Goal: Task Accomplishment & Management: Manage account settings

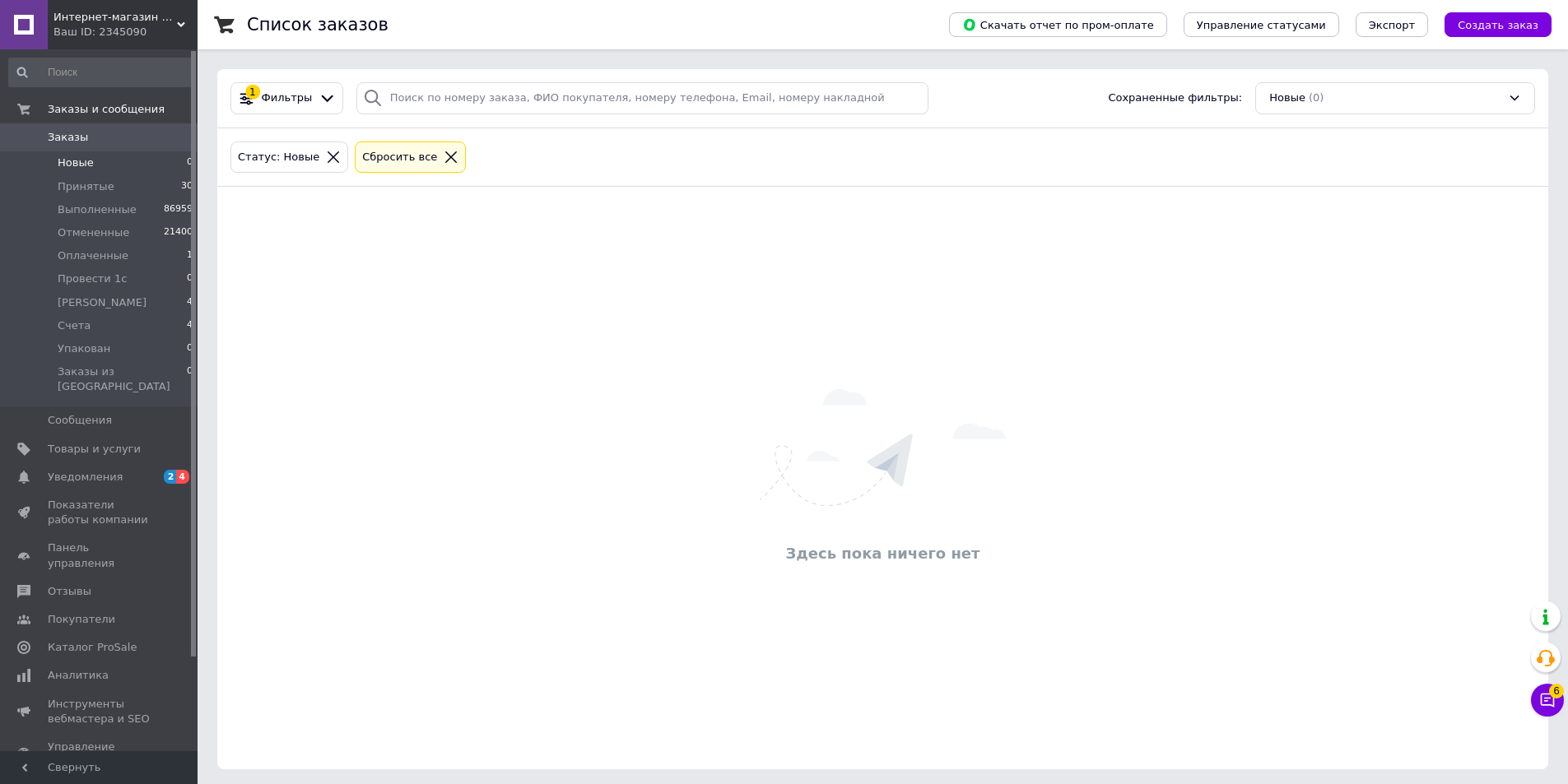
click at [100, 160] on li "Новые 0" at bounding box center [101, 163] width 203 height 23
click at [445, 157] on icon at bounding box center [451, 157] width 11 height 11
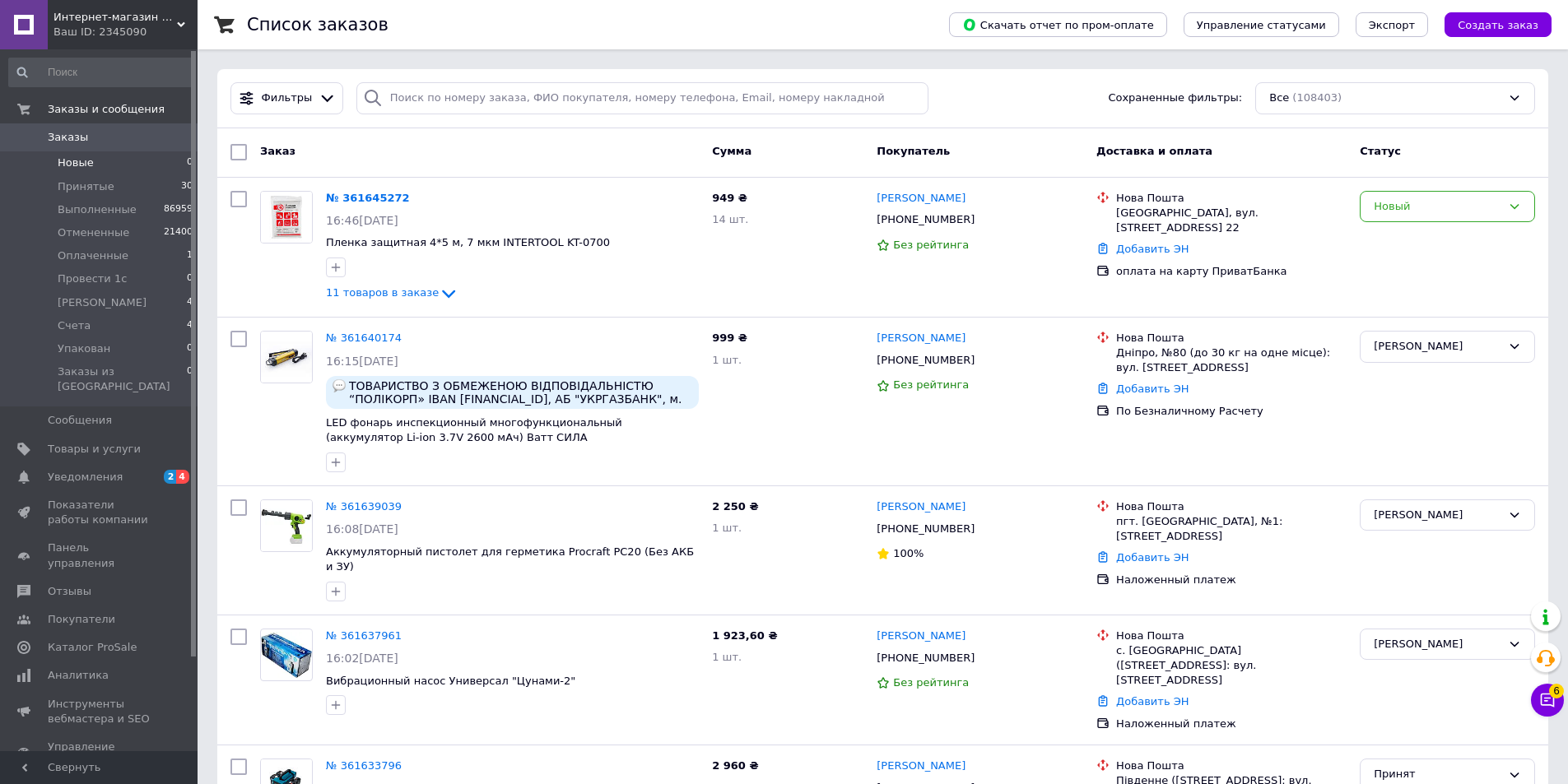
click at [402, 296] on span "11 товаров в заказе" at bounding box center [382, 293] width 113 height 12
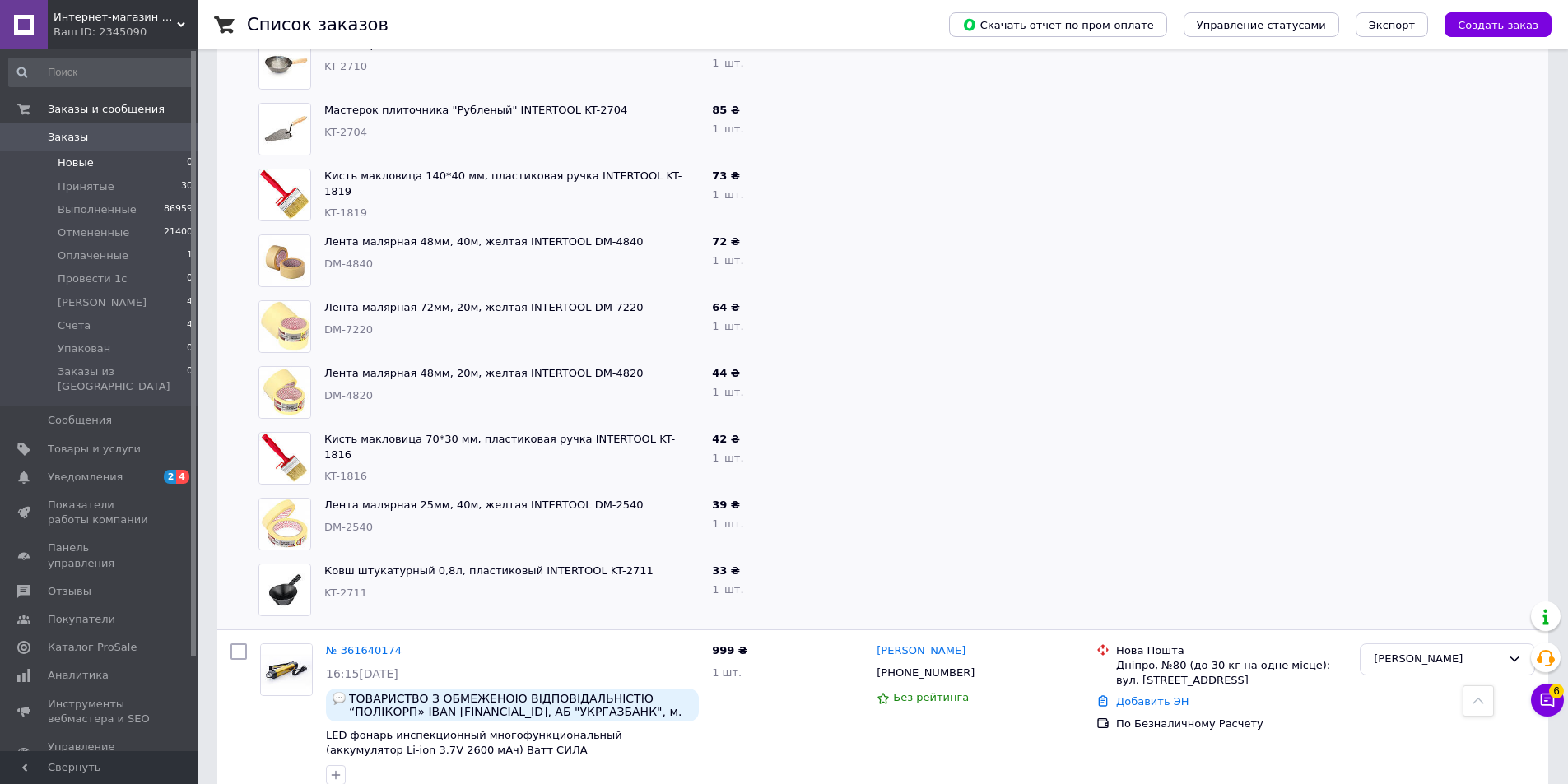
scroll to position [823, 0]
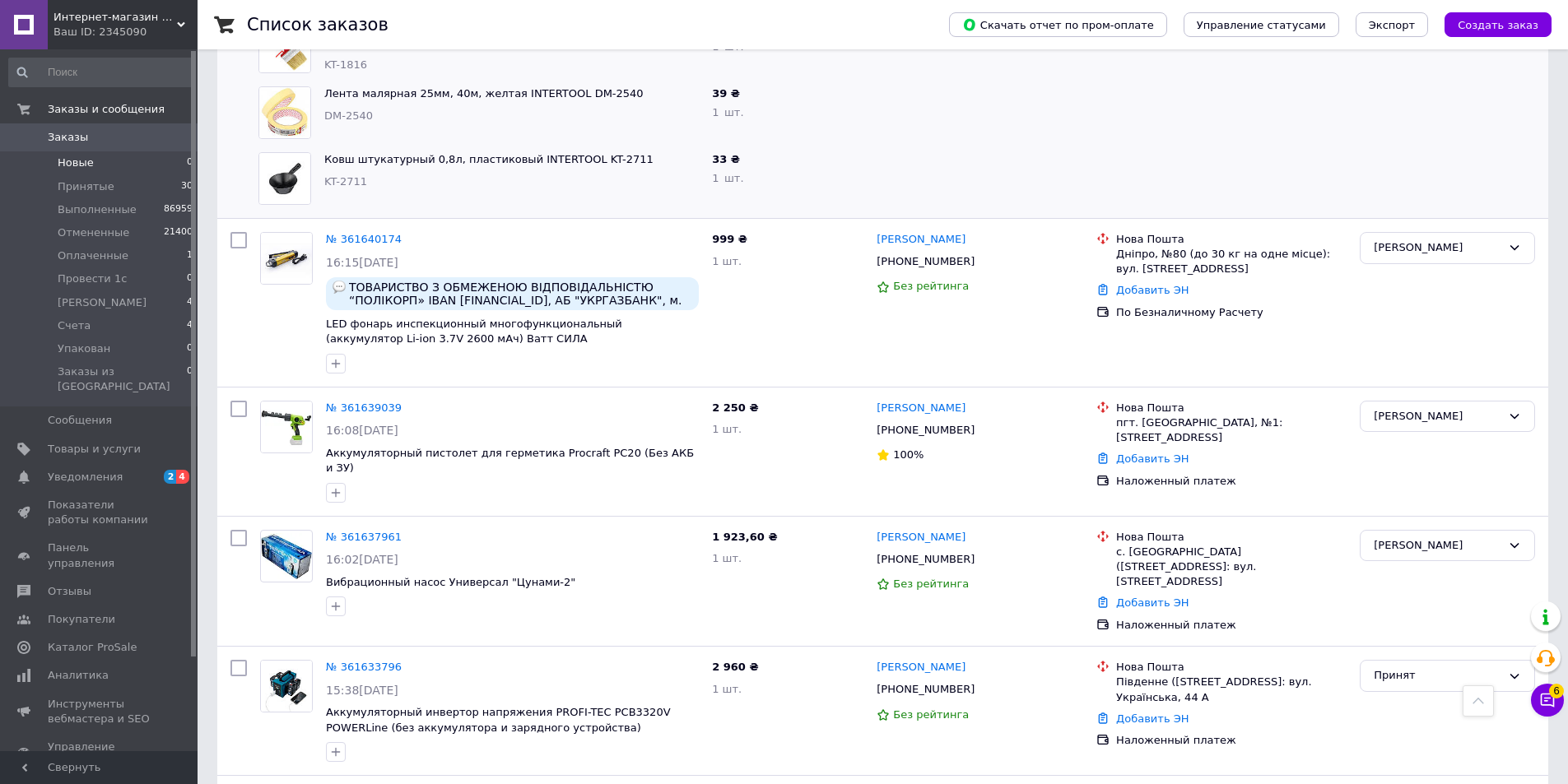
drag, startPoint x: 78, startPoint y: 168, endPoint x: 93, endPoint y: 214, distance: 48.4
click at [78, 168] on span "Новые" at bounding box center [76, 163] width 36 height 15
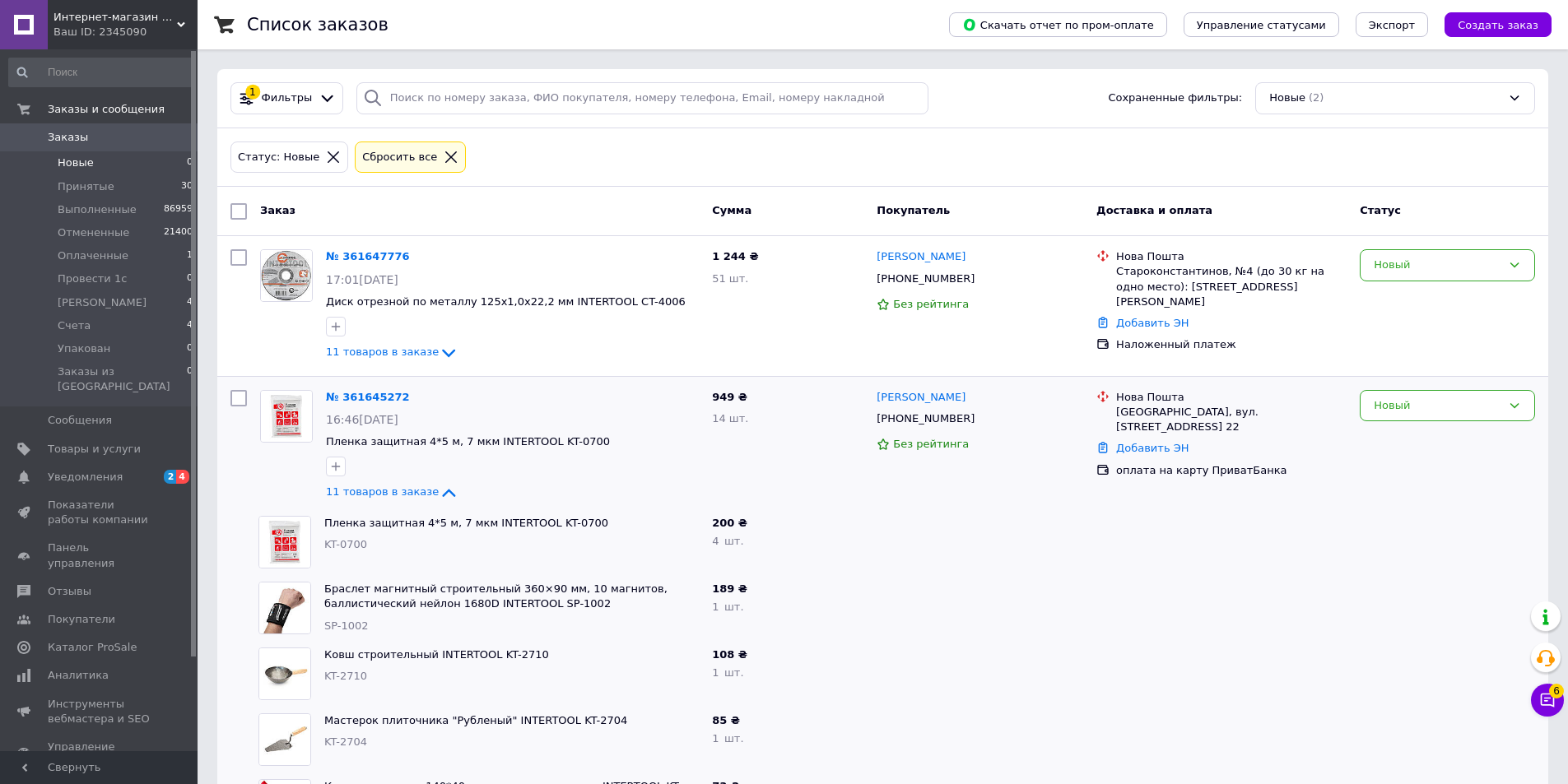
click at [106, 298] on li "Сонєчко 4" at bounding box center [101, 302] width 203 height 23
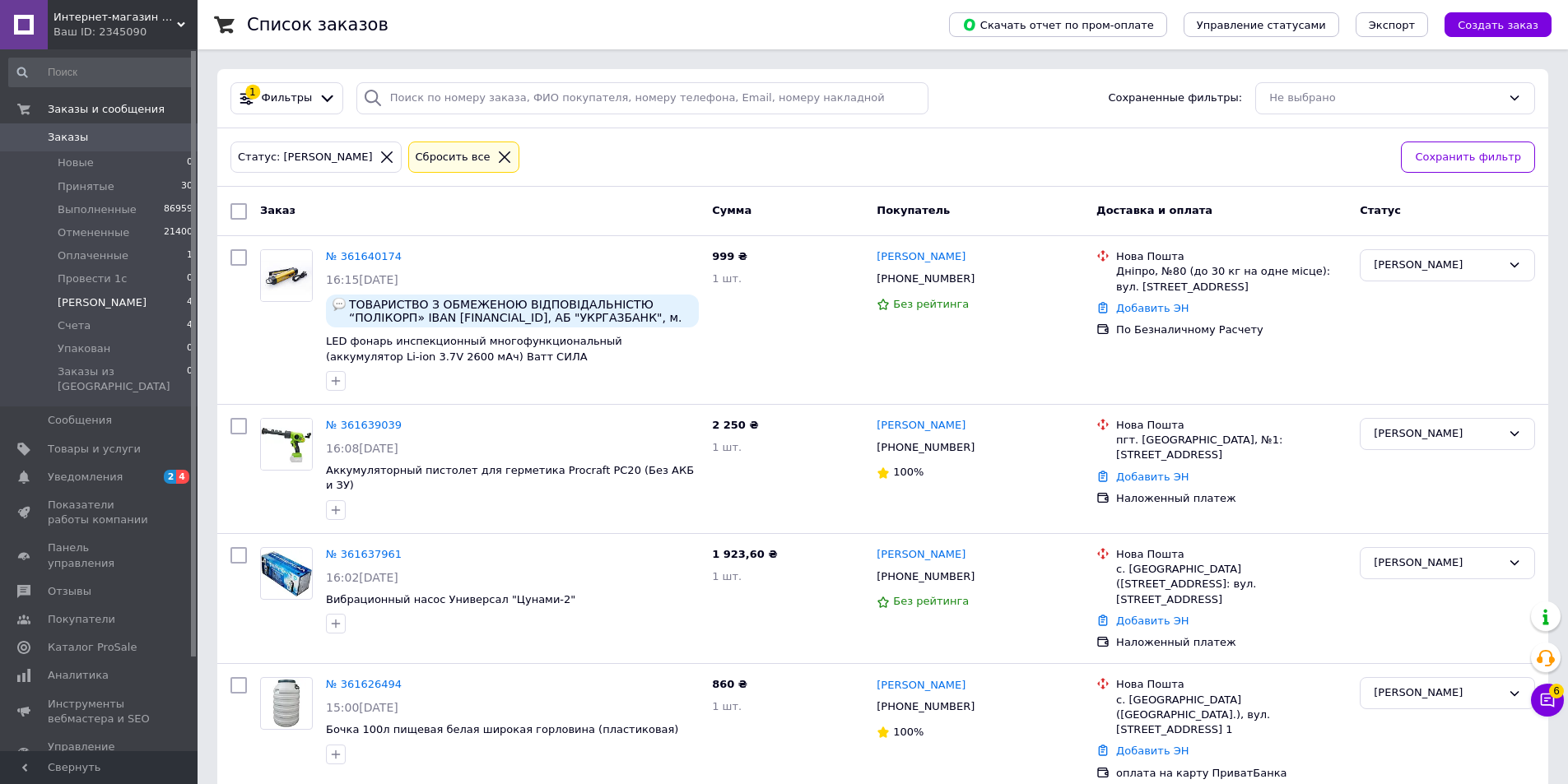
click at [362, 254] on link "№ 361640174" at bounding box center [364, 256] width 76 height 12
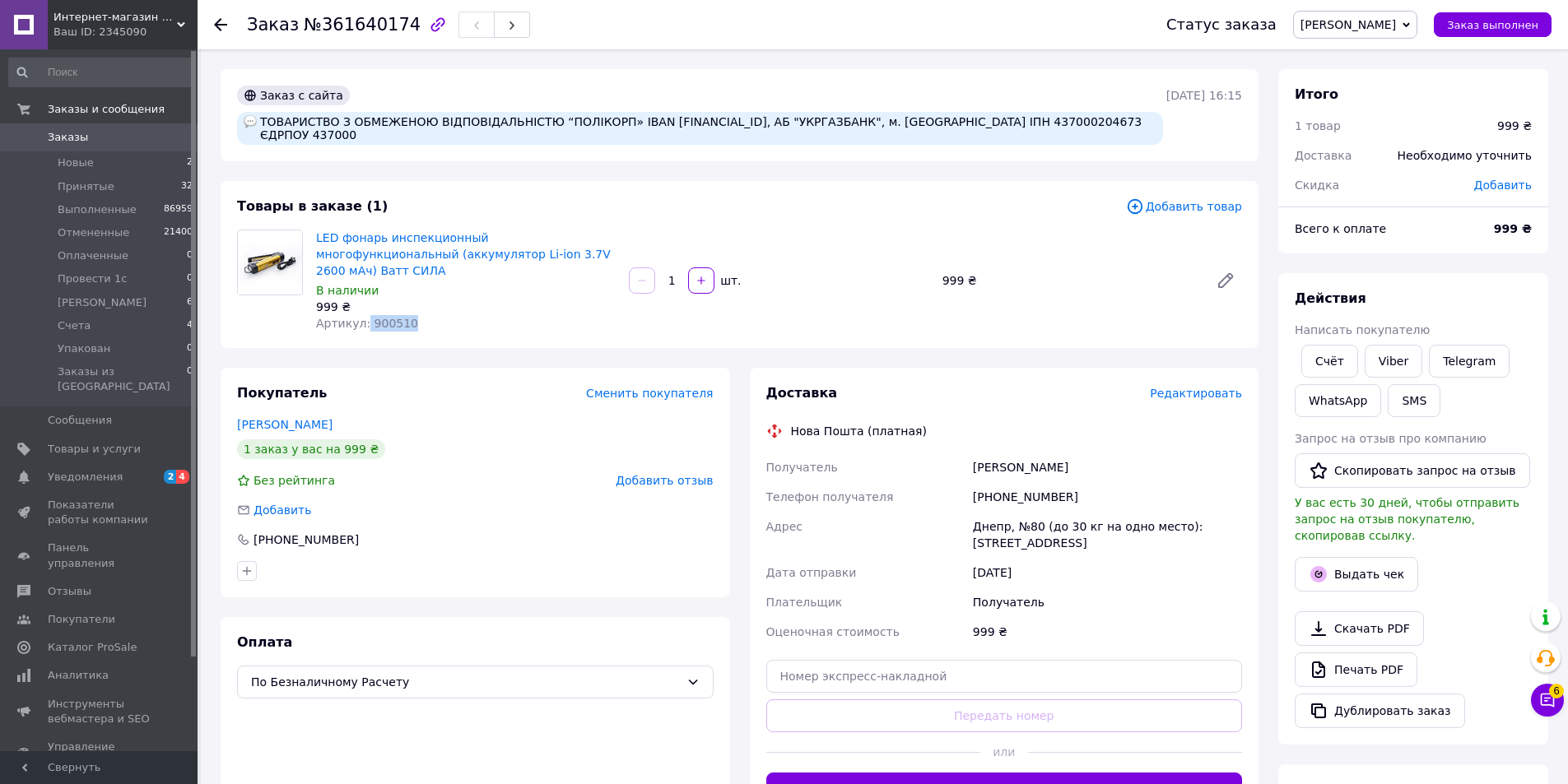
drag, startPoint x: 412, startPoint y: 307, endPoint x: 363, endPoint y: 307, distance: 49.0
click at [363, 316] on div "Артикул: 900510" at bounding box center [465, 323] width 300 height 16
copy span "900510"
drag, startPoint x: 309, startPoint y: 135, endPoint x: 261, endPoint y: 138, distance: 48.1
click at [261, 138] on div "ТОВАРИСТВО З ОБМЕЖЕНОЮ ВІДПОВІДАЛЬНІСТЮ “ПОЛІКОРП» IBAN [FINANCIAL_ID], АБ "УКР…" at bounding box center [700, 128] width 926 height 33
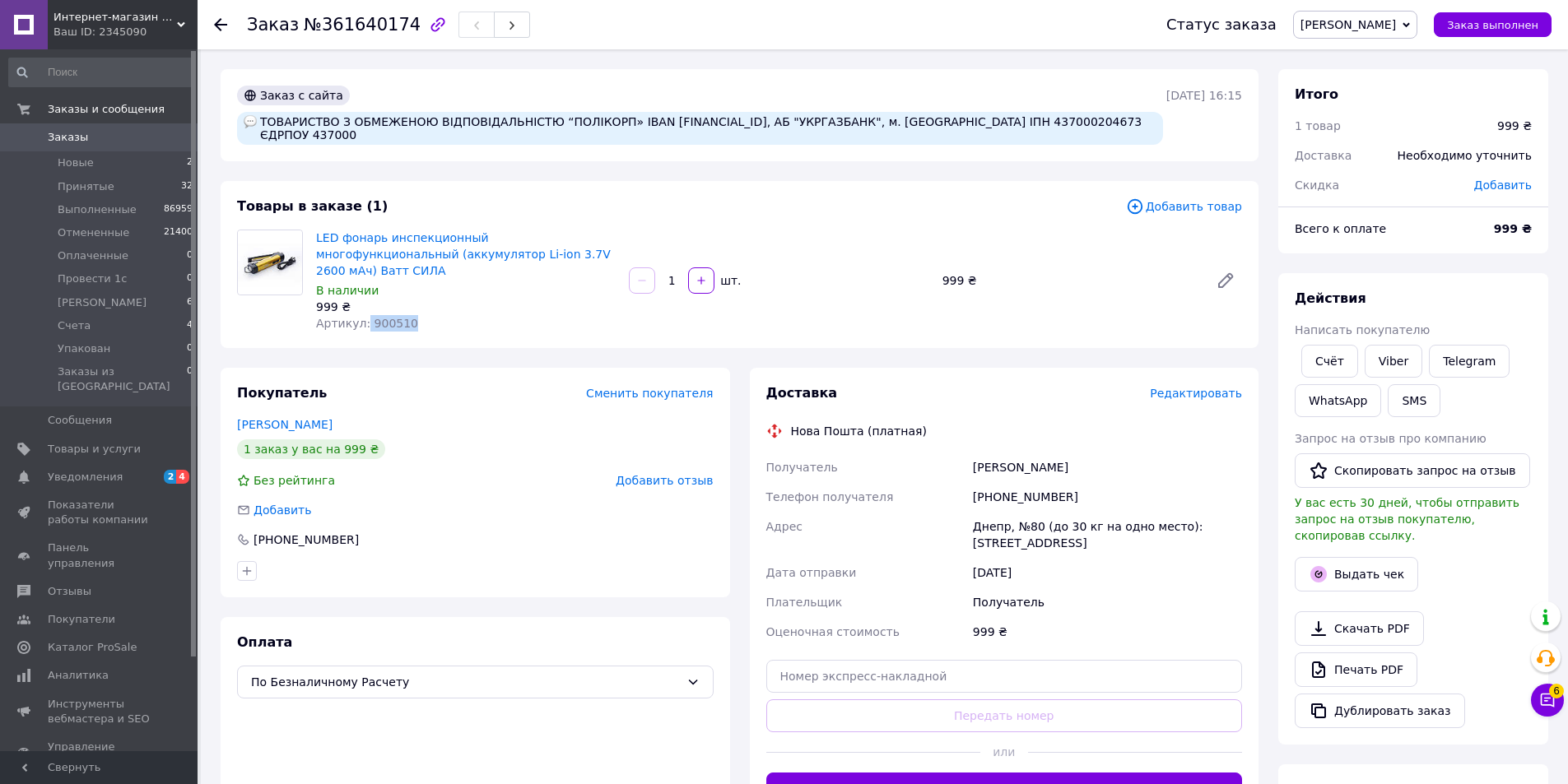
copy div "437000"
drag, startPoint x: 604, startPoint y: 123, endPoint x: 261, endPoint y: 122, distance: 343.0
click at [261, 122] on div "ТОВАРИСТВО З ОБМЕЖЕНОЮ ВІДПОВІДАЛЬНІСТЮ “ПОЛІКОРП» IBAN [FINANCIAL_ID], АБ "УКР…" at bounding box center [700, 128] width 926 height 33
copy div "ТОВАРИСТВО З ОБМЕЖЕНОЮ ВІДПОВІДАЛЬНІСТЮ “ПОЛІКОРП»"
click at [1380, 350] on link "Viber" at bounding box center [1393, 361] width 58 height 33
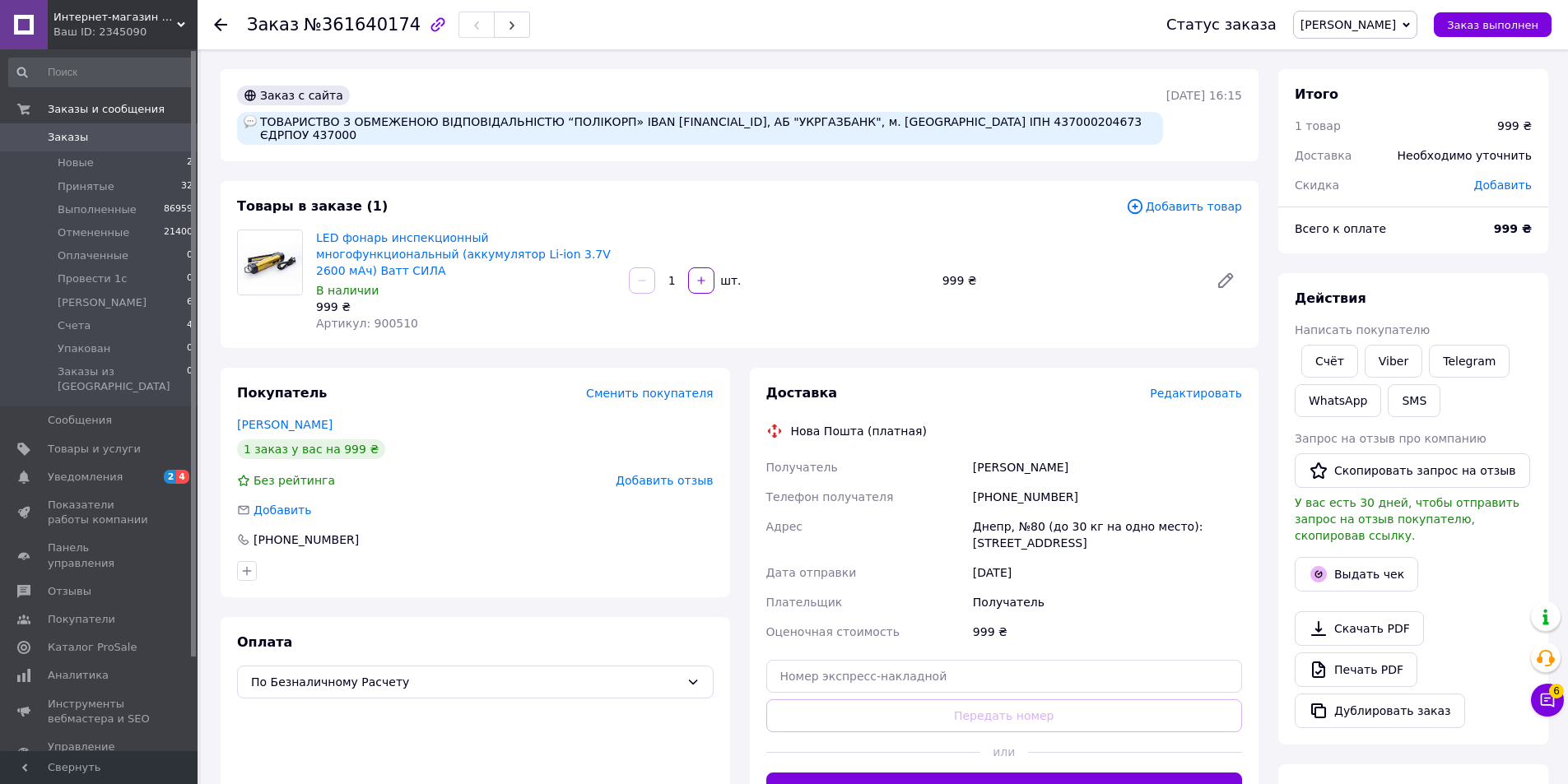
click at [1418, 36] on div "Сонєчко Принят Выполнен Отменен Оплаченный Провести 1с Счета Упакован" at bounding box center [1355, 24] width 125 height 28
click at [1380, 185] on li "Счета" at bounding box center [1355, 181] width 123 height 25
click at [158, 346] on li "Упакован 0" at bounding box center [101, 349] width 203 height 23
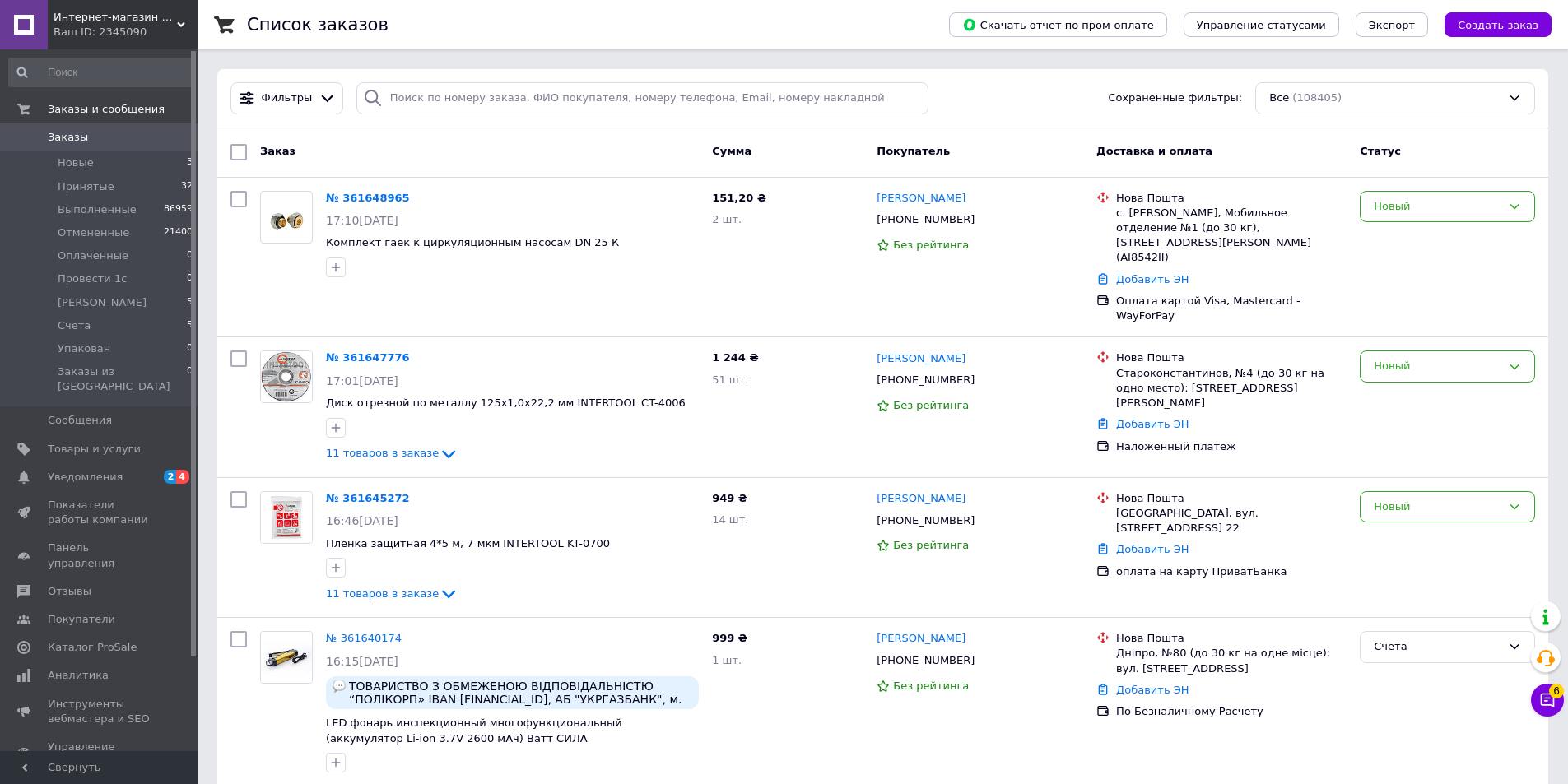
click at [402, 448] on span "11 товаров в заказе" at bounding box center [382, 453] width 113 height 12
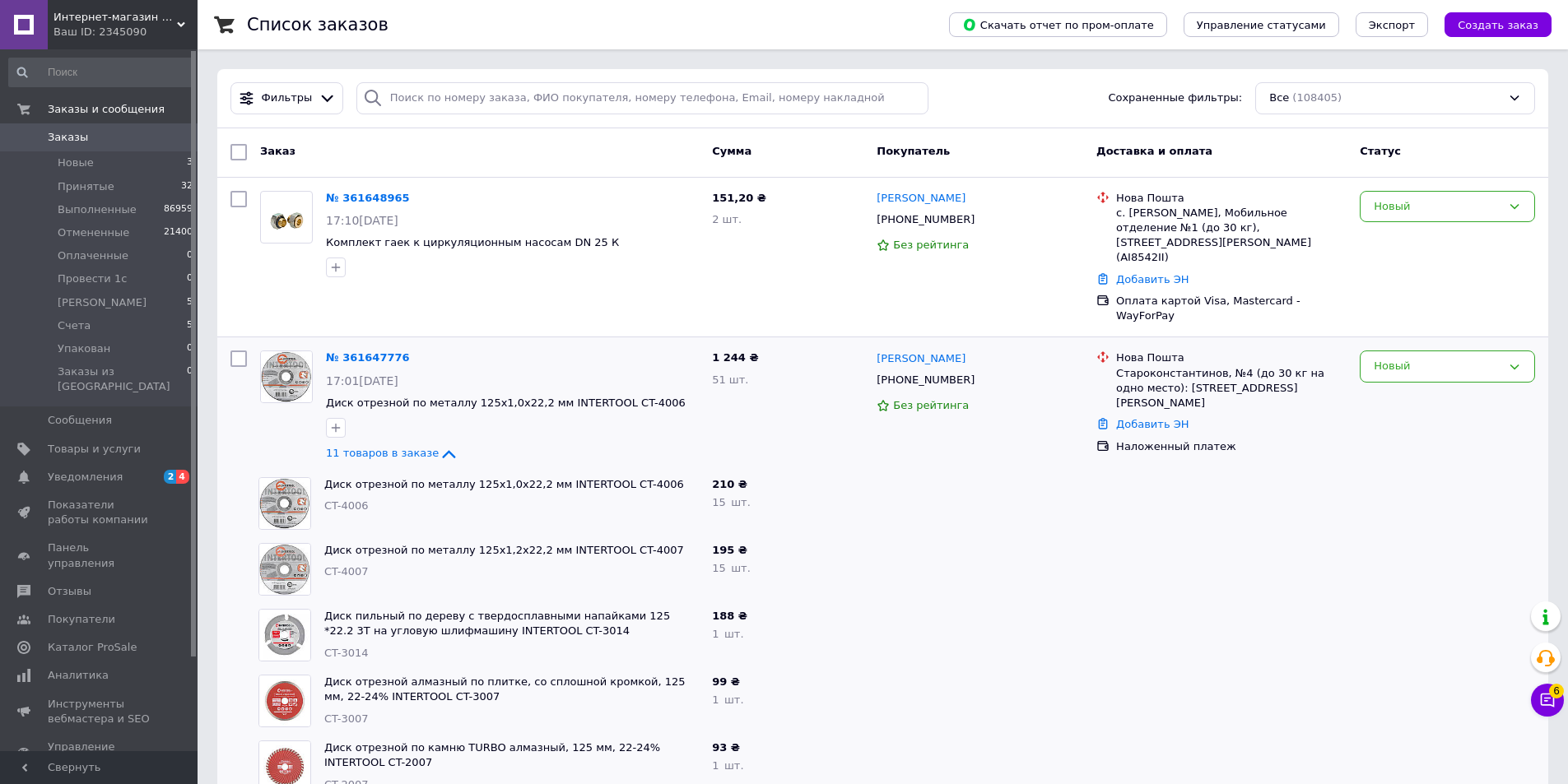
click at [402, 448] on span "11 товаров в заказе" at bounding box center [382, 453] width 113 height 12
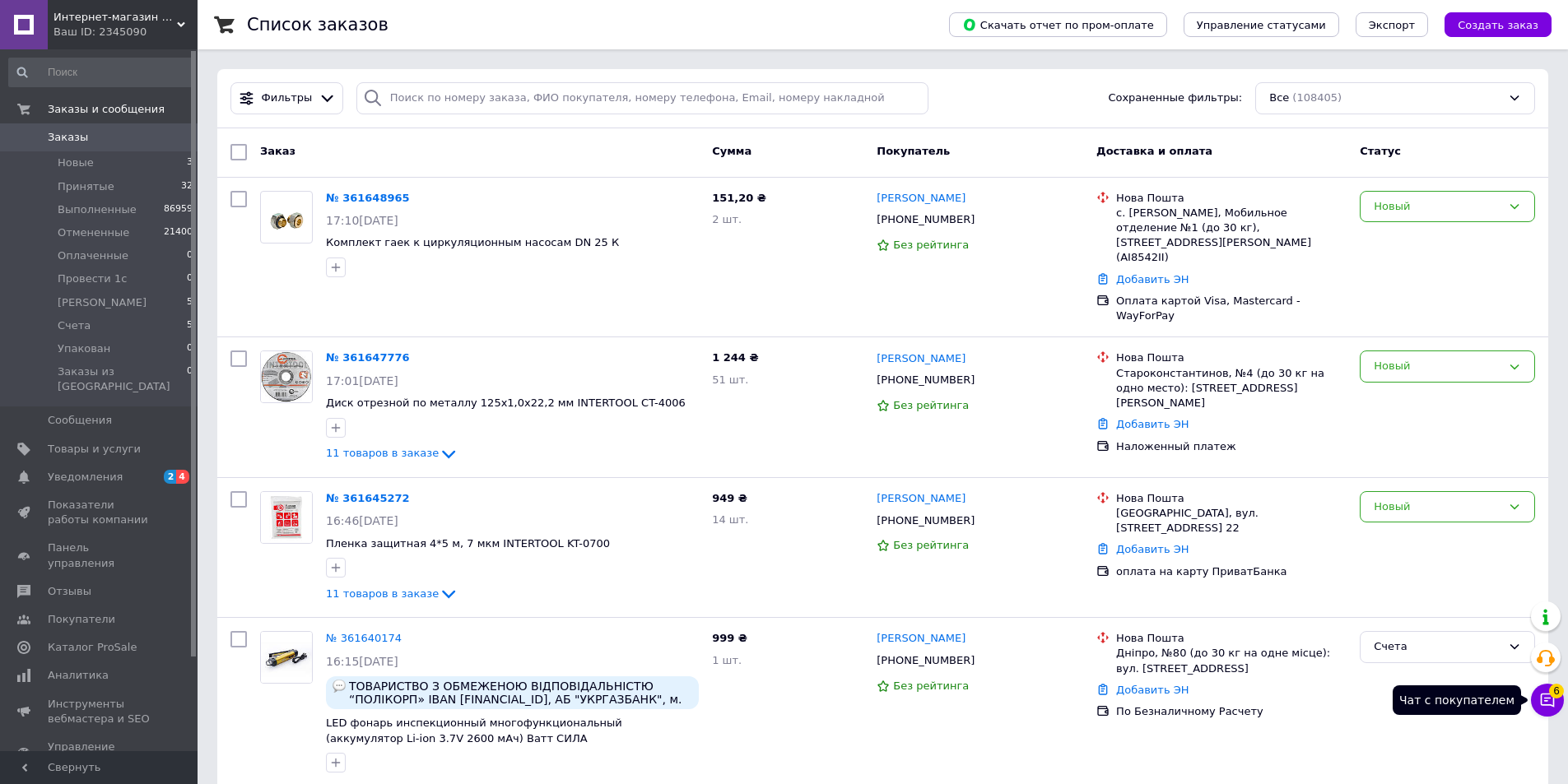
click at [1546, 697] on icon at bounding box center [1547, 699] width 16 height 16
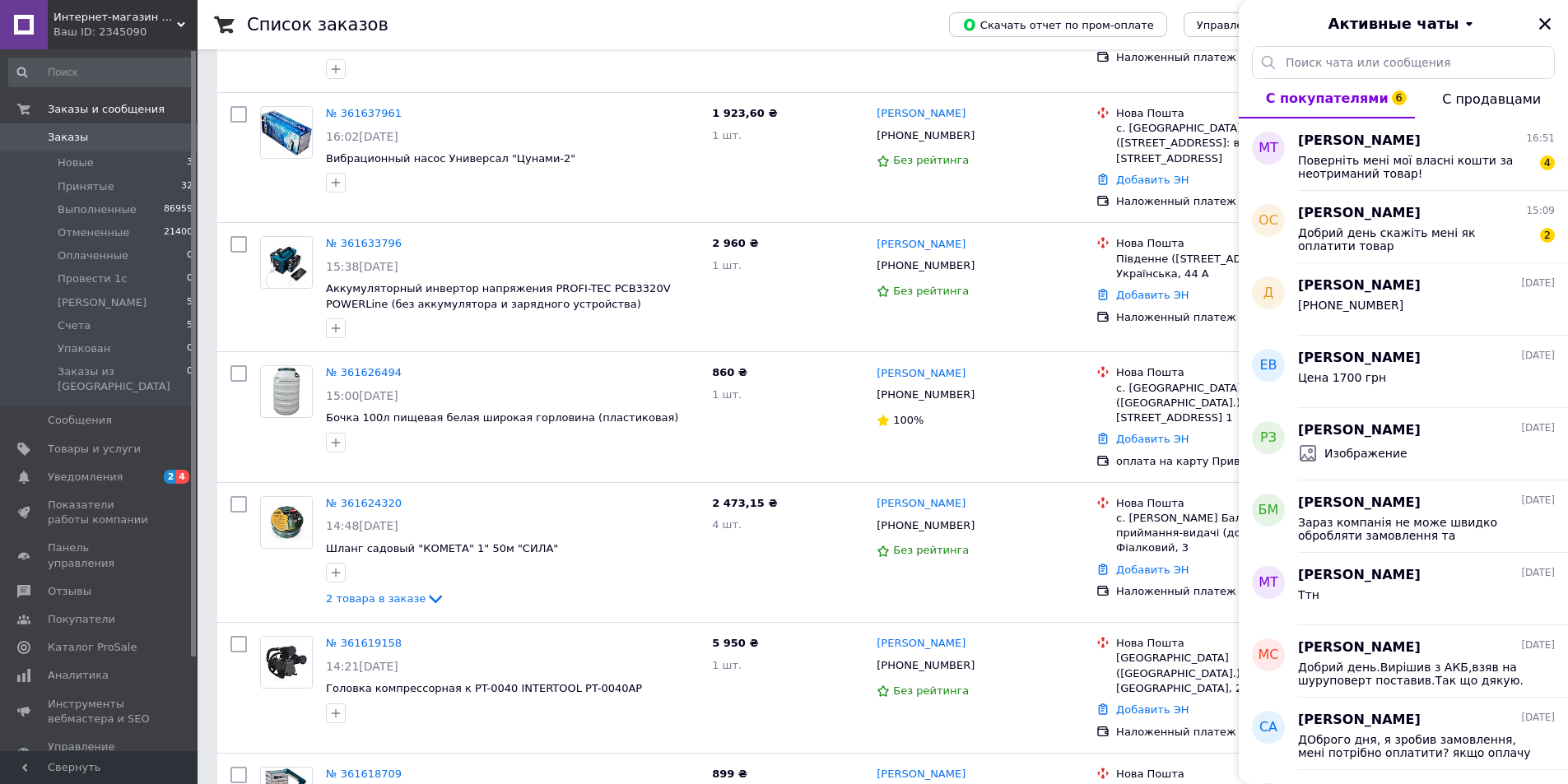
scroll to position [411, 0]
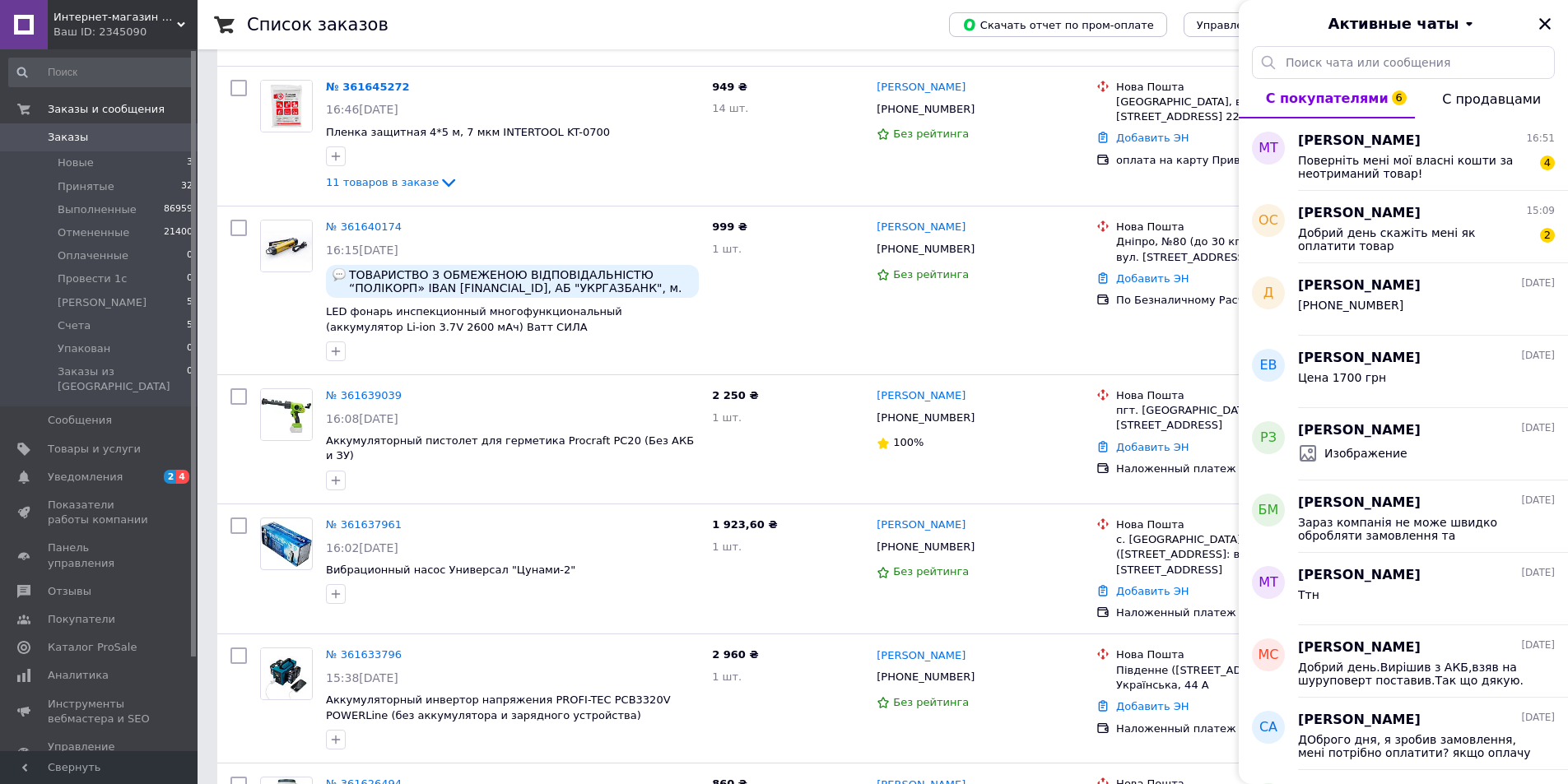
click at [1358, 235] on span "Добрий день скажіть мені як оплатити товар" at bounding box center [1415, 239] width 234 height 27
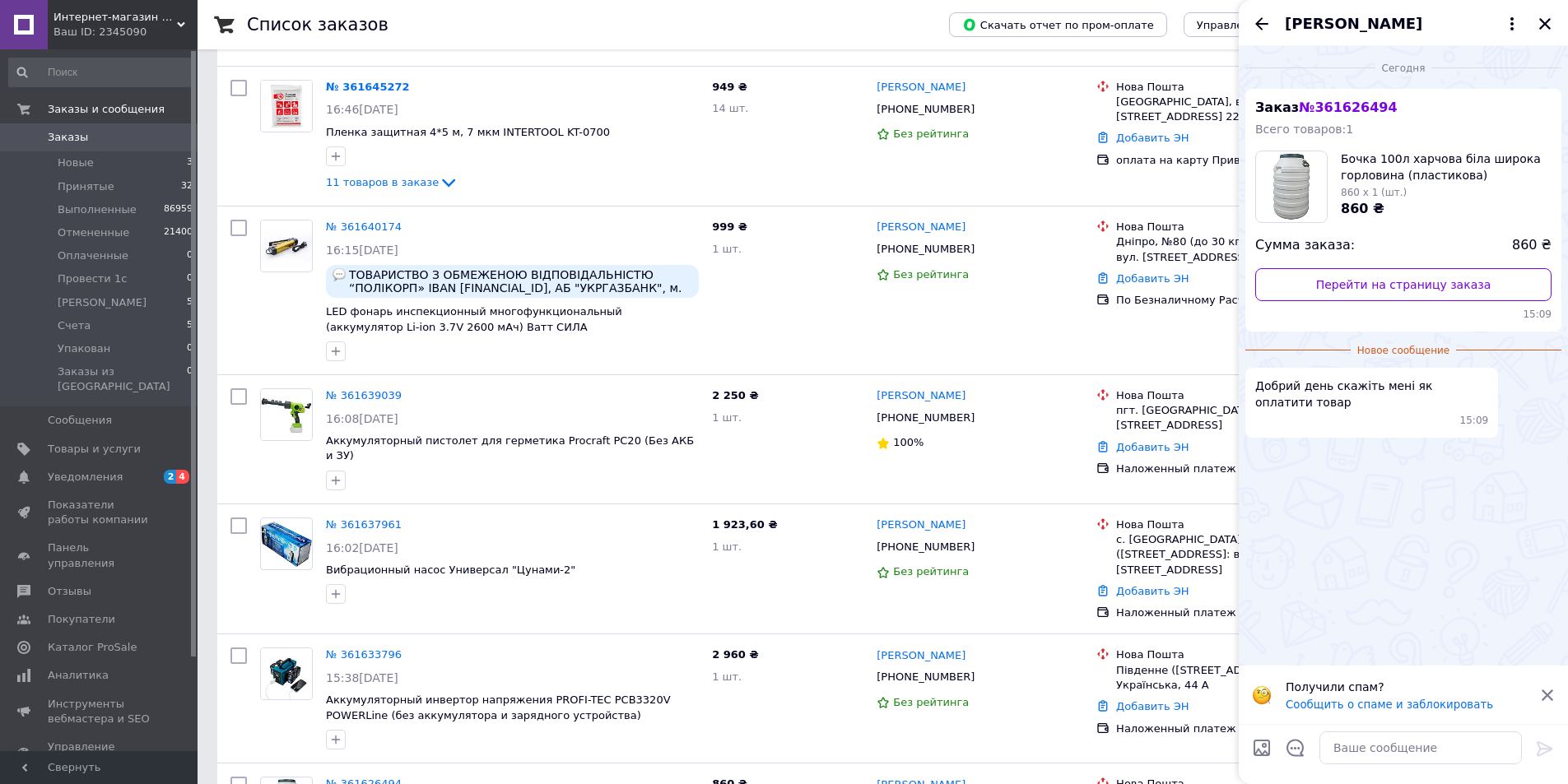
scroll to position [823, 0]
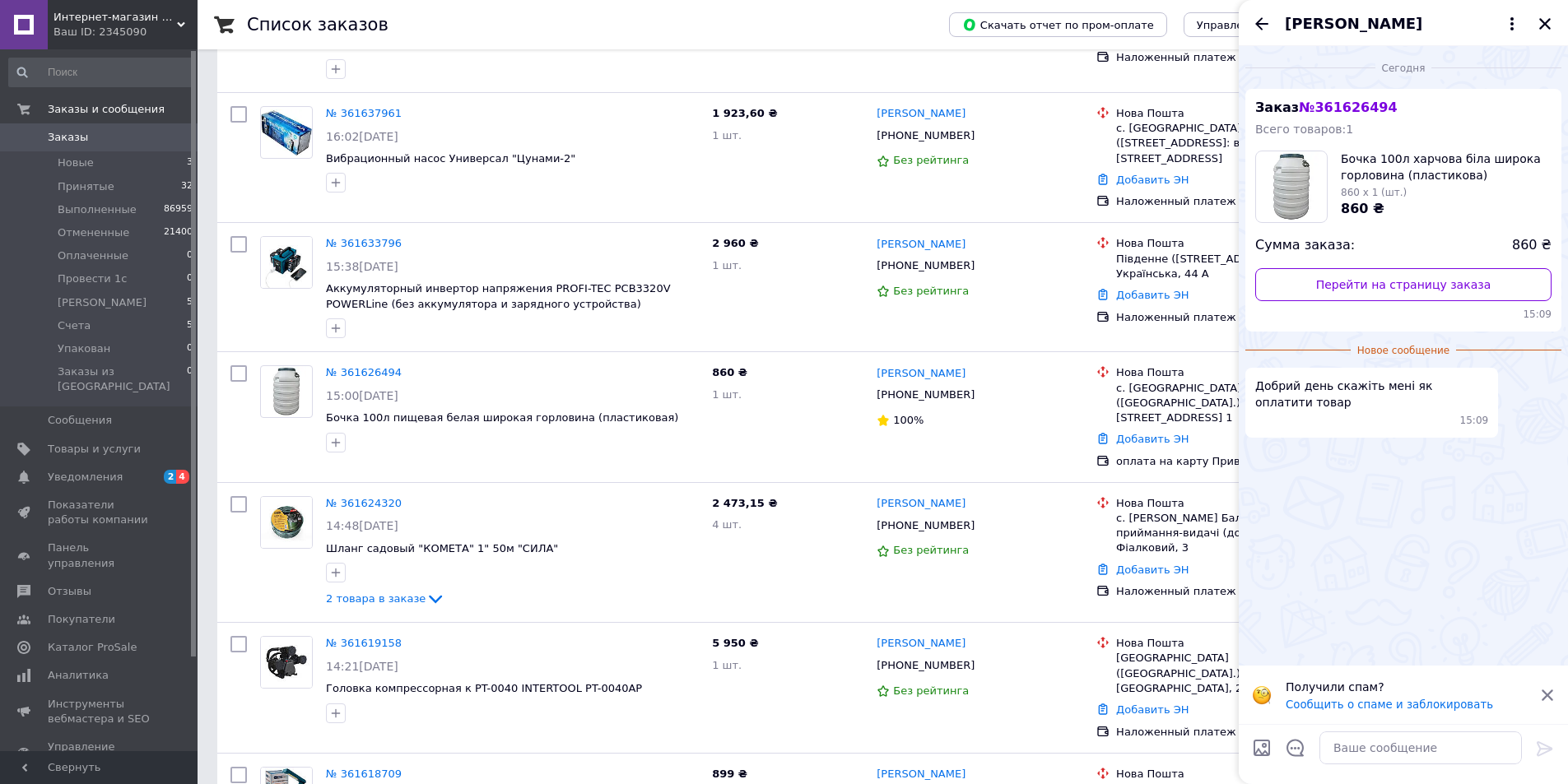
click at [720, 366] on span "860 ₴" at bounding box center [729, 372] width 35 height 12
click at [367, 366] on link "№ 361626494" at bounding box center [364, 372] width 76 height 12
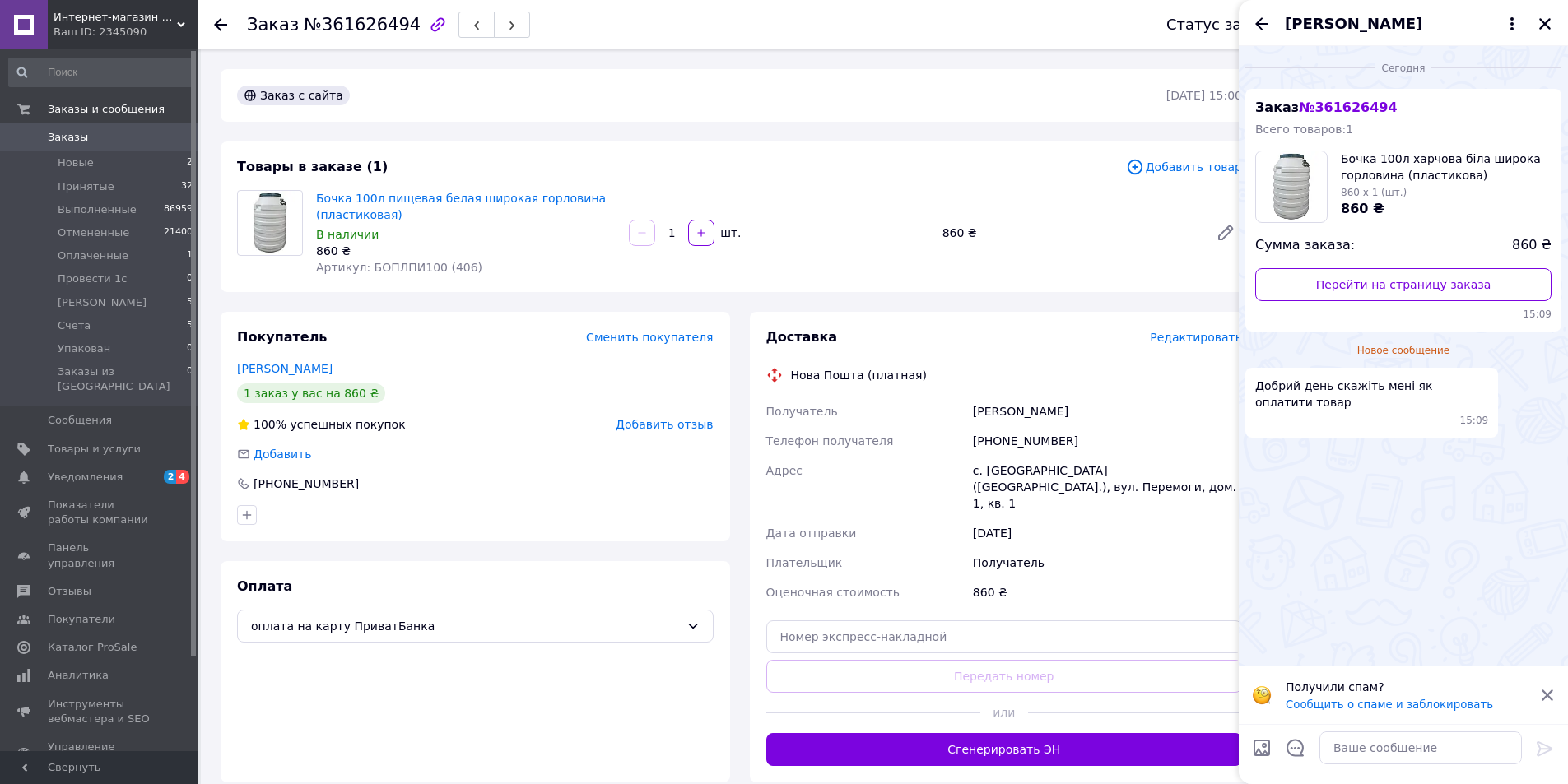
click at [1266, 22] on icon "Назад" at bounding box center [1262, 24] width 20 height 20
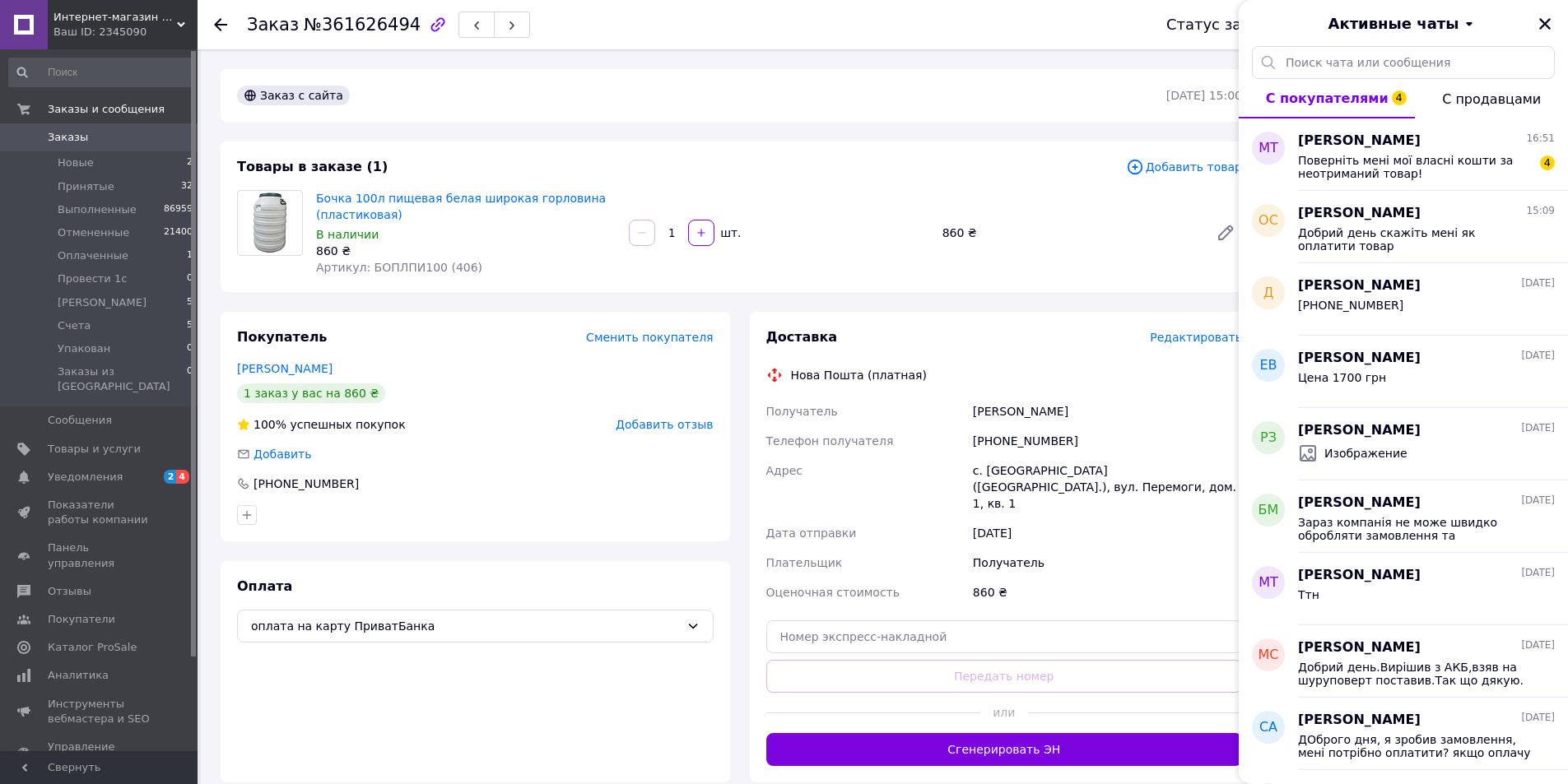
click at [1541, 25] on icon "Закрыть" at bounding box center [1545, 24] width 15 height 15
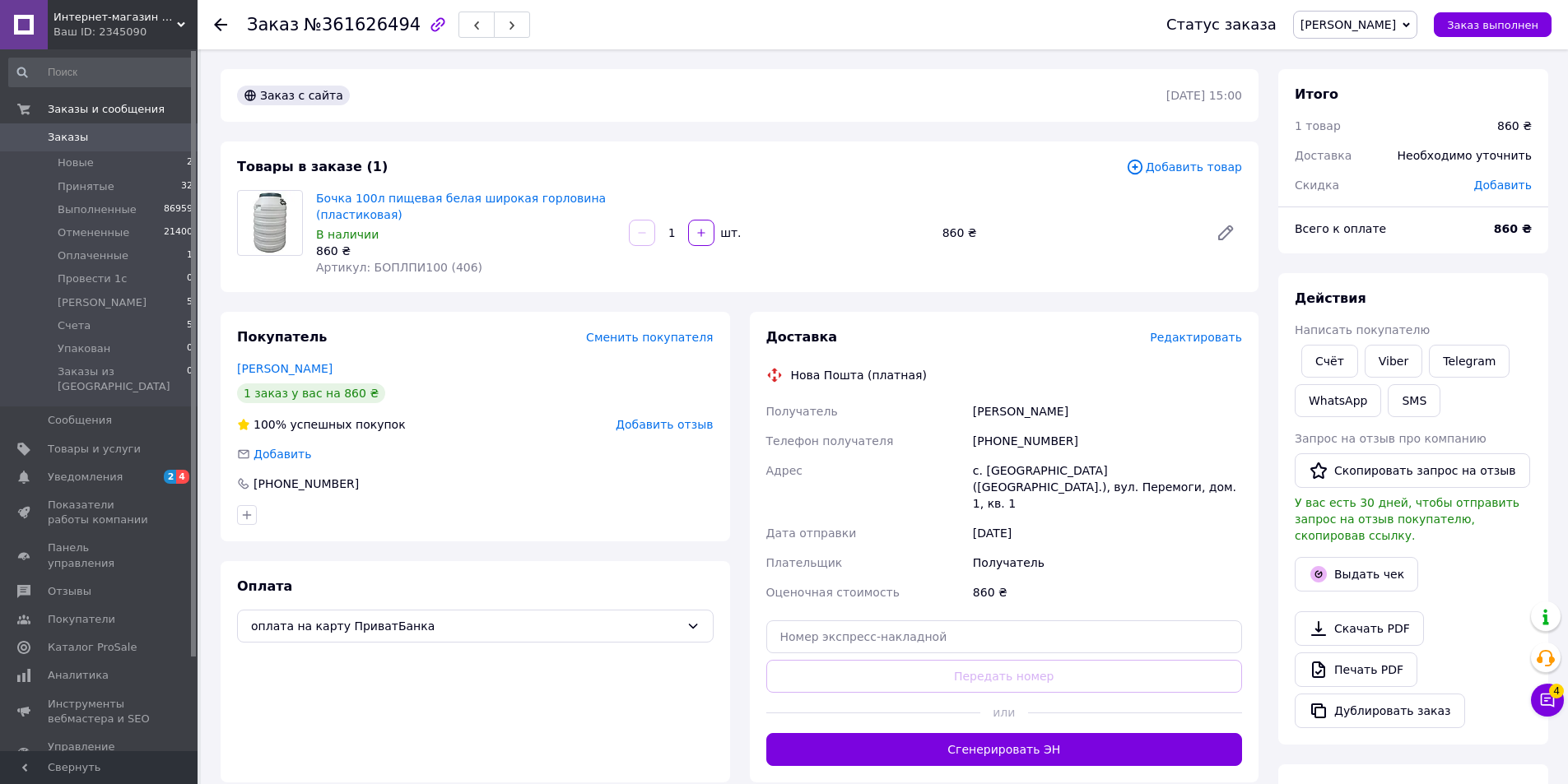
click at [110, 165] on li "Новые 2" at bounding box center [101, 163] width 203 height 23
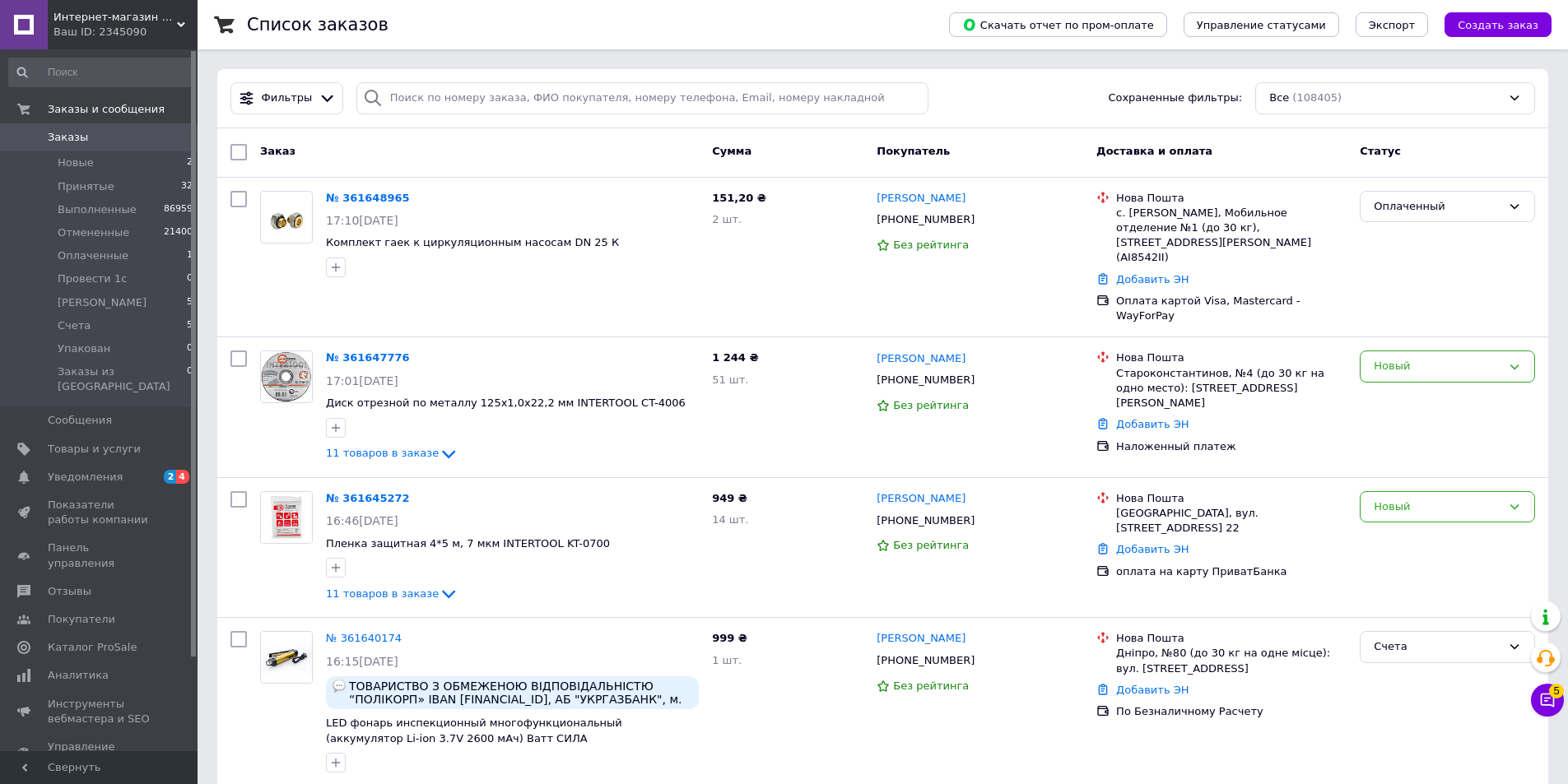
click at [361, 352] on link "№ 361647776" at bounding box center [368, 357] width 84 height 12
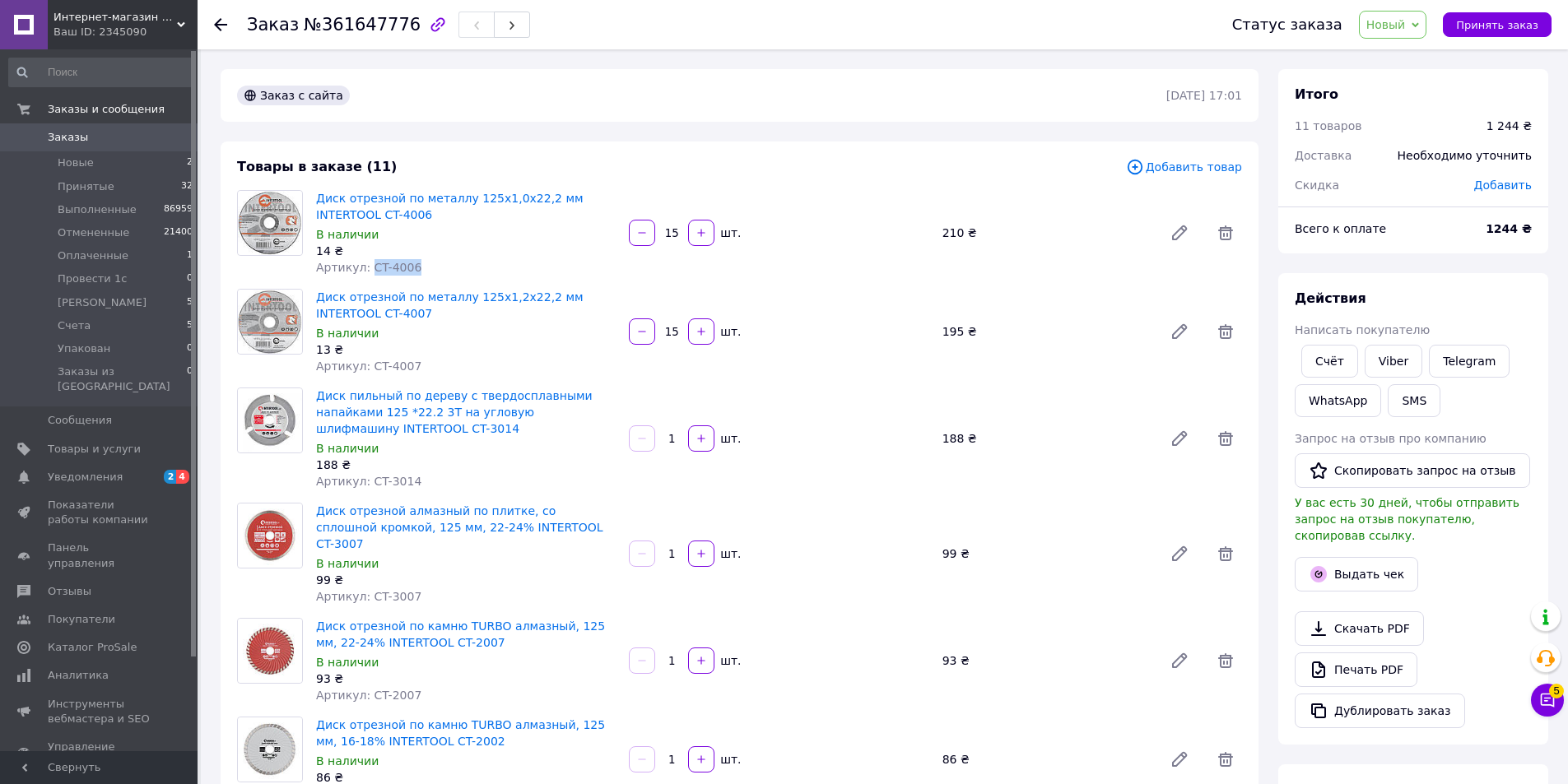
drag, startPoint x: 425, startPoint y: 269, endPoint x: 368, endPoint y: 269, distance: 57.0
click at [368, 269] on div "Артикул: CT-4006" at bounding box center [465, 267] width 300 height 16
copy span "CT-4006"
drag, startPoint x: 436, startPoint y: 354, endPoint x: 380, endPoint y: 364, distance: 56.9
click at [380, 364] on div "Диск отрезной по металлу 125x1,2x22,2 мм INTERTOOL CT-4007 В наличии 13 ₴ Артик…" at bounding box center [465, 331] width 313 height 92
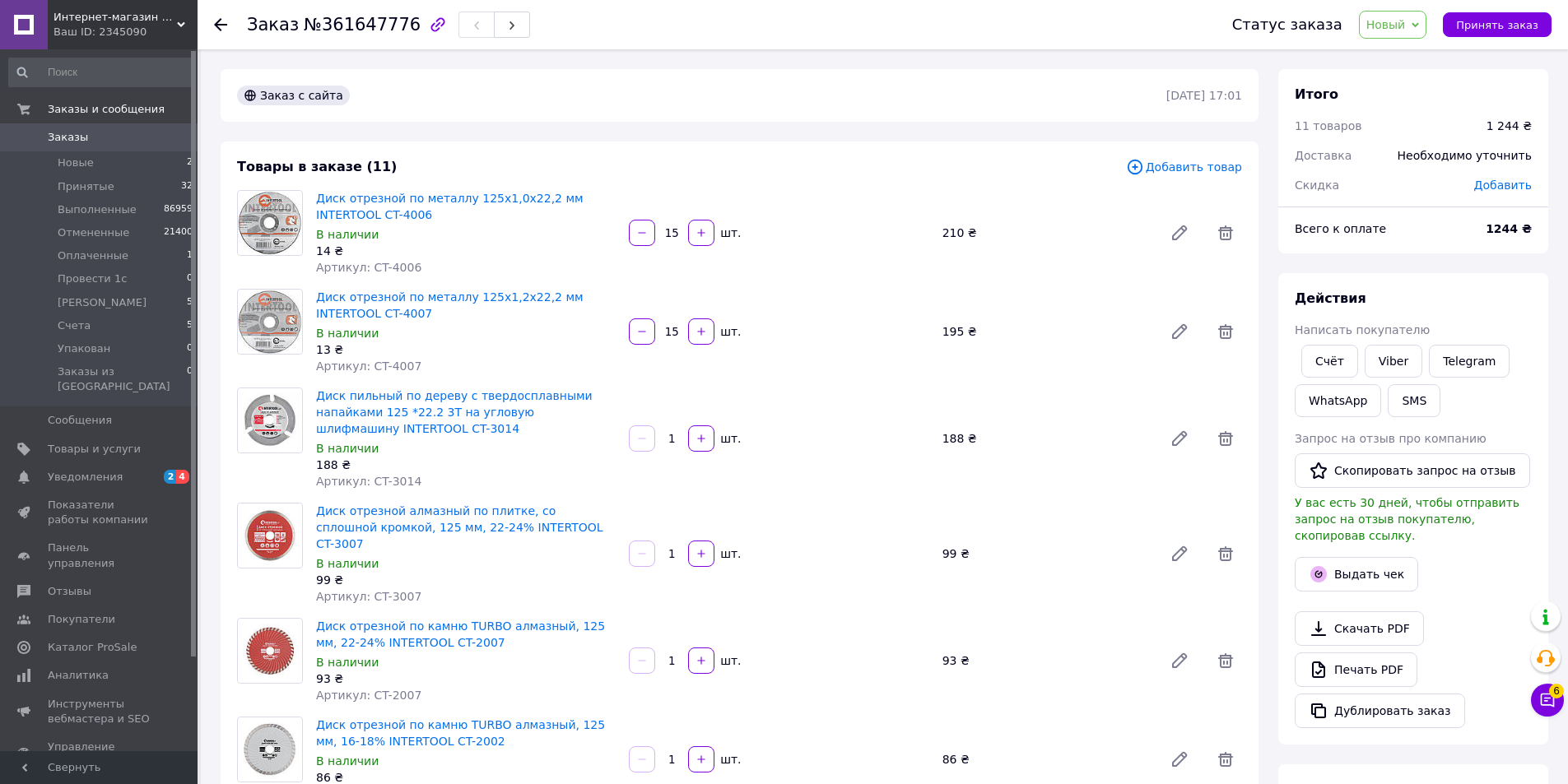
click at [410, 364] on div "Артикул: CT-4007" at bounding box center [465, 366] width 300 height 16
drag, startPoint x: 408, startPoint y: 367, endPoint x: 364, endPoint y: 368, distance: 44.0
click at [364, 368] on div "Артикул: CT-4007" at bounding box center [465, 366] width 300 height 16
copy span "CT-4007"
drag, startPoint x: 426, startPoint y: 478, endPoint x: 364, endPoint y: 479, distance: 62.0
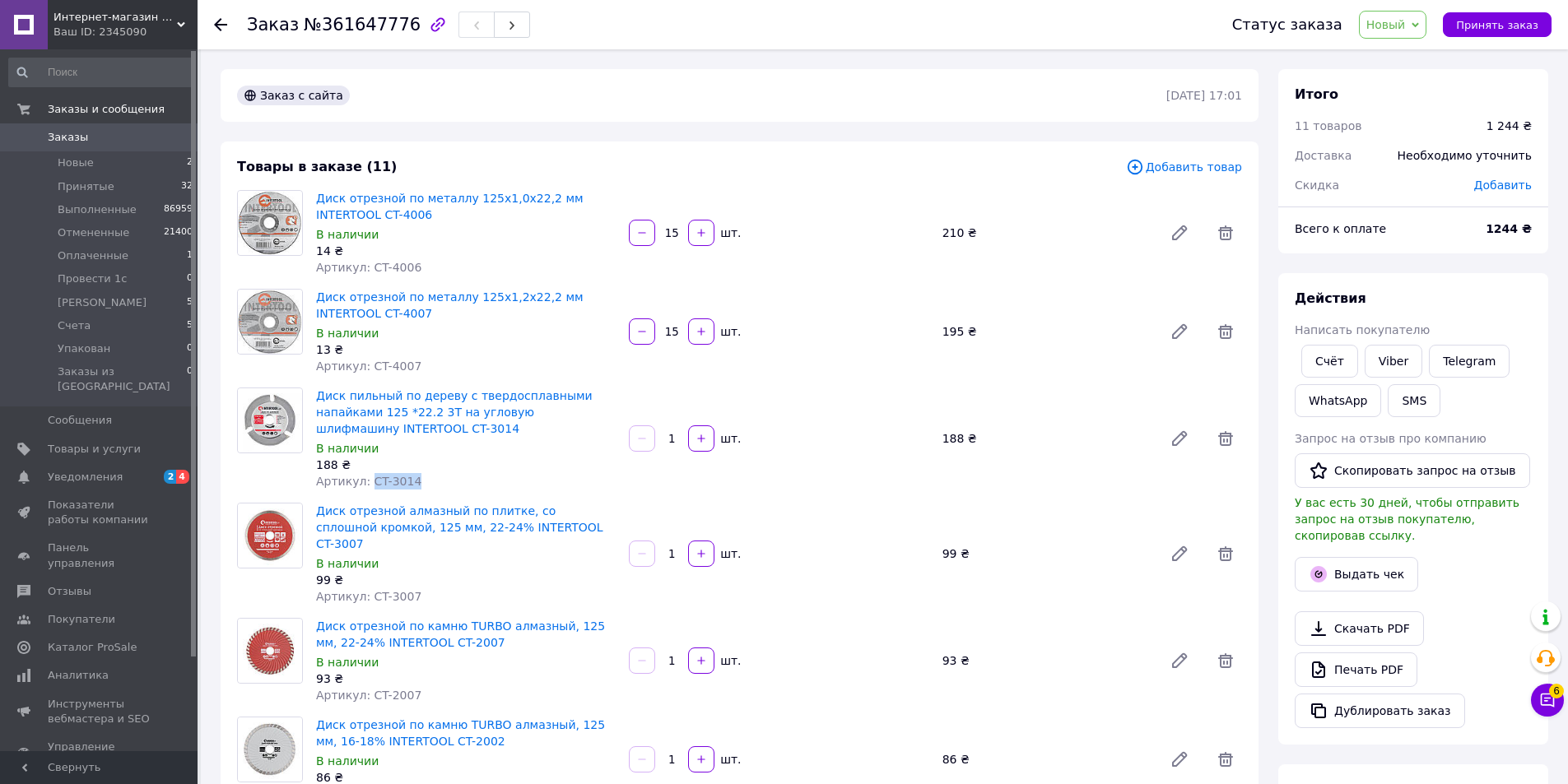
click at [364, 479] on div "Артикул: CT-3014" at bounding box center [465, 481] width 300 height 16
copy span "CT-3014"
drag, startPoint x: 422, startPoint y: 586, endPoint x: 364, endPoint y: 586, distance: 58.0
click at [364, 588] on div "Артикул: CT-3007" at bounding box center [465, 596] width 300 height 16
copy span "CT-3007"
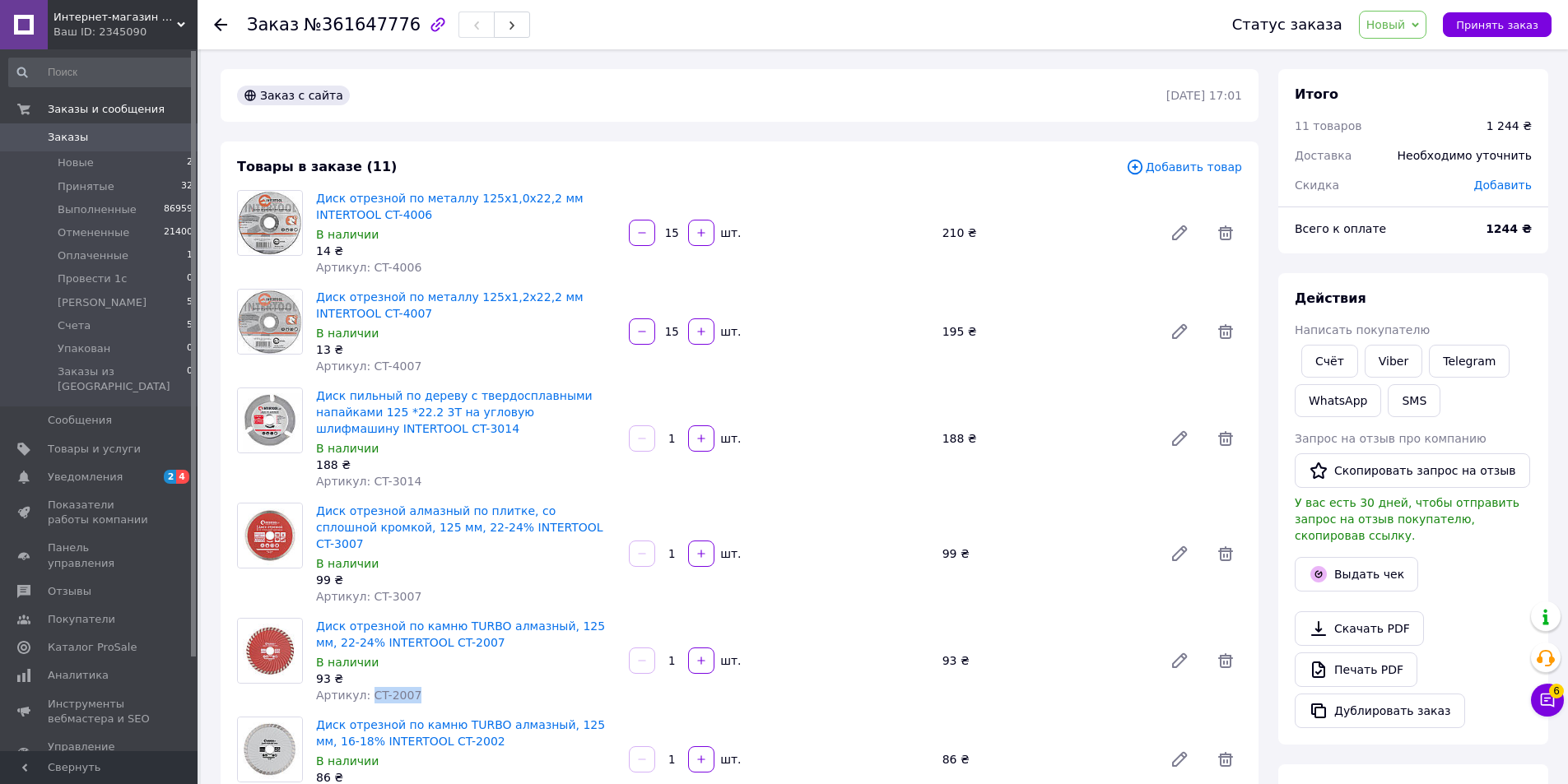
drag, startPoint x: 414, startPoint y: 679, endPoint x: 364, endPoint y: 679, distance: 50.0
click at [364, 687] on div "Артикул: CT-2007" at bounding box center [465, 695] width 300 height 16
click at [366, 687] on div "Артикул: CT-2007" at bounding box center [465, 695] width 300 height 16
copy span "CT-2007"
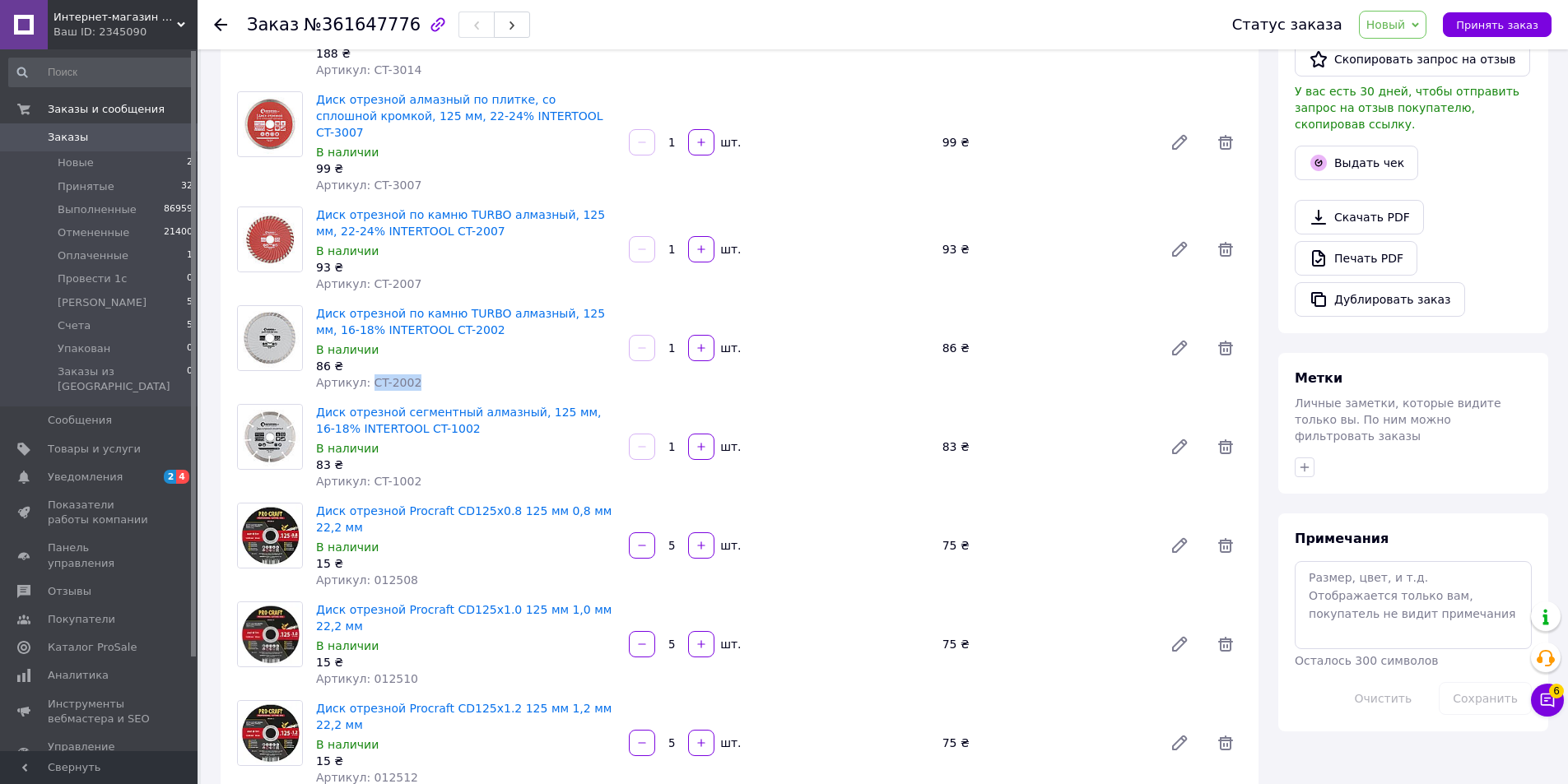
drag, startPoint x: 424, startPoint y: 364, endPoint x: 367, endPoint y: 366, distance: 57.0
click at [367, 374] on div "Артикул: CT-2002" at bounding box center [465, 382] width 300 height 16
copy span "CT-2002"
drag, startPoint x: 426, startPoint y: 471, endPoint x: 362, endPoint y: 466, distance: 64.2
click at [362, 473] on div "Артикул: CT-1002" at bounding box center [465, 481] width 300 height 16
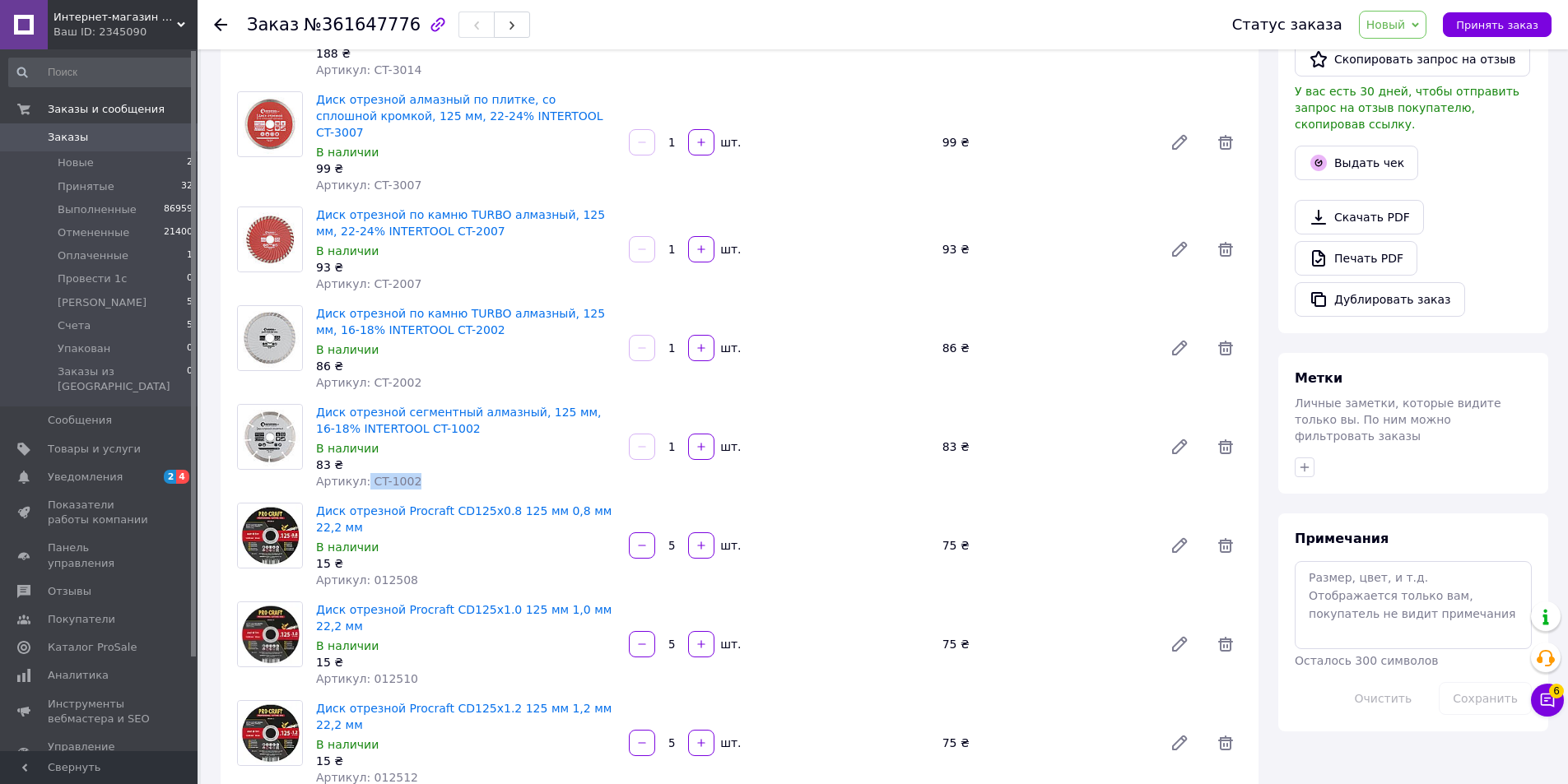
copy span "CT-1002"
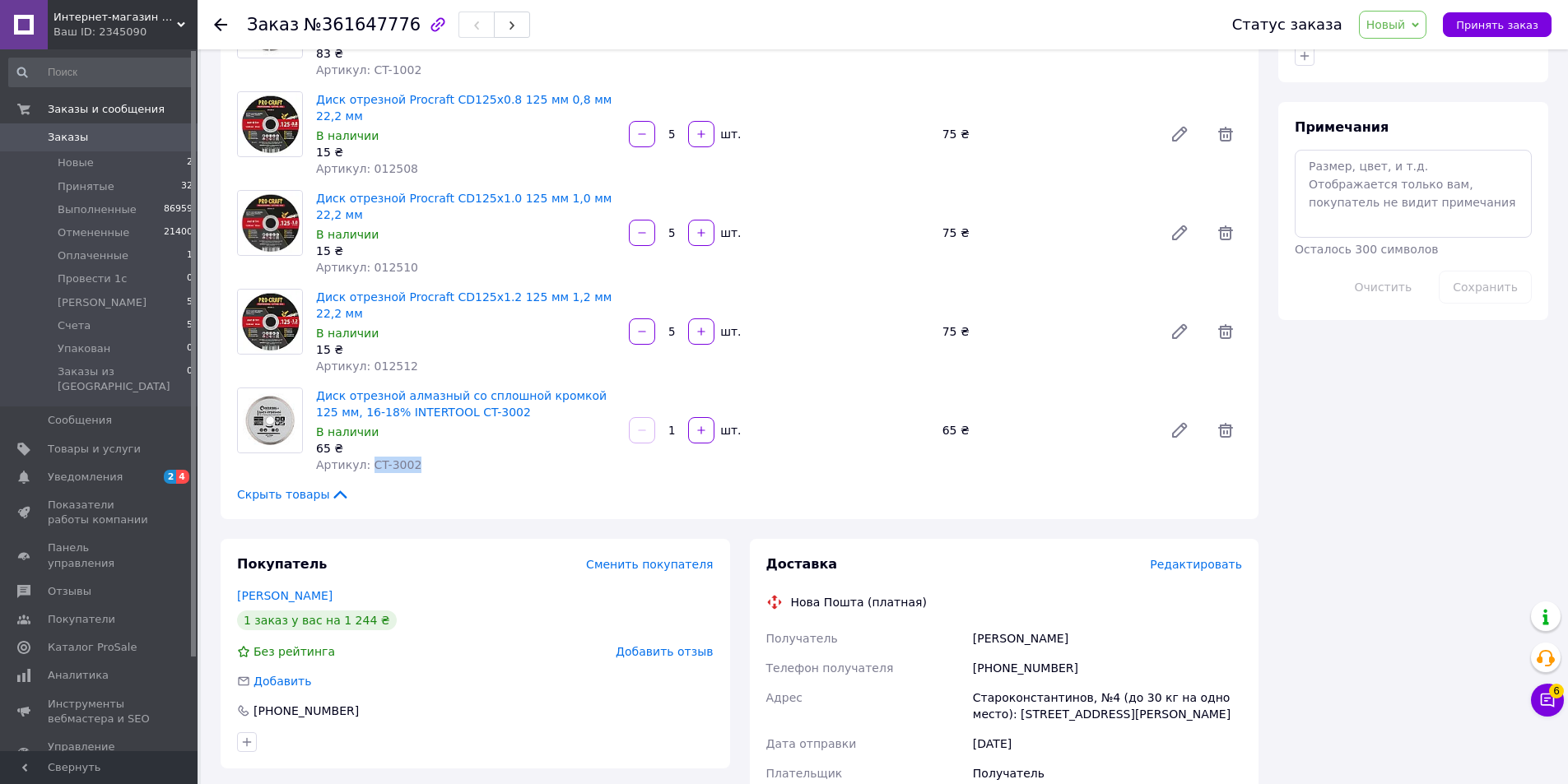
drag, startPoint x: 413, startPoint y: 442, endPoint x: 365, endPoint y: 450, distance: 48.7
click at [365, 456] on div "Артикул: CT-3002" at bounding box center [465, 464] width 300 height 16
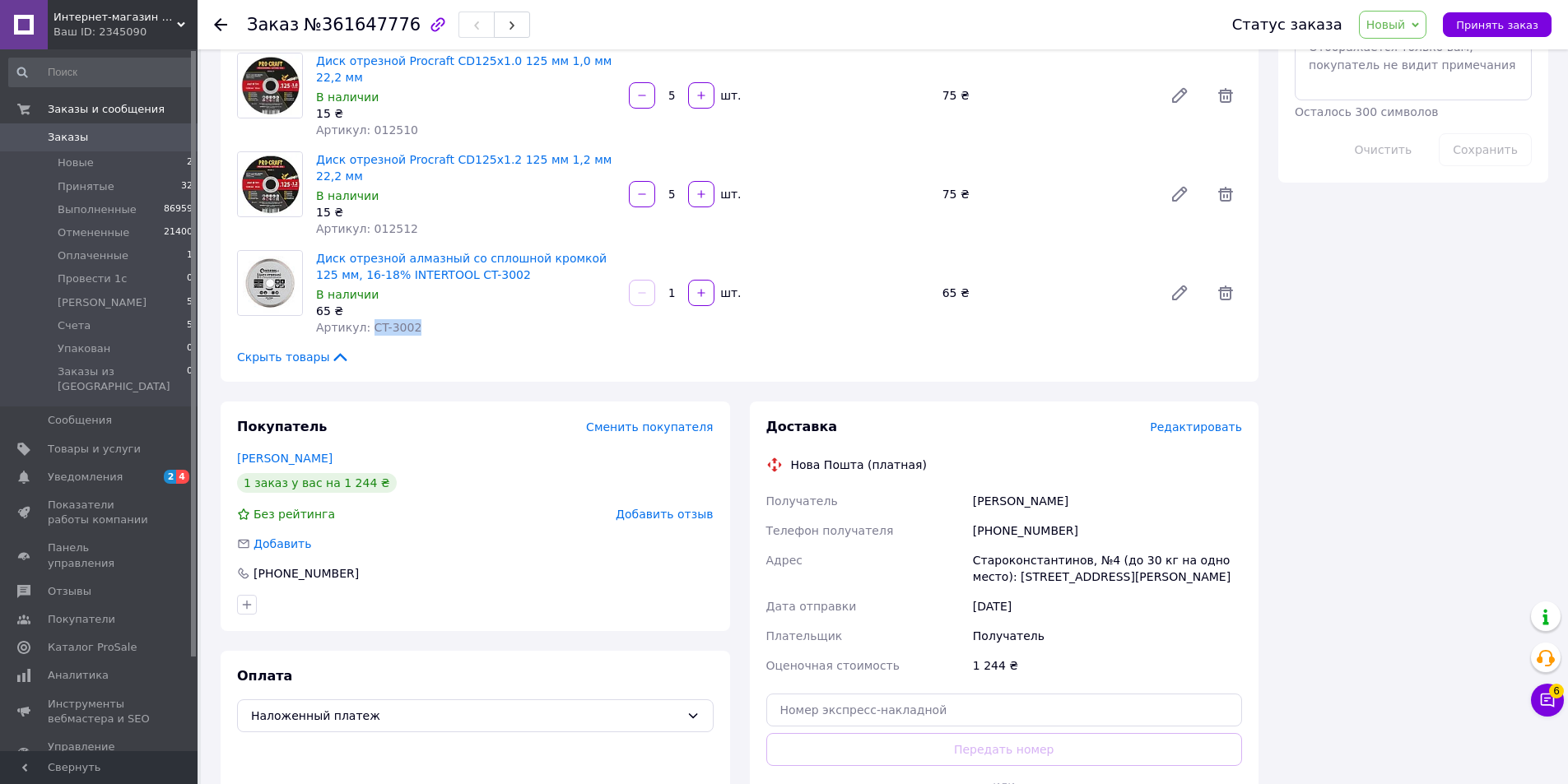
scroll to position [0, 0]
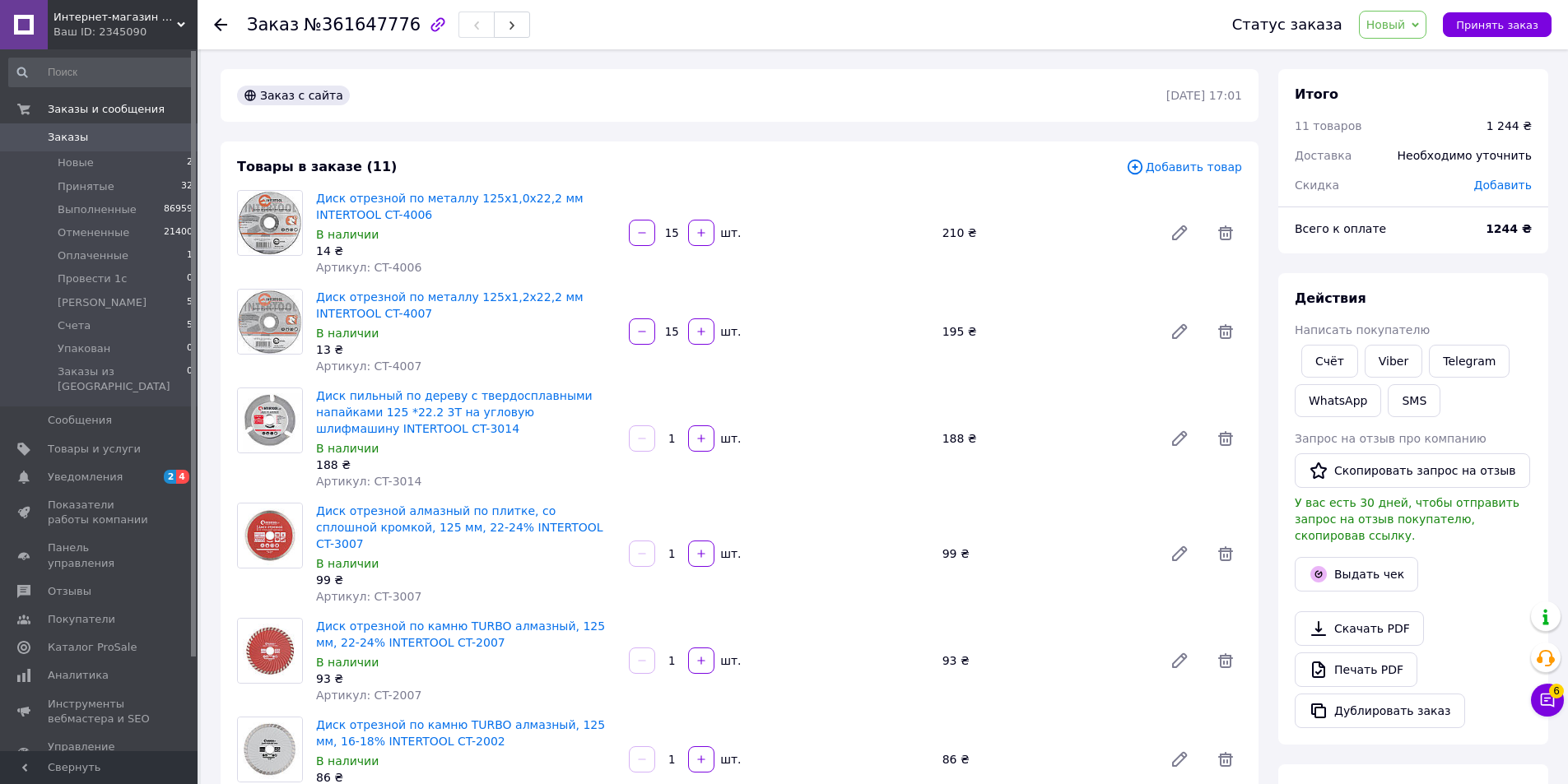
click at [499, 28] on button "button" at bounding box center [512, 25] width 36 height 27
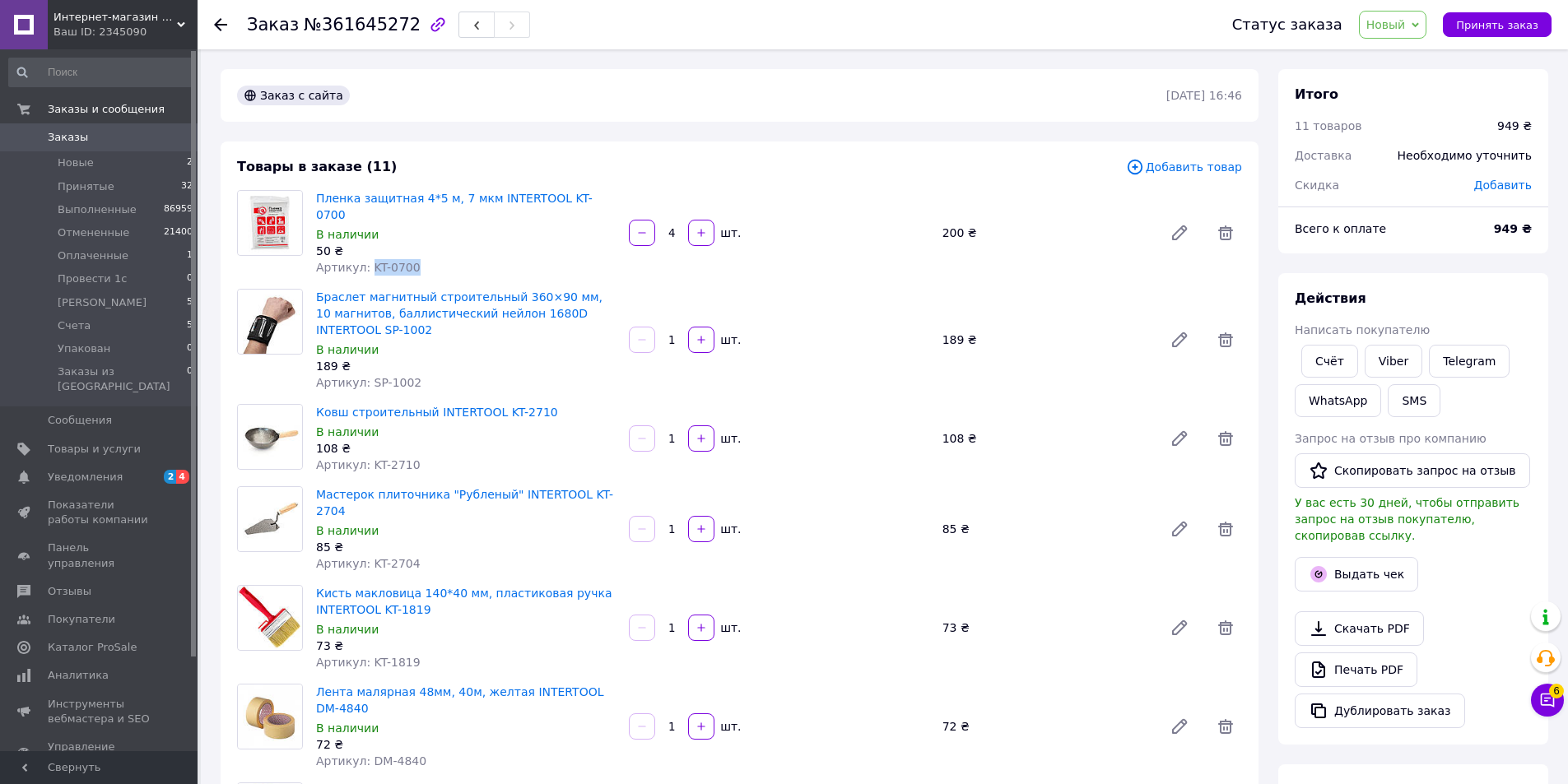
drag, startPoint x: 427, startPoint y: 252, endPoint x: 365, endPoint y: 250, distance: 62.0
click at [365, 259] on div "Артикул: KT-0700" at bounding box center [465, 267] width 300 height 16
drag, startPoint x: 413, startPoint y: 366, endPoint x: 364, endPoint y: 369, distance: 49.1
click at [364, 374] on div "Артикул: SP-1002" at bounding box center [465, 382] width 300 height 16
drag, startPoint x: 422, startPoint y: 441, endPoint x: 362, endPoint y: 449, distance: 60.5
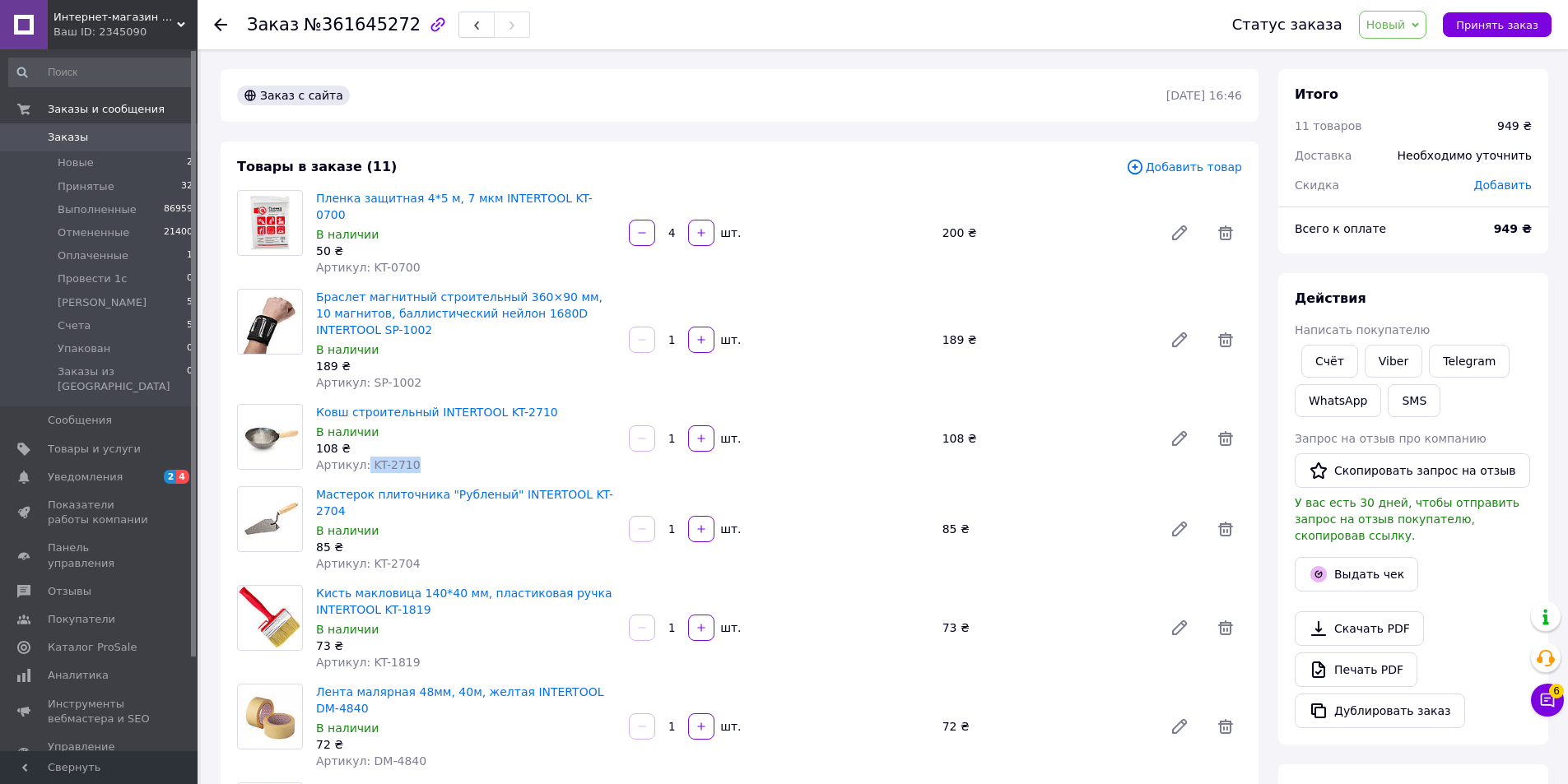
click at [362, 456] on div "Артикул: KT-2710" at bounding box center [465, 464] width 300 height 16
drag, startPoint x: 428, startPoint y: 541, endPoint x: 377, endPoint y: 425, distance: 126.7
click at [367, 534] on div "Мастерок плиточника "Рубленый" INTERTOOL KT-2704 В наличии 85 ₴ Артикул: KT-2704" at bounding box center [465, 528] width 313 height 92
drag, startPoint x: 415, startPoint y: 620, endPoint x: 369, endPoint y: 623, distance: 46.1
click at [366, 623] on div "Кисть макловица 140*40 мм, пластиковая ручка INTERTOOL KT-1819 В наличии 73 ₴ А…" at bounding box center [465, 627] width 313 height 92
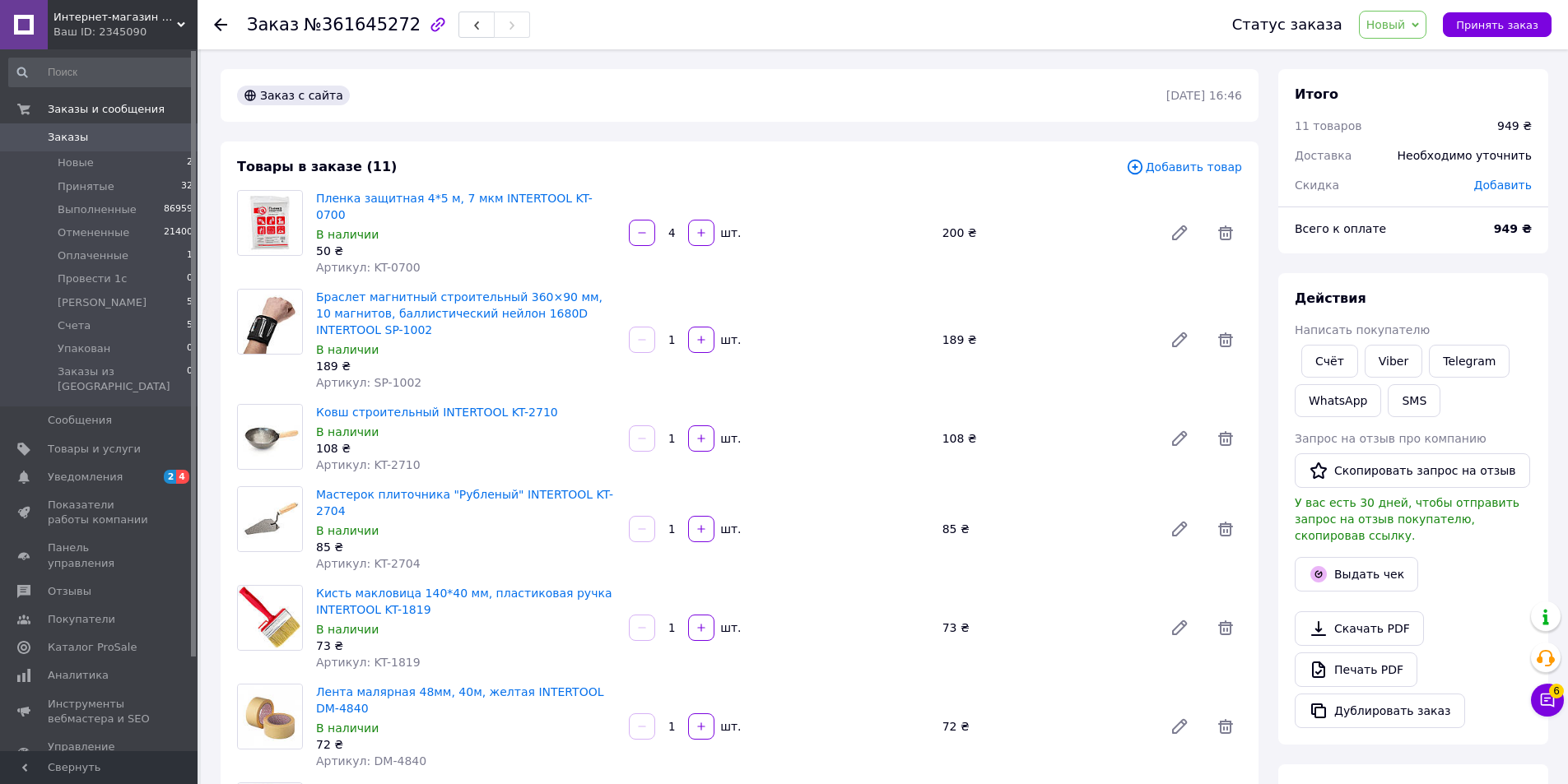
click at [408, 654] on div "Артикул: KT-1819" at bounding box center [465, 661] width 300 height 16
drag, startPoint x: 412, startPoint y: 627, endPoint x: 365, endPoint y: 632, distance: 47.3
click at [365, 654] on div "Артикул: KT-1819" at bounding box center [465, 661] width 300 height 16
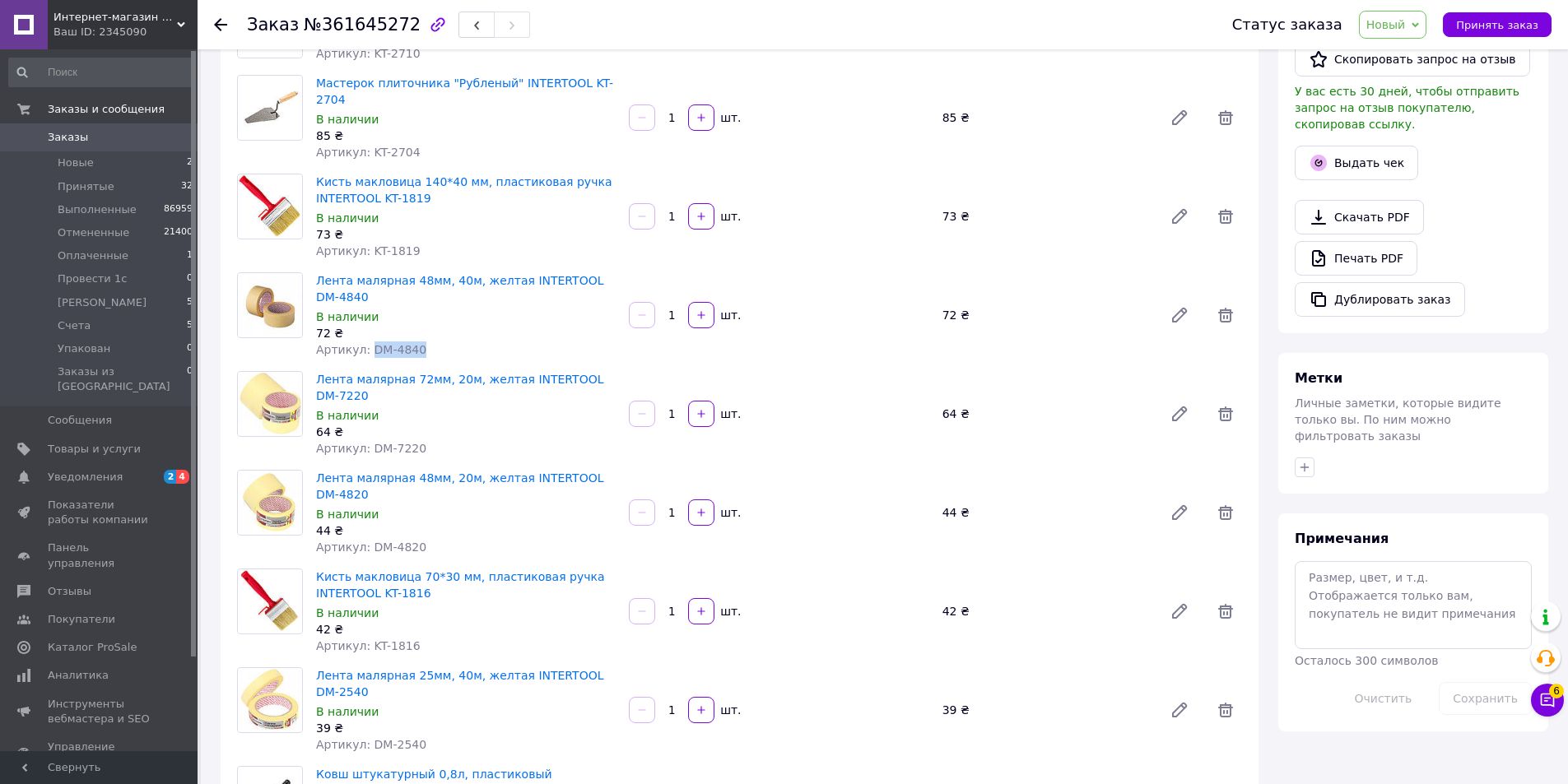
drag, startPoint x: 431, startPoint y: 297, endPoint x: 365, endPoint y: 300, distance: 66.1
click at [365, 341] on div "Артикул: DM-4840" at bounding box center [465, 349] width 300 height 16
drag, startPoint x: 415, startPoint y: 381, endPoint x: 363, endPoint y: 388, distance: 52.5
click at [363, 440] on div "Артикул: DM-7220" at bounding box center [465, 448] width 300 height 16
drag, startPoint x: 397, startPoint y: 462, endPoint x: 365, endPoint y: 468, distance: 32.6
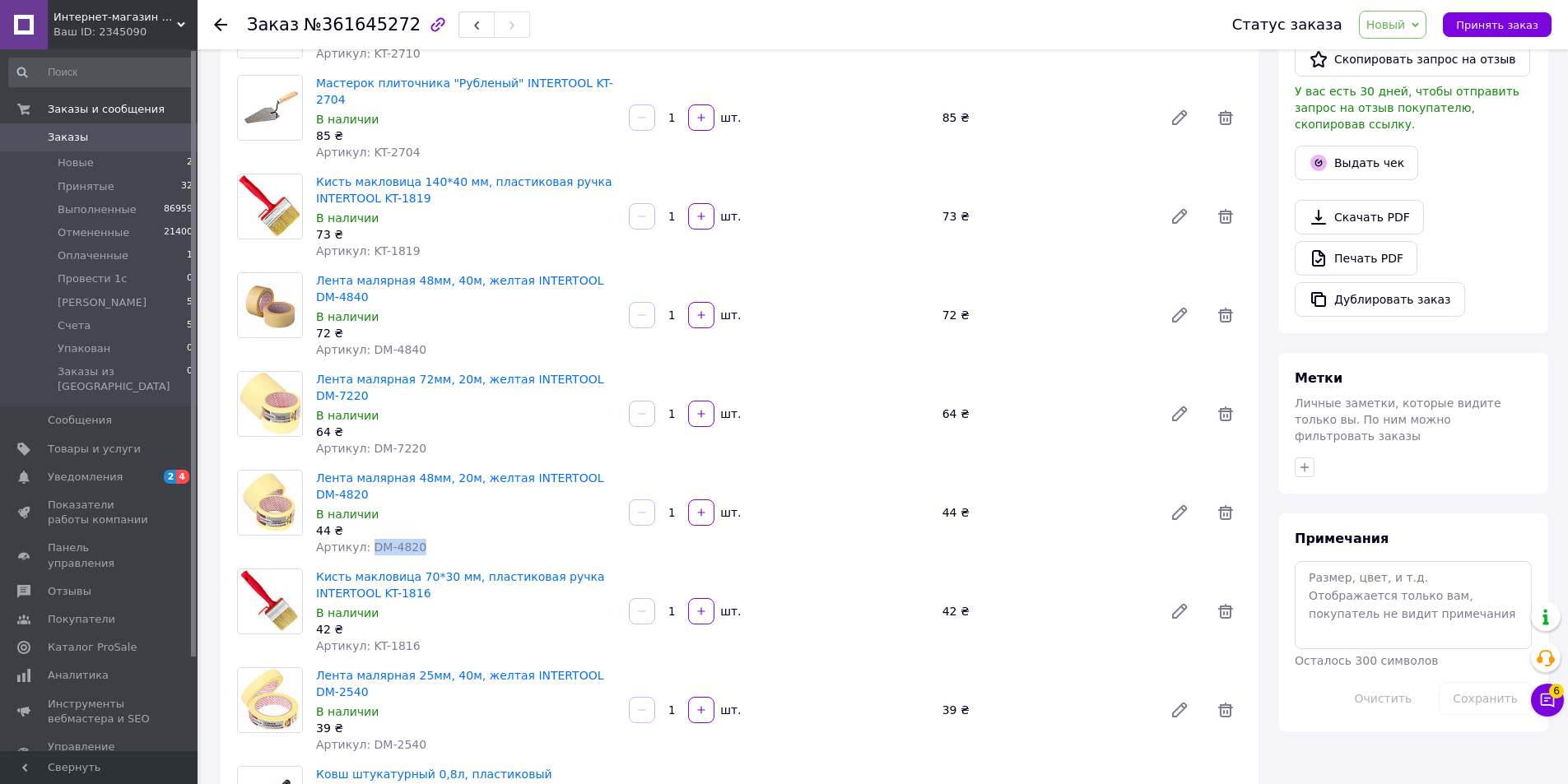
click at [365, 539] on div "Артикул: DM-4820" at bounding box center [465, 546] width 300 height 16
drag, startPoint x: 423, startPoint y: 554, endPoint x: 380, endPoint y: 561, distance: 43.6
click at [380, 565] on div "Кисть макловица 70*30 мм, пластиковая ручка INTERTOOL KT-1816 В наличии 42 ₴ Ар…" at bounding box center [465, 611] width 313 height 92
click at [395, 640] on span "Артикул: KT-1816" at bounding box center [368, 646] width 105 height 13
drag, startPoint x: 417, startPoint y: 561, endPoint x: 364, endPoint y: 565, distance: 53.2
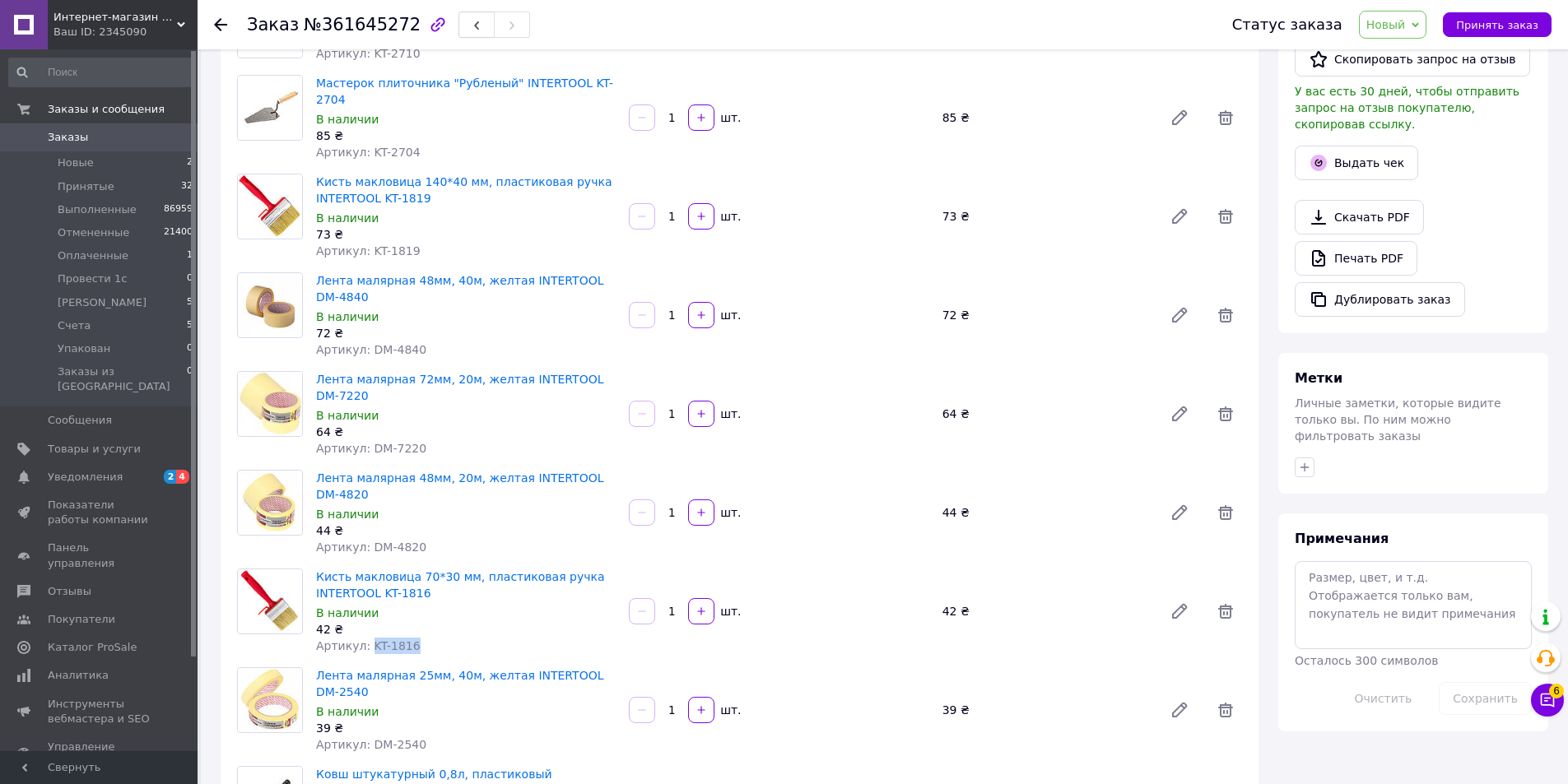
click at [364, 638] on div "Артикул: KT-1816" at bounding box center [465, 645] width 300 height 16
drag, startPoint x: 421, startPoint y: 648, endPoint x: 363, endPoint y: 651, distance: 58.1
click at [363, 736] on div "Артикул: DM-2540" at bounding box center [465, 744] width 300 height 16
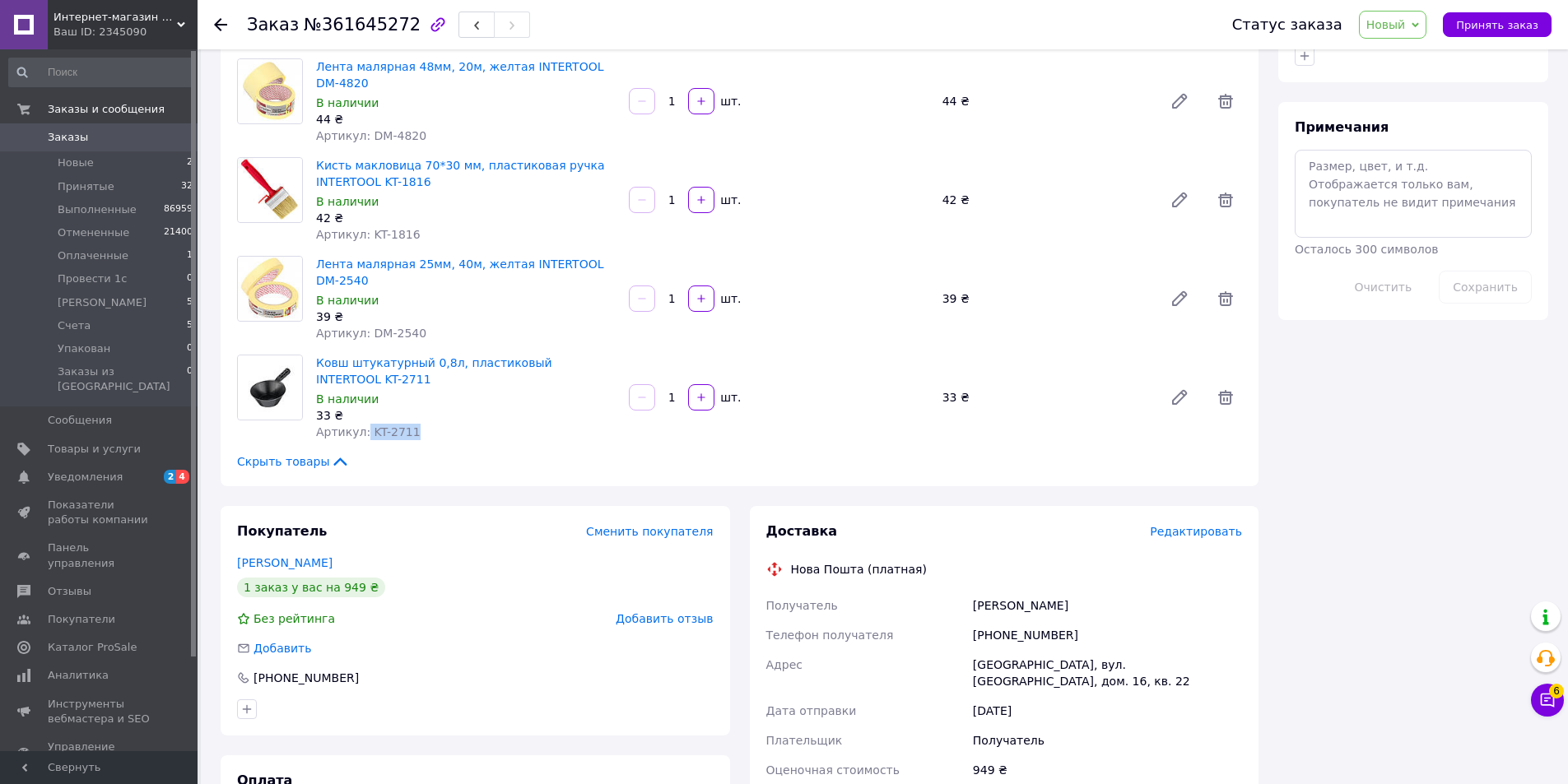
drag, startPoint x: 414, startPoint y: 329, endPoint x: 363, endPoint y: 337, distance: 51.6
click at [363, 424] on div "Артикул: KT-2711" at bounding box center [465, 431] width 300 height 16
click at [1172, 388] on icon at bounding box center [1179, 397] width 20 height 20
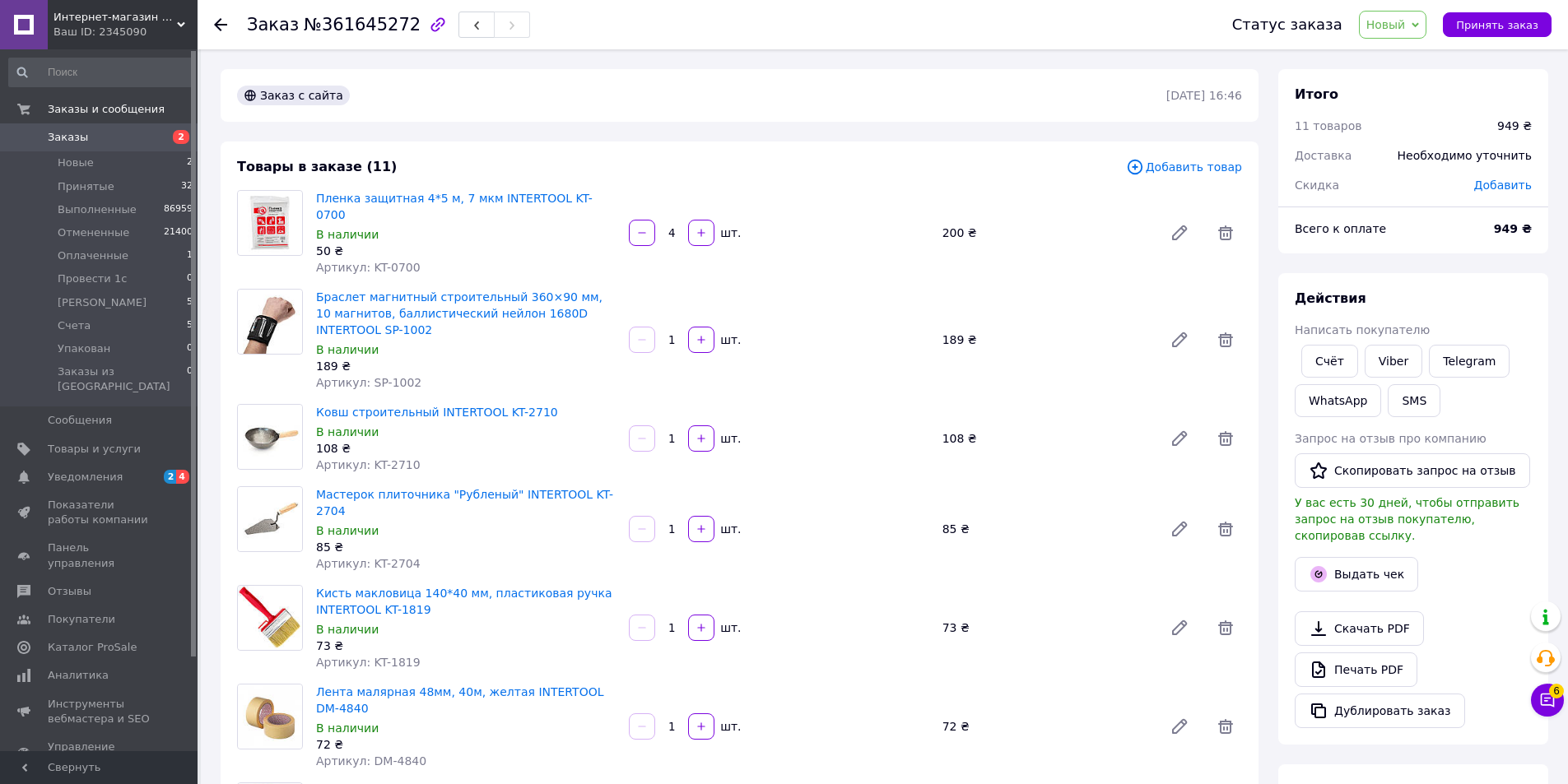
click at [136, 165] on li "Новые 2" at bounding box center [101, 163] width 203 height 23
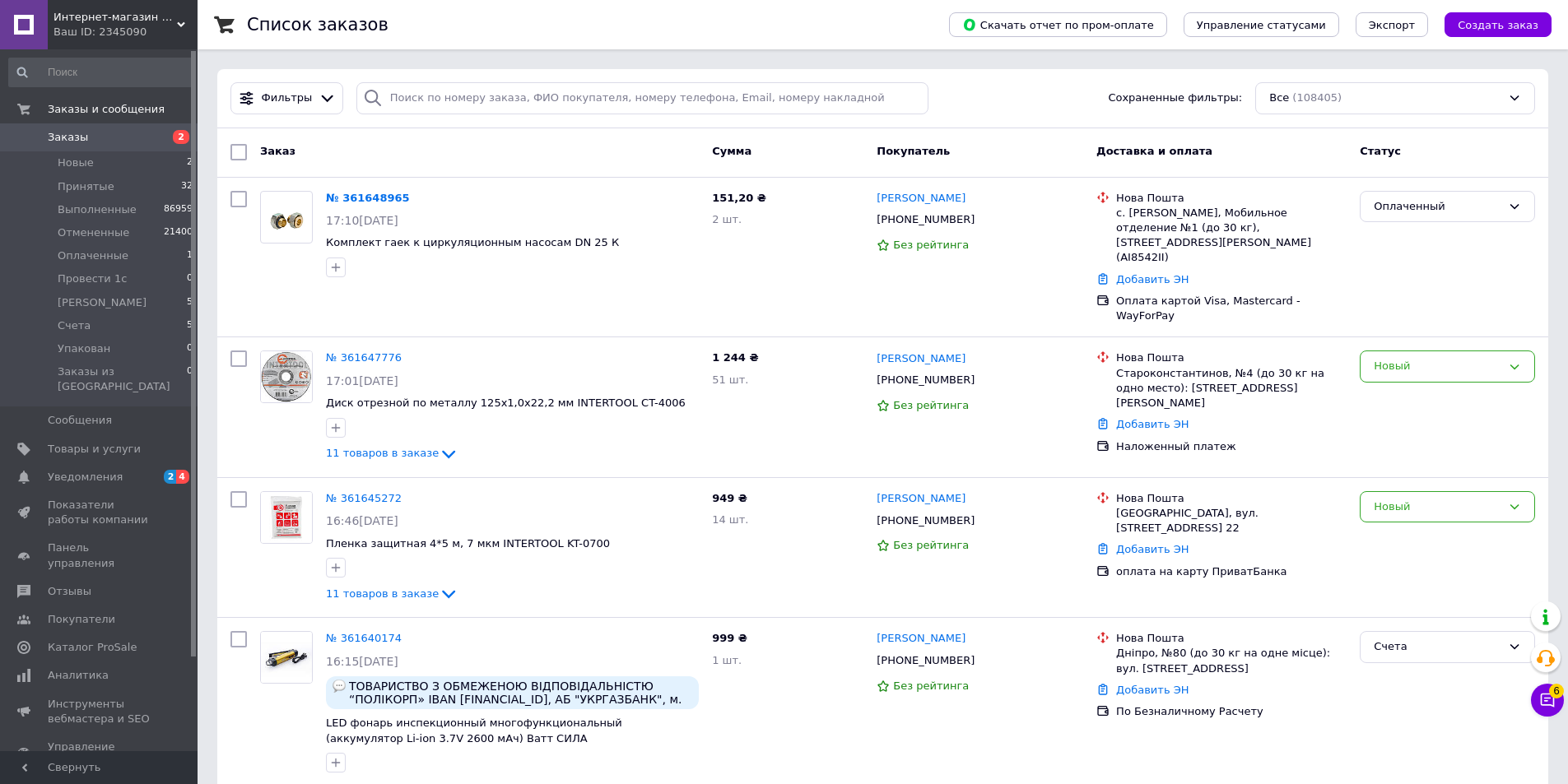
click at [1466, 358] on div "Новый" at bounding box center [1438, 367] width 127 height 17
click at [1424, 431] on li "[PERSON_NAME]" at bounding box center [1447, 447] width 174 height 30
click at [1442, 491] on div "Новый" at bounding box center [1447, 507] width 175 height 32
click at [1414, 572] on li "[PERSON_NAME]" at bounding box center [1447, 587] width 174 height 30
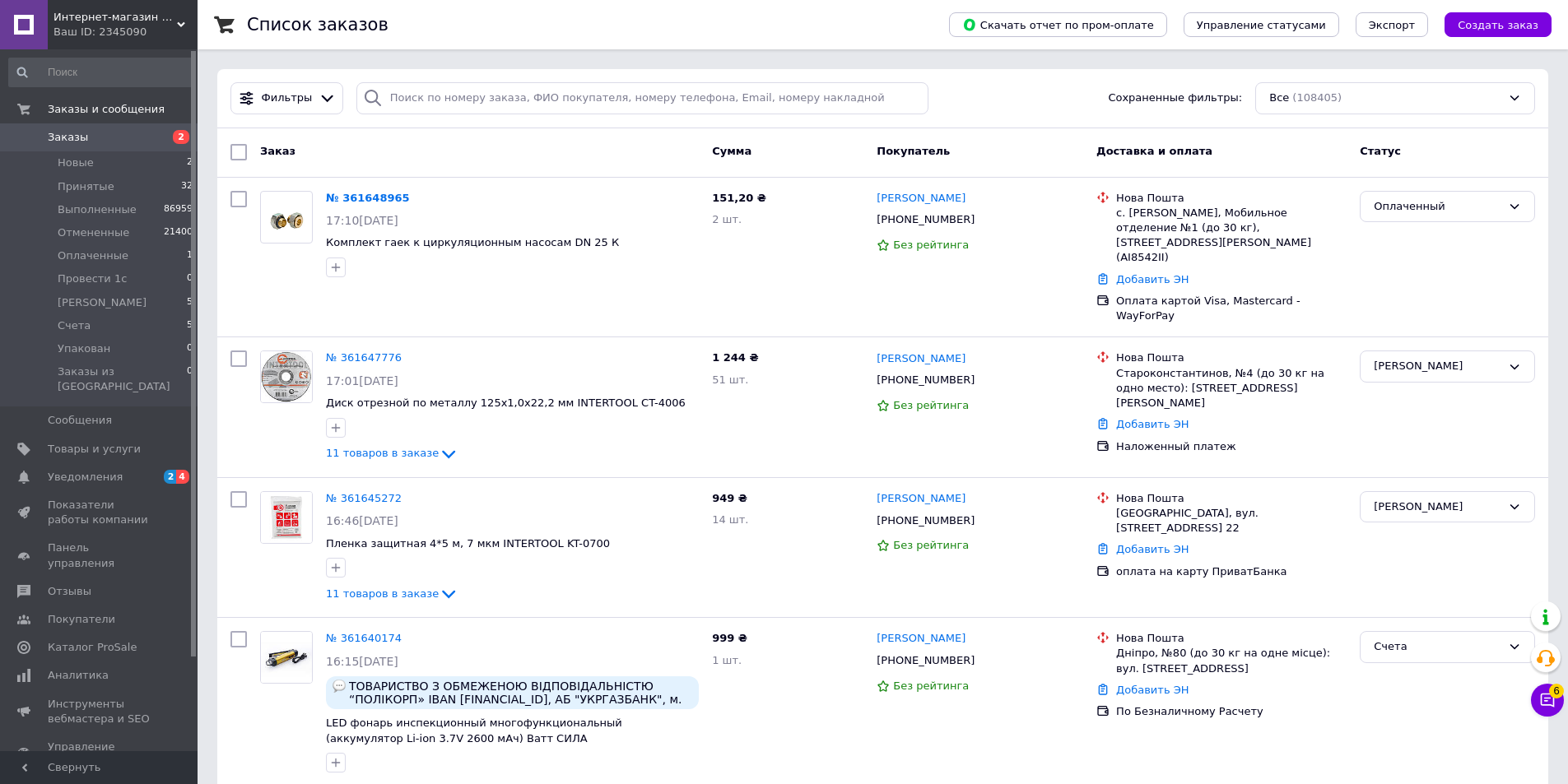
click at [128, 181] on li "Принятые 32" at bounding box center [101, 186] width 203 height 23
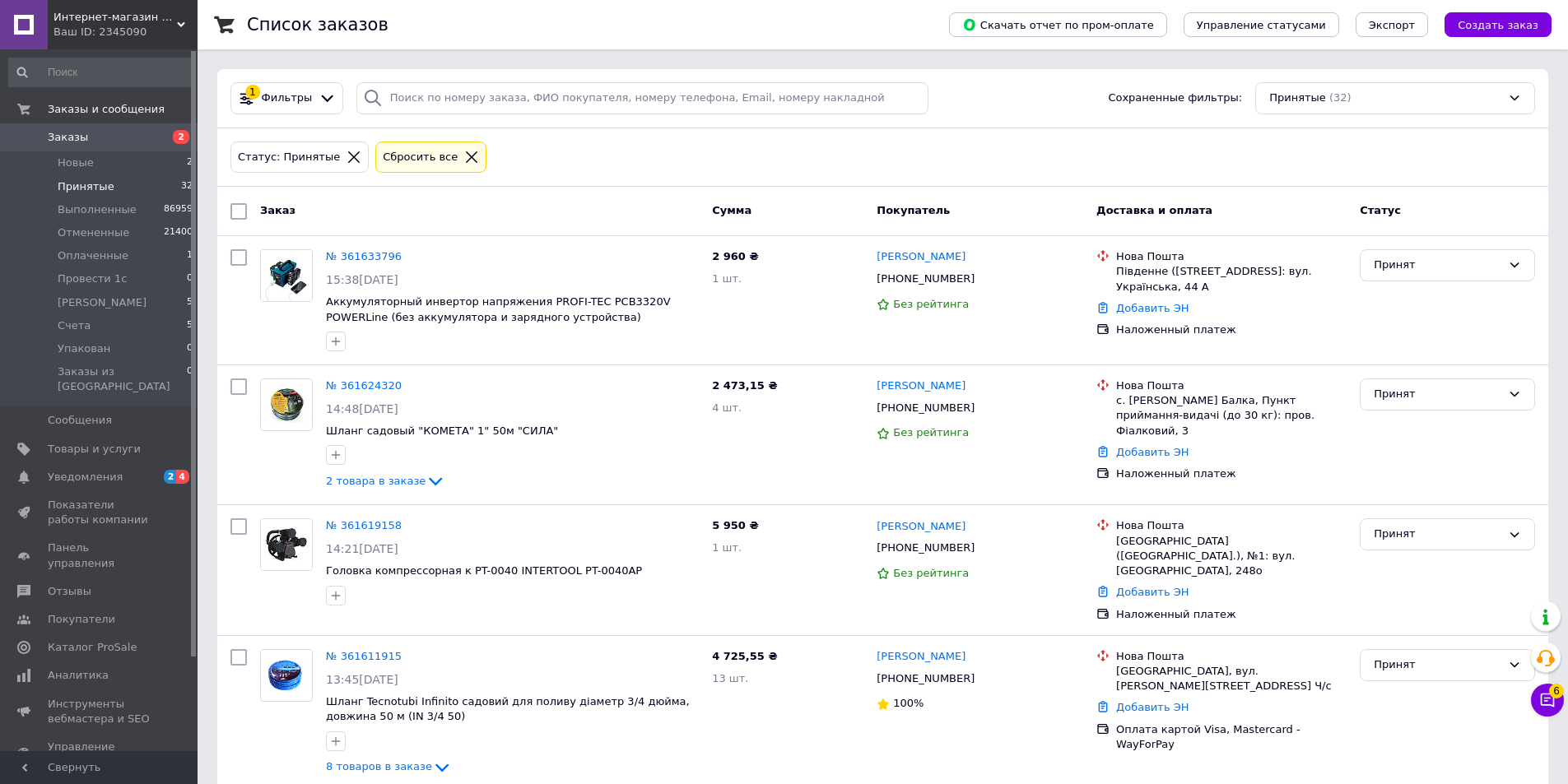
click at [371, 251] on link "№ 361633796" at bounding box center [364, 256] width 76 height 12
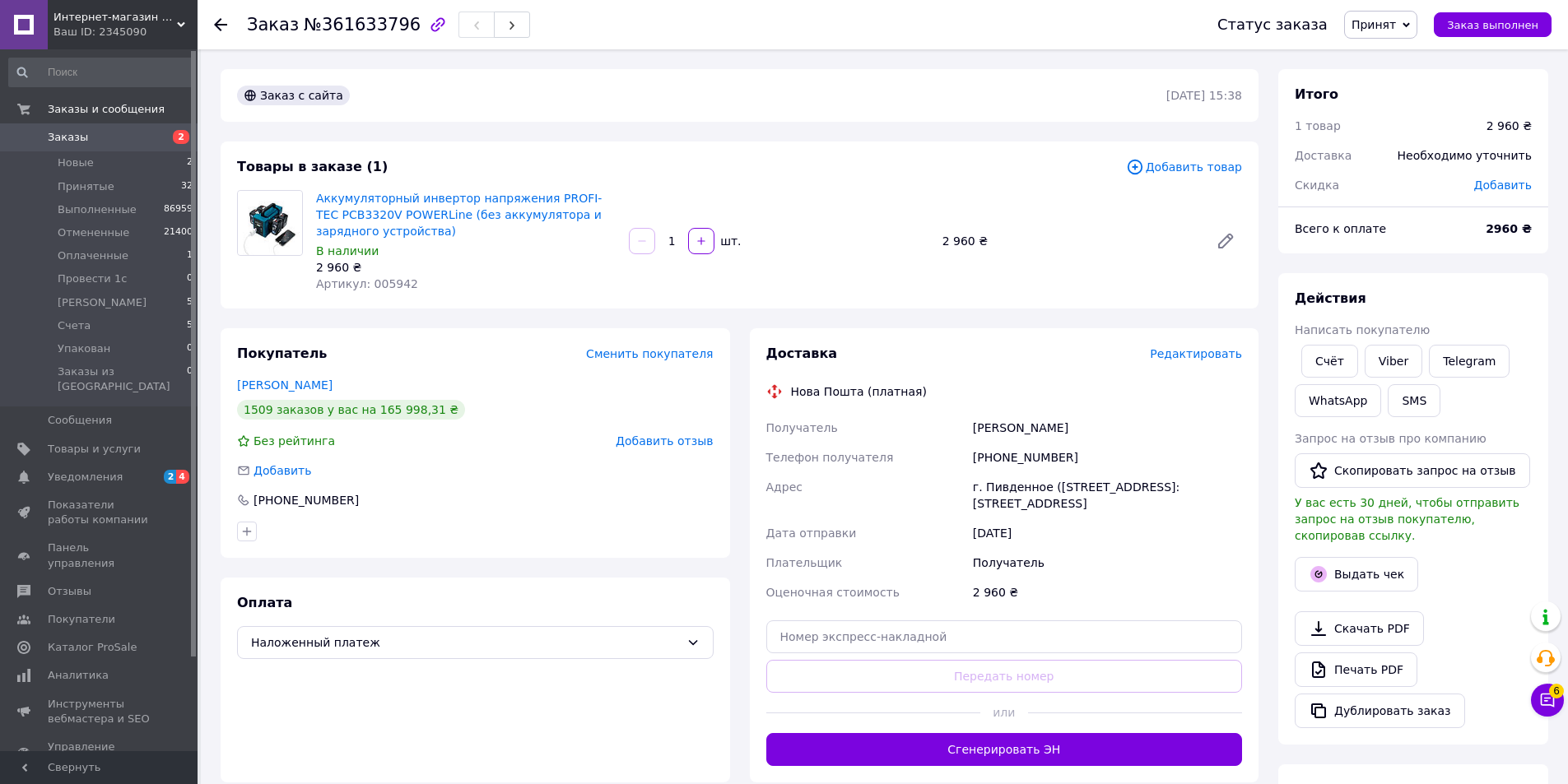
click at [1193, 354] on span "Редактировать" at bounding box center [1195, 354] width 92 height 13
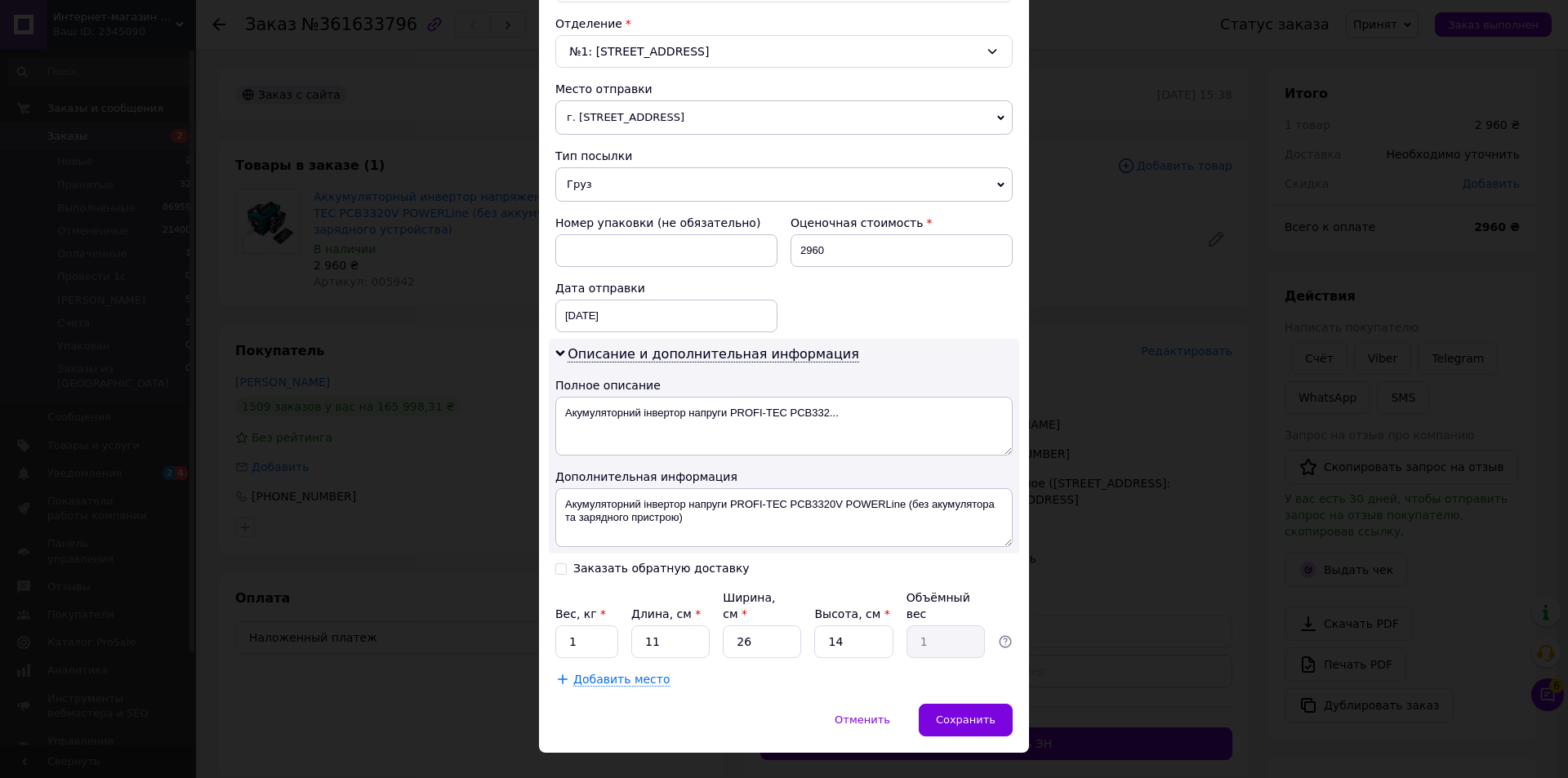
scroll to position [519, 0]
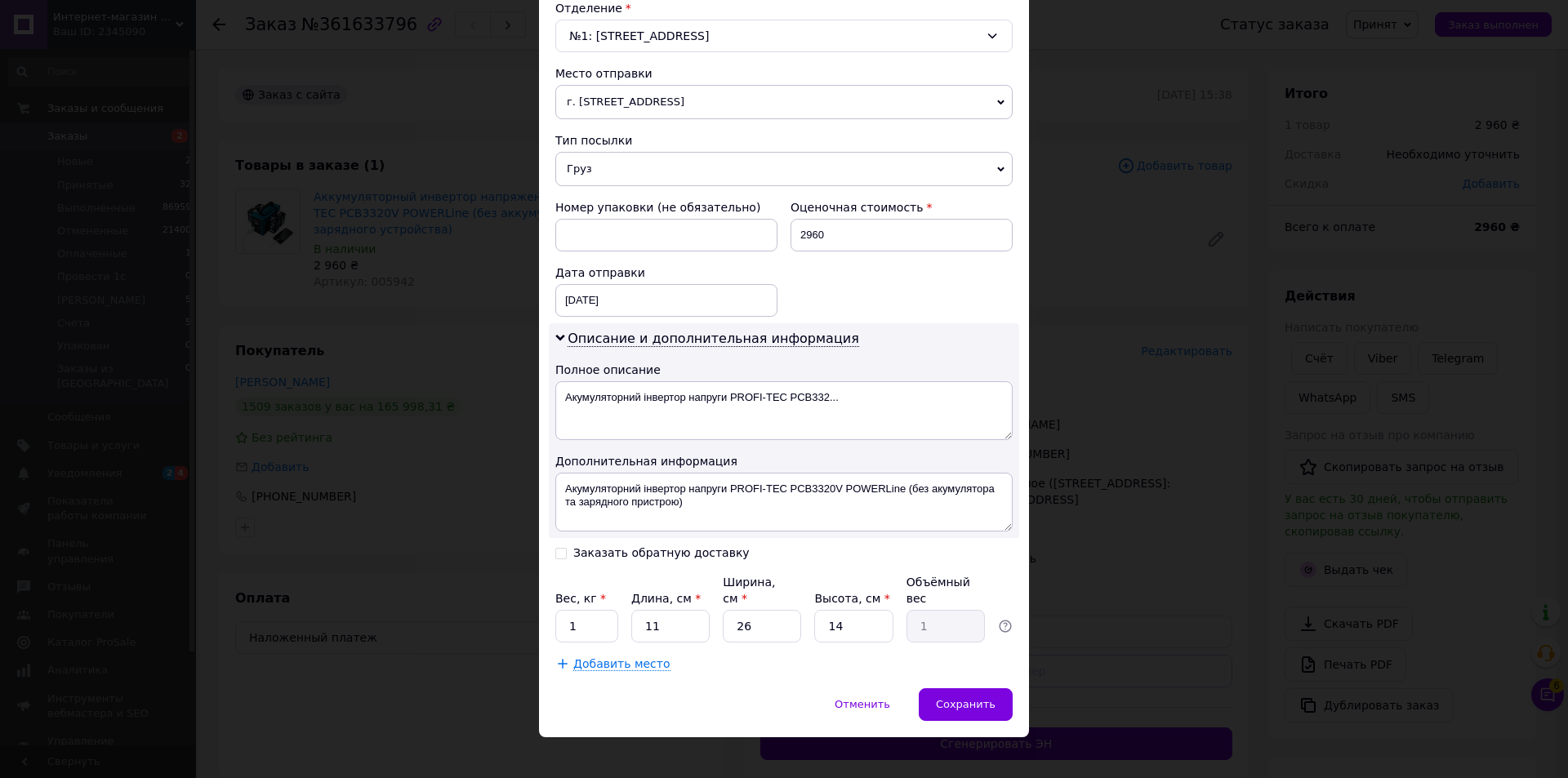
click at [557, 555] on input "Заказать обратную доставку" at bounding box center [561, 552] width 11 height 11
checkbox input "true"
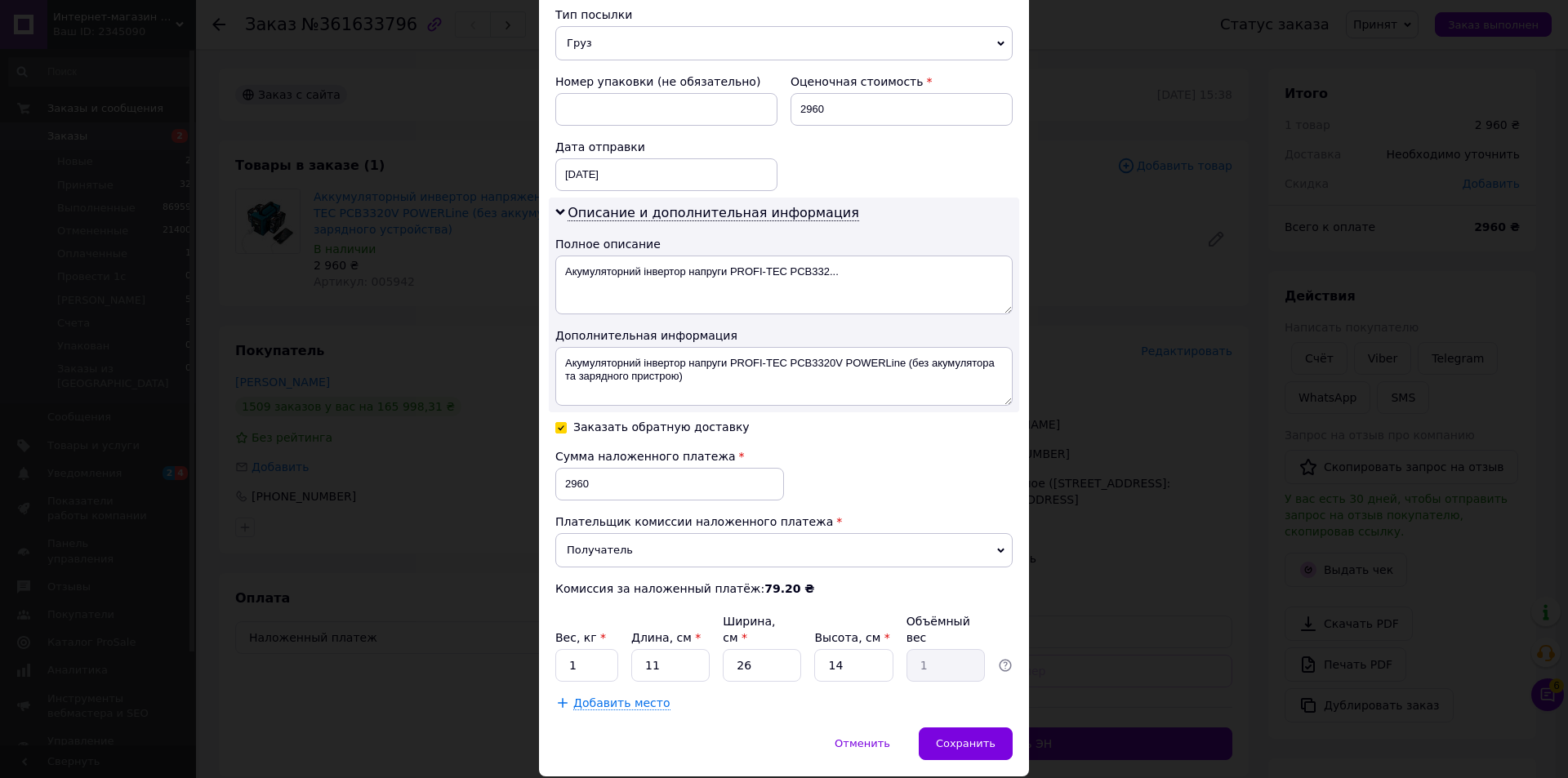
scroll to position [684, 0]
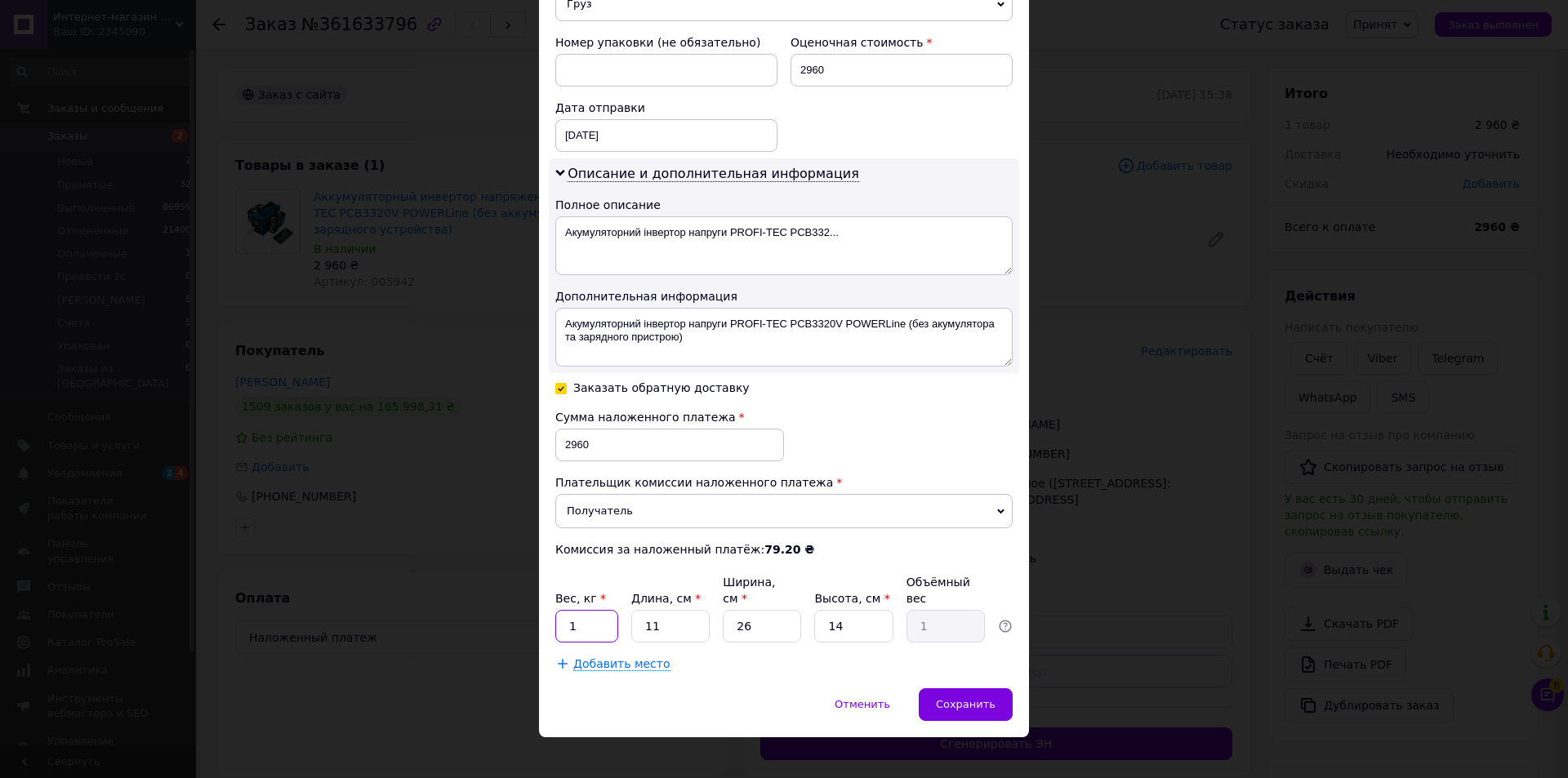
click at [575, 621] on input "1" at bounding box center [587, 626] width 63 height 33
type input "3"
click at [985, 698] on span "Сохранить" at bounding box center [965, 704] width 59 height 12
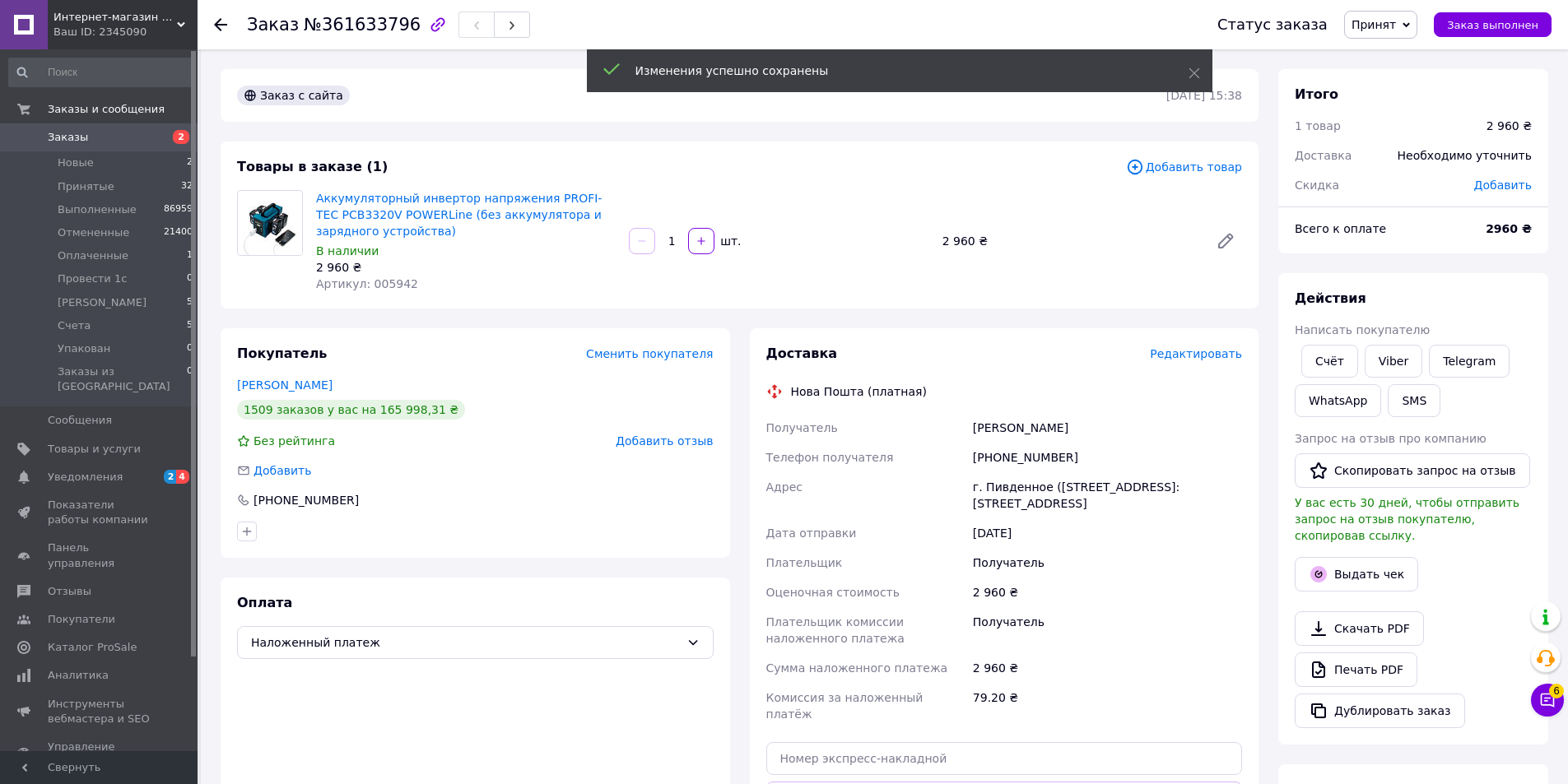
click at [495, 18] on button "button" at bounding box center [512, 25] width 36 height 27
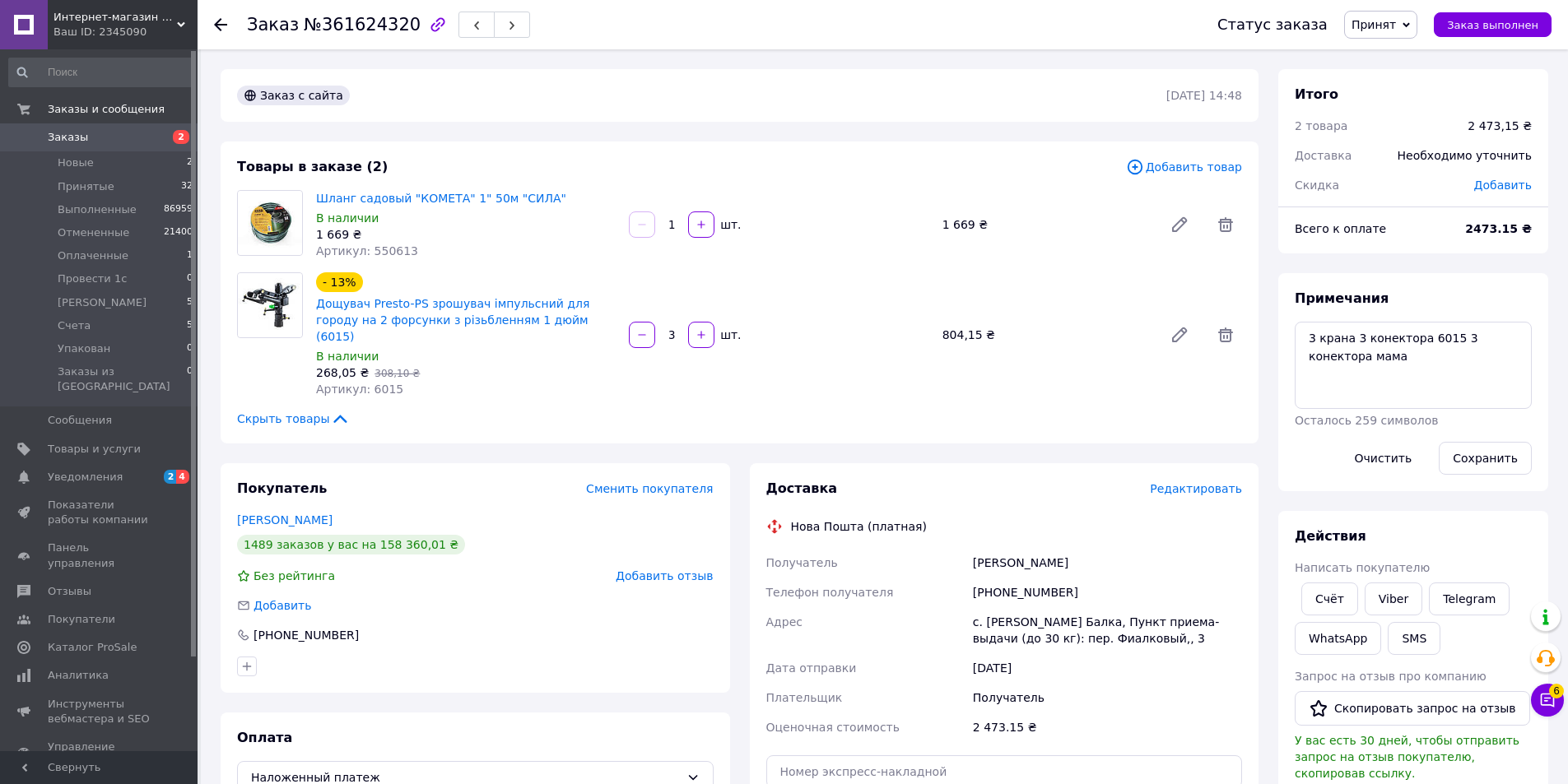
click at [507, 19] on span "button" at bounding box center [512, 25] width 10 height 12
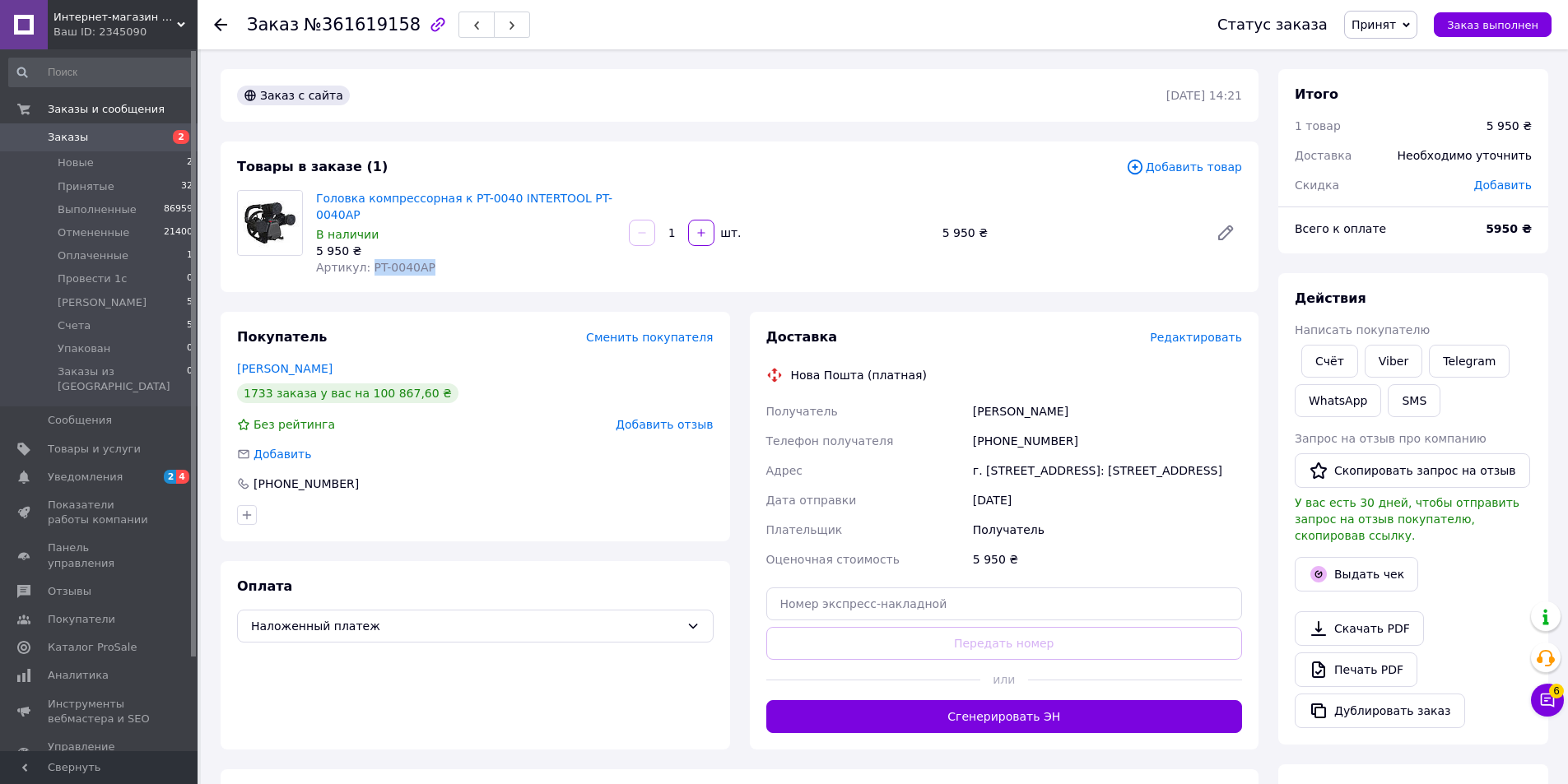
drag, startPoint x: 432, startPoint y: 267, endPoint x: 364, endPoint y: 271, distance: 68.1
click at [364, 271] on div "Артикул: PT-0040AP" at bounding box center [465, 267] width 300 height 16
copy span "PT-0040AP"
click at [1195, 343] on span "Редактировать" at bounding box center [1195, 337] width 92 height 13
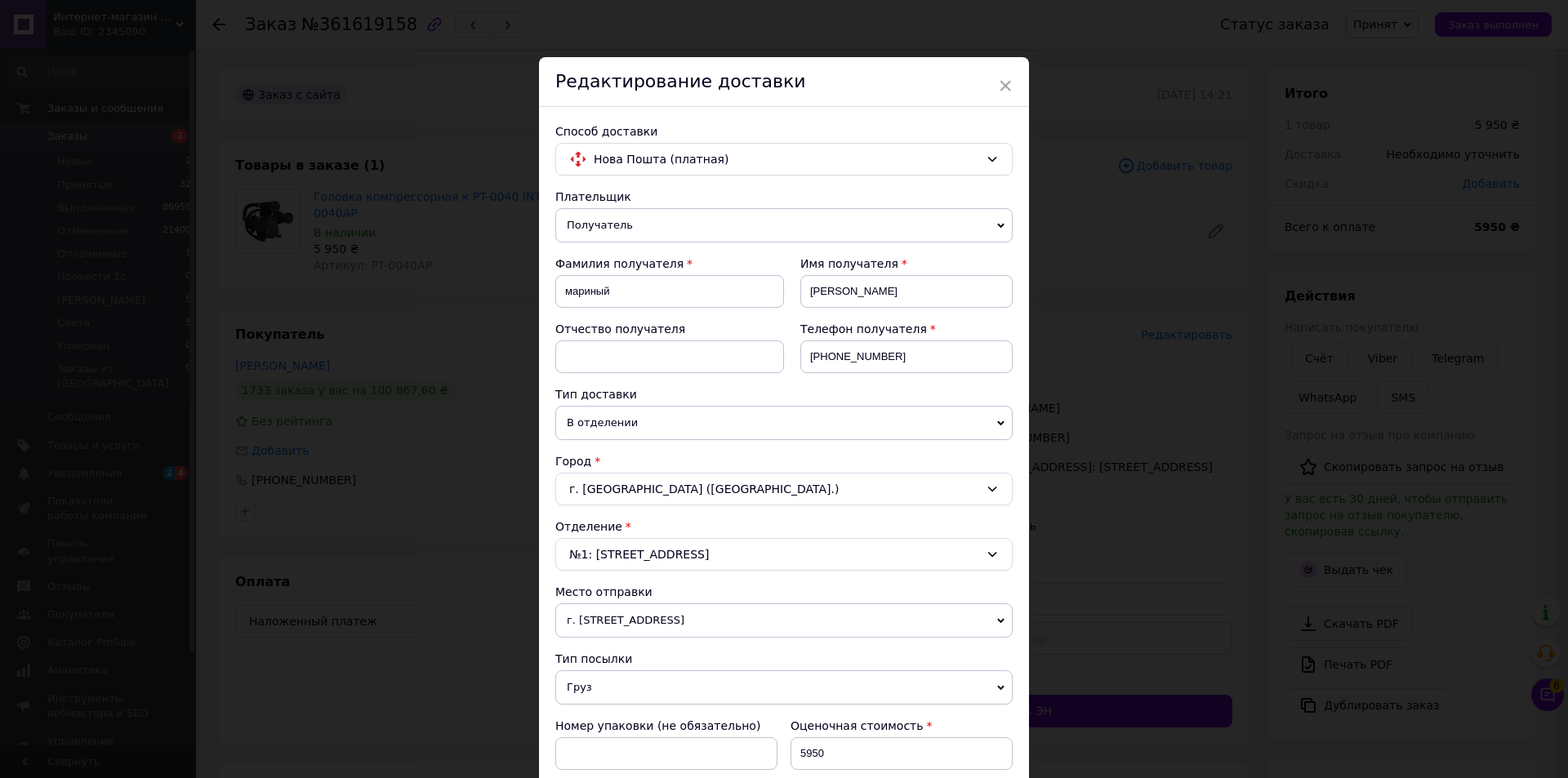
scroll to position [336, 0]
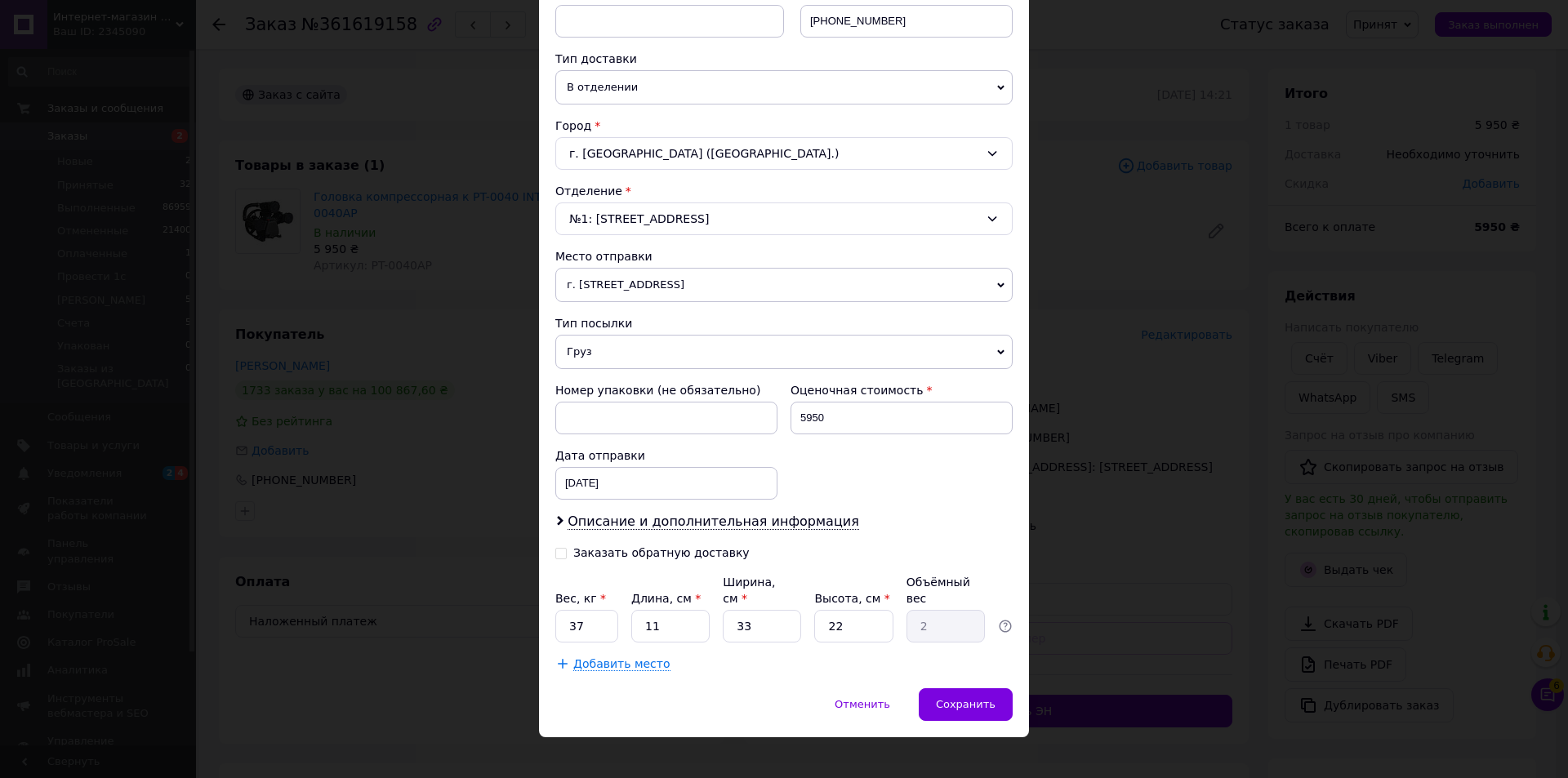
click at [558, 551] on input "Заказать обратную доставку" at bounding box center [561, 552] width 11 height 11
checkbox input "true"
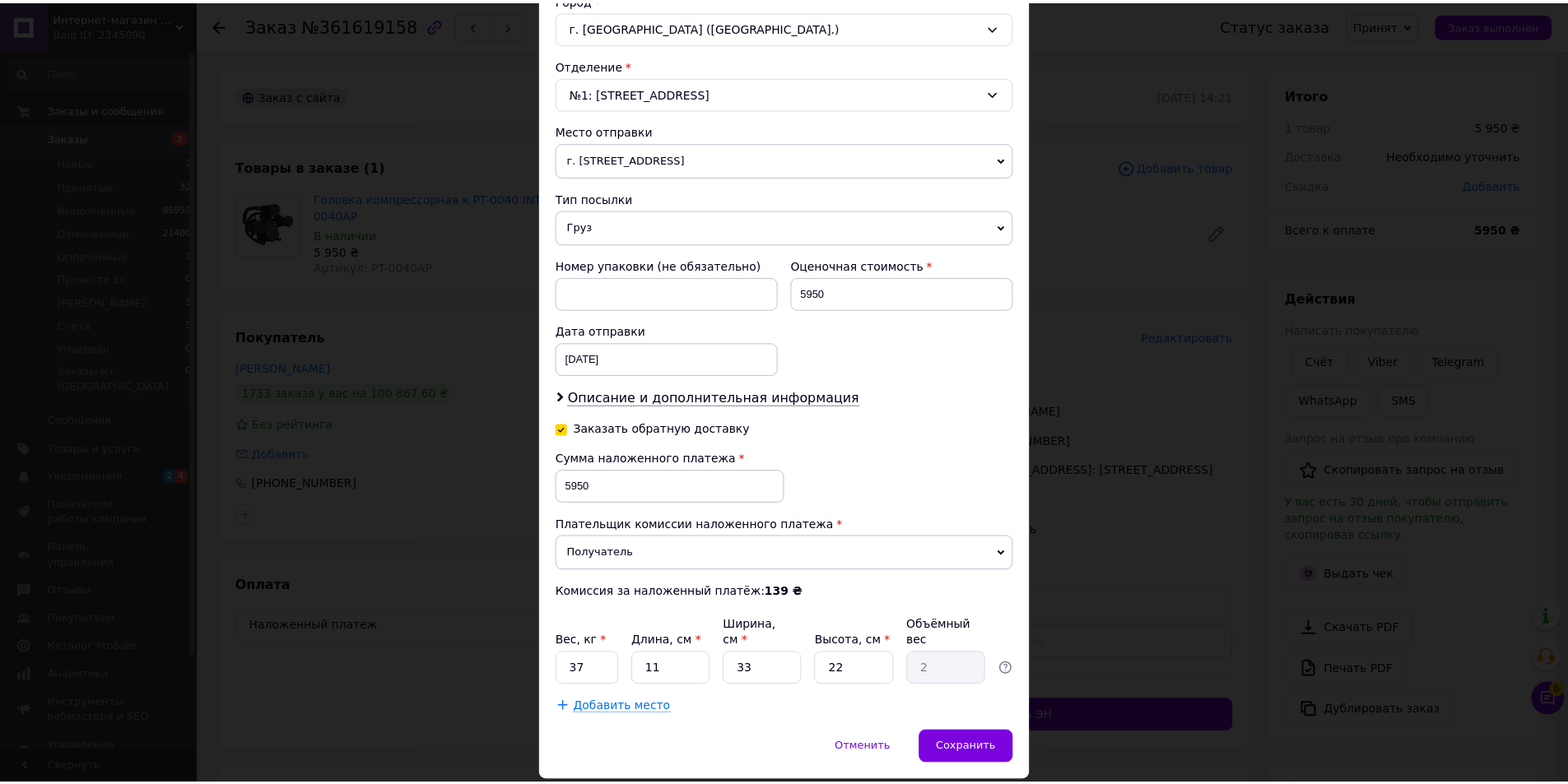
scroll to position [505, 0]
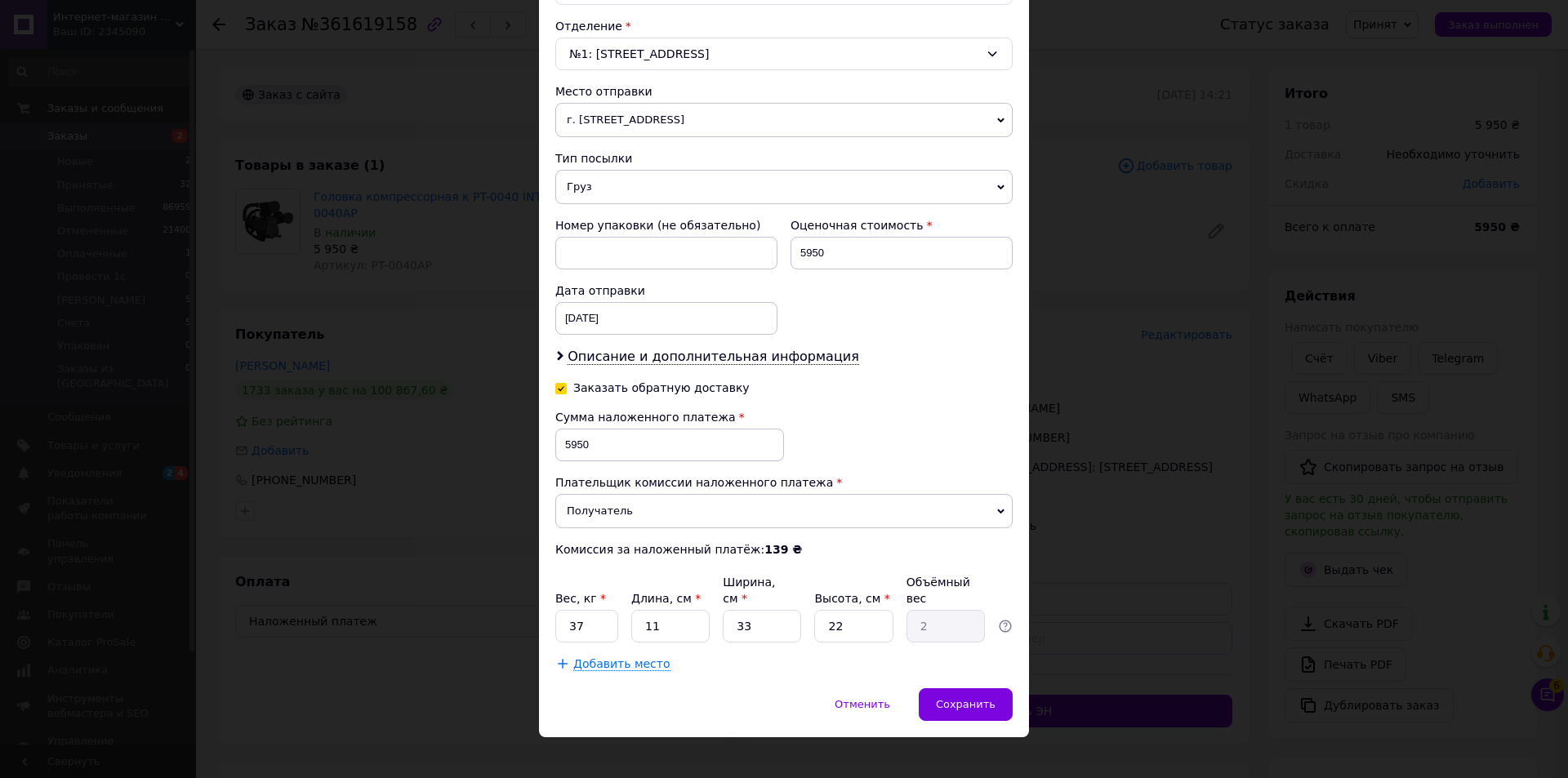
click at [967, 698] on span "Сохранить" at bounding box center [965, 704] width 59 height 12
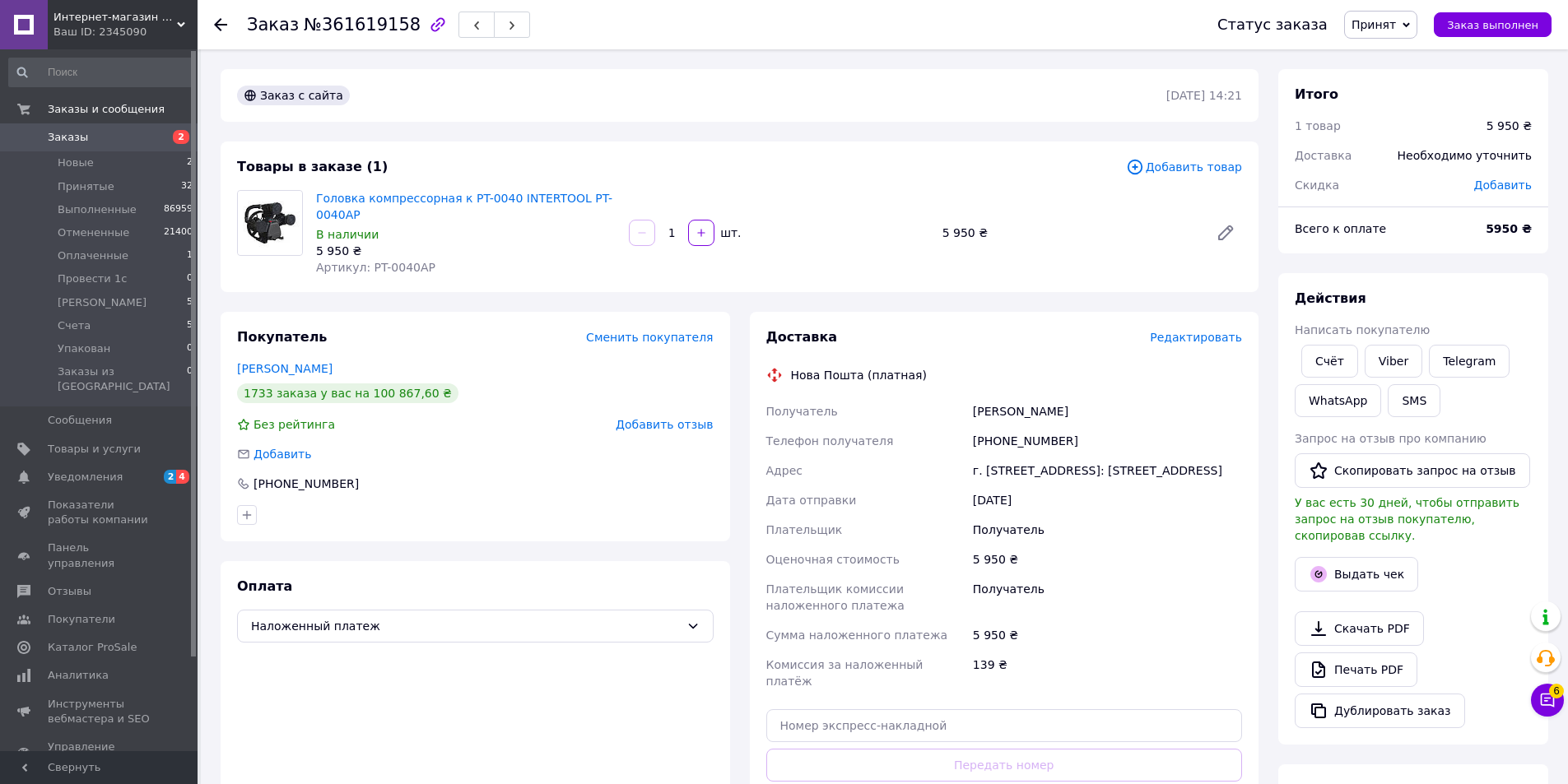
scroll to position [370, 0]
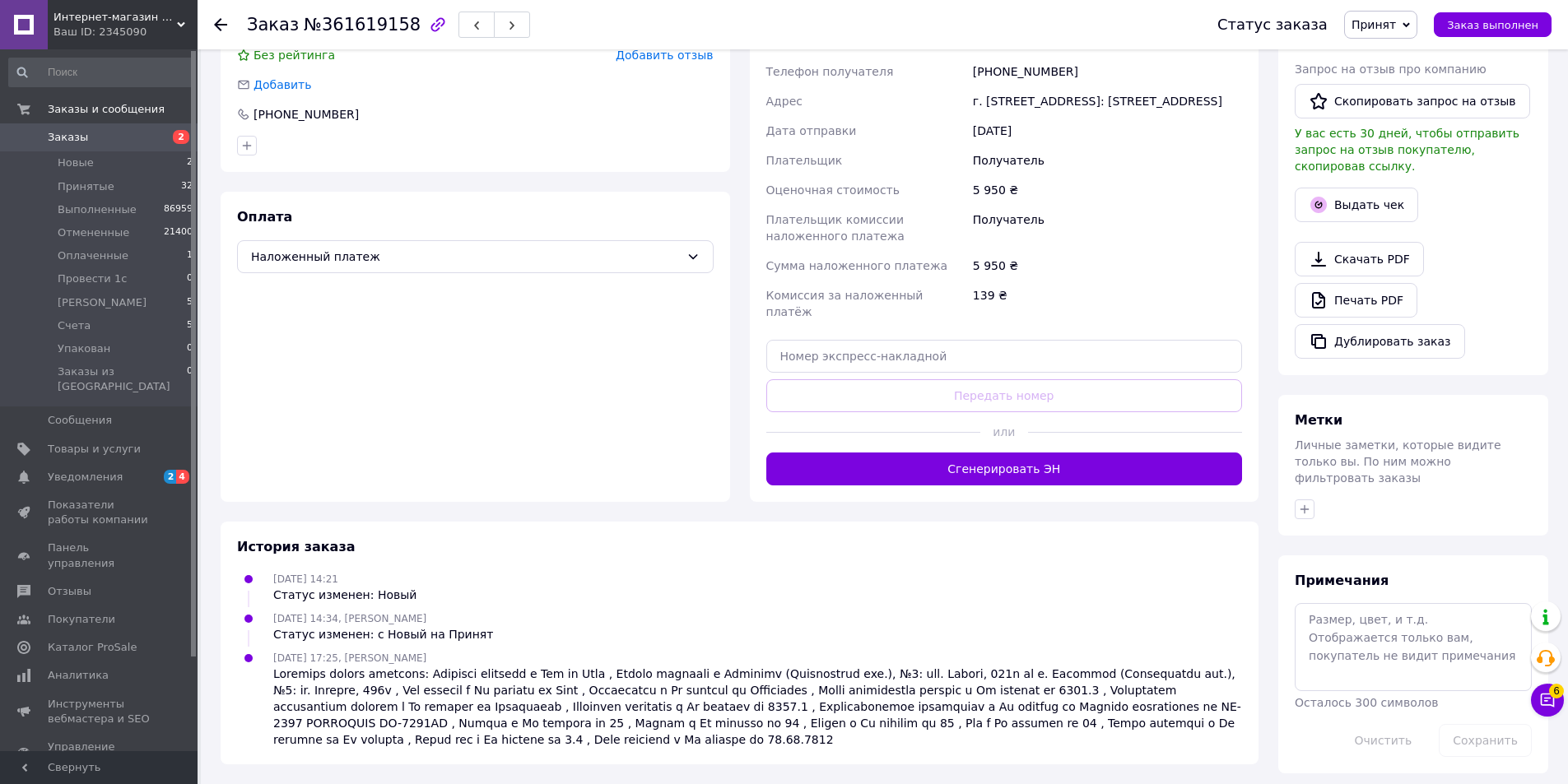
click at [1100, 456] on button "Сгенерировать ЭН" at bounding box center [1004, 468] width 476 height 33
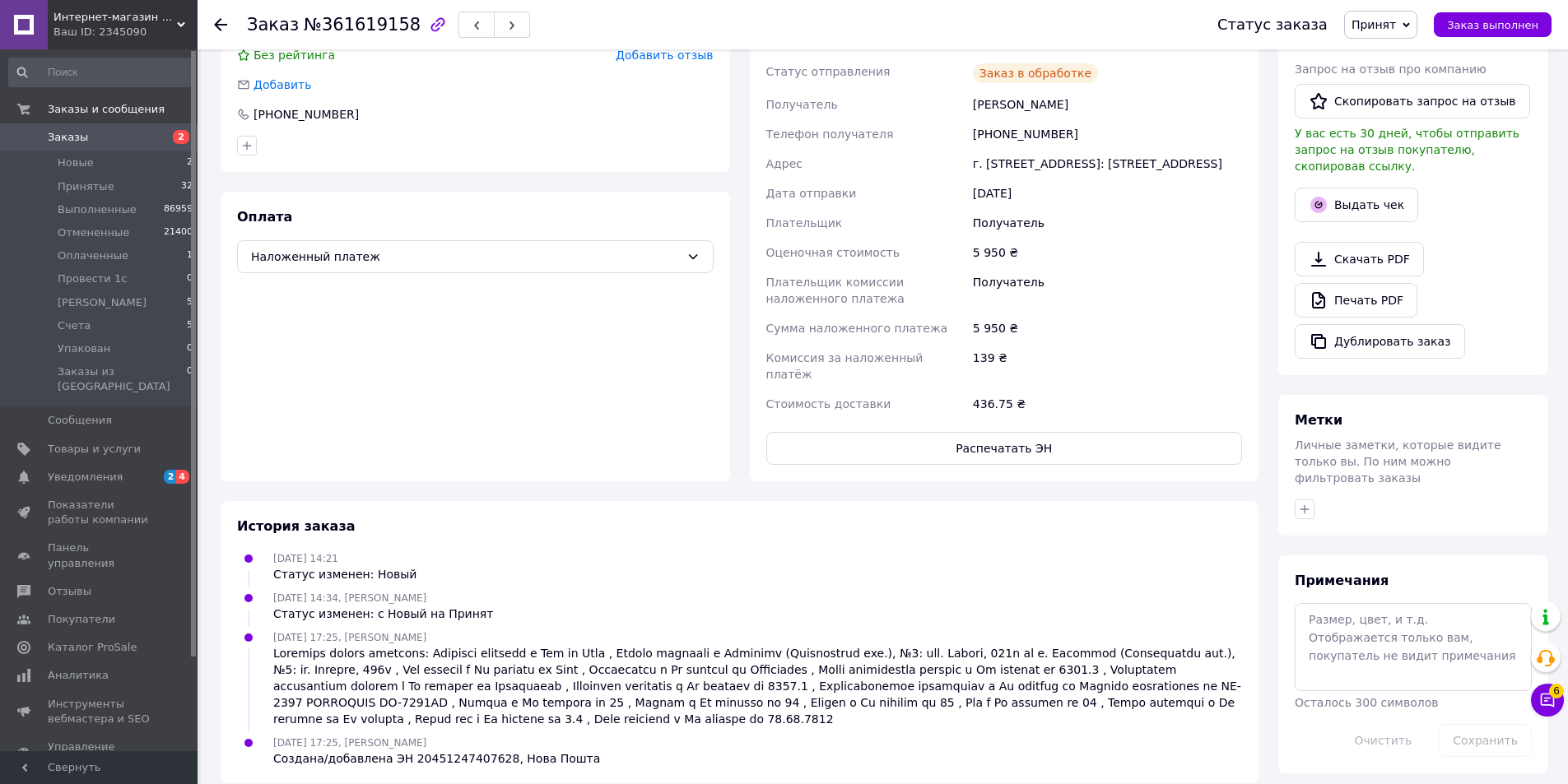
click at [507, 21] on span "button" at bounding box center [512, 25] width 10 height 12
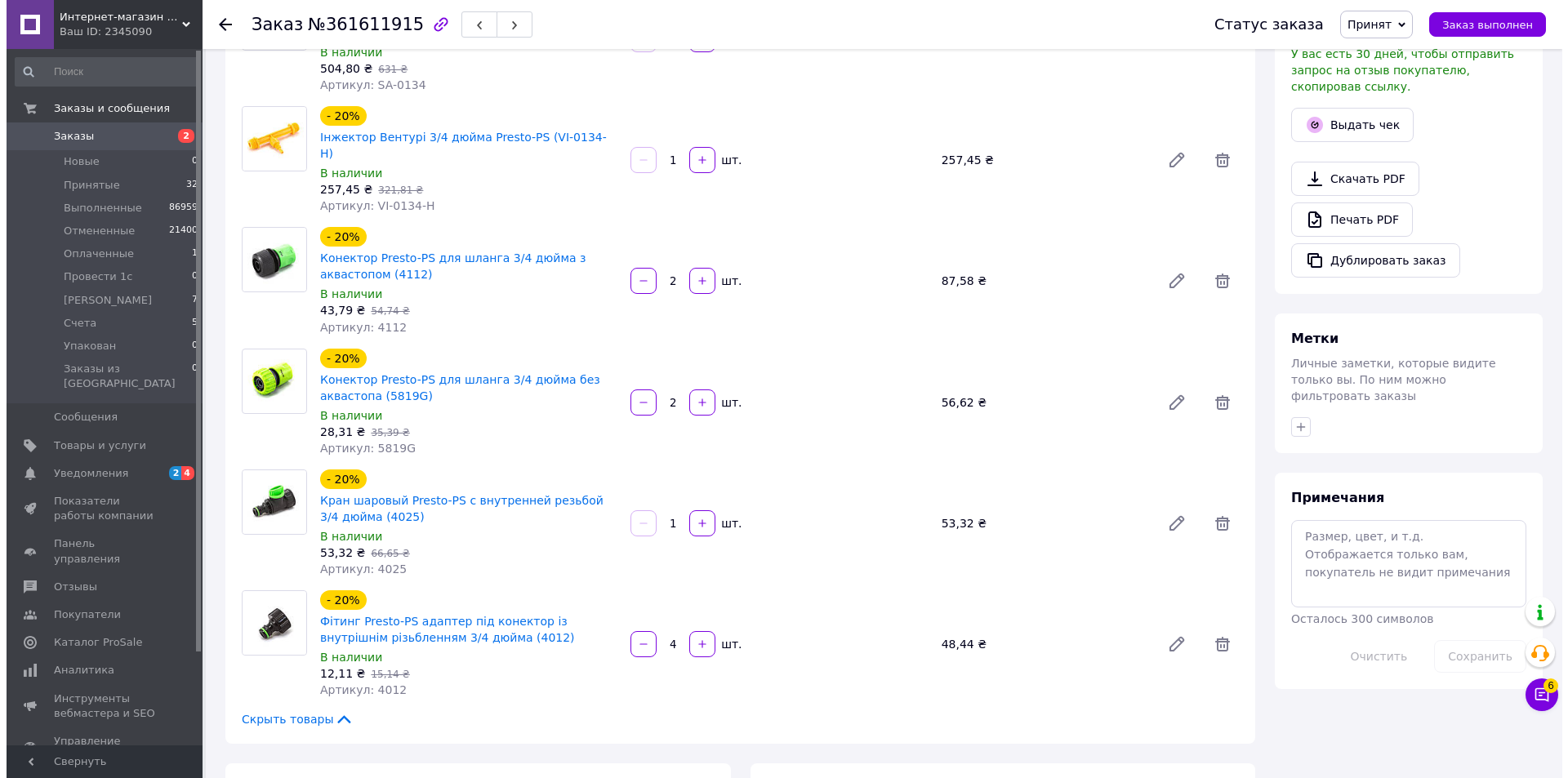
scroll to position [817, 0]
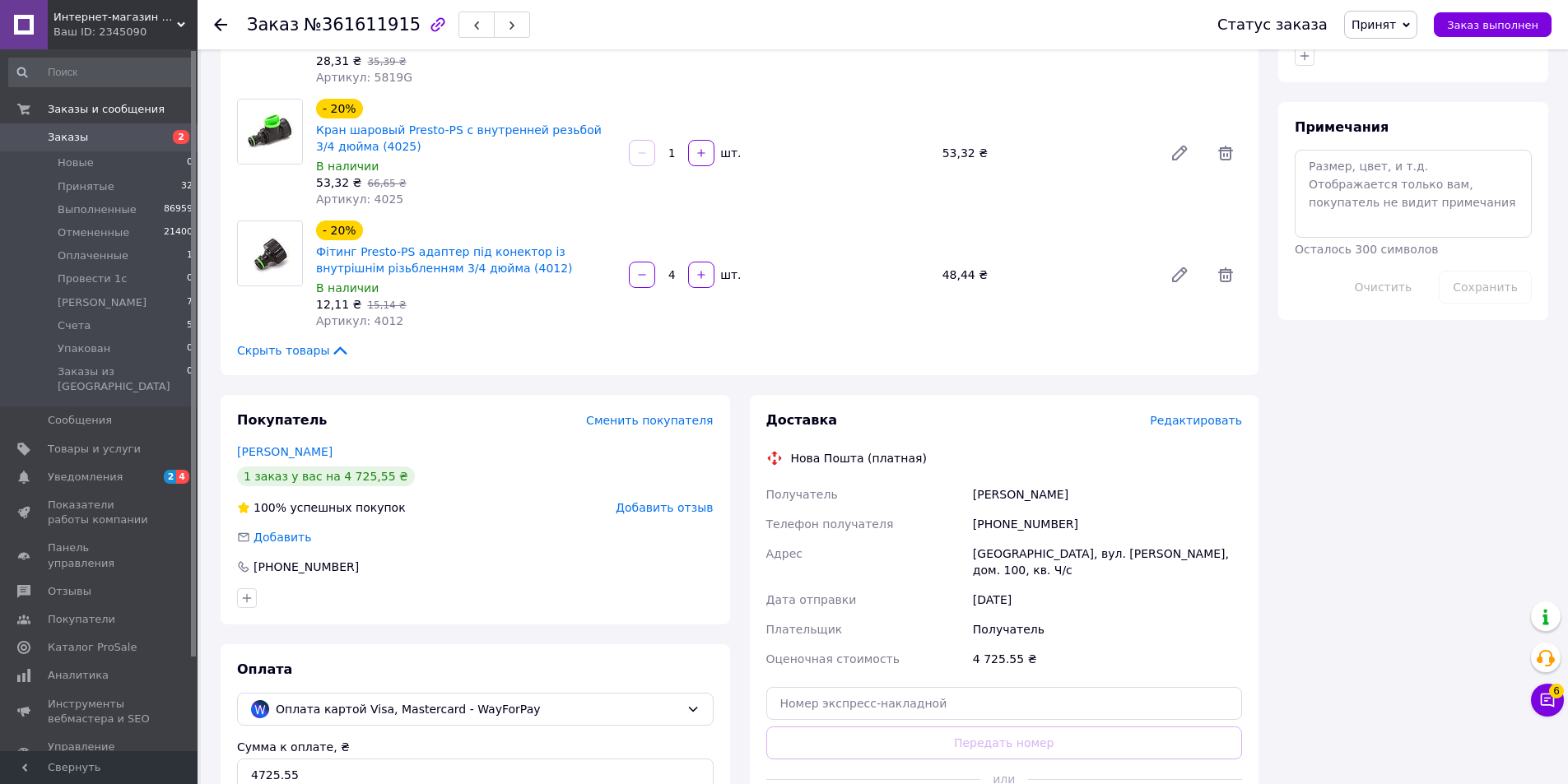
click at [1179, 413] on span "Редактировать" at bounding box center [1195, 420] width 92 height 13
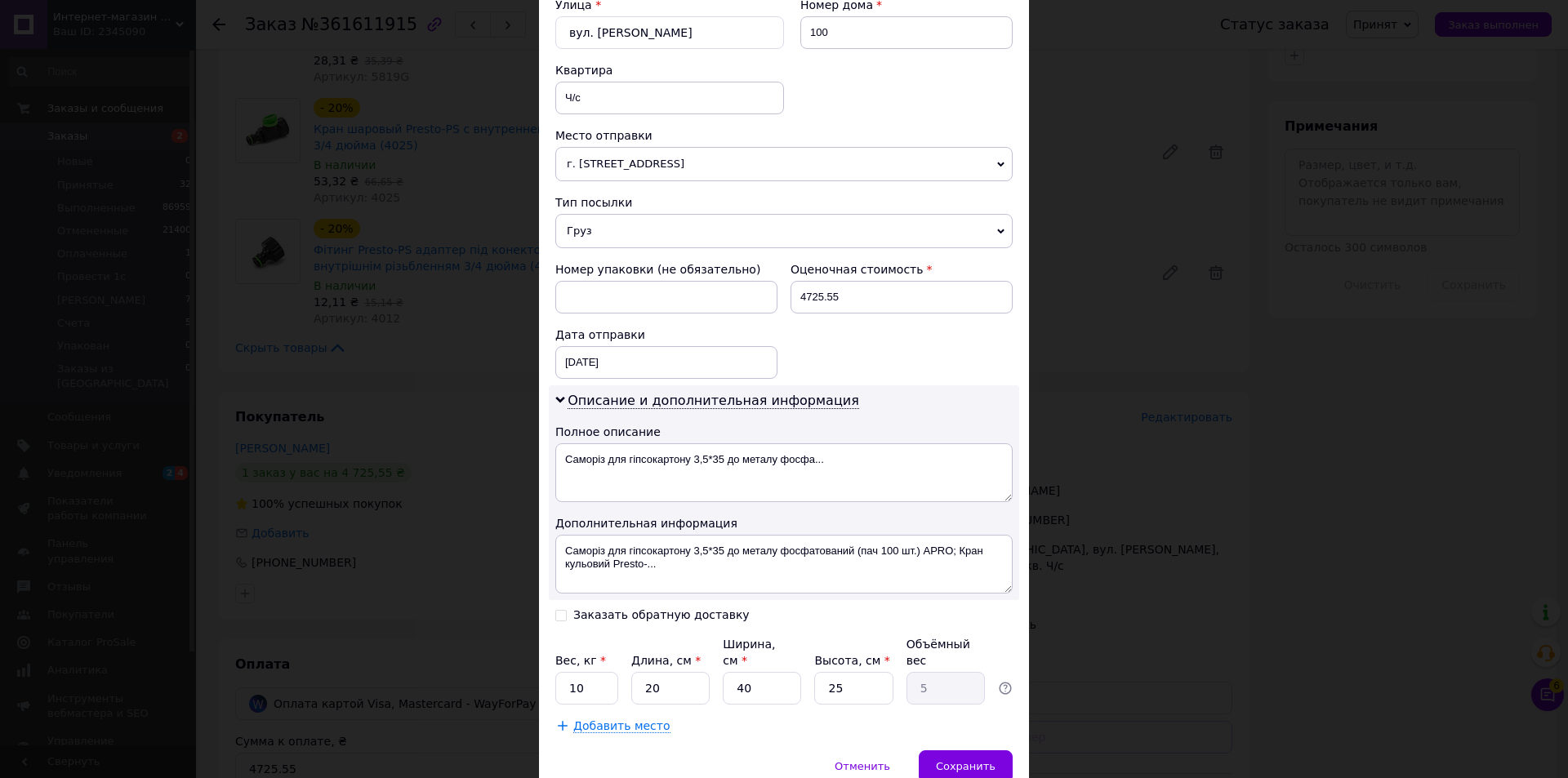
scroll to position [584, 0]
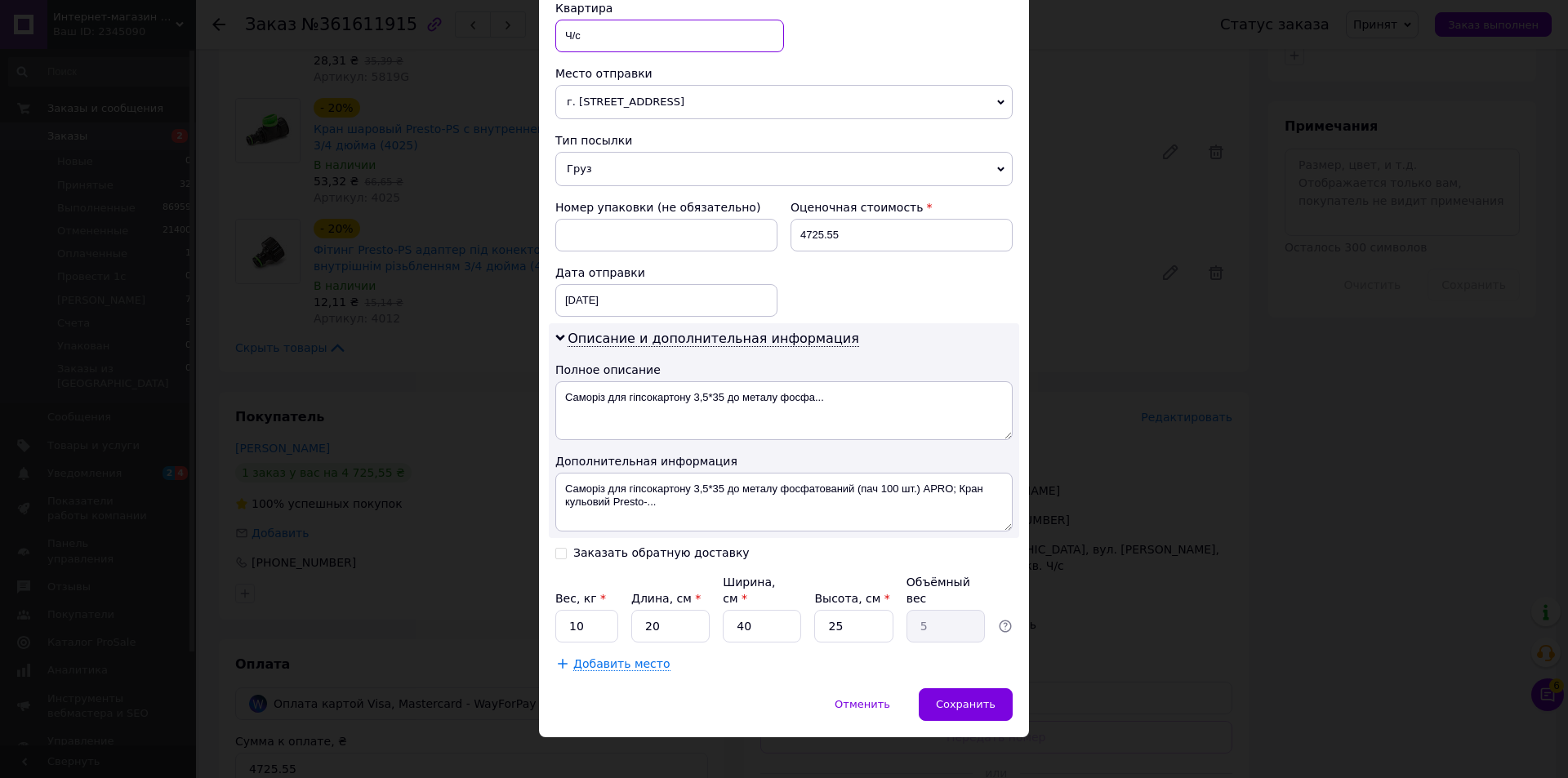
click at [606, 34] on input "Ч/с" at bounding box center [670, 36] width 228 height 33
type input "Ч"
click at [974, 698] on span "Сохранить" at bounding box center [965, 704] width 59 height 12
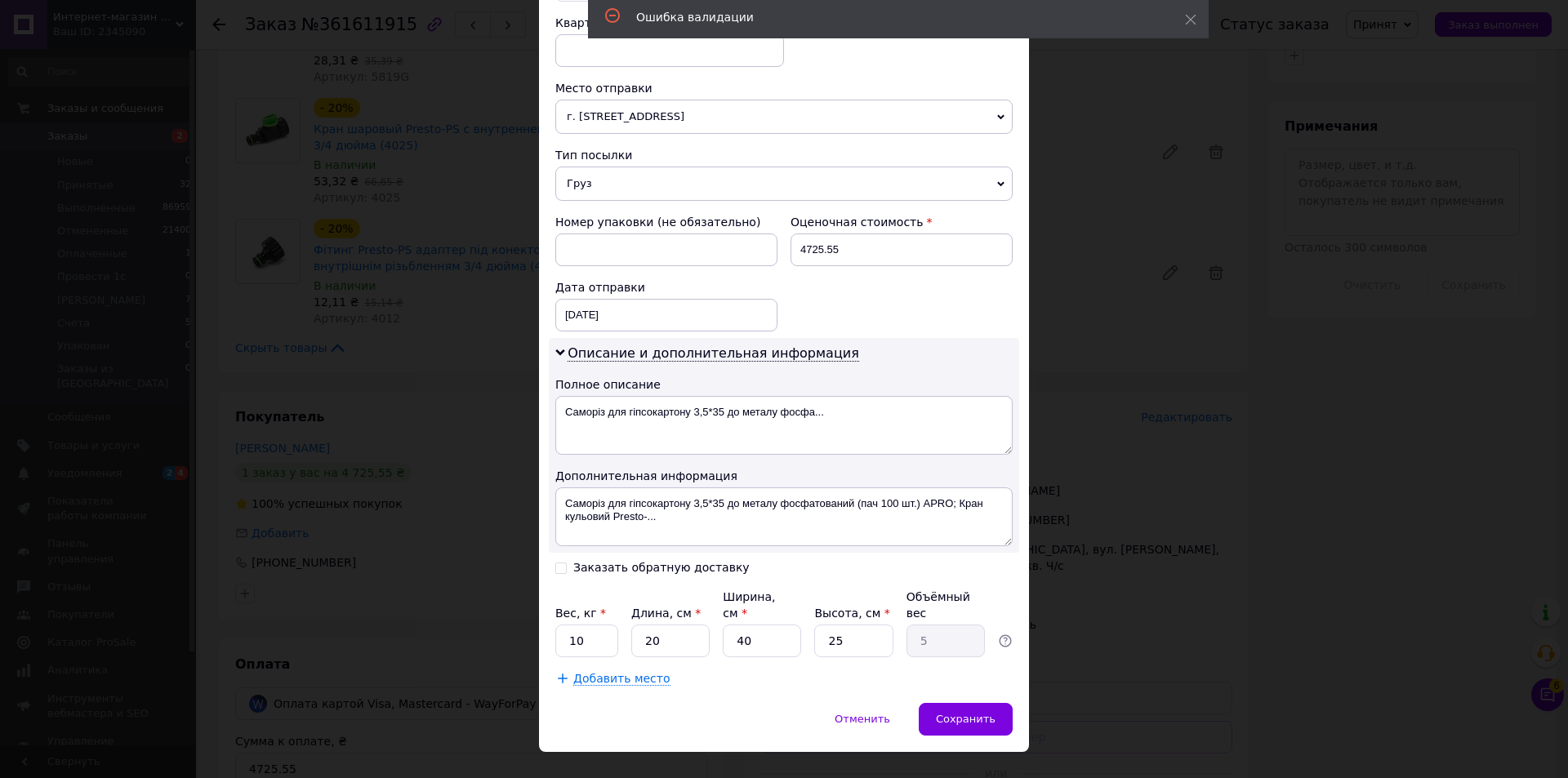
scroll to position [0, 0]
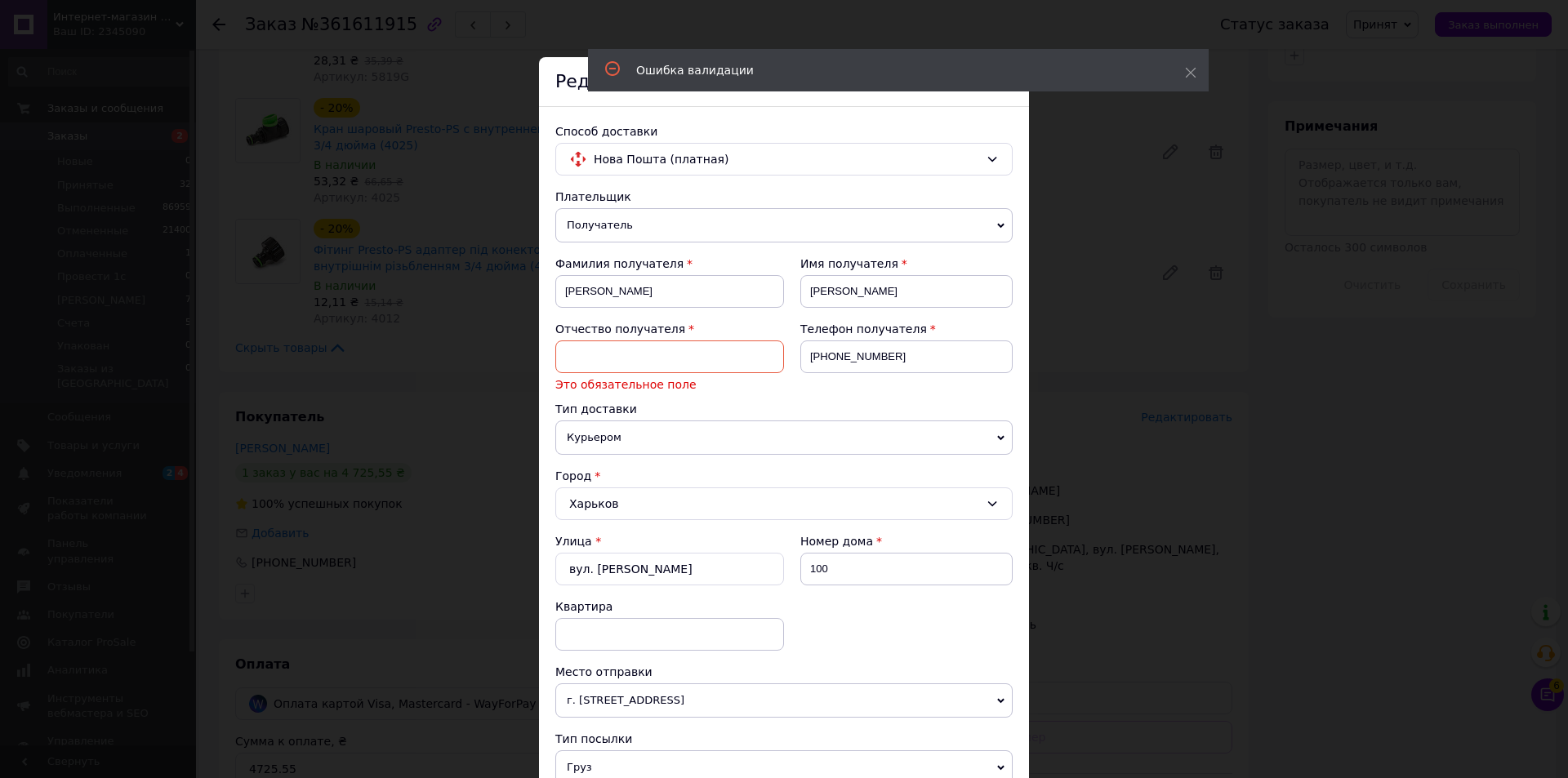
click at [701, 350] on input at bounding box center [670, 356] width 228 height 33
type input "ив"
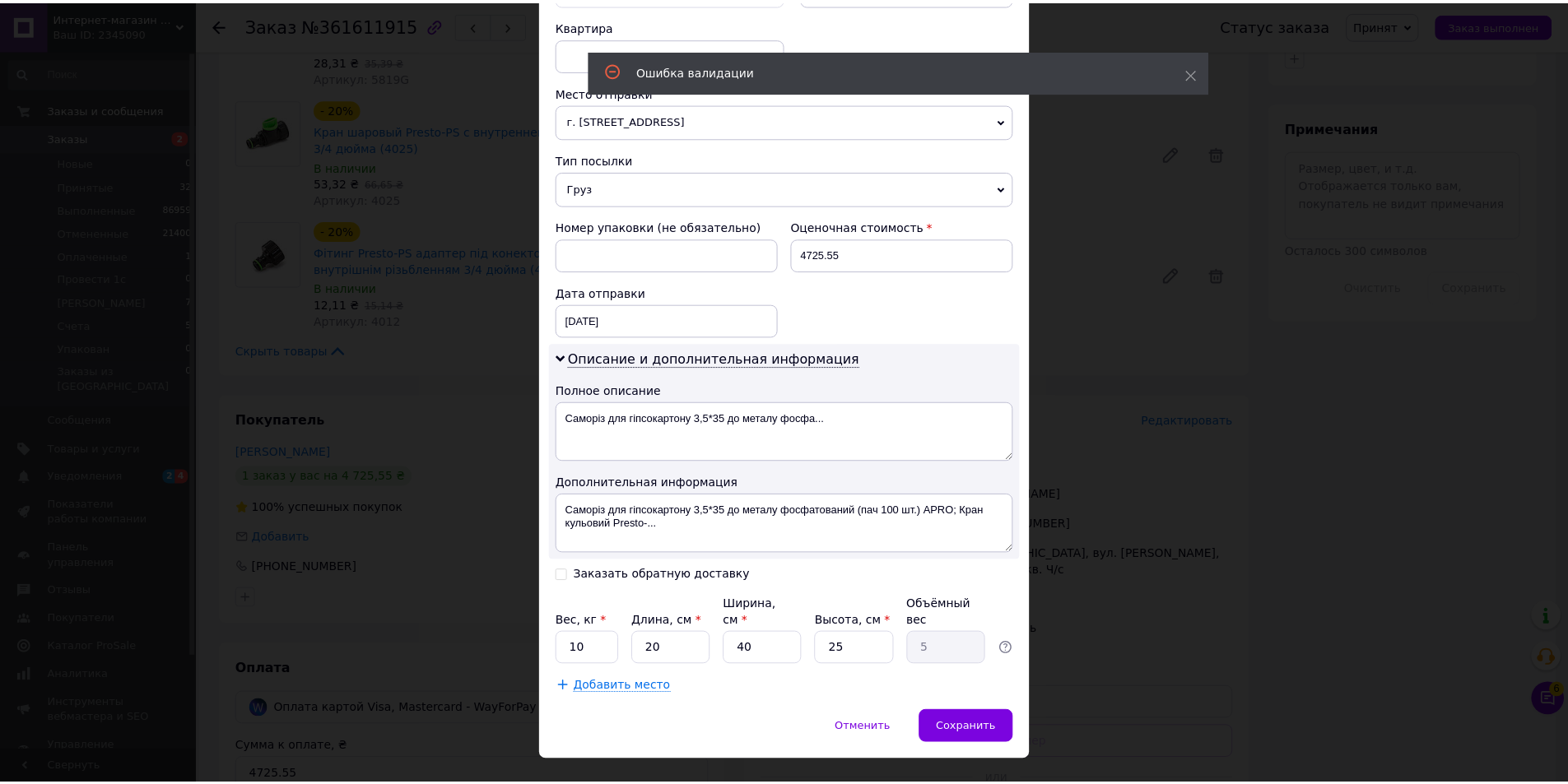
scroll to position [588, 0]
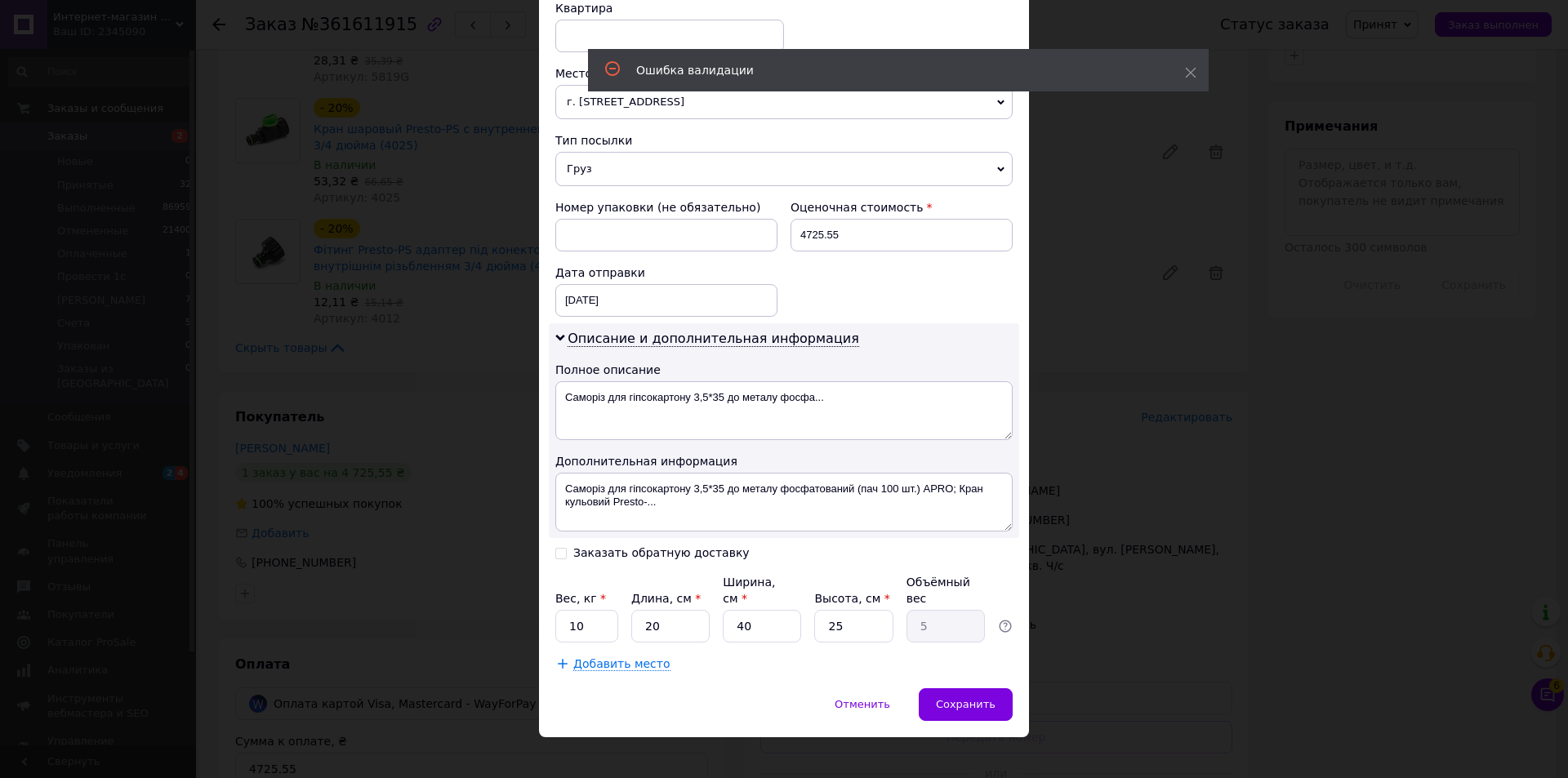
click at [972, 698] on span "Сохранить" at bounding box center [965, 704] width 59 height 12
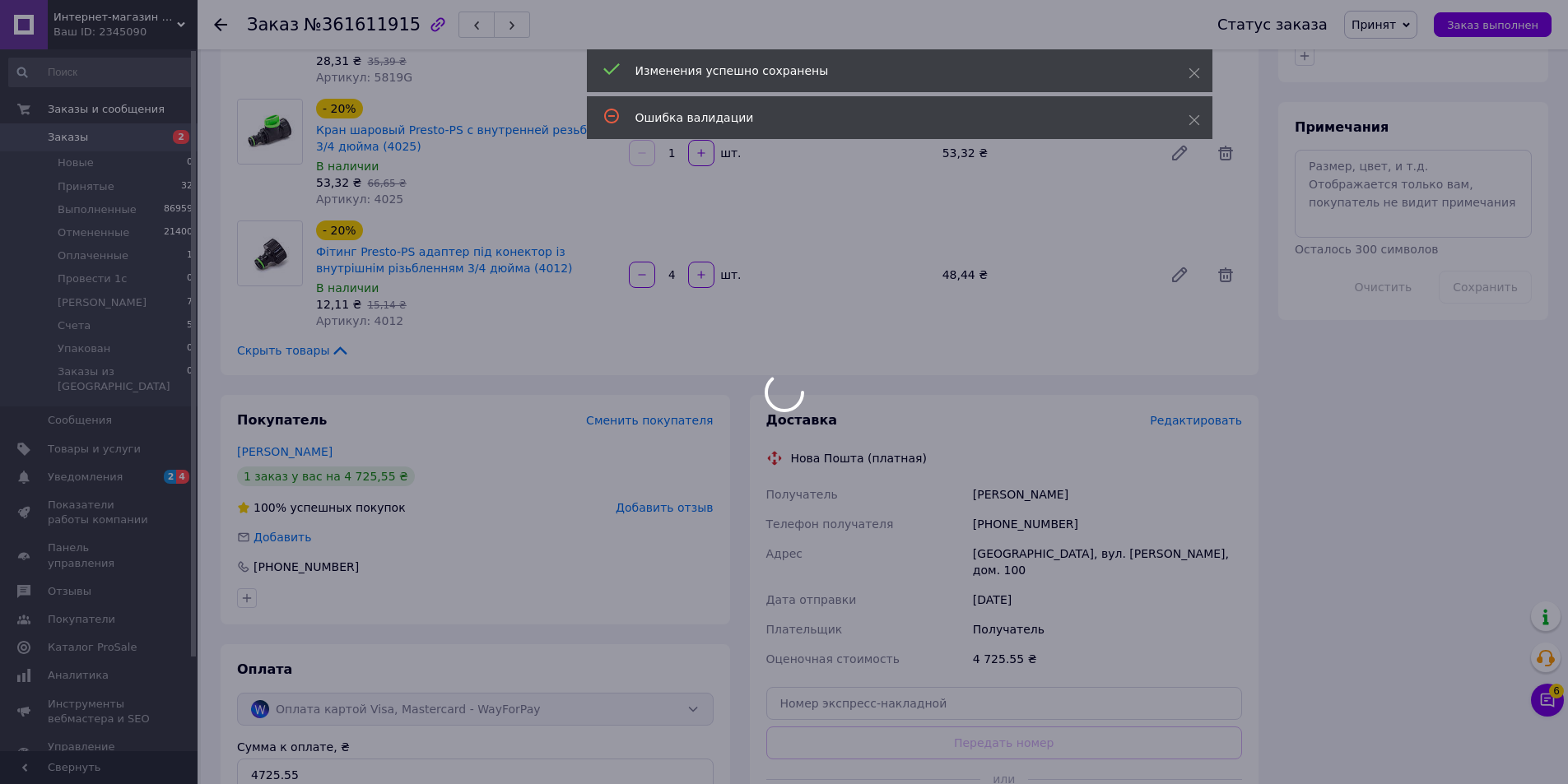
scroll to position [1114, 0]
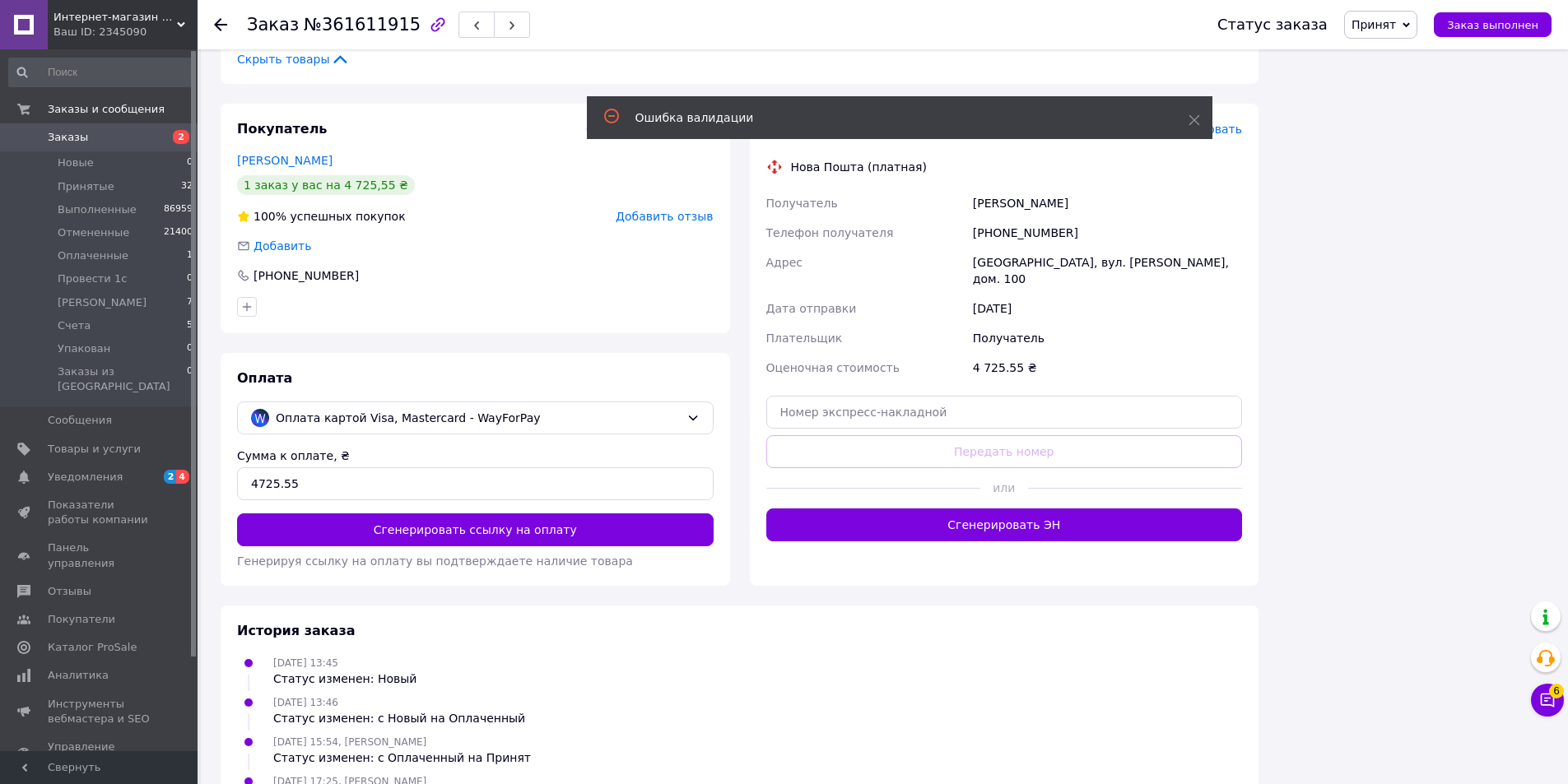
click at [959, 508] on button "Сгенерировать ЭН" at bounding box center [1004, 525] width 476 height 33
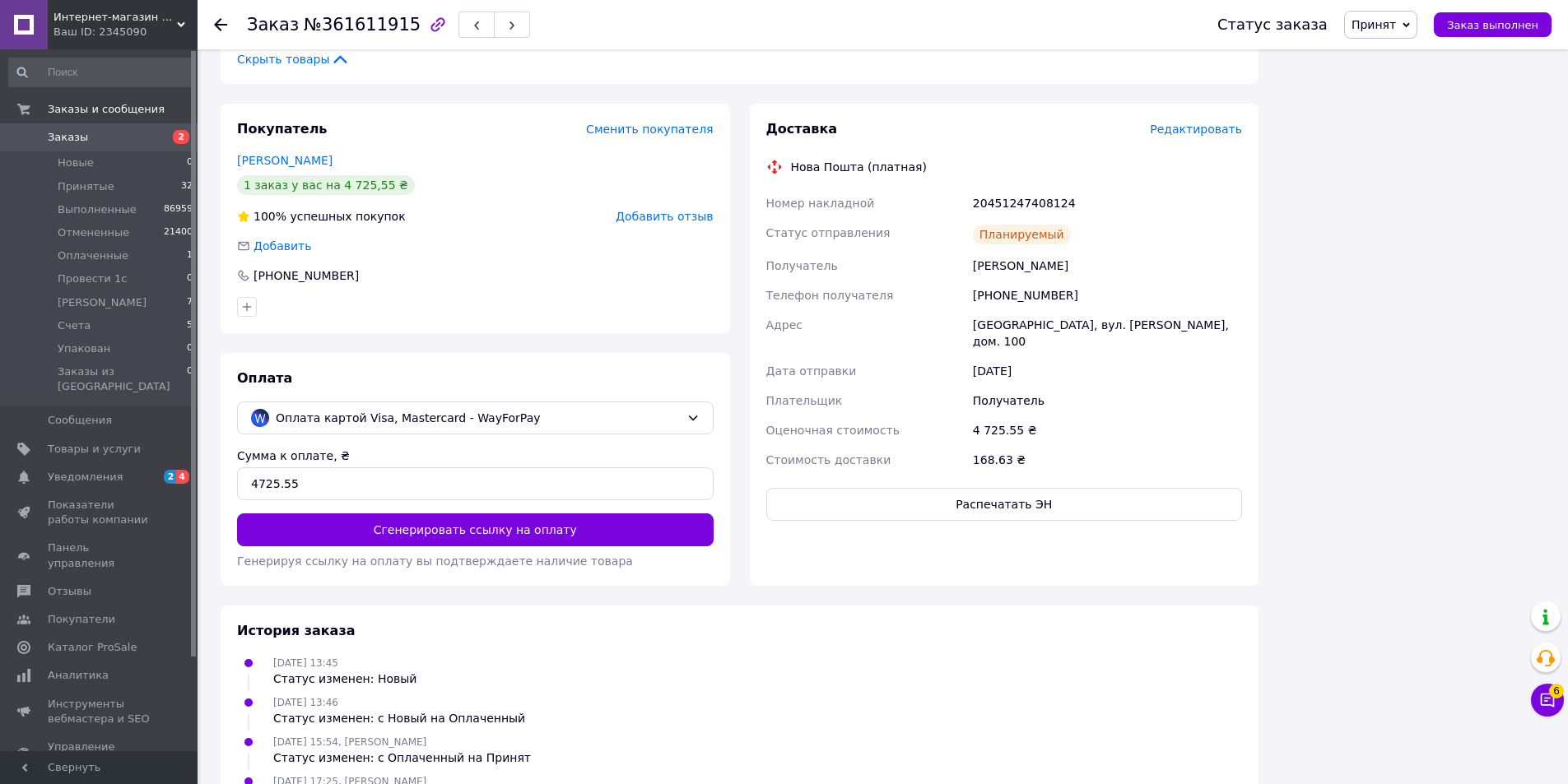
click at [507, 21] on span "button" at bounding box center [512, 25] width 10 height 12
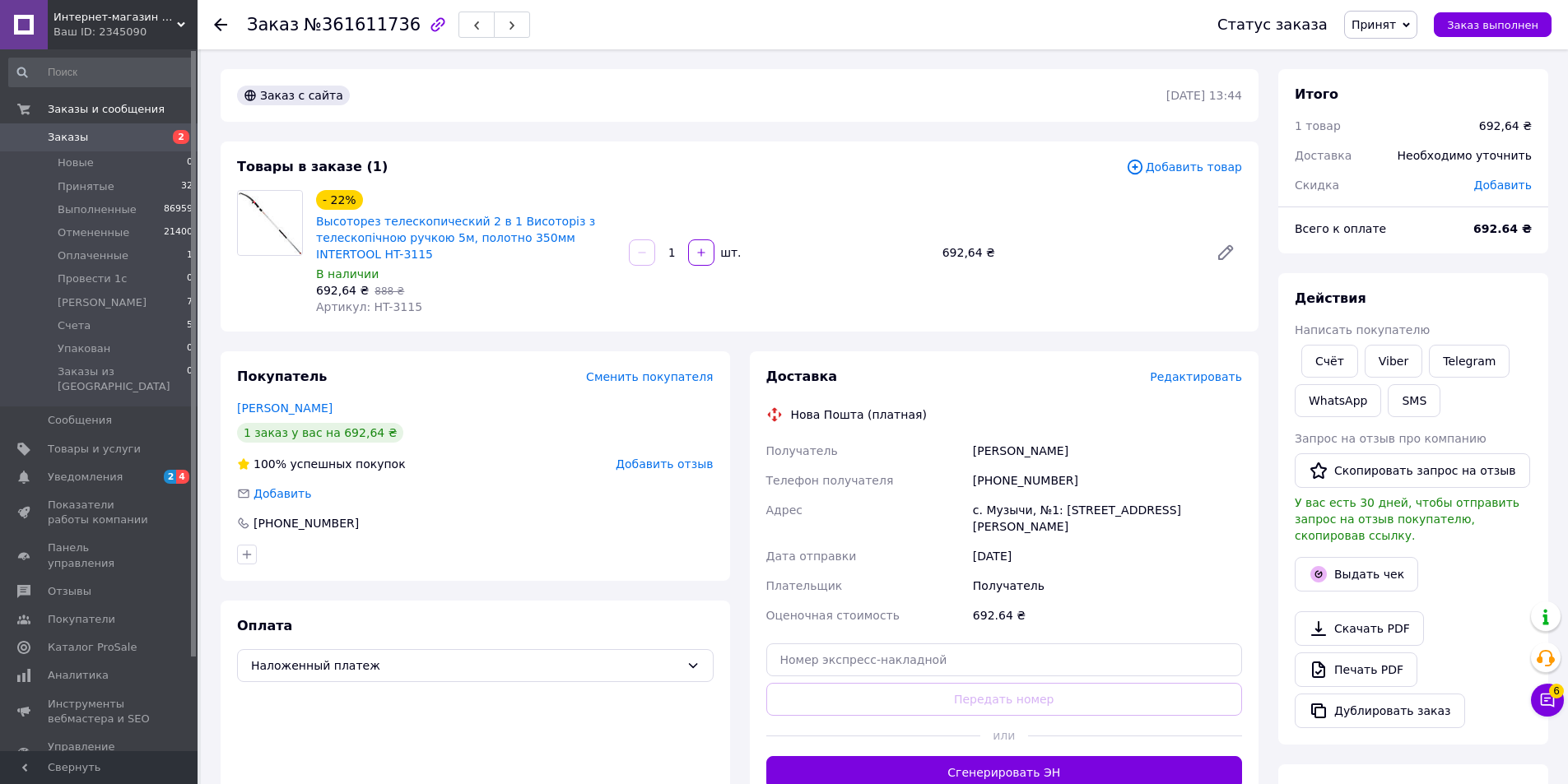
click at [1179, 372] on span "Редактировать" at bounding box center [1195, 377] width 92 height 13
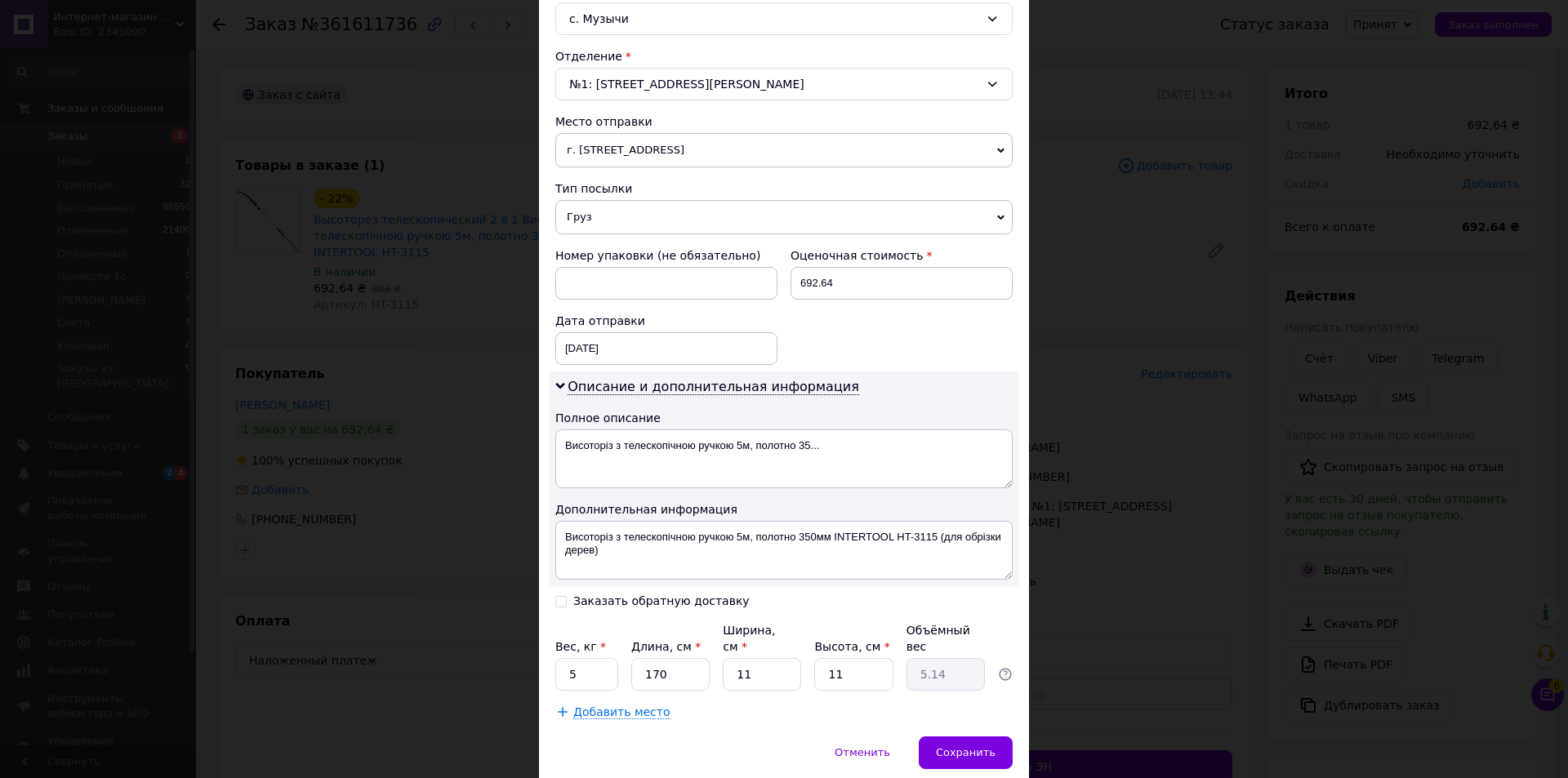
scroll to position [519, 0]
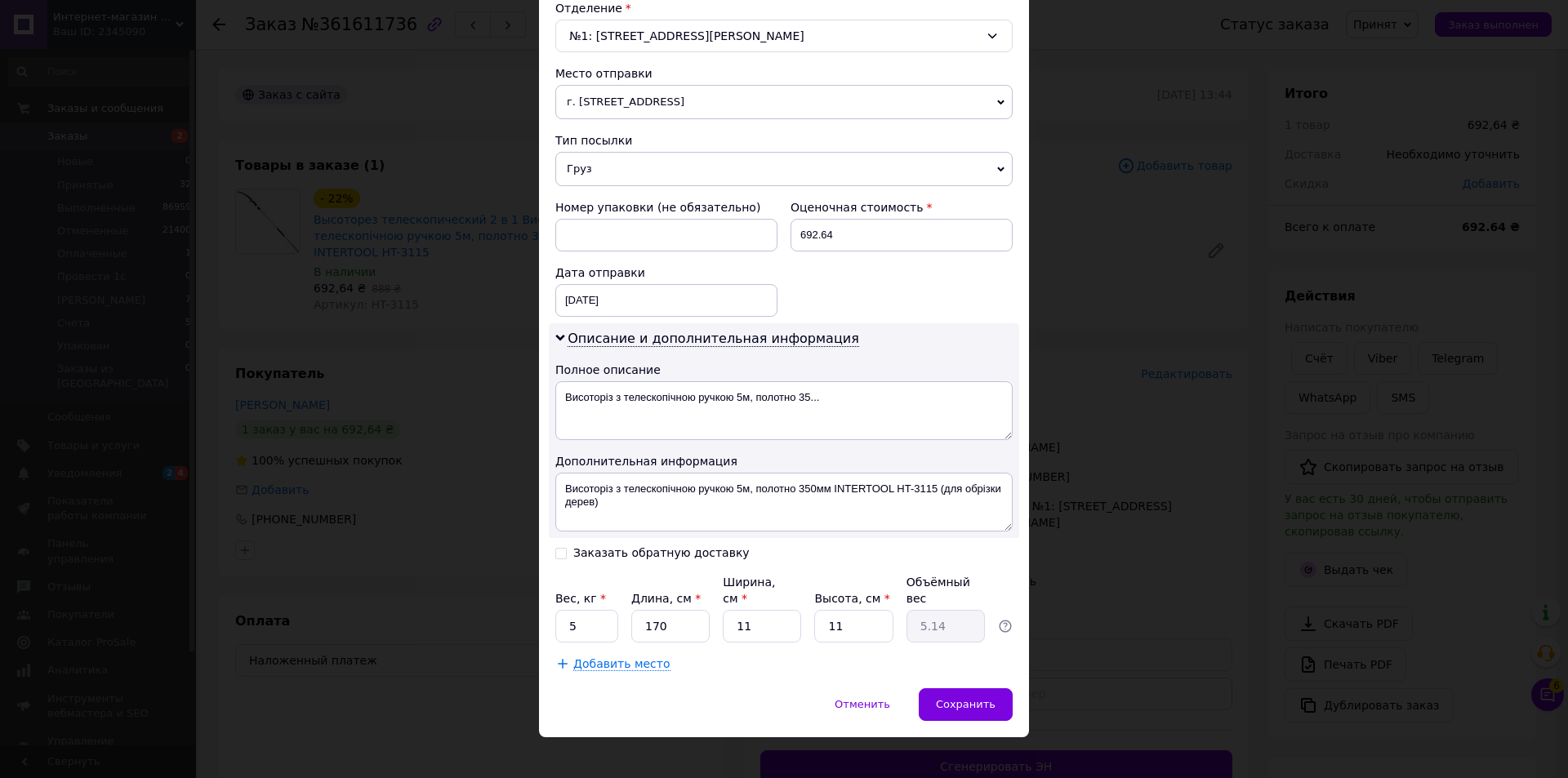
click at [562, 550] on input "Заказать обратную доставку" at bounding box center [561, 552] width 11 height 11
checkbox input "true"
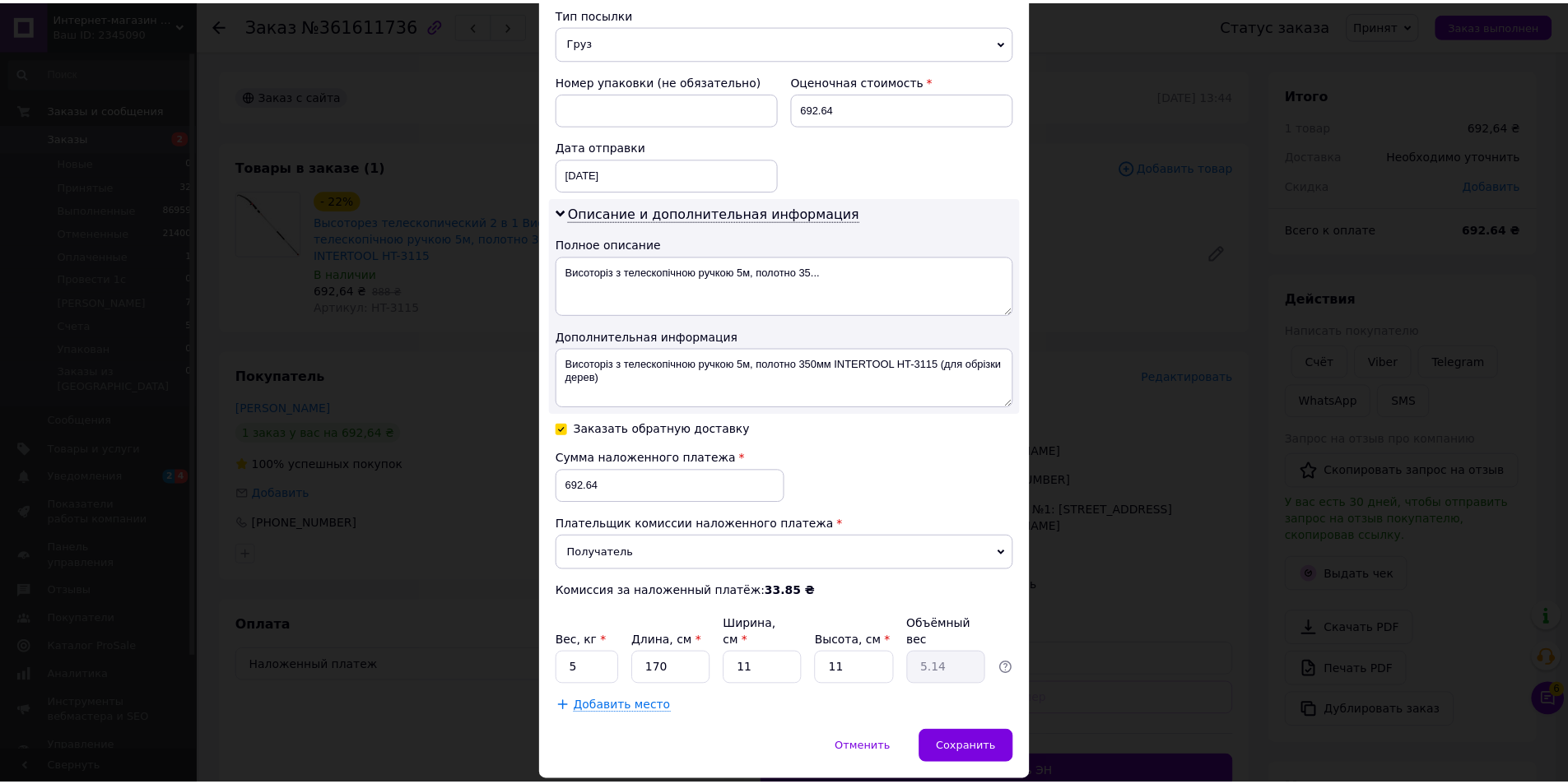
scroll to position [689, 0]
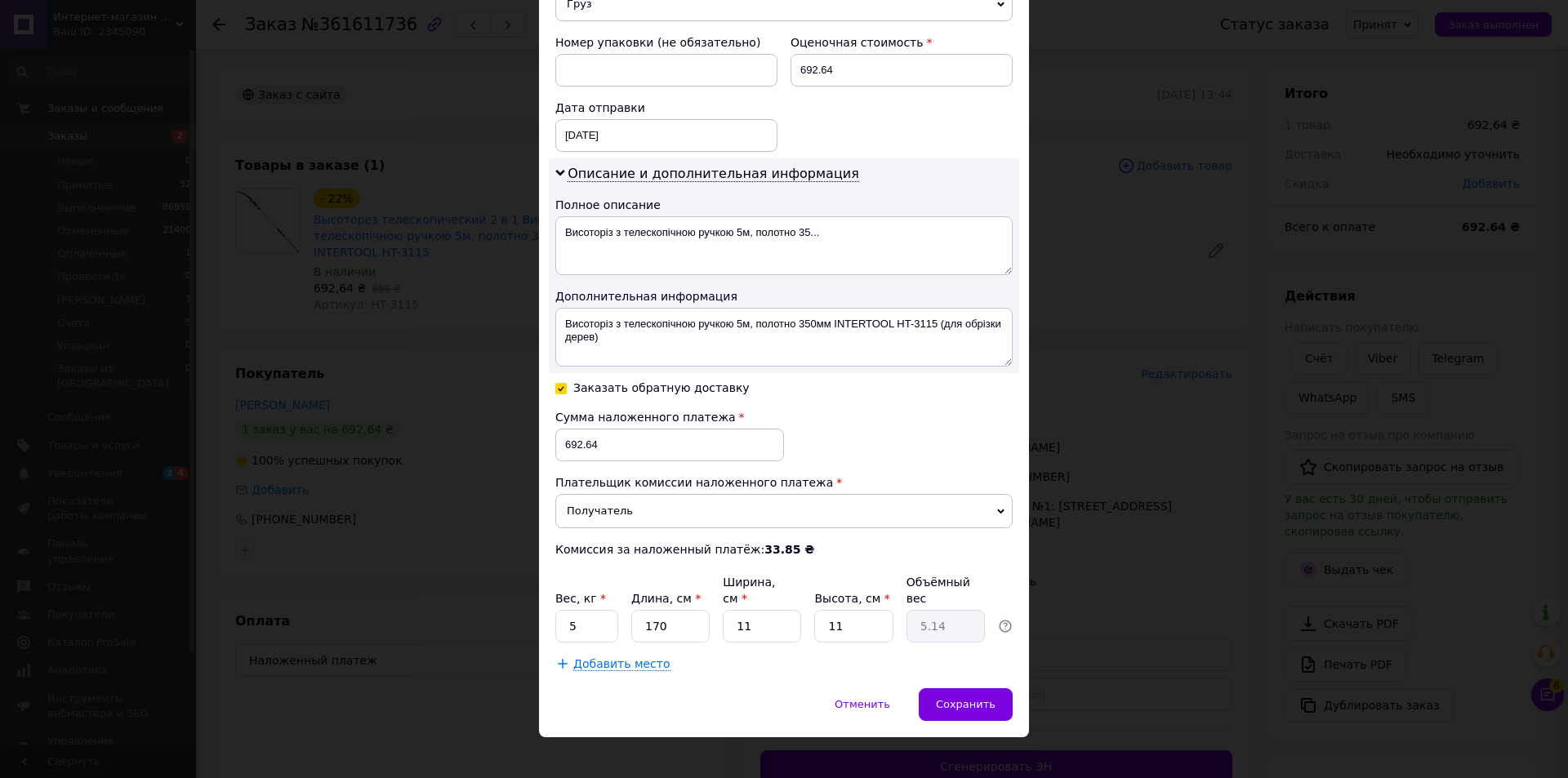
drag, startPoint x: 980, startPoint y: 680, endPoint x: 963, endPoint y: 641, distance: 42.5
click at [980, 688] on div "Сохранить" at bounding box center [966, 704] width 94 height 33
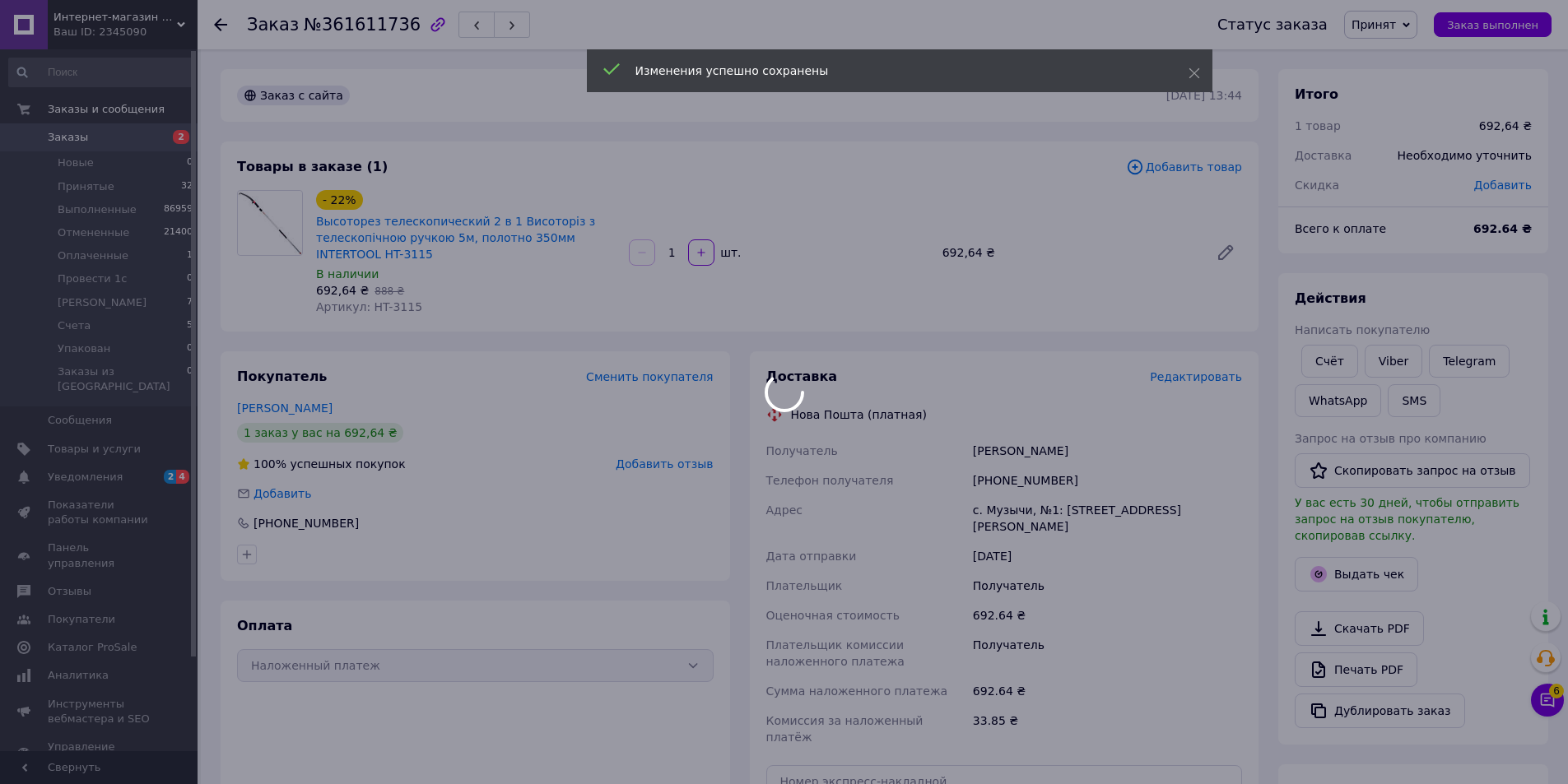
scroll to position [346, 0]
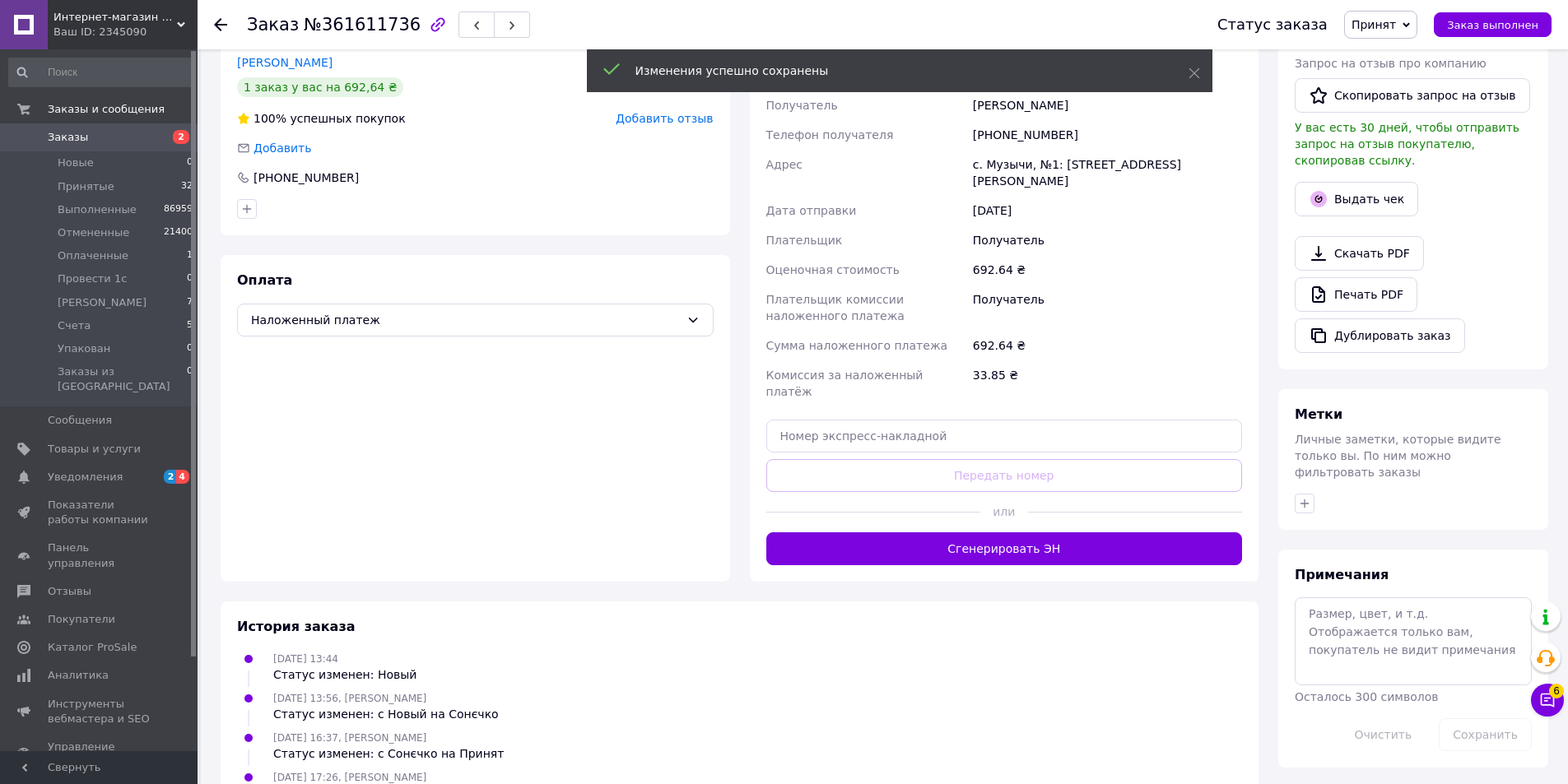
click at [1075, 532] on button "Сгенерировать ЭН" at bounding box center [1004, 548] width 476 height 33
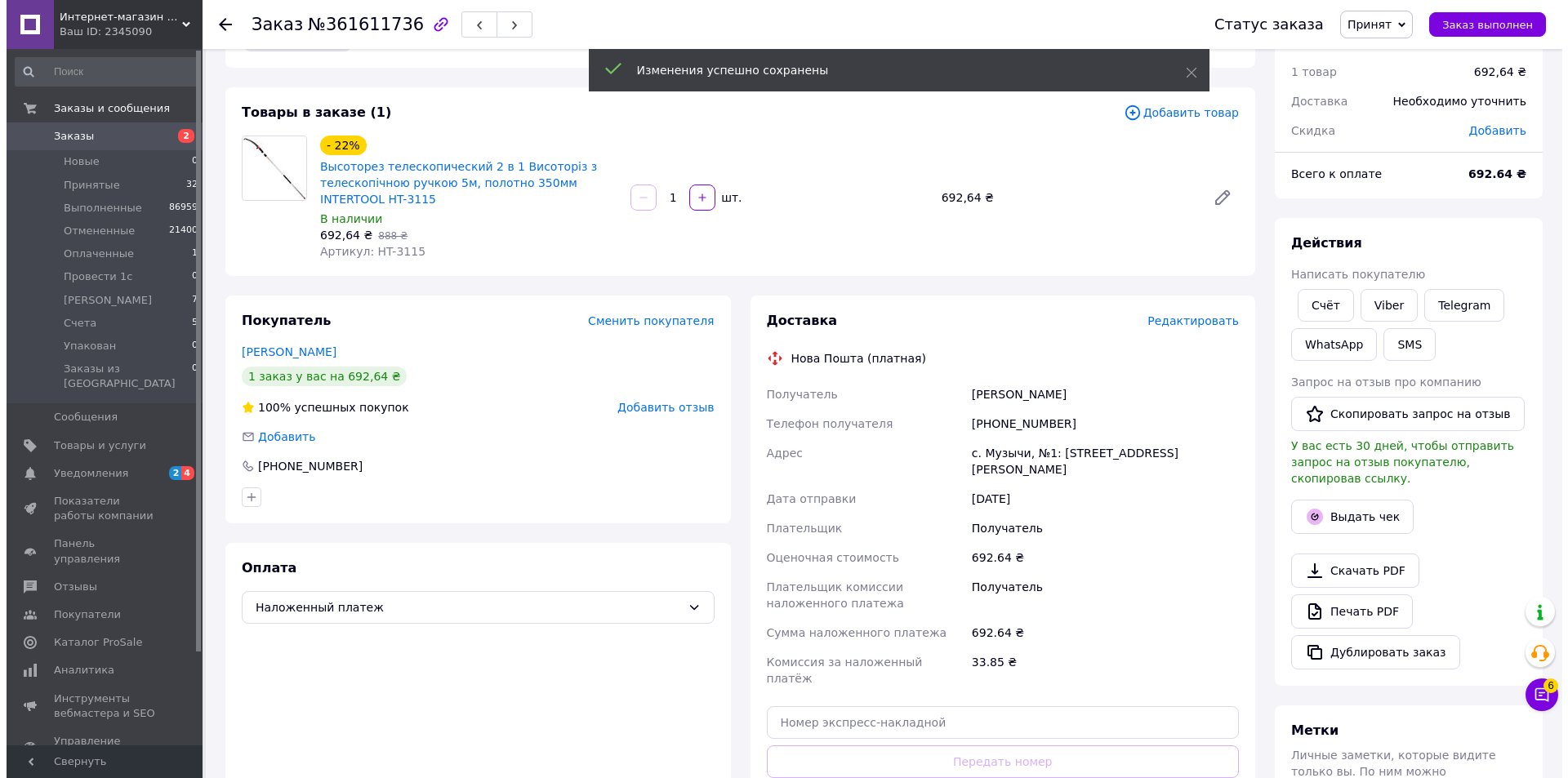
scroll to position [0, 0]
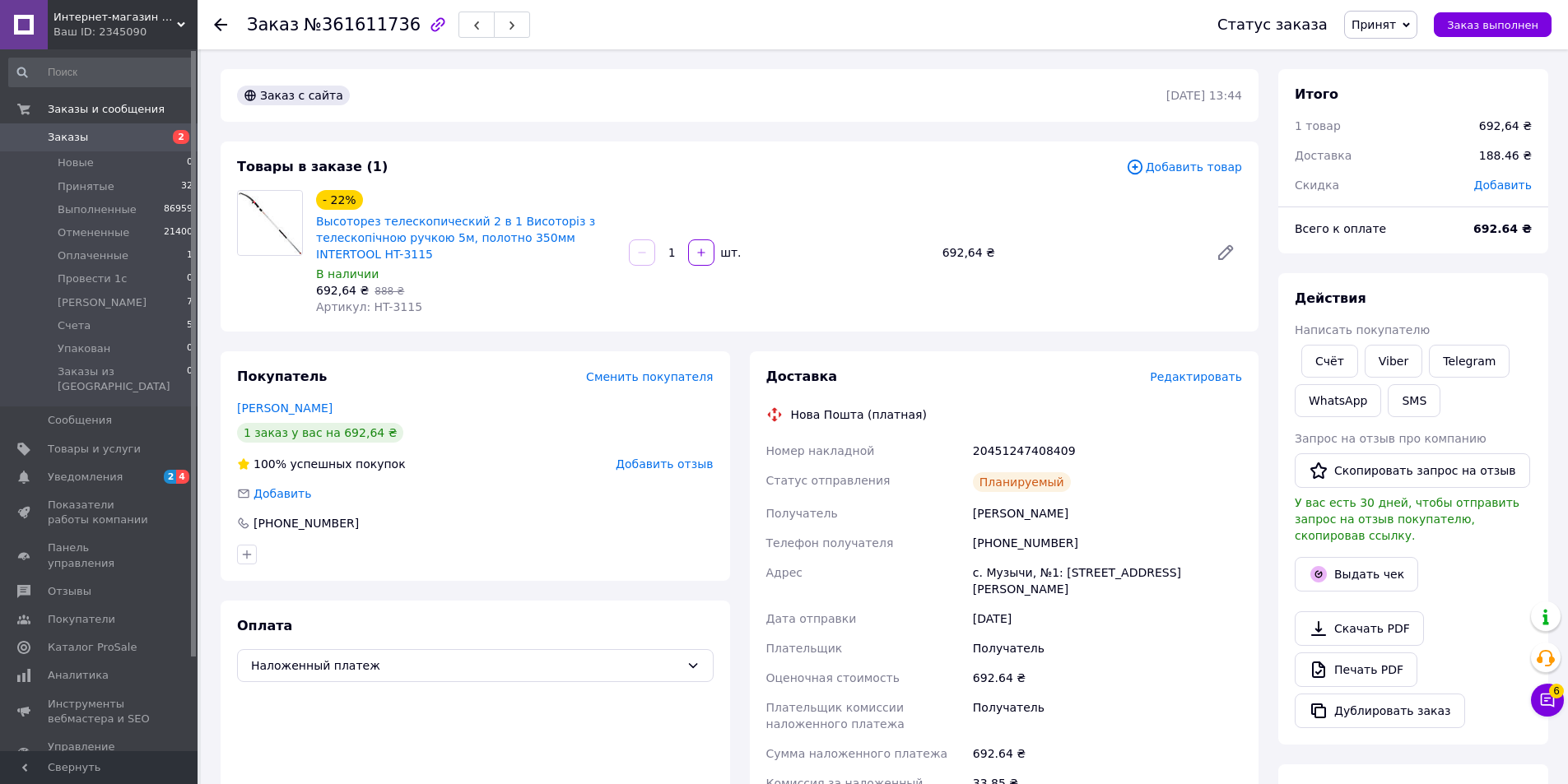
click at [502, 22] on button "button" at bounding box center [512, 25] width 36 height 27
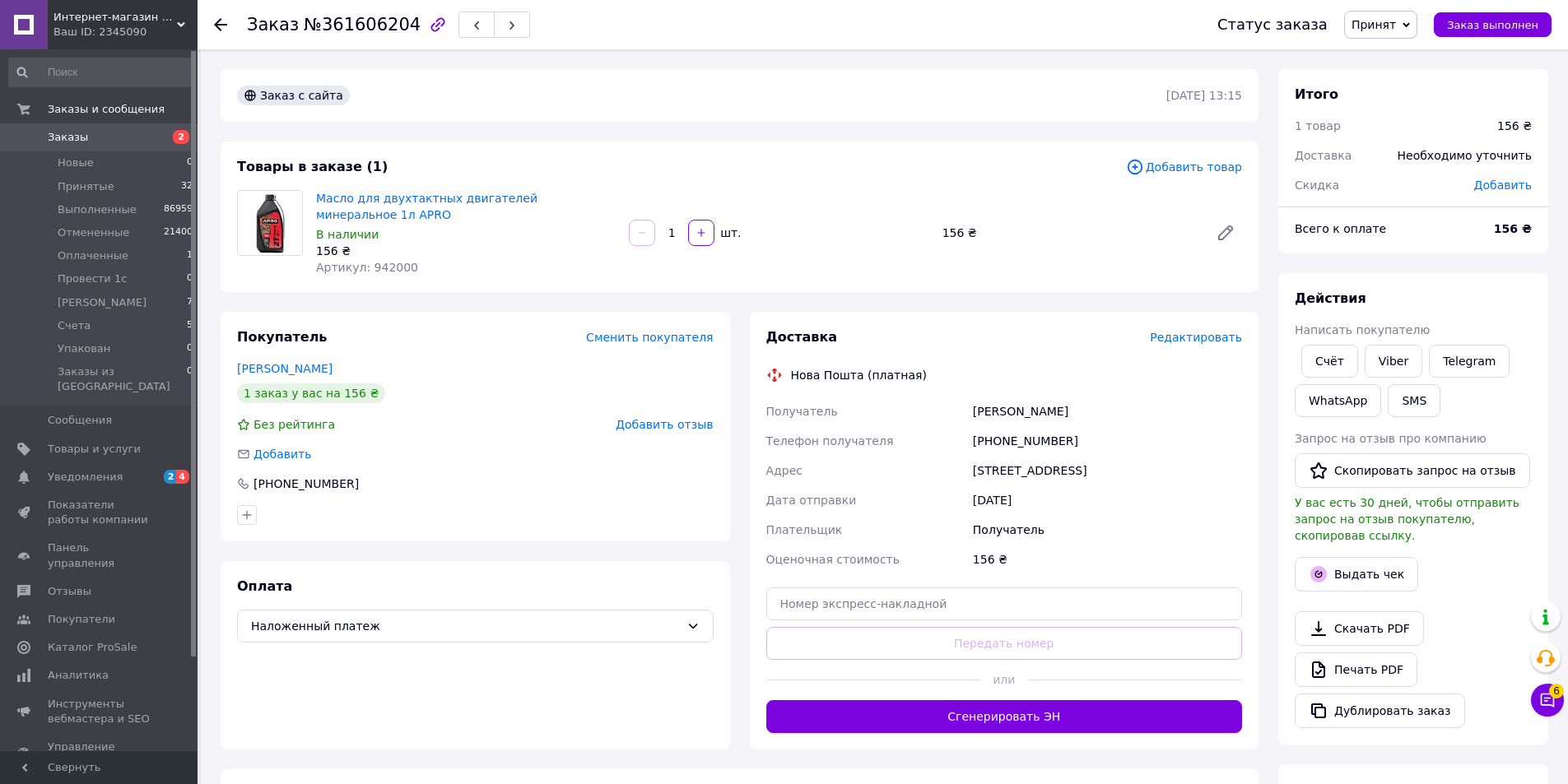
click at [1210, 336] on span "Редактировать" at bounding box center [1195, 337] width 92 height 13
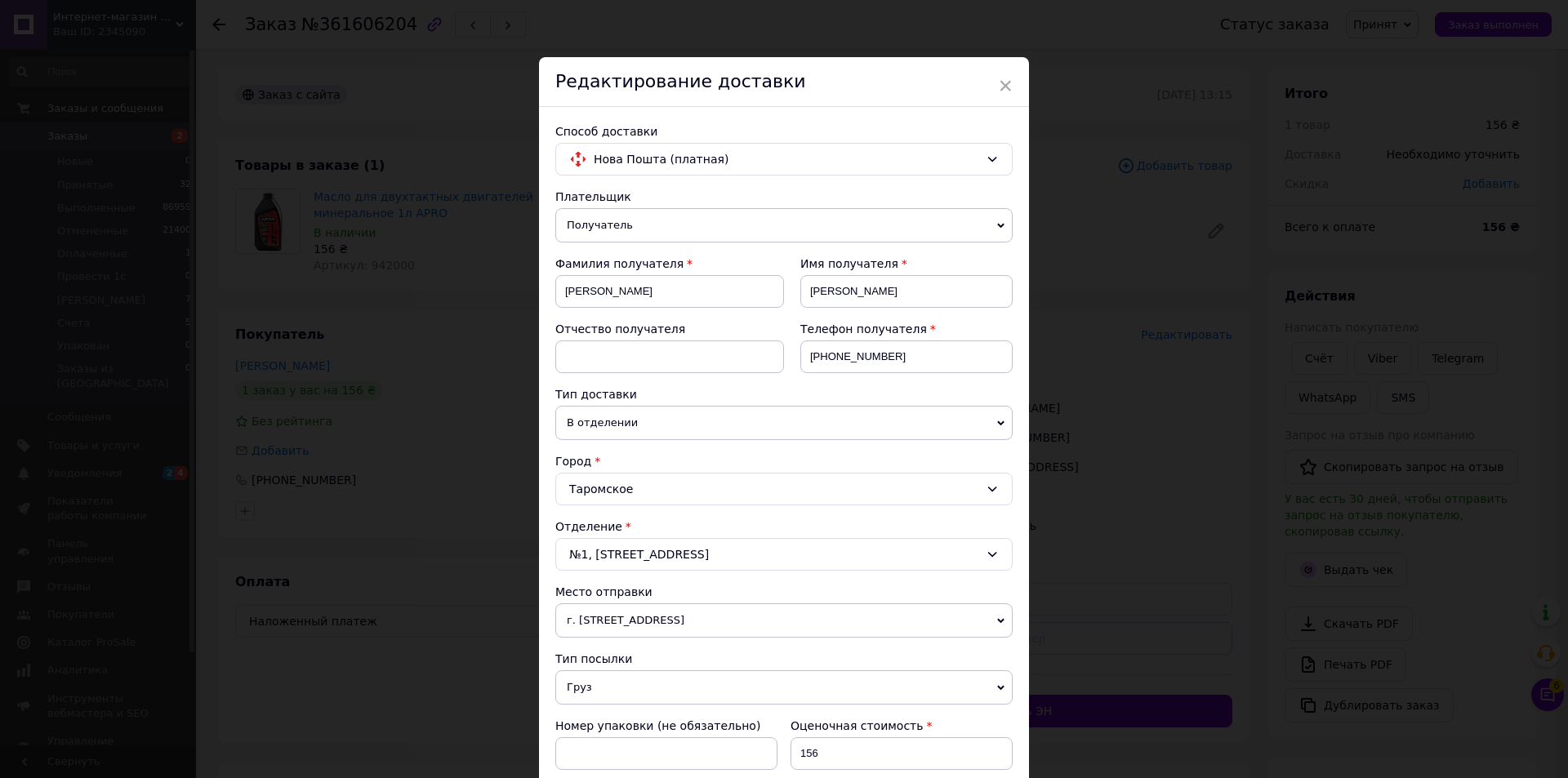
scroll to position [336, 0]
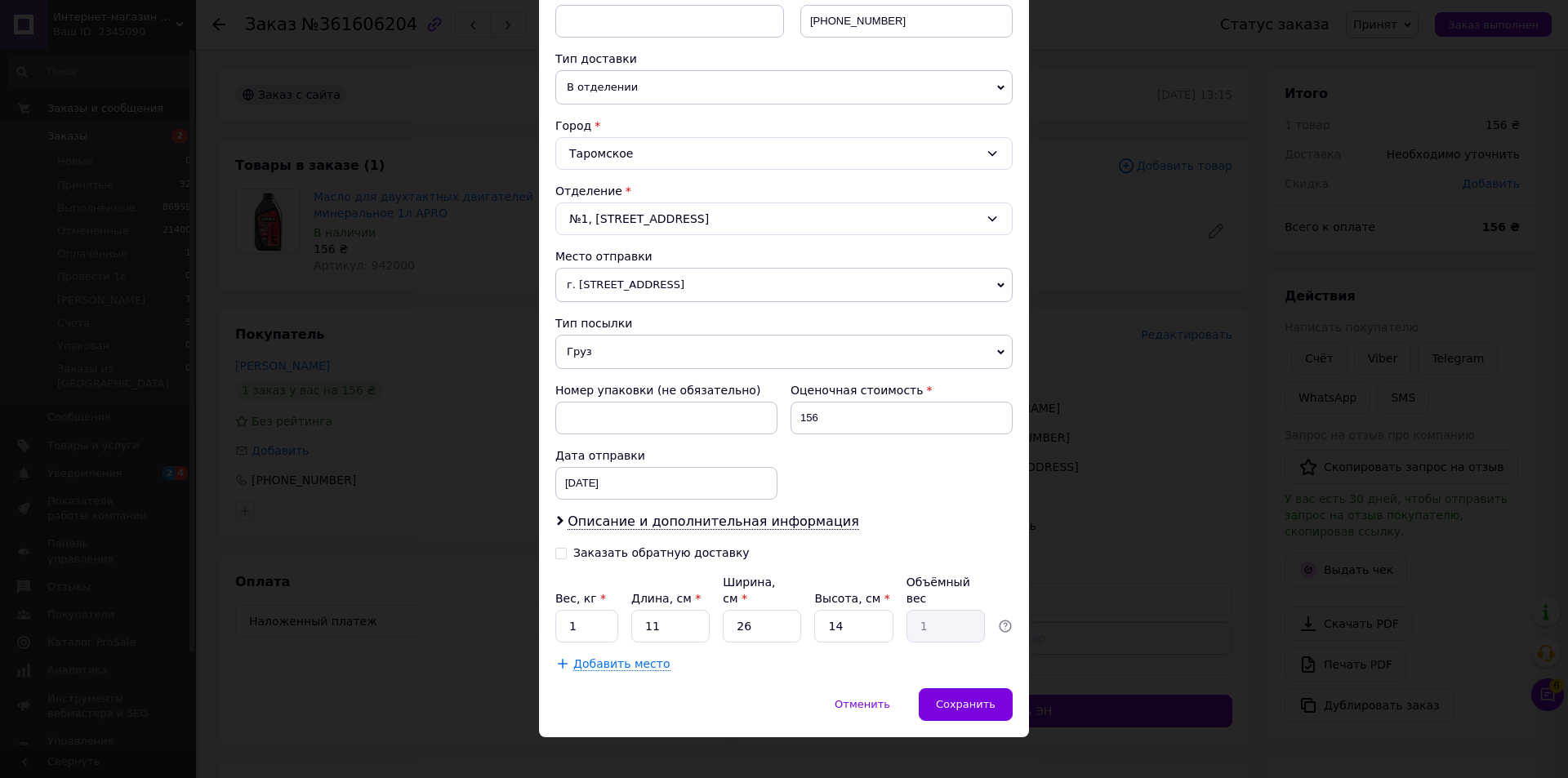
click at [599, 552] on div "Заказать обратную доставку" at bounding box center [661, 553] width 176 height 14
click at [567, 552] on input "Заказать обратную доставку" at bounding box center [561, 552] width 11 height 11
checkbox input "true"
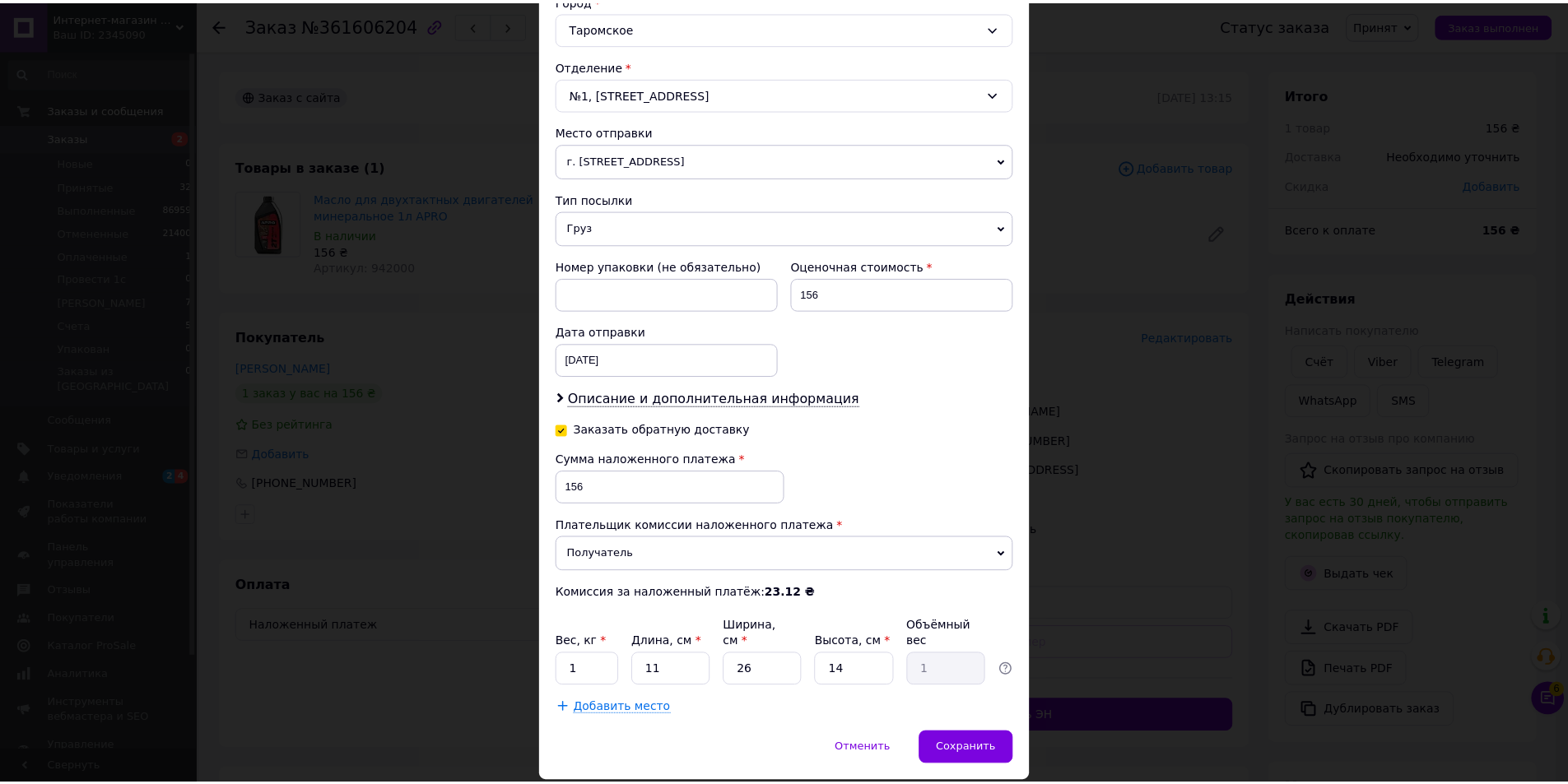
scroll to position [505, 0]
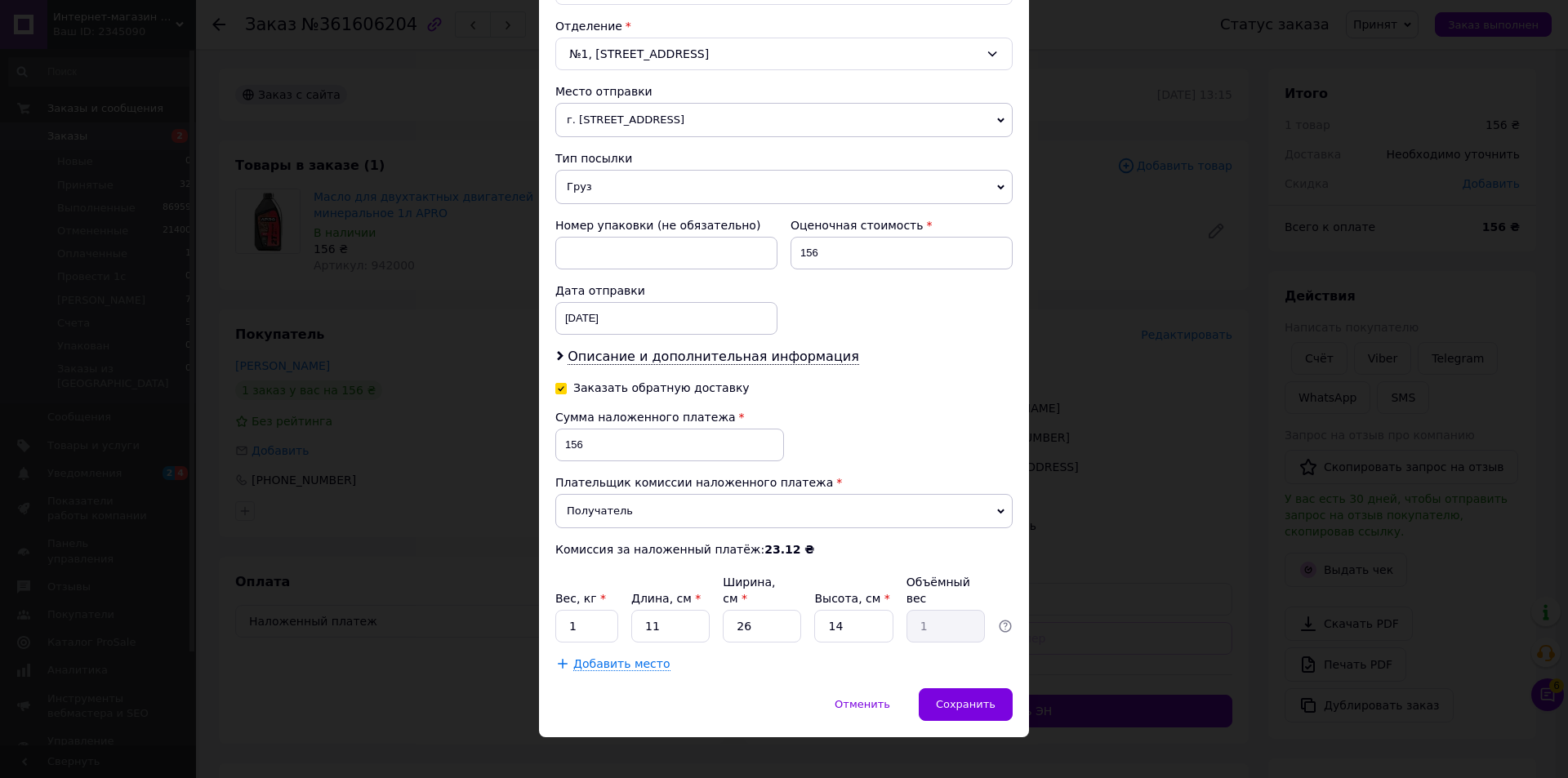
click at [969, 698] on span "Сохранить" at bounding box center [965, 704] width 59 height 12
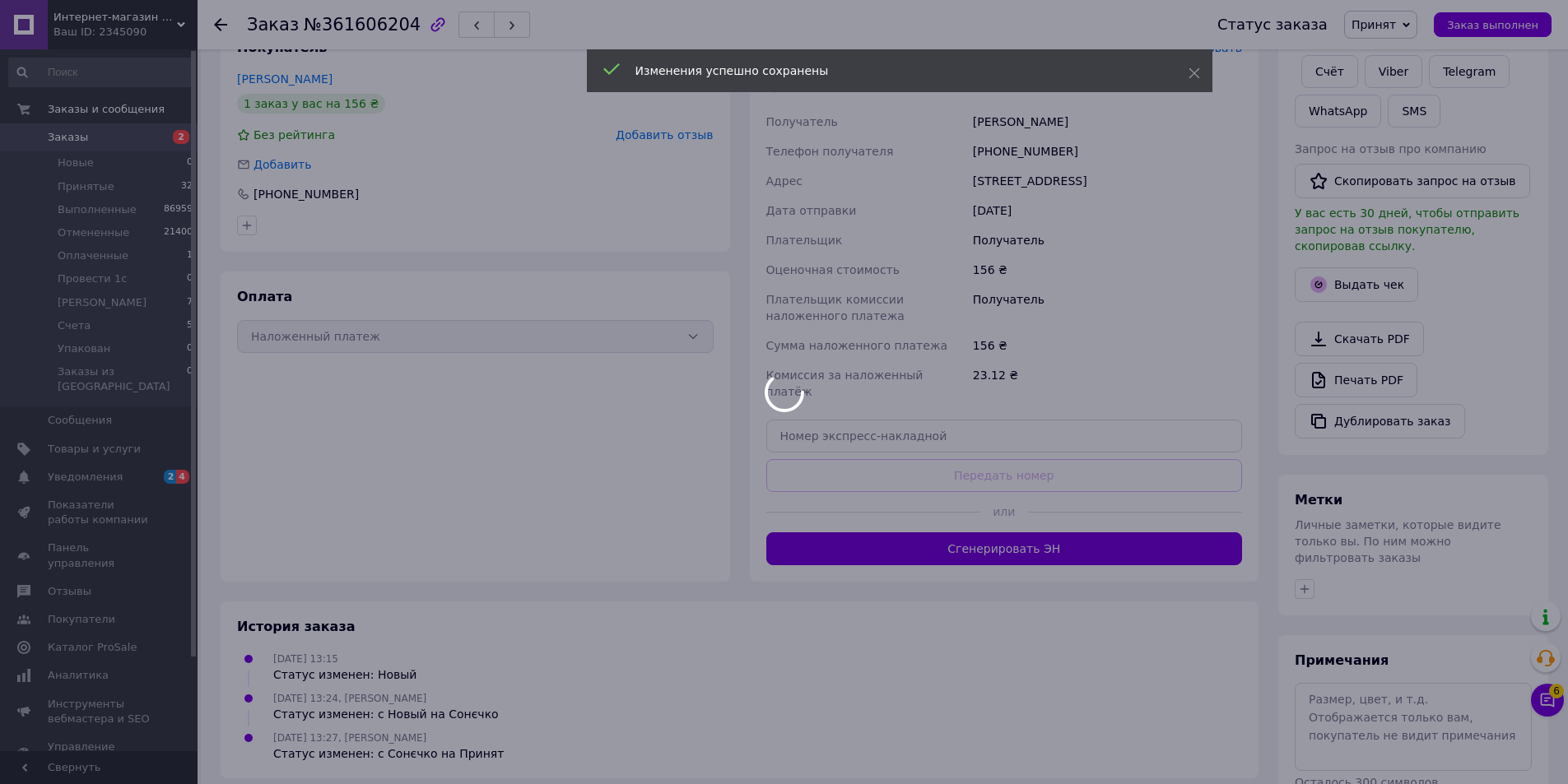
scroll to position [346, 0]
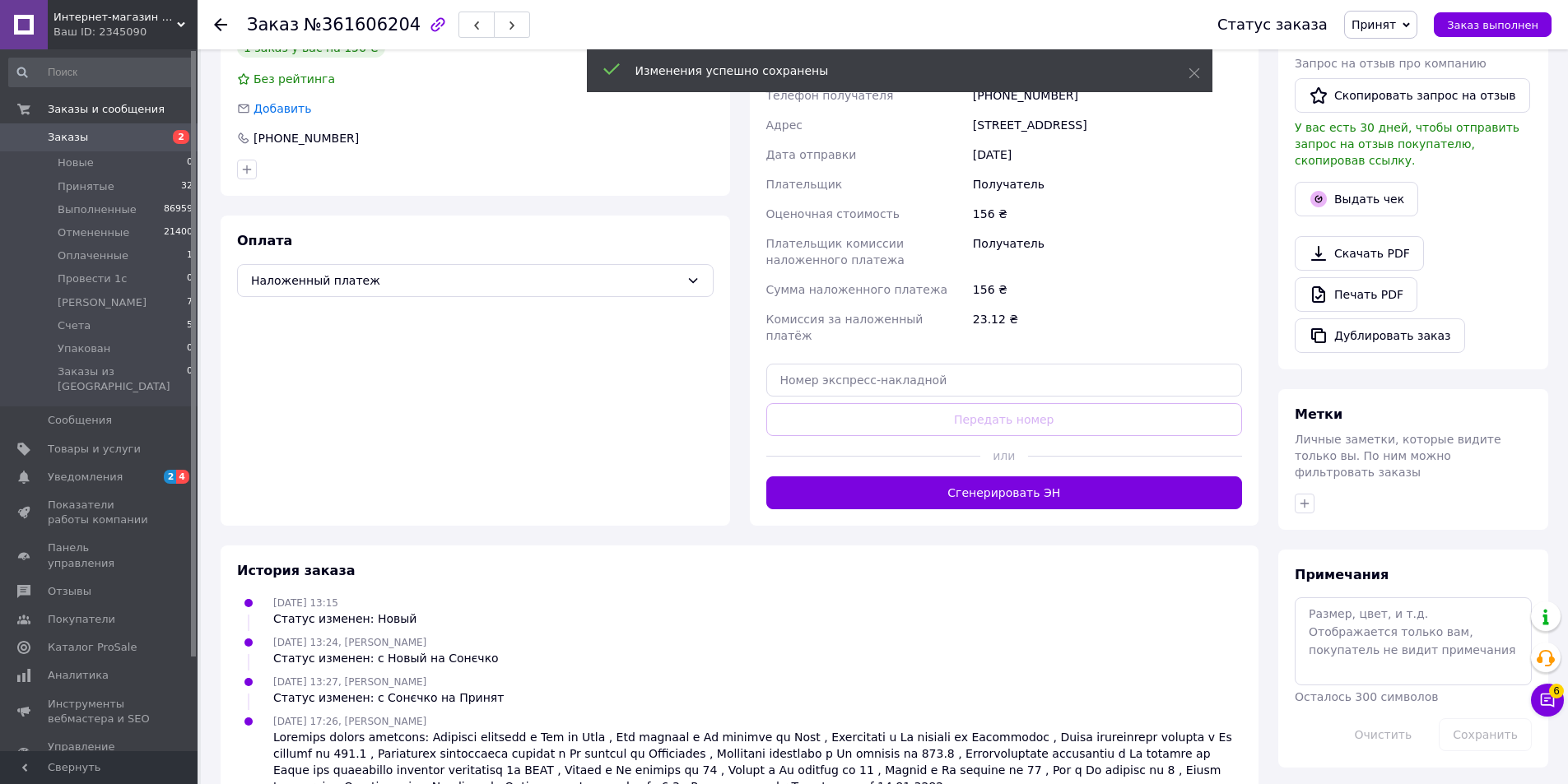
click at [937, 483] on button "Сгенерировать ЭН" at bounding box center [1004, 492] width 476 height 33
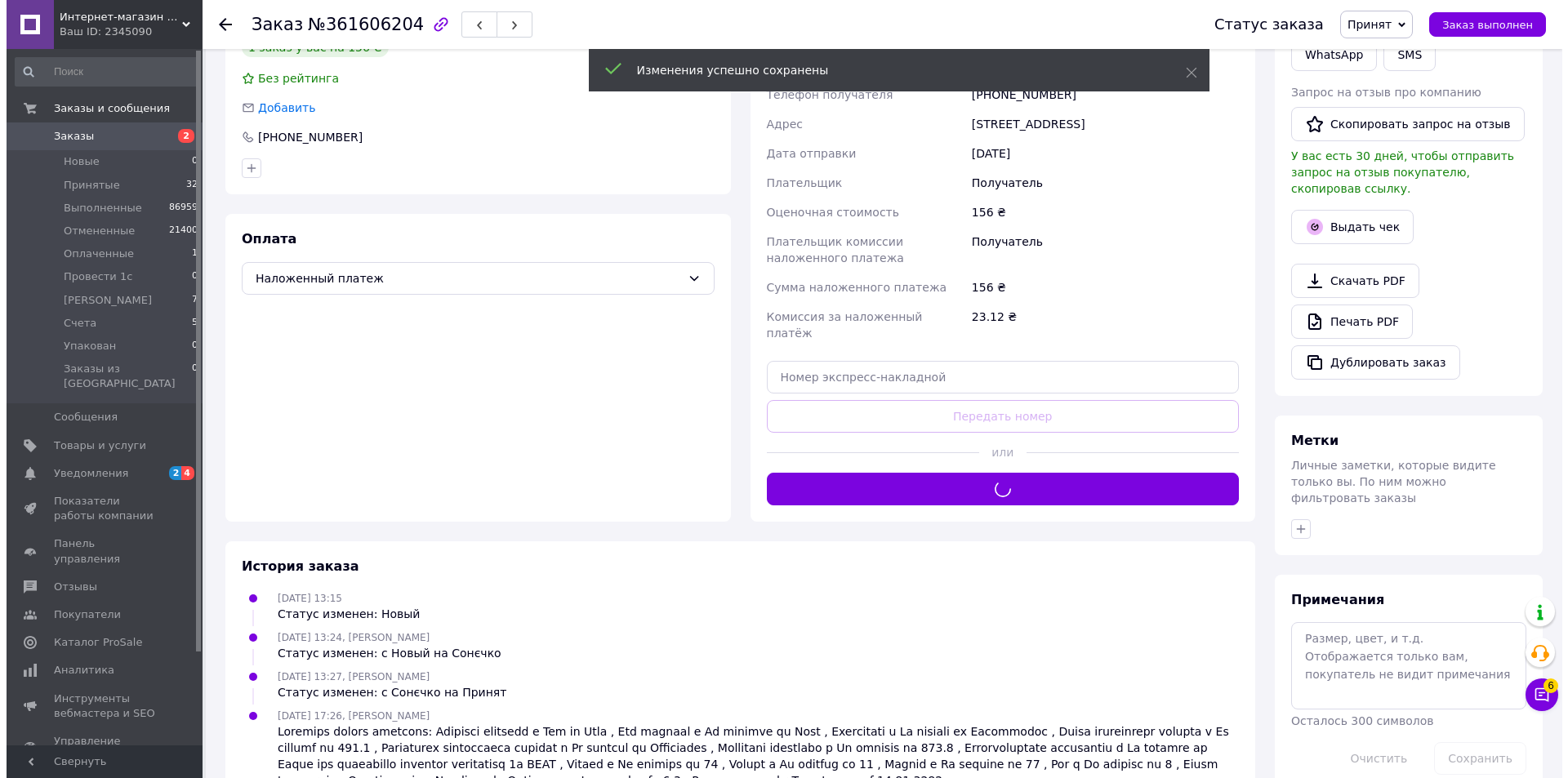
scroll to position [0, 0]
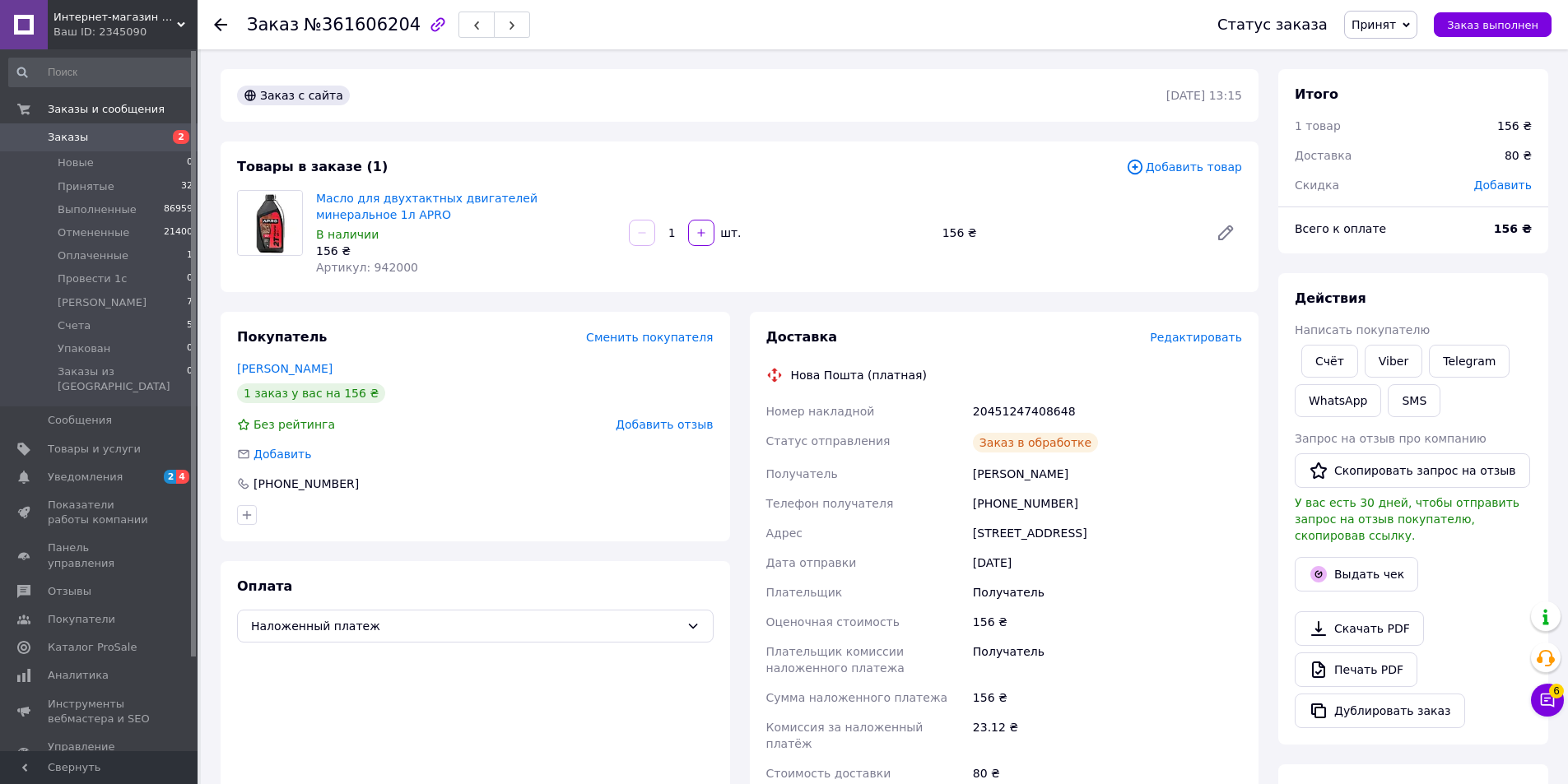
click at [494, 30] on button "button" at bounding box center [512, 25] width 36 height 27
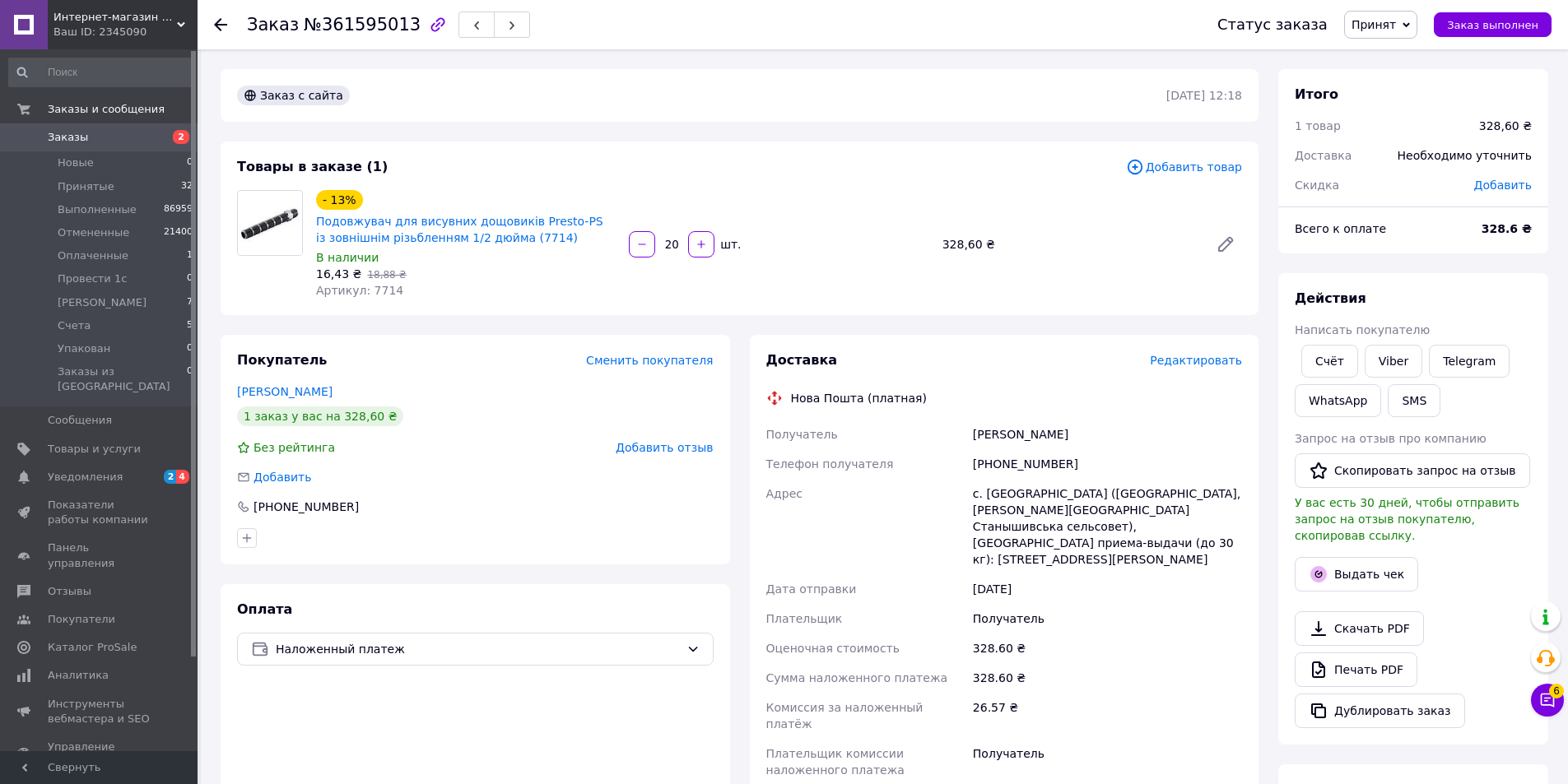
click at [1204, 358] on span "Редактировать" at bounding box center [1195, 360] width 92 height 13
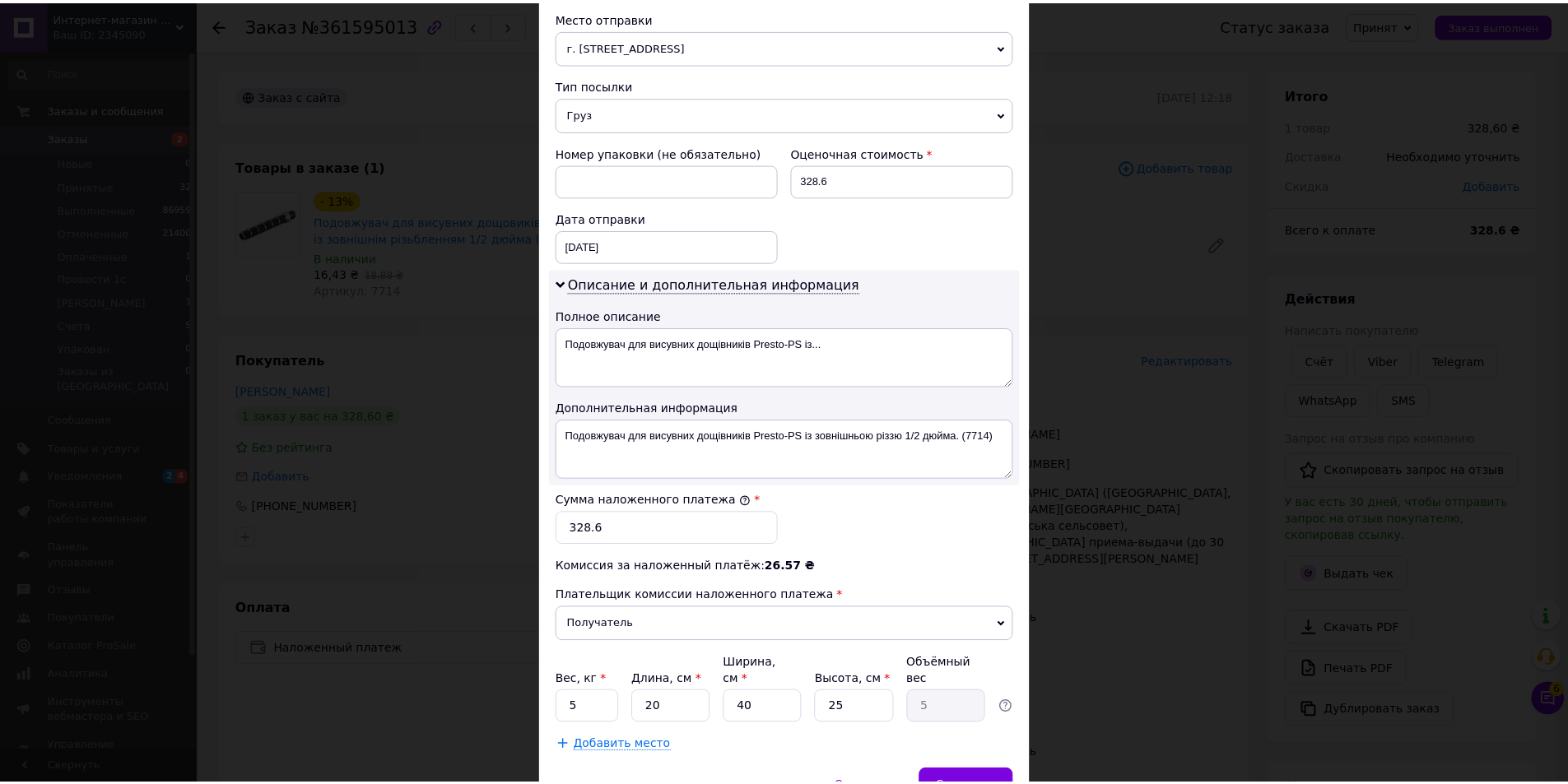
scroll to position [656, 0]
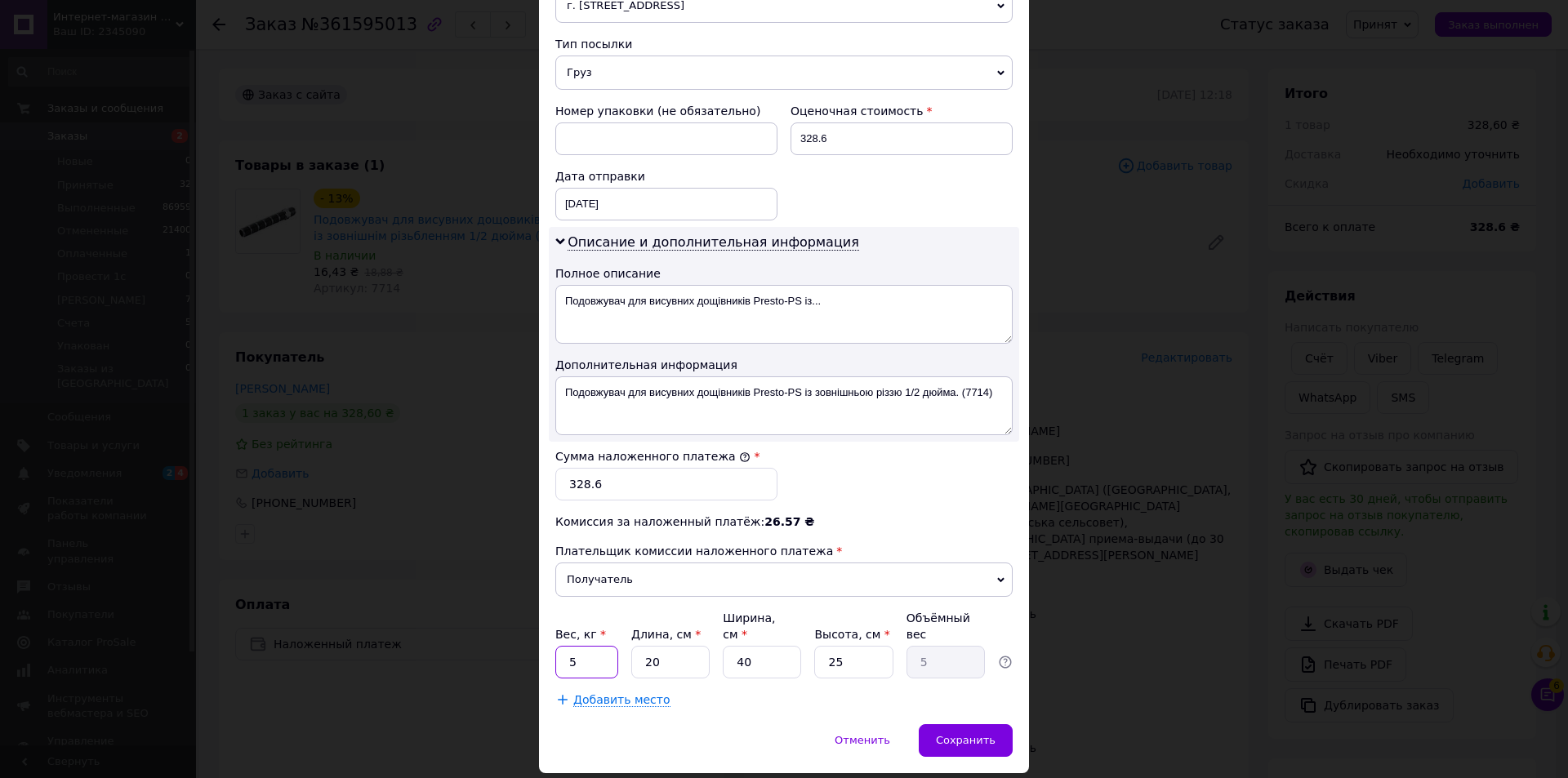
click at [592, 646] on input "5" at bounding box center [587, 662] width 63 height 33
type input "1"
click at [736, 646] on input "40" at bounding box center [761, 662] width 78 height 33
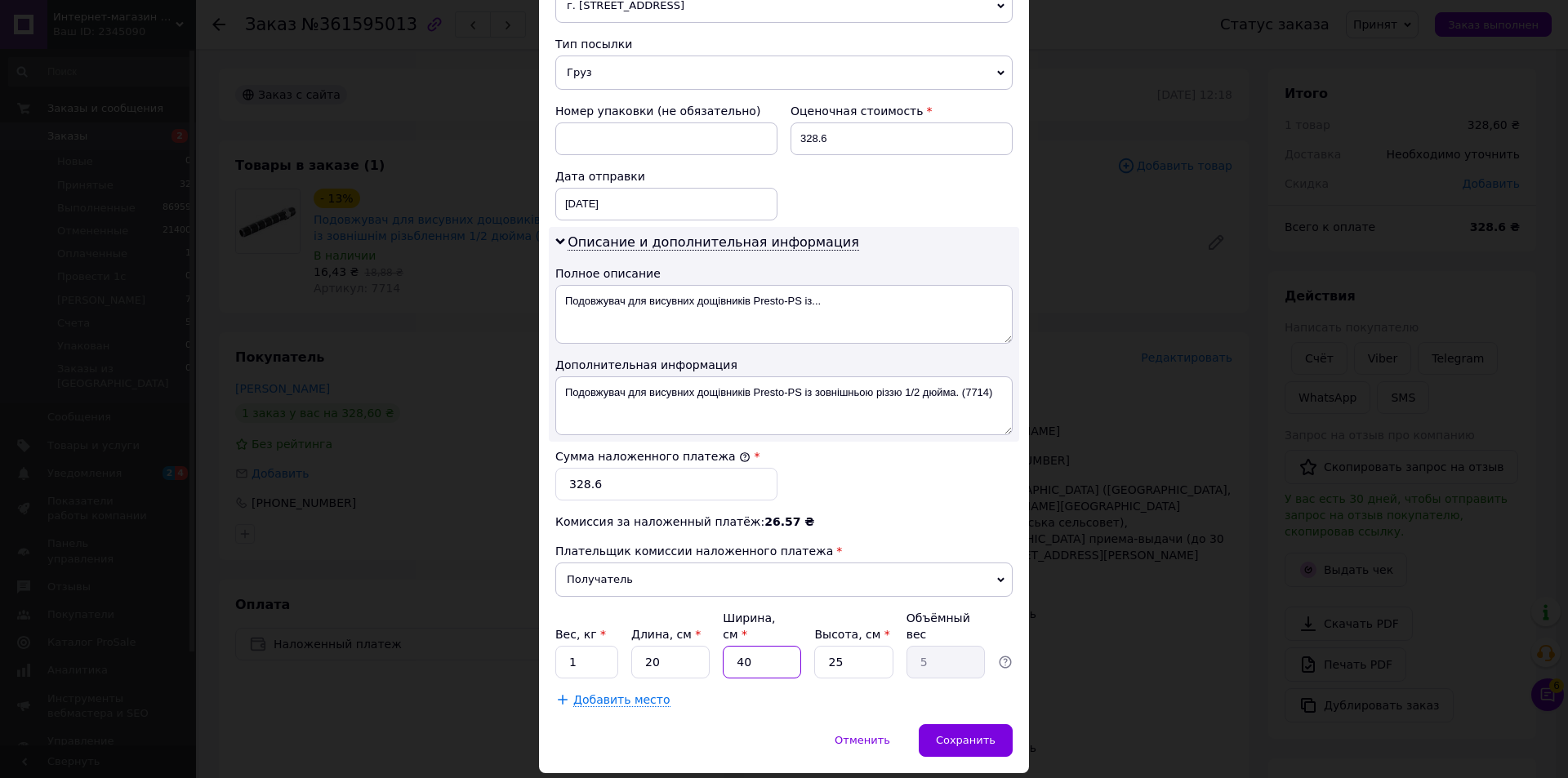
type input "1"
type input "0.13"
type input "11"
type input "1.38"
type input "11"
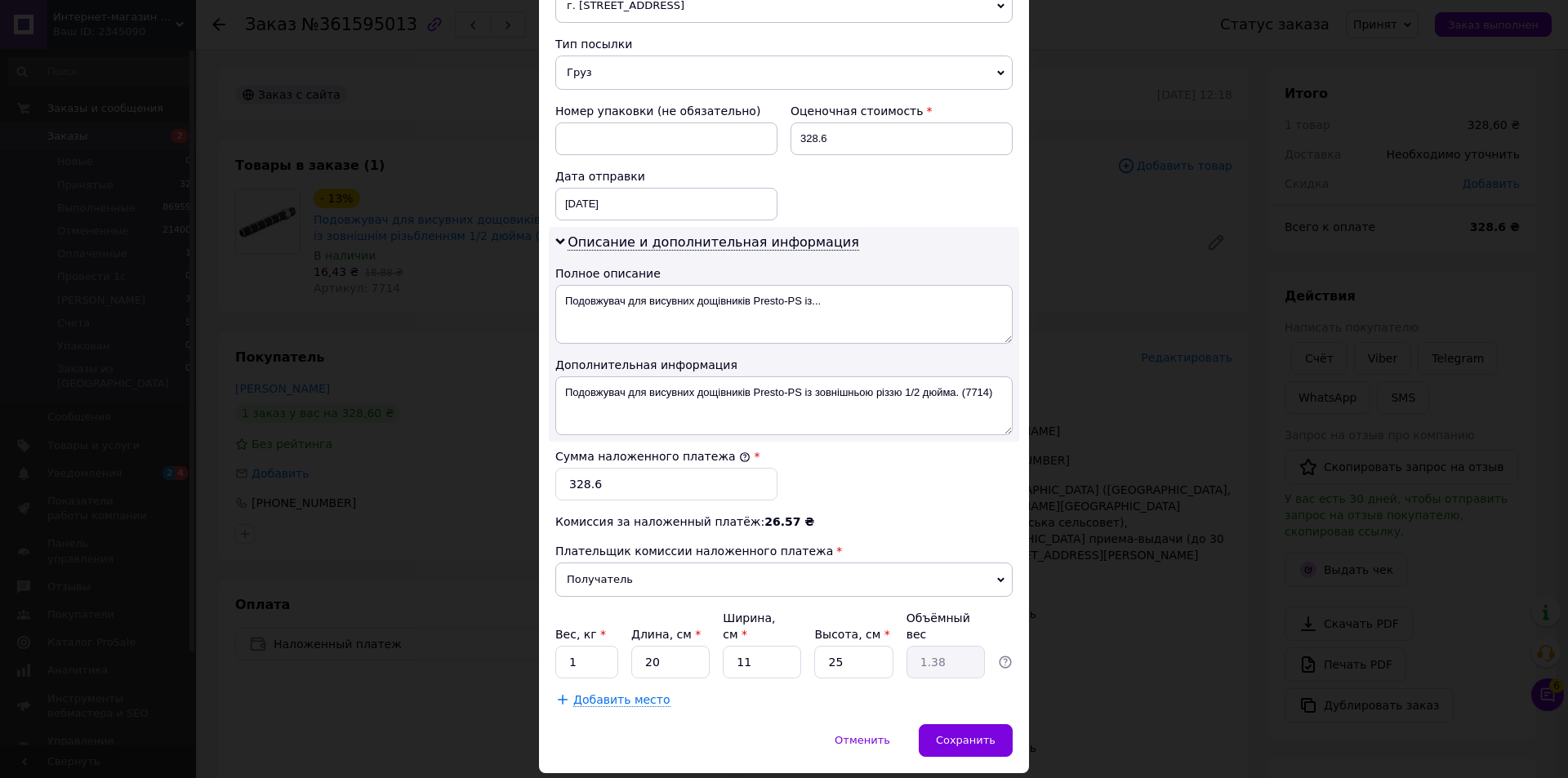
click at [951, 734] on span "Сохранить" at bounding box center [965, 739] width 59 height 12
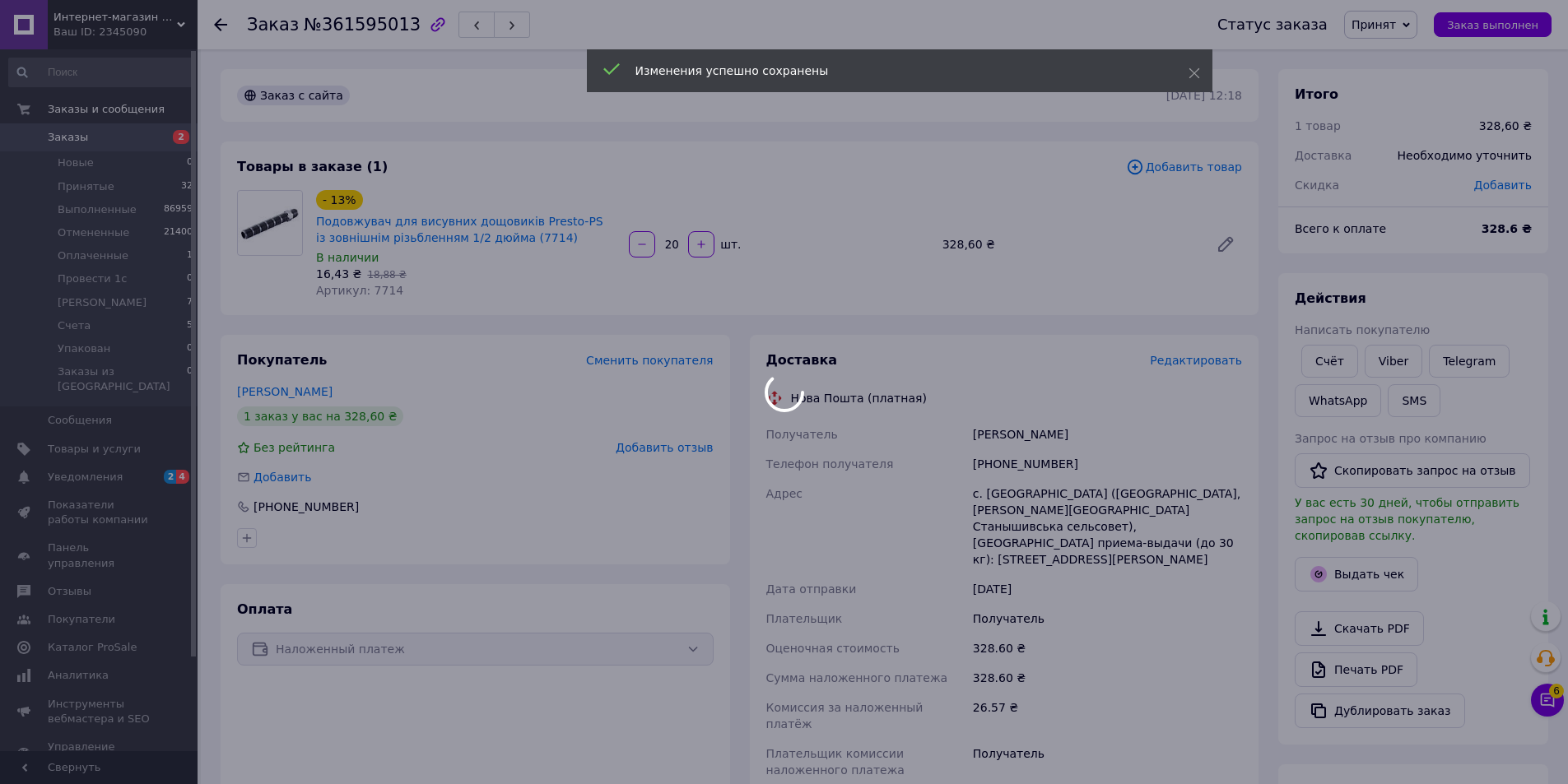
scroll to position [346, 0]
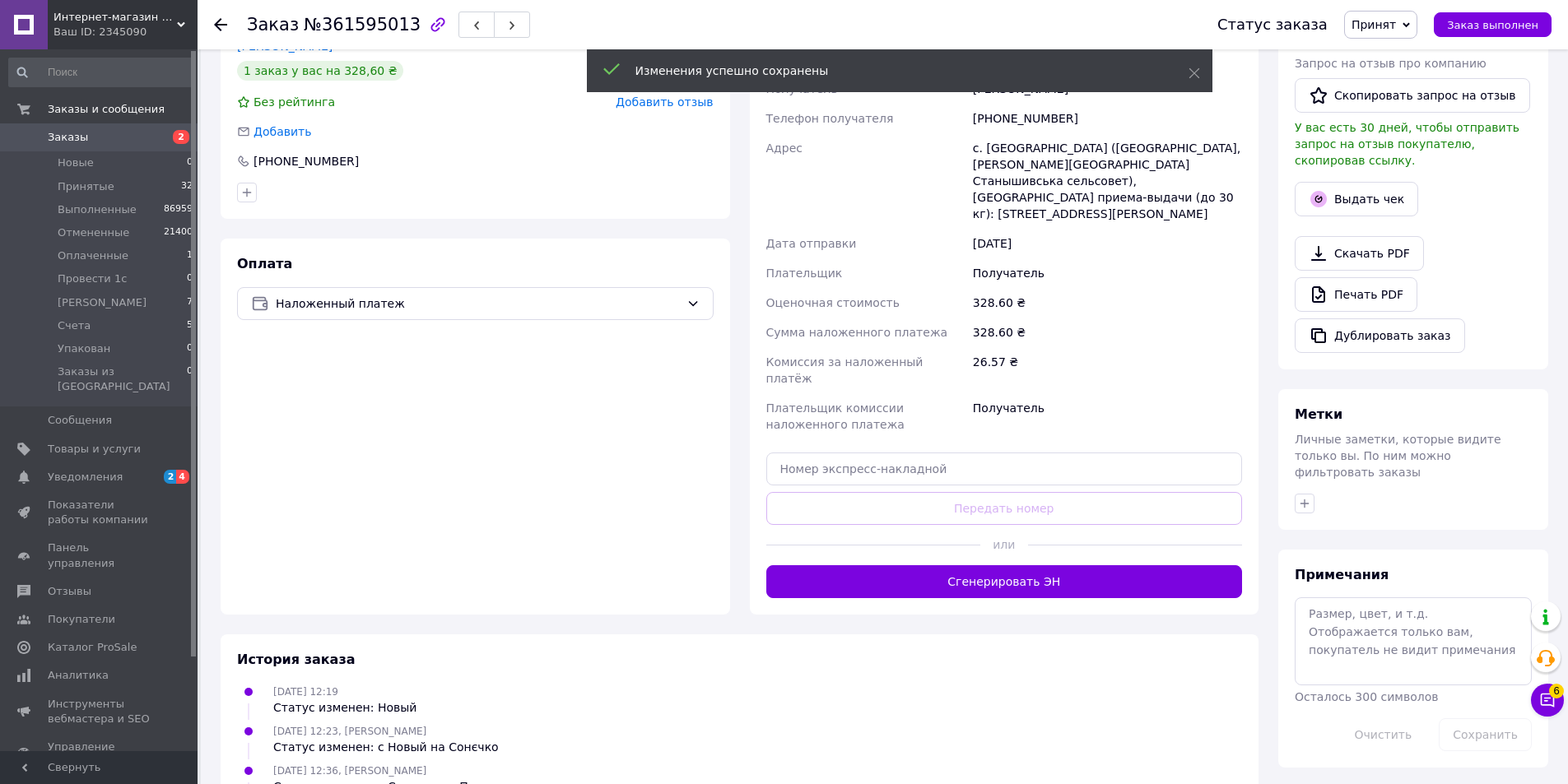
click at [1005, 565] on button "Сгенерировать ЭН" at bounding box center [1004, 582] width 476 height 33
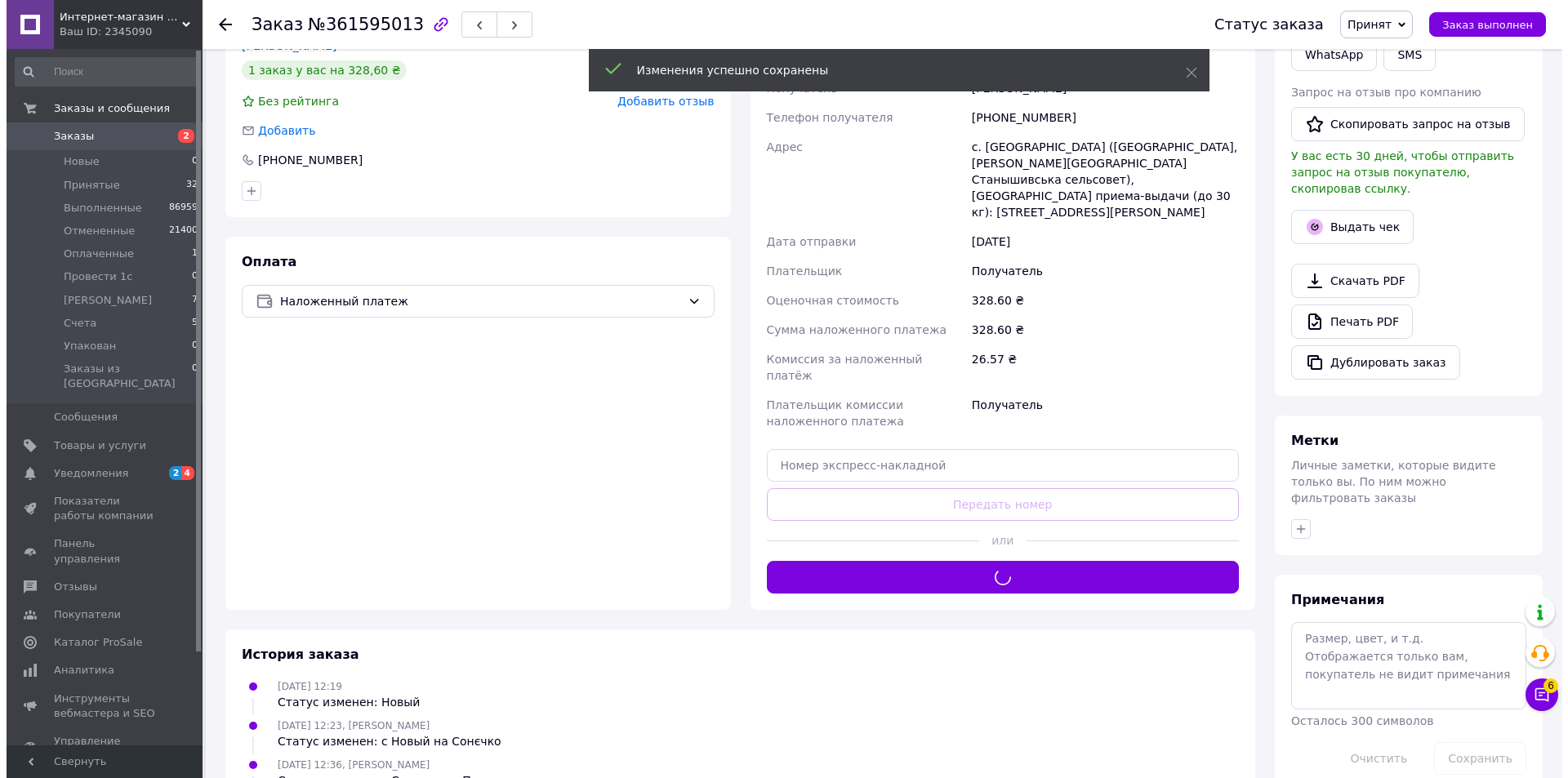
scroll to position [0, 0]
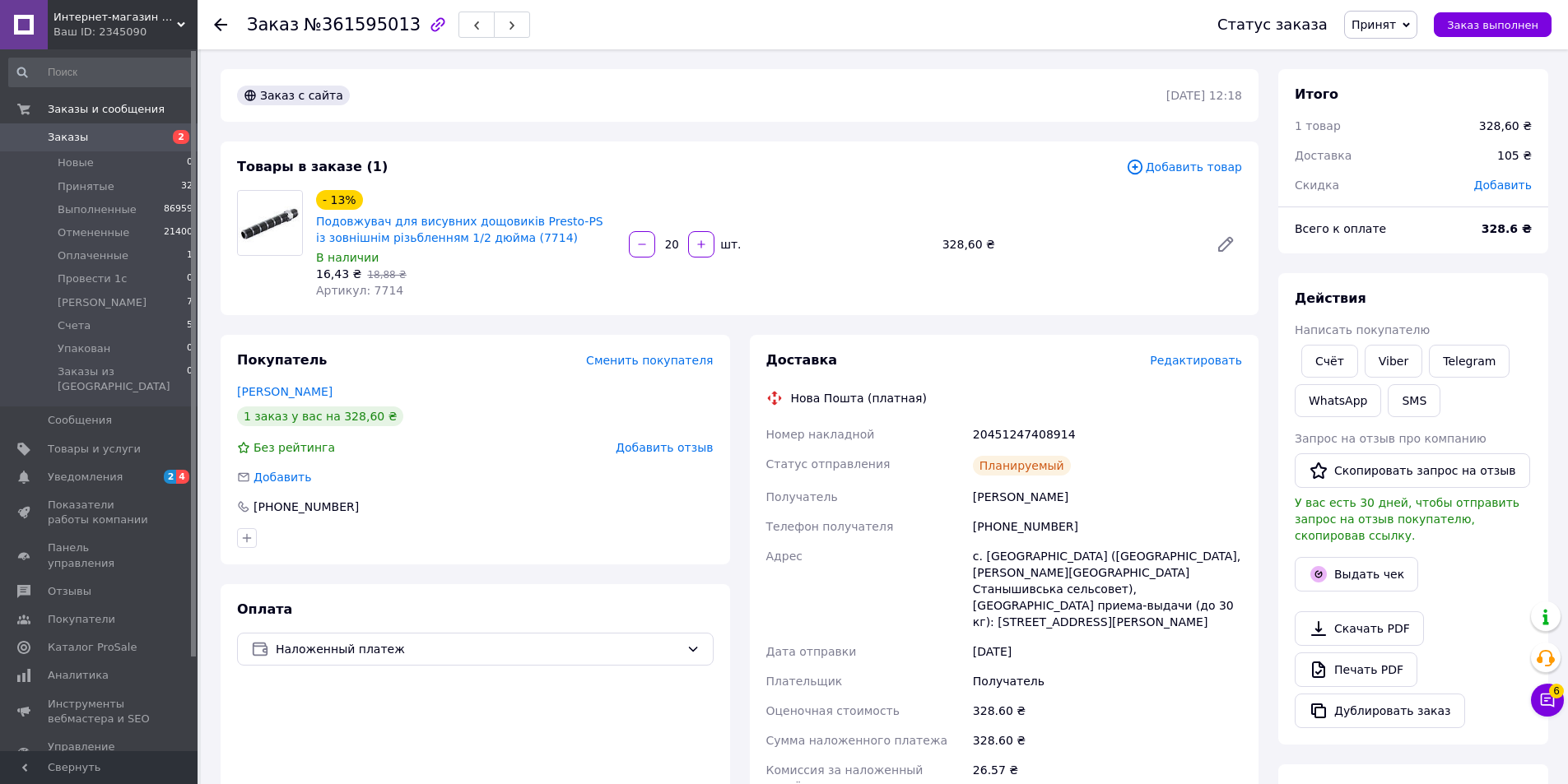
click at [507, 20] on span "button" at bounding box center [512, 25] width 10 height 12
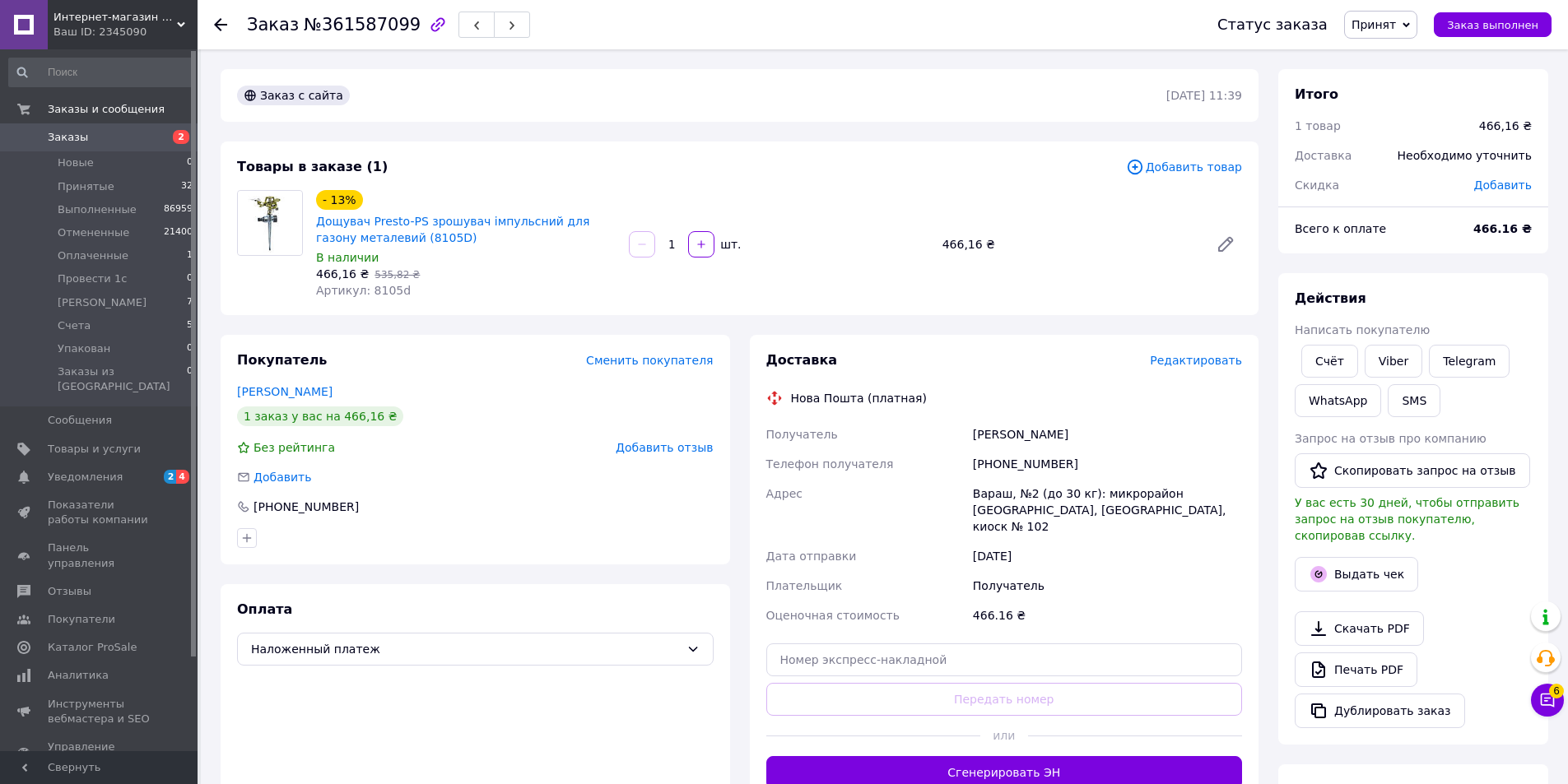
click at [1210, 364] on span "Редактировать" at bounding box center [1195, 360] width 92 height 13
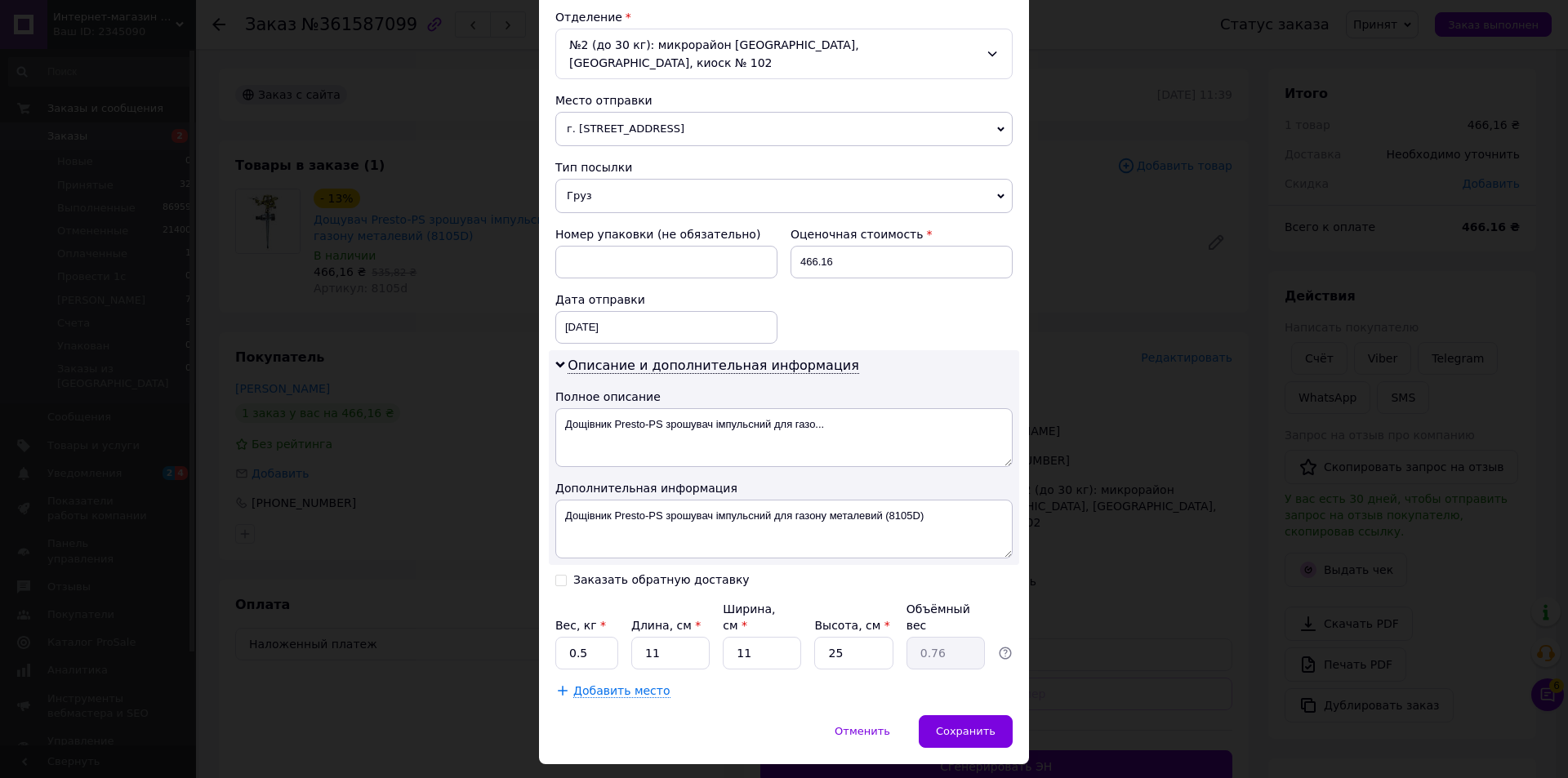
scroll to position [519, 0]
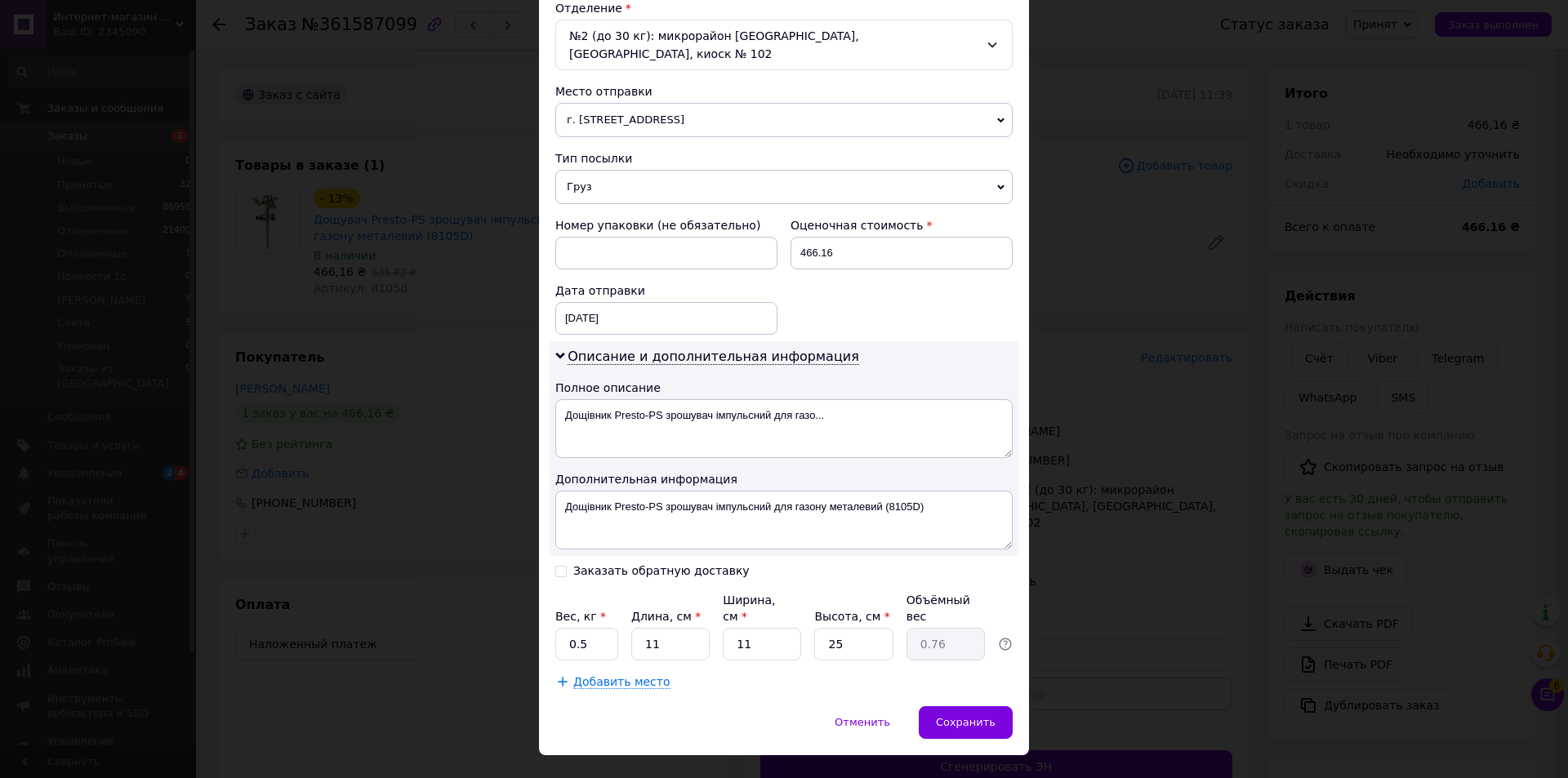
click at [559, 541] on div "Плательщик Получатель Отправитель Фамилия получателя [PERSON_NAME] Имя получате…" at bounding box center [784, 179] width 458 height 1019
click at [559, 564] on input "Заказать обратную доставку" at bounding box center [561, 570] width 11 height 11
checkbox input "true"
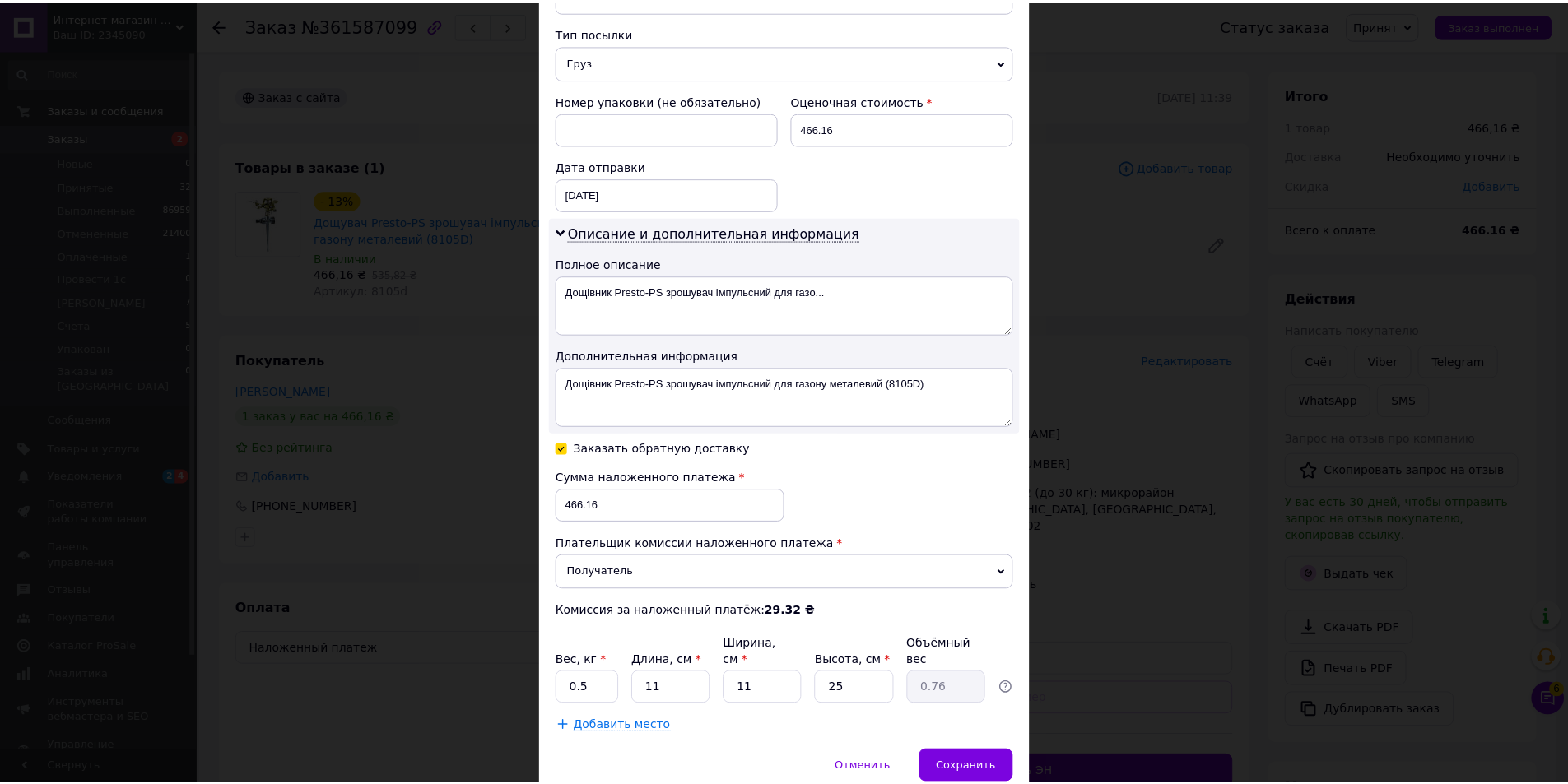
scroll to position [689, 0]
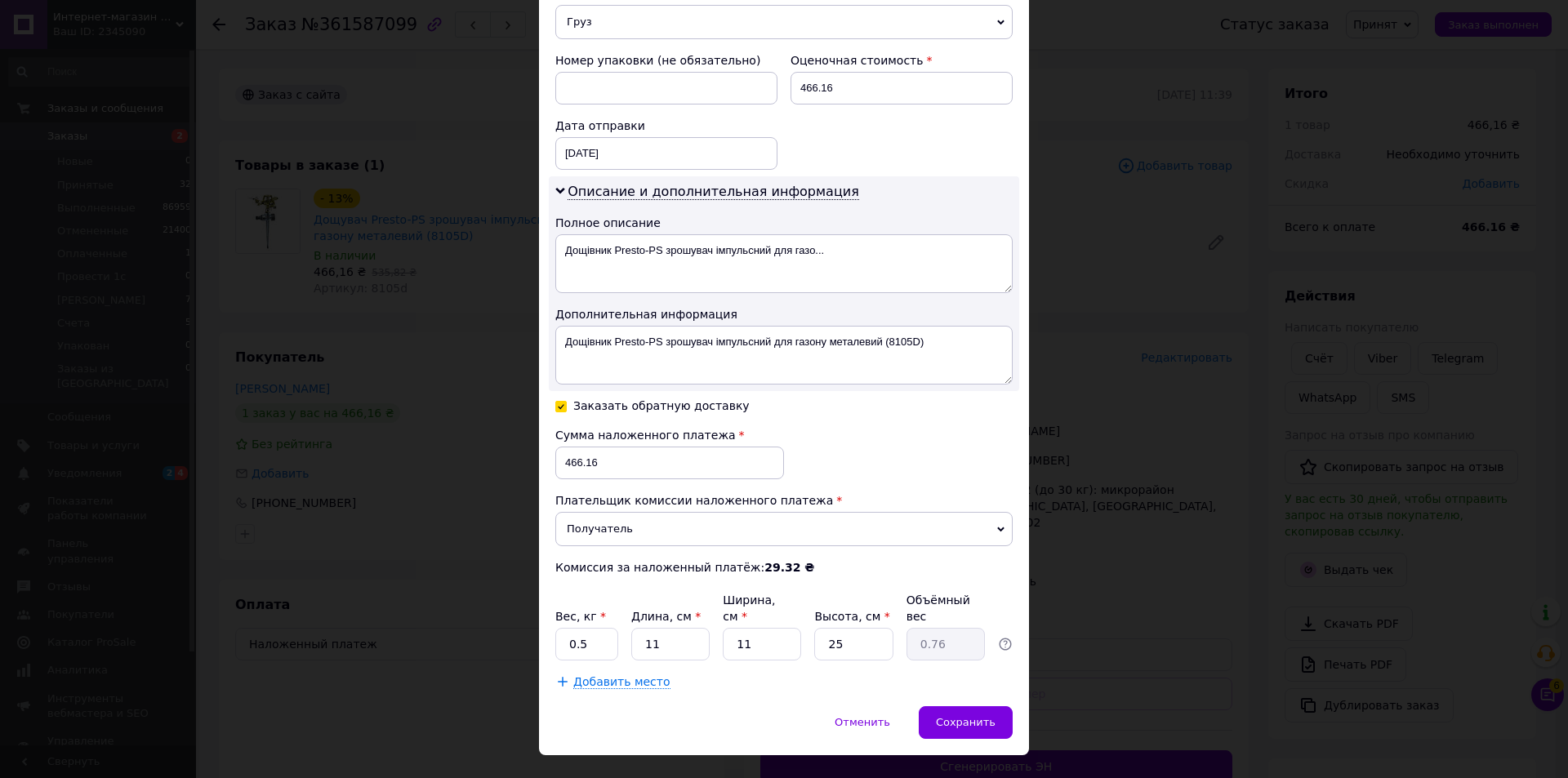
click at [964, 716] on span "Сохранить" at bounding box center [965, 721] width 59 height 12
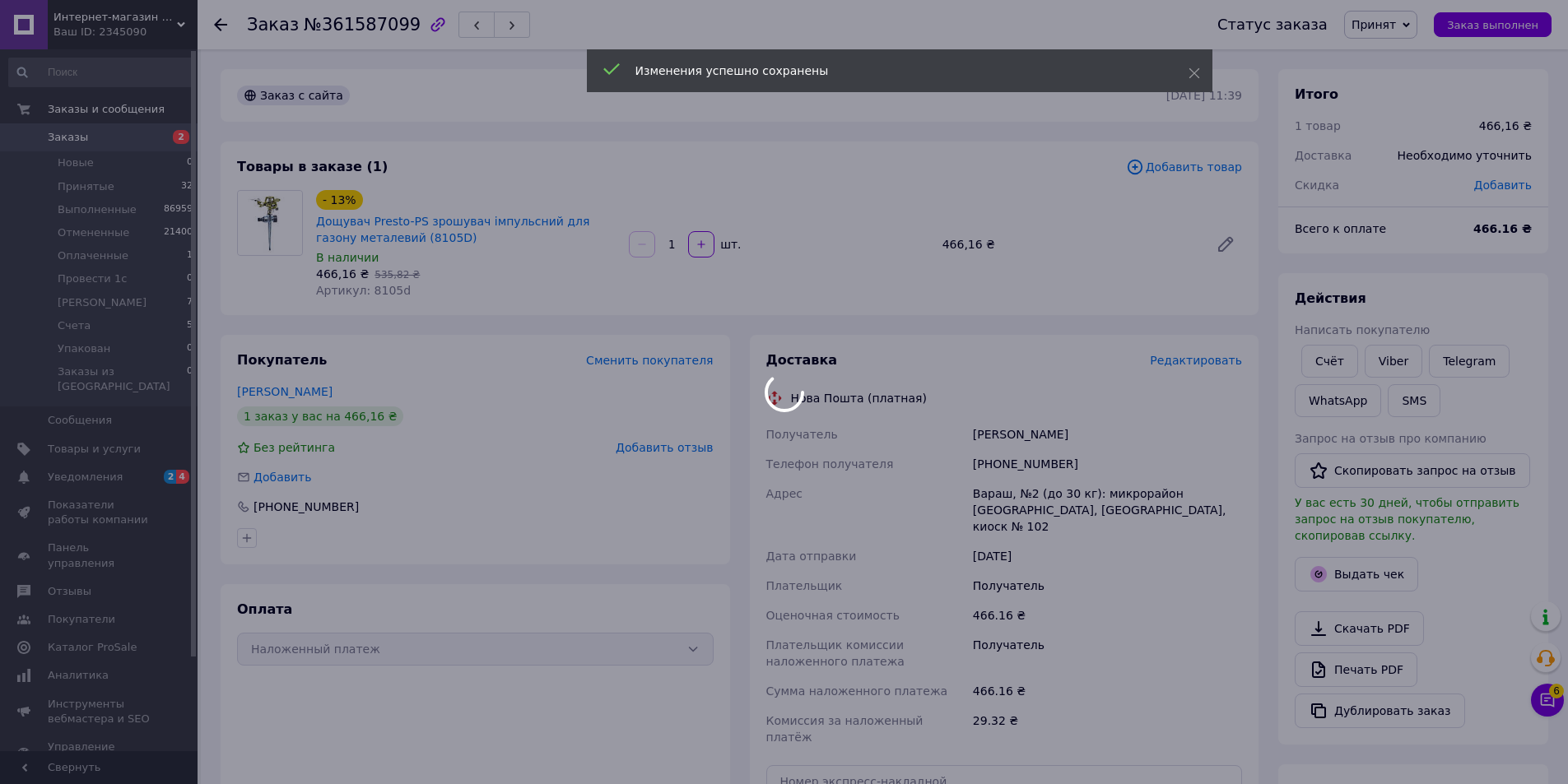
scroll to position [346, 0]
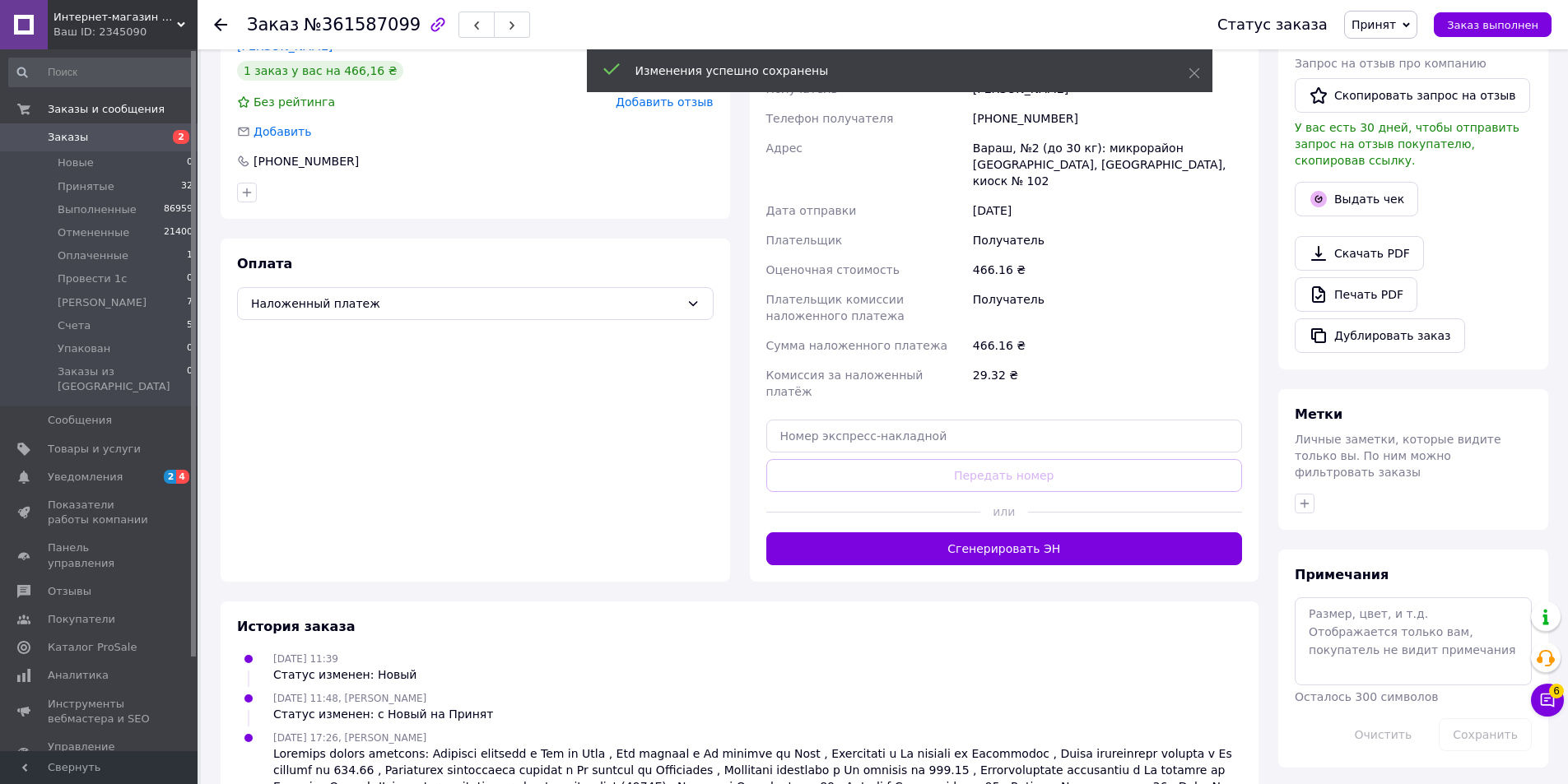
click at [999, 532] on button "Сгенерировать ЭН" at bounding box center [1004, 548] width 476 height 33
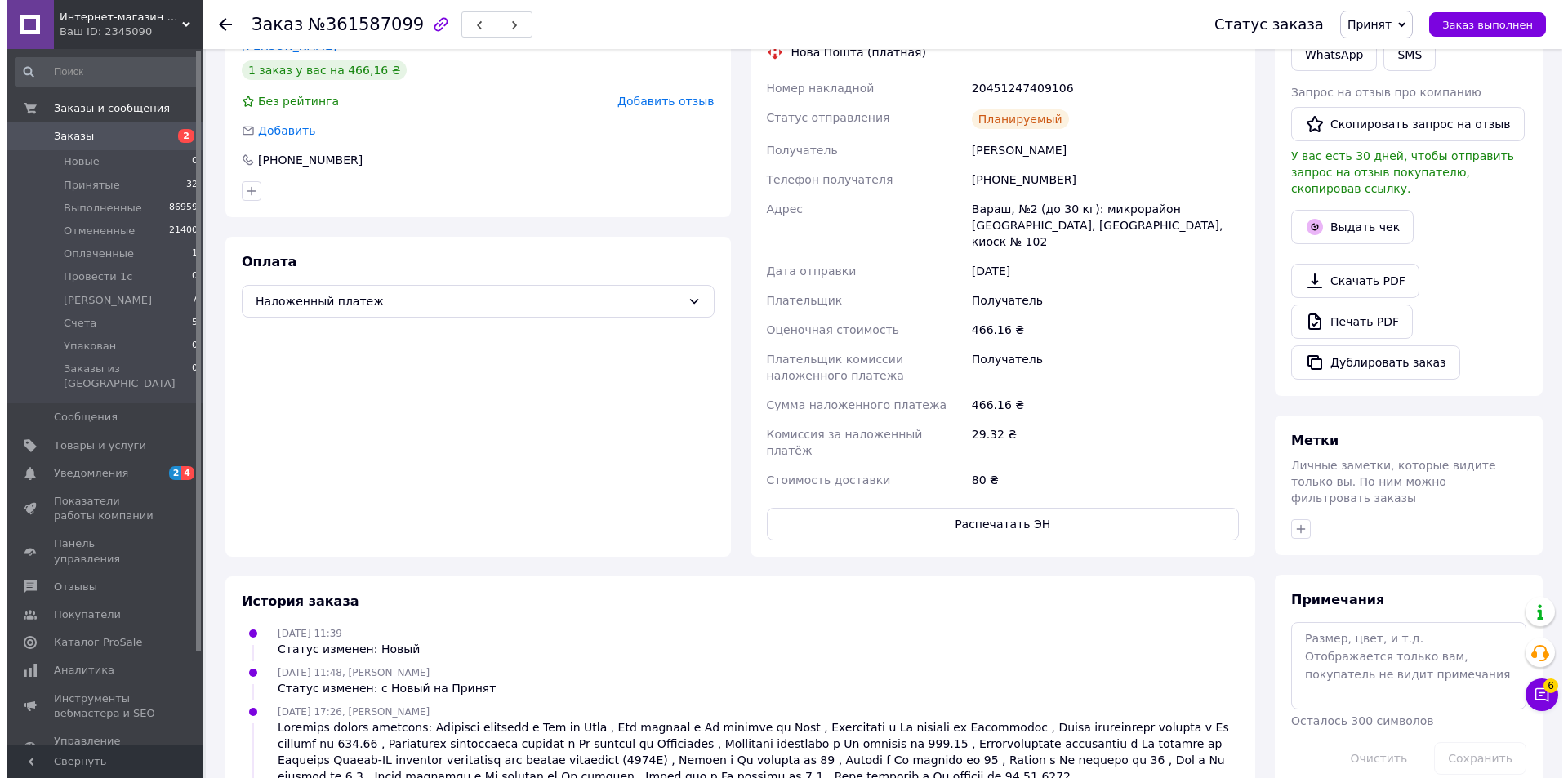
scroll to position [0, 0]
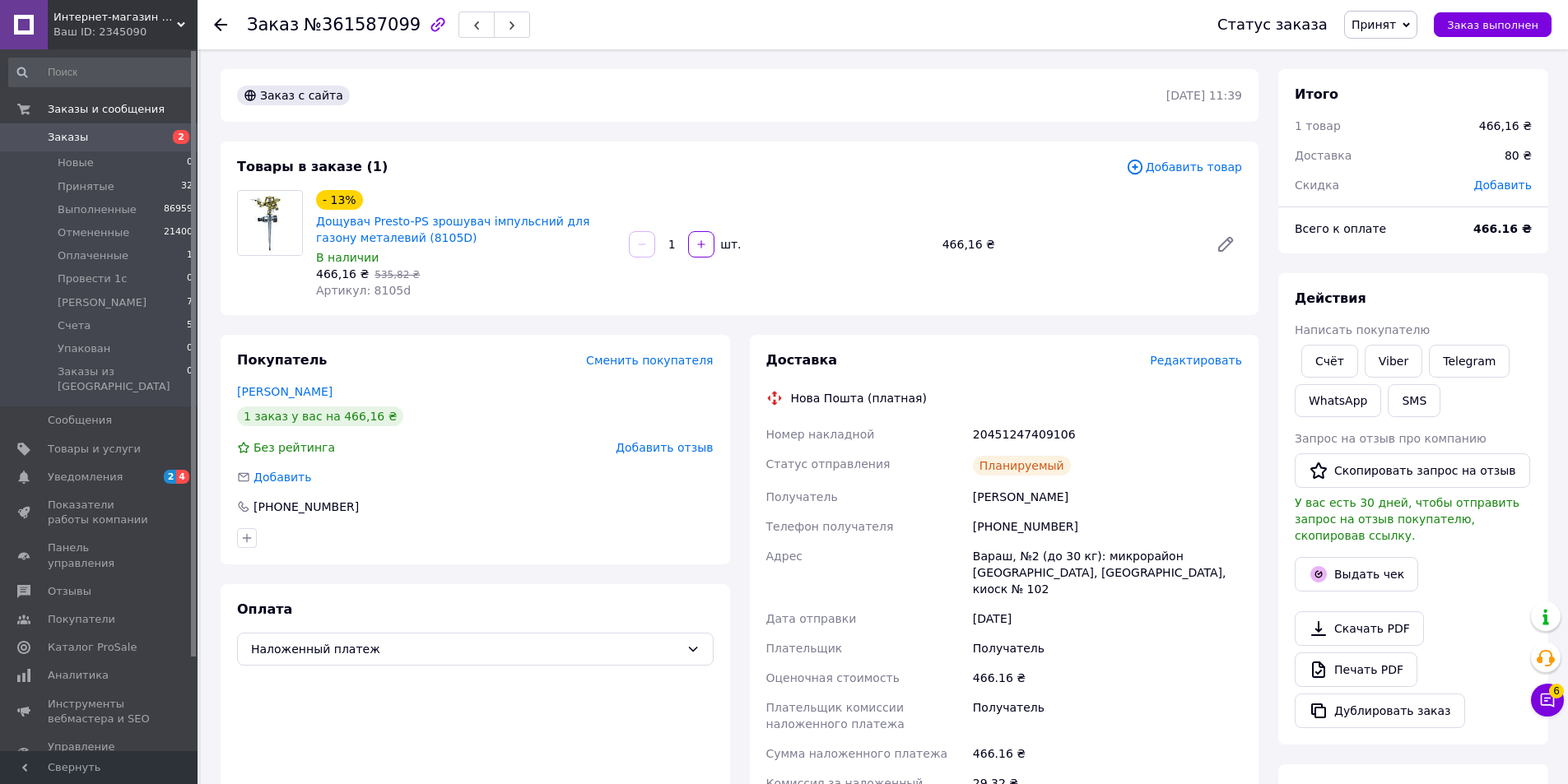
click at [506, 26] on button "button" at bounding box center [512, 25] width 36 height 27
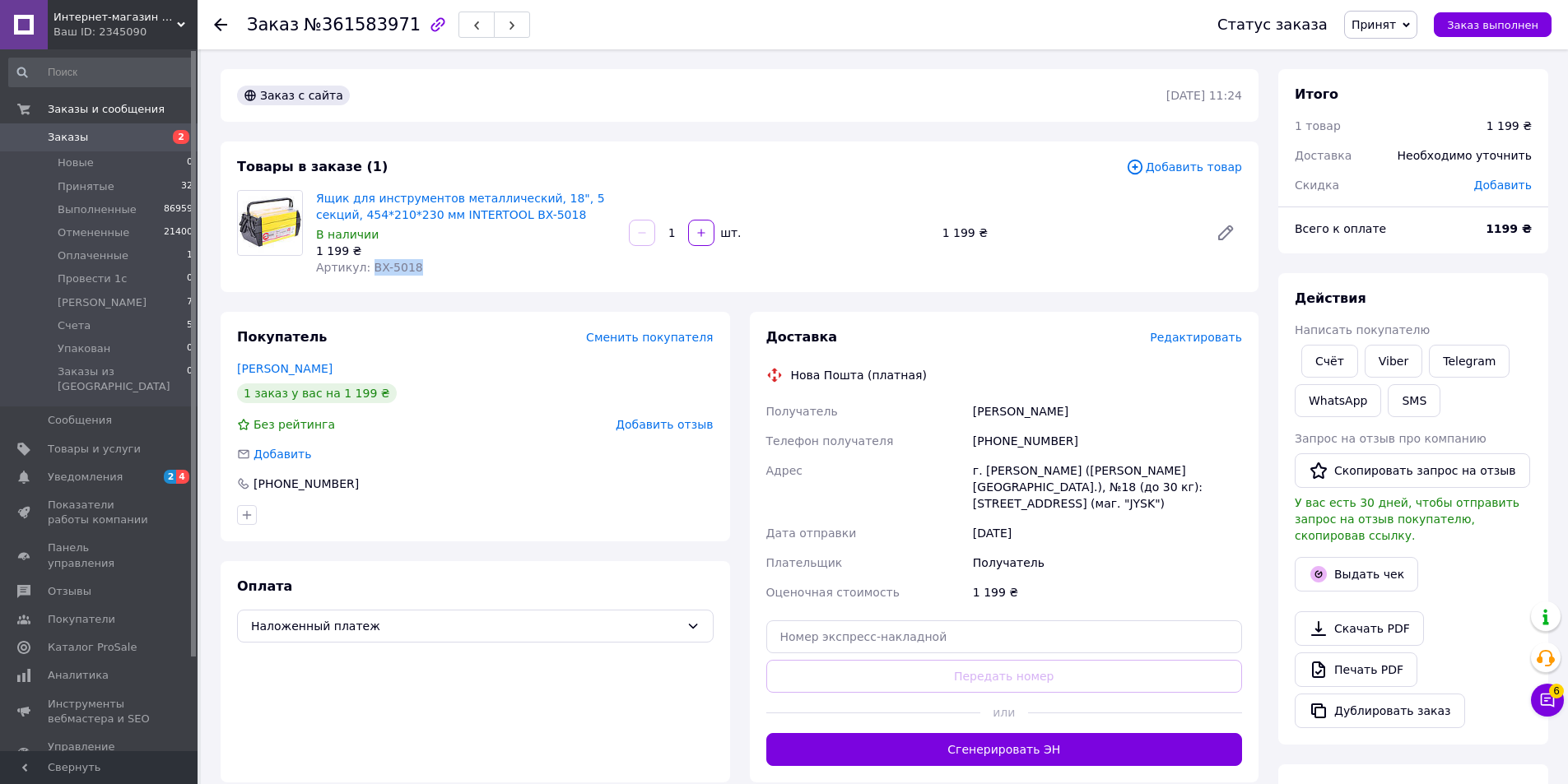
drag, startPoint x: 443, startPoint y: 267, endPoint x: 364, endPoint y: 270, distance: 79.1
click at [364, 270] on div "Артикул: BX-5018" at bounding box center [465, 267] width 300 height 16
copy span "BX-5018"
click at [1190, 332] on span "Редактировать" at bounding box center [1195, 337] width 92 height 13
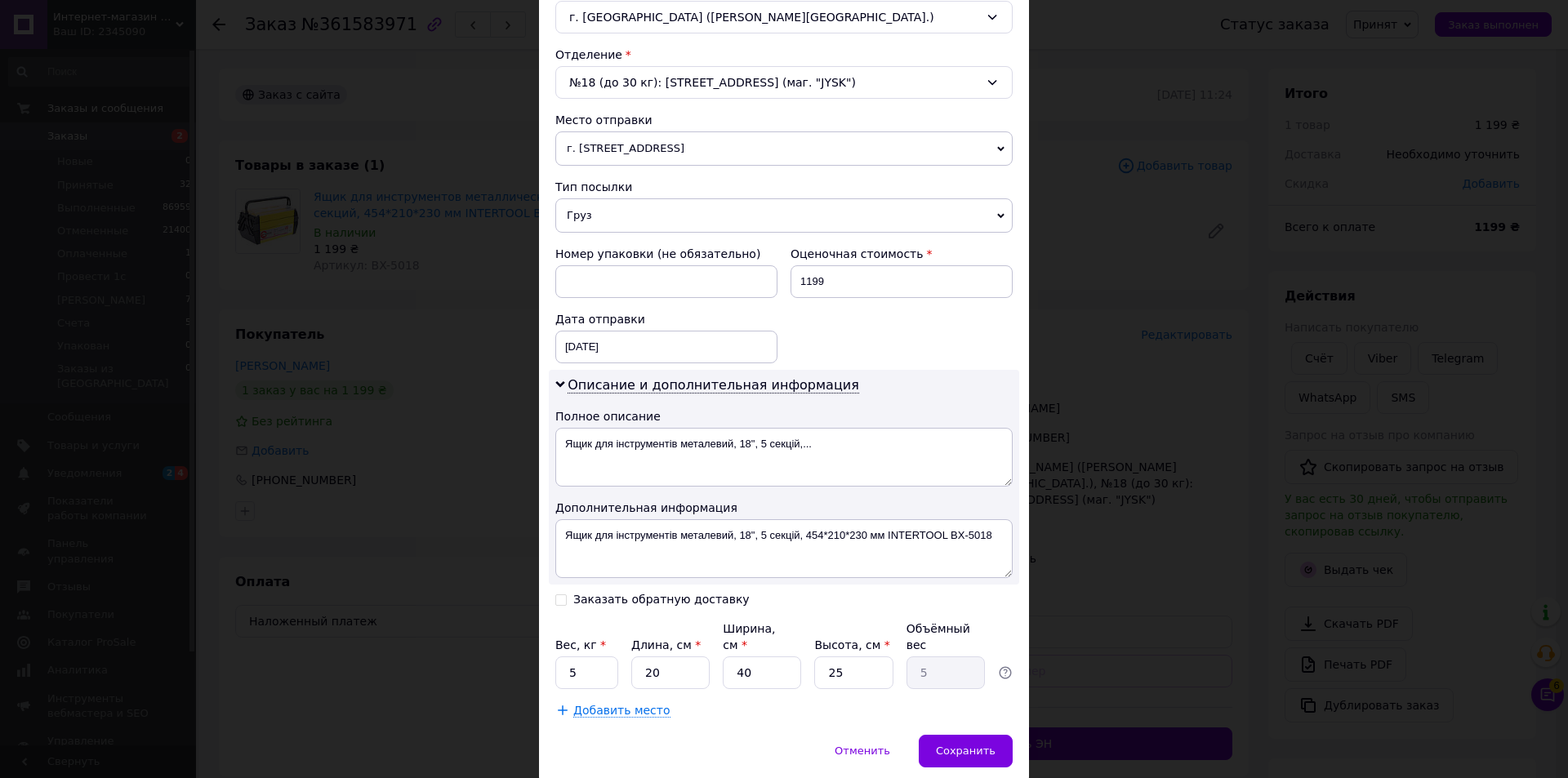
scroll to position [519, 0]
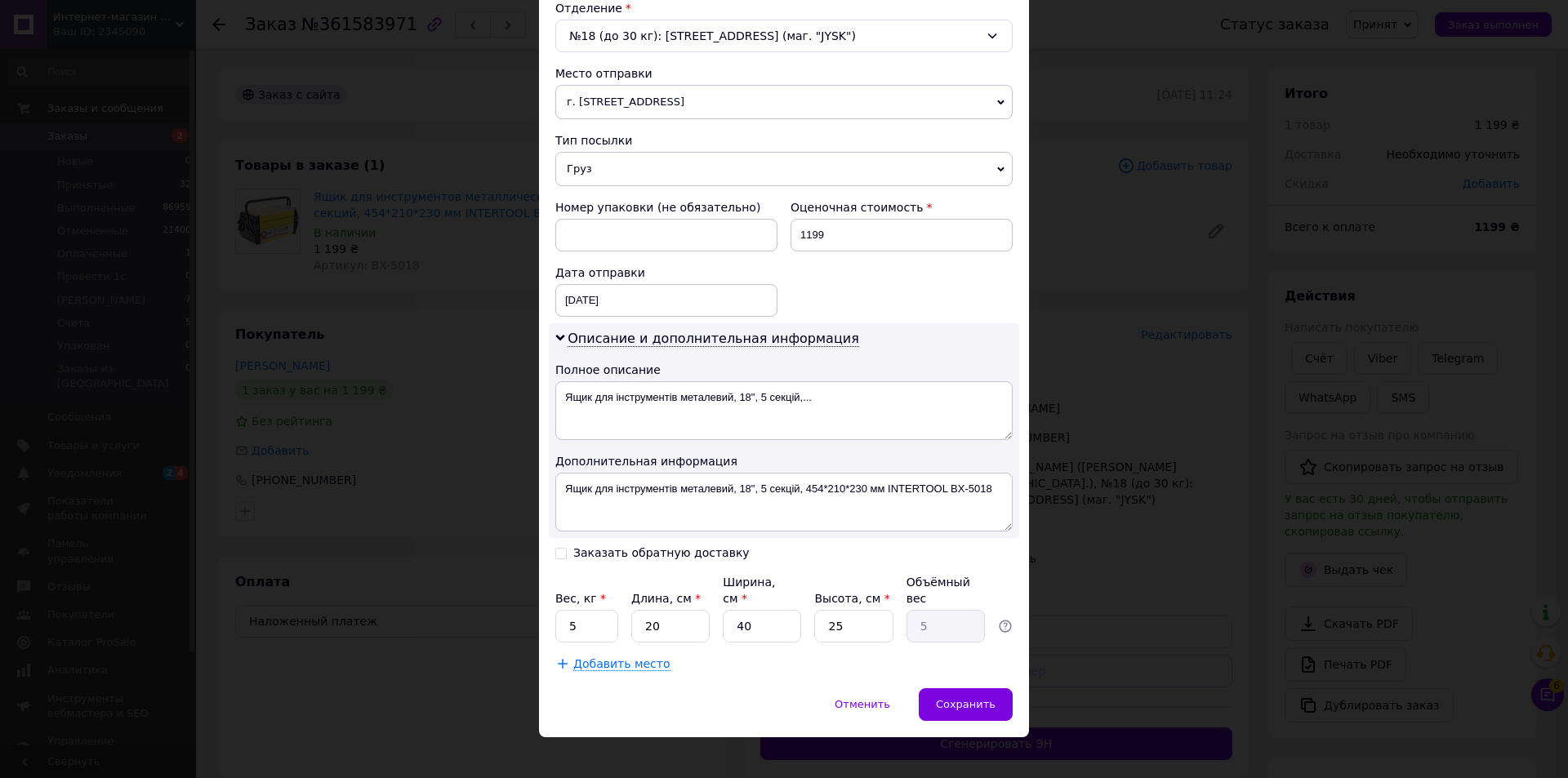
click at [589, 546] on div "Заказать обратную доставку" at bounding box center [661, 553] width 176 height 14
click at [567, 546] on input "Заказать обратную доставку" at bounding box center [561, 552] width 11 height 11
checkbox input "true"
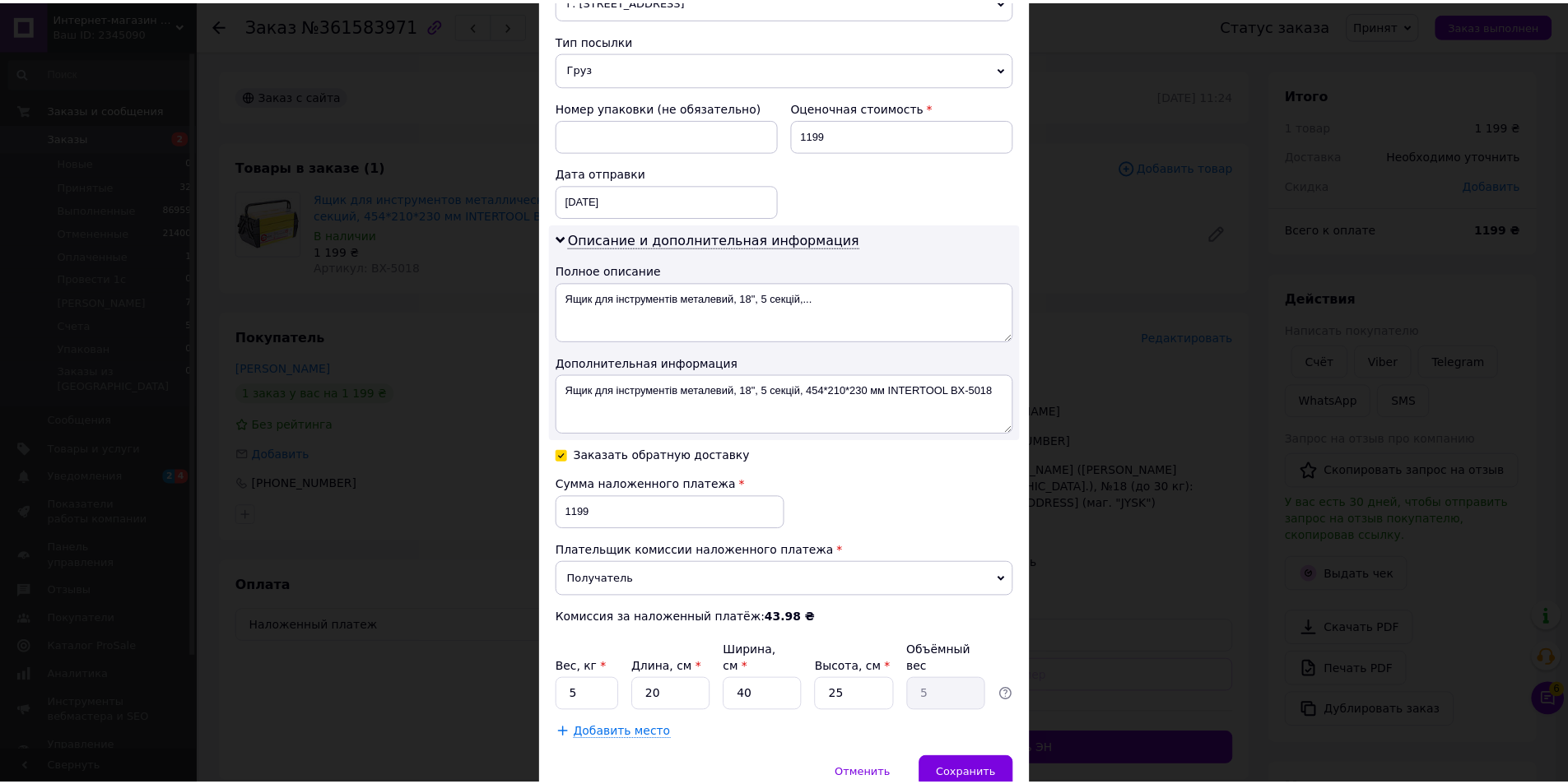
scroll to position [689, 0]
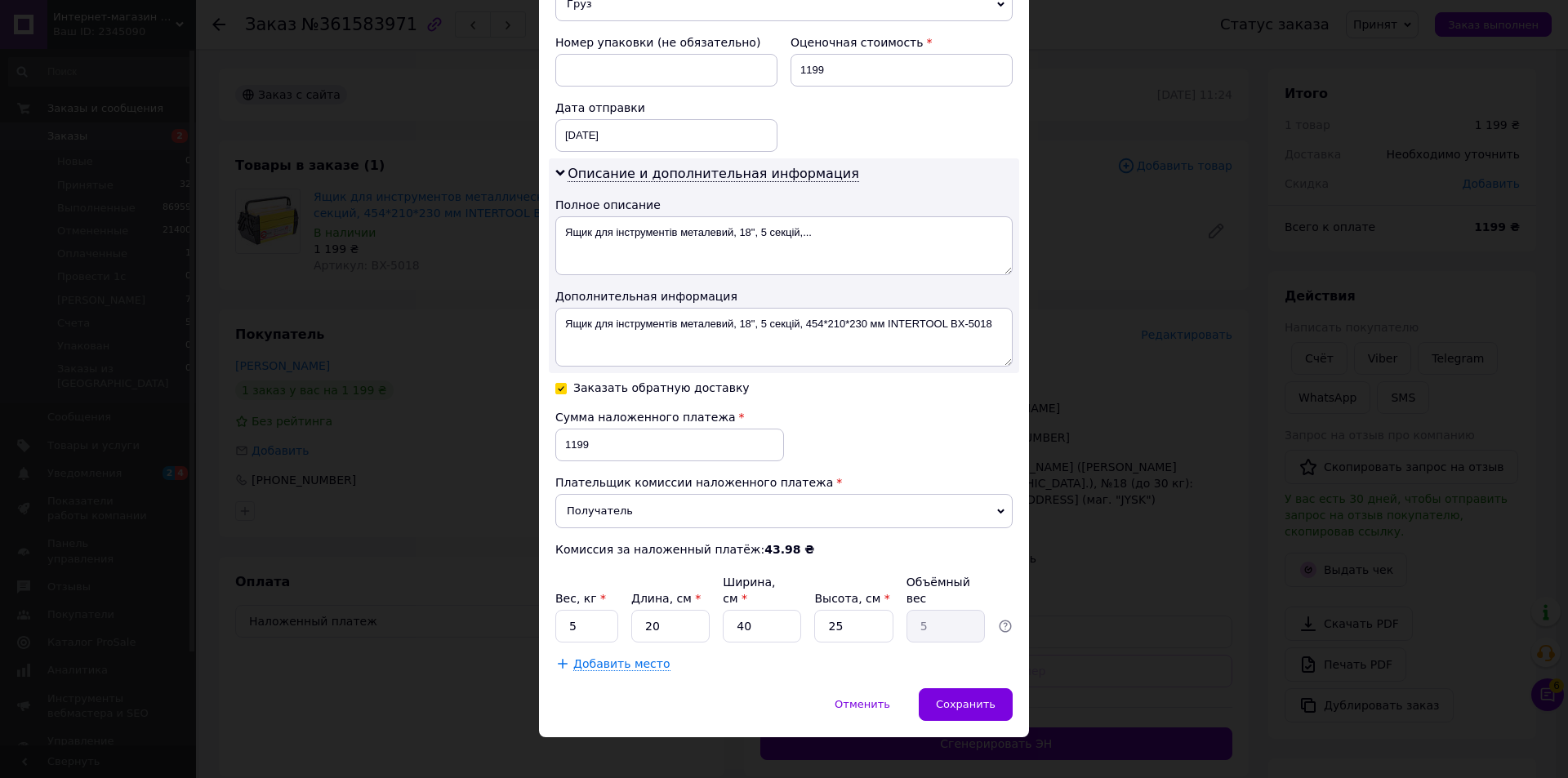
drag, startPoint x: 952, startPoint y: 686, endPoint x: 857, endPoint y: 585, distance: 138.7
click at [953, 698] on span "Сохранить" at bounding box center [965, 704] width 59 height 12
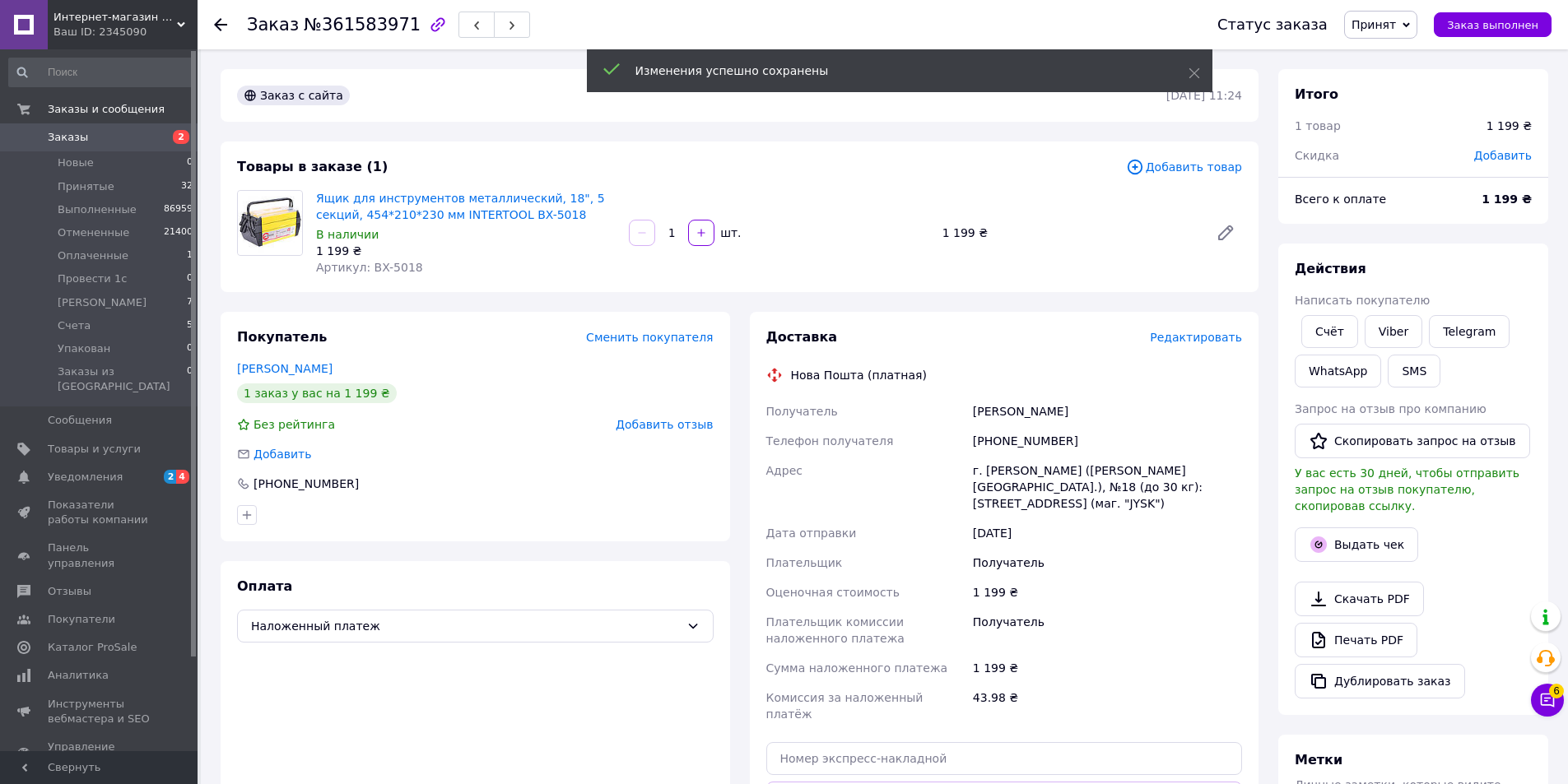
scroll to position [409, 0]
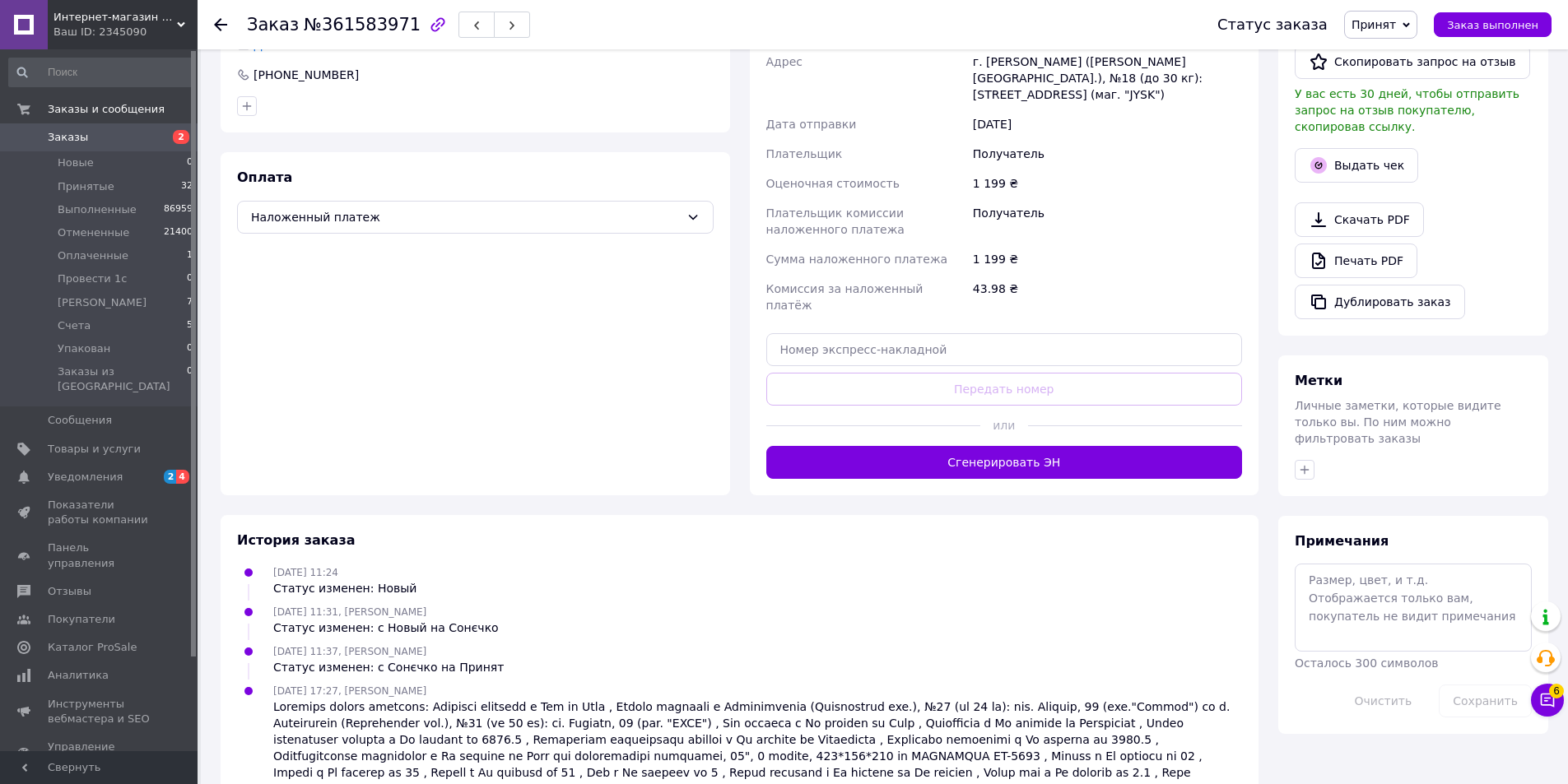
click at [1012, 446] on button "Сгенерировать ЭН" at bounding box center [1004, 462] width 476 height 33
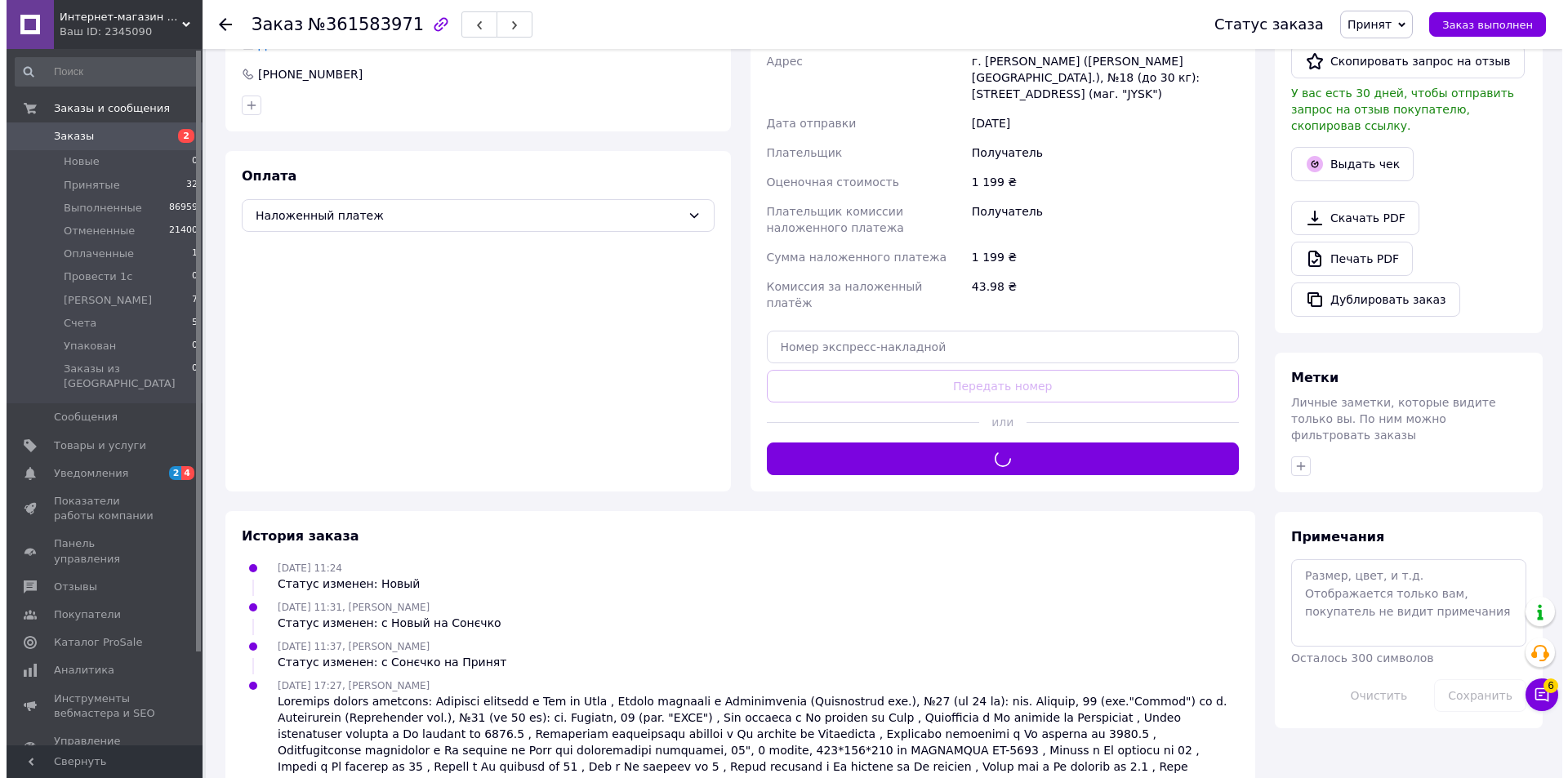
scroll to position [0, 0]
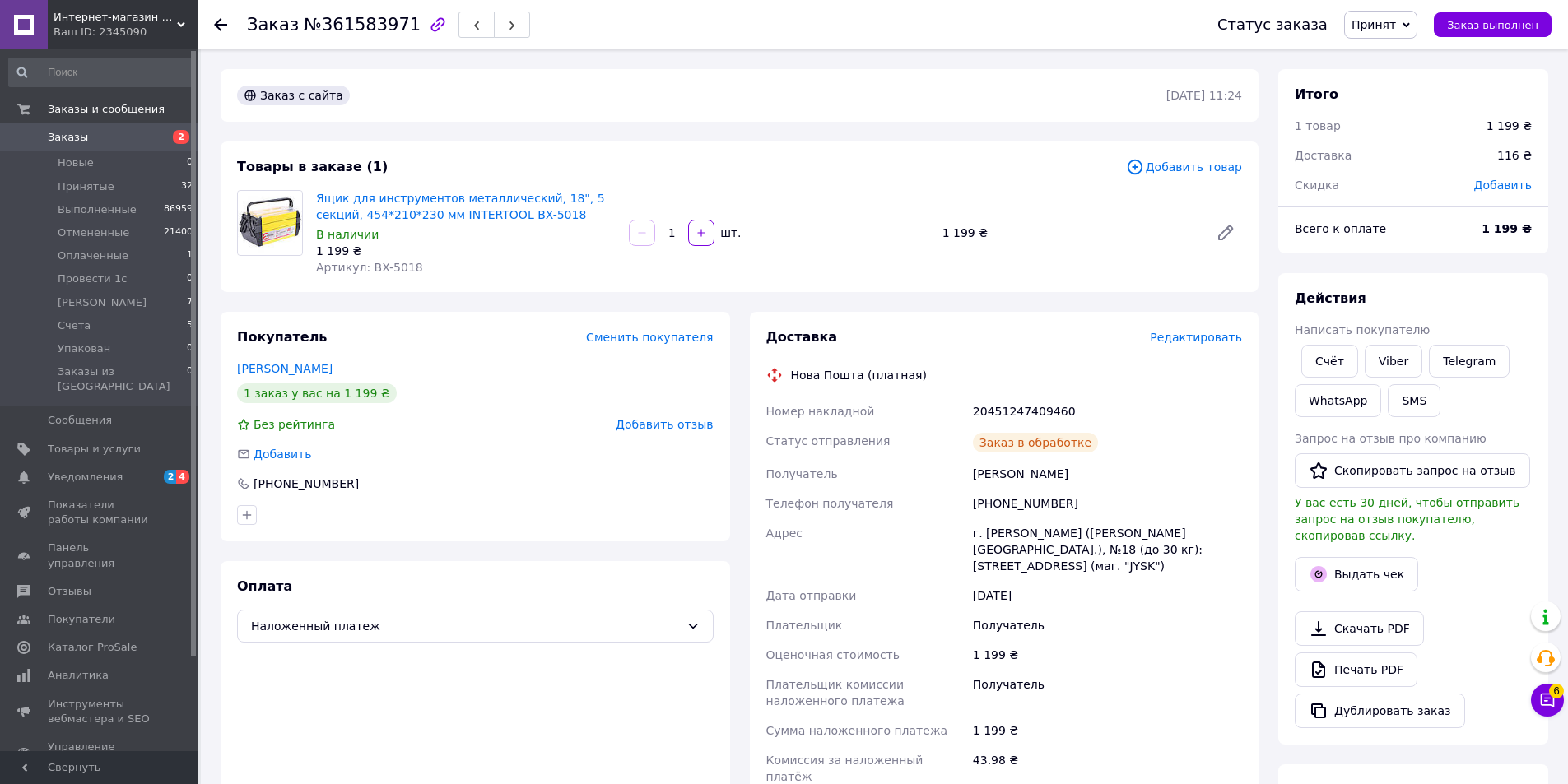
click at [510, 29] on use "button" at bounding box center [512, 27] width 5 height 10
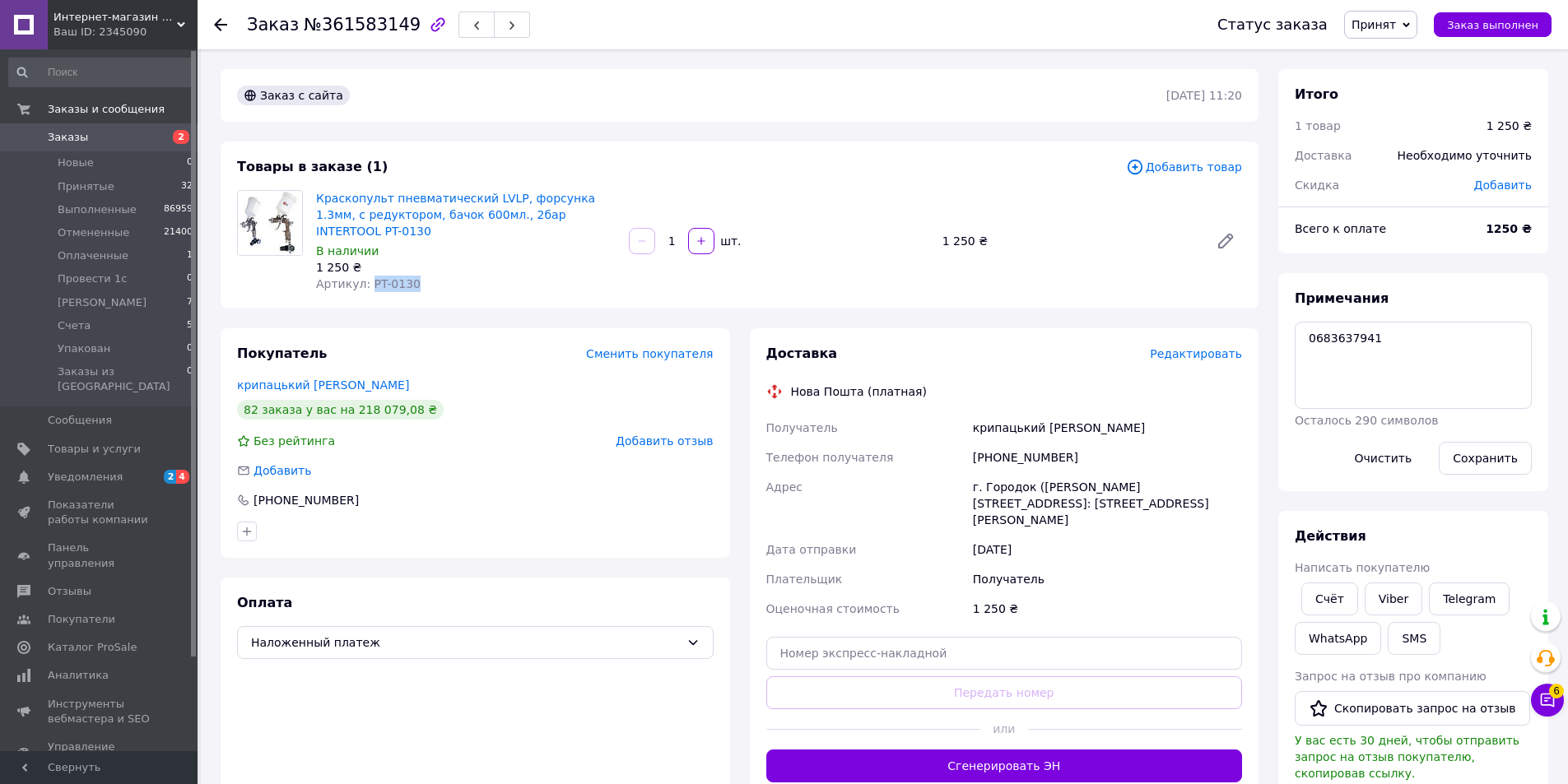
drag, startPoint x: 419, startPoint y: 265, endPoint x: 367, endPoint y: 272, distance: 52.5
click at [367, 276] on div "Артикул: PT-0130" at bounding box center [465, 283] width 300 height 16
copy span "PT-0130"
click at [1320, 337] on textarea "0683637941" at bounding box center [1413, 365] width 237 height 87
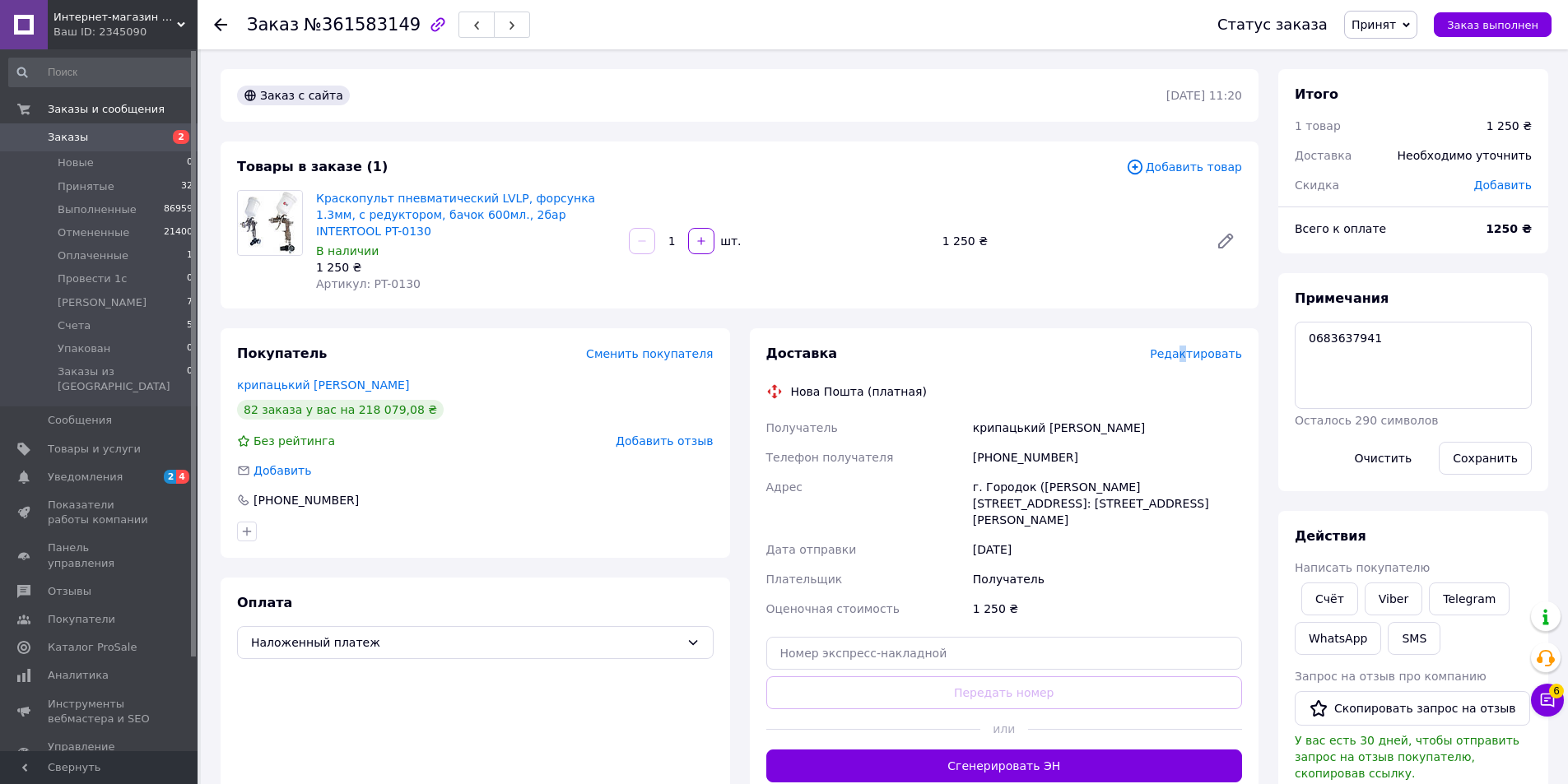
click at [1192, 347] on span "Редактировать" at bounding box center [1195, 354] width 92 height 13
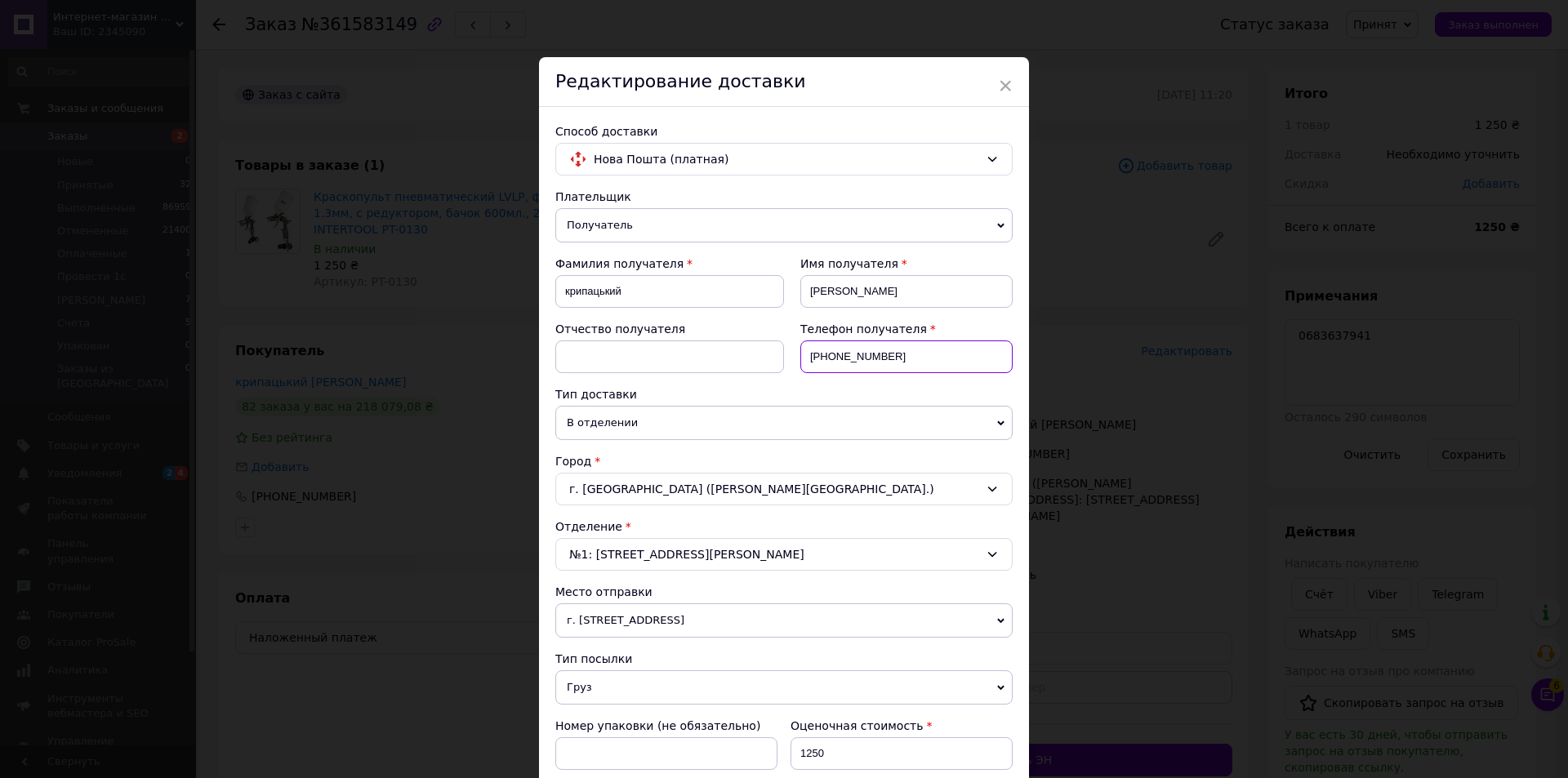
drag, startPoint x: 892, startPoint y: 354, endPoint x: 825, endPoint y: 362, distance: 67.5
click at [825, 362] on input "[PHONE_NUMBER]" at bounding box center [906, 356] width 212 height 33
paste input "683637941"
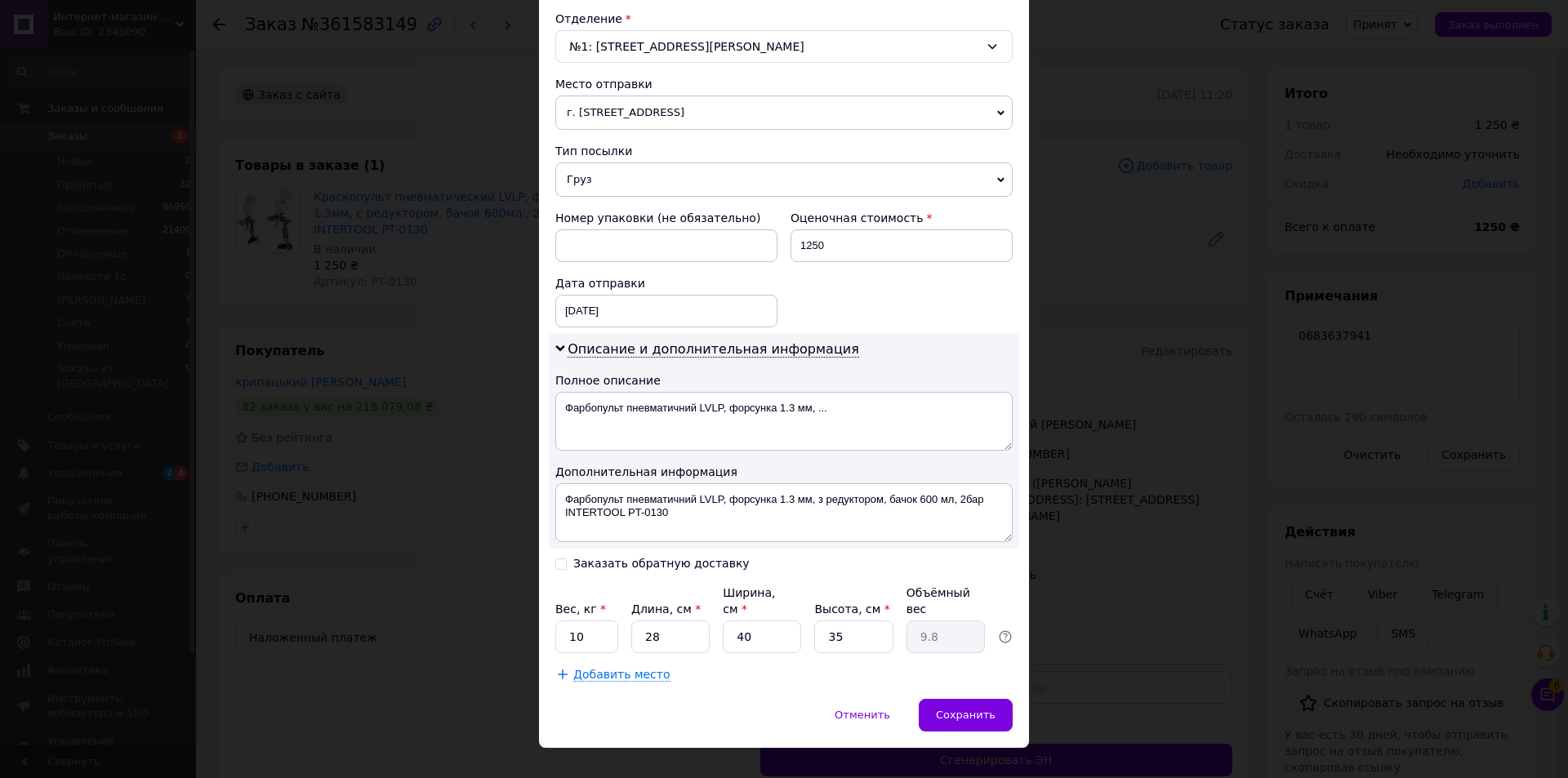
scroll to position [519, 0]
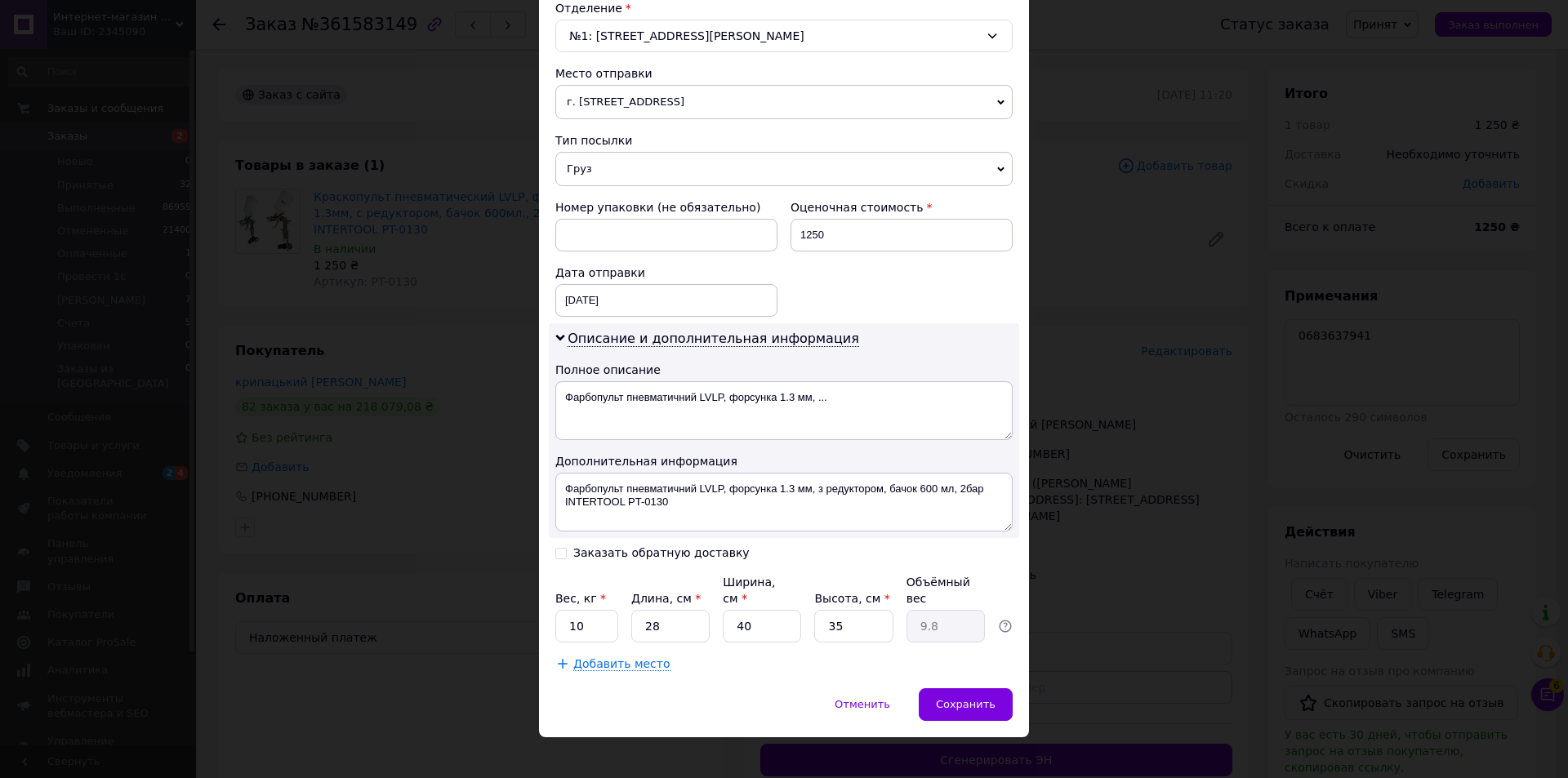
type input "[PHONE_NUMBER]"
click at [556, 555] on input "Заказать обратную доставку" at bounding box center [561, 552] width 11 height 11
checkbox input "true"
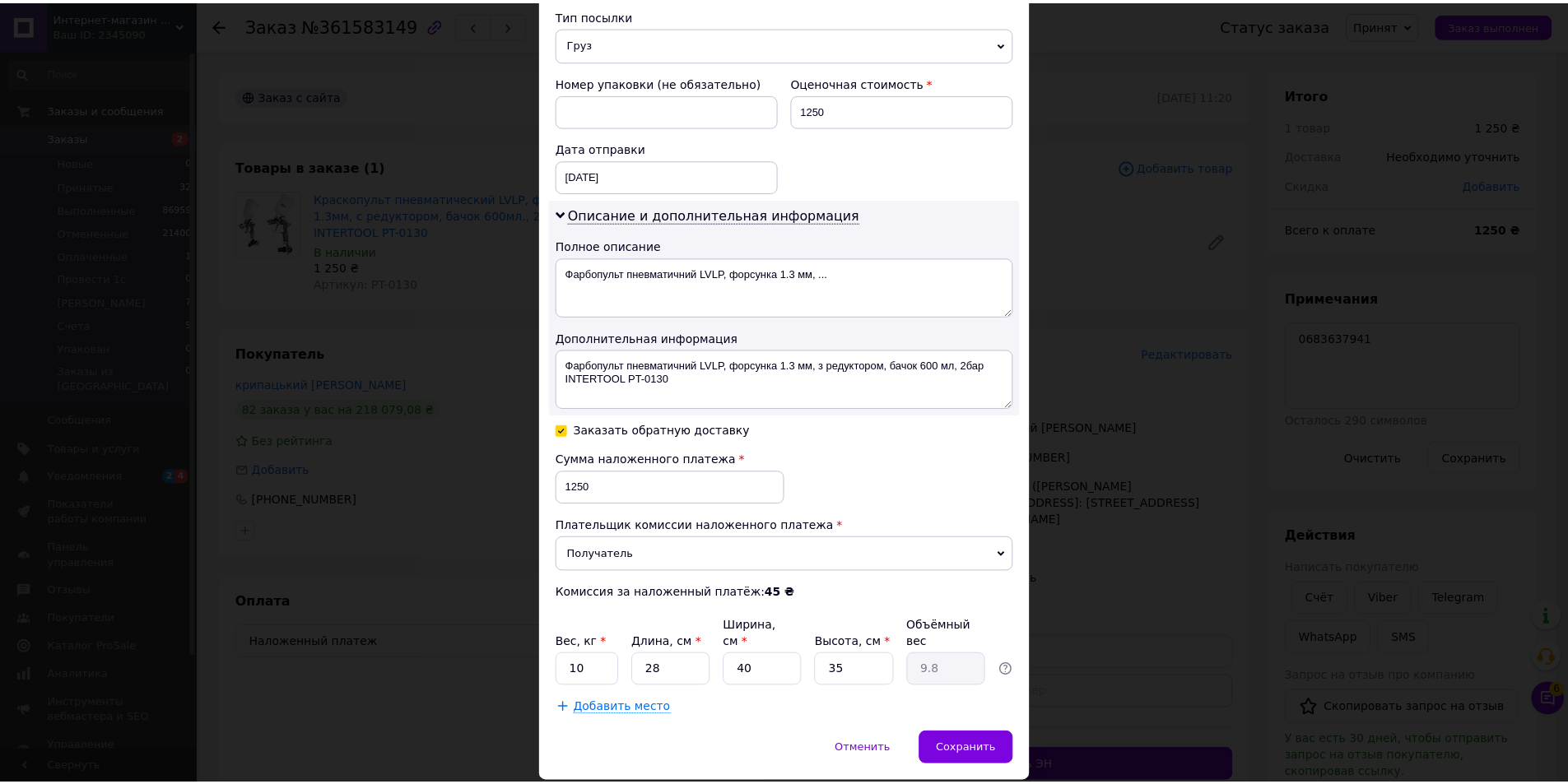
scroll to position [689, 0]
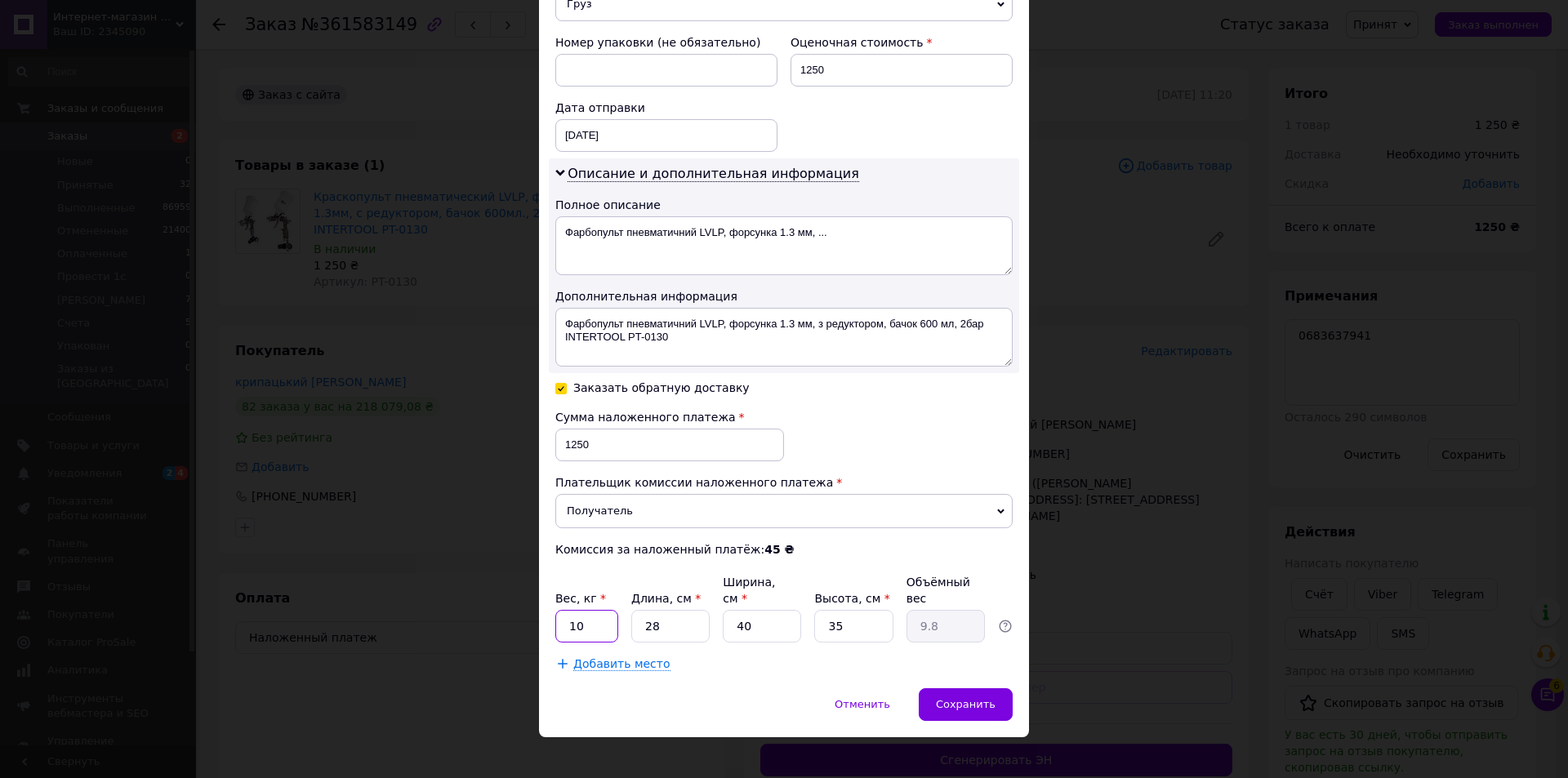
click at [599, 611] on input "10" at bounding box center [587, 626] width 63 height 33
type input "1"
click at [739, 610] on input "40" at bounding box center [761, 626] width 78 height 33
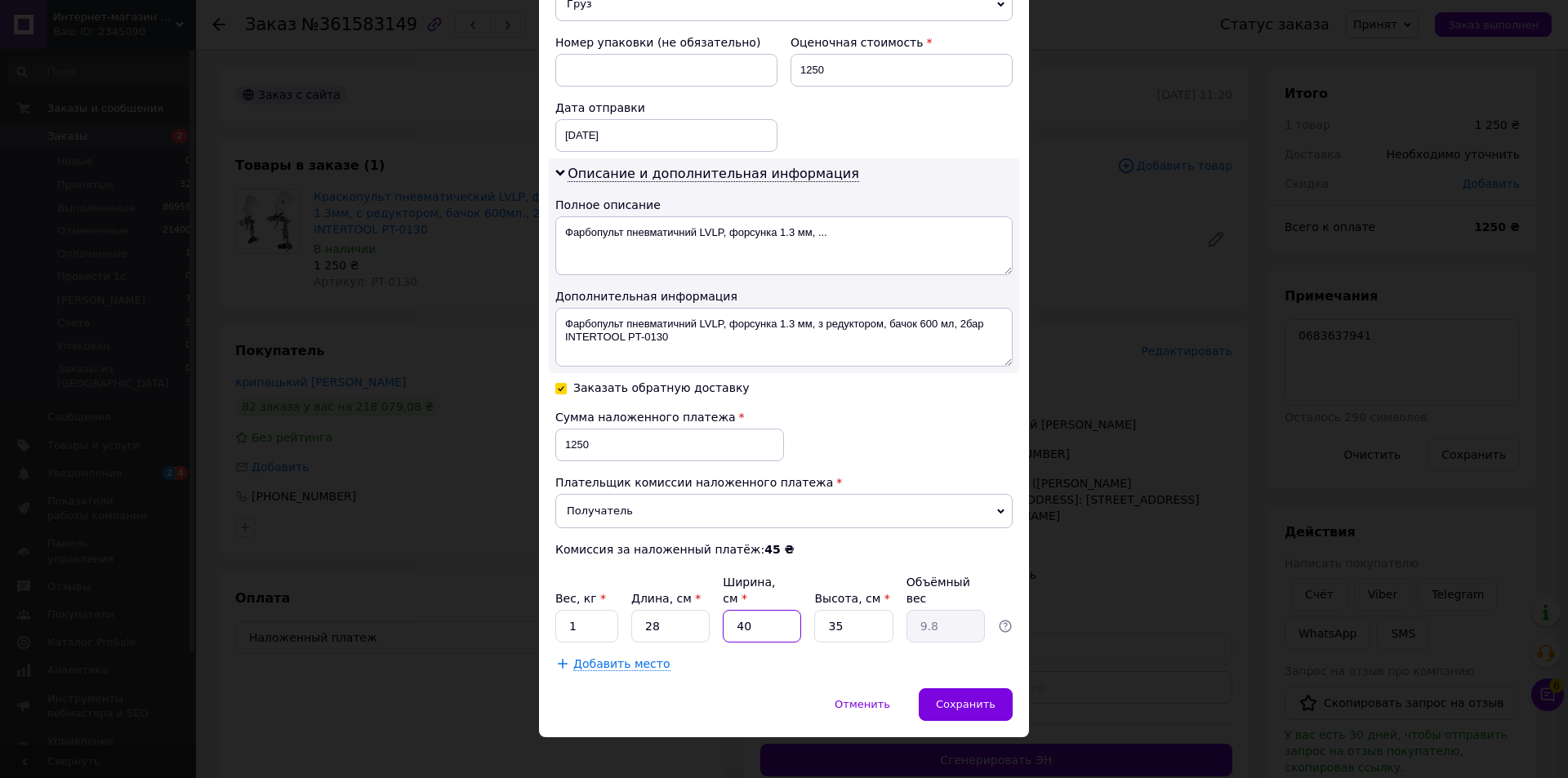
type input "1"
type input "0.25"
type input "11"
type input "2.7"
type input "11"
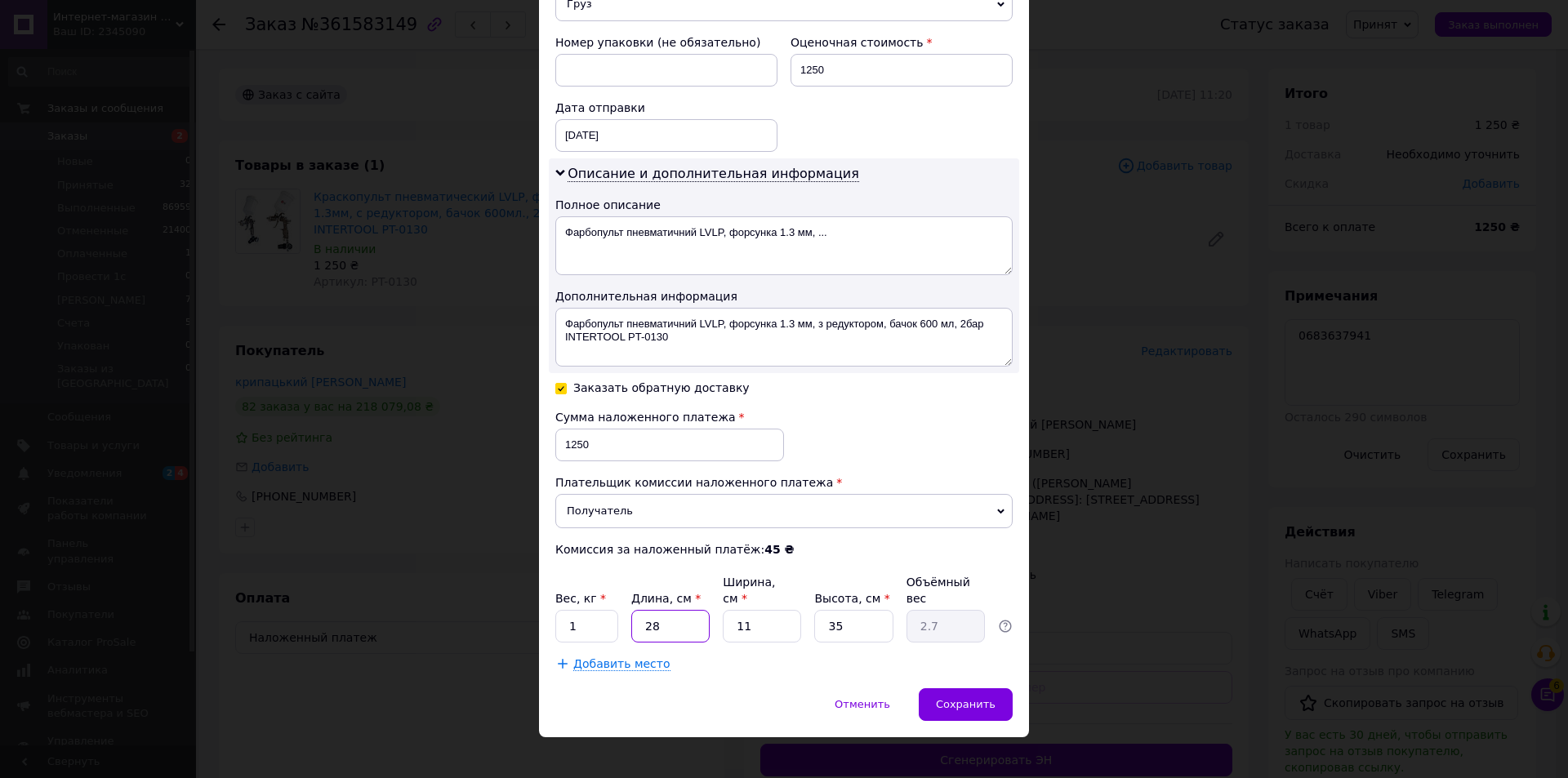
click at [659, 612] on input "28" at bounding box center [670, 626] width 78 height 33
type input "1"
type input "0.1"
type input "11"
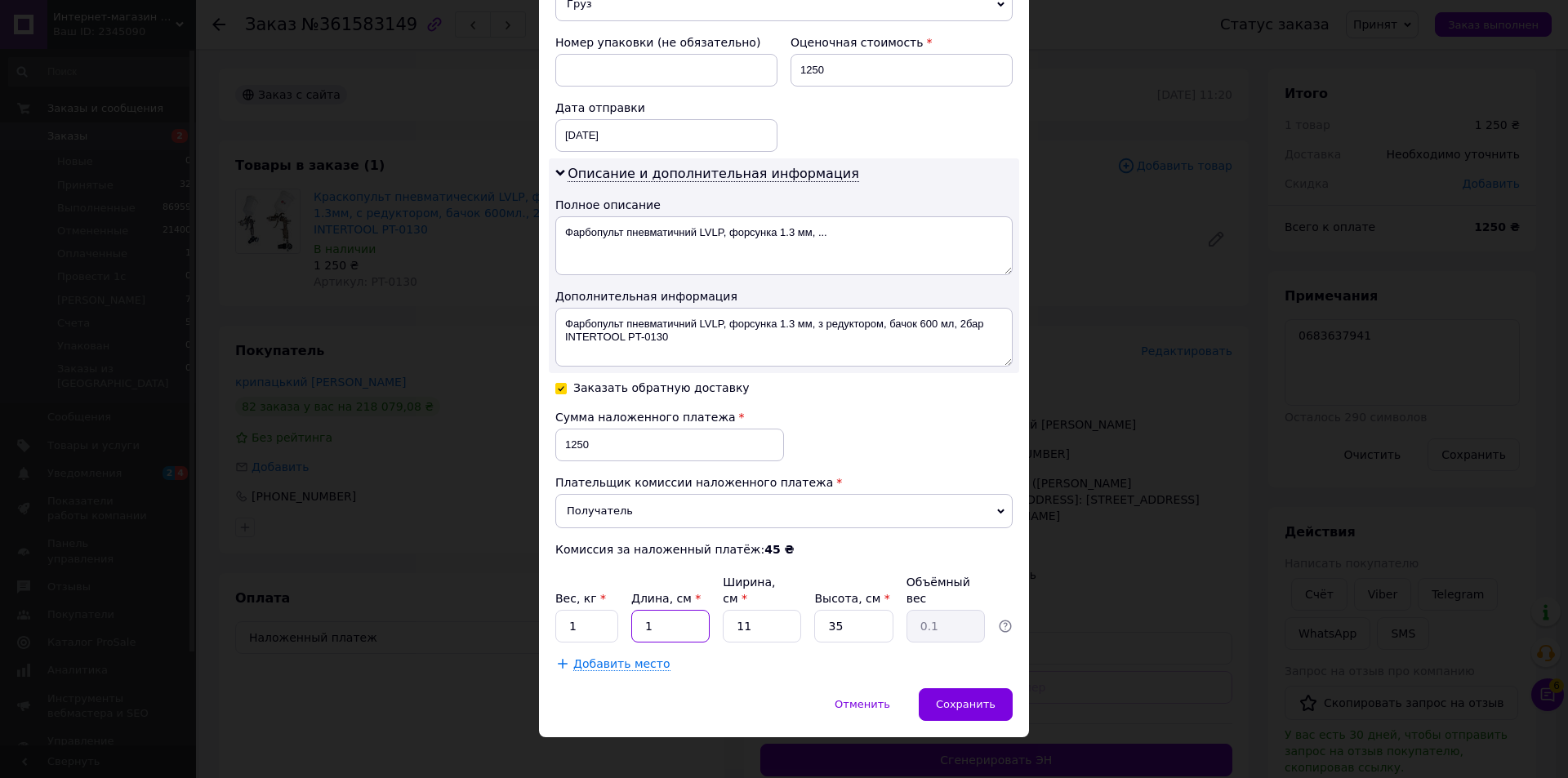
type input "1.06"
type input "11"
click at [959, 678] on div "× Редактирование доставки Способ доставки Нова Пошта (платная) Плательщик Получ…" at bounding box center [783, 56] width 490 height 1364
click at [959, 688] on div "Сохранить" at bounding box center [966, 704] width 94 height 33
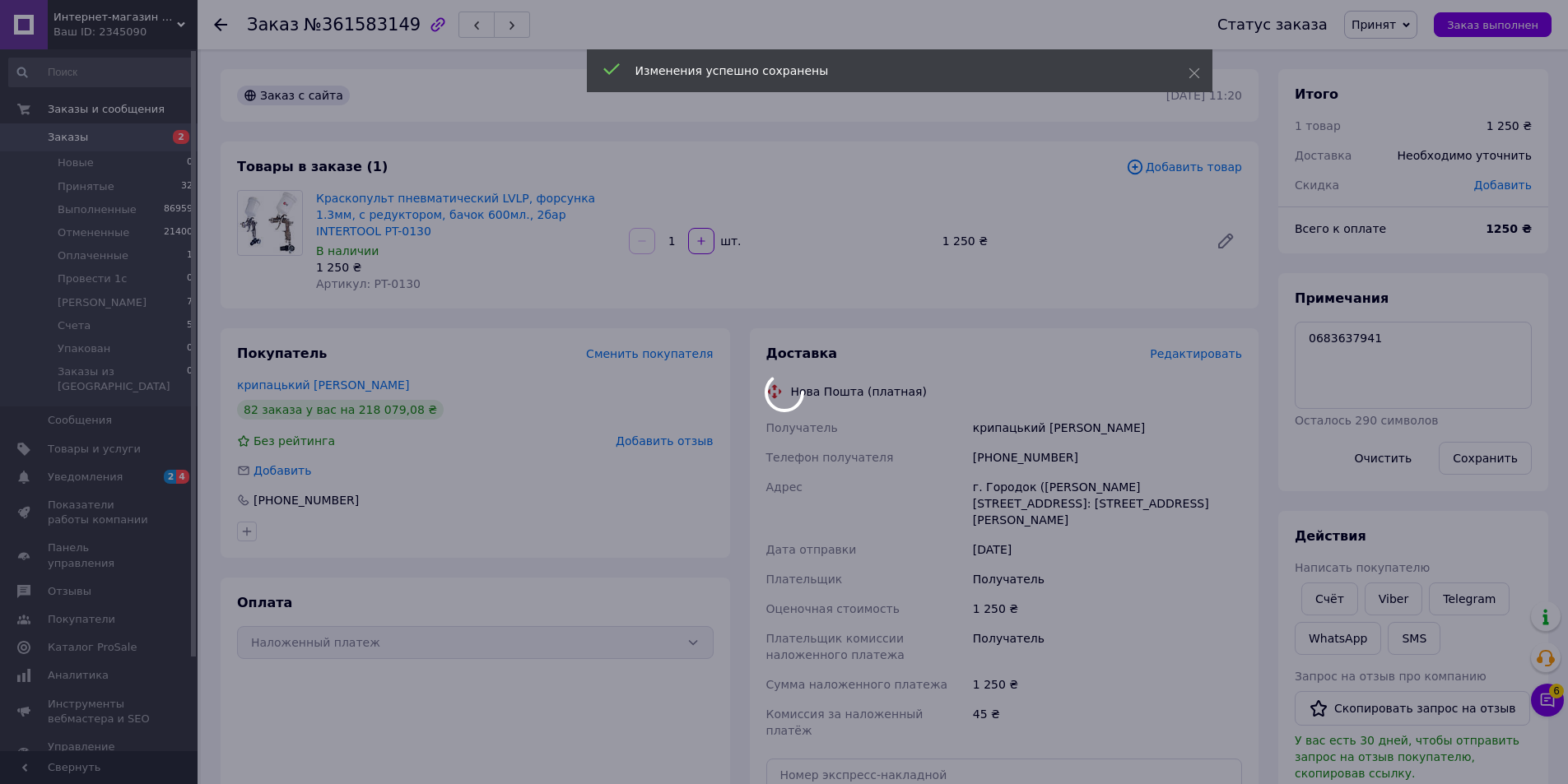
scroll to position [346, 0]
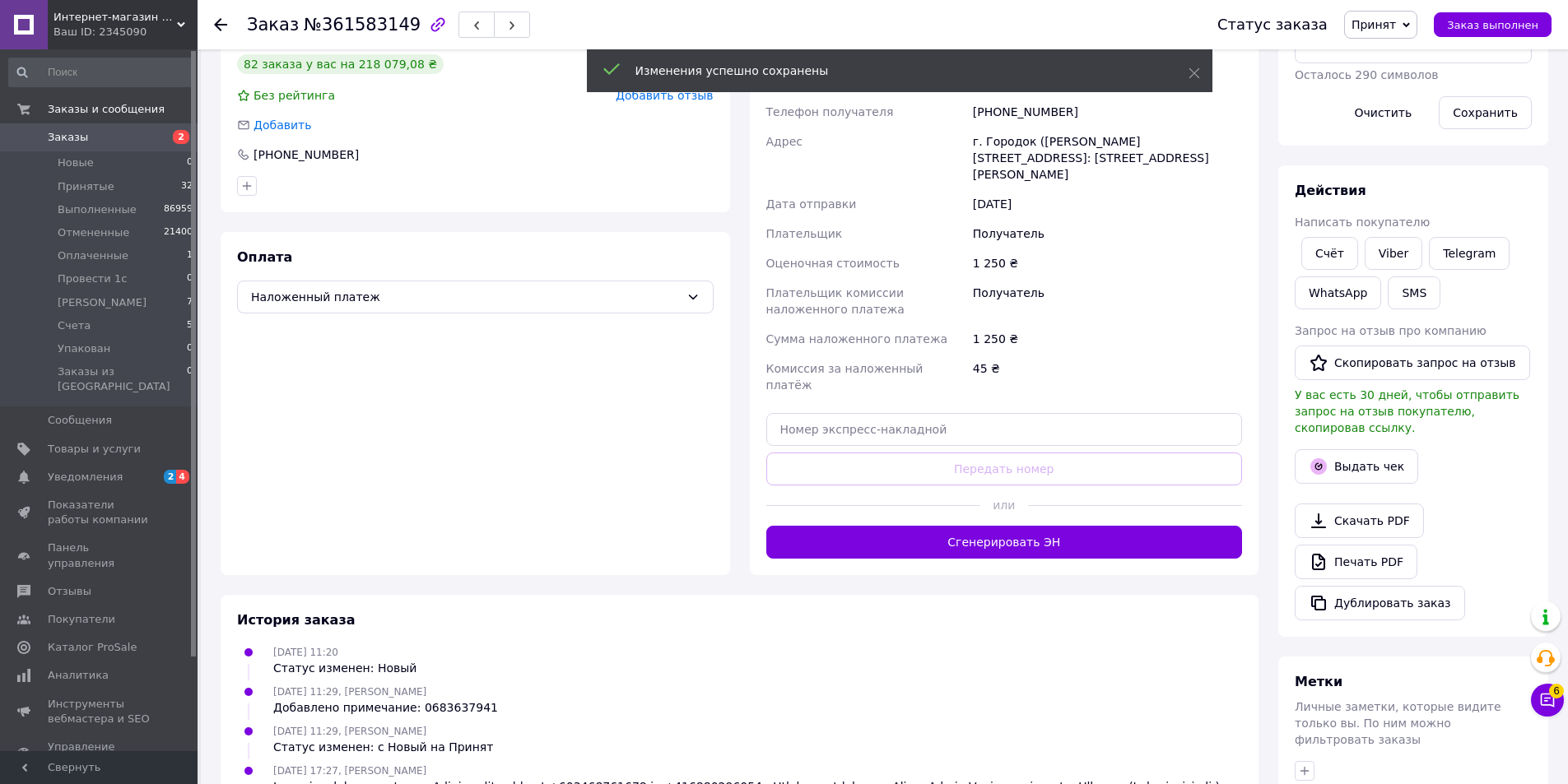
click at [0, 0] on icon "button" at bounding box center [0, 0] width 0 height 0
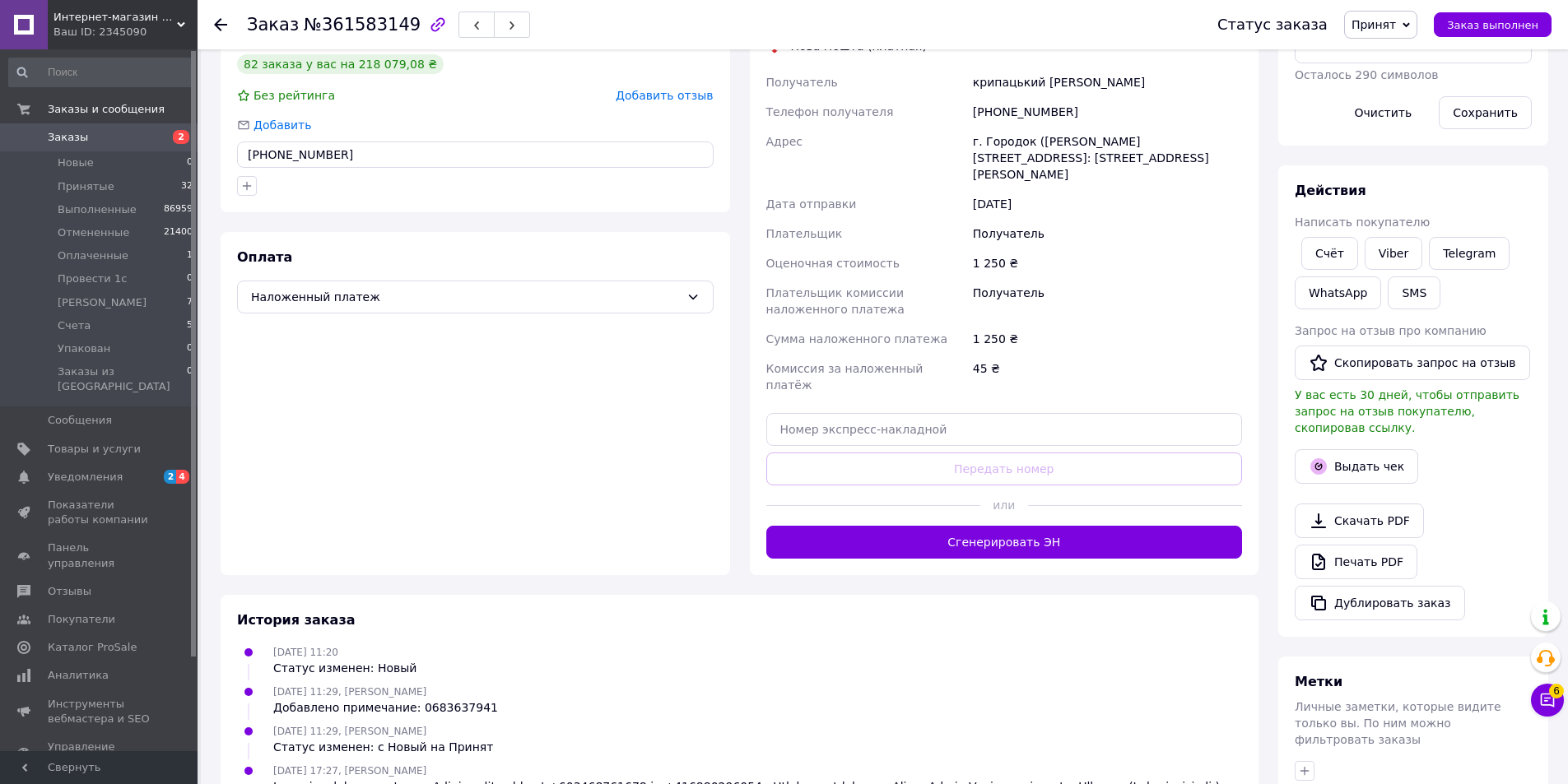
drag, startPoint x: 347, startPoint y: 140, endPoint x: 270, endPoint y: 146, distance: 77.2
click at [270, 146] on input "[PHONE_NUMBER]" at bounding box center [474, 155] width 476 height 27
type input "[PHONE_NUMBER]"
click at [940, 526] on button "Сгенерировать ЭН" at bounding box center [1004, 542] width 476 height 33
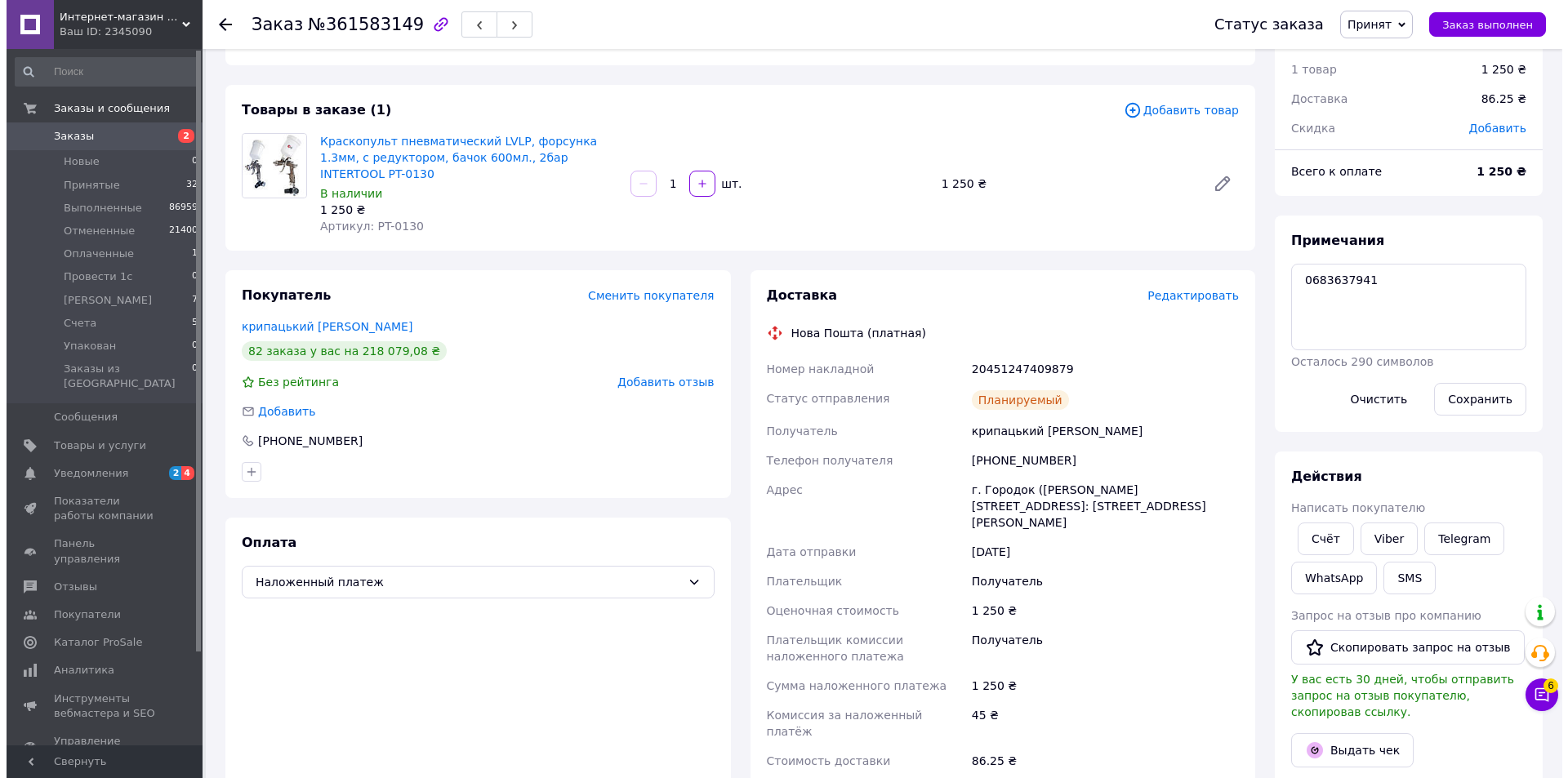
scroll to position [0, 0]
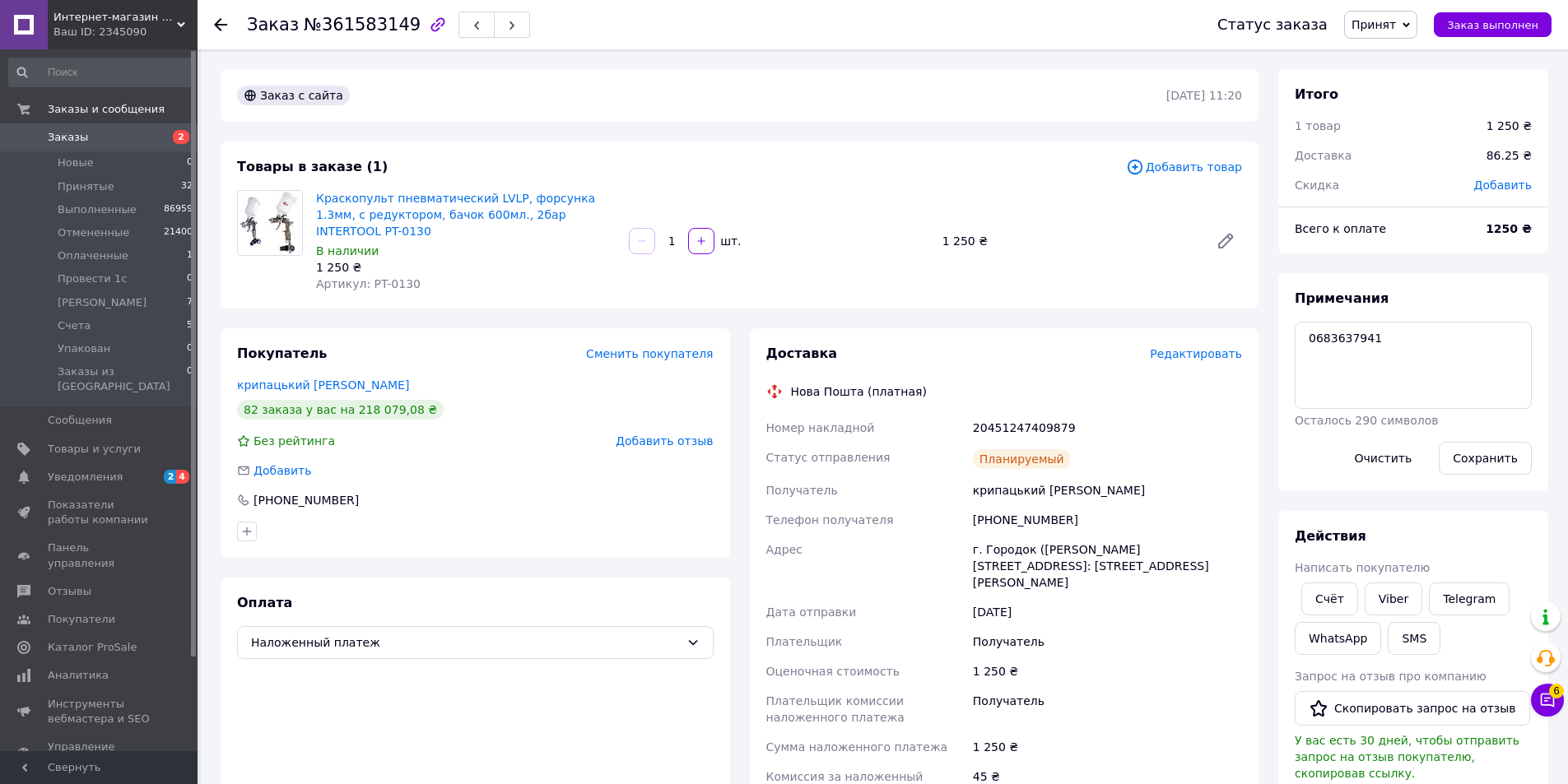
click at [497, 20] on button "button" at bounding box center [512, 25] width 36 height 27
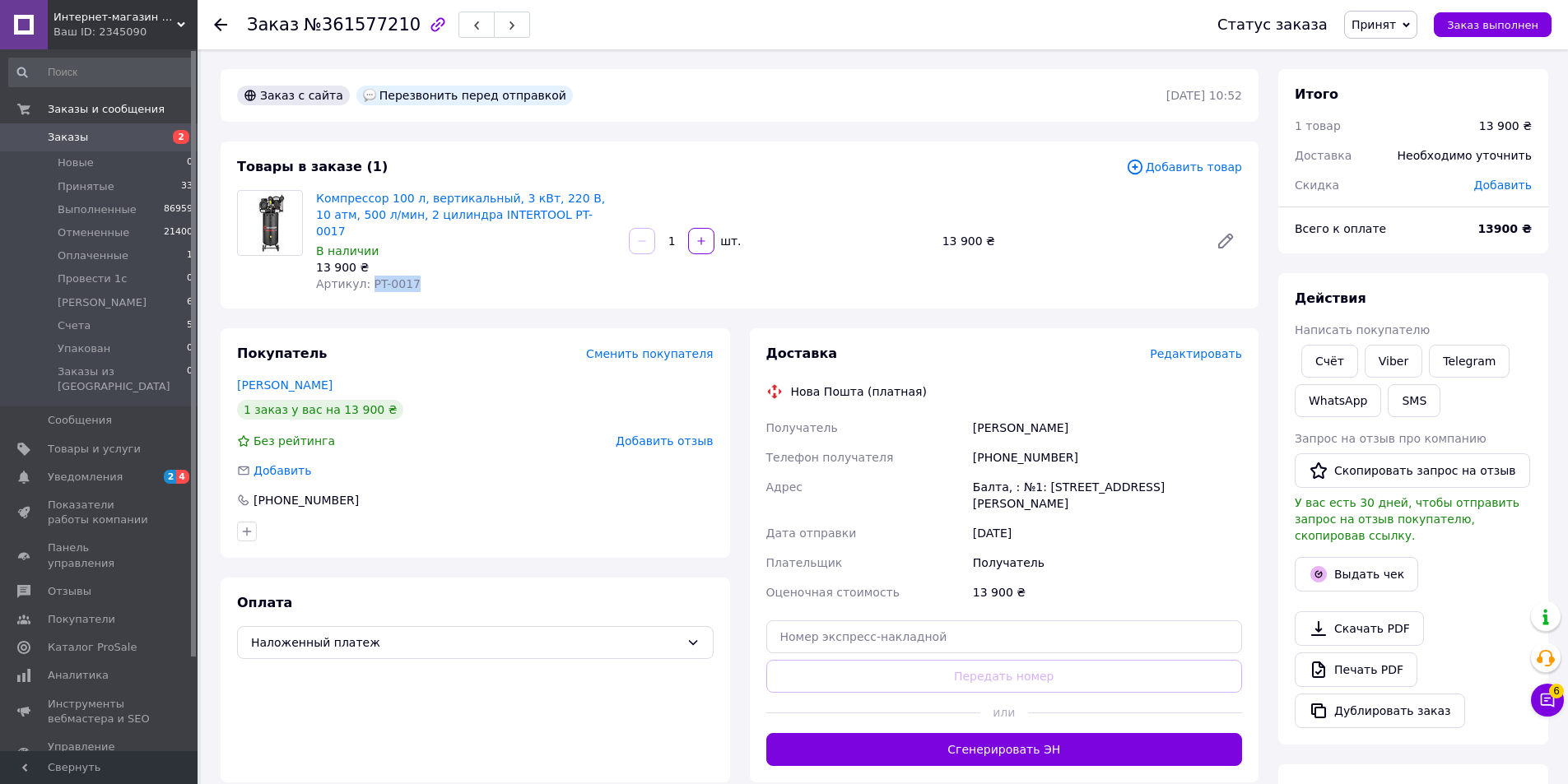
drag, startPoint x: 406, startPoint y: 269, endPoint x: 367, endPoint y: 272, distance: 39.1
click at [367, 276] on div "Артикул: PT-0017" at bounding box center [465, 283] width 300 height 16
copy span "PT-0017"
click at [1199, 347] on span "Редактировать" at bounding box center [1195, 354] width 92 height 13
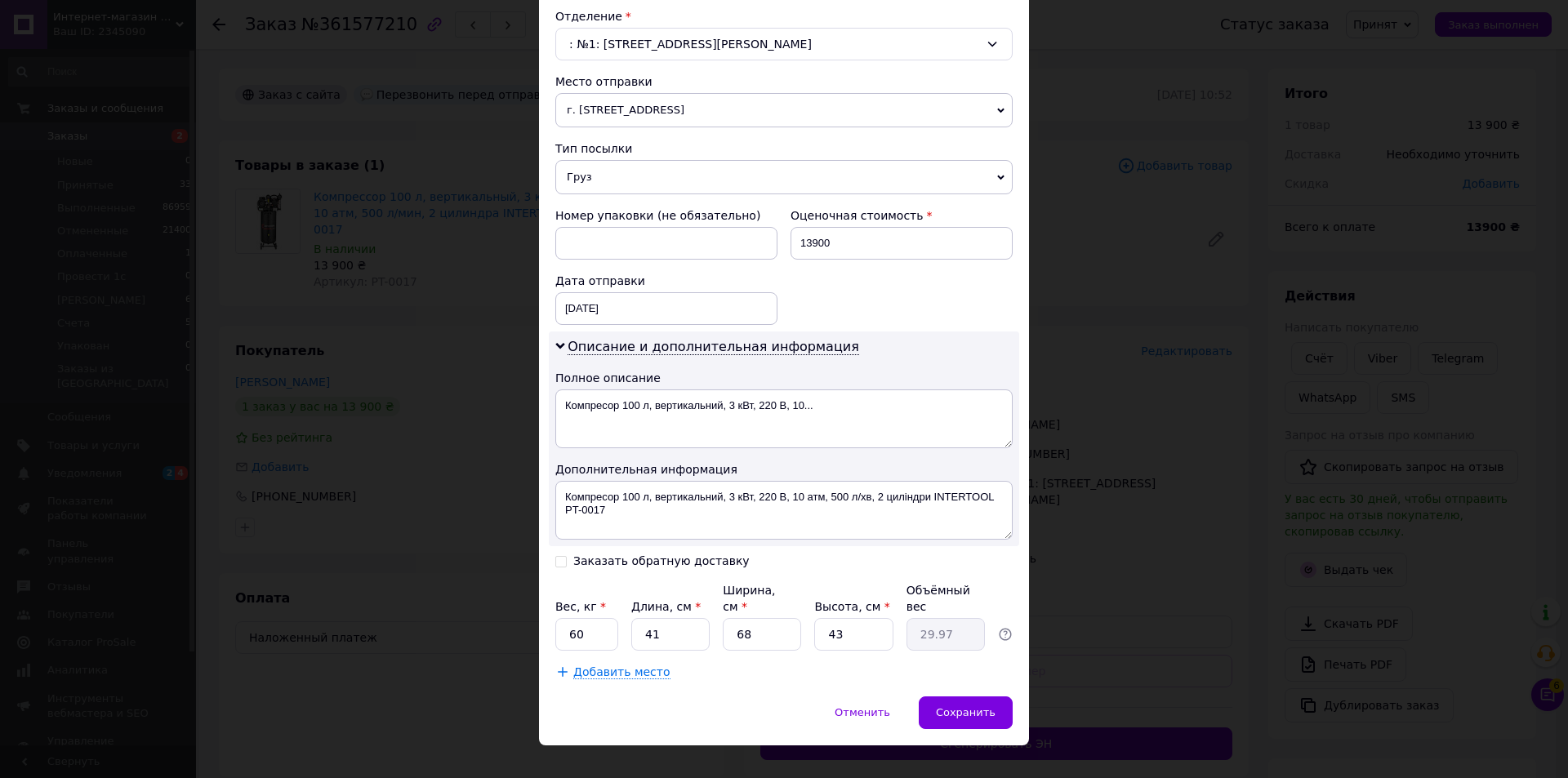
scroll to position [519, 0]
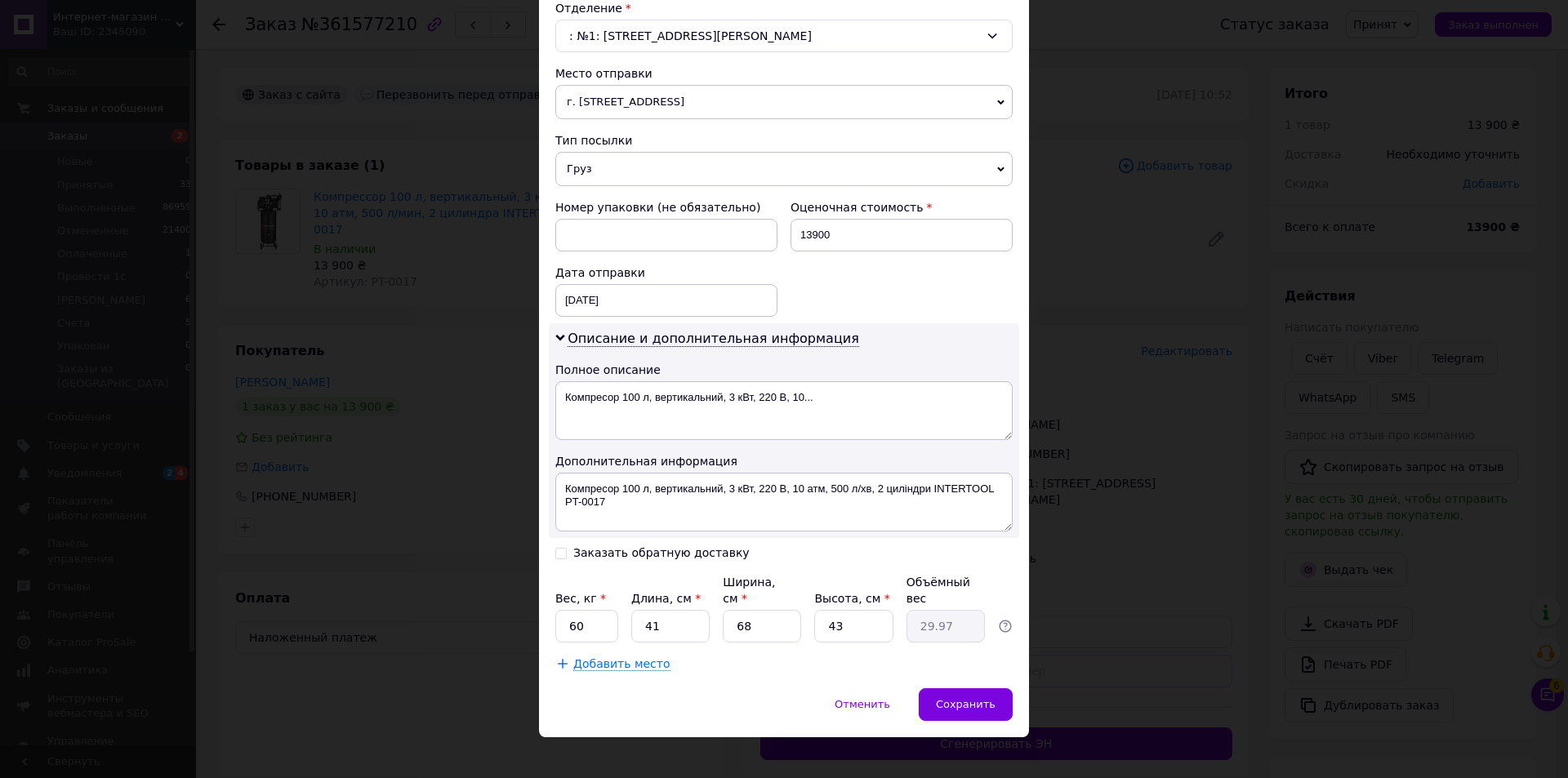
click at [556, 547] on input "Заказать обратную доставку" at bounding box center [561, 552] width 11 height 11
checkbox input "true"
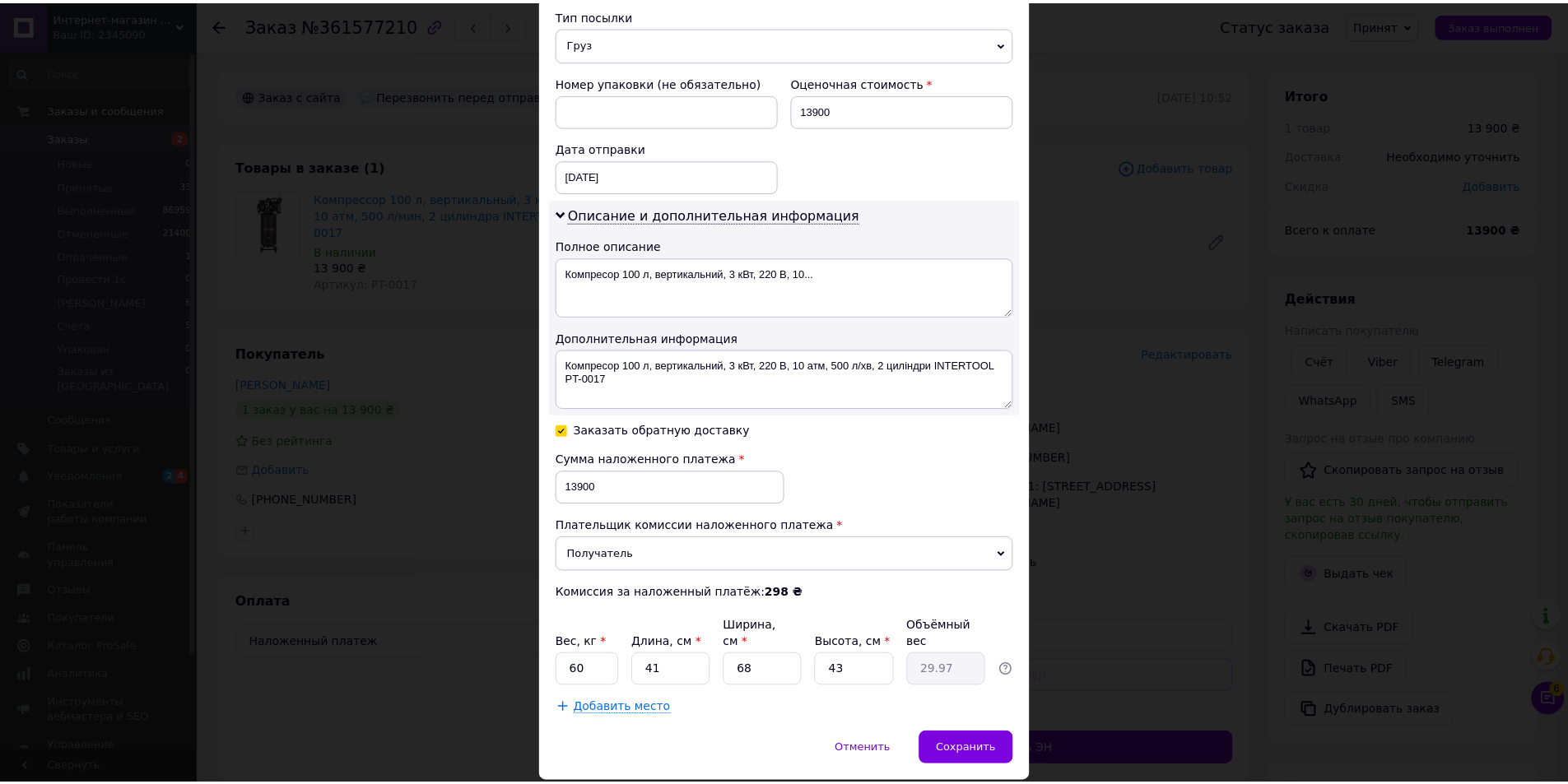
scroll to position [689, 0]
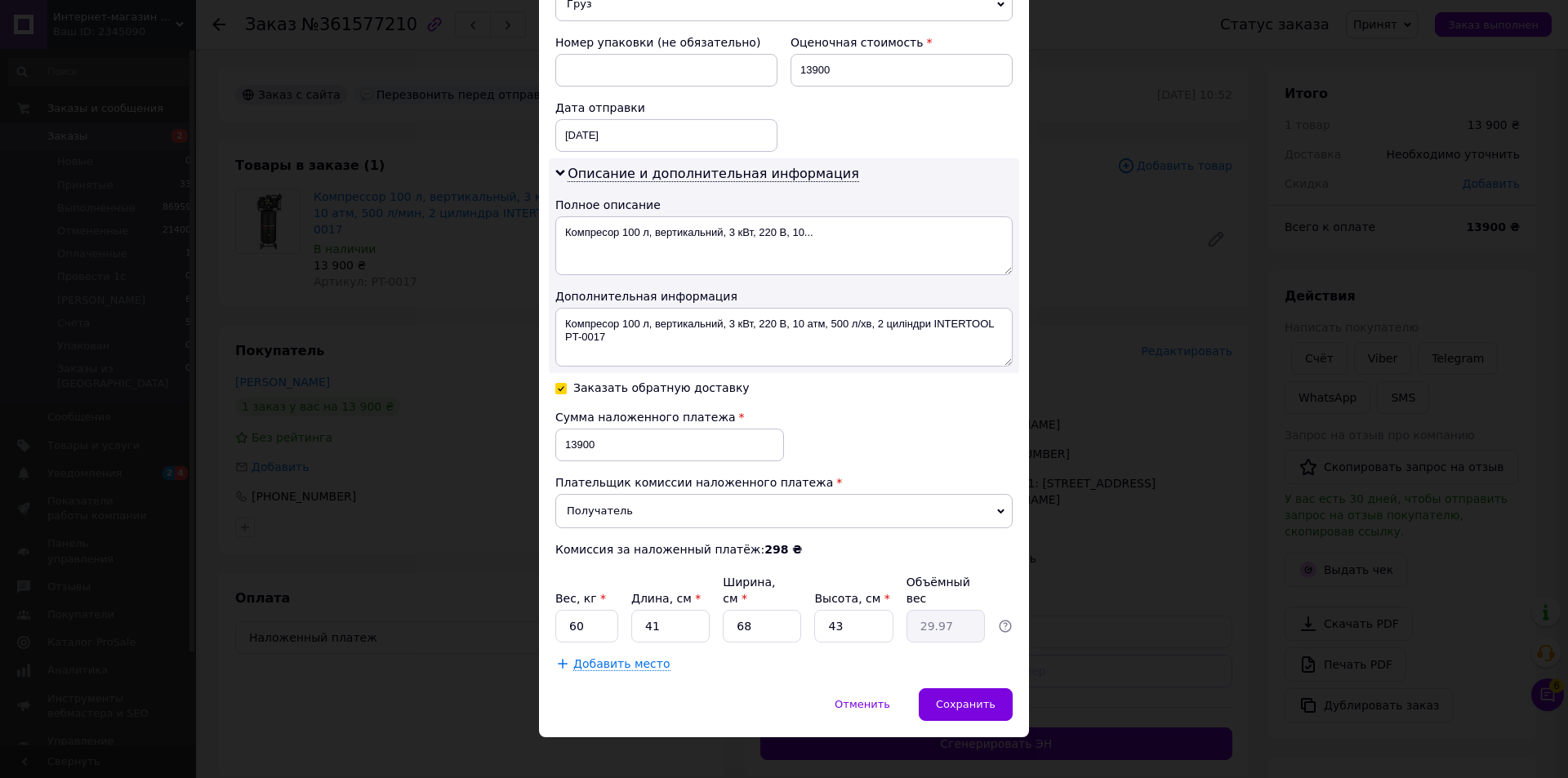
click at [959, 698] on span "Сохранить" at bounding box center [965, 704] width 59 height 12
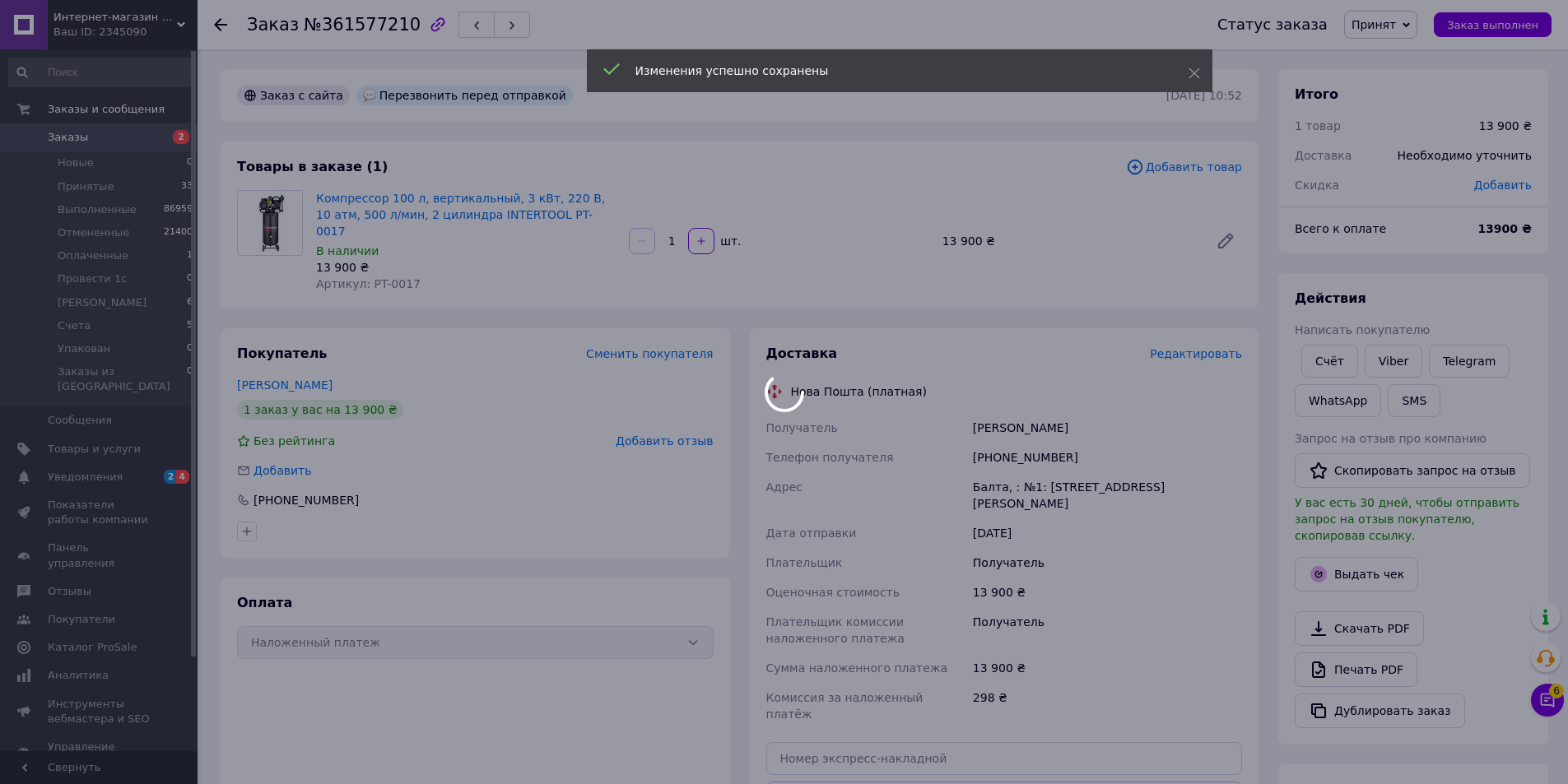
scroll to position [346, 0]
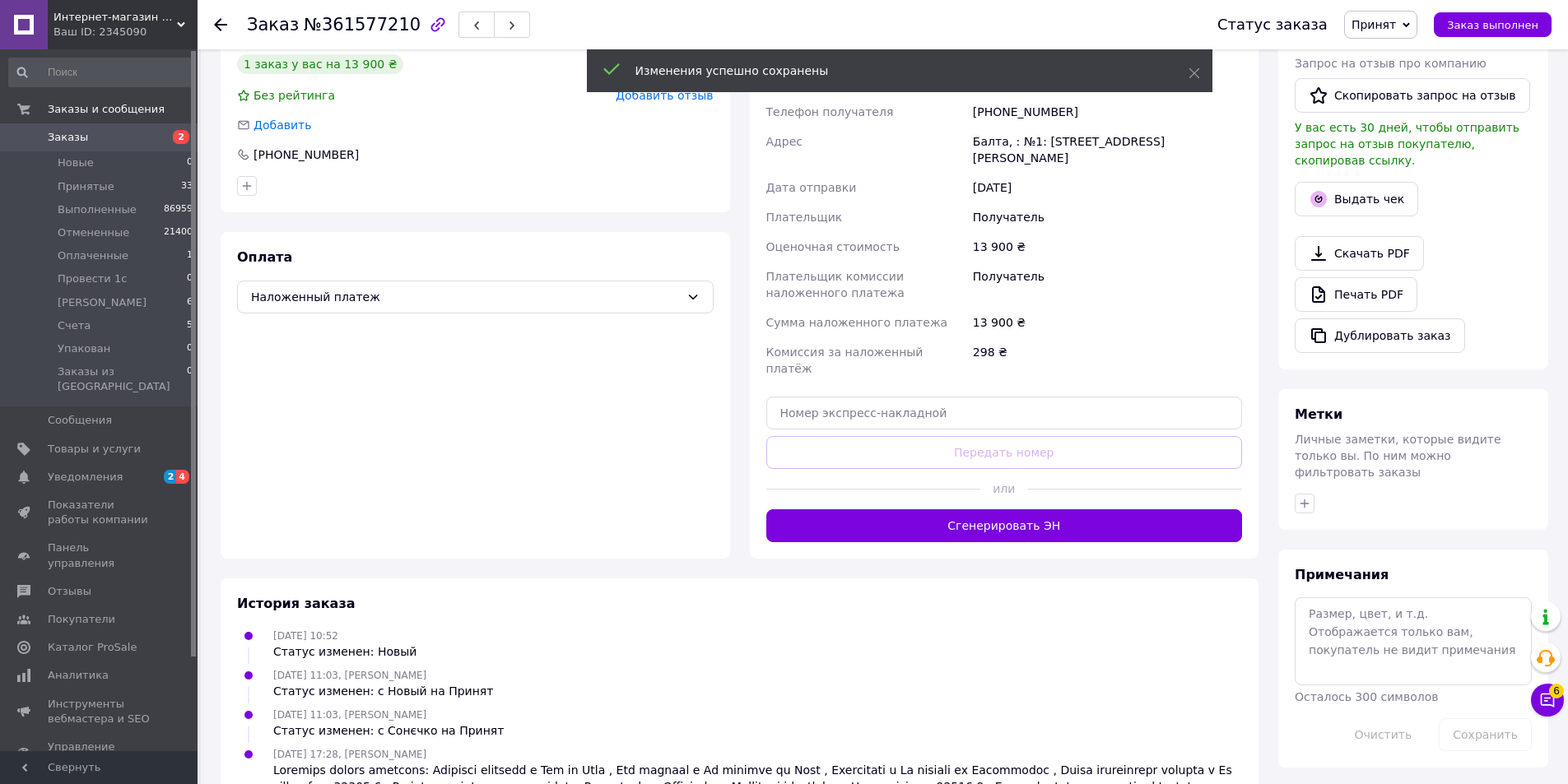
click at [920, 509] on button "Сгенерировать ЭН" at bounding box center [1004, 526] width 476 height 33
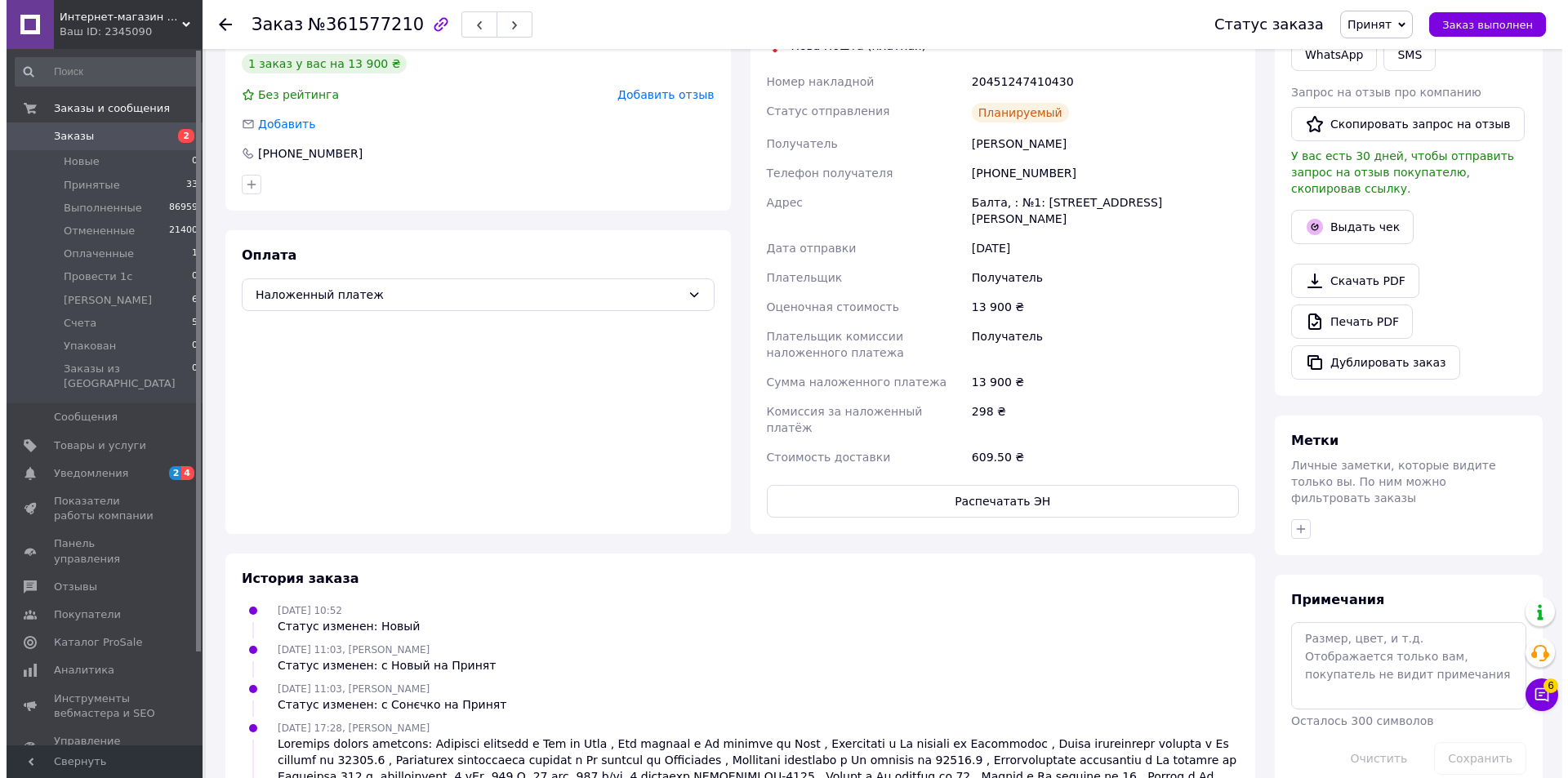
scroll to position [0, 0]
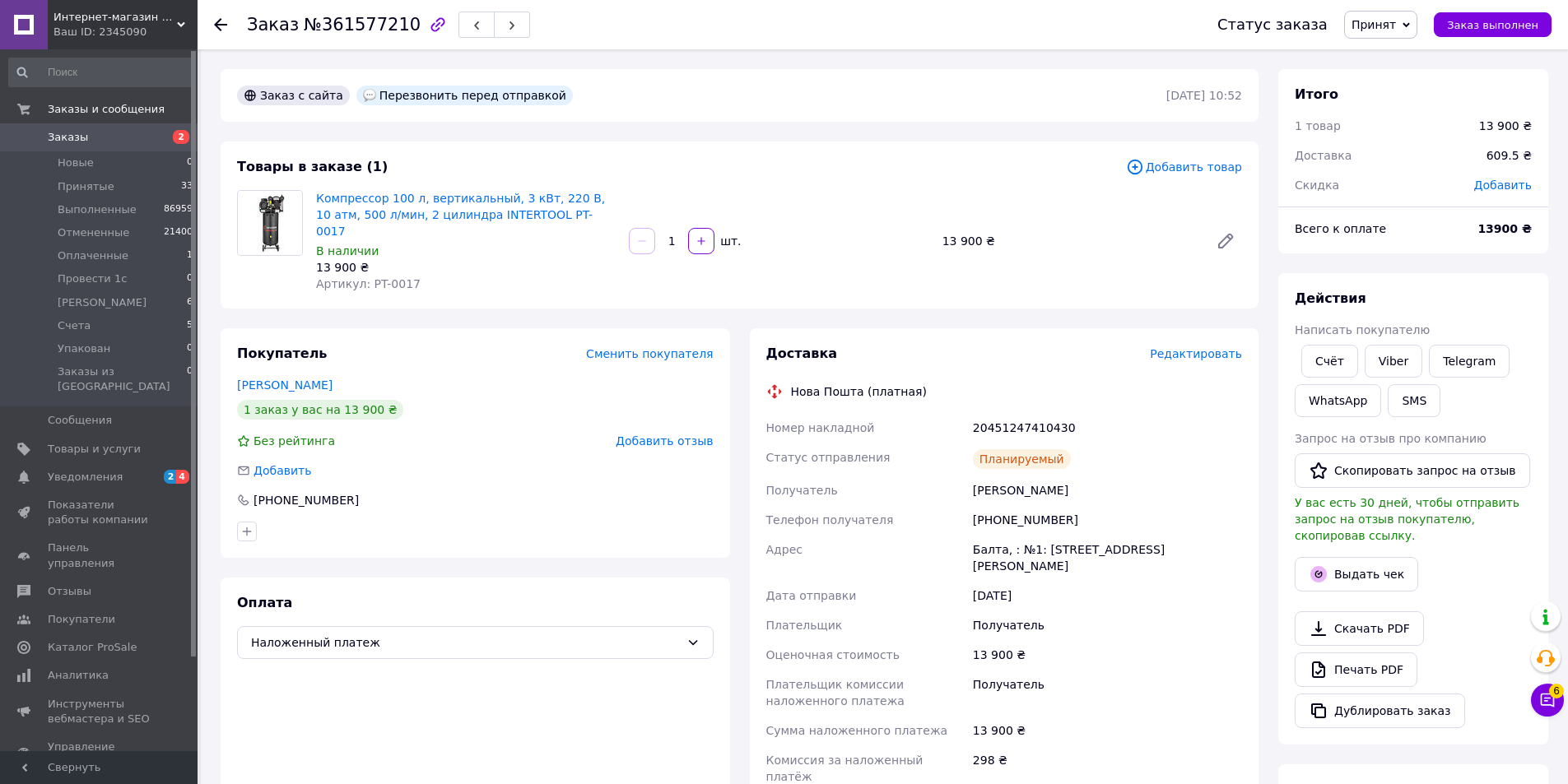
click at [507, 25] on icon "button" at bounding box center [512, 26] width 10 height 10
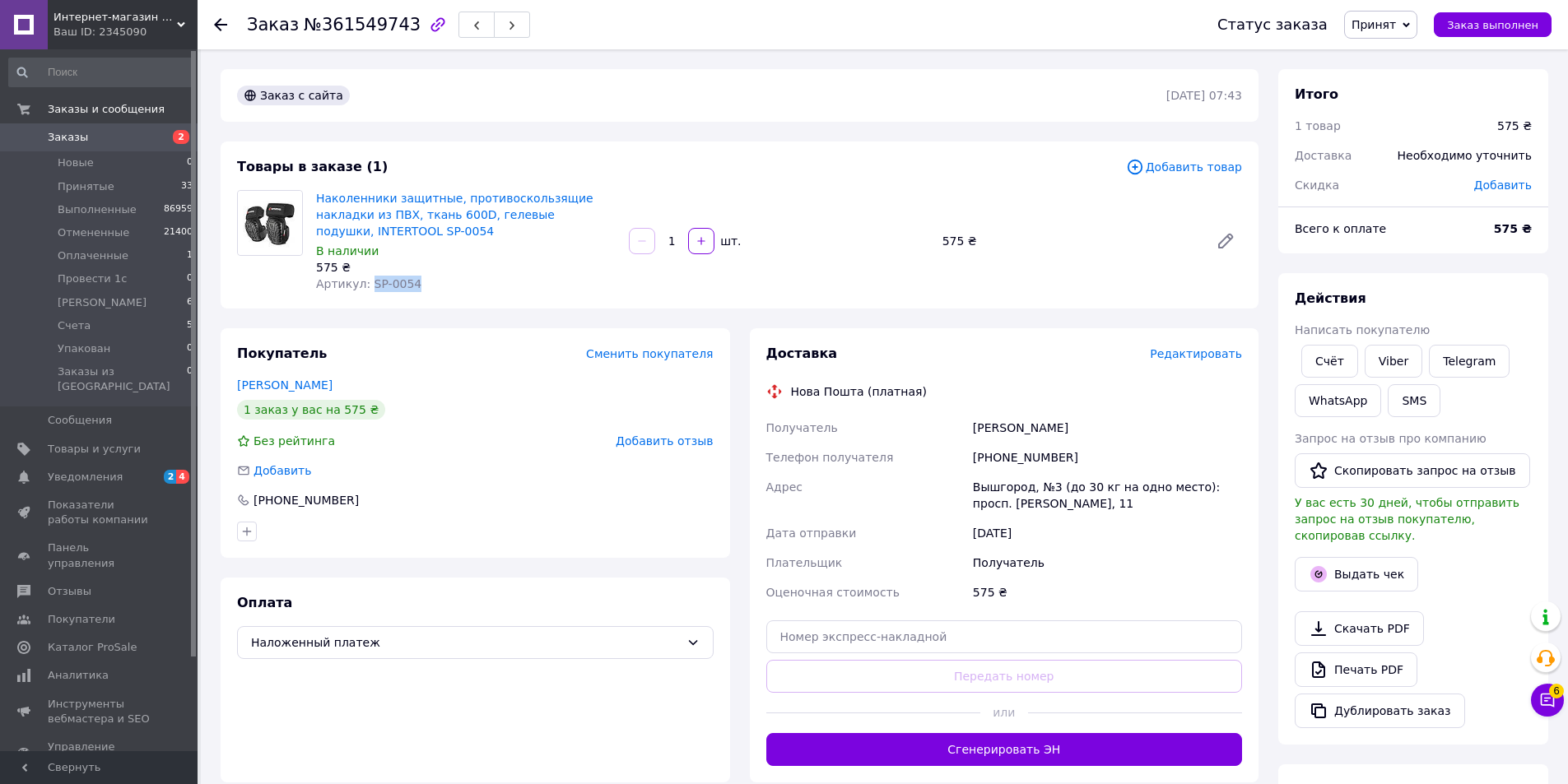
drag, startPoint x: 429, startPoint y: 287, endPoint x: 366, endPoint y: 287, distance: 63.0
click at [366, 287] on div "Артикул: SP-0054" at bounding box center [465, 283] width 300 height 16
copy span "SP-0054"
click at [1195, 355] on span "Редактировать" at bounding box center [1195, 354] width 92 height 13
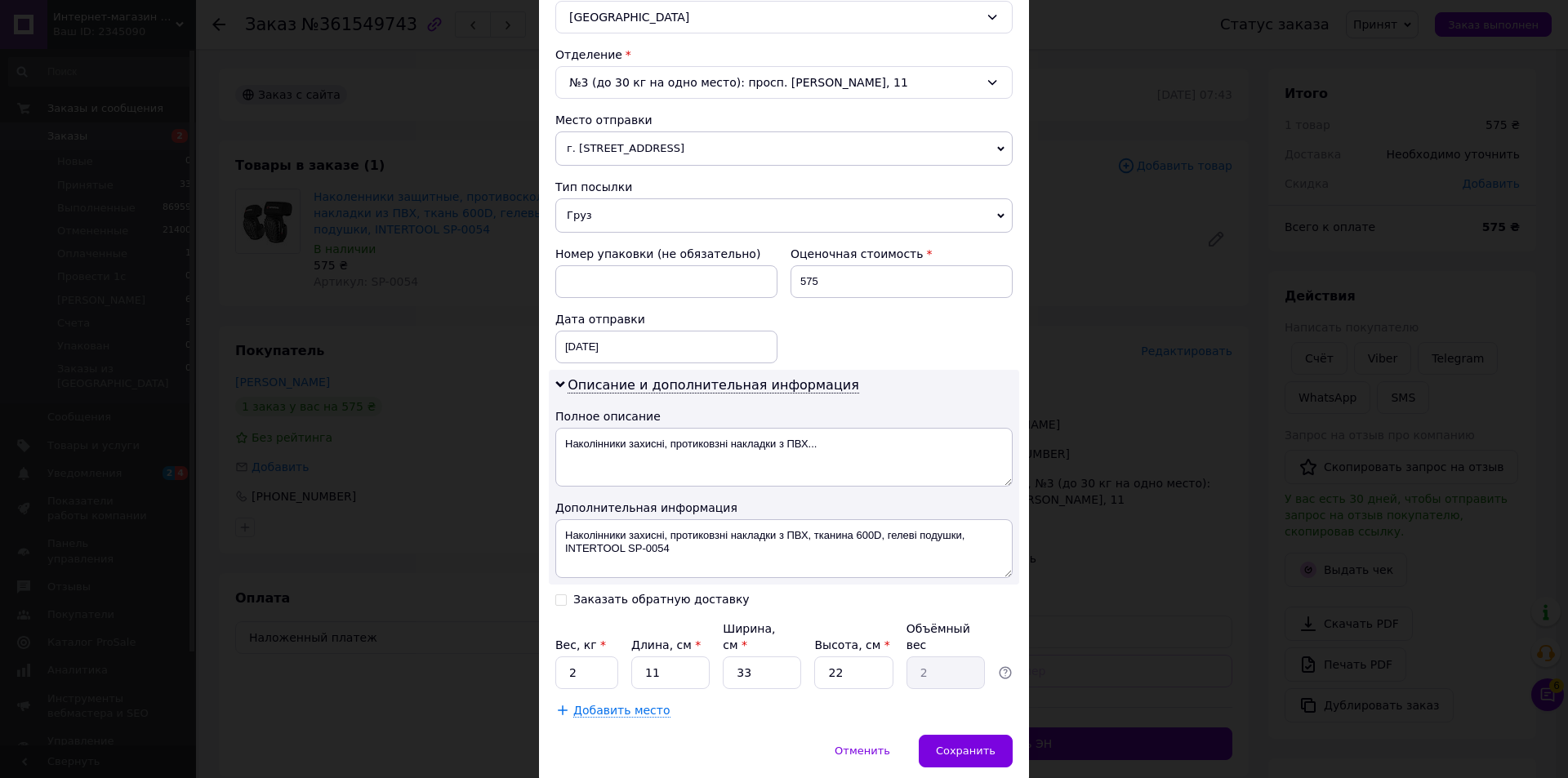
scroll to position [519, 0]
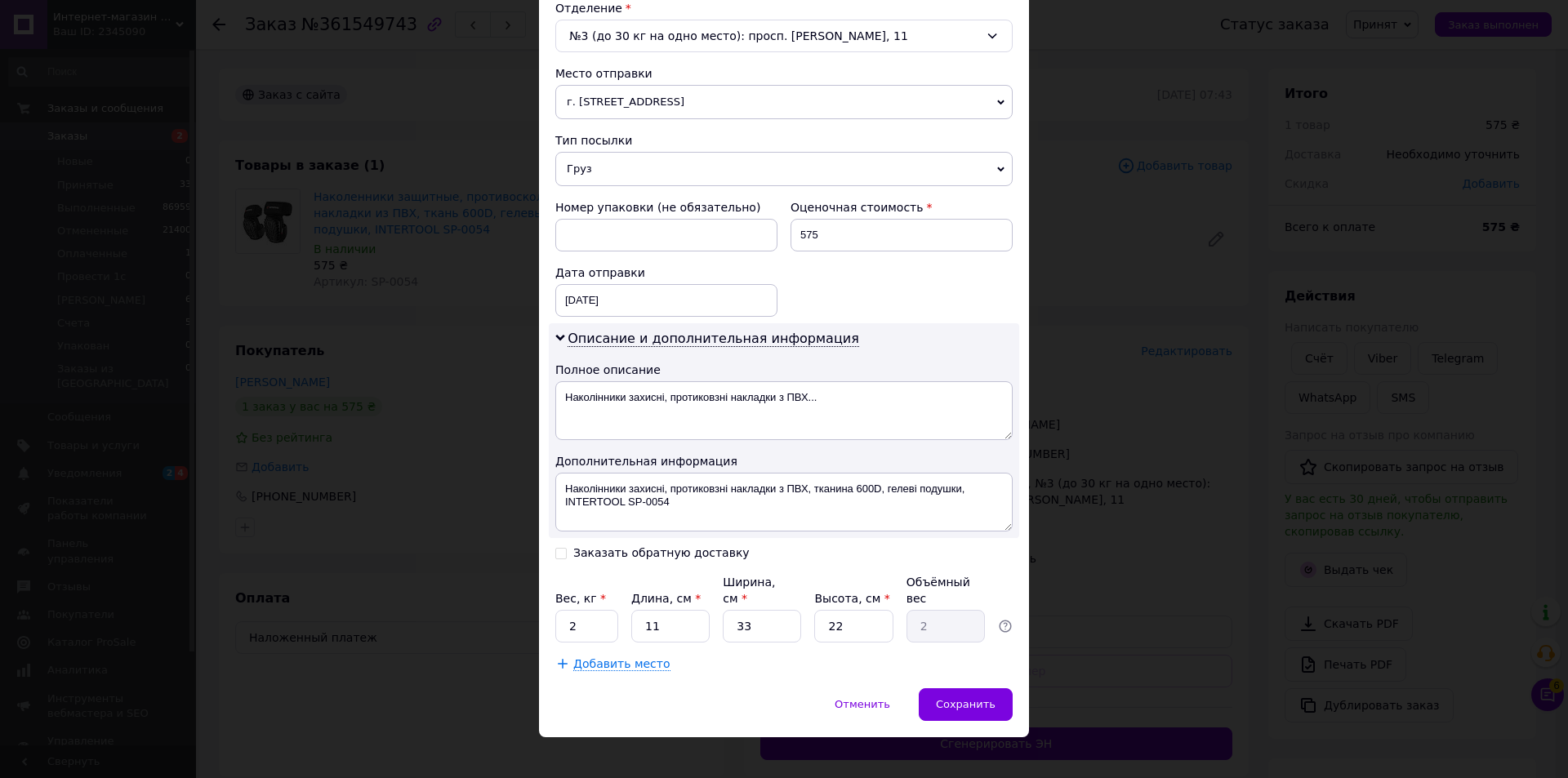
click at [636, 548] on div "Заказать обратную доставку" at bounding box center [661, 553] width 176 height 14
click at [567, 548] on input "Заказать обратную доставку" at bounding box center [561, 552] width 11 height 11
checkbox input "true"
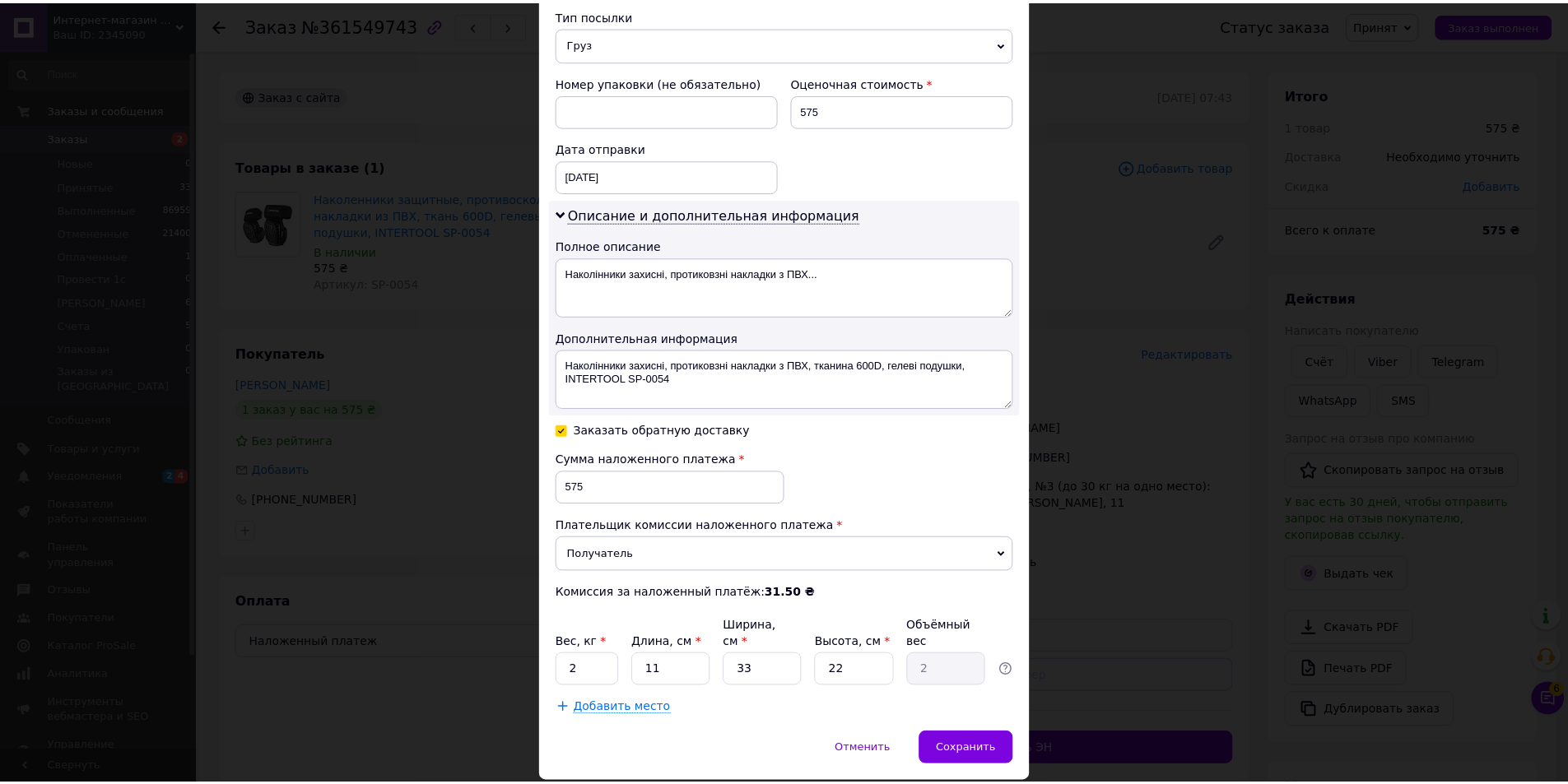
scroll to position [689, 0]
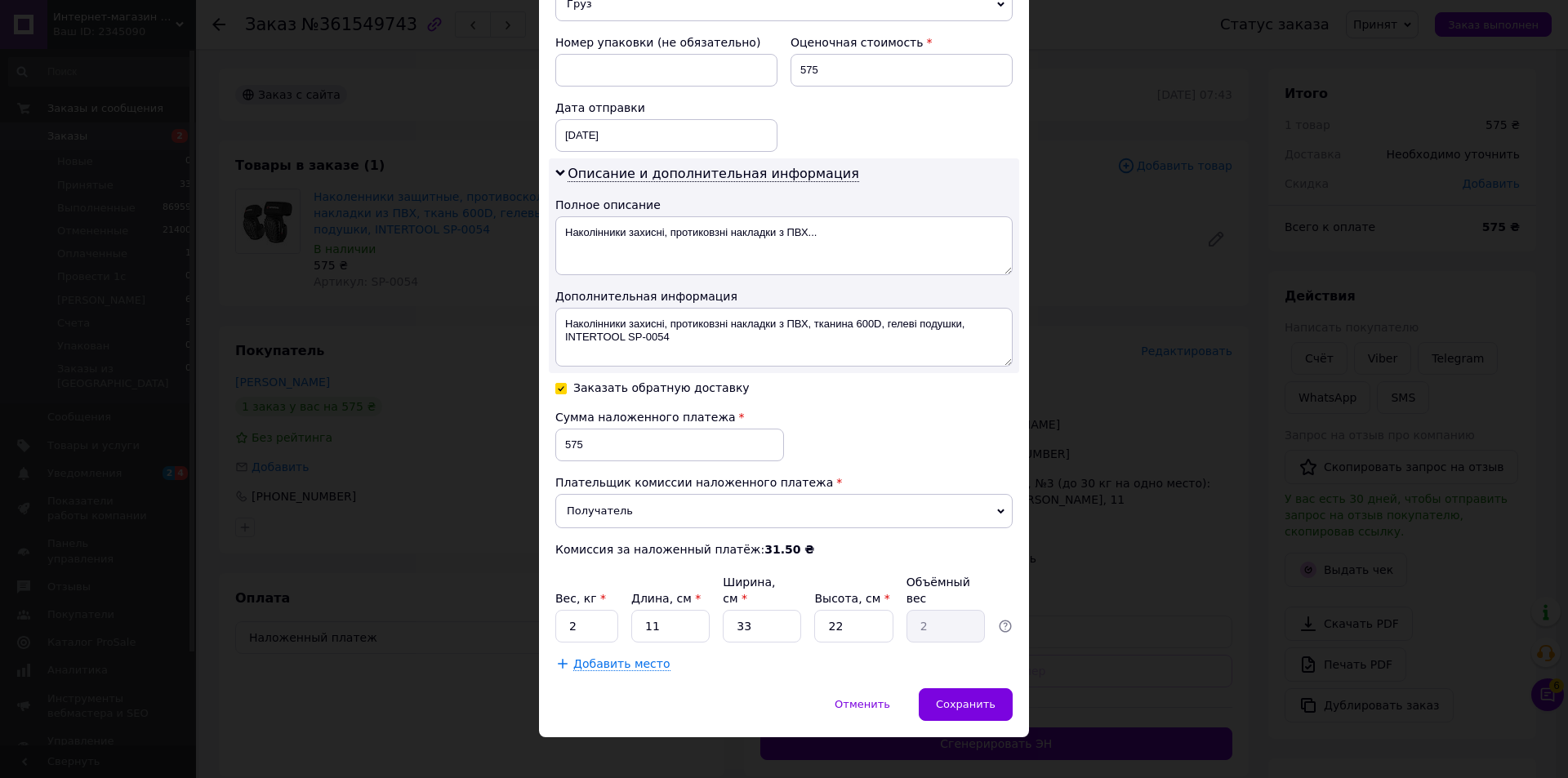
click at [975, 698] on span "Сохранить" at bounding box center [965, 704] width 59 height 12
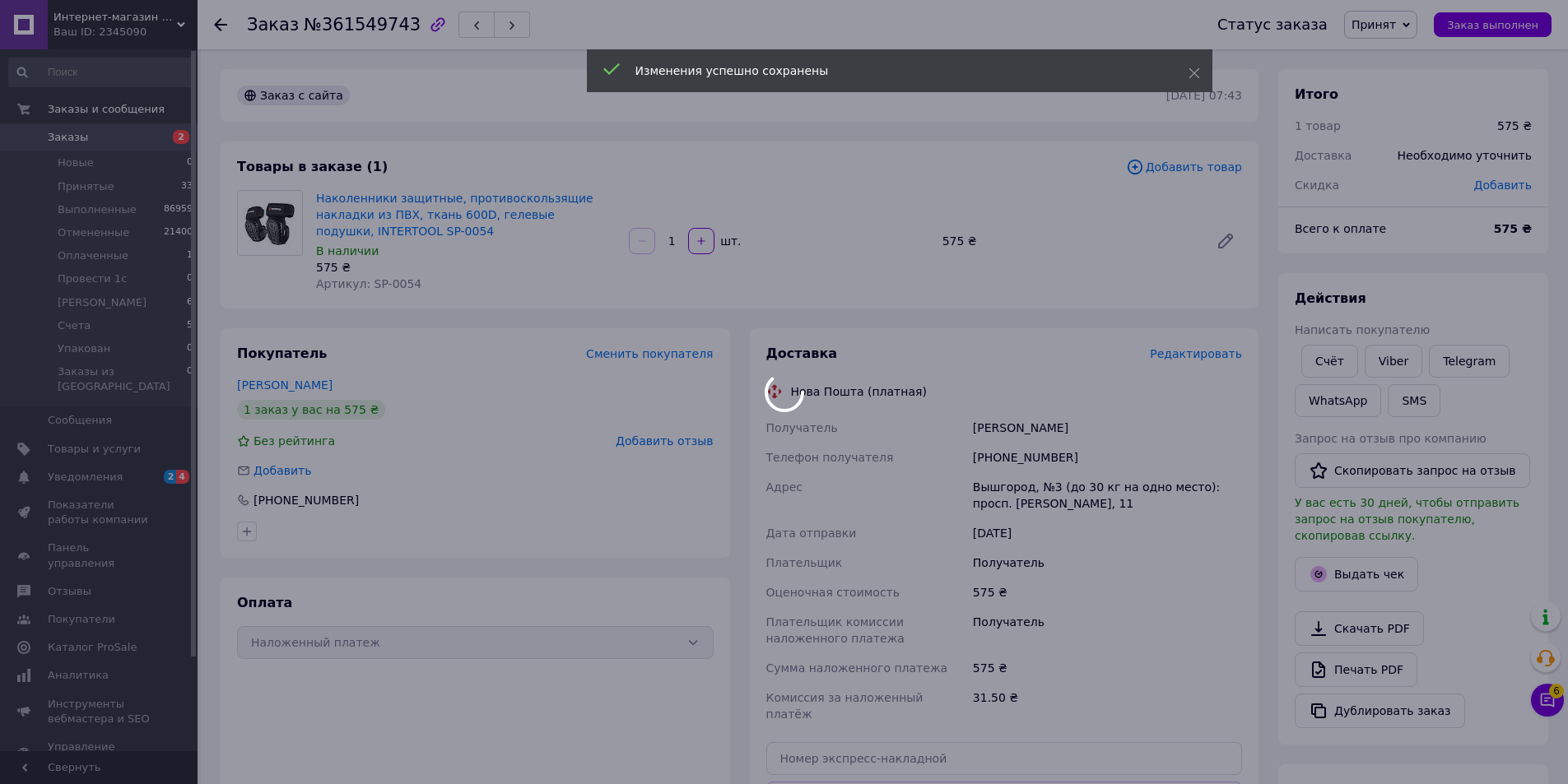
scroll to position [346, 0]
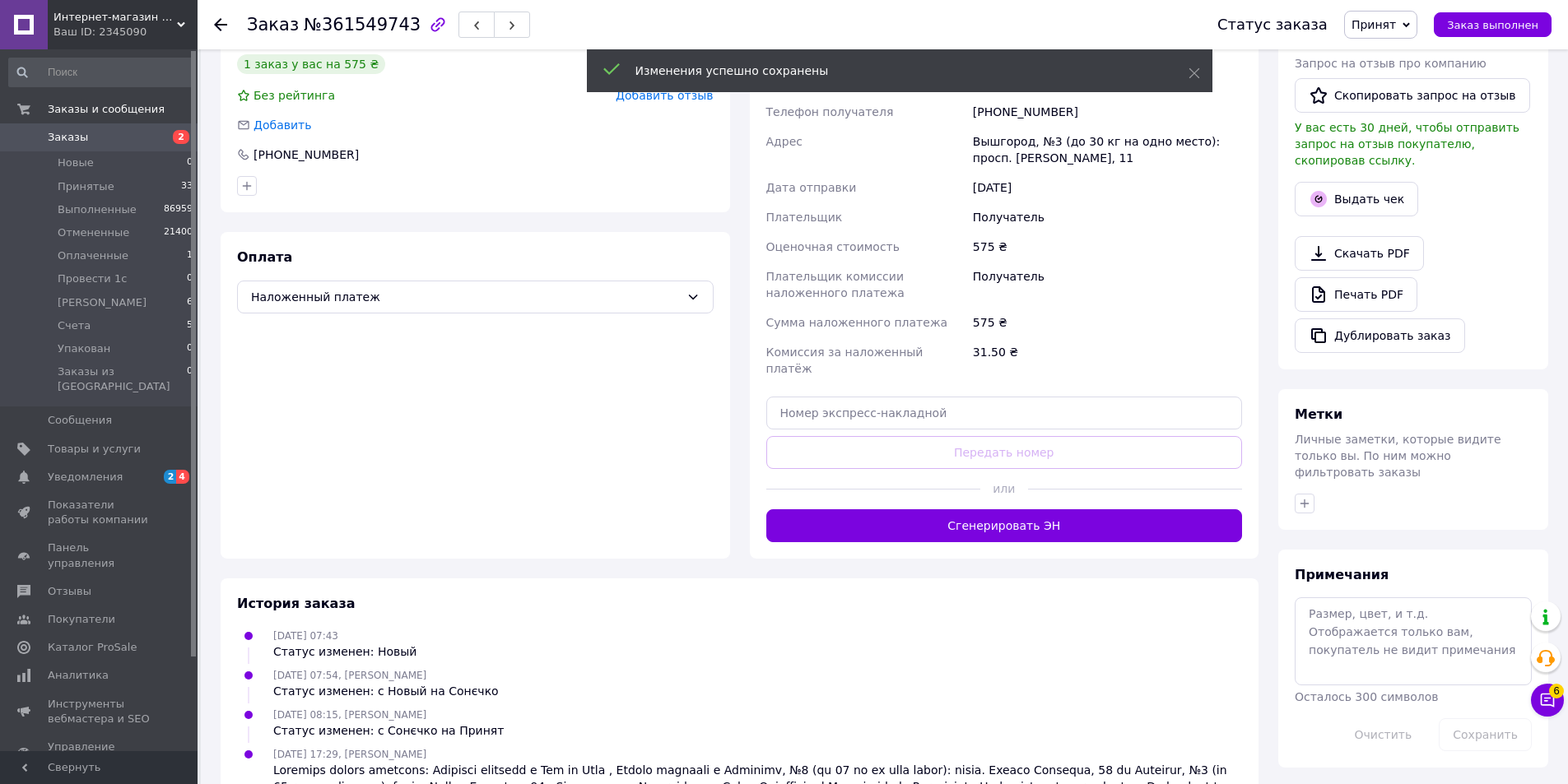
click at [982, 517] on button "Сгенерировать ЭН" at bounding box center [1004, 526] width 476 height 33
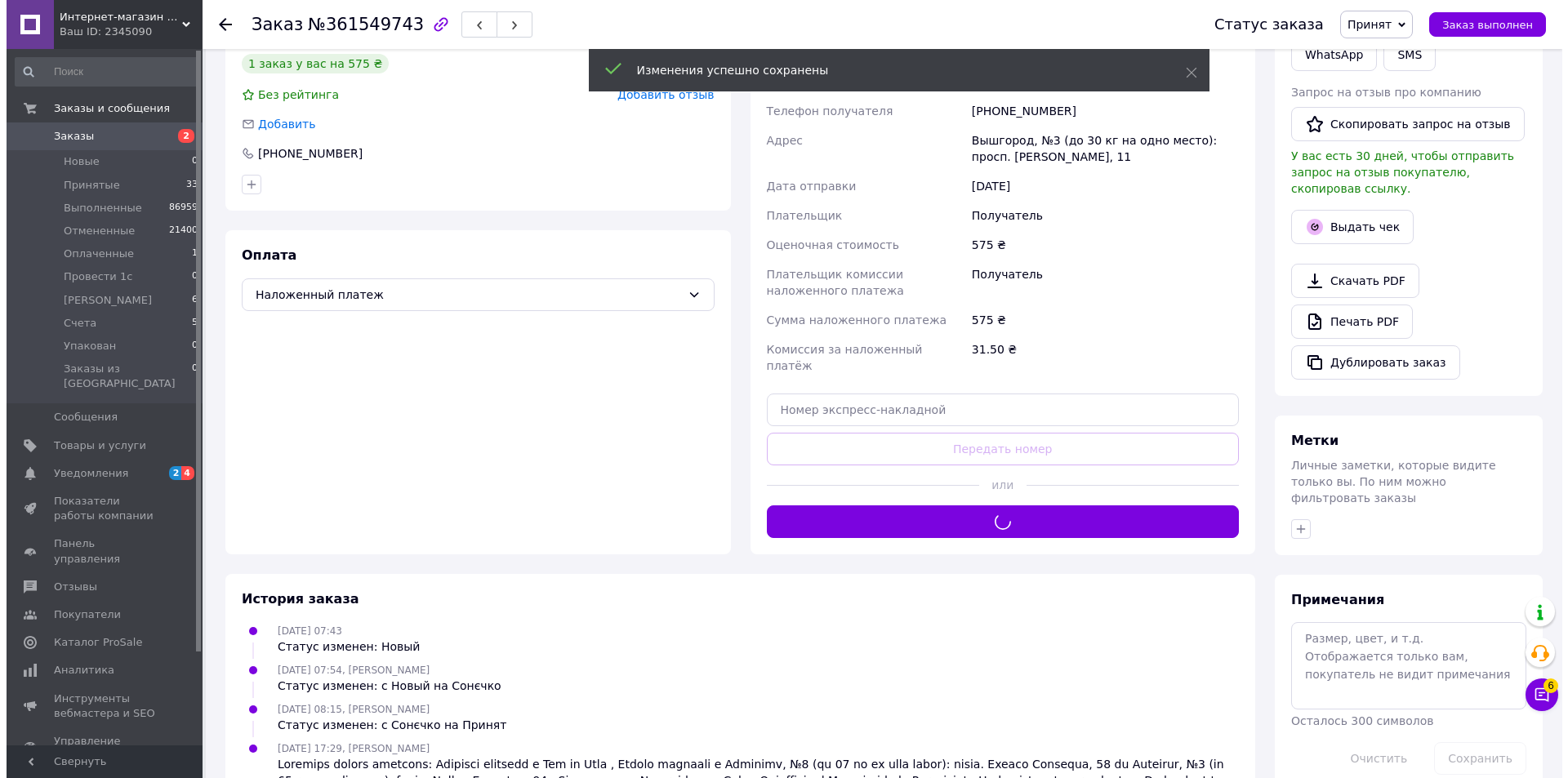
scroll to position [0, 0]
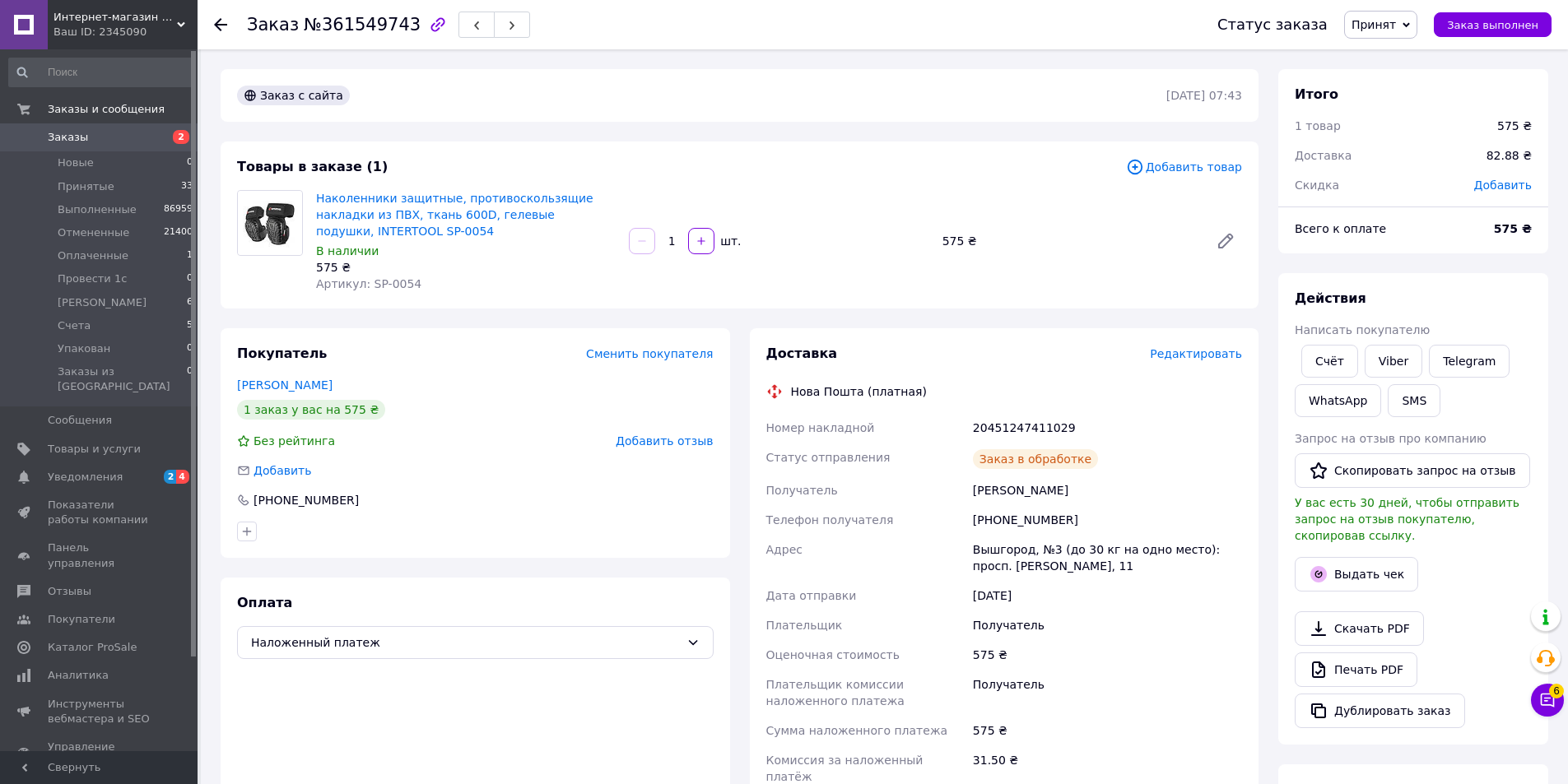
click at [496, 26] on button "button" at bounding box center [512, 25] width 36 height 27
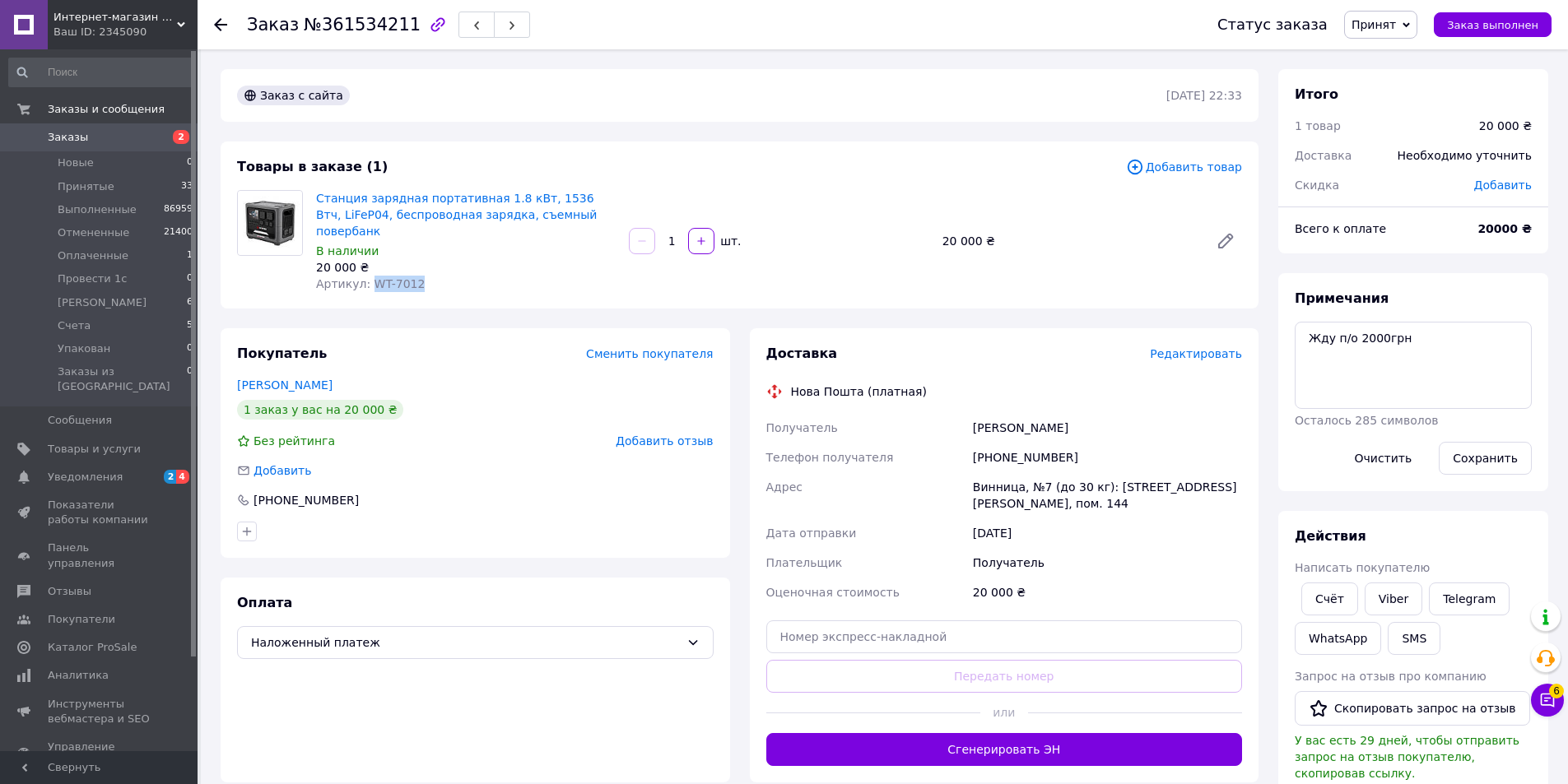
drag, startPoint x: 420, startPoint y: 265, endPoint x: 367, endPoint y: 270, distance: 53.2
click at [367, 276] on div "Артикул: WT-7012" at bounding box center [465, 283] width 300 height 16
copy span "WT-7012"
click at [1190, 347] on span "Редактировать" at bounding box center [1195, 354] width 92 height 13
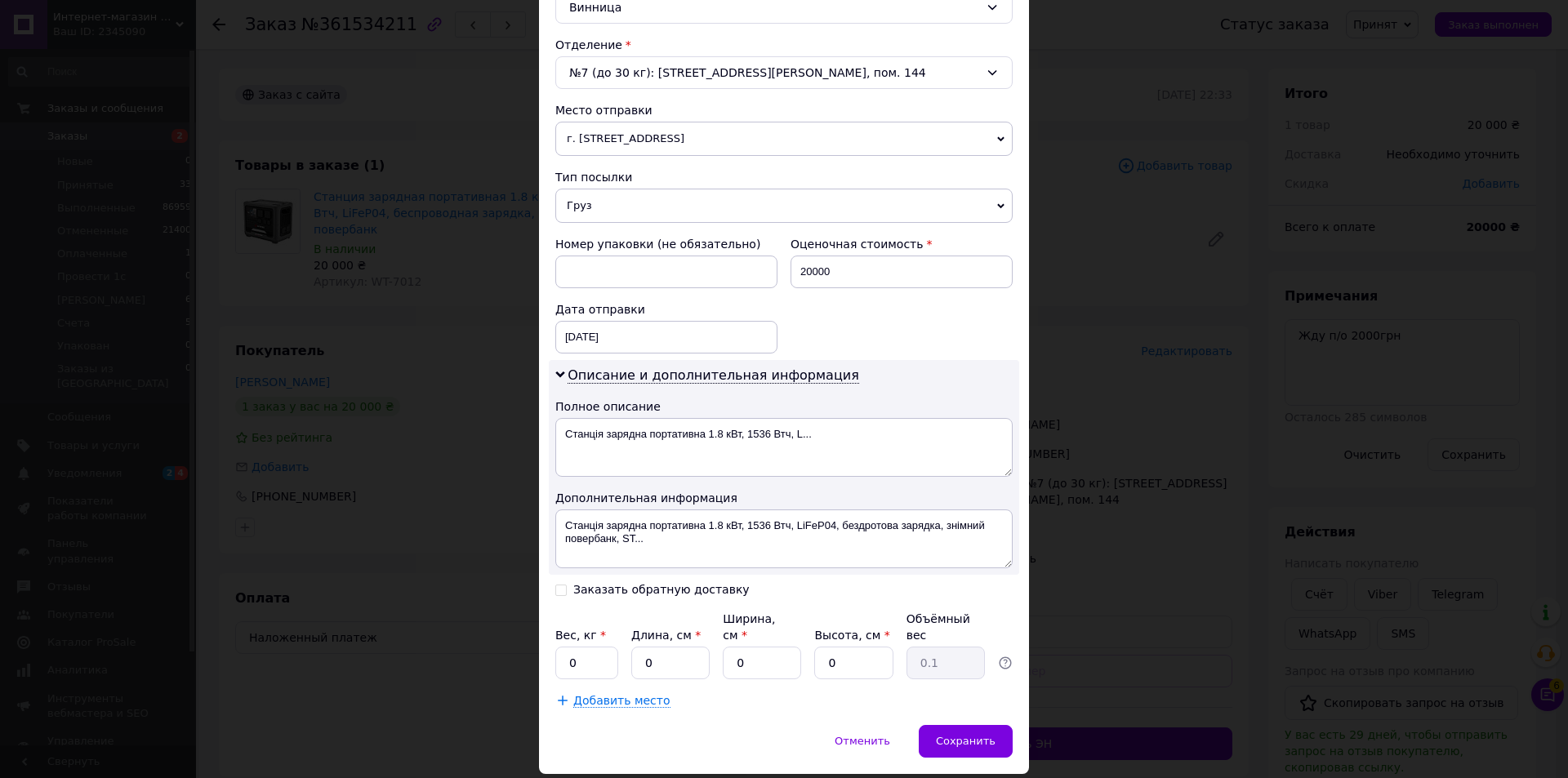
scroll to position [519, 0]
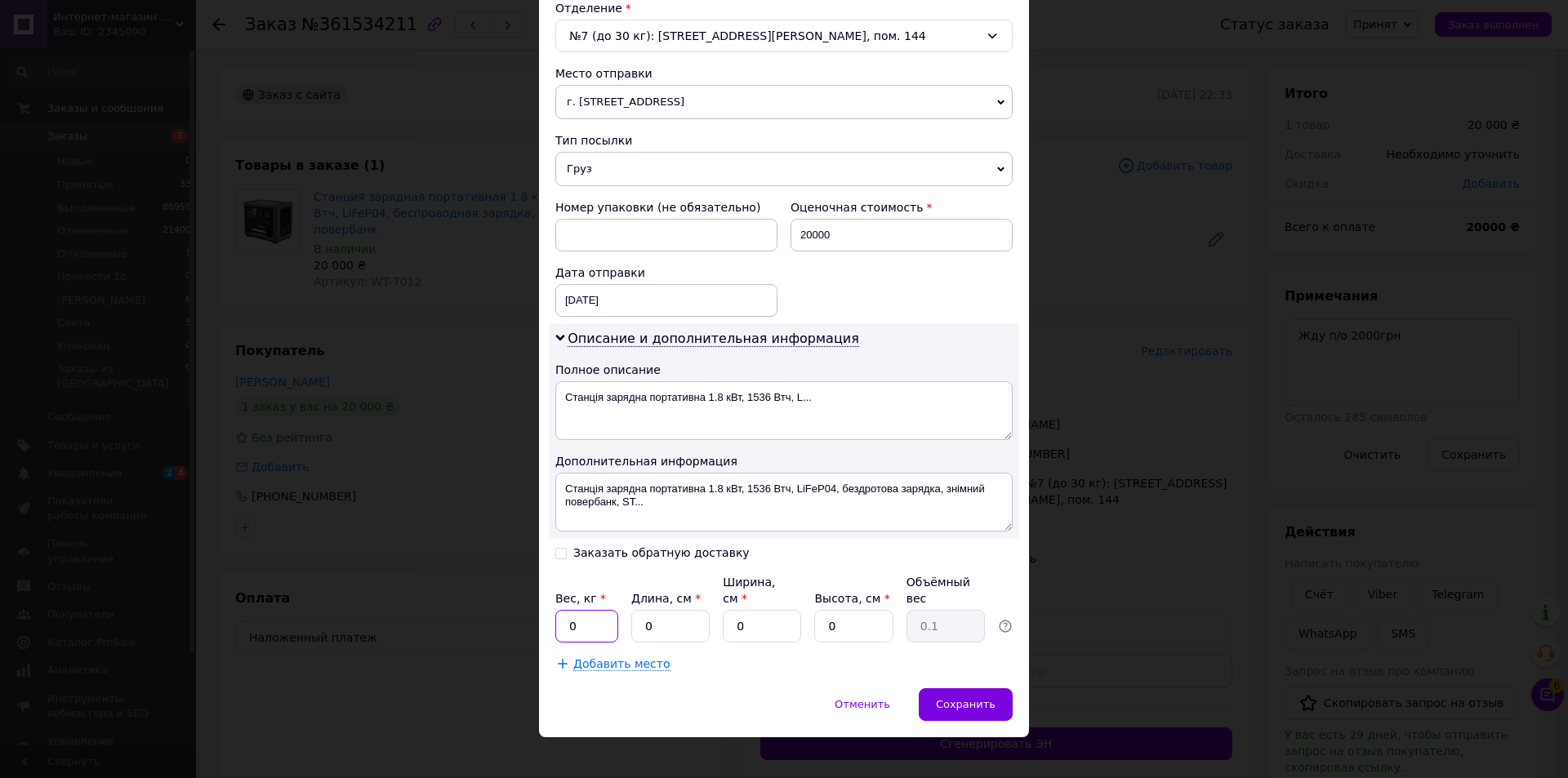
click at [570, 610] on input "0" at bounding box center [587, 626] width 63 height 33
type input "17"
click at [560, 546] on input "Заказать обратную доставку" at bounding box center [561, 552] width 11 height 11
checkbox input "true"
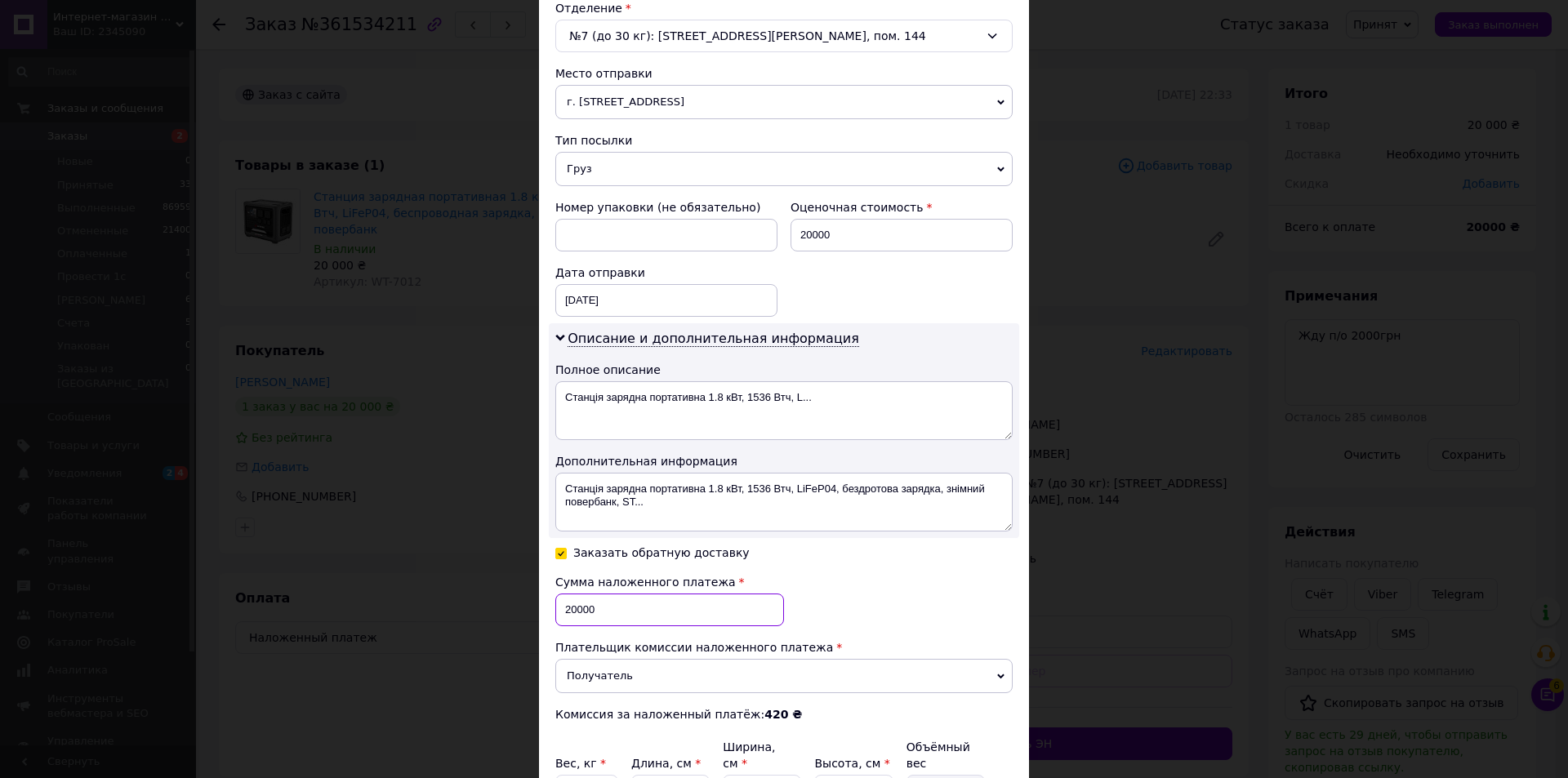
click at [578, 604] on input "20000" at bounding box center [670, 609] width 228 height 33
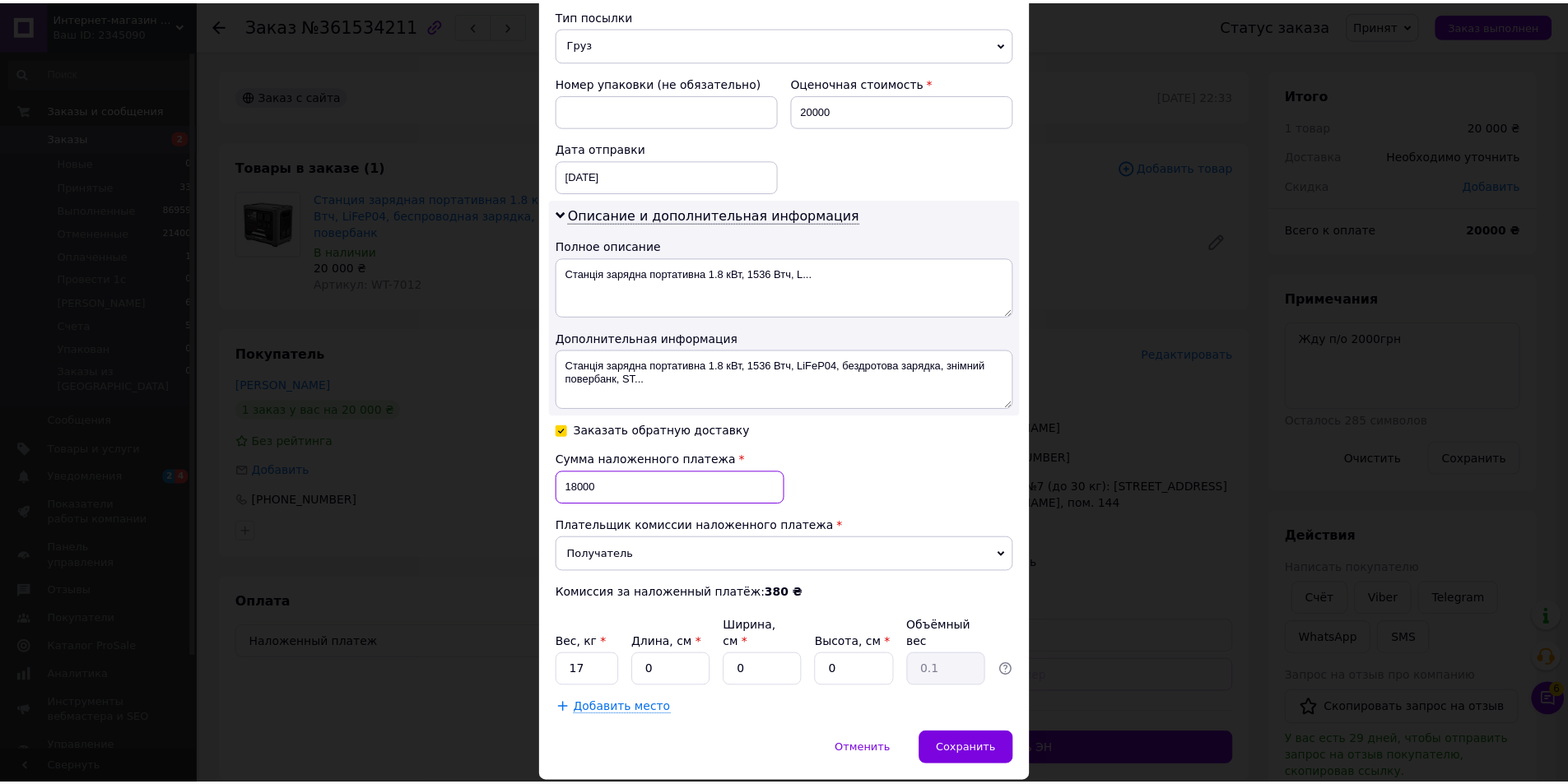
scroll to position [689, 0]
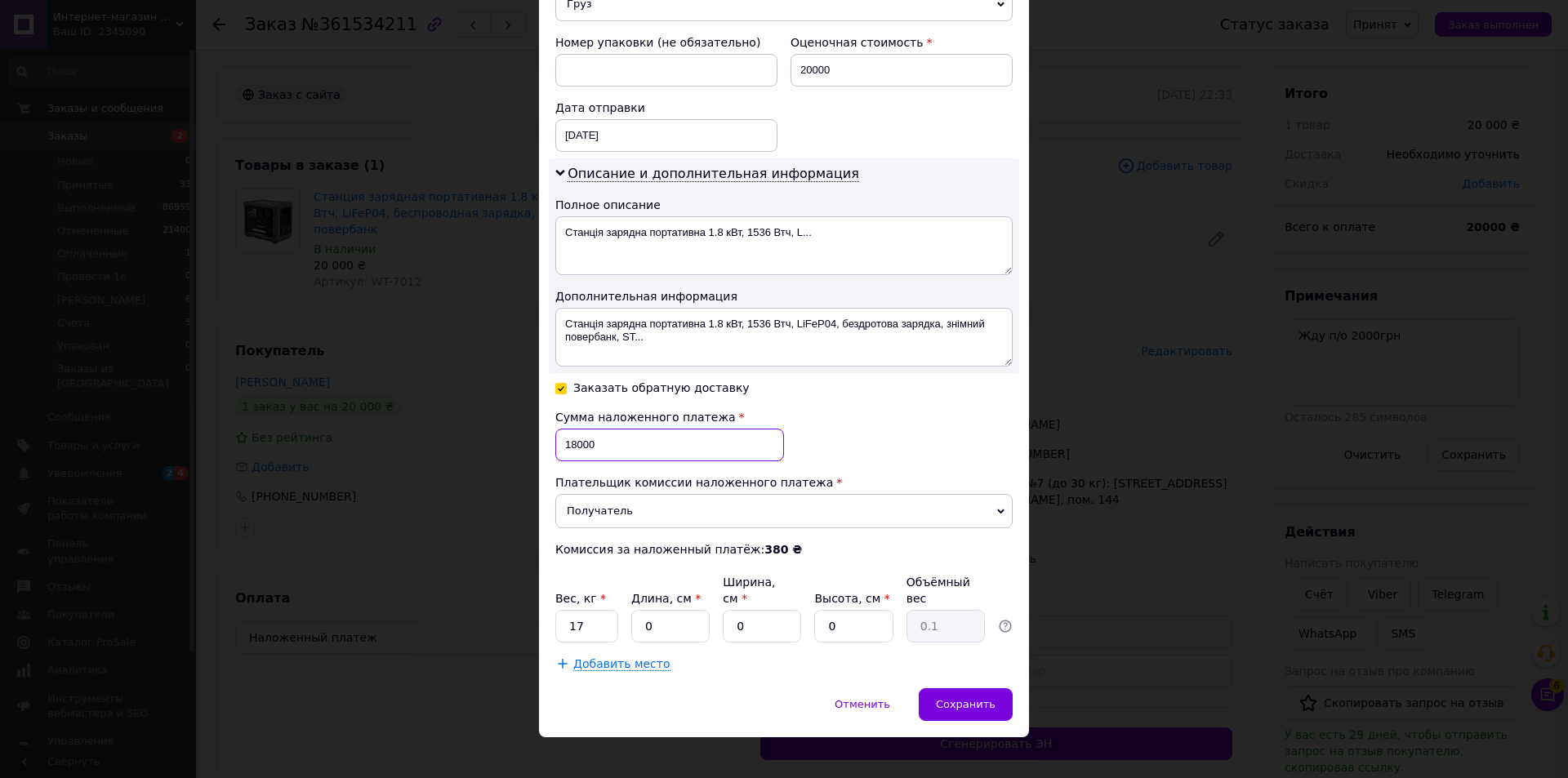
type input "18000"
click at [962, 696] on div "Сохранить" at bounding box center [966, 704] width 94 height 33
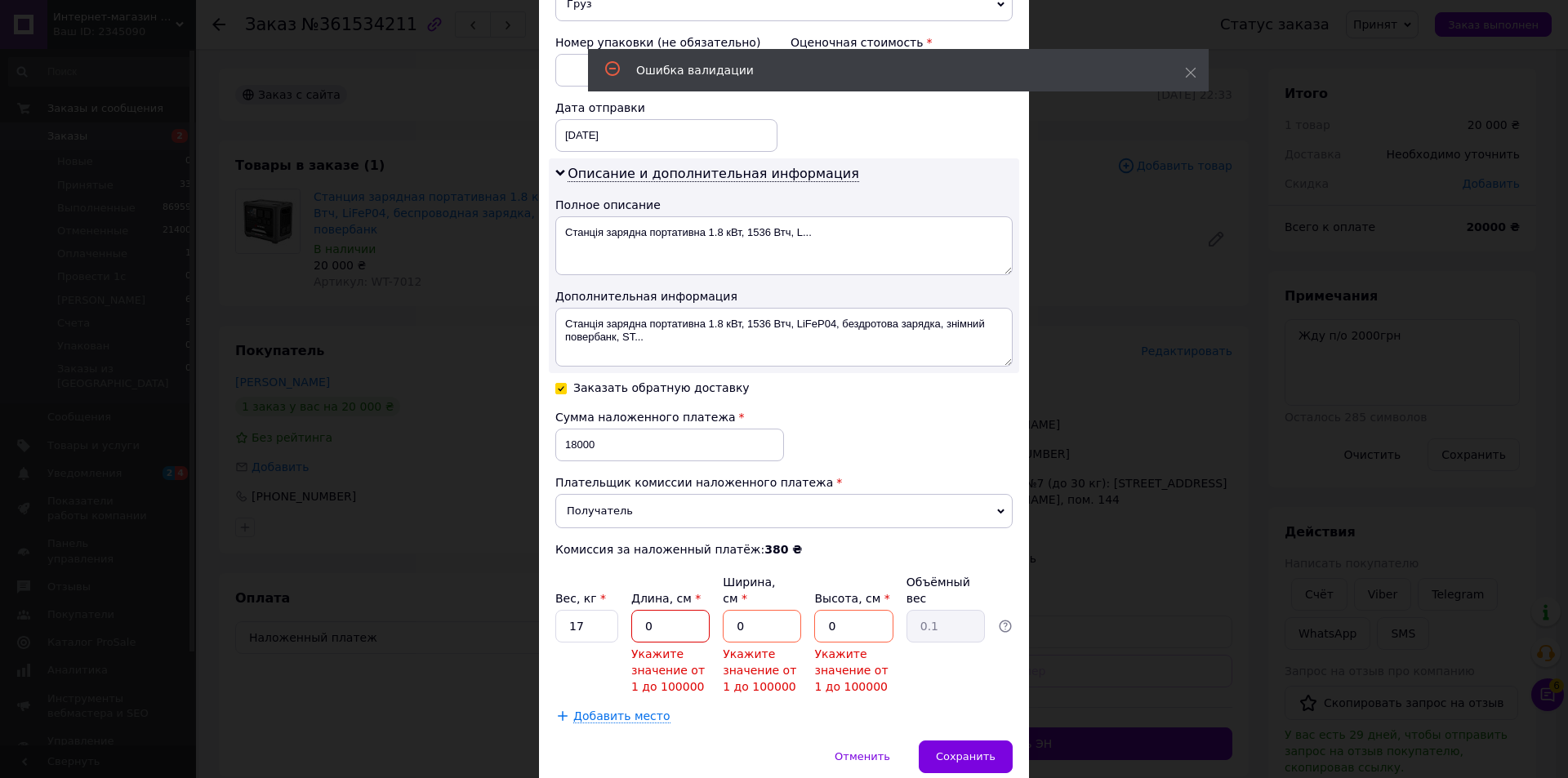
click at [682, 616] on input "0" at bounding box center [670, 626] width 78 height 33
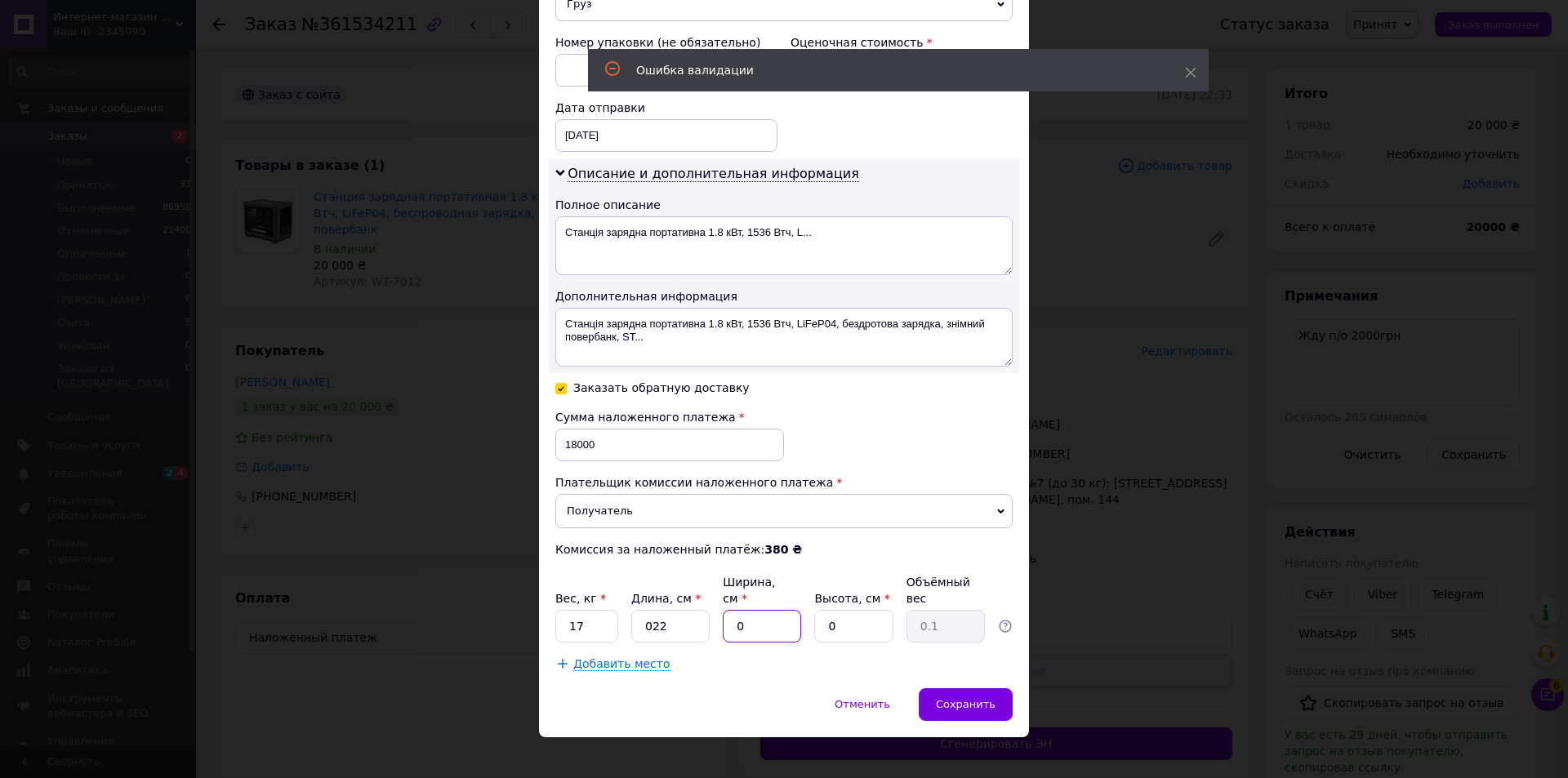
click at [740, 615] on input "0" at bounding box center [761, 626] width 78 height 33
click at [669, 619] on input "022" at bounding box center [670, 626] width 78 height 33
type input "33"
click at [739, 610] on input "0" at bounding box center [761, 626] width 78 height 33
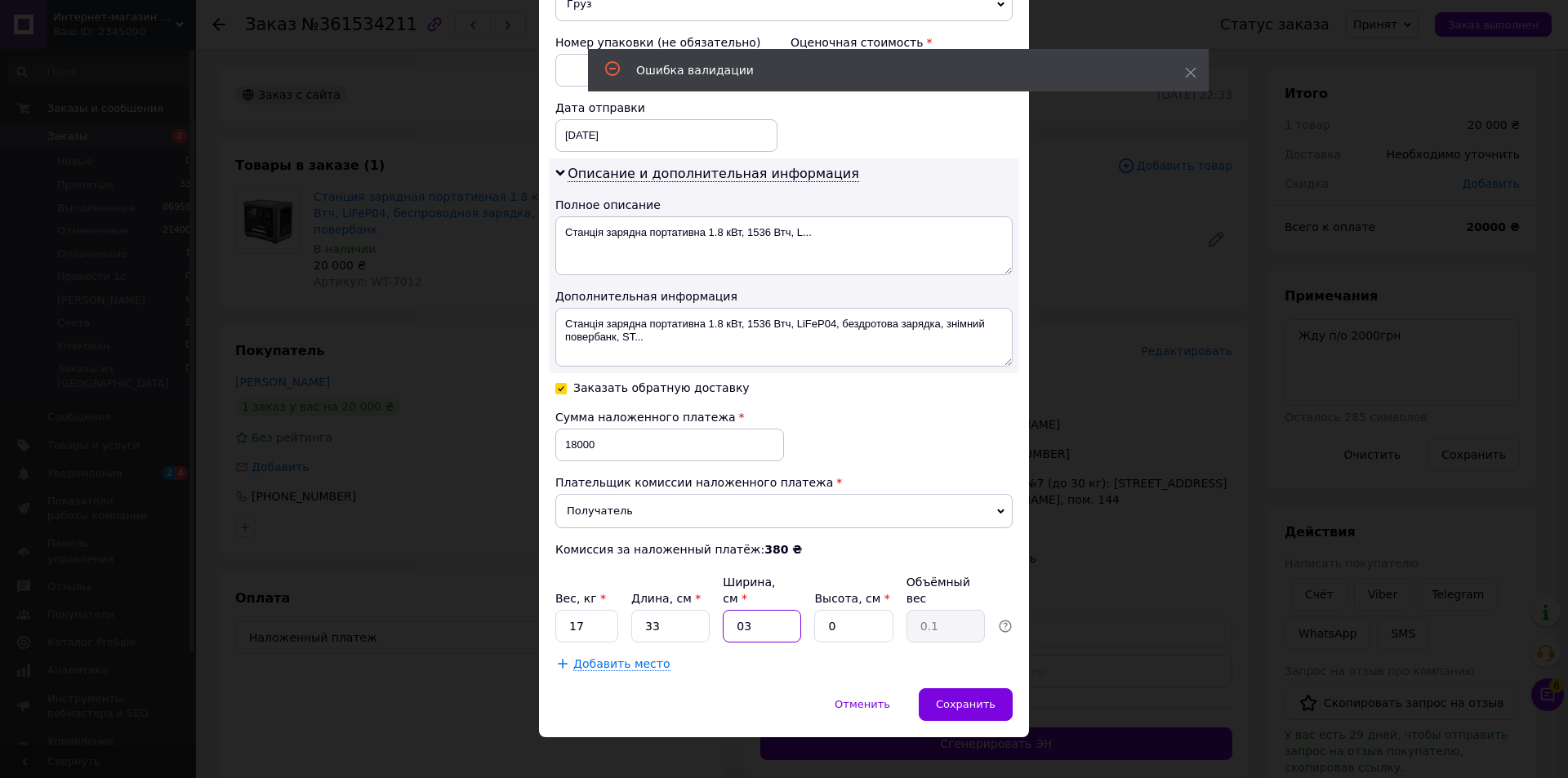
click at [739, 610] on input "03" at bounding box center [761, 626] width 78 height 33
type input "33"
click at [814, 610] on input "0" at bounding box center [853, 626] width 78 height 33
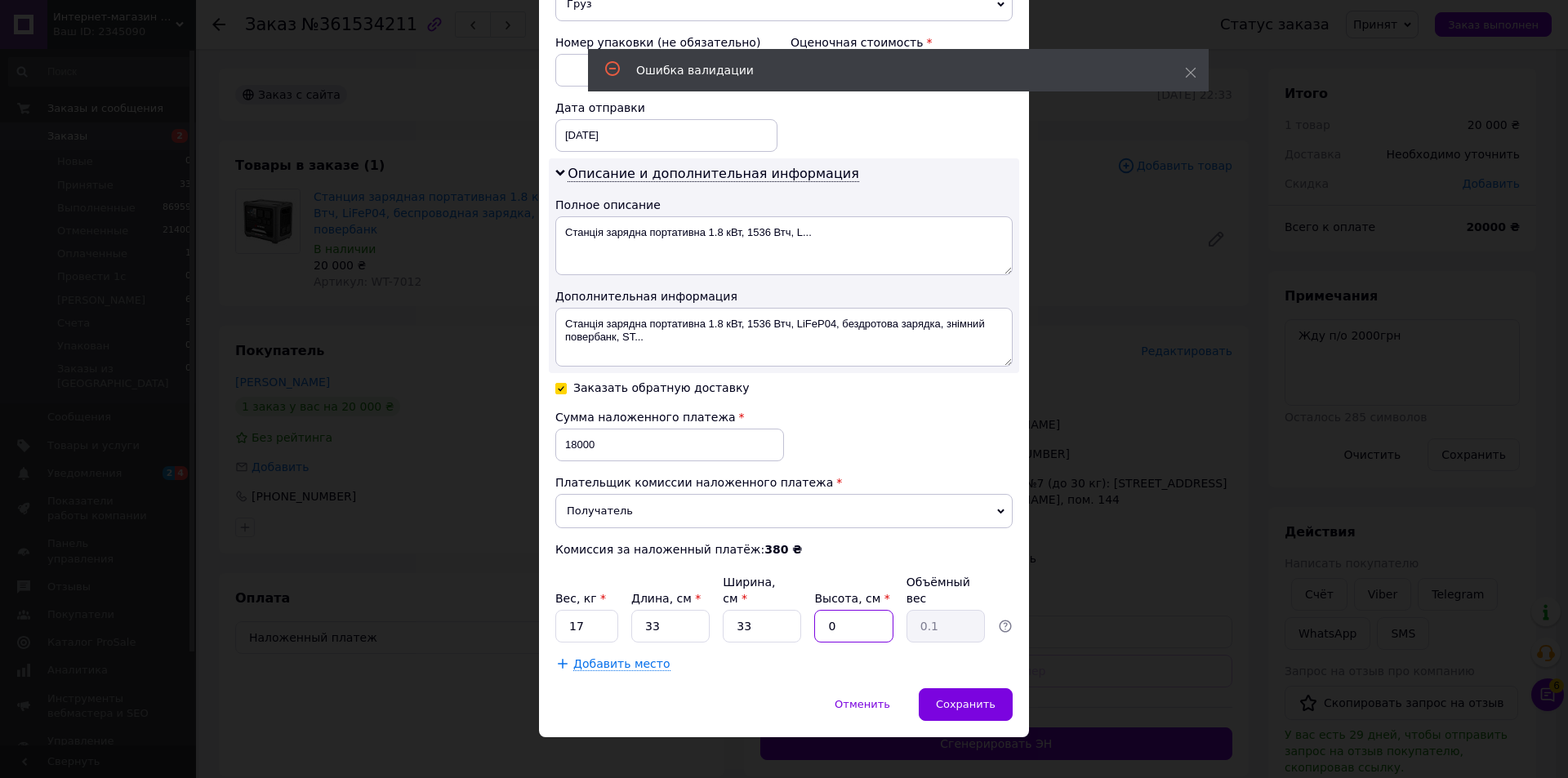
type input "3"
type input "0.82"
type input "33"
type input "8.98"
type input "33"
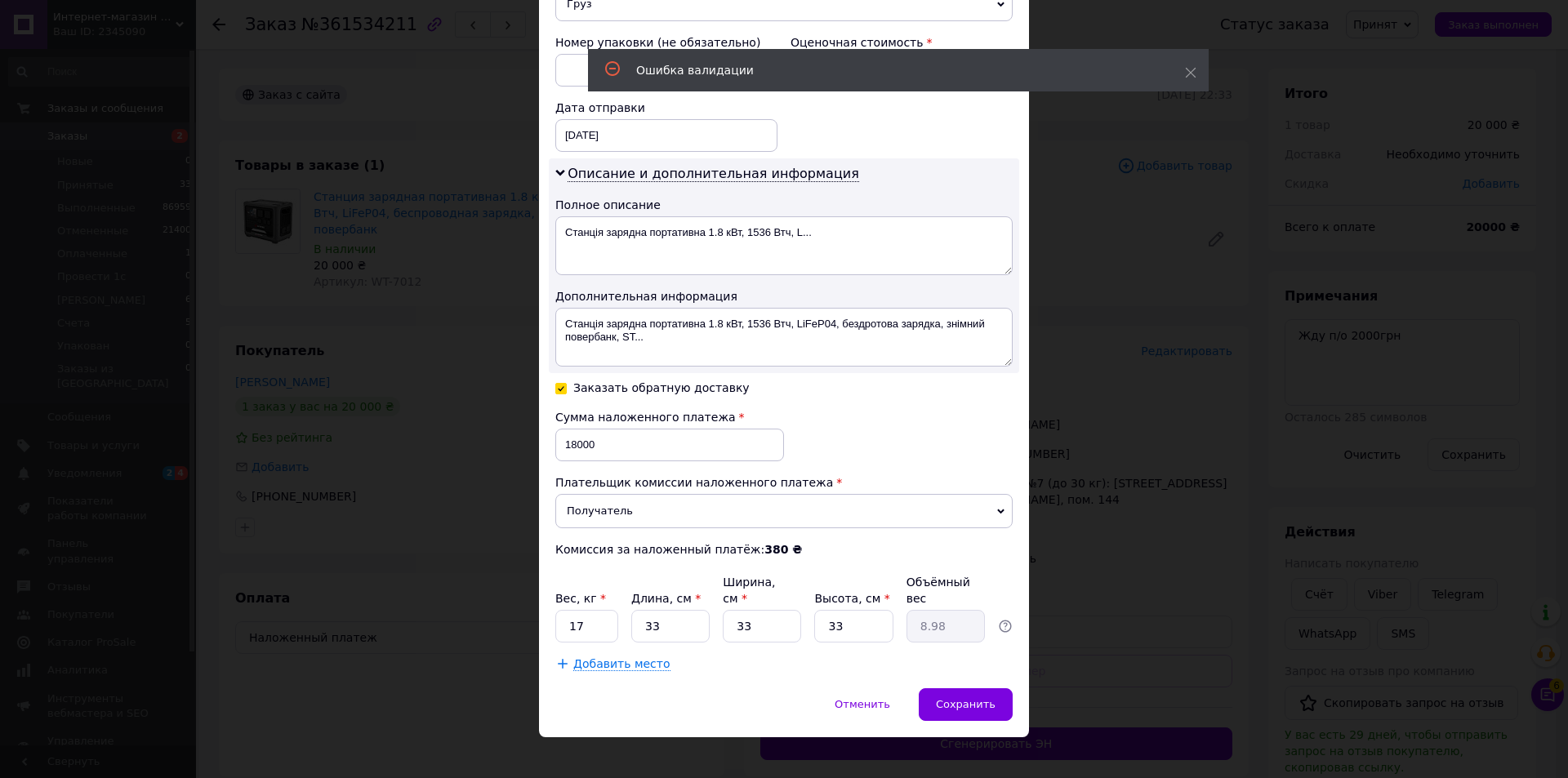
click at [972, 698] on span "Сохранить" at bounding box center [965, 704] width 59 height 12
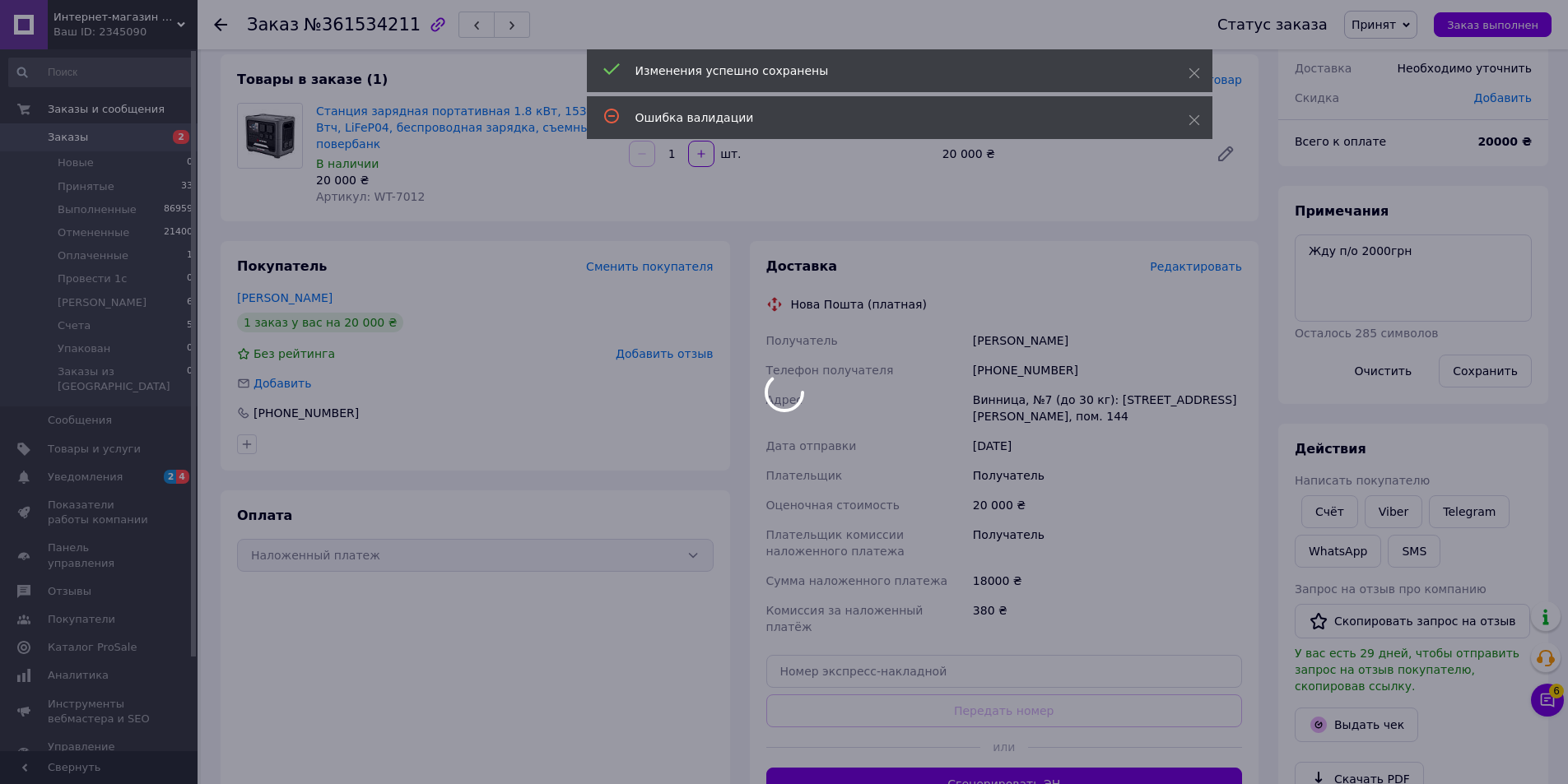
scroll to position [383, 0]
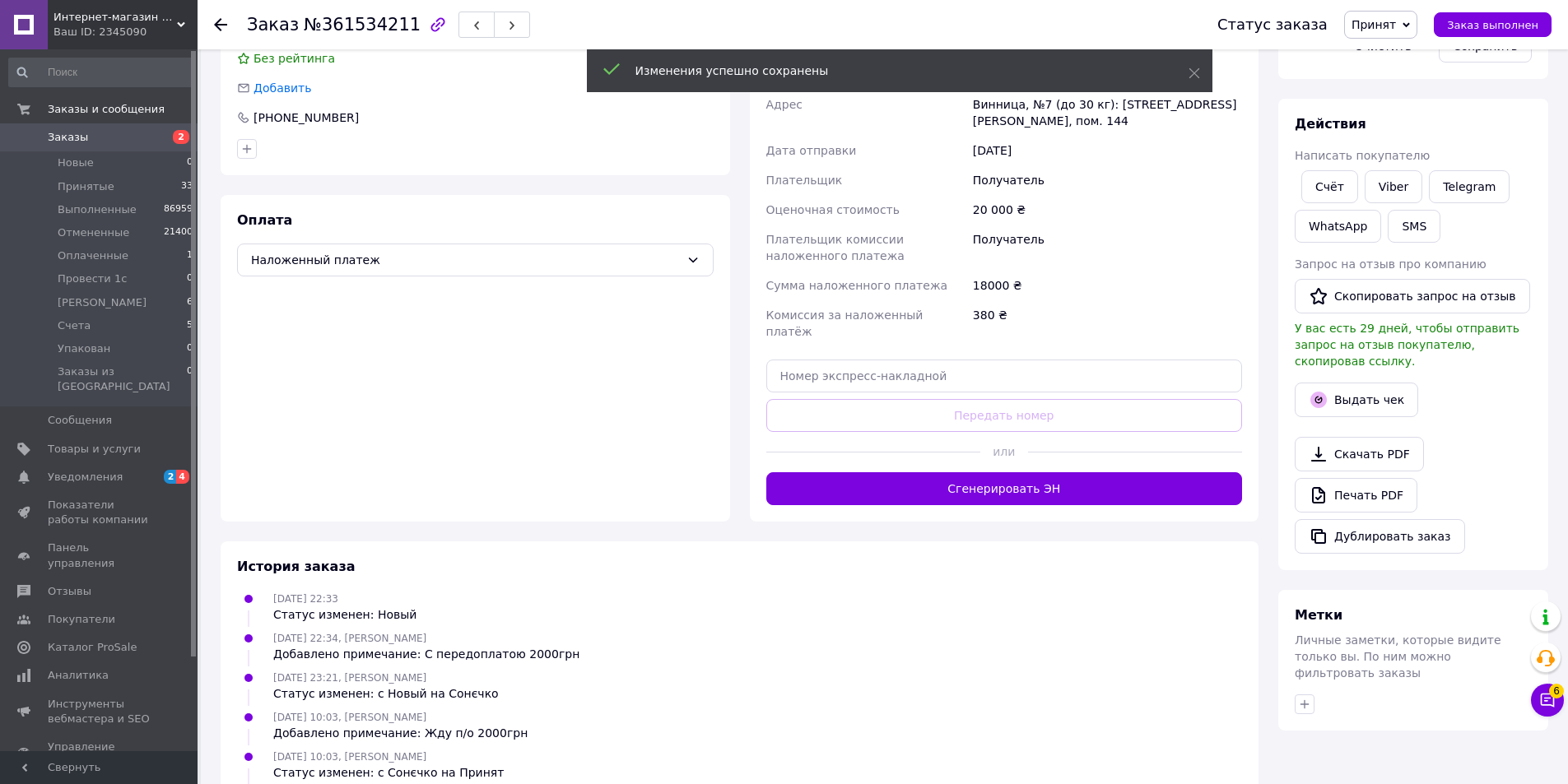
click at [939, 472] on button "Сгенерировать ЭН" at bounding box center [1004, 488] width 476 height 33
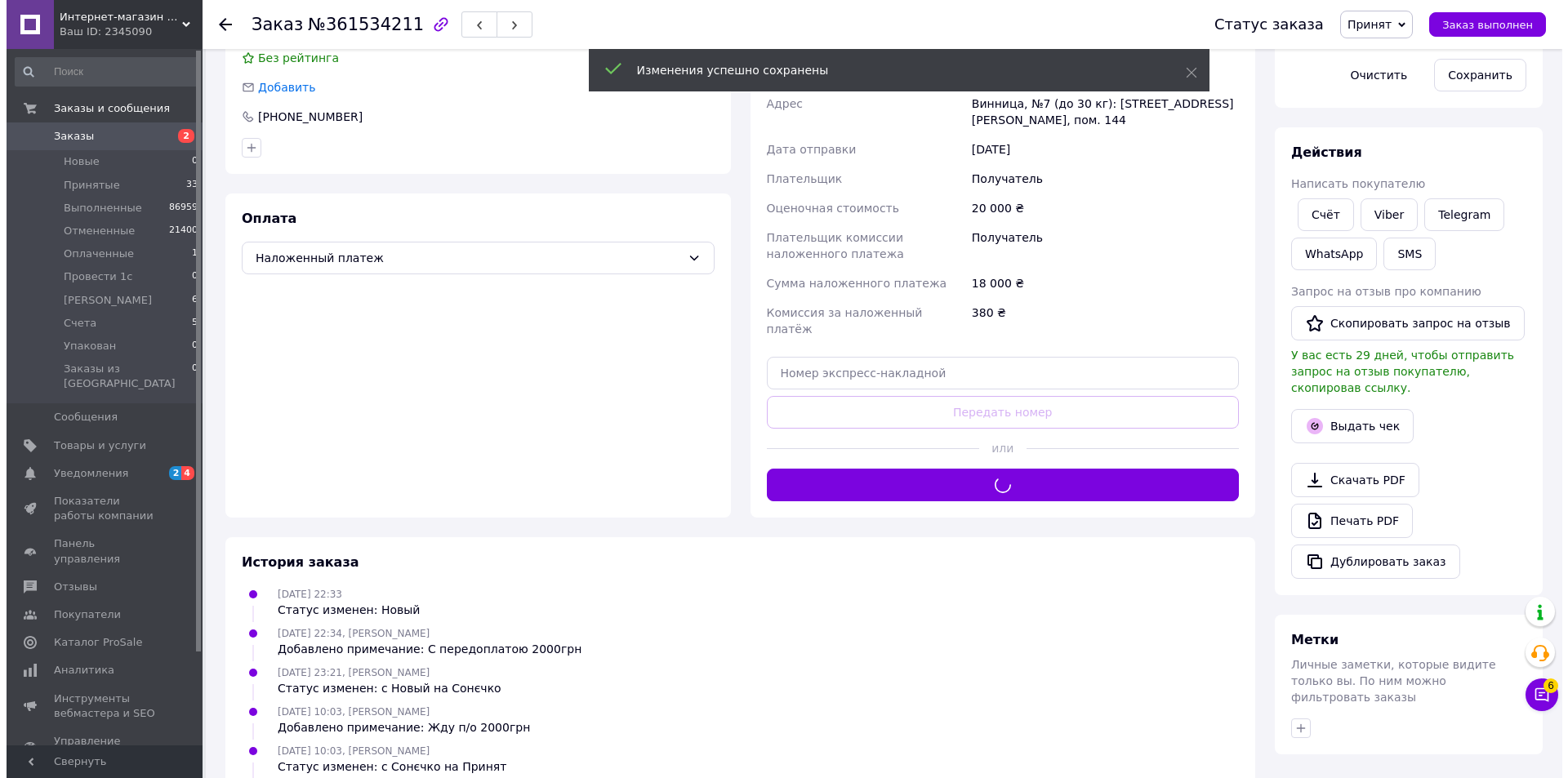
scroll to position [0, 0]
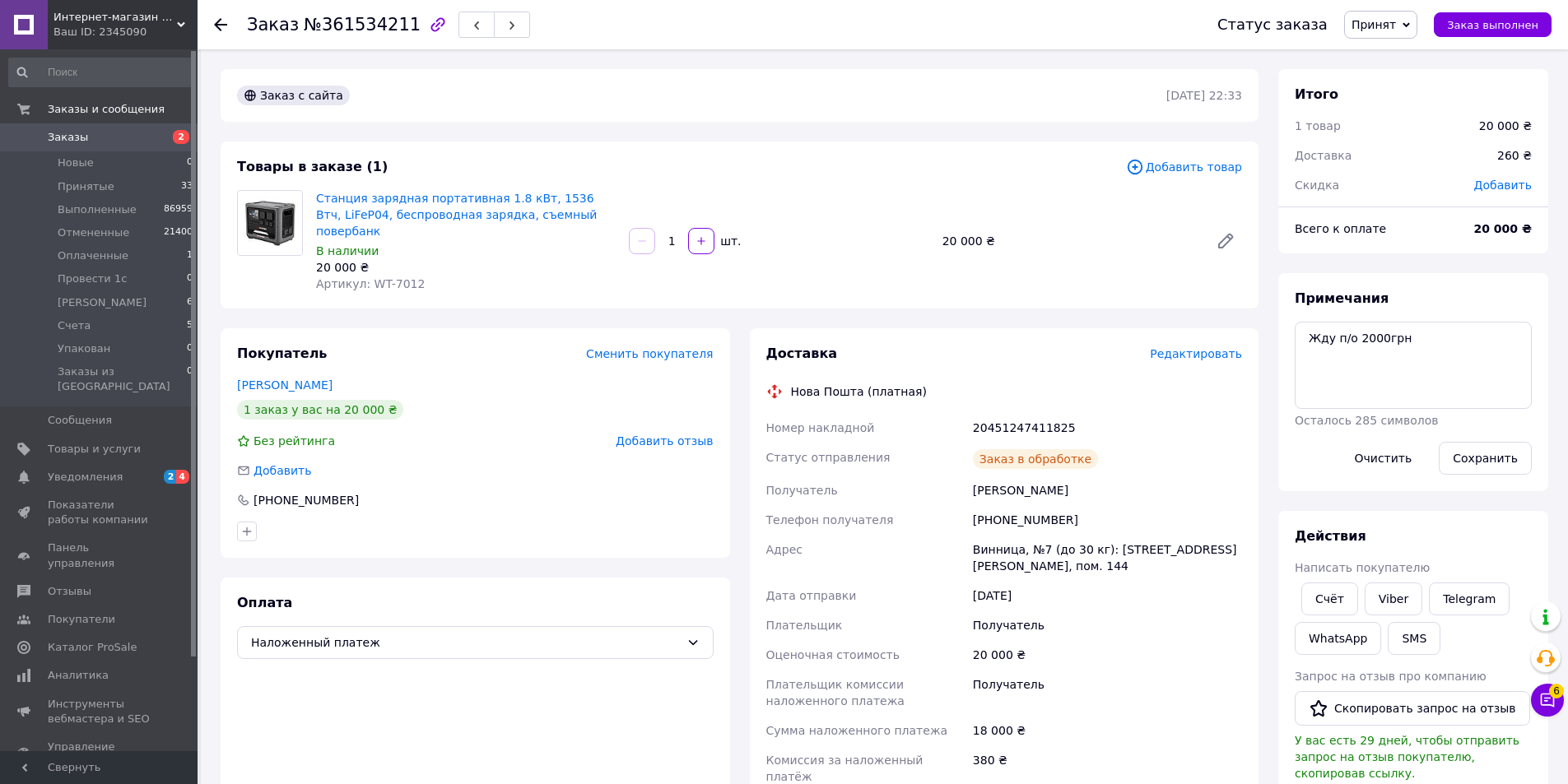
click at [494, 15] on button "button" at bounding box center [512, 25] width 36 height 27
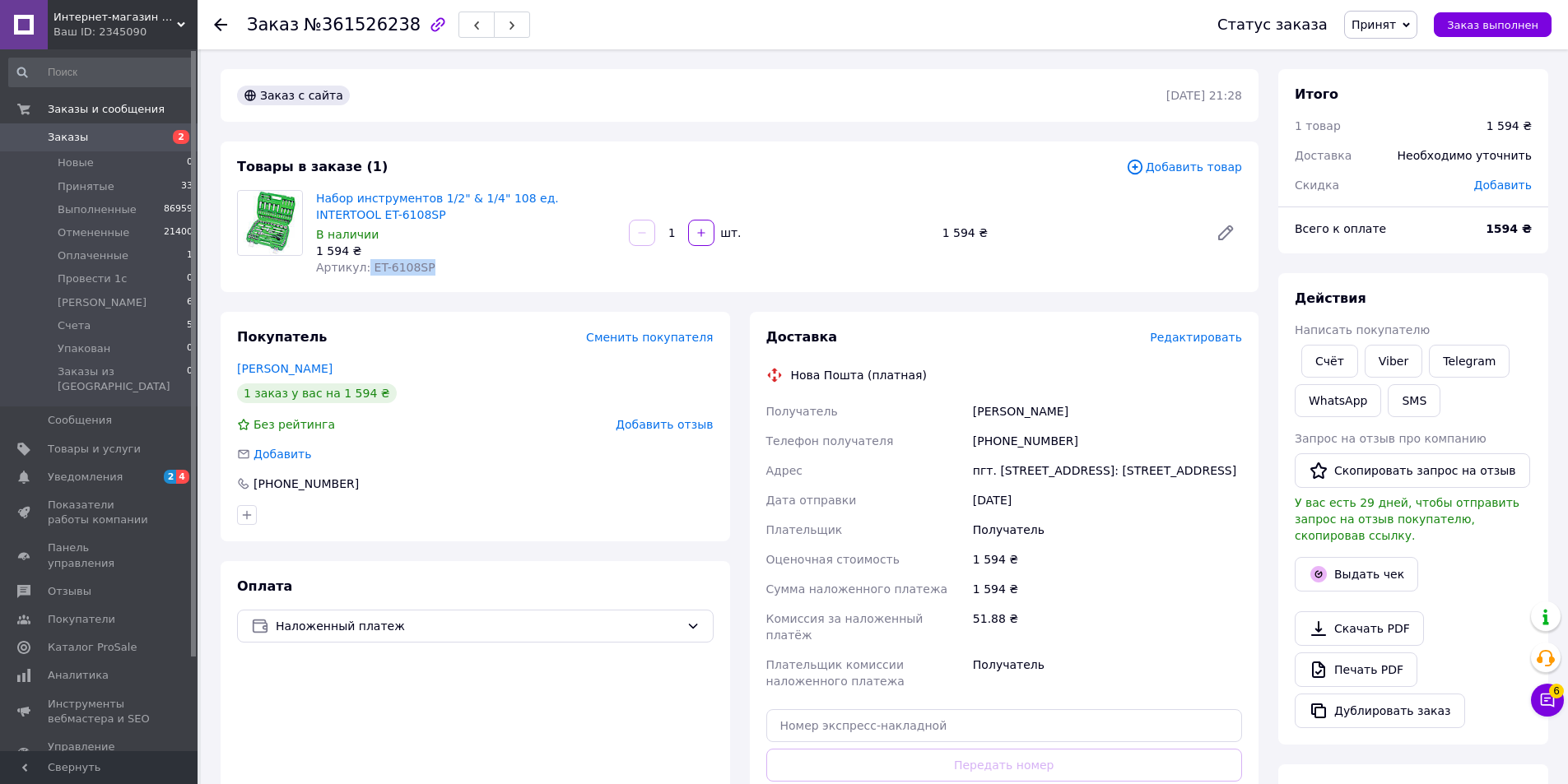
drag, startPoint x: 425, startPoint y: 262, endPoint x: 361, endPoint y: 273, distance: 64.9
click at [361, 273] on div "Артикул: ET-6108SP" at bounding box center [465, 267] width 300 height 16
copy span "ET-6108SP"
click at [1181, 340] on span "Редактировать" at bounding box center [1195, 337] width 92 height 13
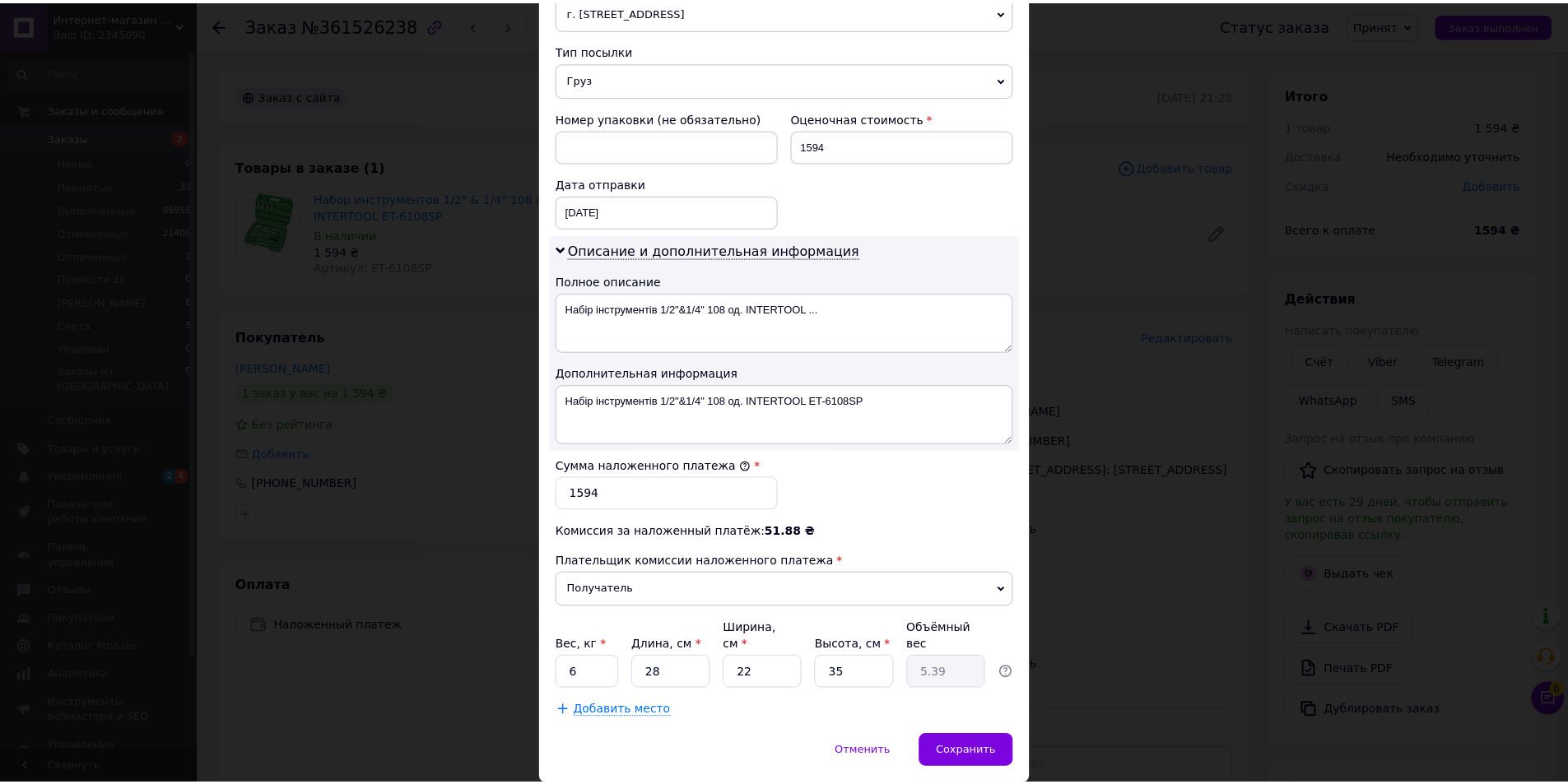
scroll to position [656, 0]
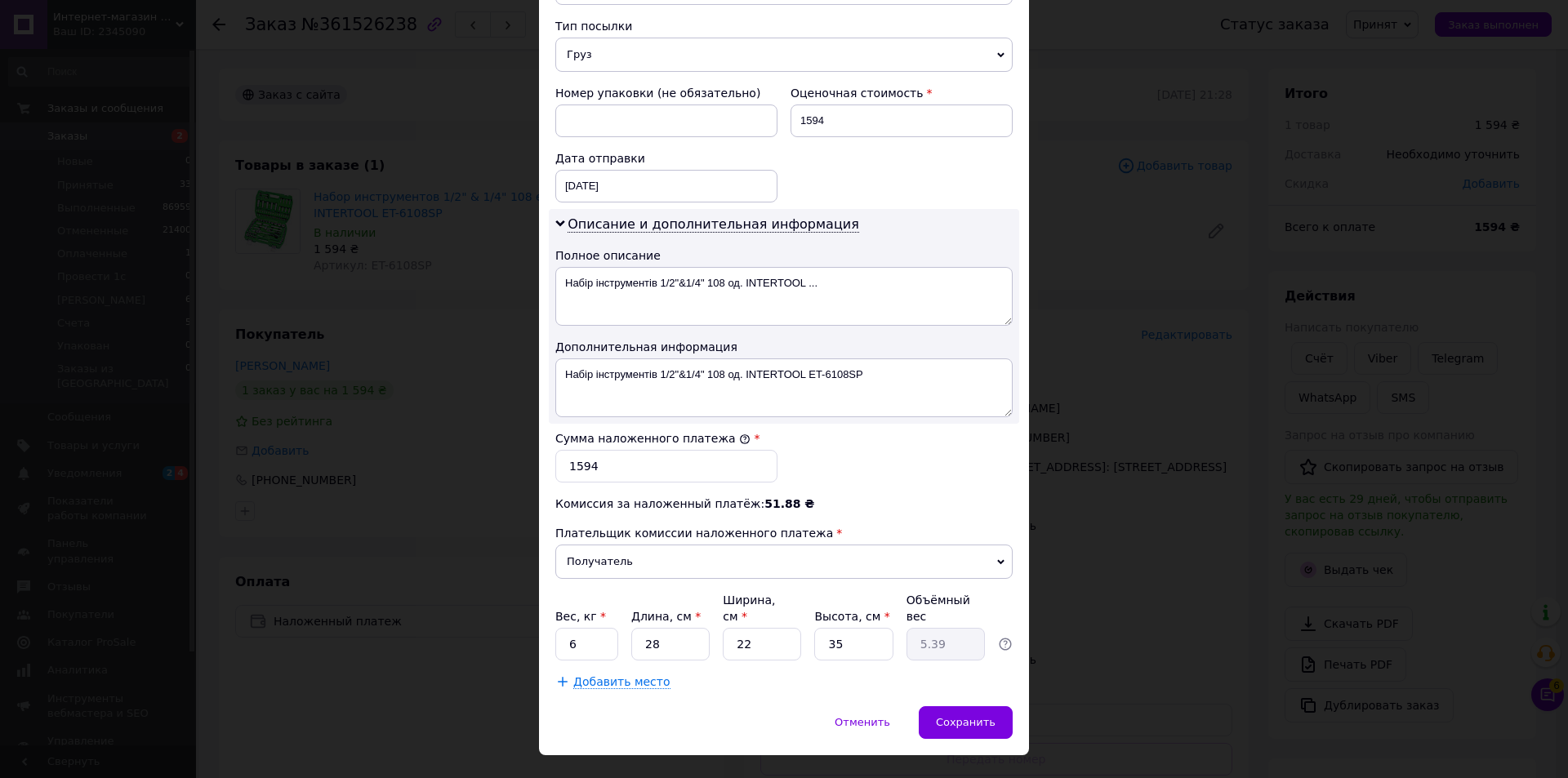
click at [1122, 651] on div "× Редактирование доставки Способ доставки Нова Пошта (платная) Плательщик Получ…" at bounding box center [784, 389] width 1568 height 778
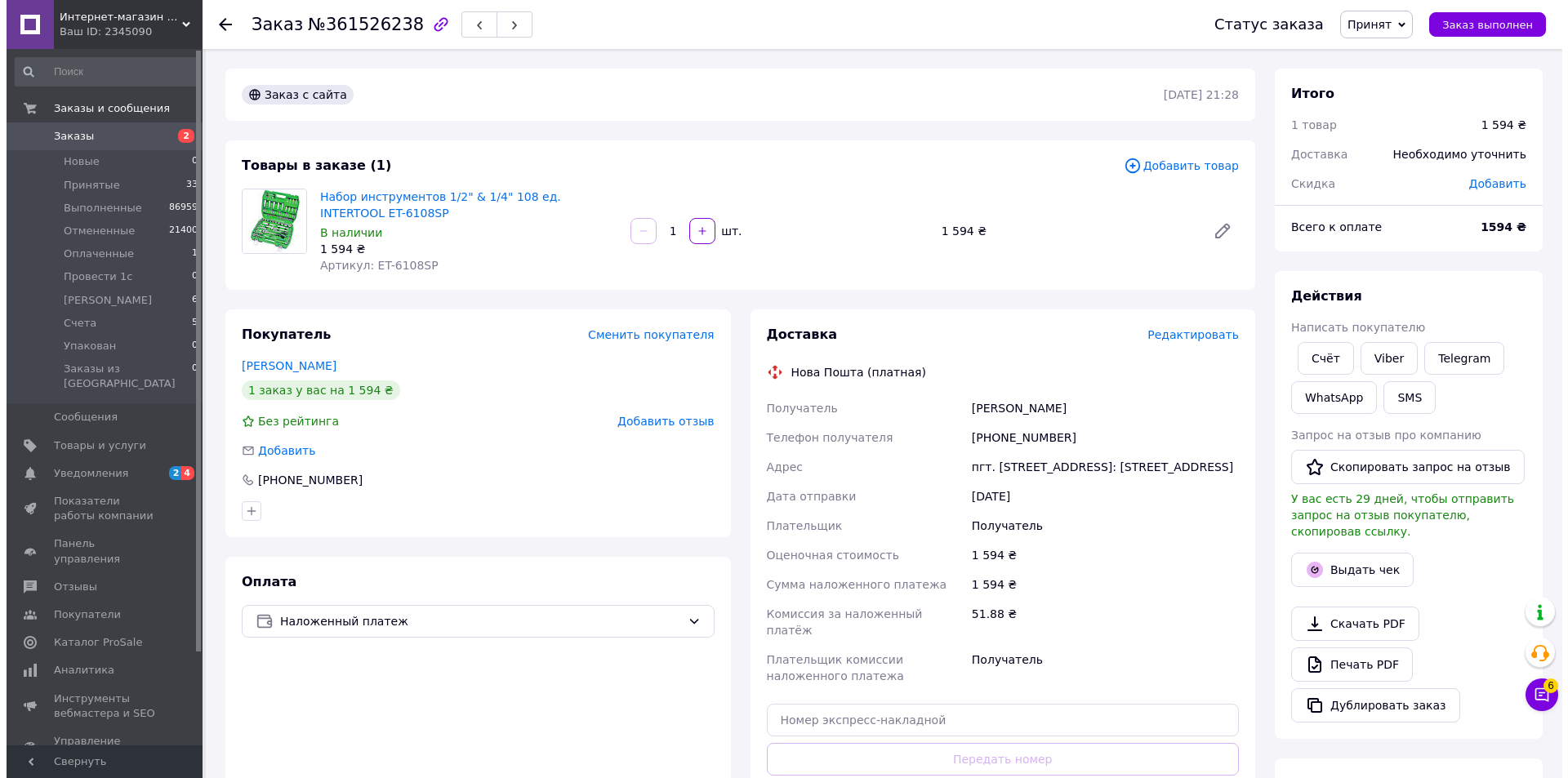
scroll to position [343, 0]
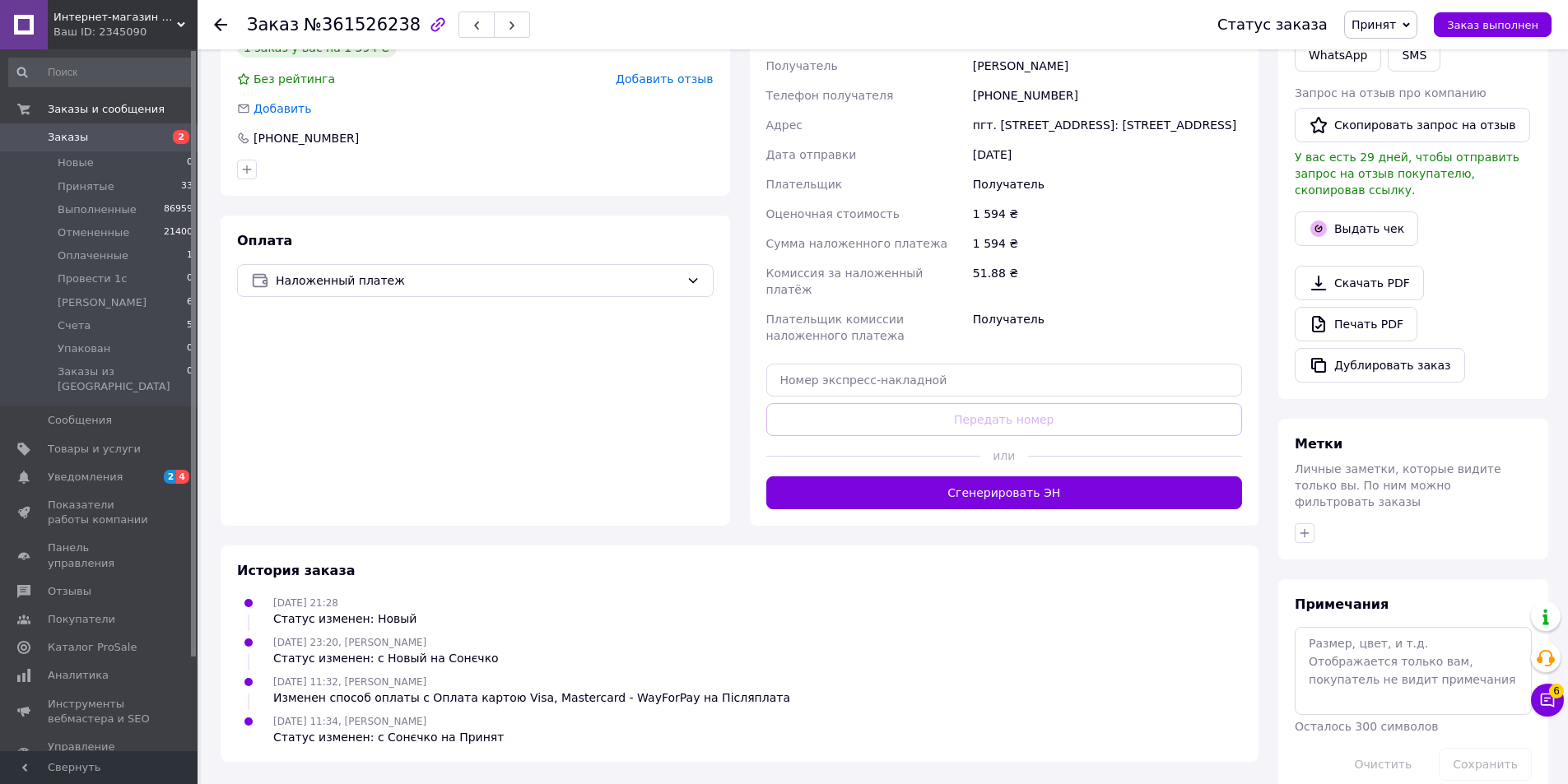
click at [1033, 490] on button "Сгенерировать ЭН" at bounding box center [1004, 492] width 476 height 33
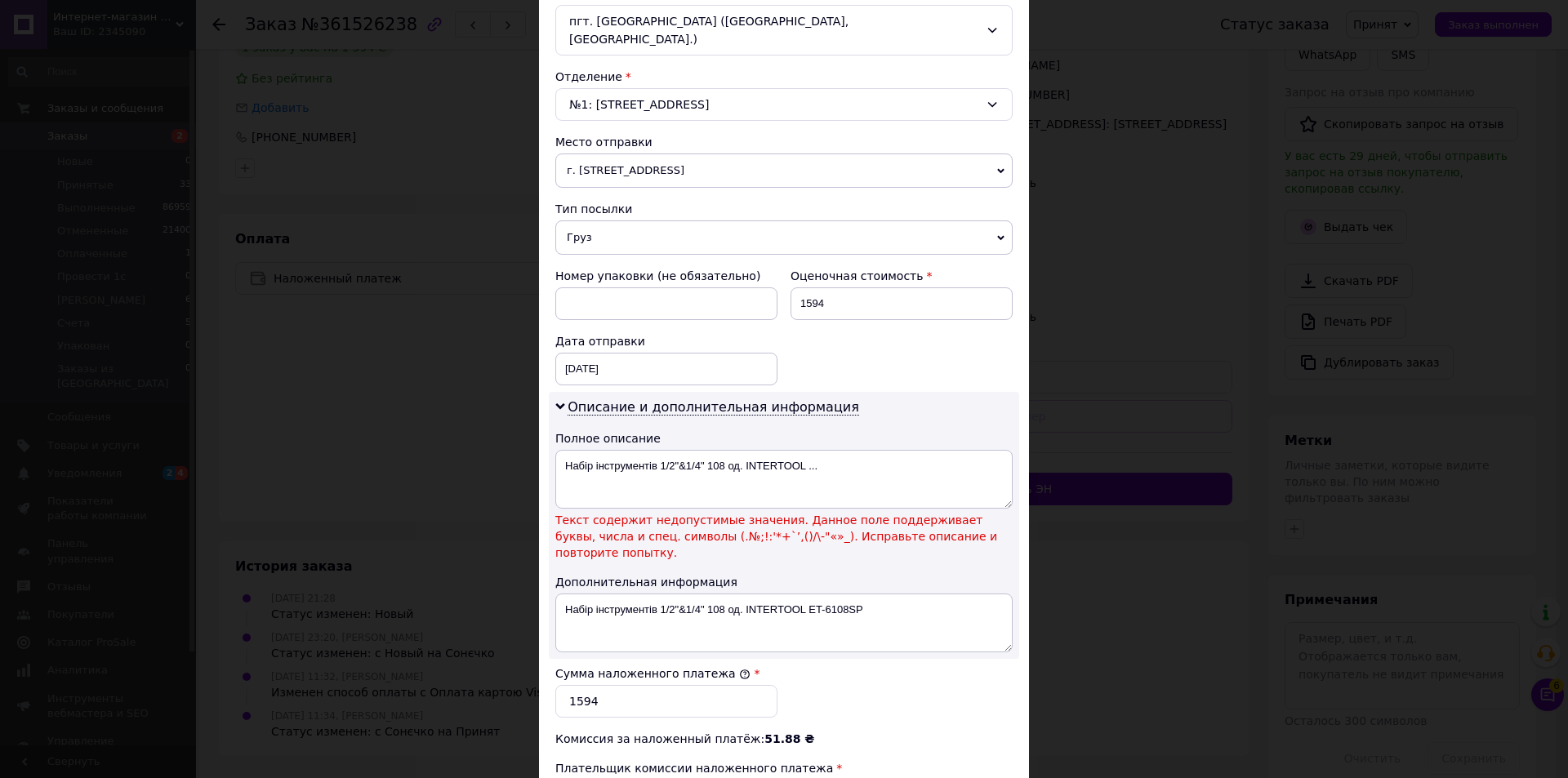
scroll to position [687, 0]
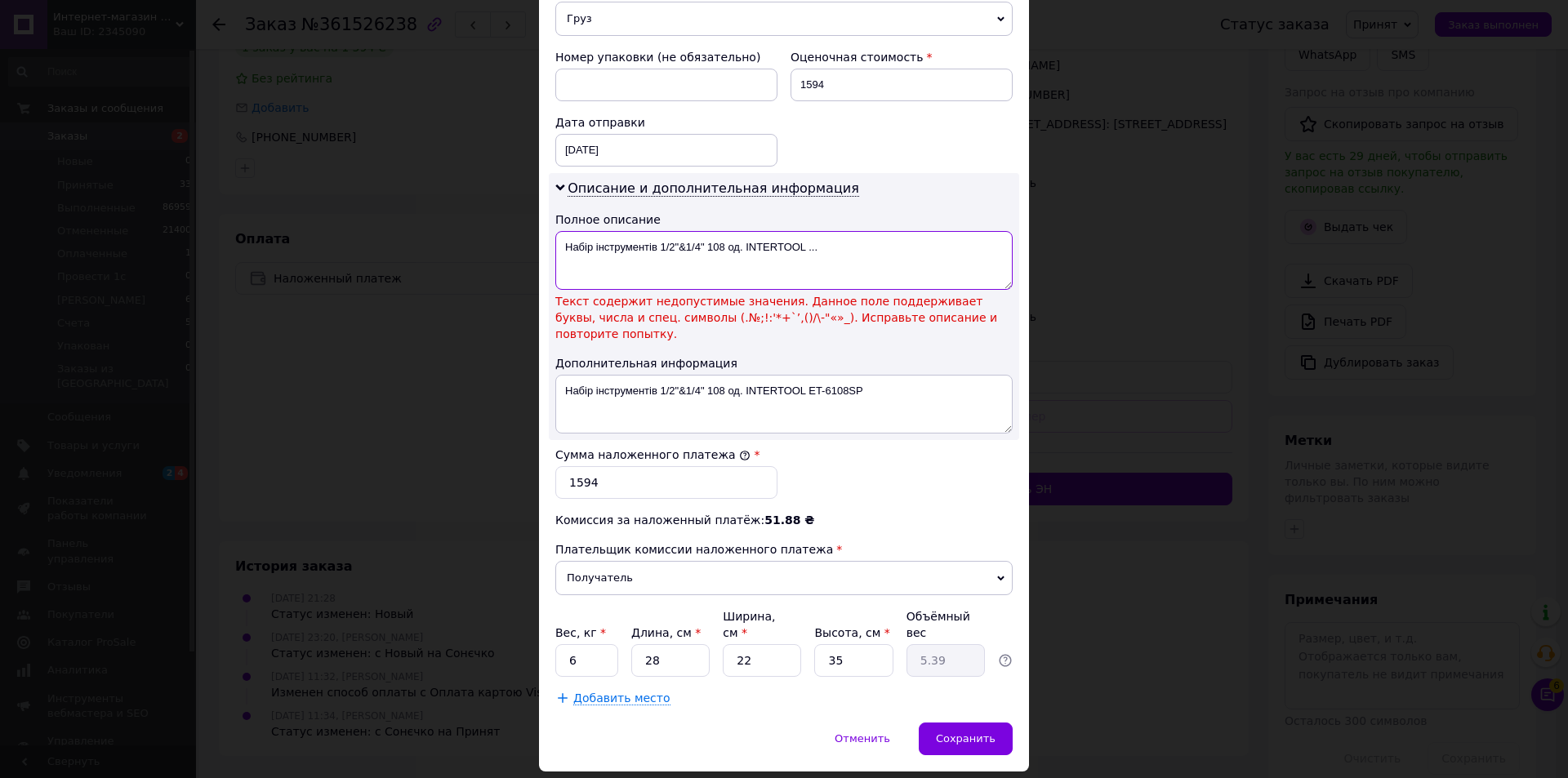
drag, startPoint x: 826, startPoint y: 238, endPoint x: 654, endPoint y: 233, distance: 172.1
click at [654, 233] on textarea "Набір інструментів 1/2"&1/4" 108 од. INTERTOOL ..." at bounding box center [784, 260] width 458 height 58
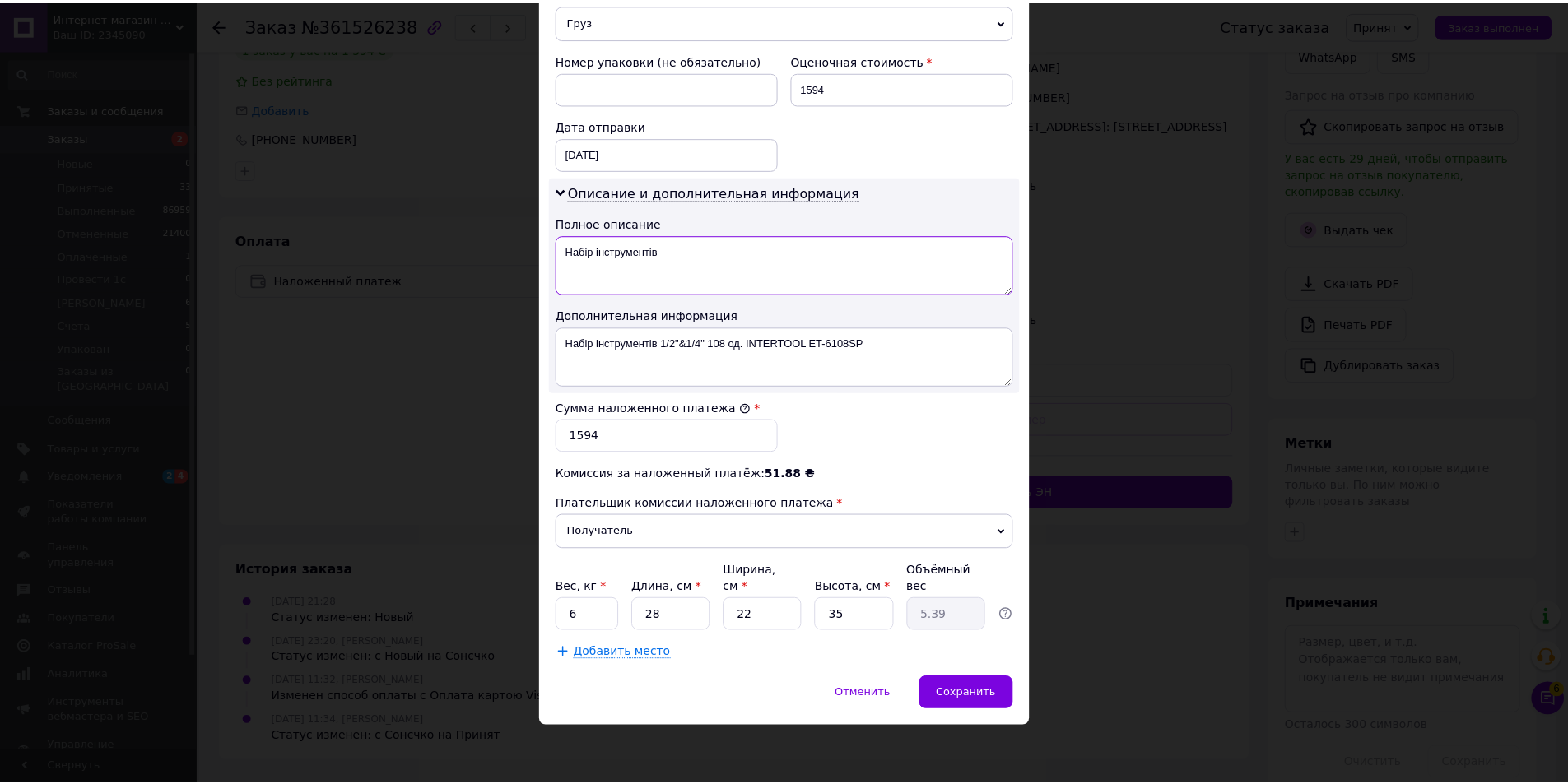
scroll to position [656, 0]
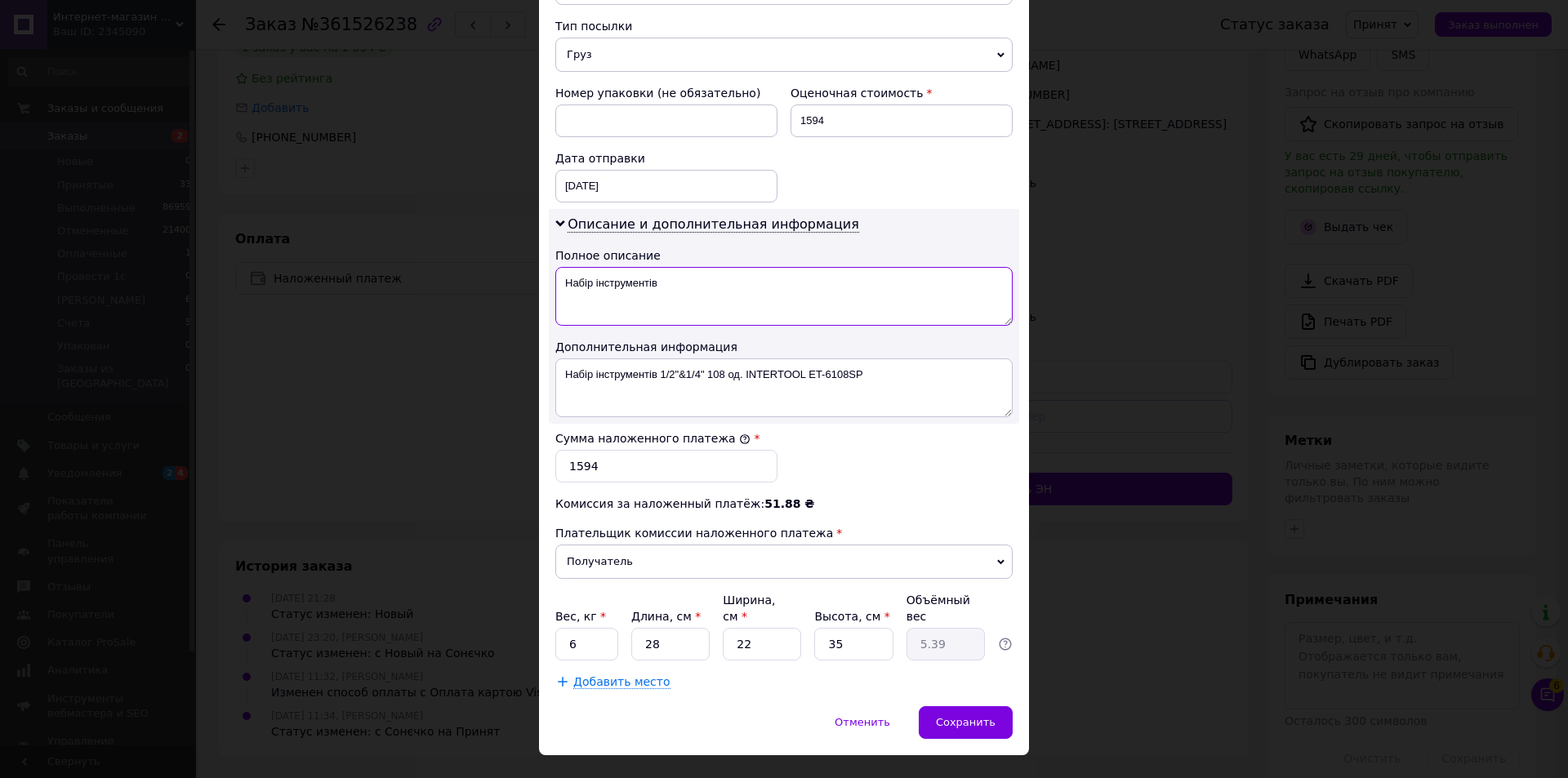
type textarea "Набір інструментів"
click at [973, 706] on div "Сохранить" at bounding box center [966, 722] width 94 height 33
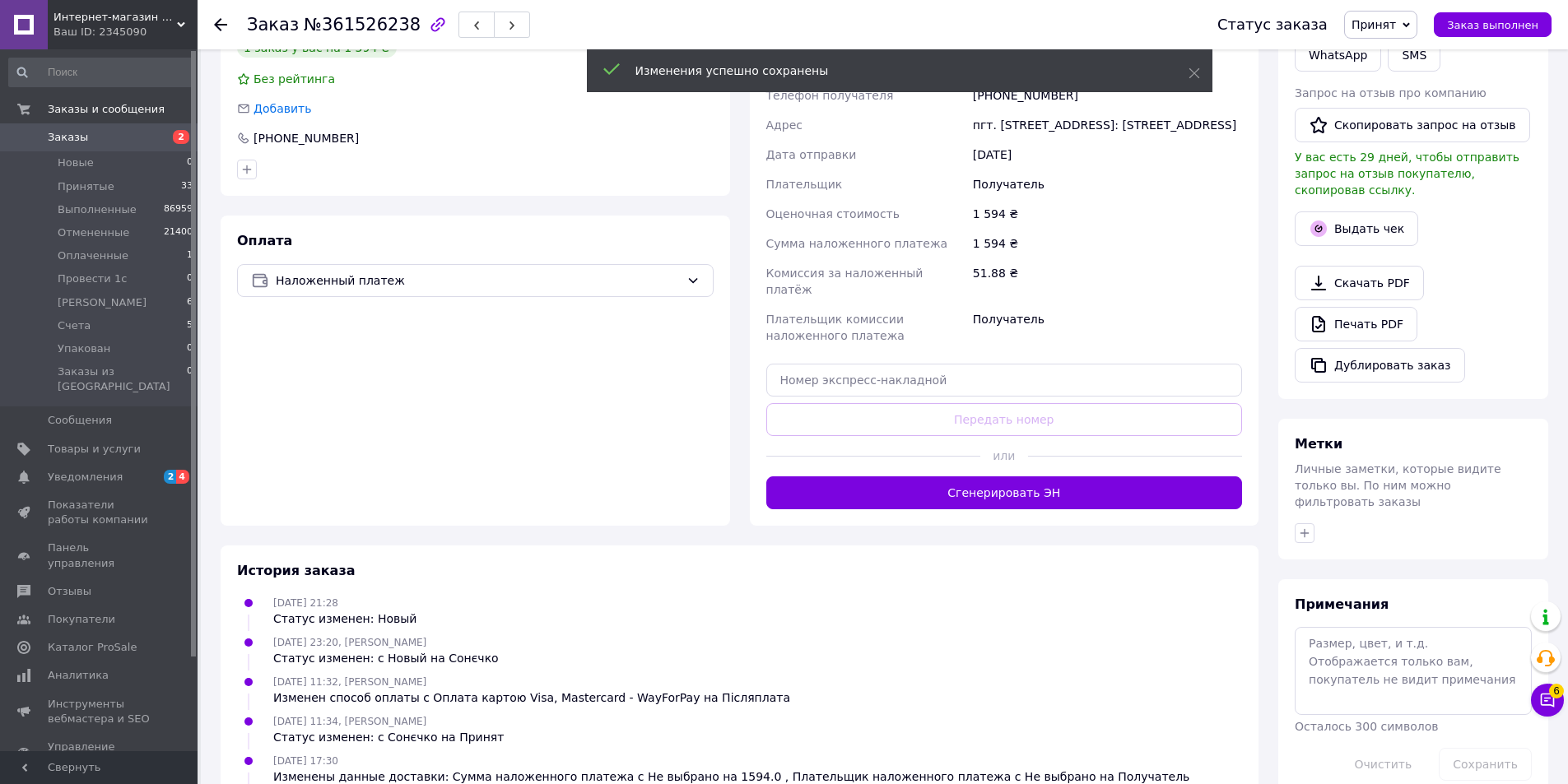
click at [959, 503] on button "Сгенерировать ЭН" at bounding box center [1004, 492] width 476 height 33
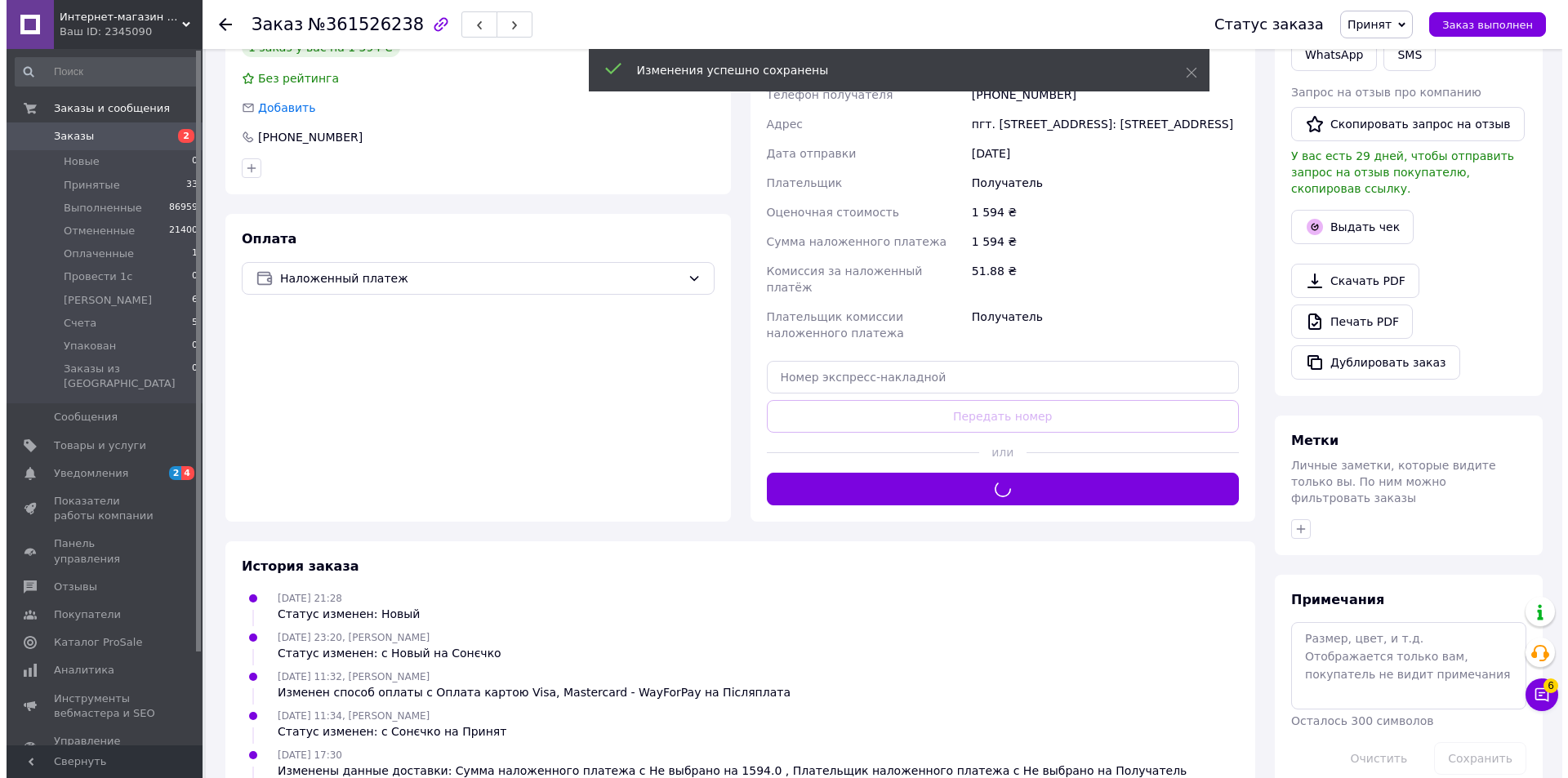
scroll to position [0, 0]
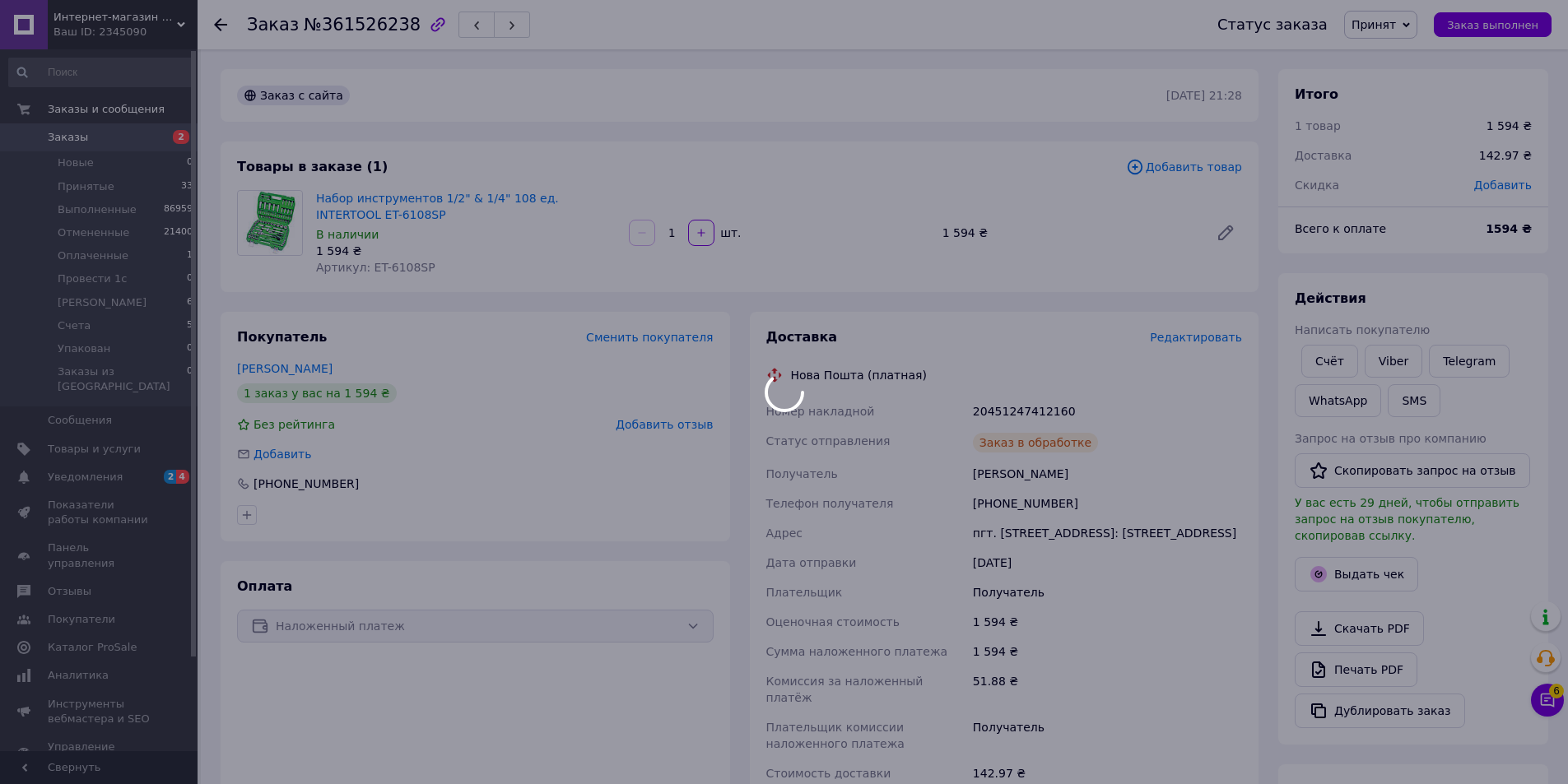
click at [482, 21] on div at bounding box center [784, 392] width 1568 height 784
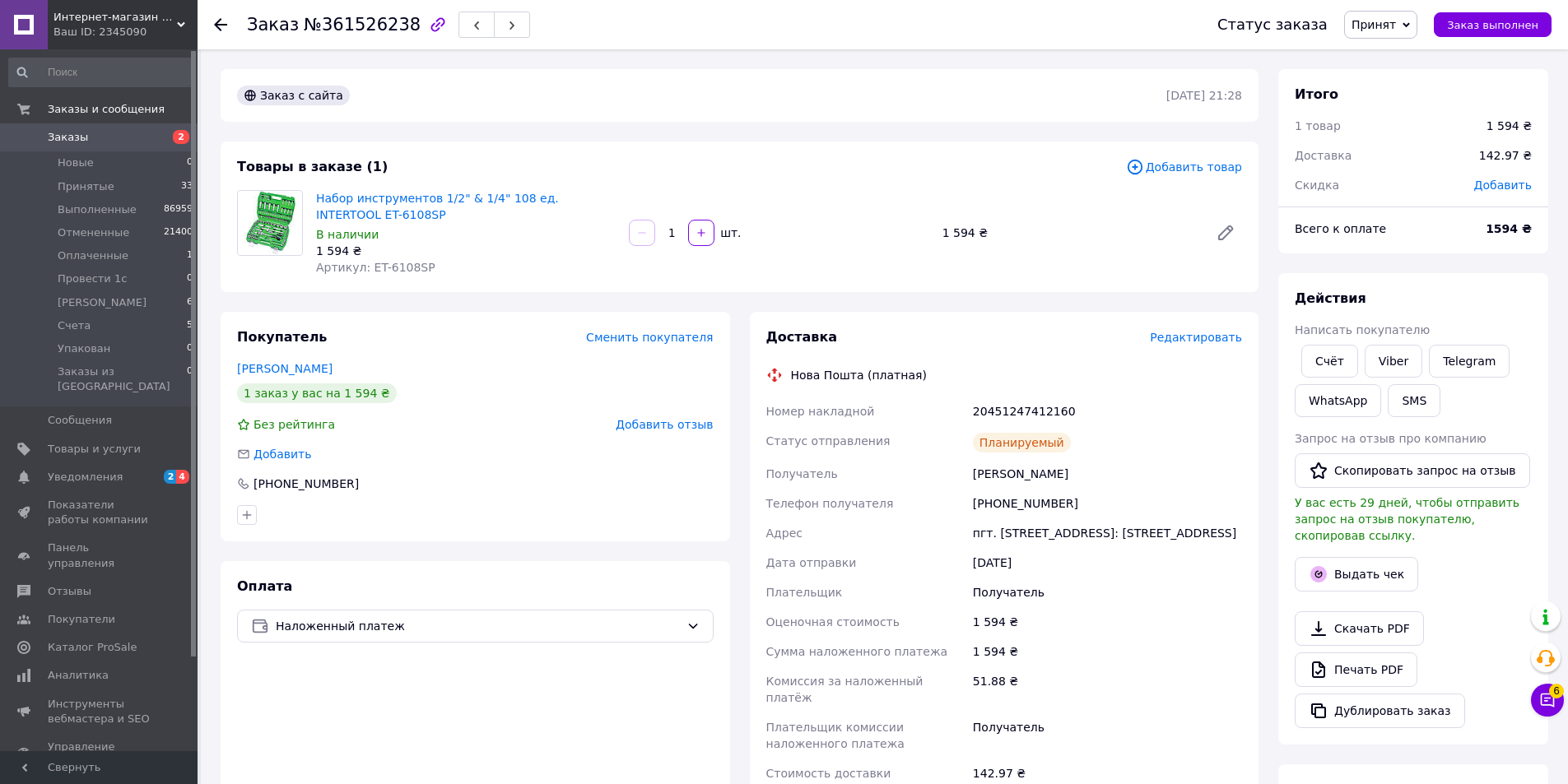
click at [494, 34] on button "button" at bounding box center [512, 25] width 36 height 27
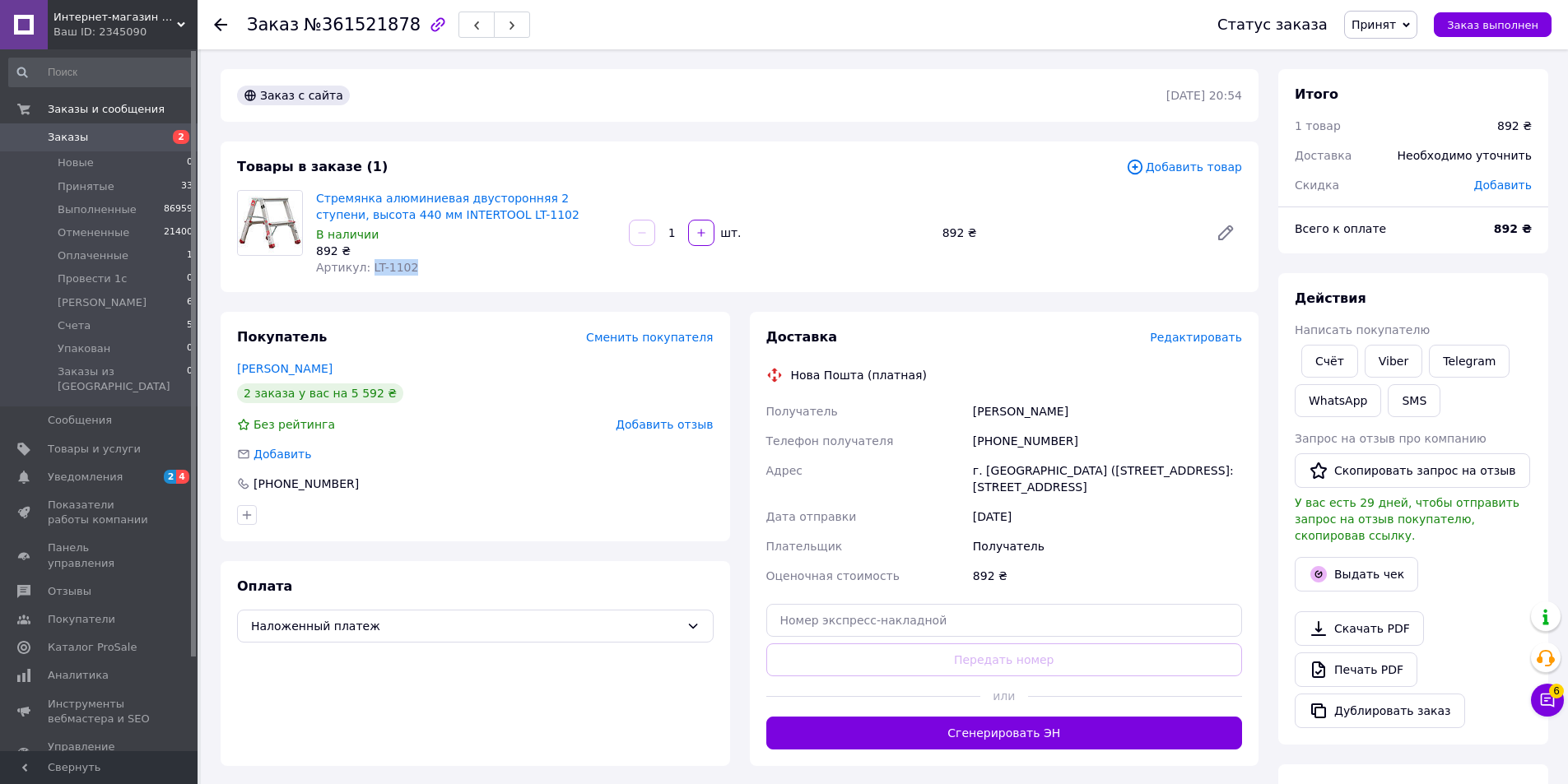
drag, startPoint x: 415, startPoint y: 269, endPoint x: 366, endPoint y: 269, distance: 49.0
click at [366, 269] on div "Артикул: LT-1102" at bounding box center [465, 267] width 300 height 16
copy span "LT-1102"
click at [1198, 335] on span "Редактировать" at bounding box center [1195, 337] width 92 height 13
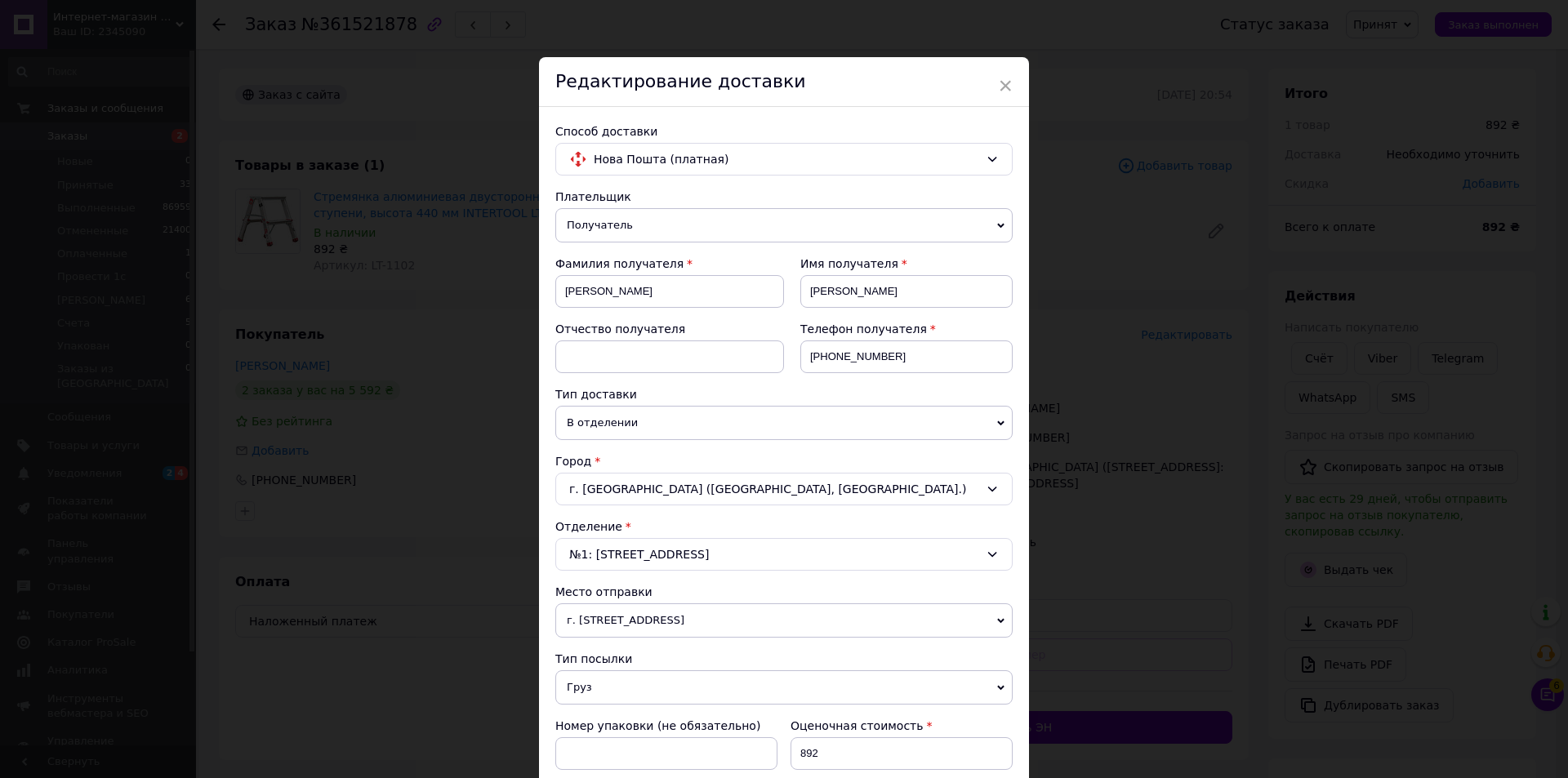
scroll to position [519, 0]
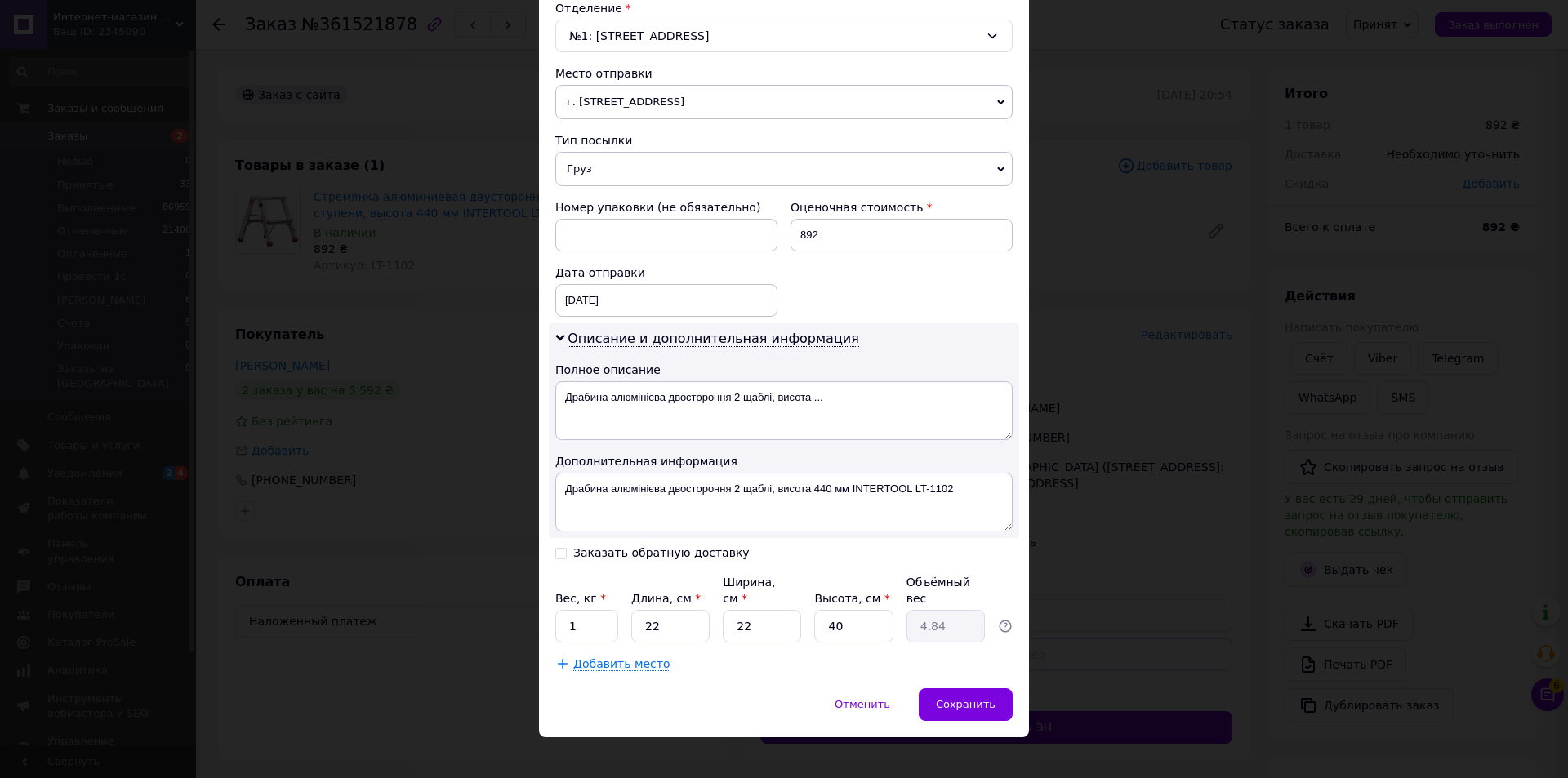
click at [556, 555] on input "Заказать обратную доставку" at bounding box center [561, 552] width 11 height 11
checkbox input "true"
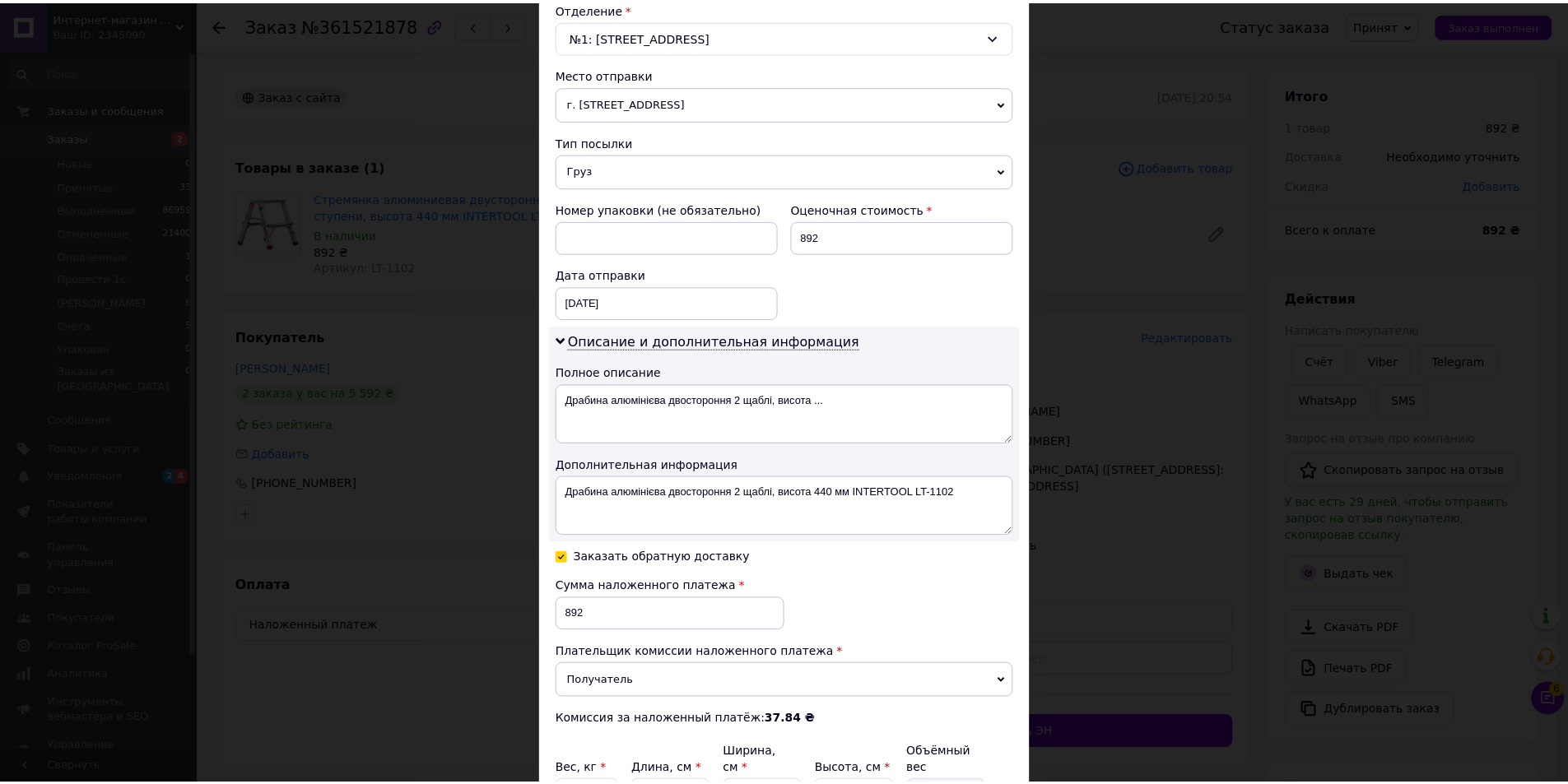
scroll to position [689, 0]
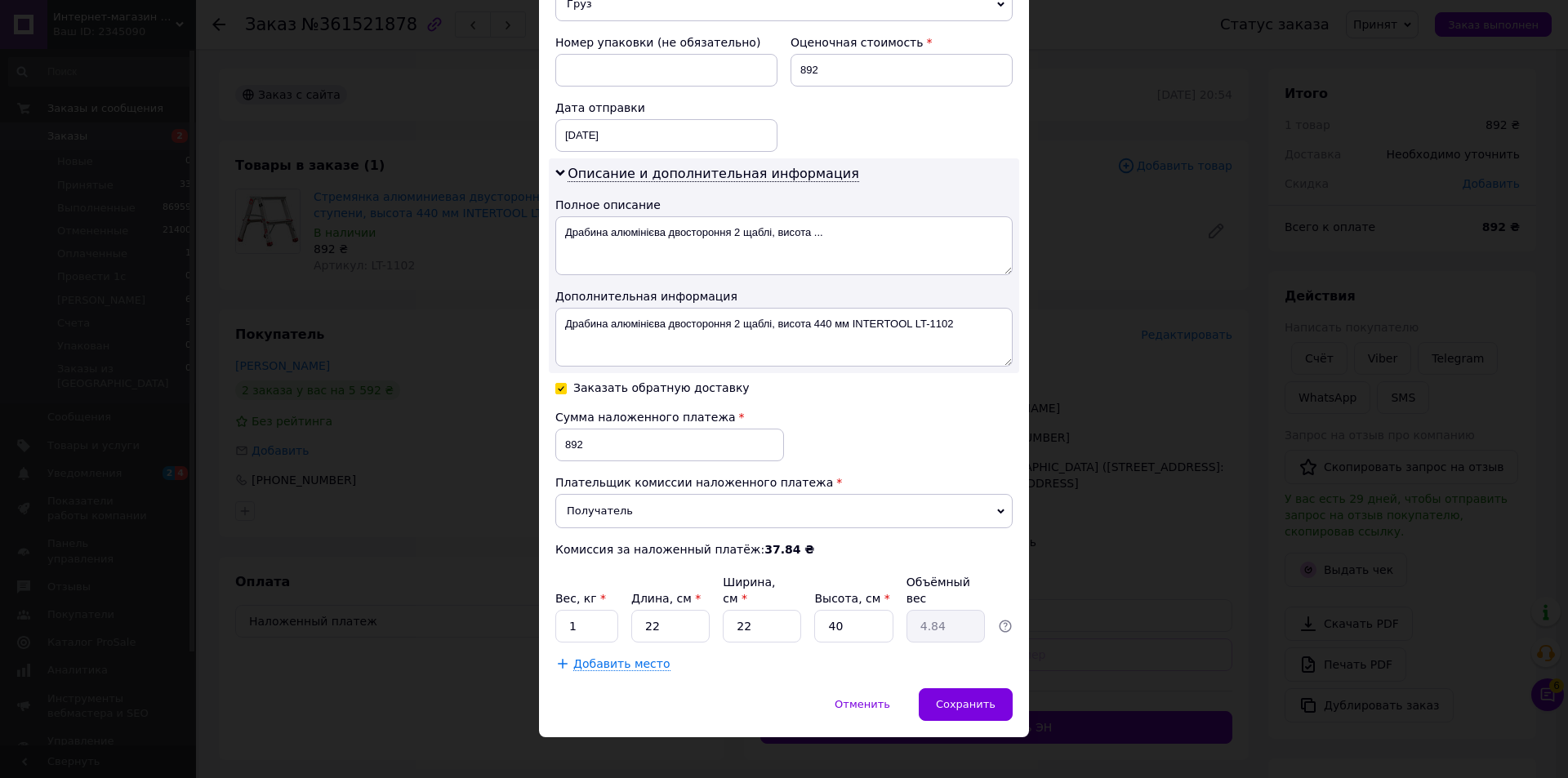
click at [955, 688] on div "Сохранить" at bounding box center [966, 704] width 94 height 33
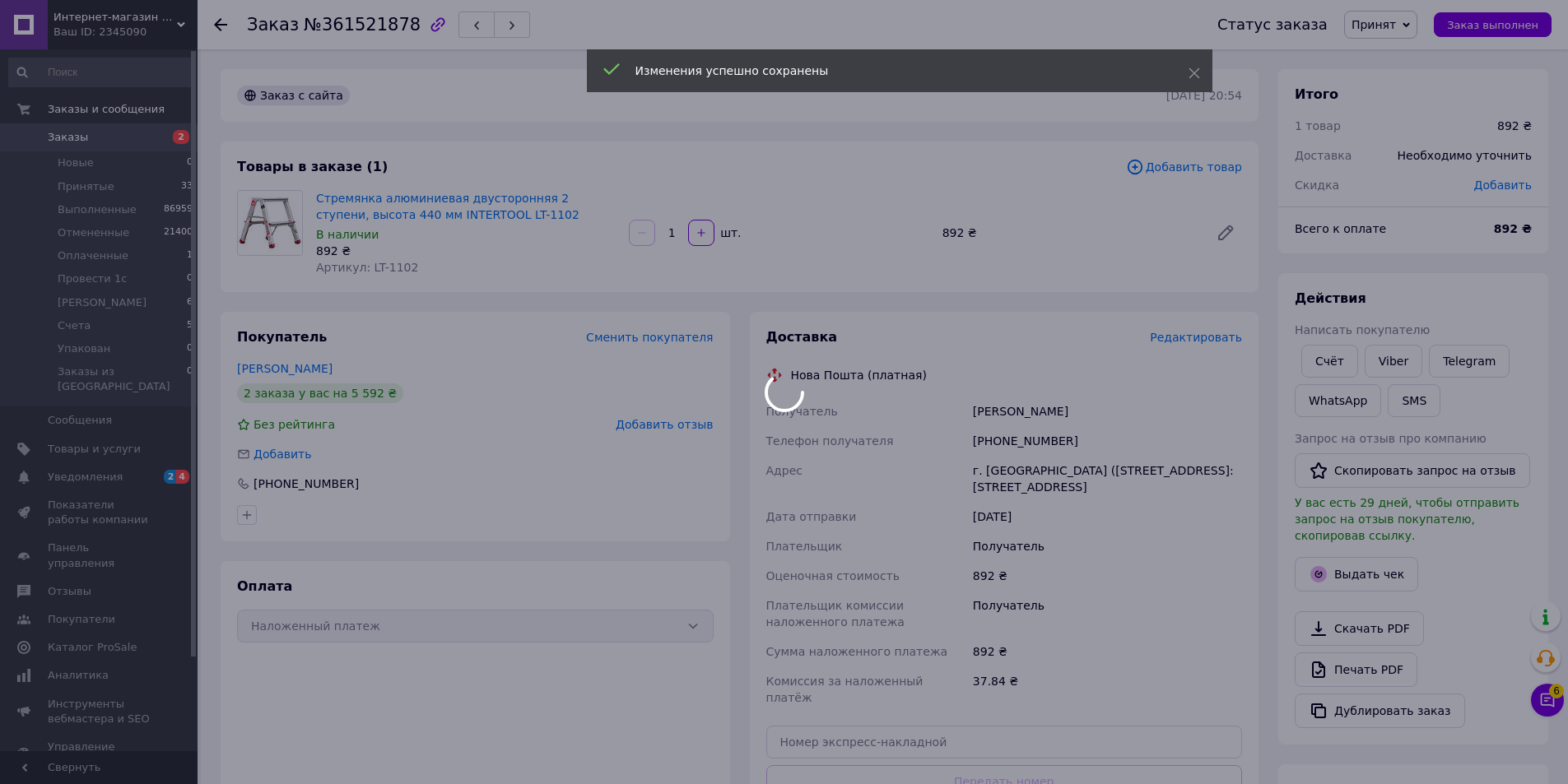
scroll to position [346, 0]
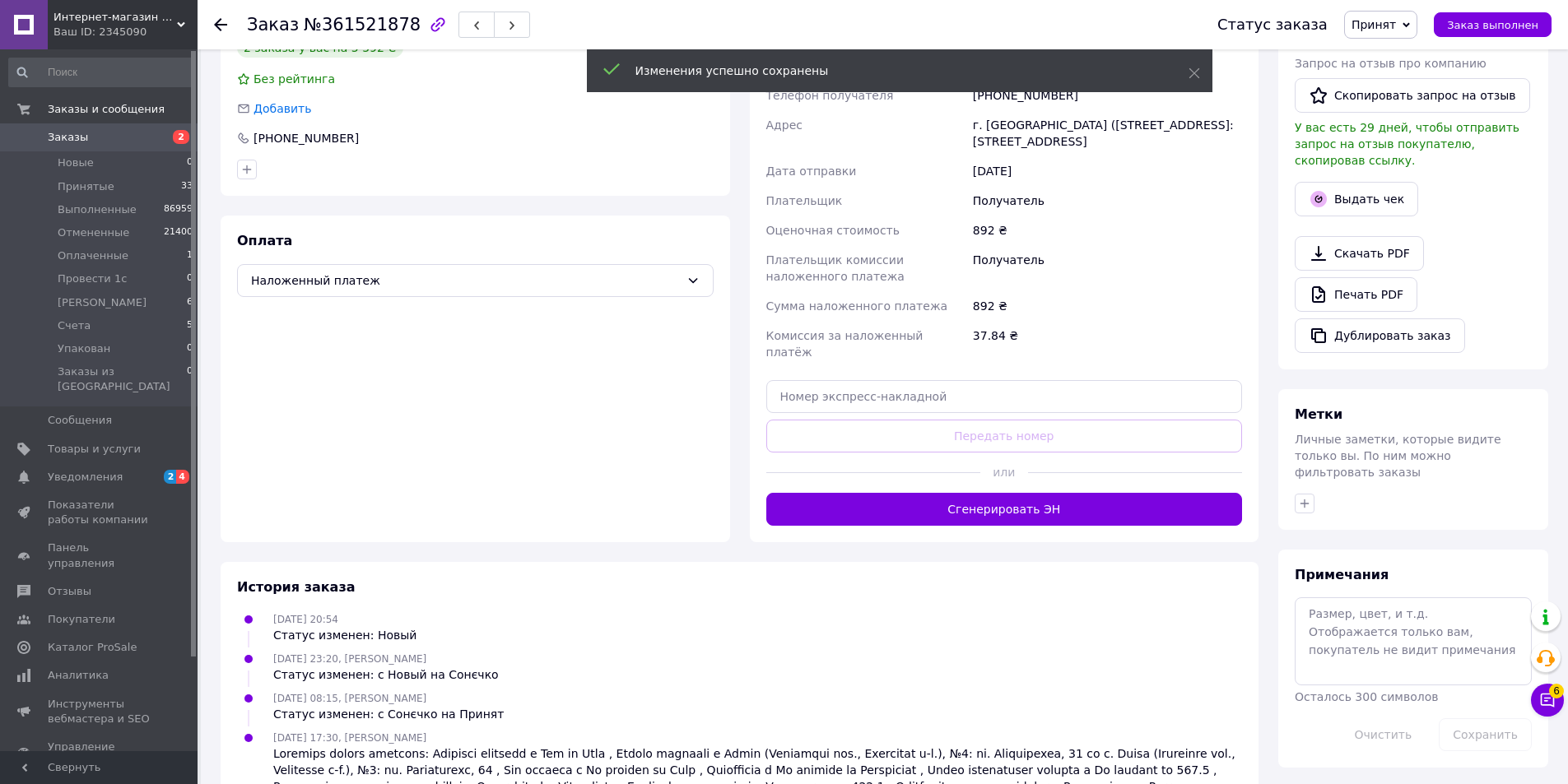
click at [952, 493] on button "Сгенерировать ЭН" at bounding box center [1004, 509] width 476 height 33
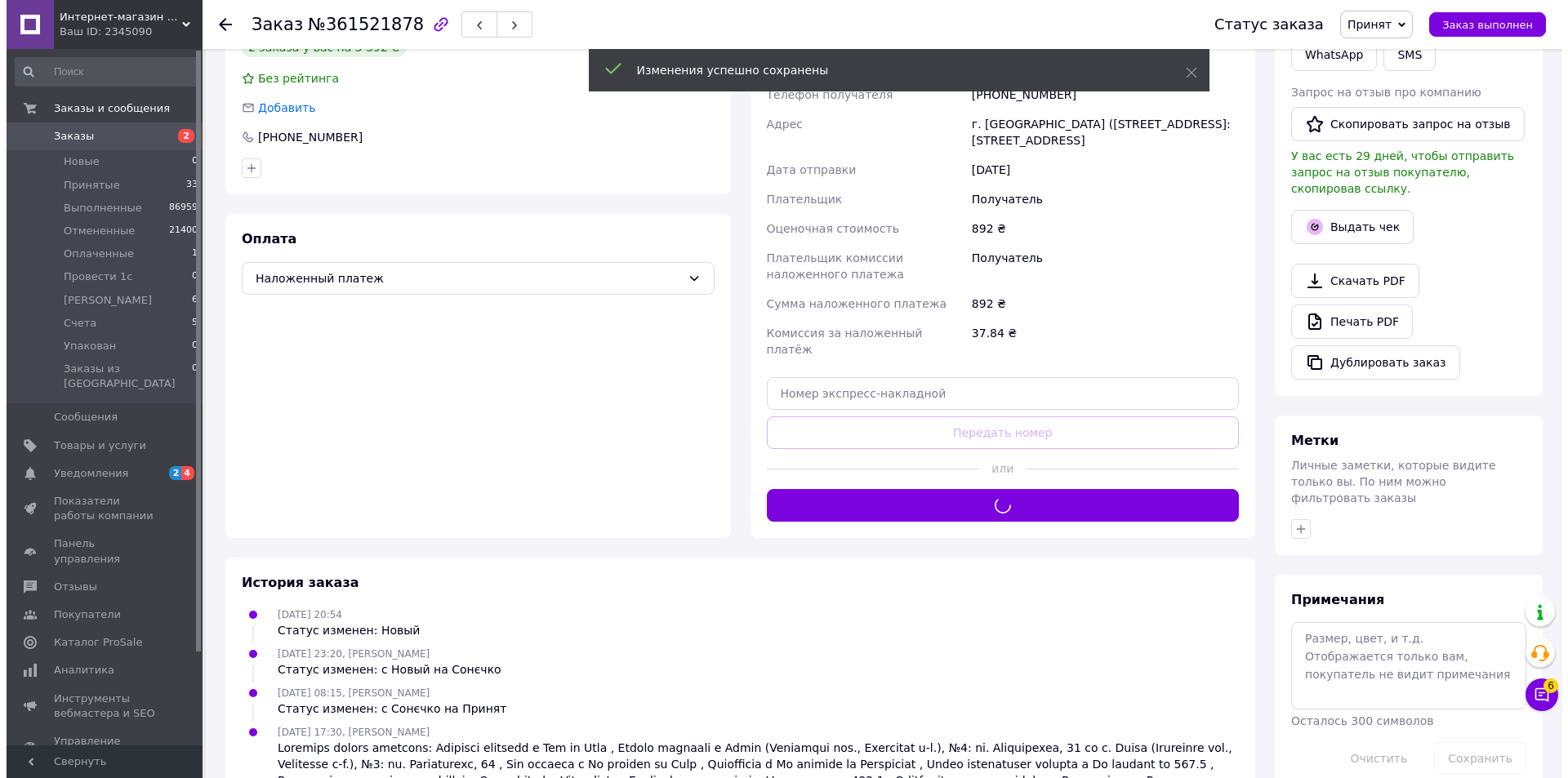
scroll to position [0, 0]
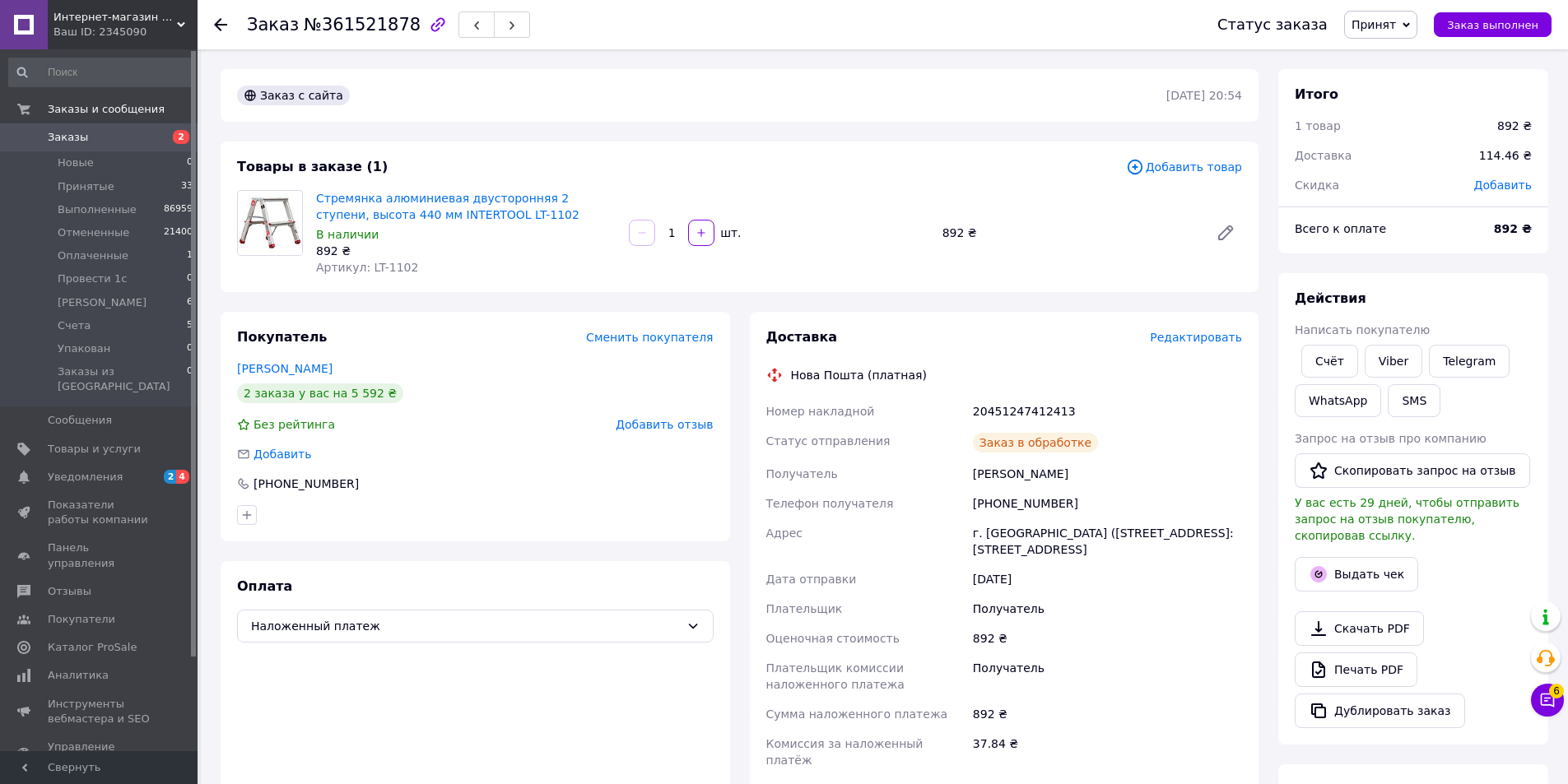
click at [499, 18] on button "button" at bounding box center [512, 25] width 36 height 27
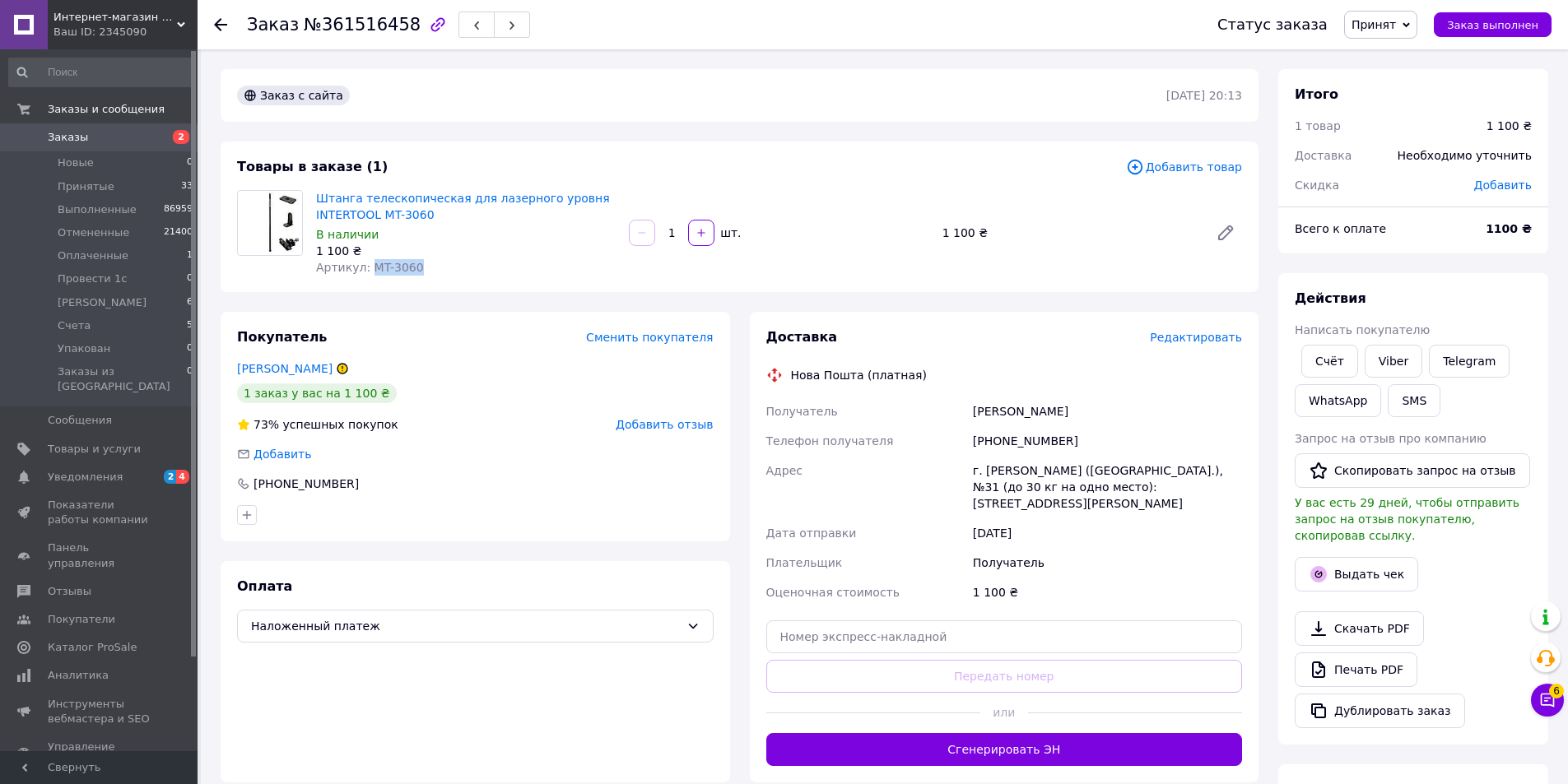
drag, startPoint x: 418, startPoint y: 272, endPoint x: 365, endPoint y: 278, distance: 53.3
click at [365, 278] on div "Товары в заказе (1) Добавить товар Штанга телескопическая для лазерного уровня …" at bounding box center [740, 217] width 1038 height 150
copy span "MT-3060"
click at [1190, 343] on span "Редактировать" at bounding box center [1195, 337] width 92 height 13
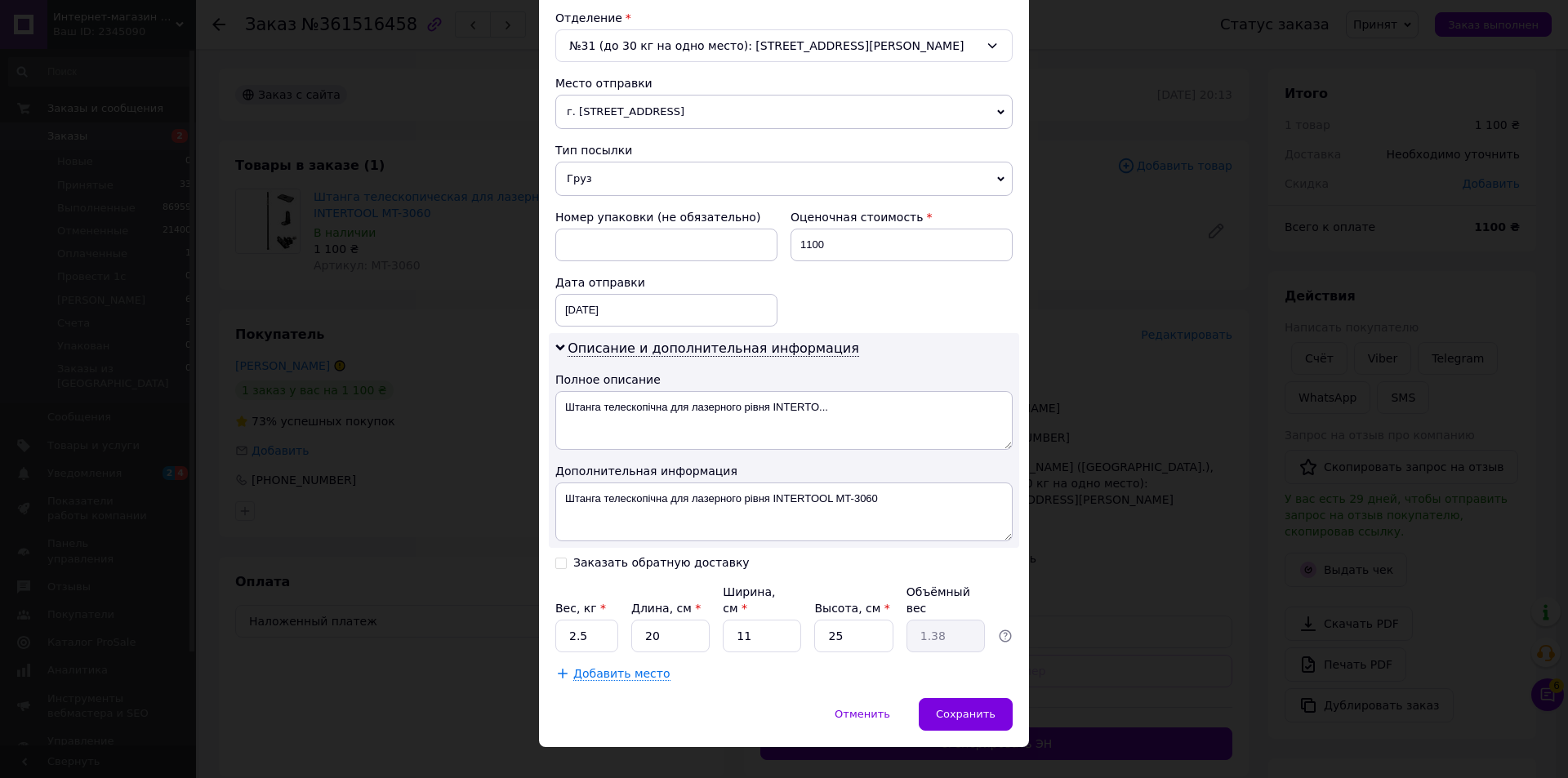
scroll to position [519, 0]
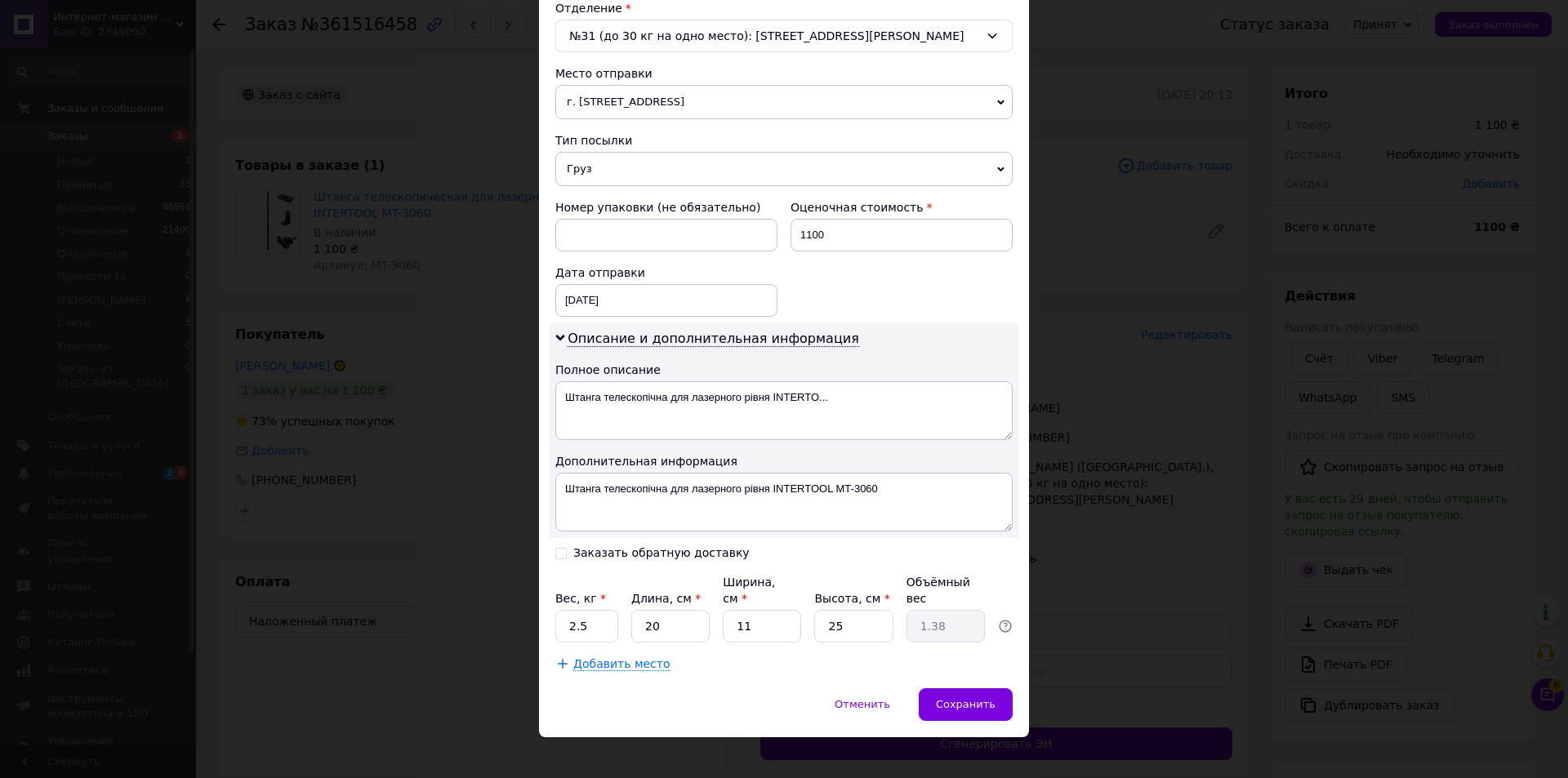
click at [559, 555] on input "Заказать обратную доставку" at bounding box center [561, 552] width 11 height 11
checkbox input "true"
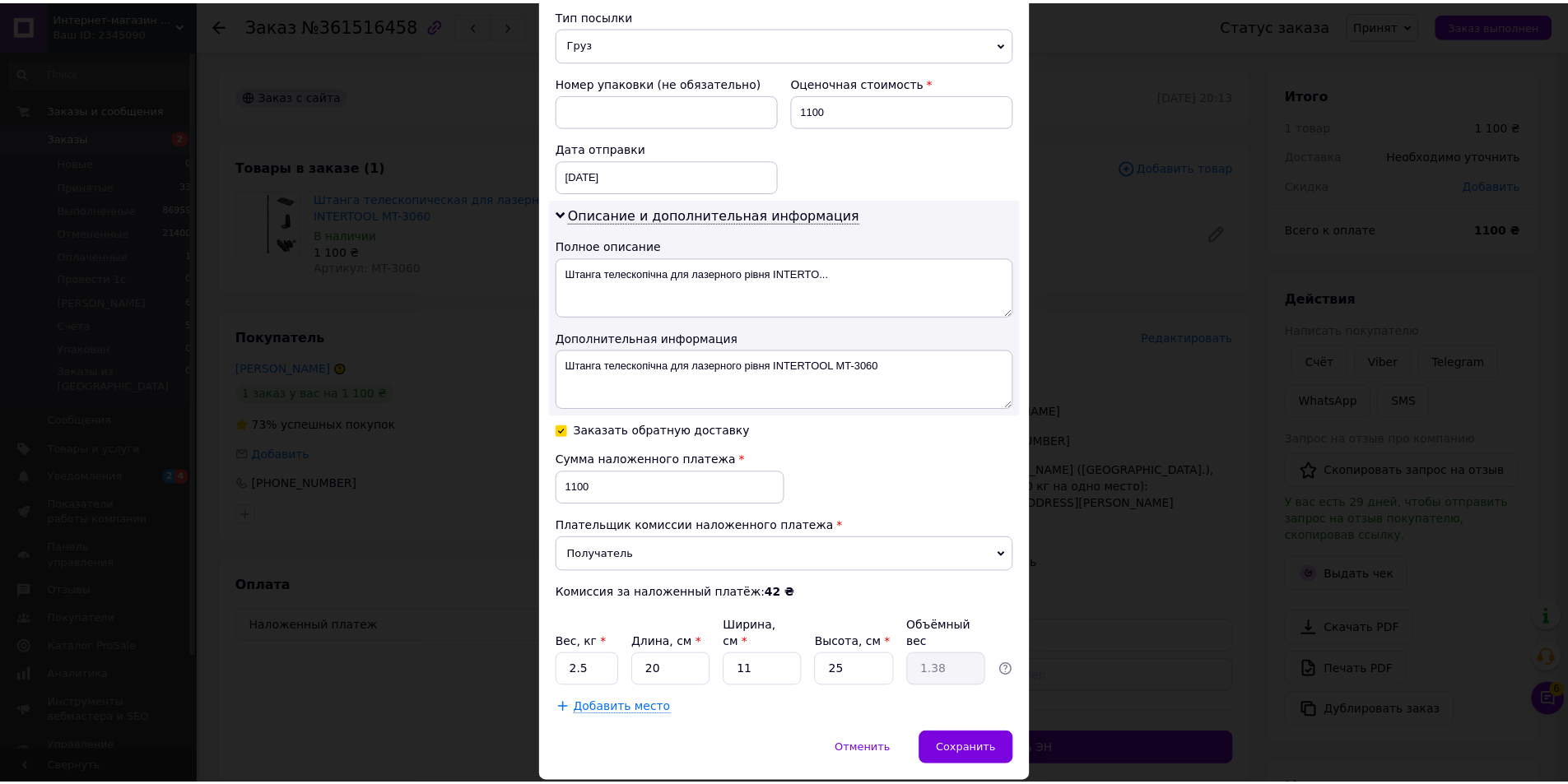
scroll to position [689, 0]
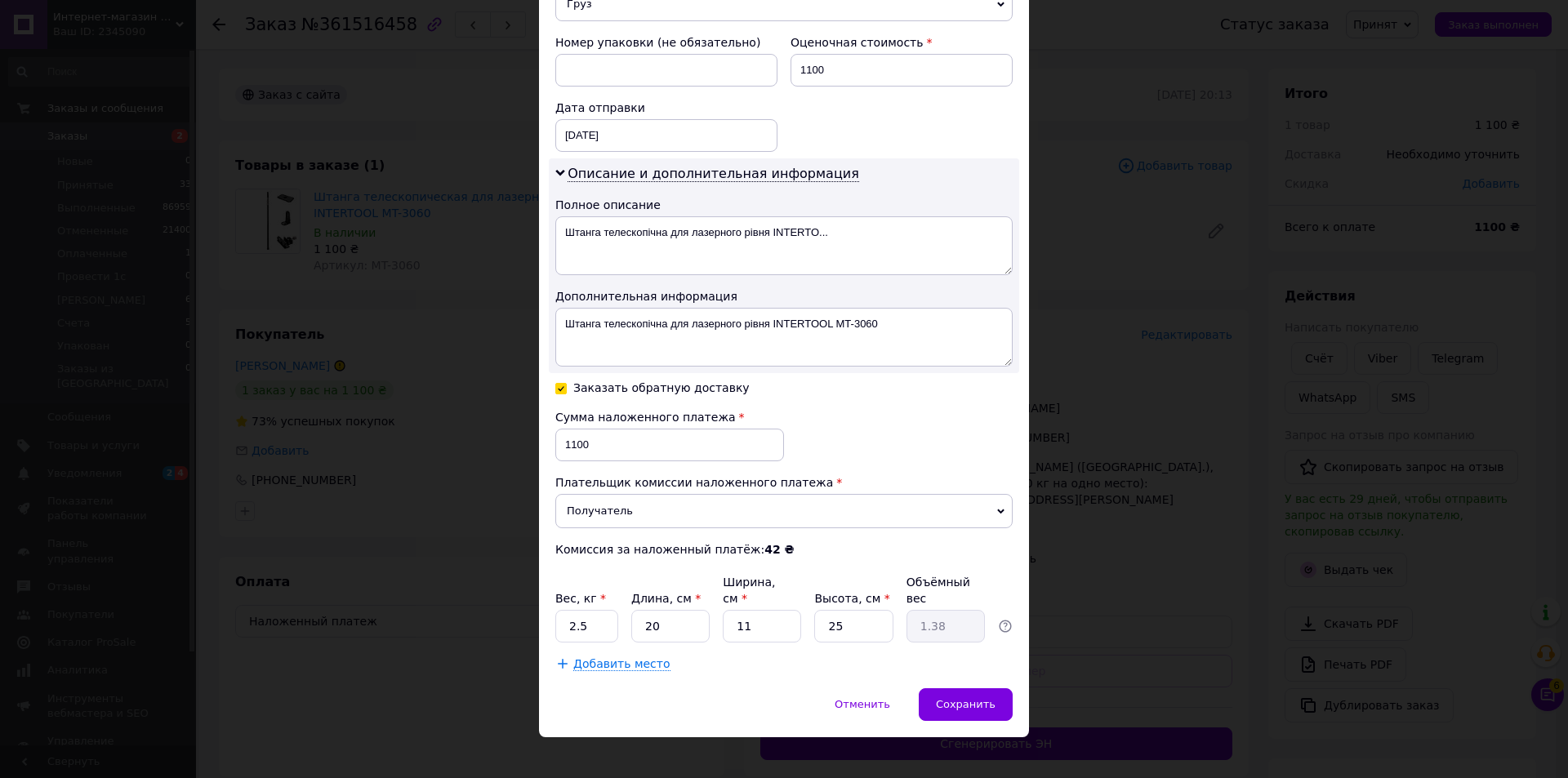
click at [965, 696] on div "Сохранить" at bounding box center [966, 704] width 94 height 33
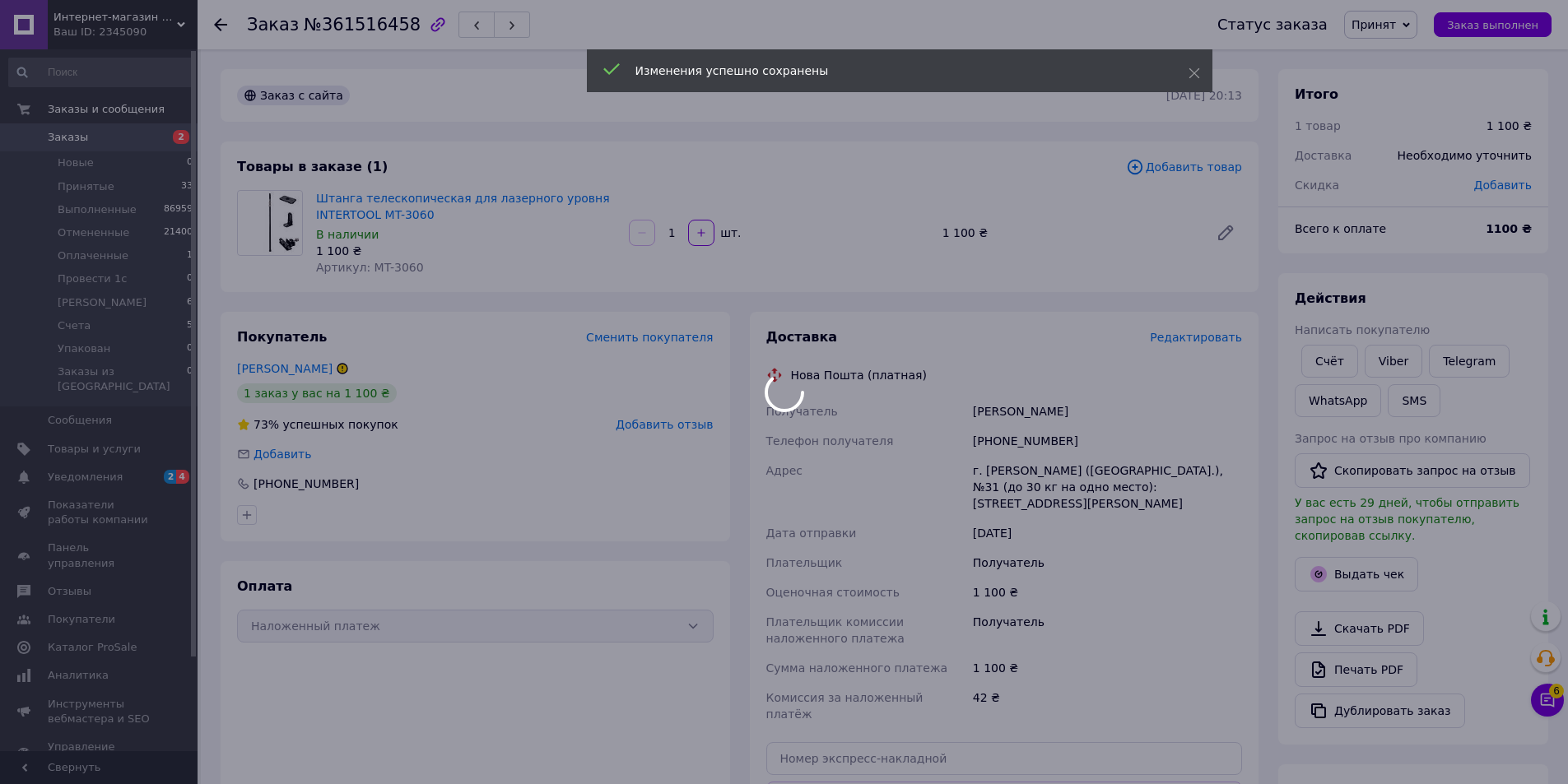
scroll to position [346, 0]
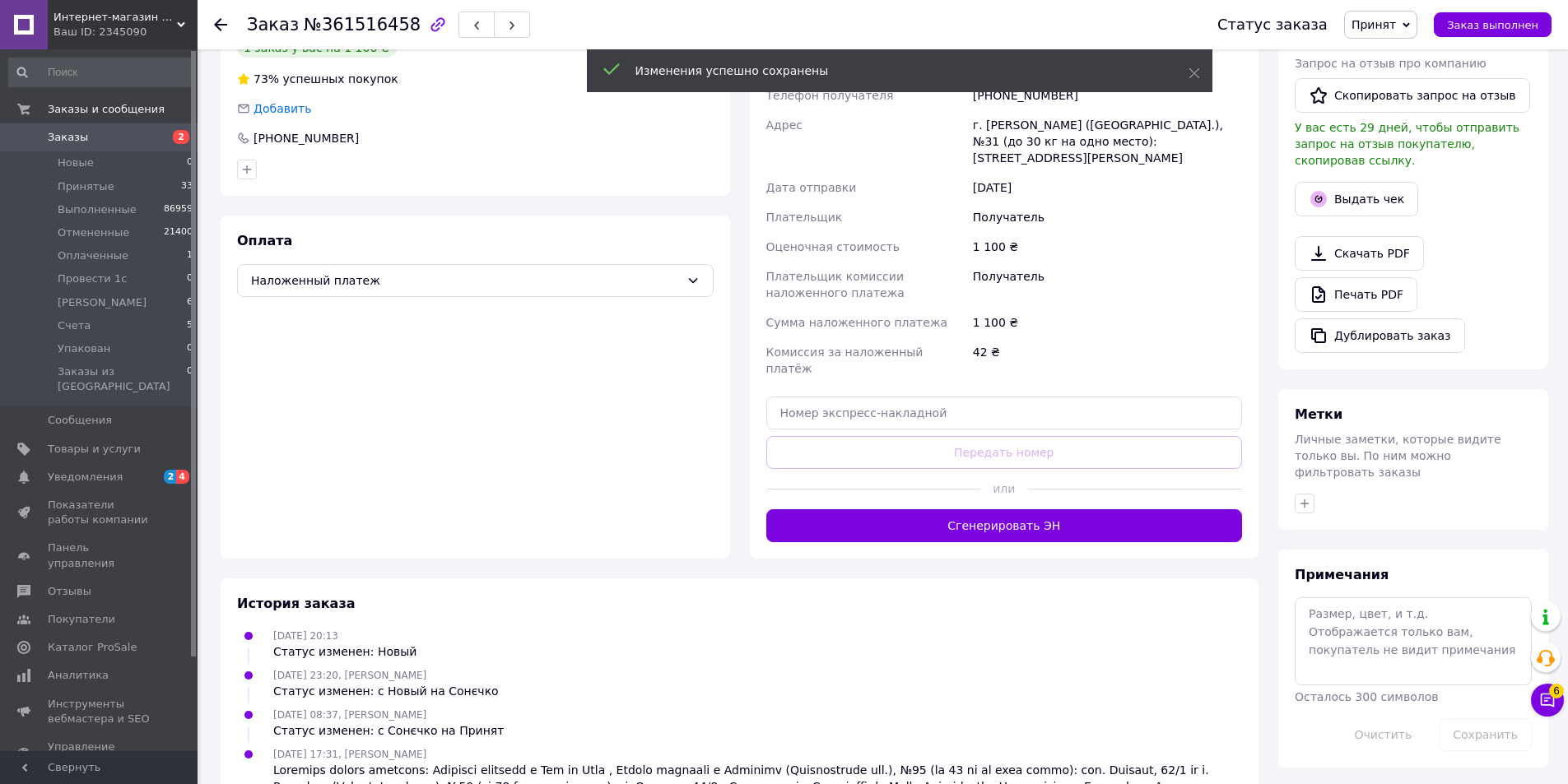
click at [1015, 509] on button "Сгенерировать ЭН" at bounding box center [1004, 526] width 476 height 33
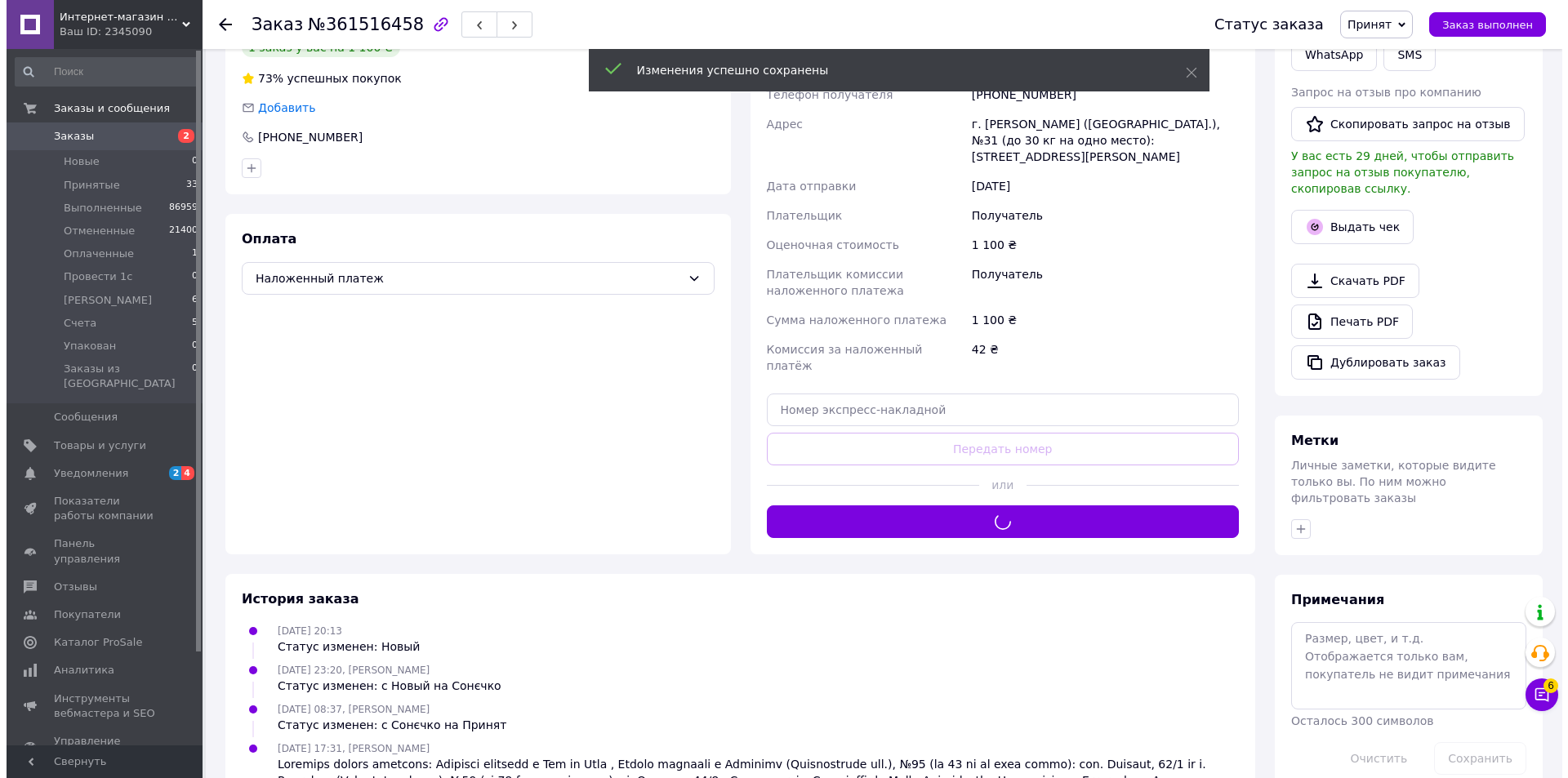
scroll to position [0, 0]
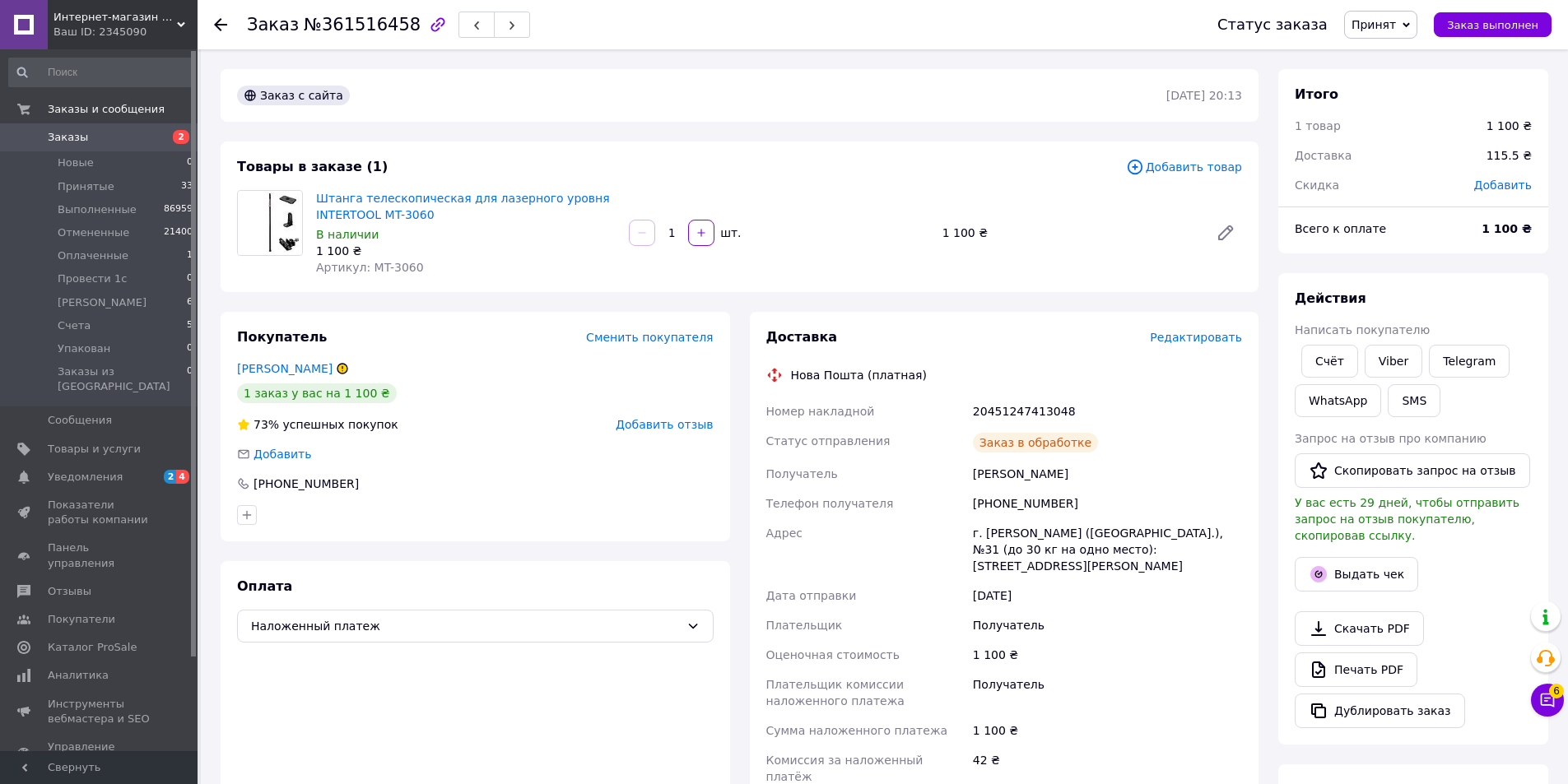
click at [494, 16] on button "button" at bounding box center [512, 25] width 36 height 27
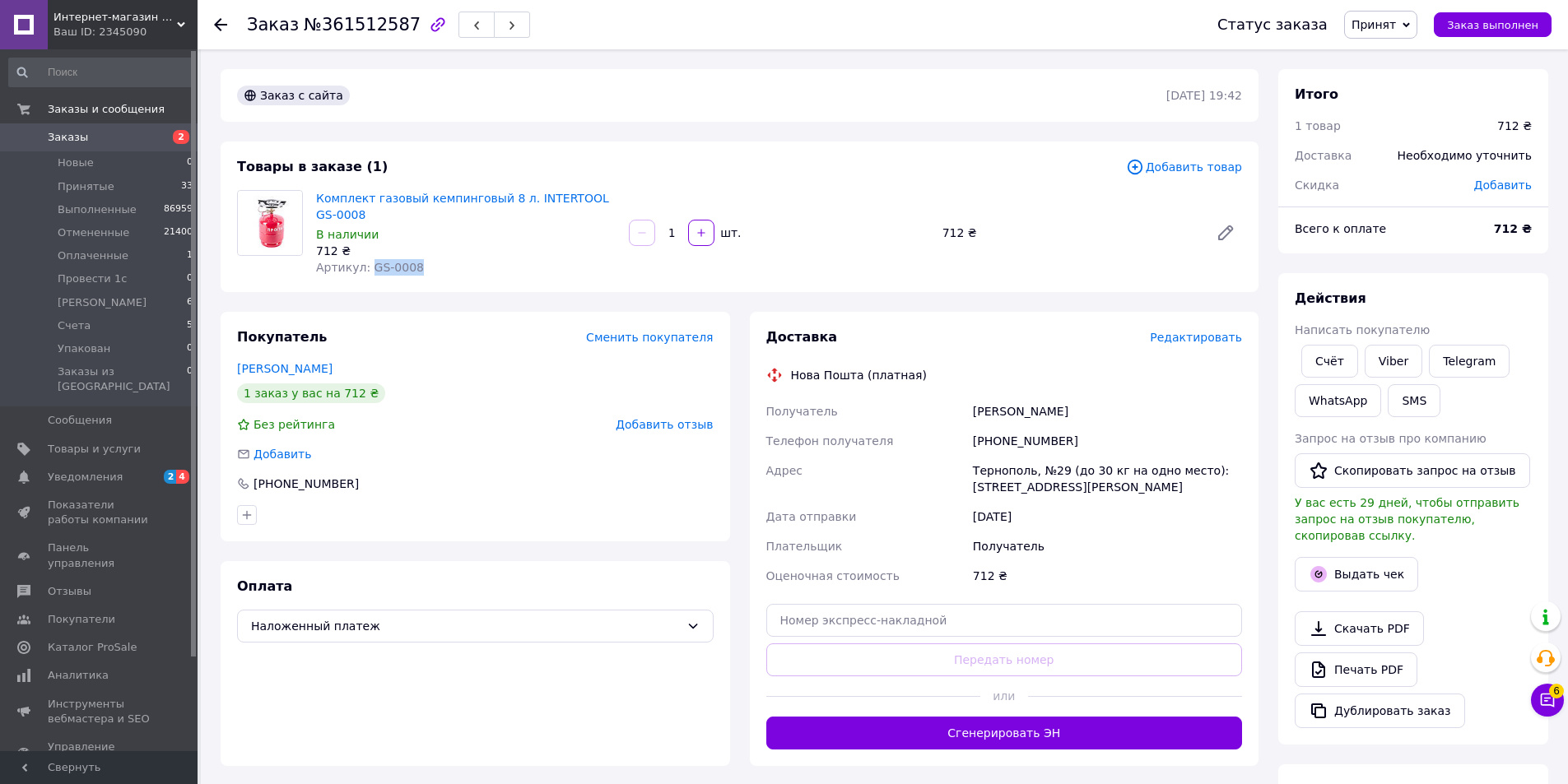
drag, startPoint x: 419, startPoint y: 267, endPoint x: 365, endPoint y: 271, distance: 54.1
click at [365, 271] on div "Артикул: GS-0008" at bounding box center [465, 267] width 300 height 16
copy span "GS-0008"
click at [1180, 338] on span "Редактировать" at bounding box center [1195, 337] width 92 height 13
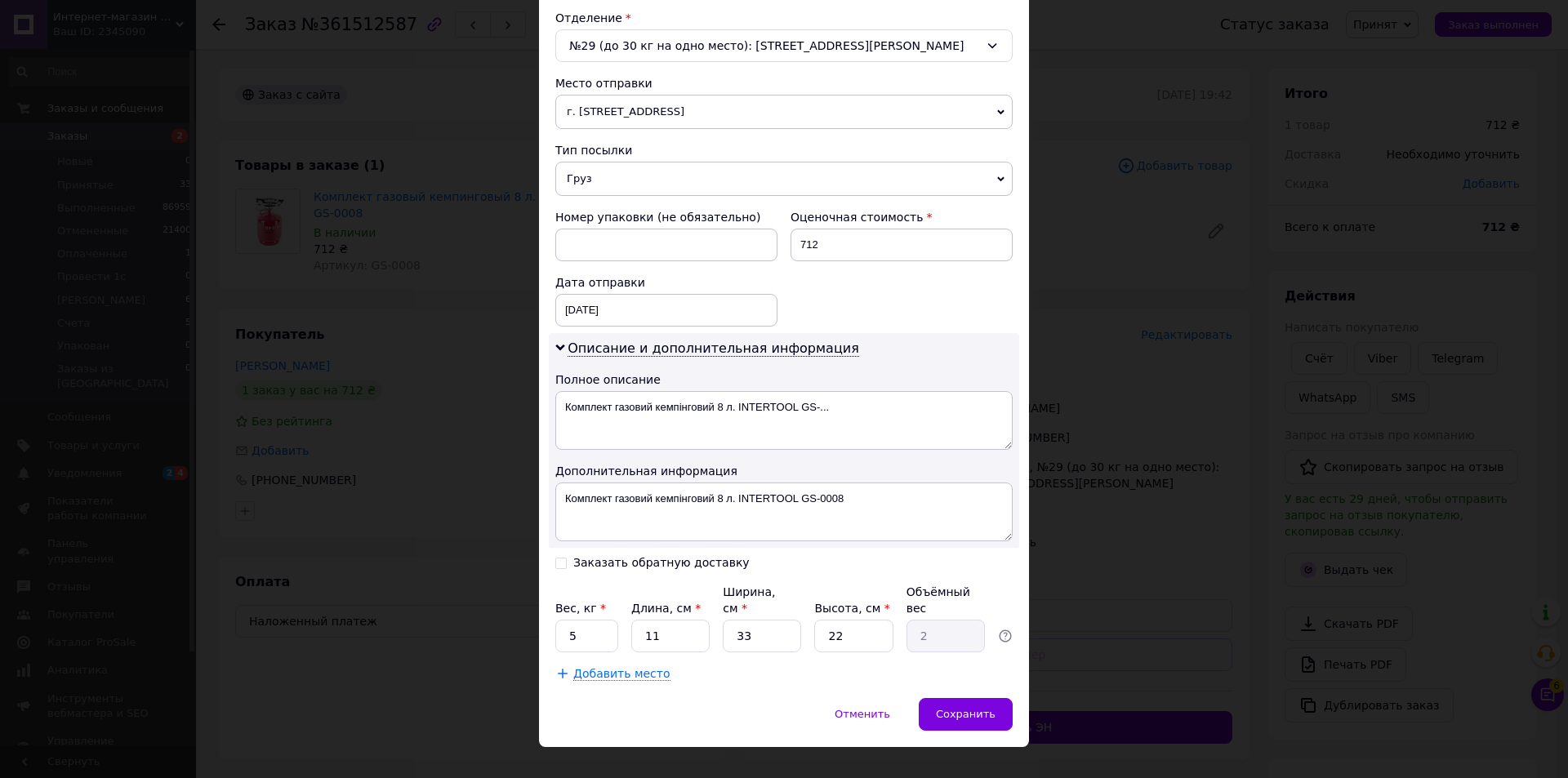
scroll to position [519, 0]
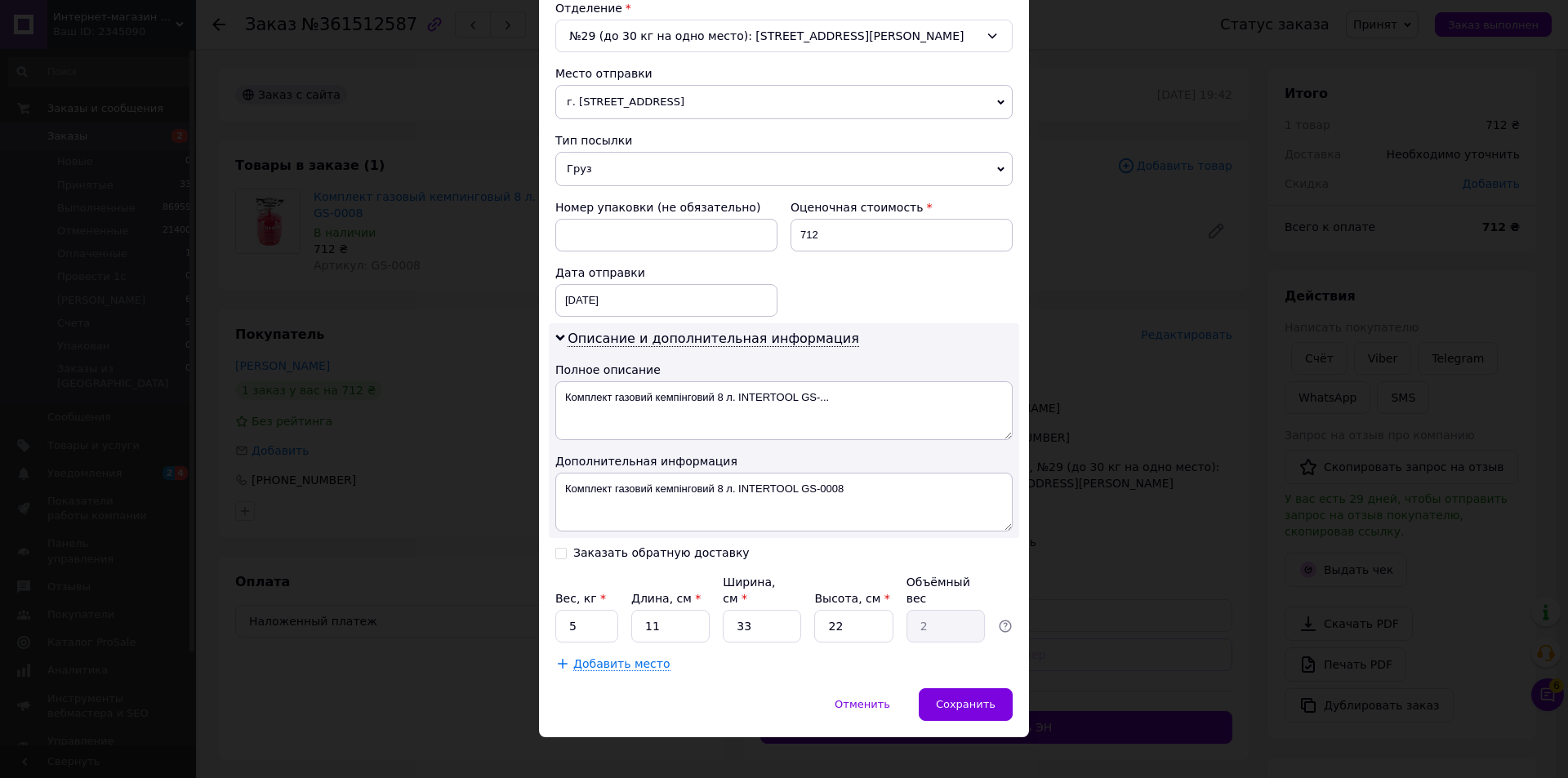
click at [556, 551] on input "Заказать обратную доставку" at bounding box center [561, 552] width 11 height 11
checkbox input "true"
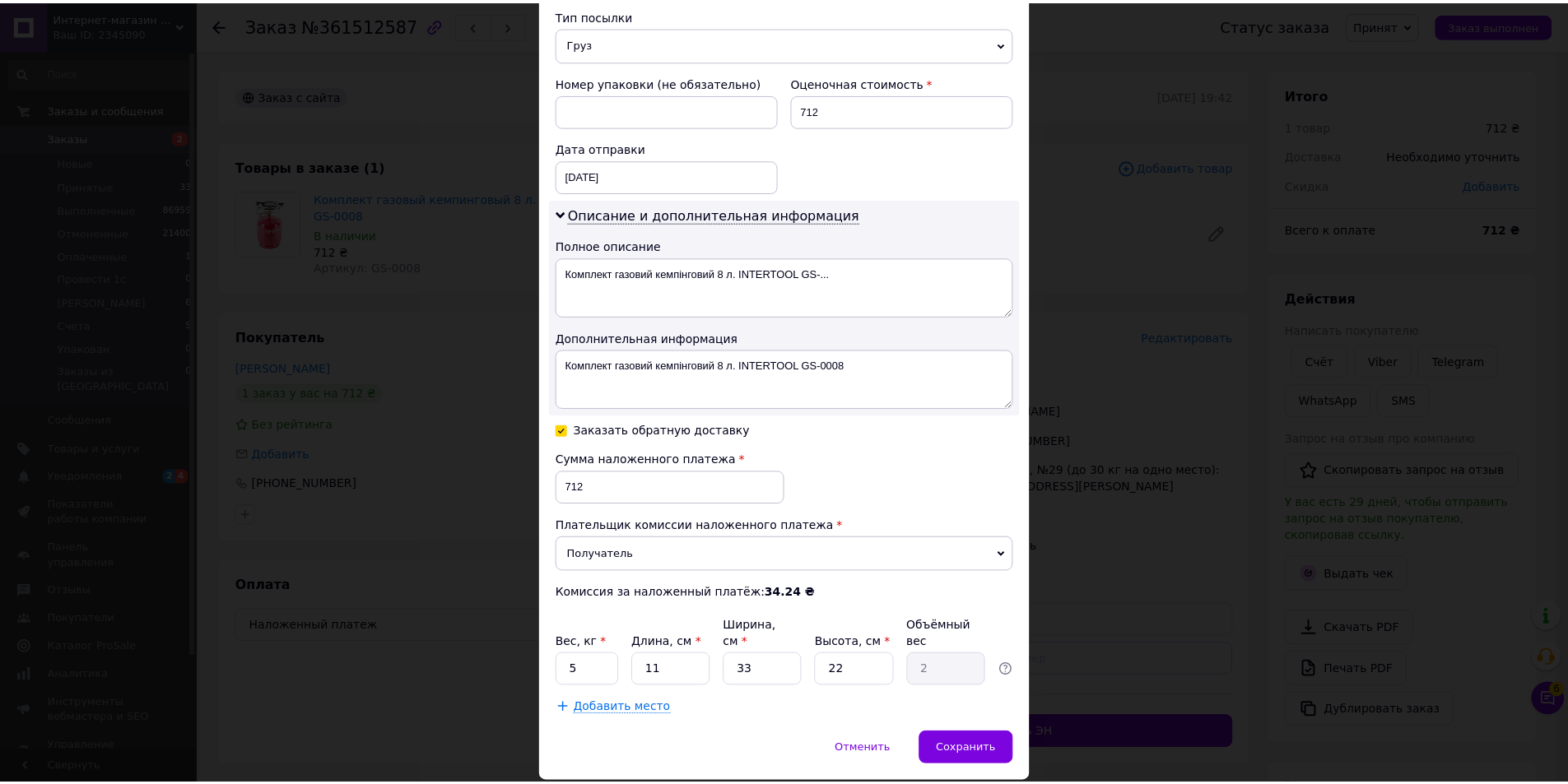
scroll to position [689, 0]
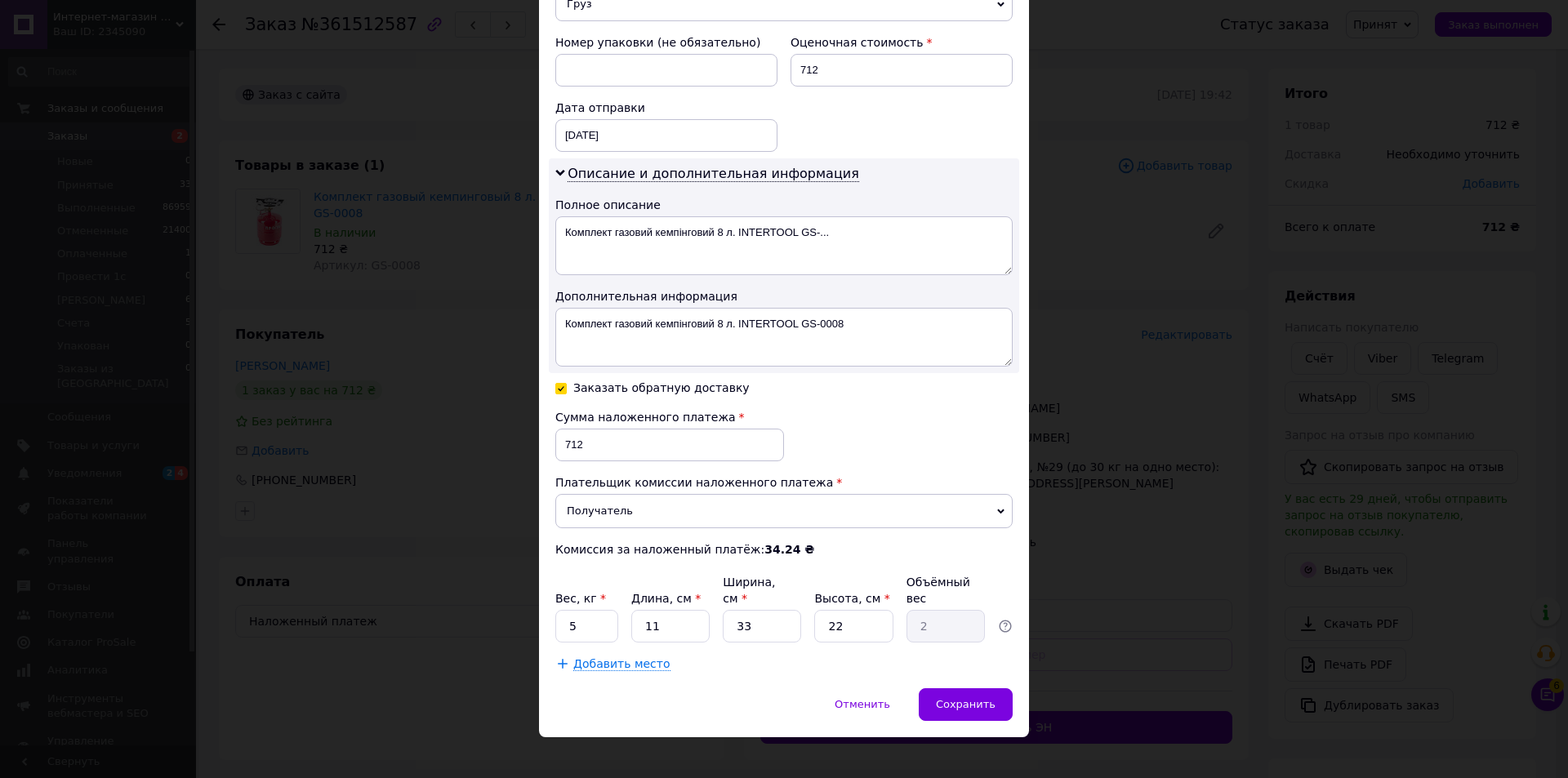
click at [976, 698] on span "Сохранить" at bounding box center [965, 704] width 59 height 12
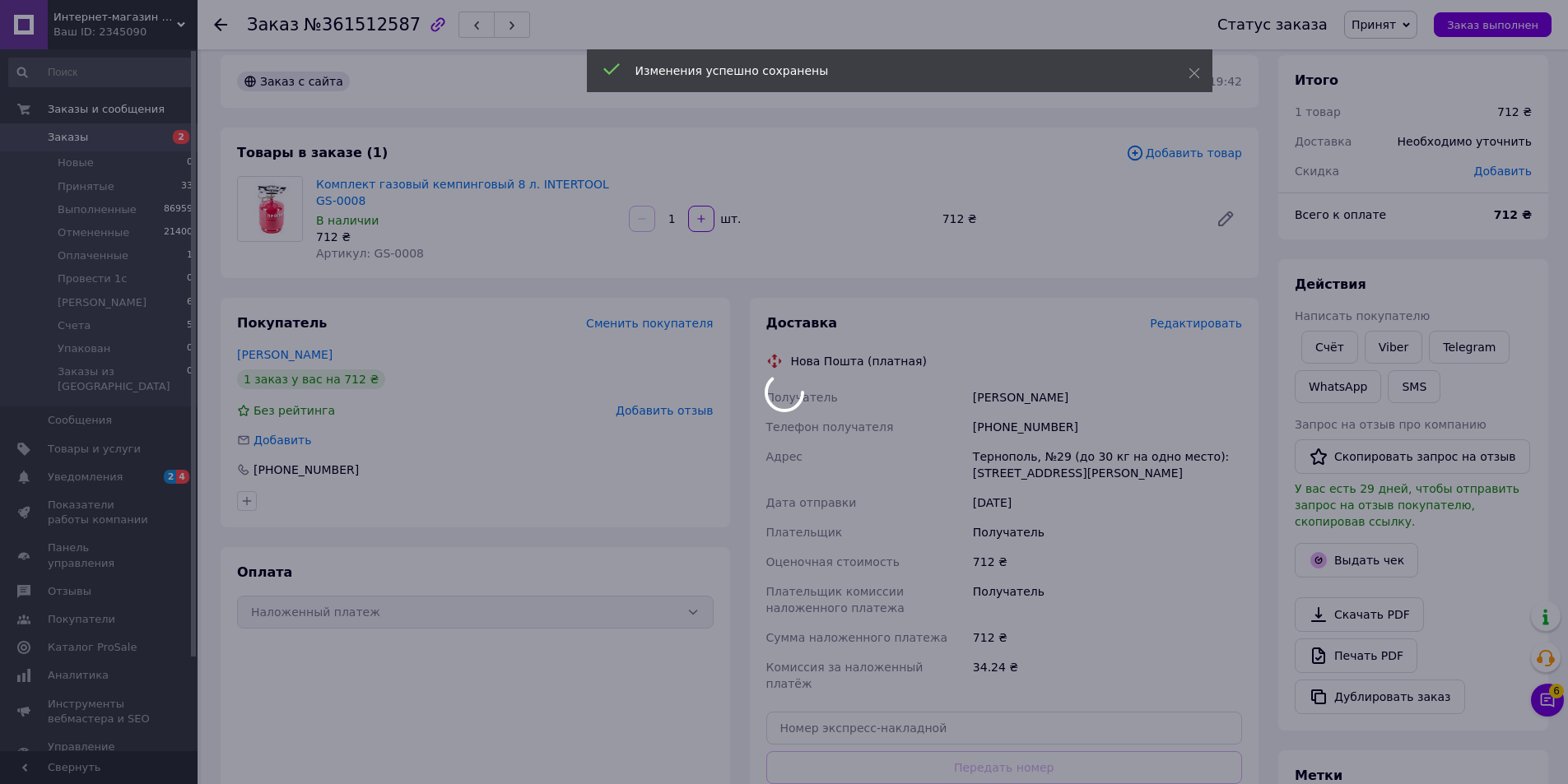
scroll to position [346, 0]
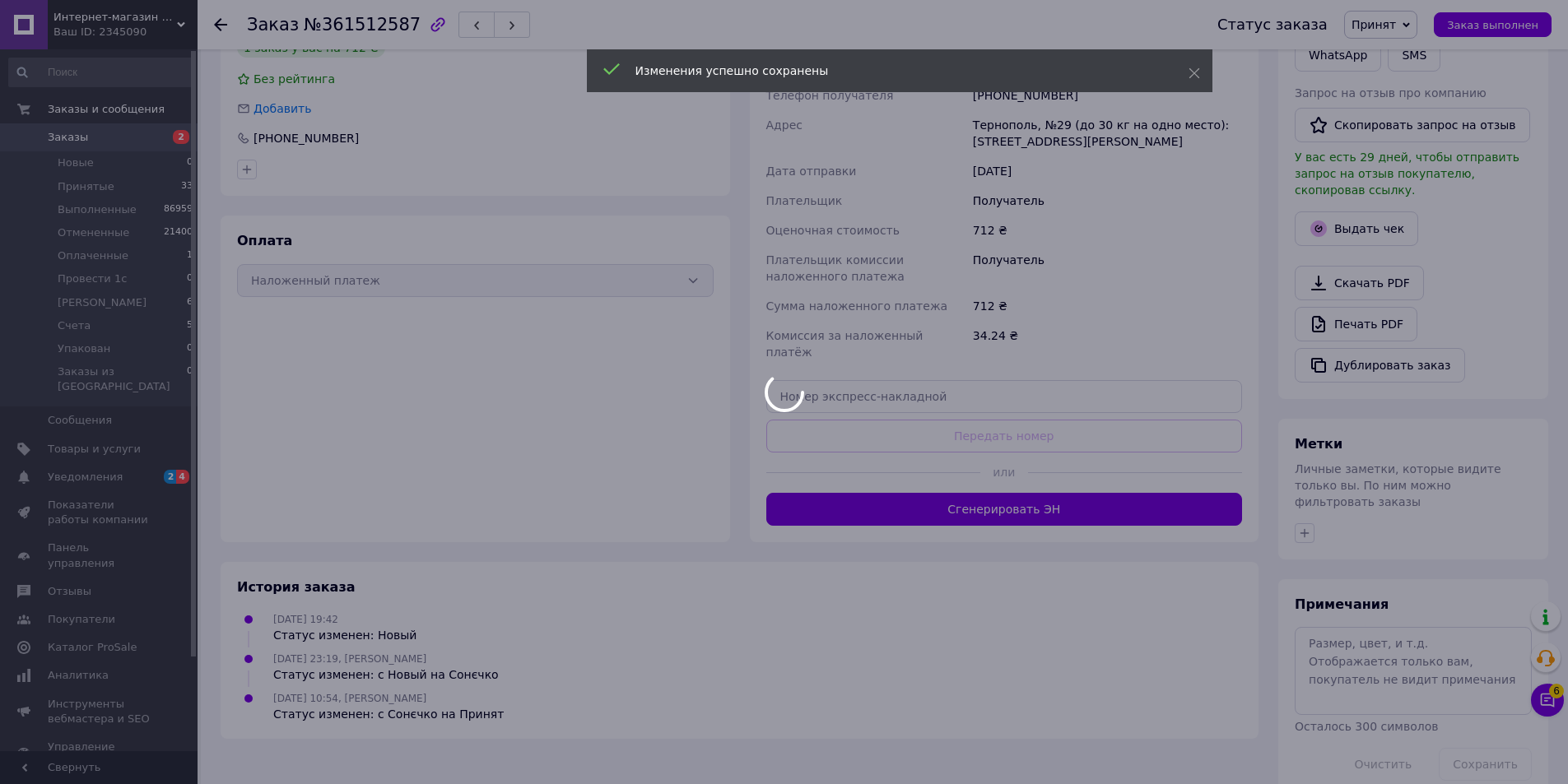
click at [928, 487] on div at bounding box center [784, 392] width 1568 height 784
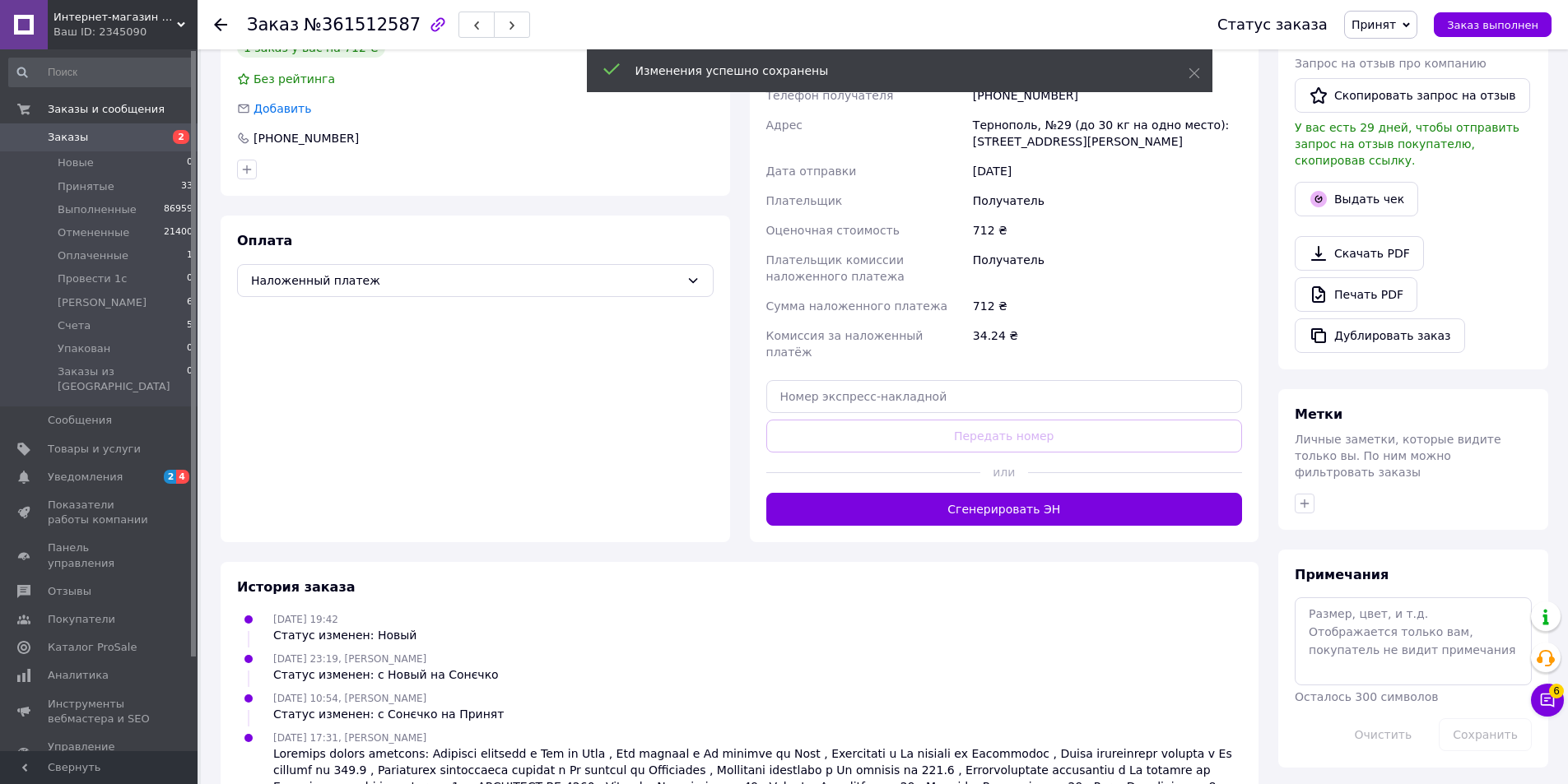
click at [927, 493] on button "Сгенерировать ЭН" at bounding box center [1004, 509] width 476 height 33
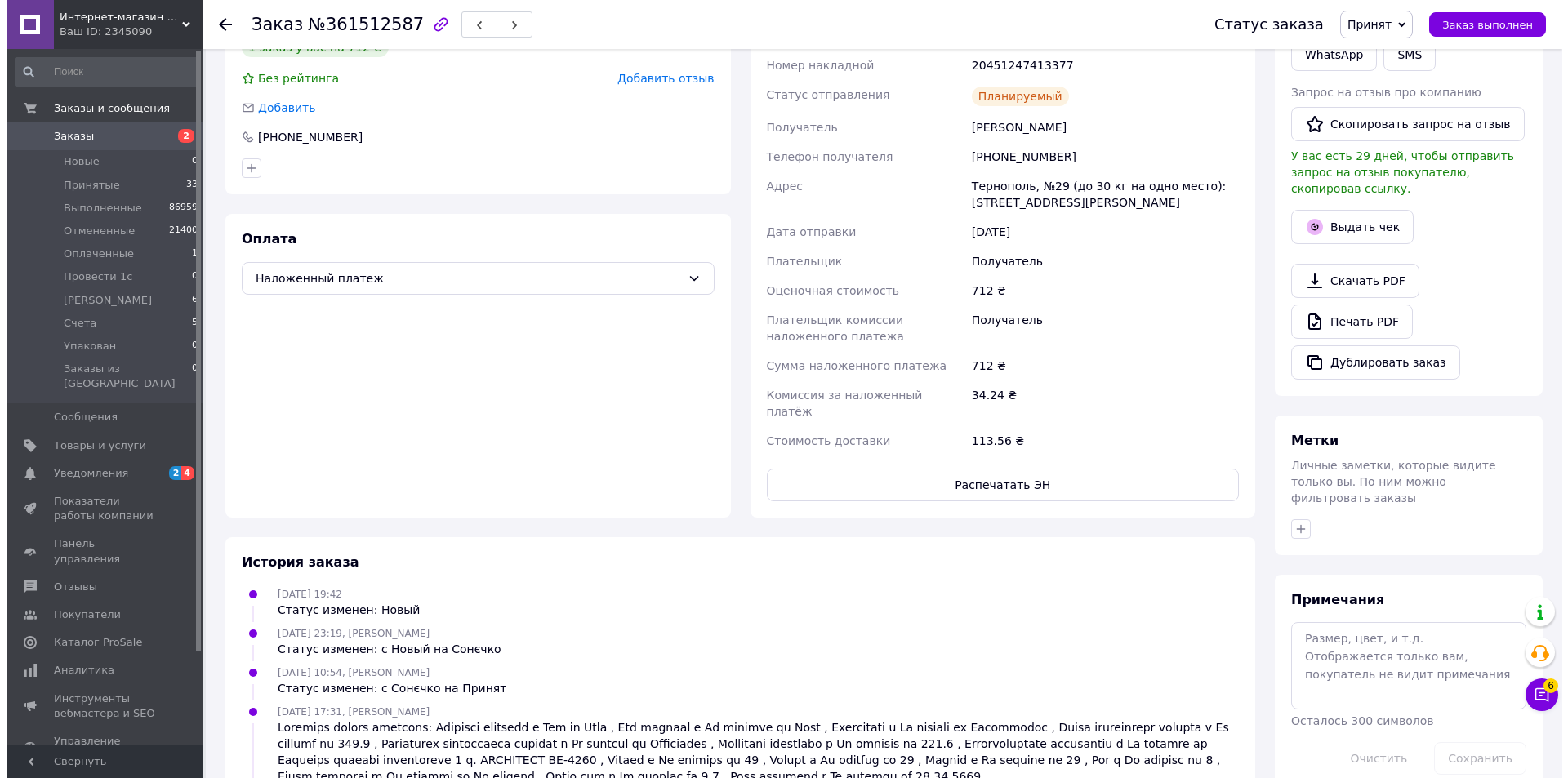
scroll to position [0, 0]
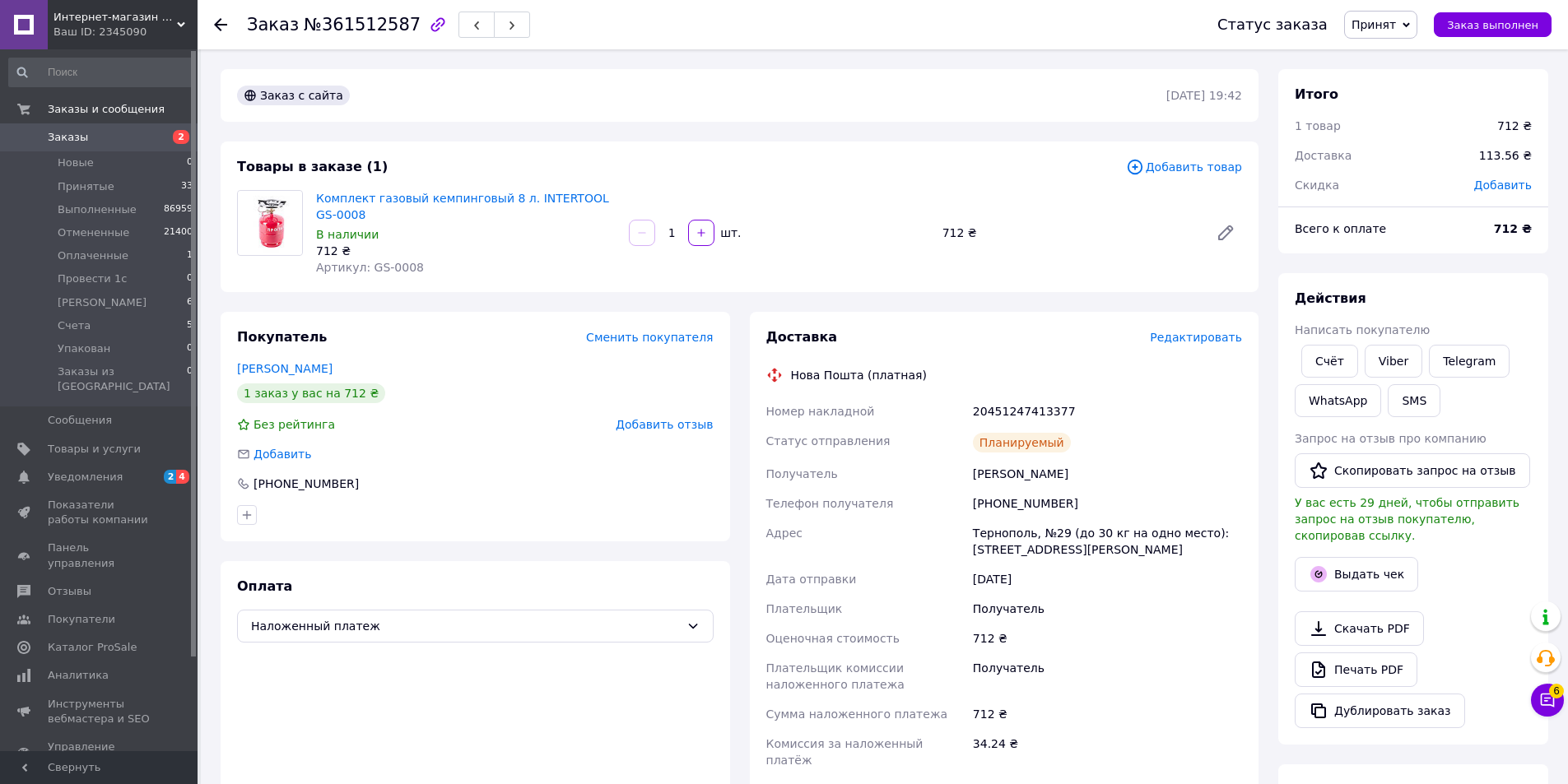
click at [507, 19] on span "button" at bounding box center [512, 25] width 10 height 12
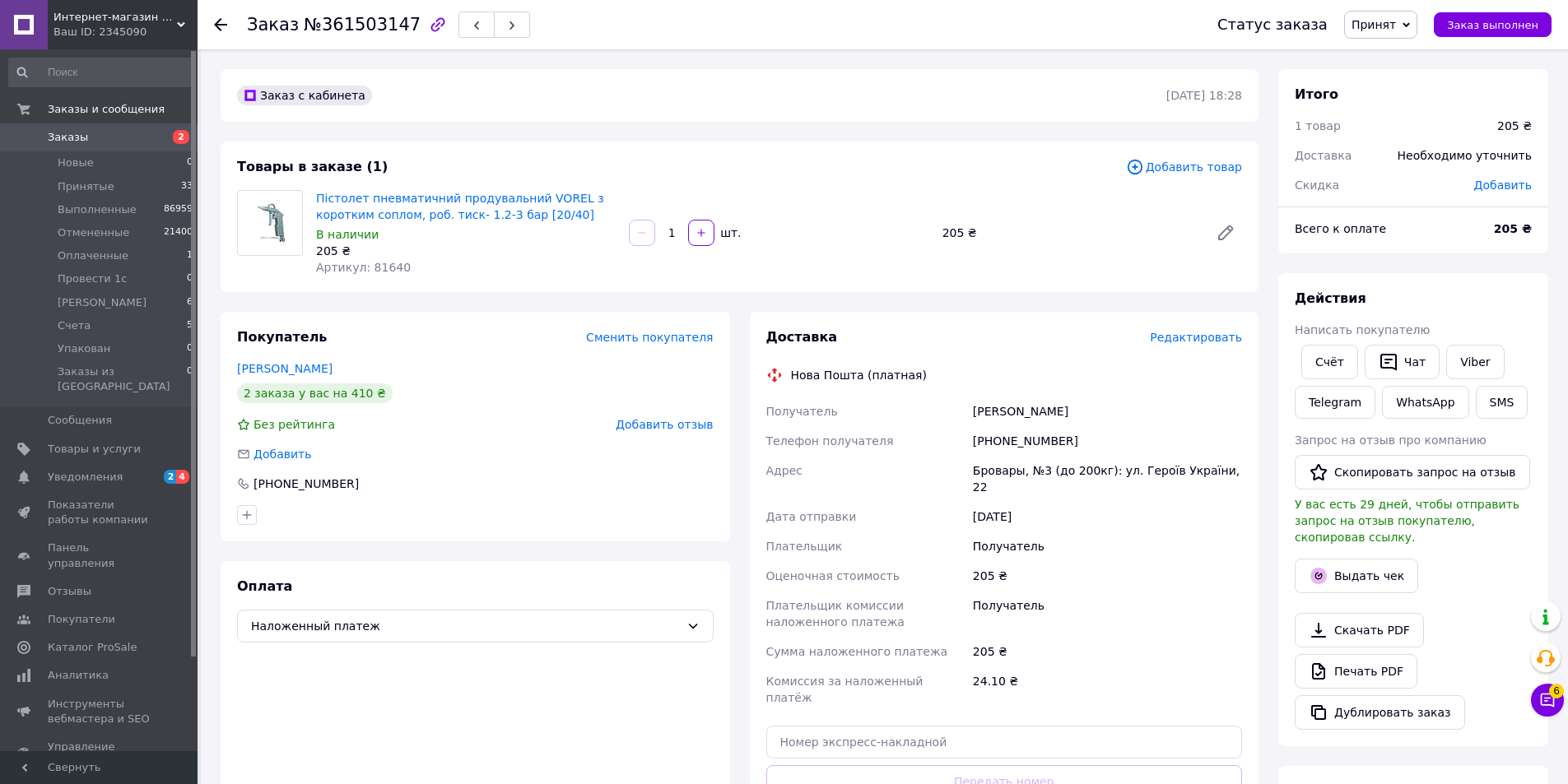
click at [1189, 339] on span "Редактировать" at bounding box center [1195, 337] width 92 height 13
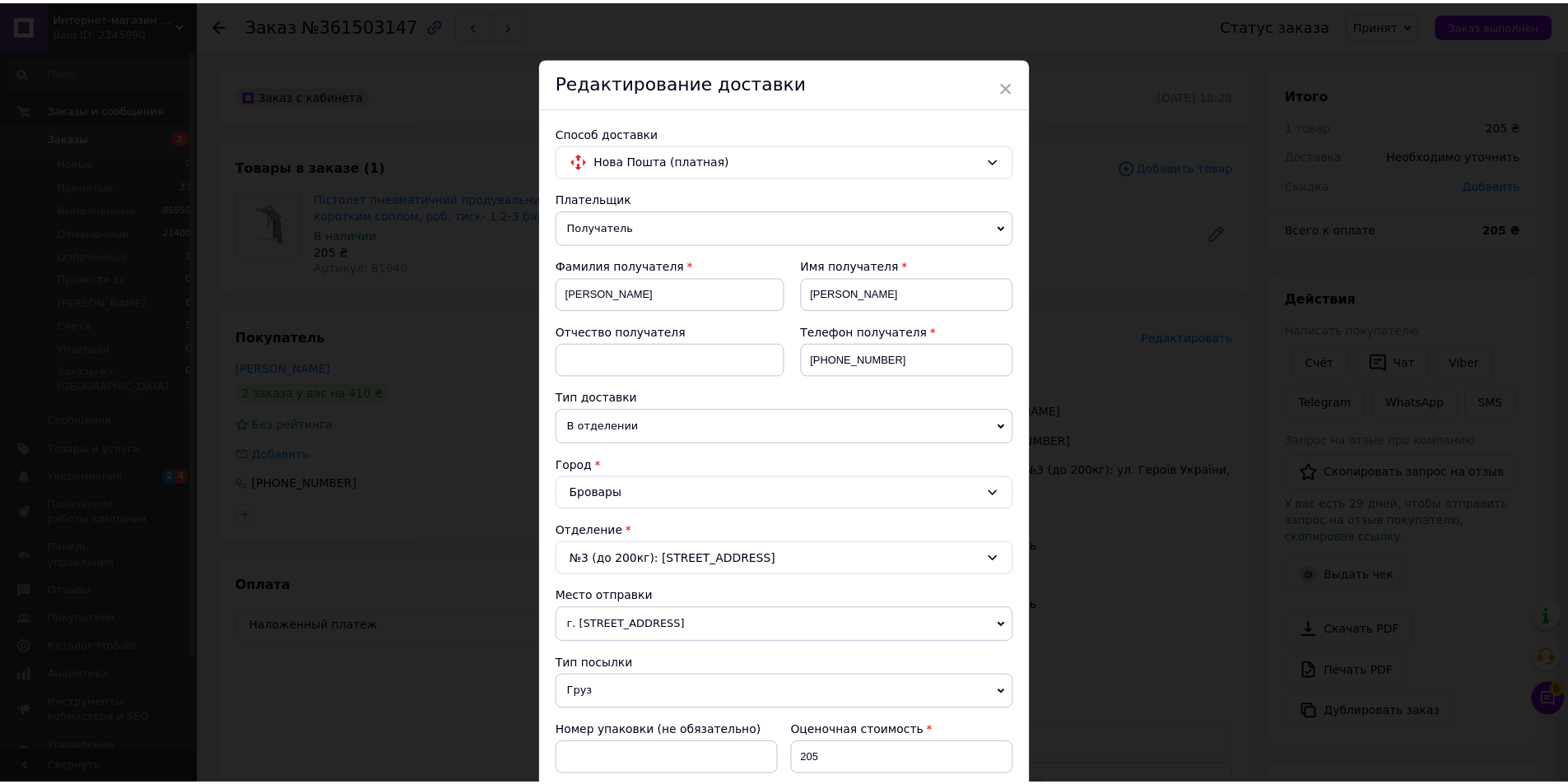
scroll to position [505, 0]
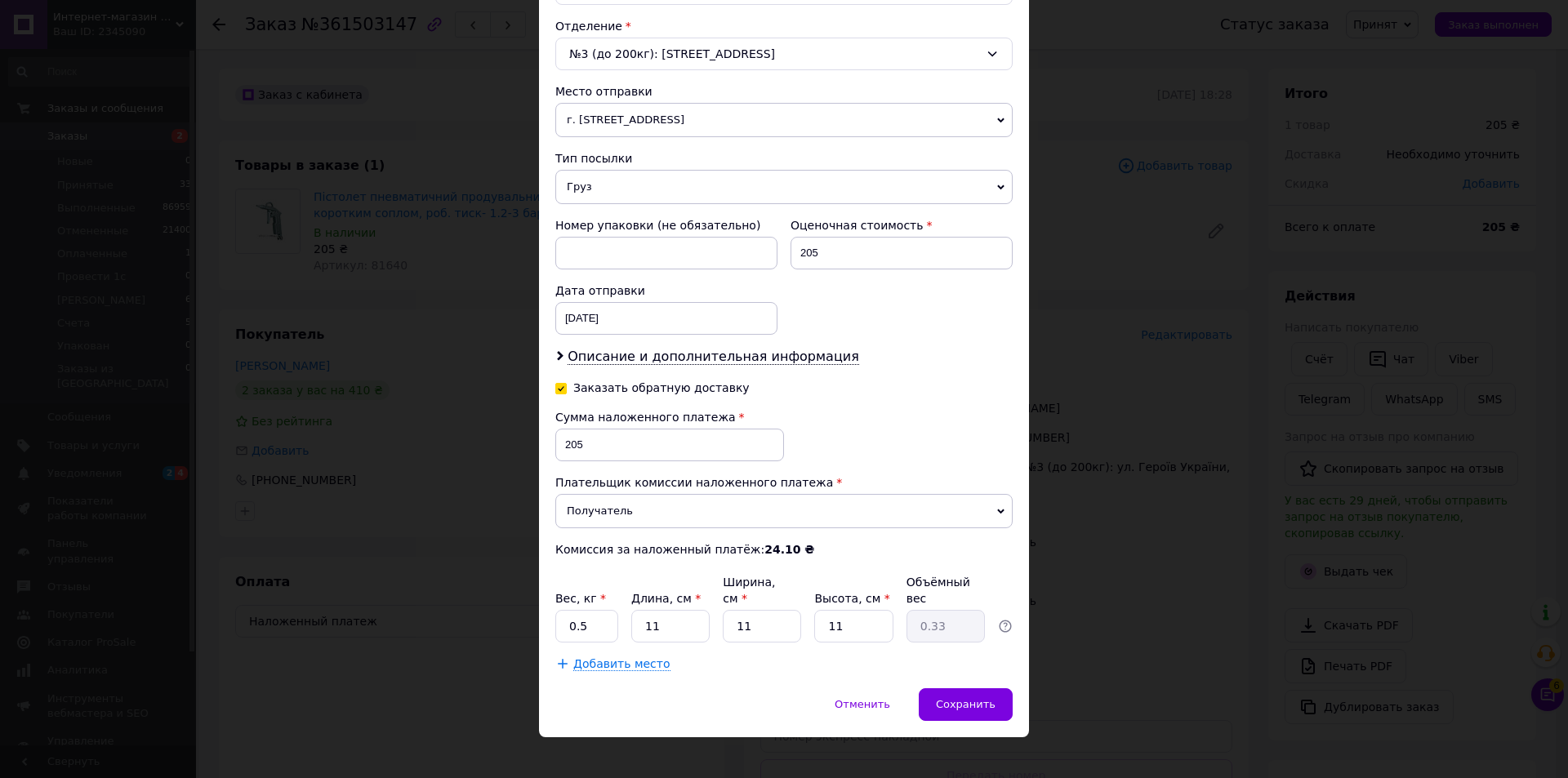
click at [1116, 584] on div "× Редактирование доставки Способ доставки Нова Пошта (платная) Плательщик Получ…" at bounding box center [784, 389] width 1568 height 778
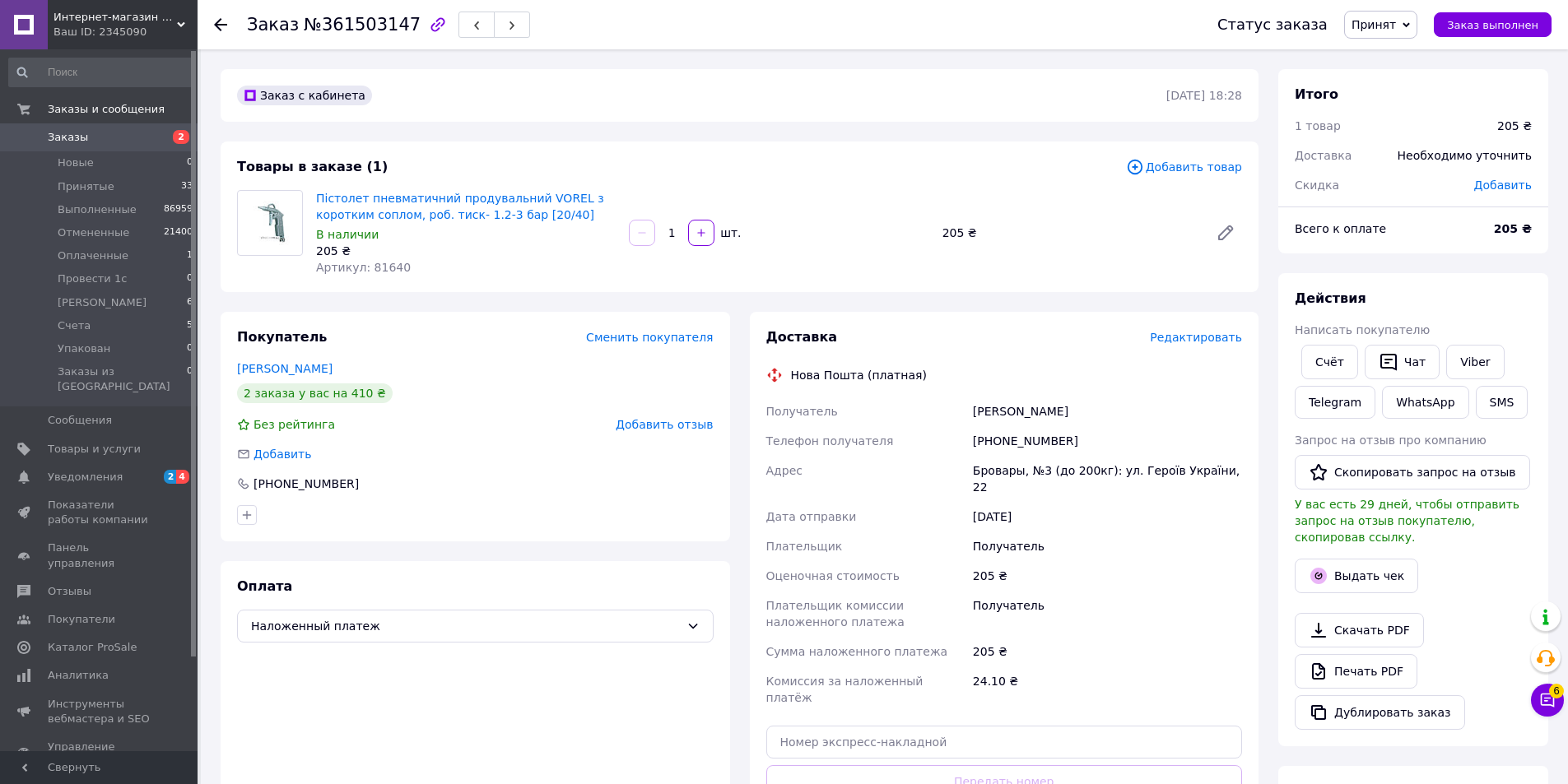
scroll to position [347, 0]
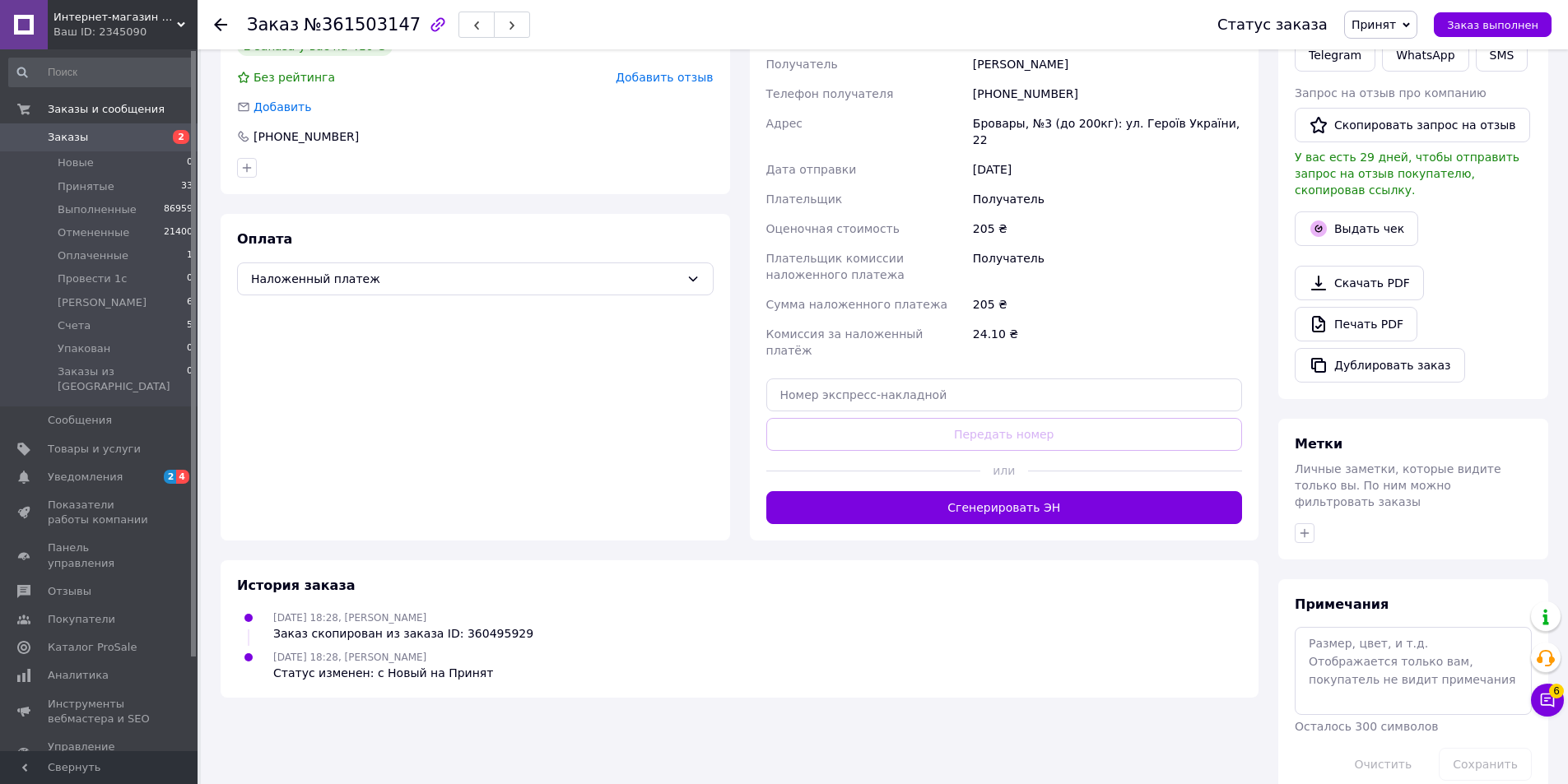
click at [1007, 491] on button "Сгенерировать ЭН" at bounding box center [1004, 507] width 476 height 33
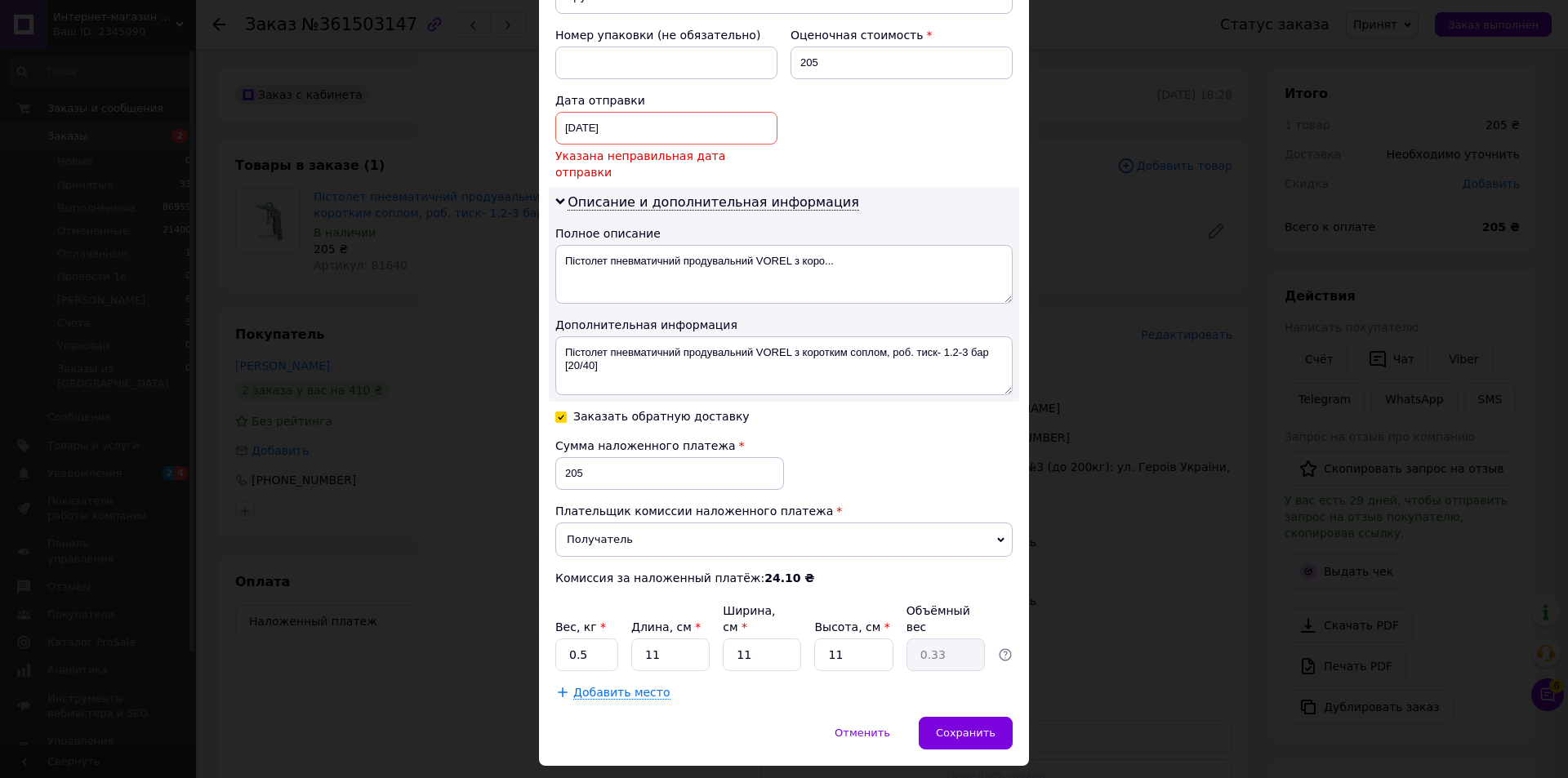
scroll to position [703, 0]
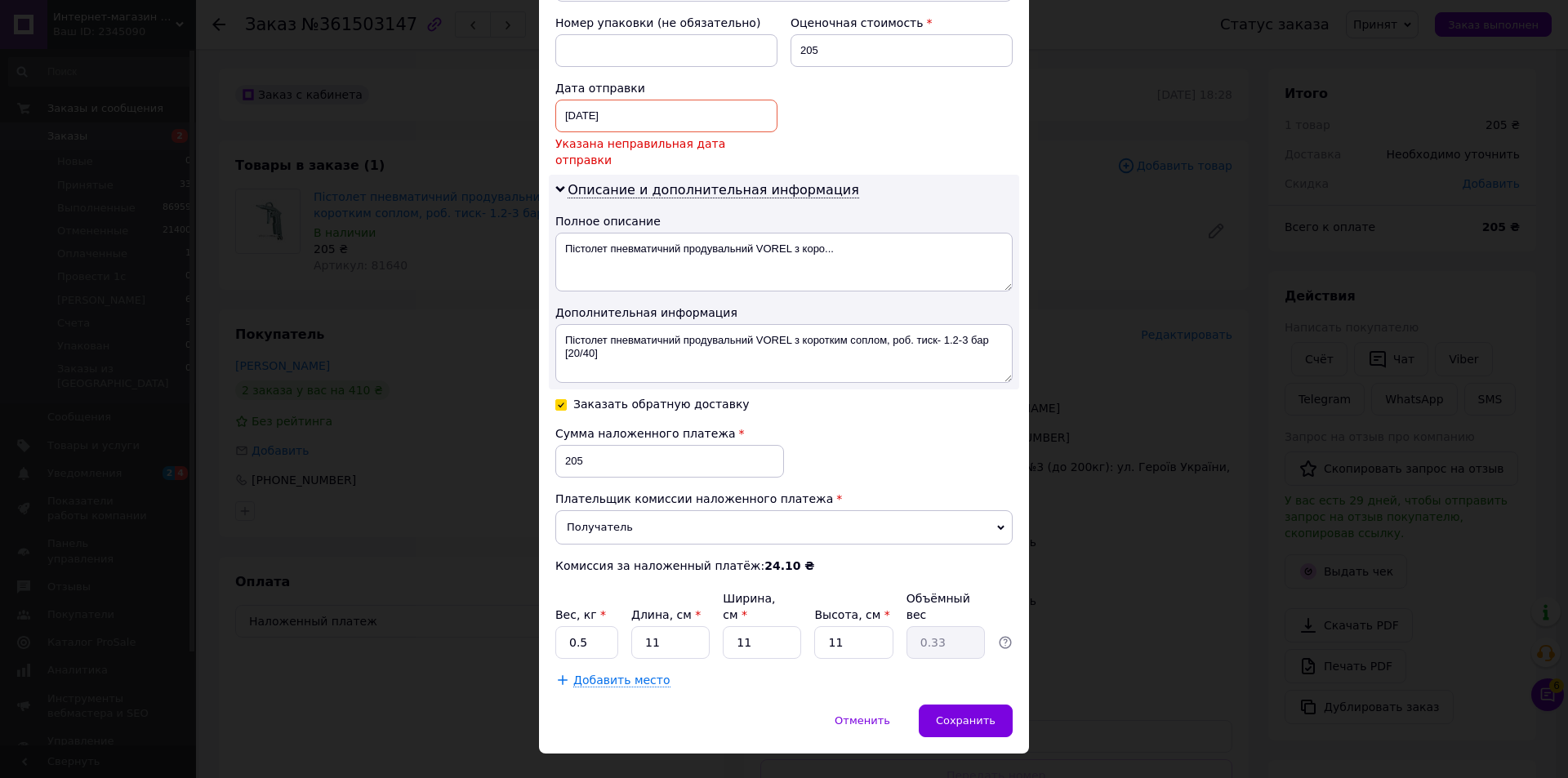
click at [651, 118] on div "[DATE] < 2025 > < Сентябрь > Пн Вт Ср Чт Пт Сб Вс 1 2 3 4 5 6 7 8 9 10 11 12 13…" at bounding box center [666, 116] width 222 height 33
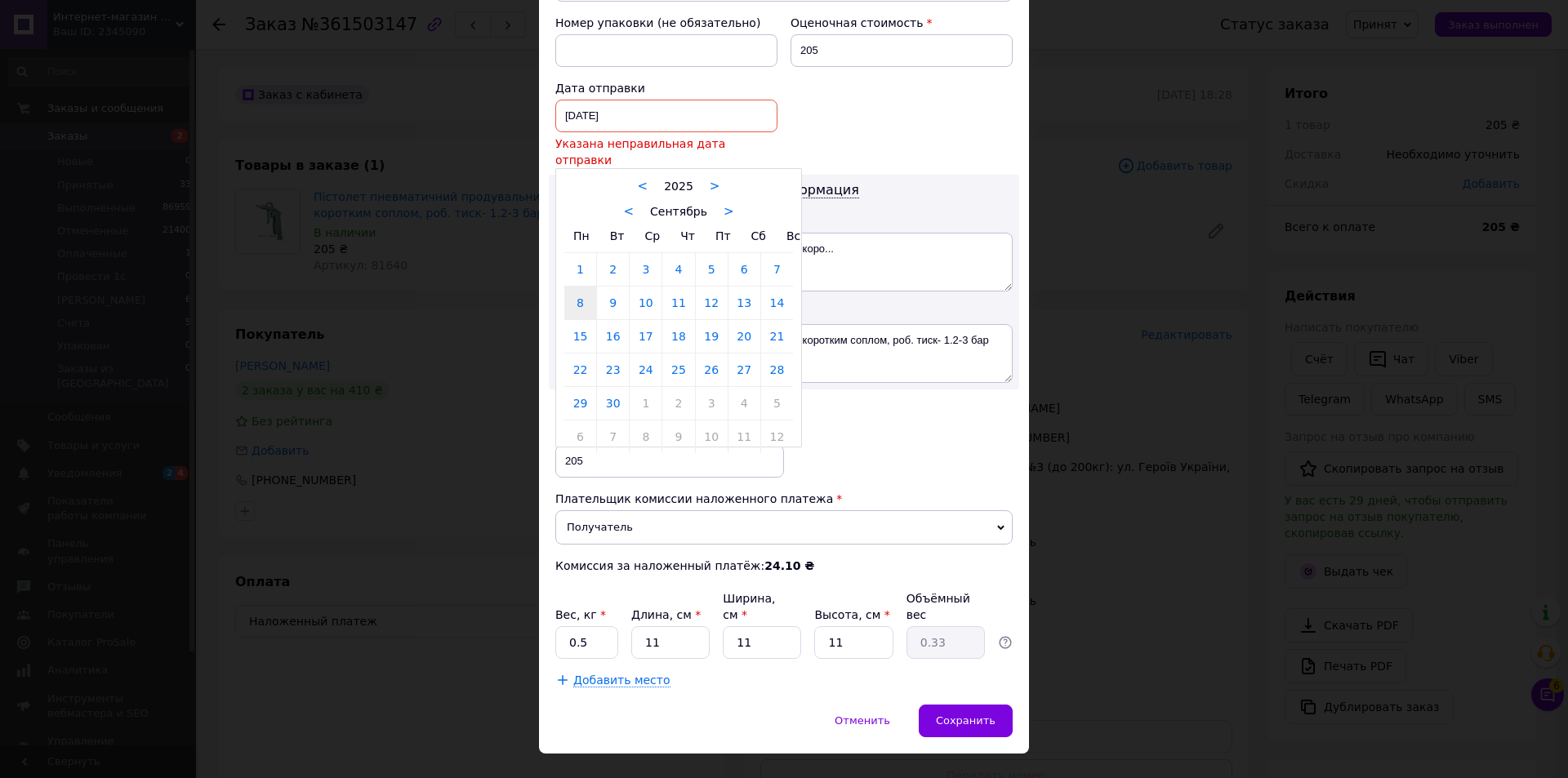
click at [711, 290] on link "12" at bounding box center [712, 303] width 32 height 33
type input "[DATE]"
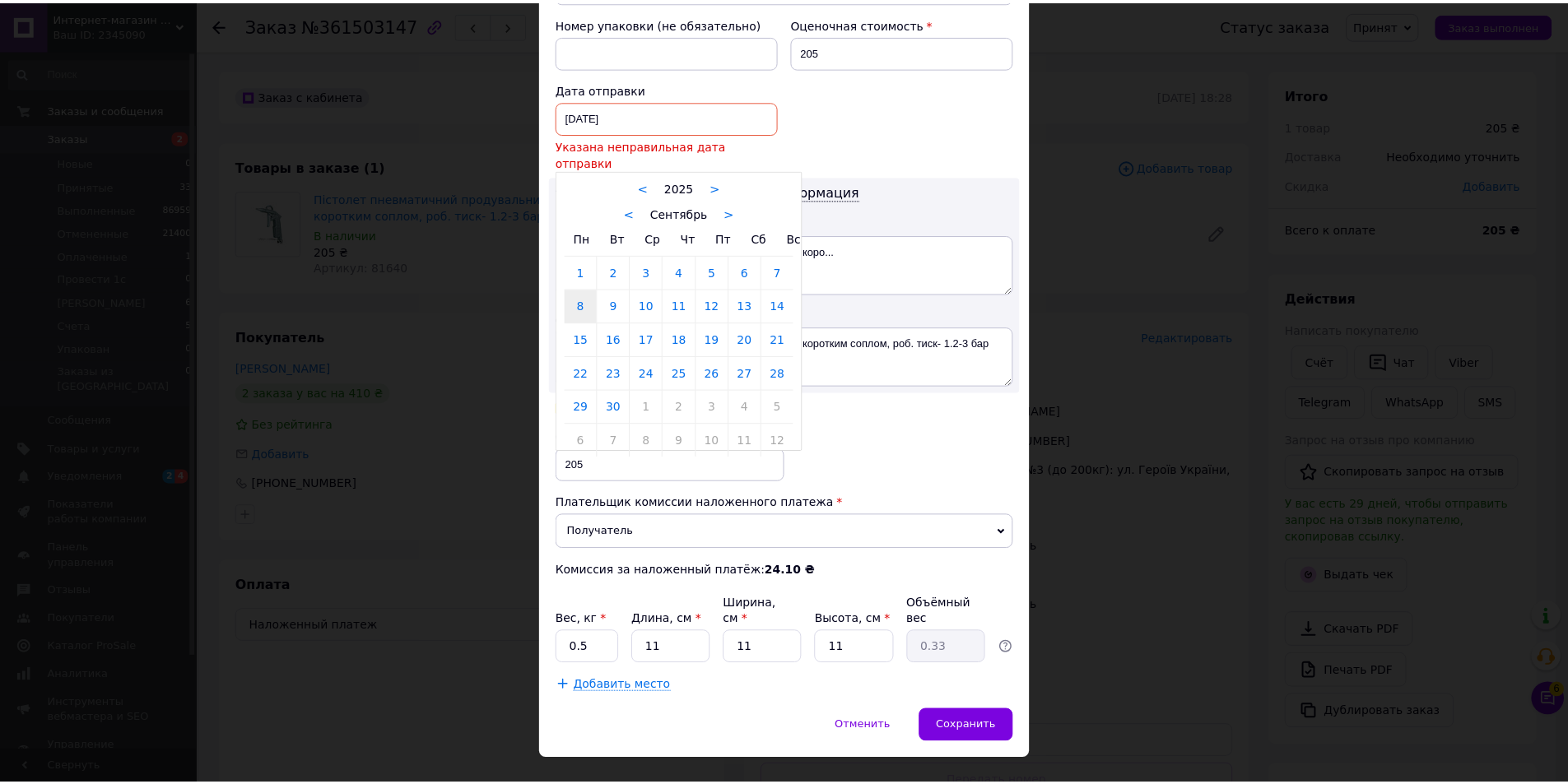
scroll to position [689, 0]
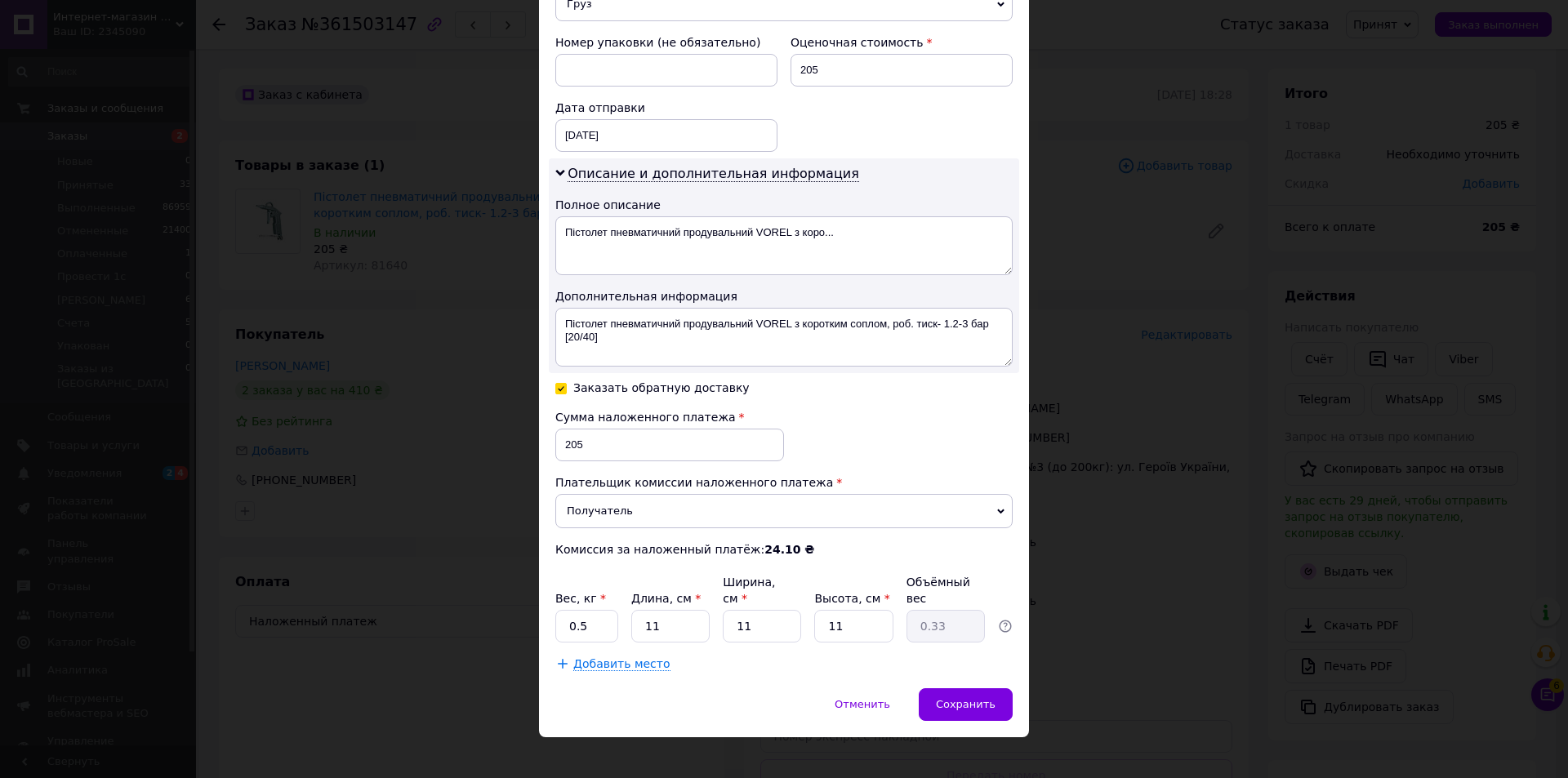
click at [940, 691] on div "Сохранить" at bounding box center [966, 704] width 94 height 33
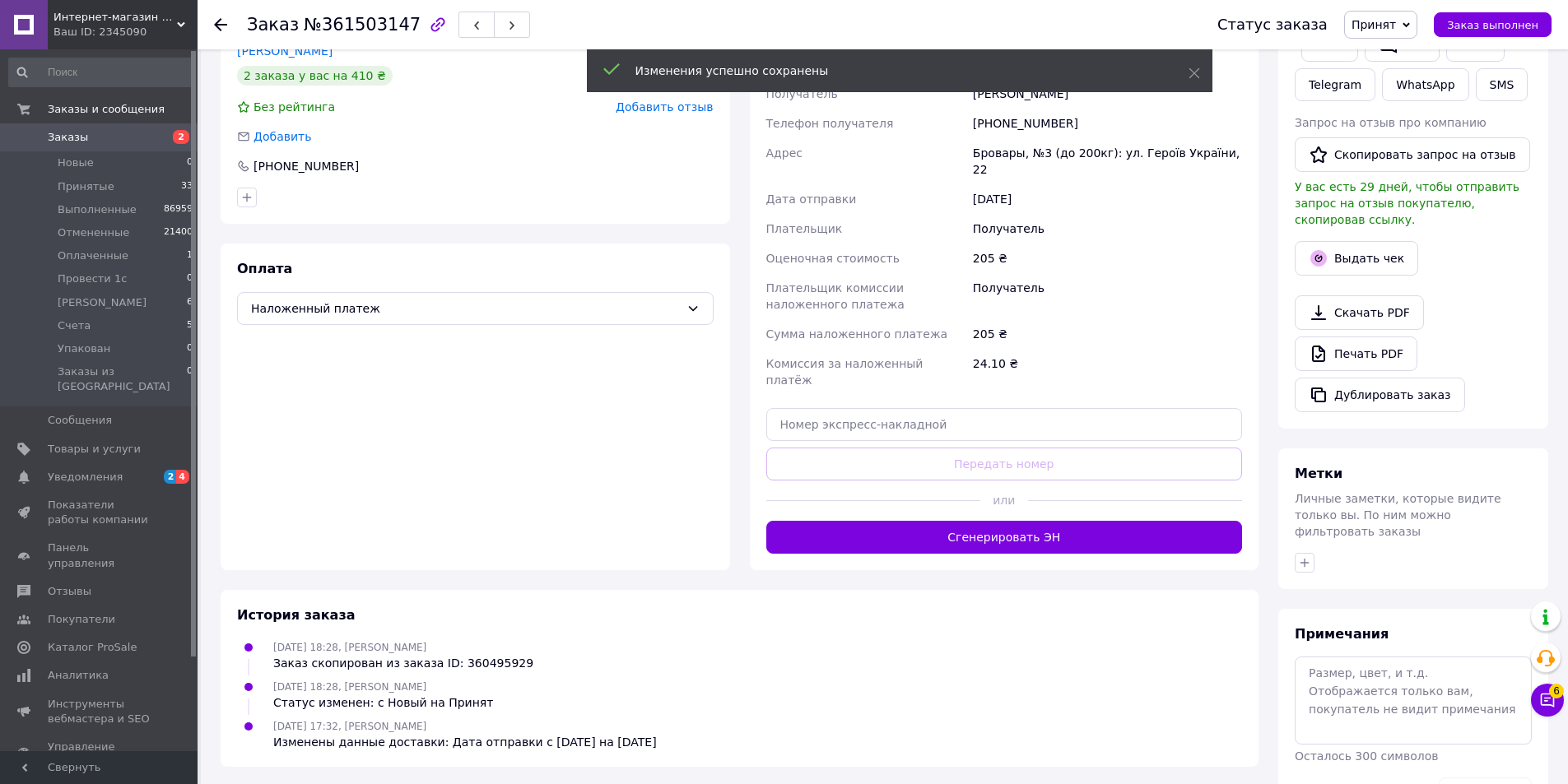
scroll to position [347, 0]
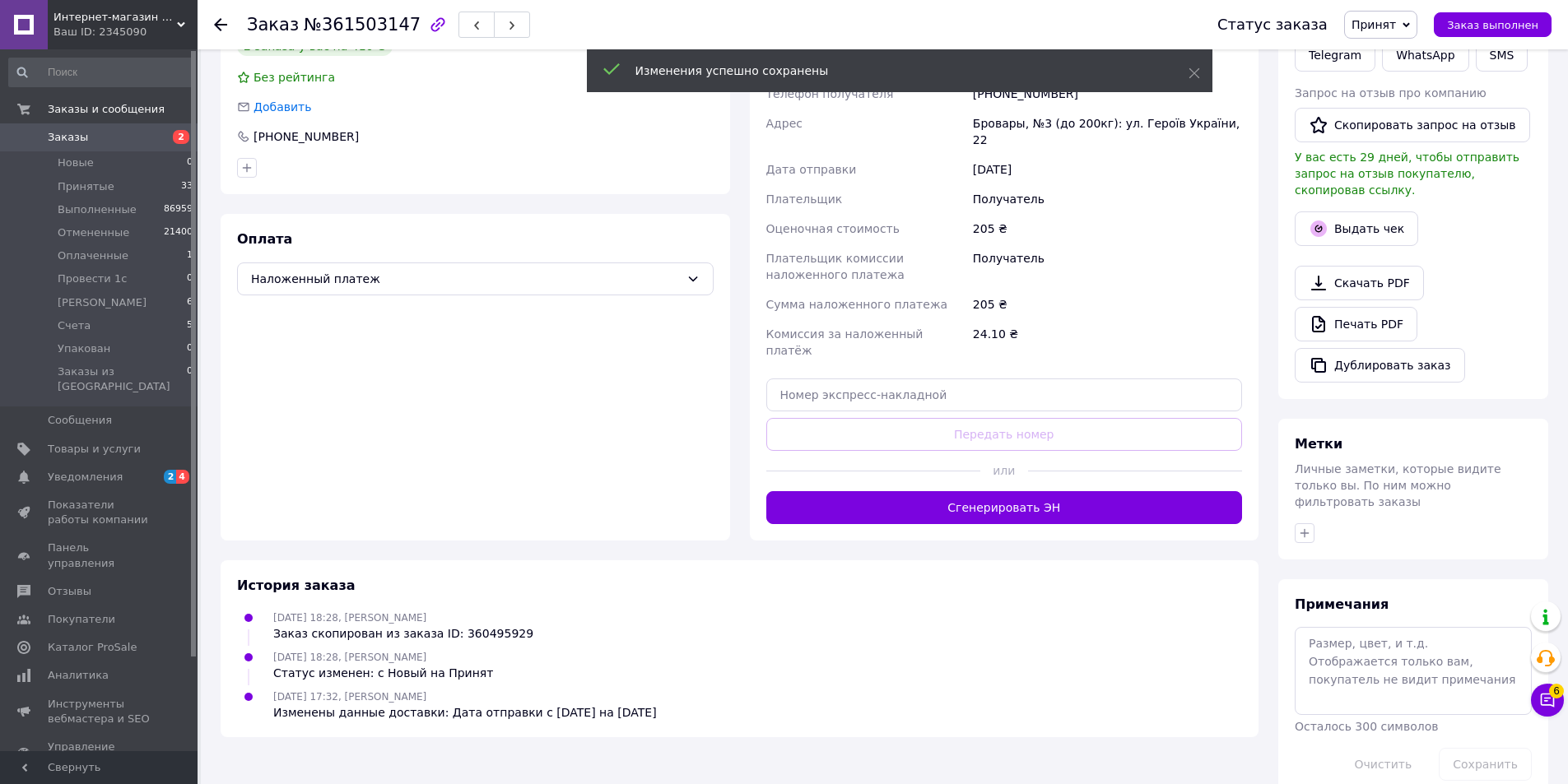
click at [1014, 500] on div "Доставка Редактировать Нова Пошта (платная) Получатель [PERSON_NAME] Телефон по…" at bounding box center [1005, 253] width 510 height 576
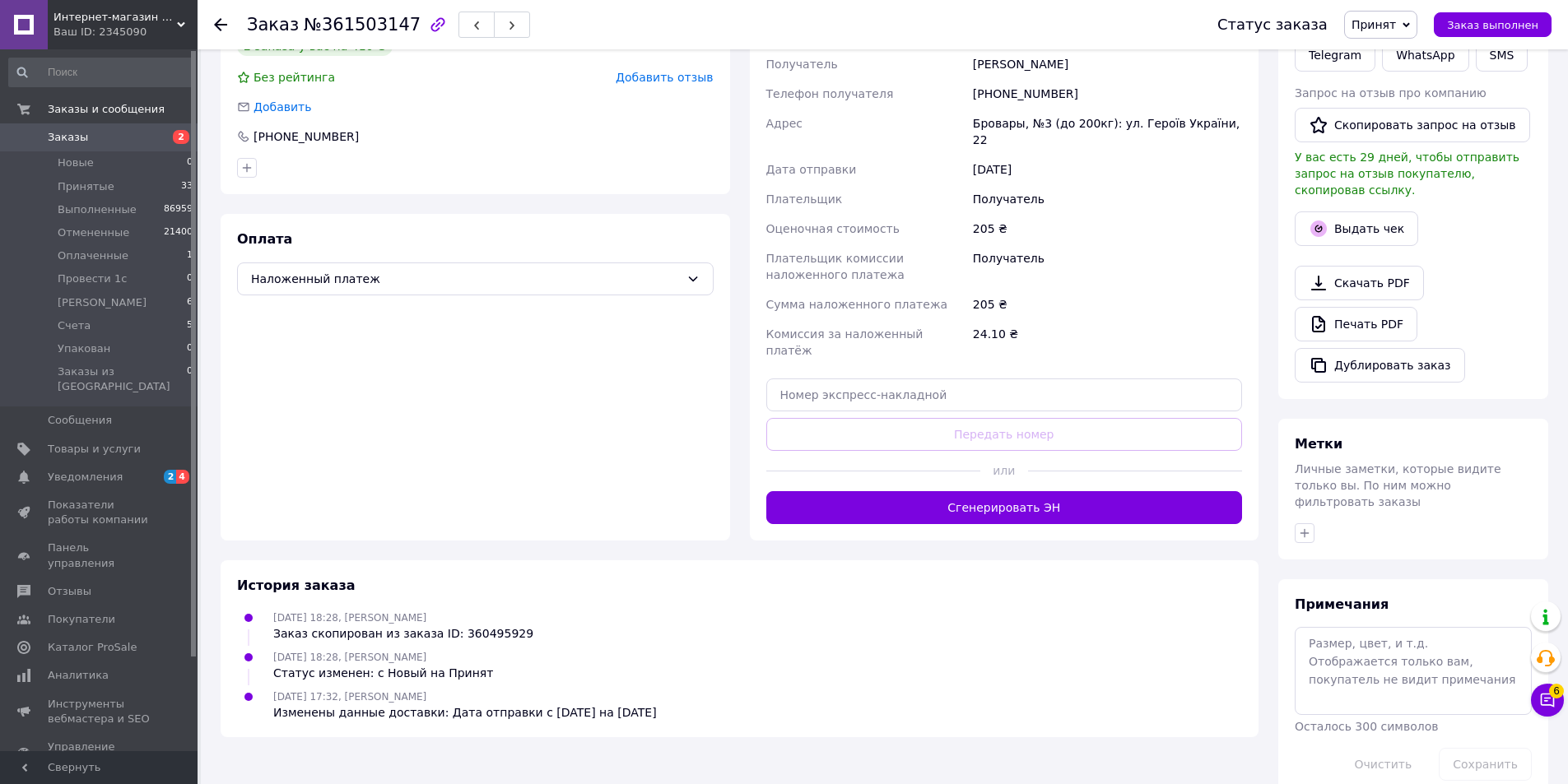
drag, startPoint x: 1006, startPoint y: 487, endPoint x: 931, endPoint y: 463, distance: 78.7
click at [1006, 491] on button "Сгенерировать ЭН" at bounding box center [1004, 507] width 476 height 33
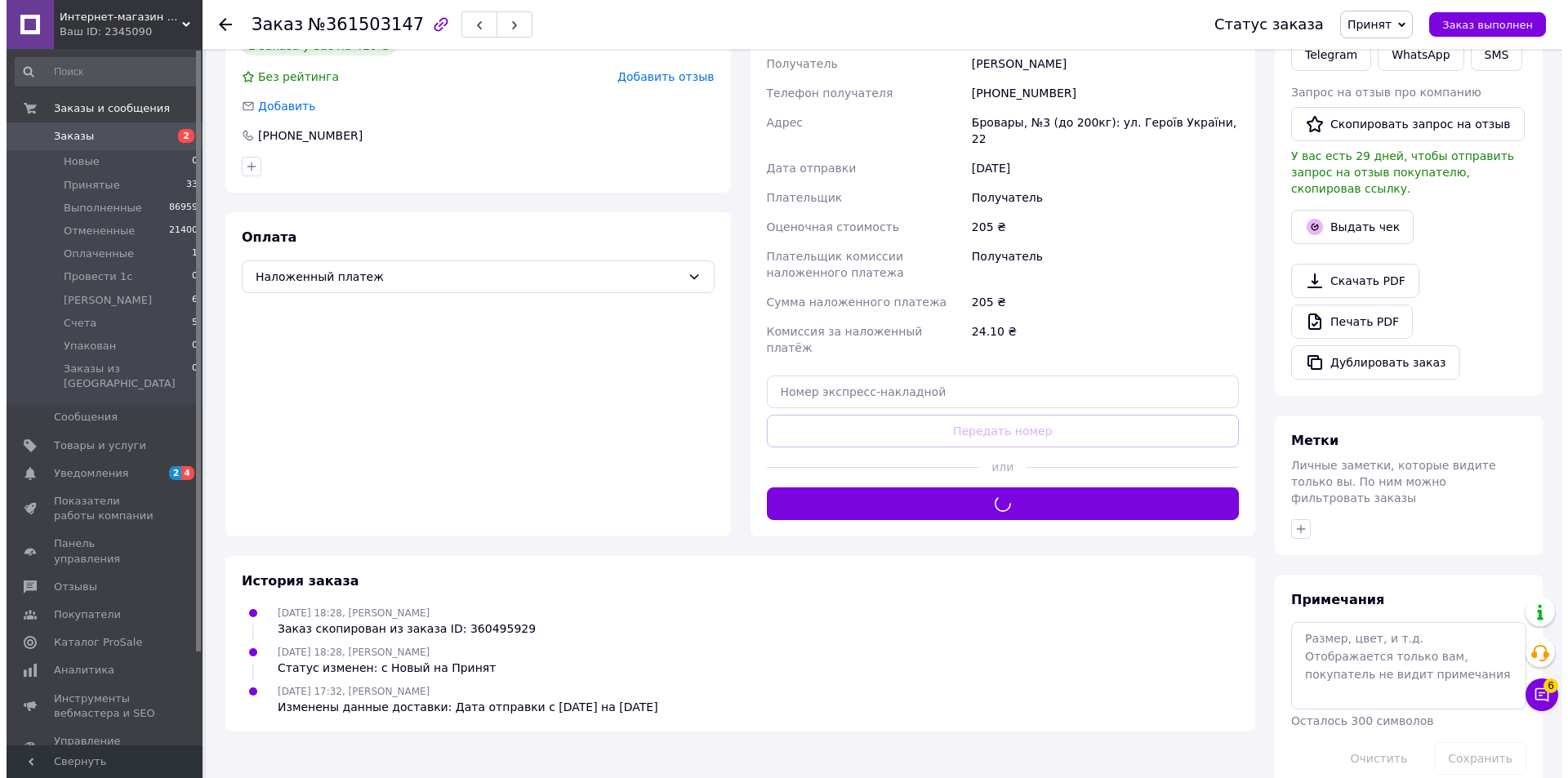
scroll to position [0, 0]
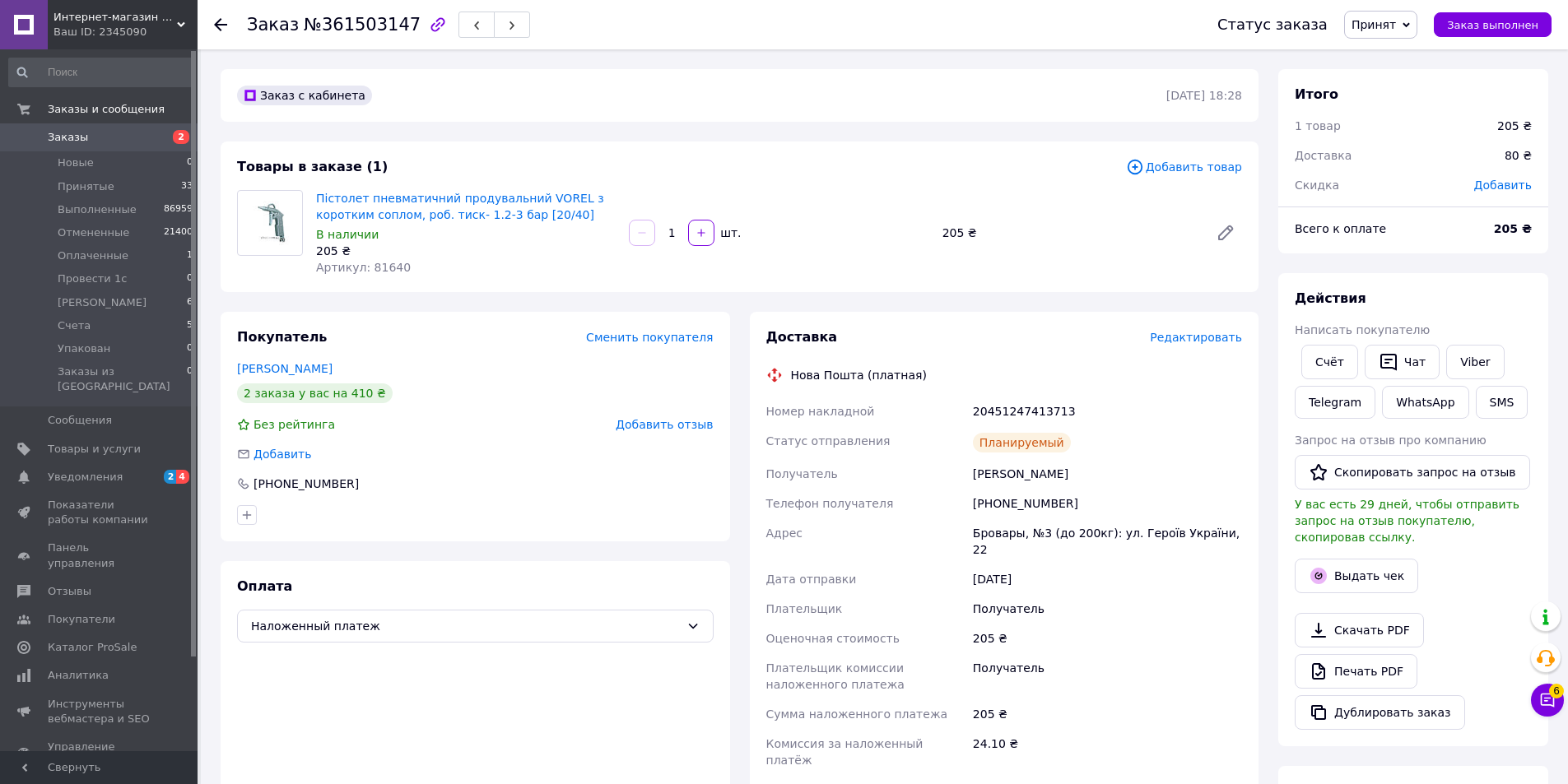
click at [507, 22] on icon "button" at bounding box center [512, 26] width 10 height 10
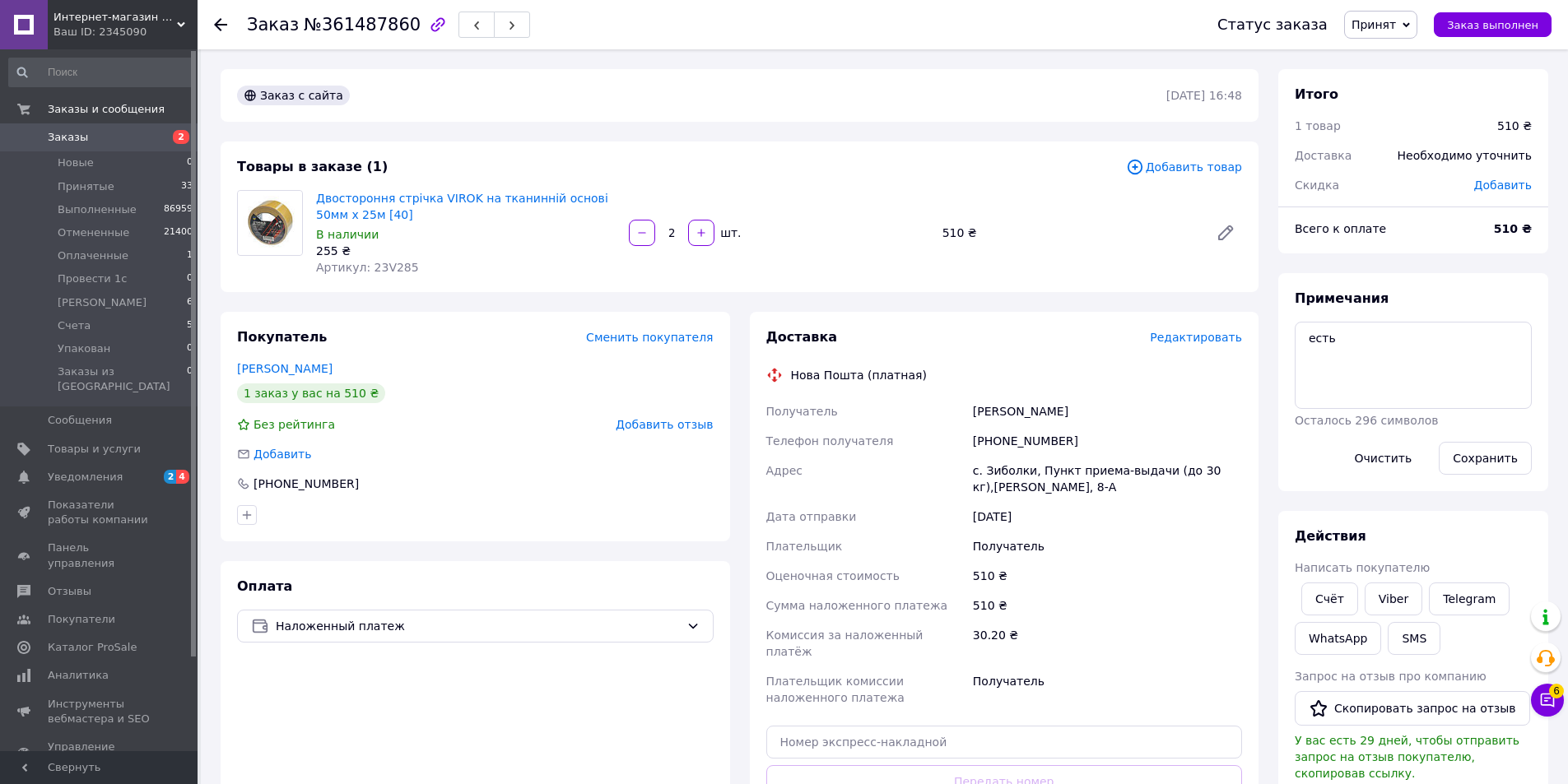
click at [1206, 338] on span "Редактировать" at bounding box center [1195, 337] width 92 height 13
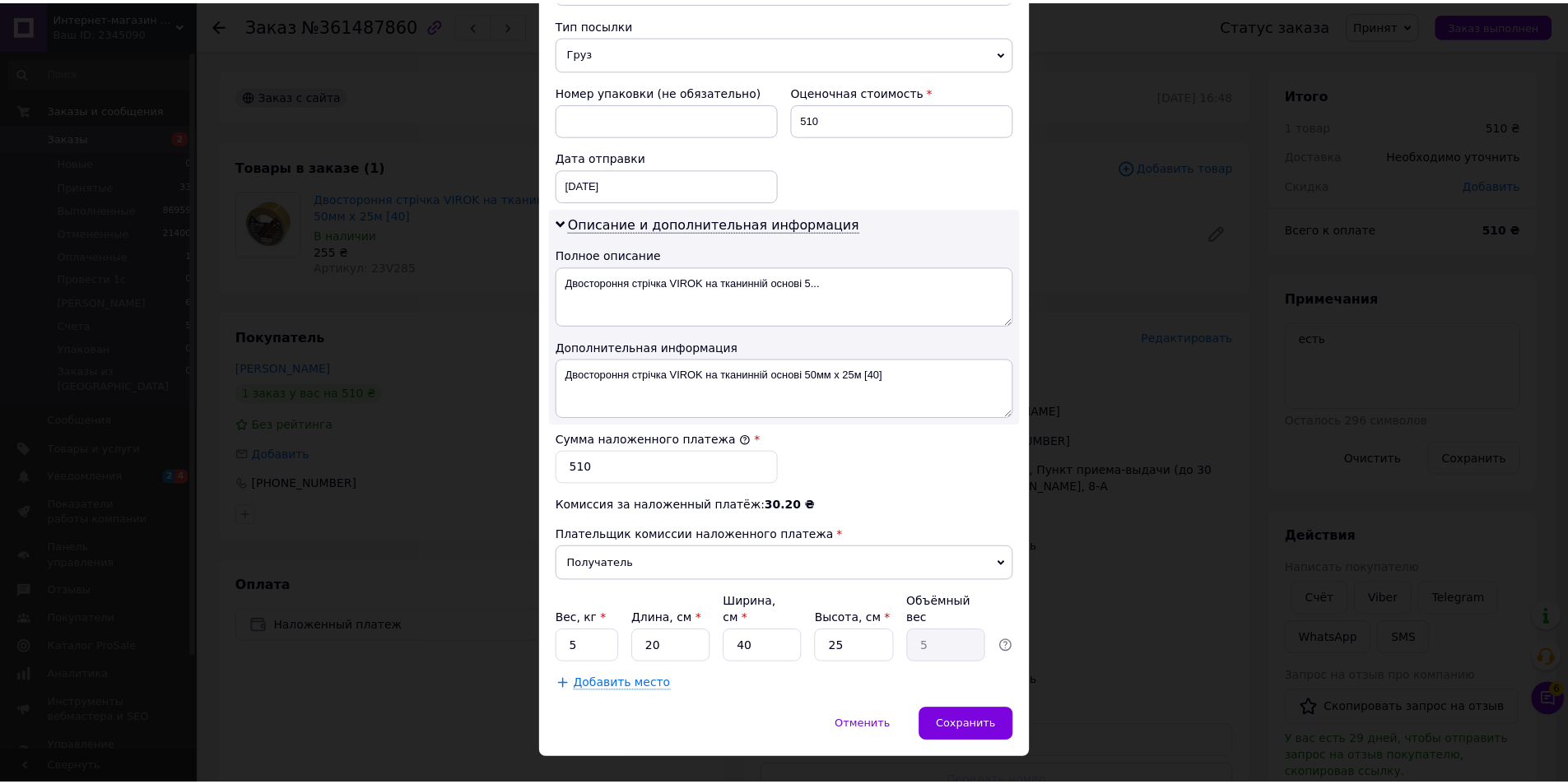
scroll to position [656, 0]
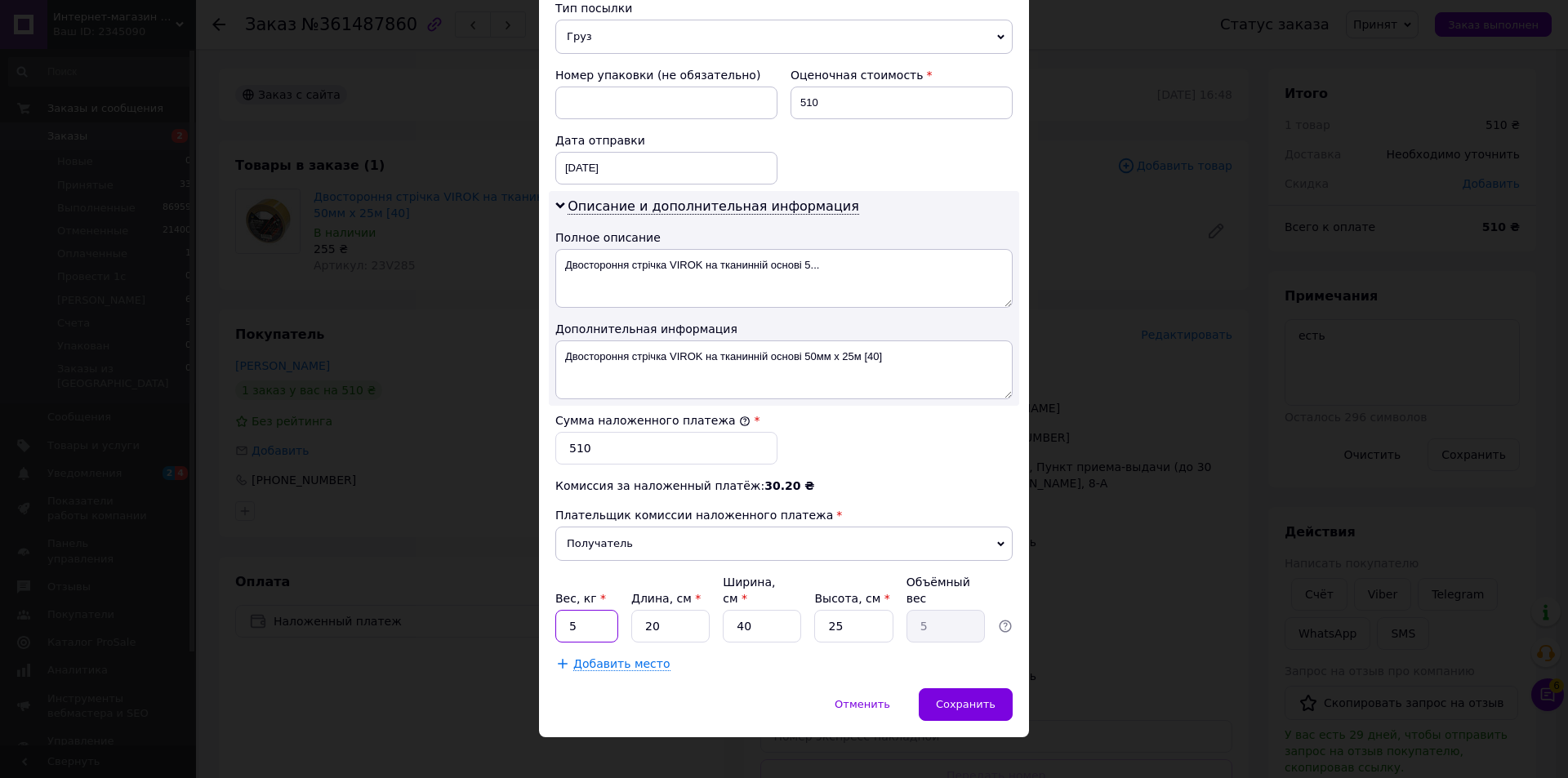
click at [578, 611] on input "5" at bounding box center [587, 626] width 63 height 33
click at [564, 611] on input "5" at bounding box center [587, 626] width 63 height 33
click at [573, 614] on input "05" at bounding box center [587, 626] width 63 height 33
type input "0.5"
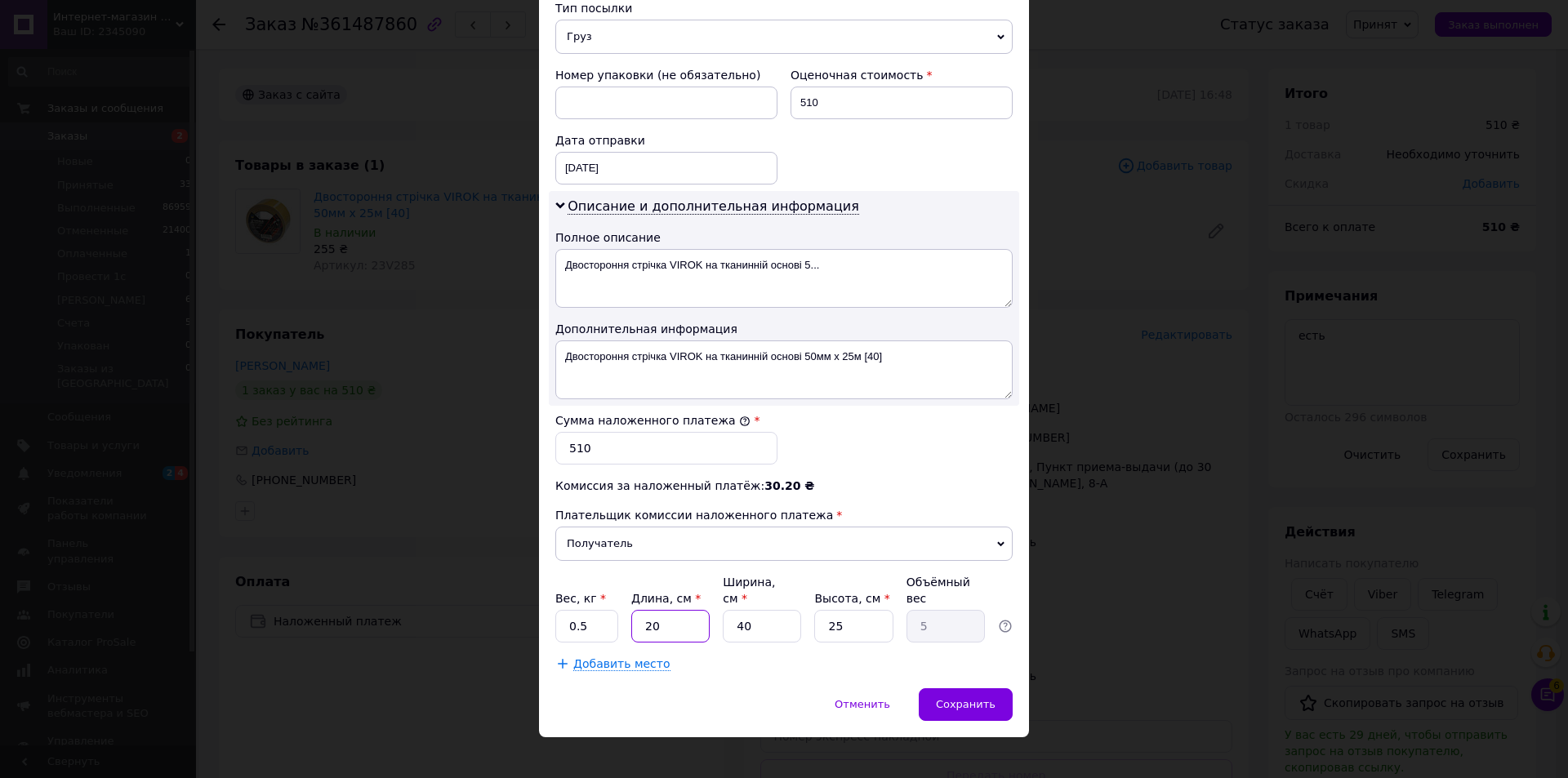
click at [692, 611] on input "20" at bounding box center [670, 626] width 78 height 33
type input "1"
type input "0.25"
type input "11"
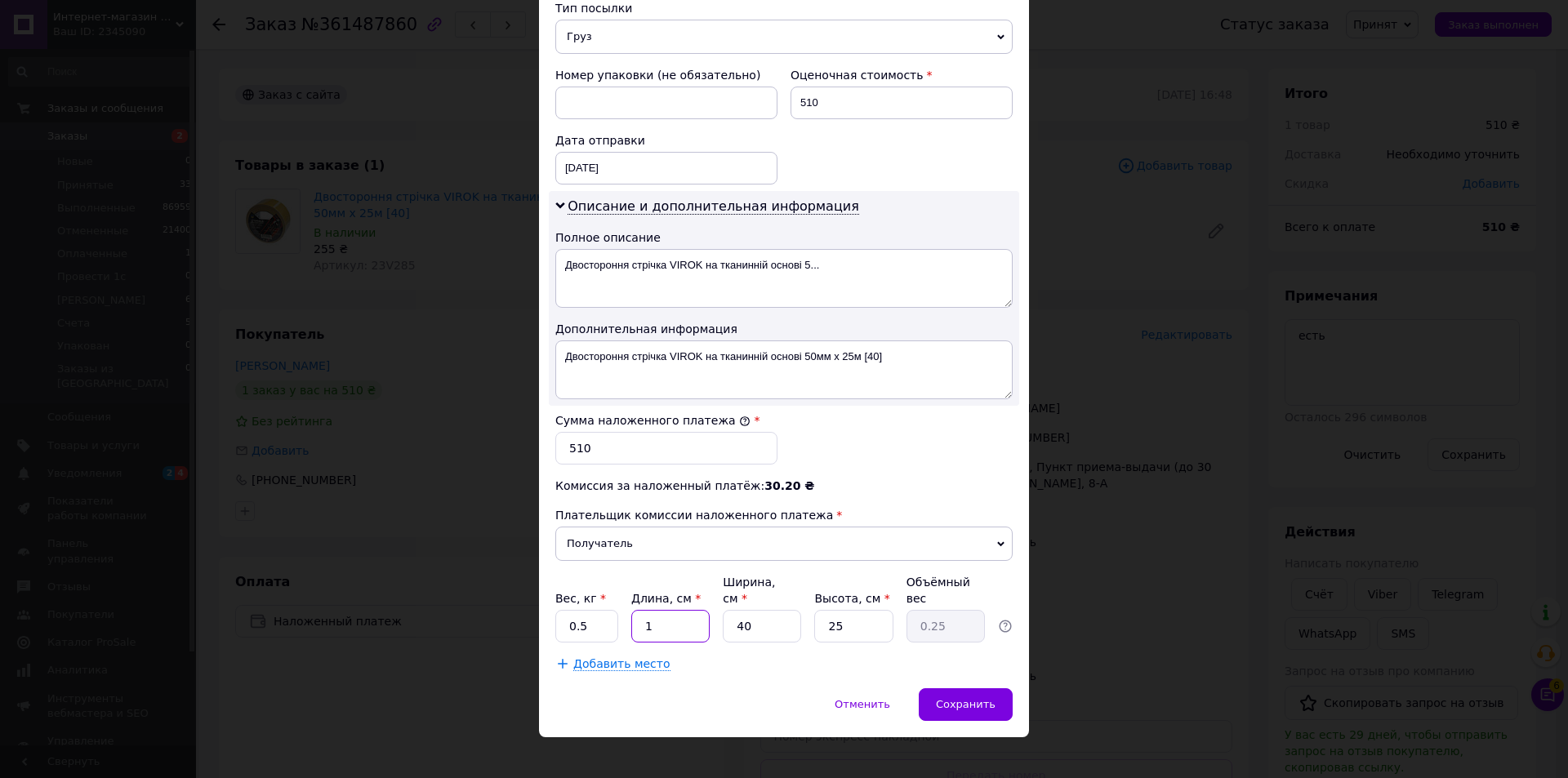
type input "2.75"
type input "11"
click at [768, 610] on input "40" at bounding box center [761, 626] width 78 height 33
type input "1"
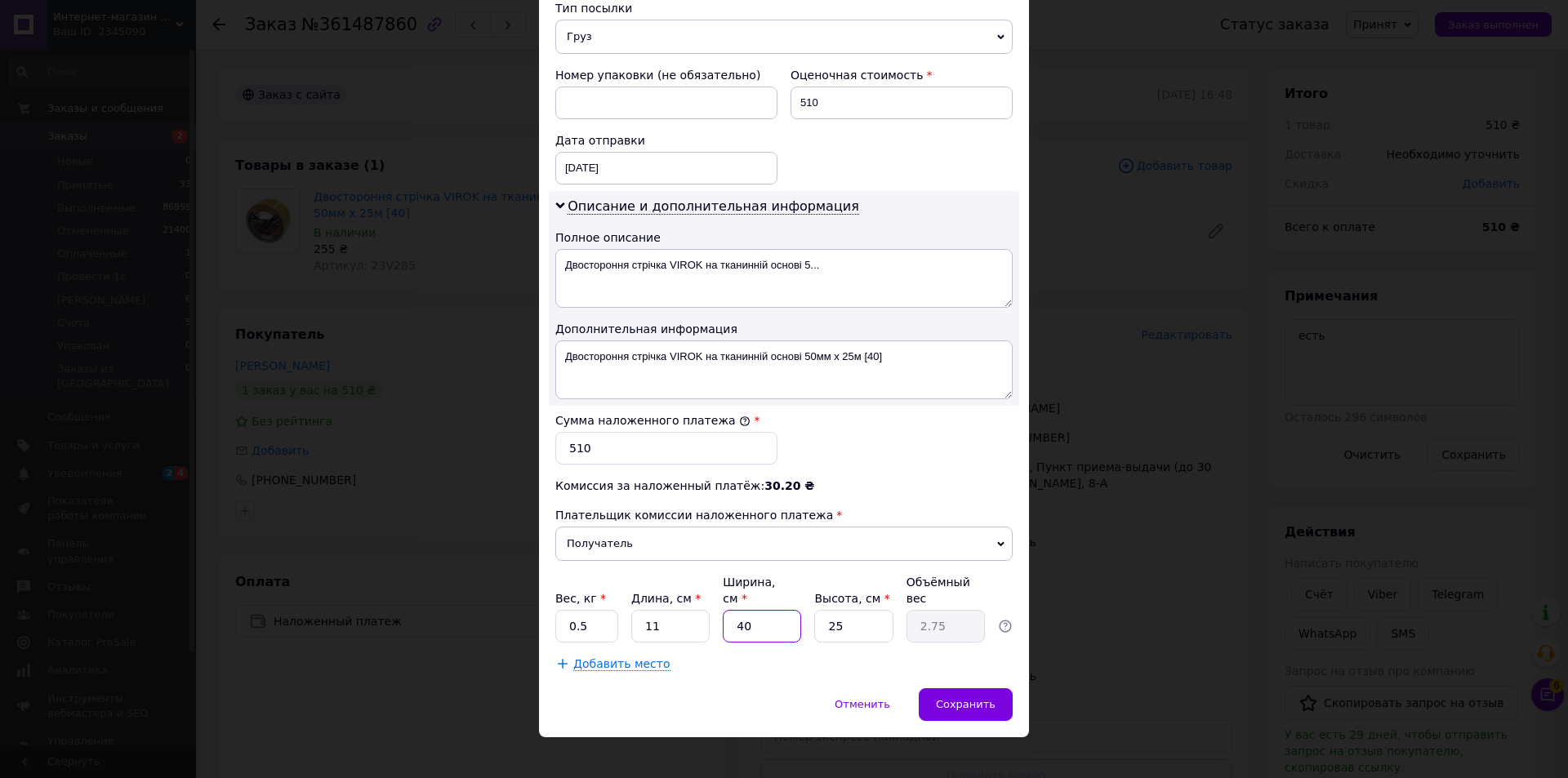
type input "0.1"
type input "11"
type input "0.76"
type input "11"
click at [967, 688] on div "Сохранить" at bounding box center [966, 704] width 94 height 33
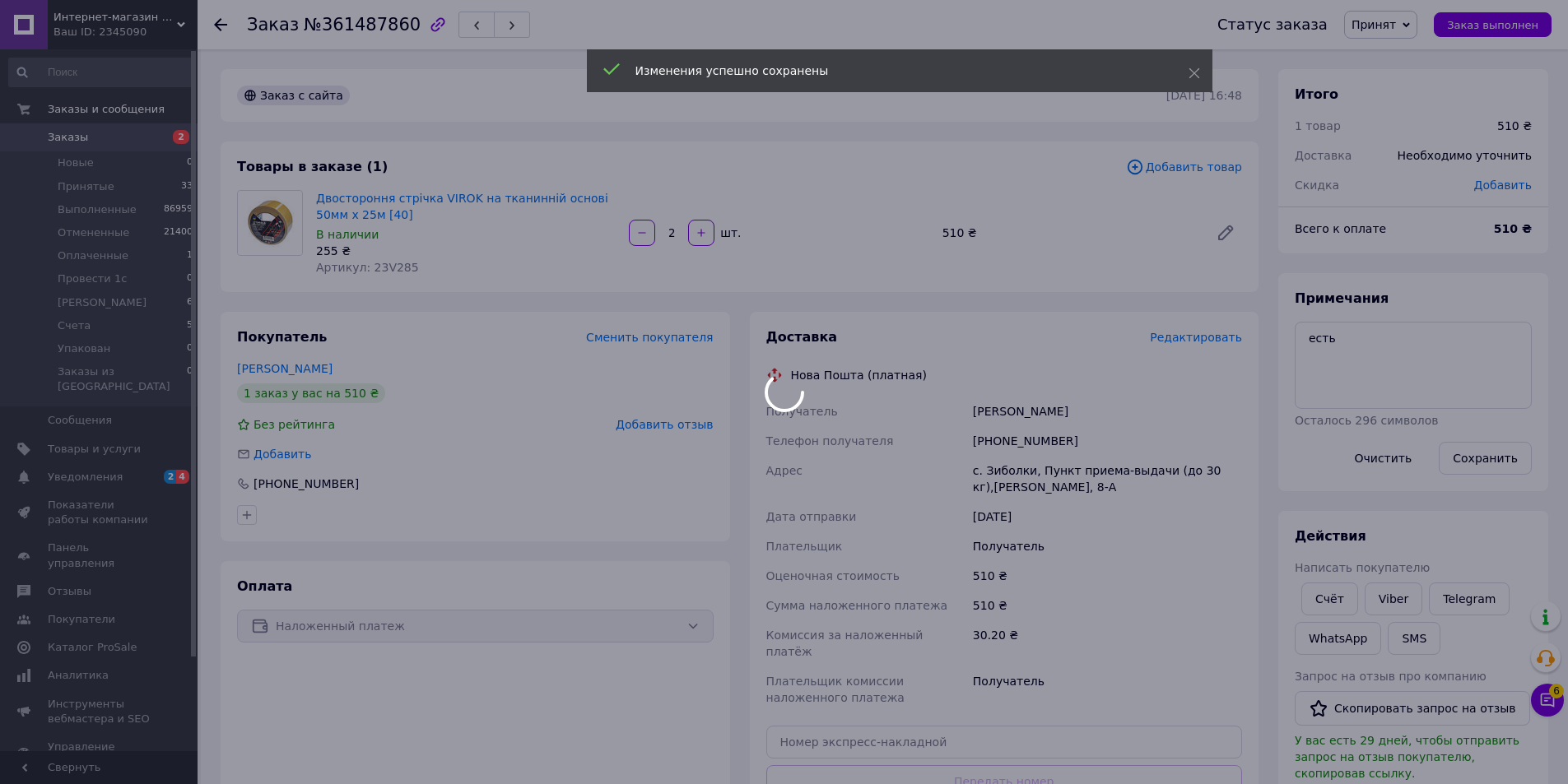
scroll to position [346, 0]
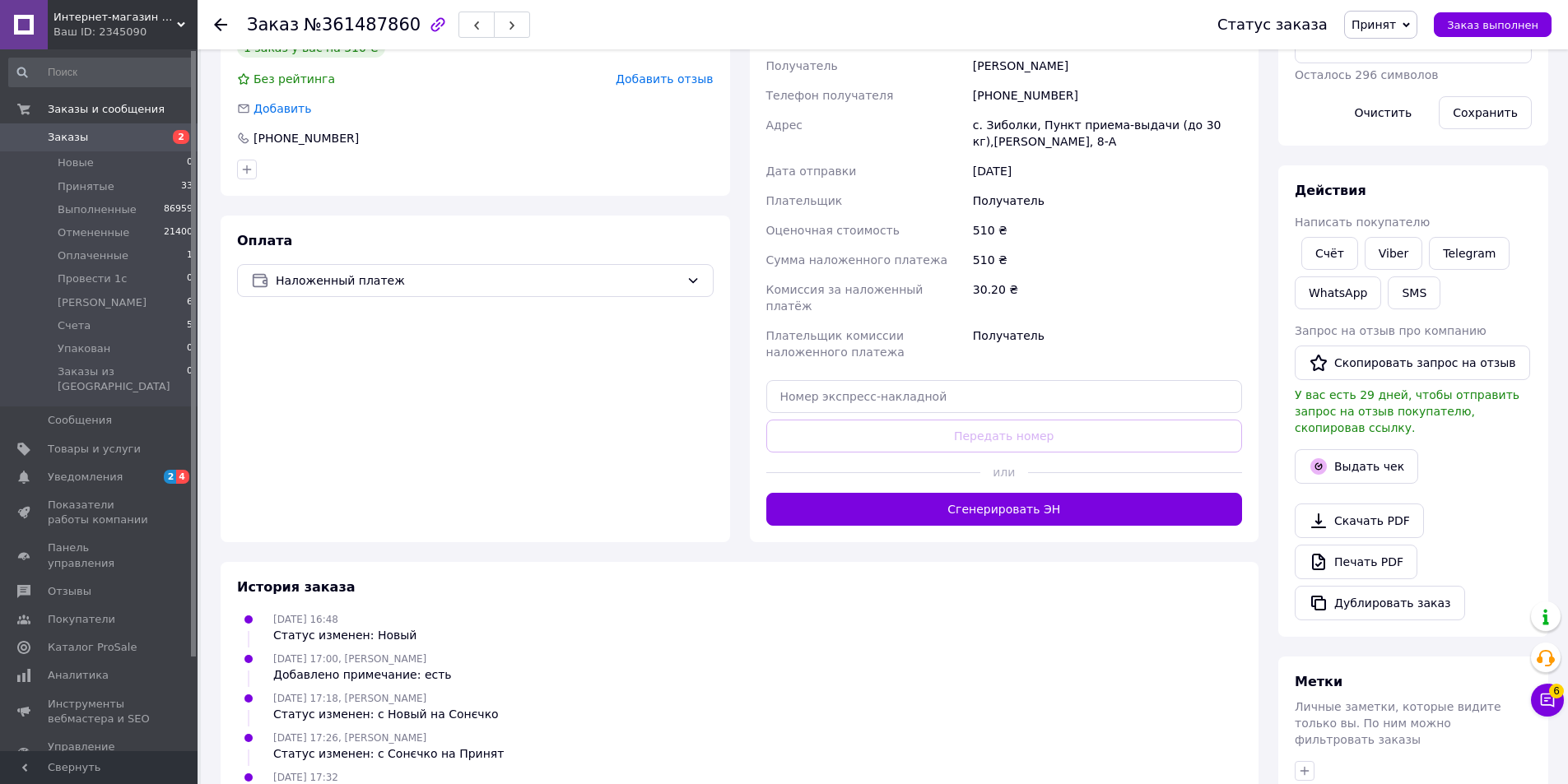
click at [887, 493] on button "Сгенерировать ЭН" at bounding box center [1004, 509] width 476 height 33
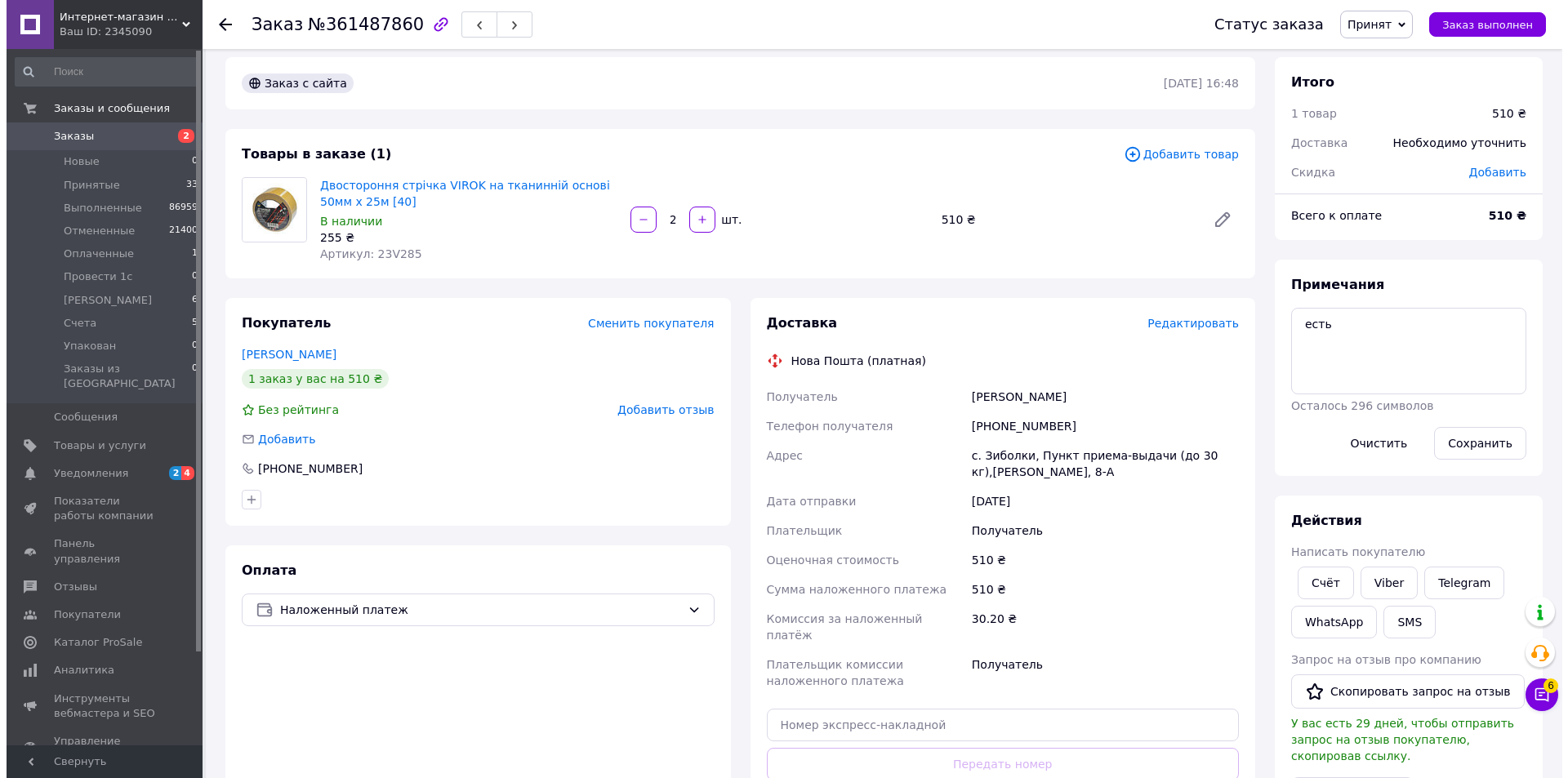
scroll to position [0, 0]
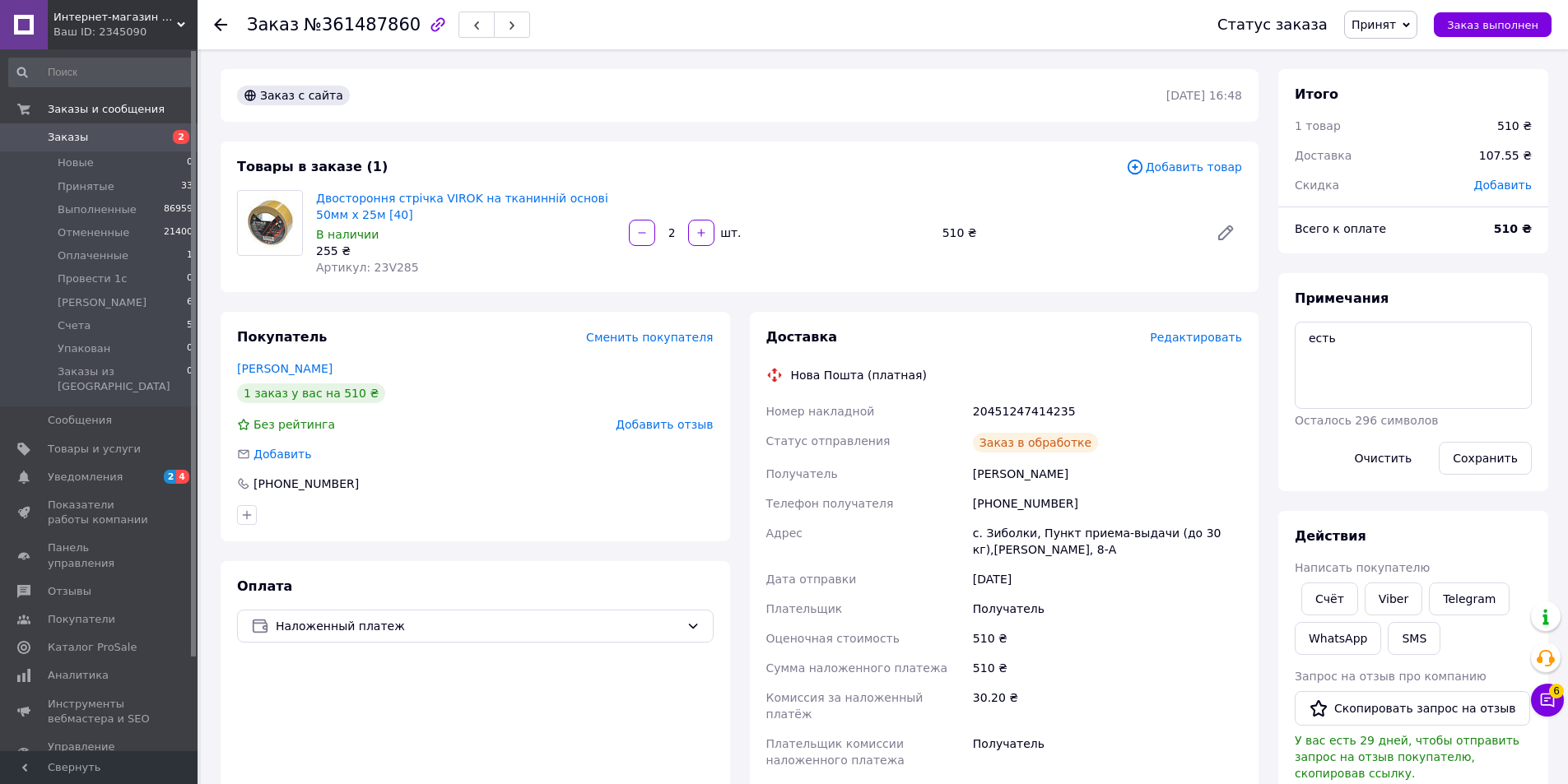
click at [499, 27] on button "button" at bounding box center [512, 25] width 36 height 27
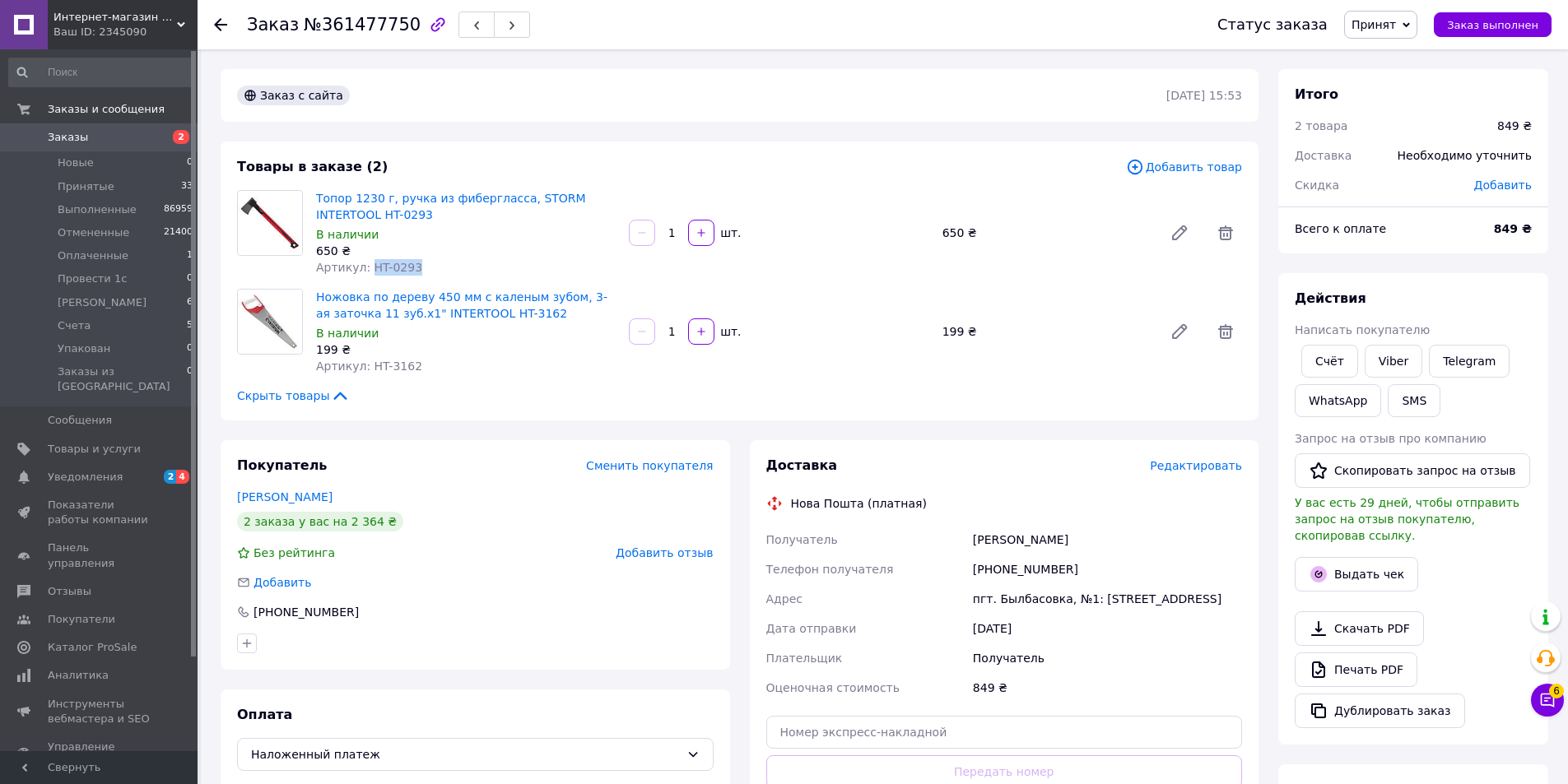
drag, startPoint x: 418, startPoint y: 266, endPoint x: 368, endPoint y: 270, distance: 50.2
click at [368, 270] on div "Артикул: HT-0293" at bounding box center [465, 267] width 300 height 16
drag, startPoint x: 419, startPoint y: 370, endPoint x: 366, endPoint y: 371, distance: 53.0
click at [366, 371] on div "Артикул: HT-3162" at bounding box center [465, 366] width 300 height 16
click at [1207, 468] on span "Редактировать" at bounding box center [1195, 466] width 92 height 13
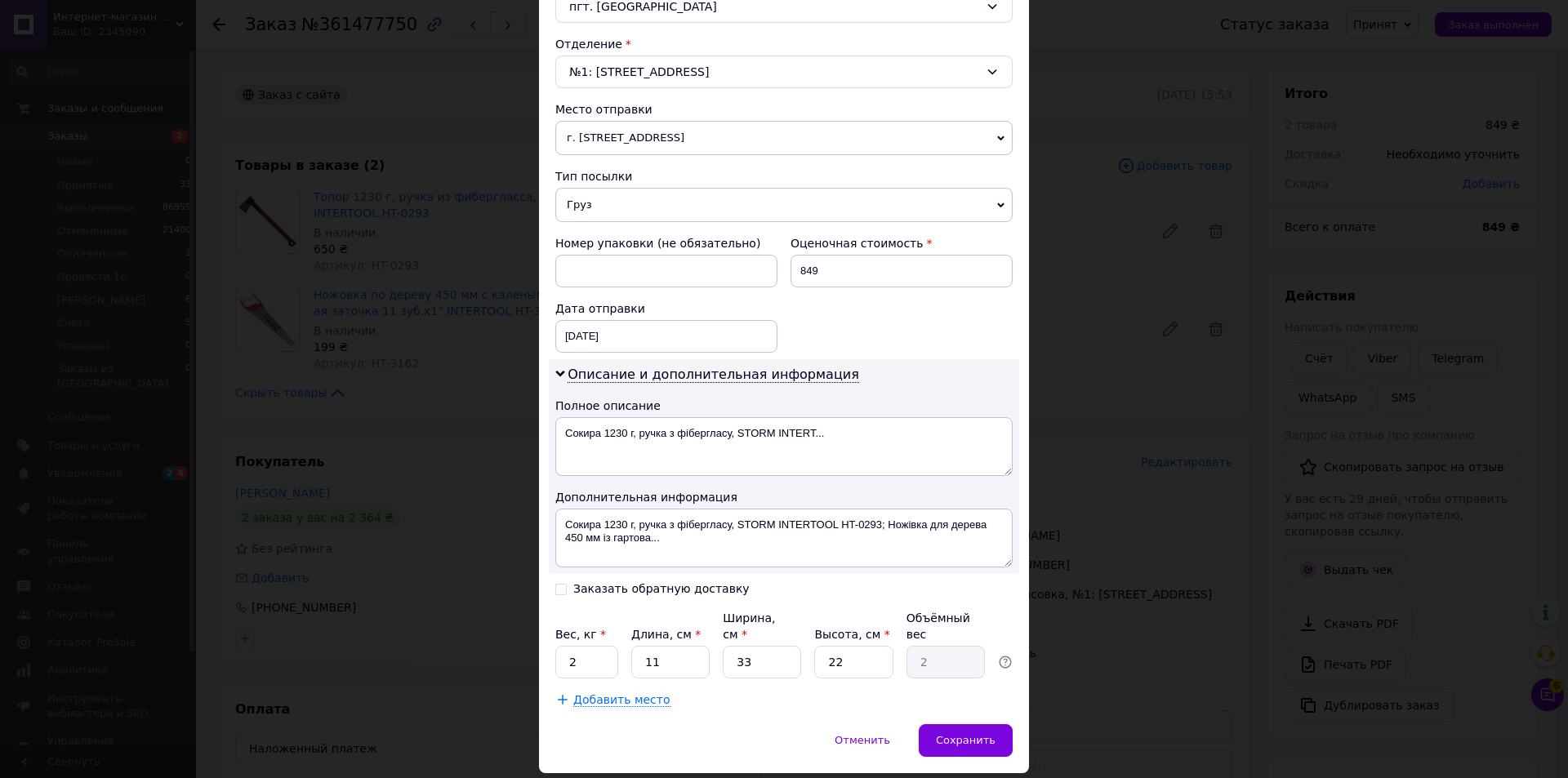
scroll to position [519, 0]
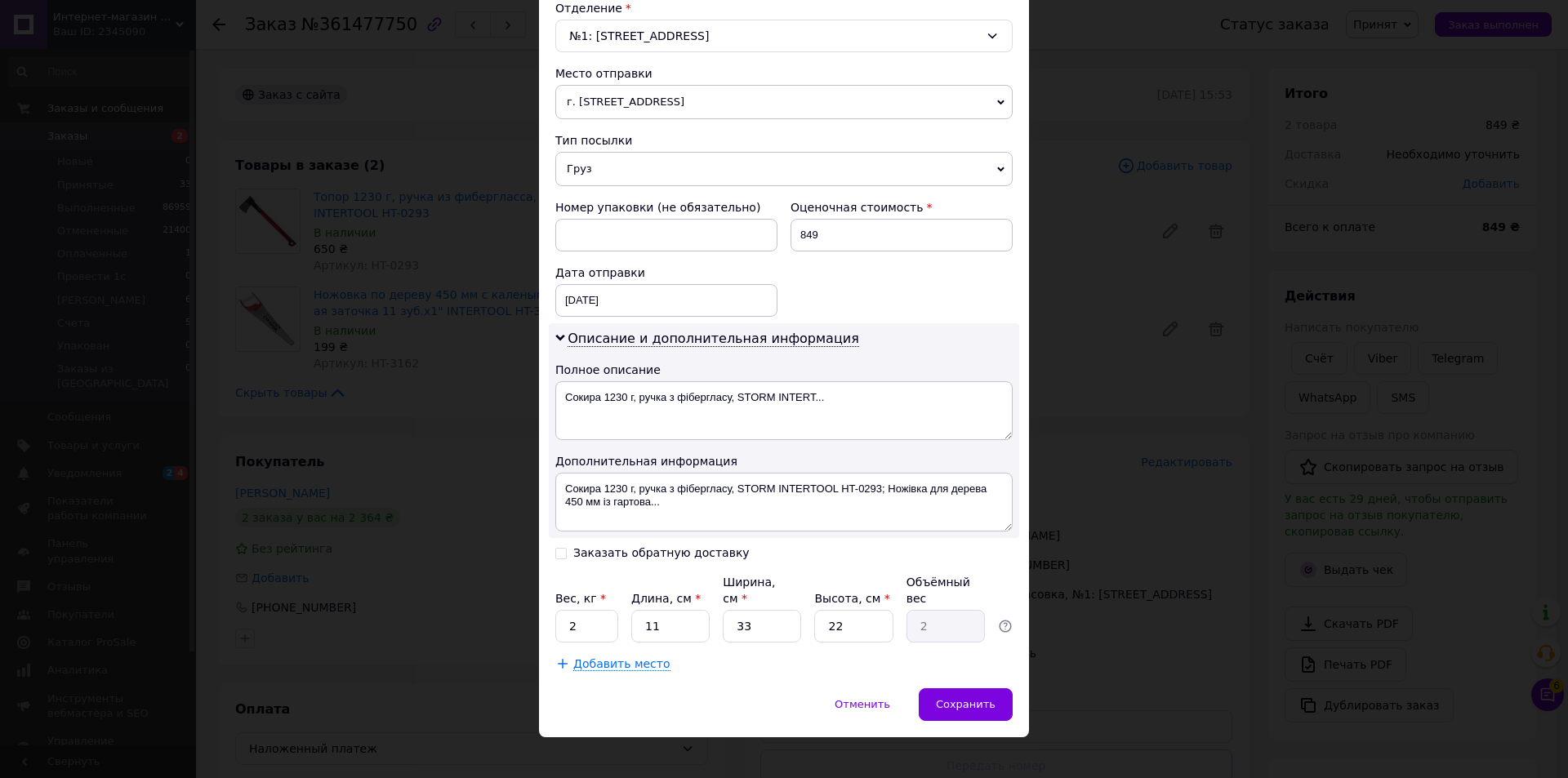
click at [557, 550] on input "Заказать обратную доставку" at bounding box center [561, 552] width 11 height 11
checkbox input "true"
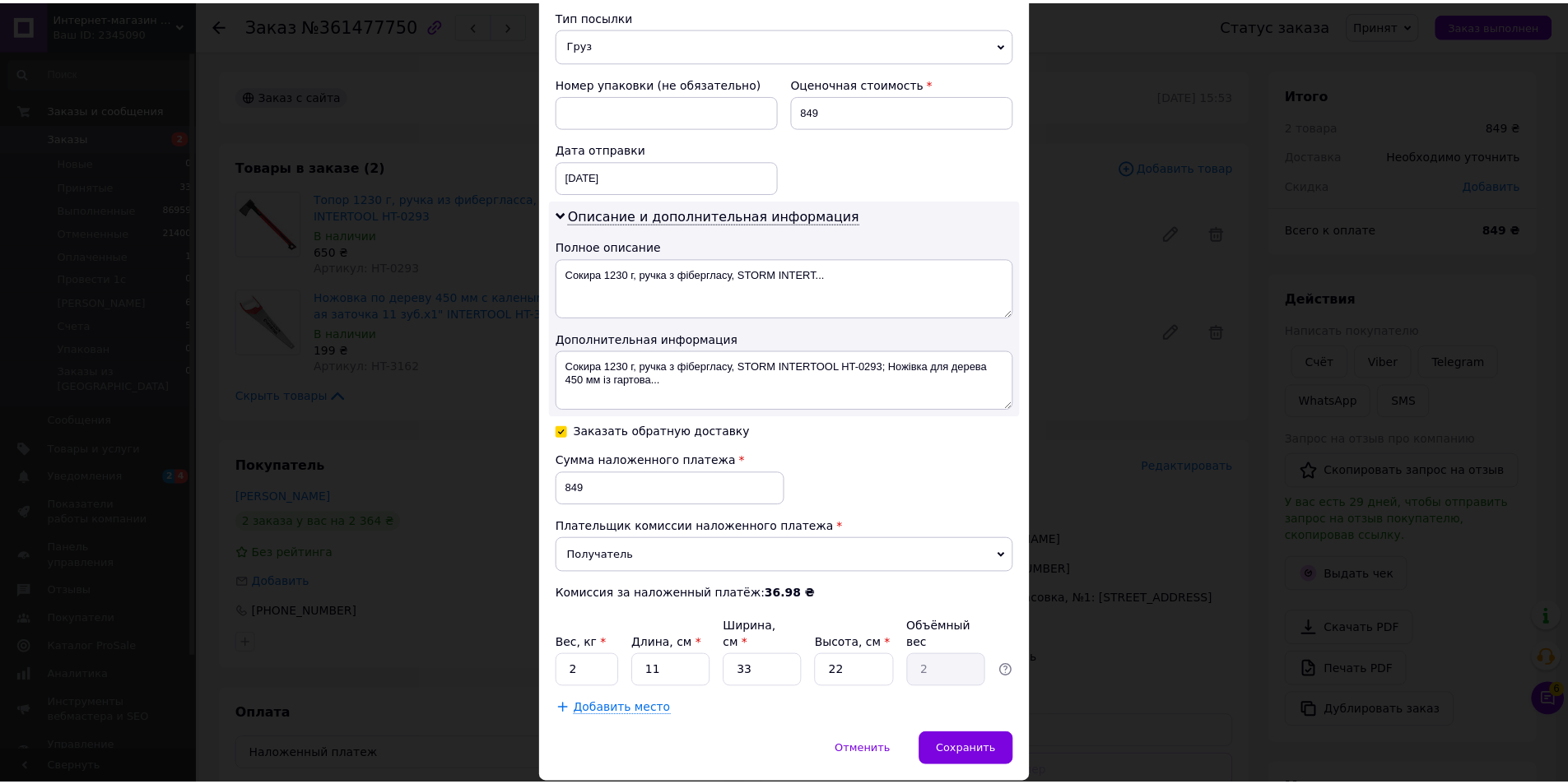
scroll to position [689, 0]
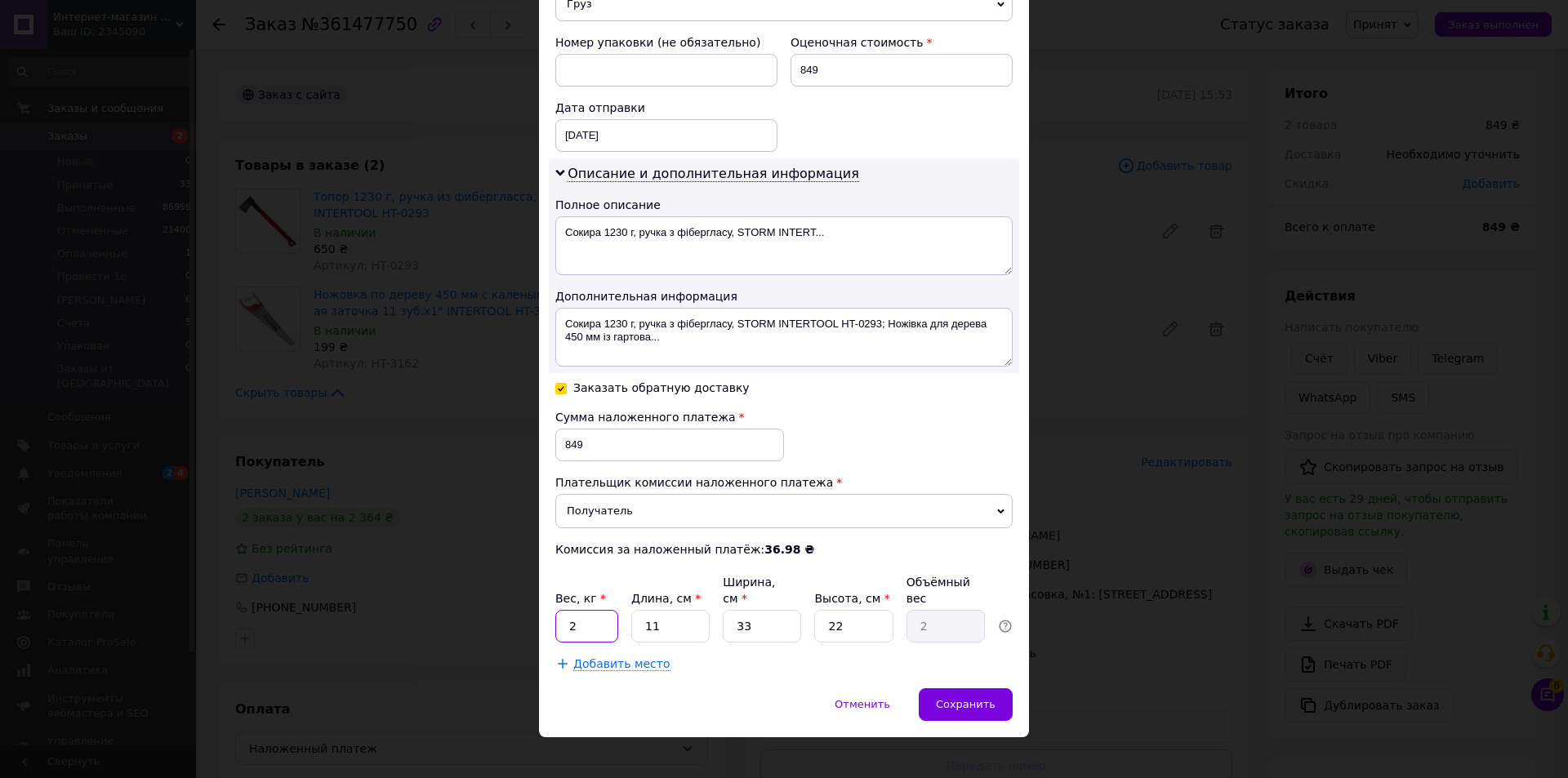
click at [587, 611] on input "2" at bounding box center [587, 626] width 63 height 33
type input "5"
click at [960, 698] on span "Сохранить" at bounding box center [965, 704] width 59 height 12
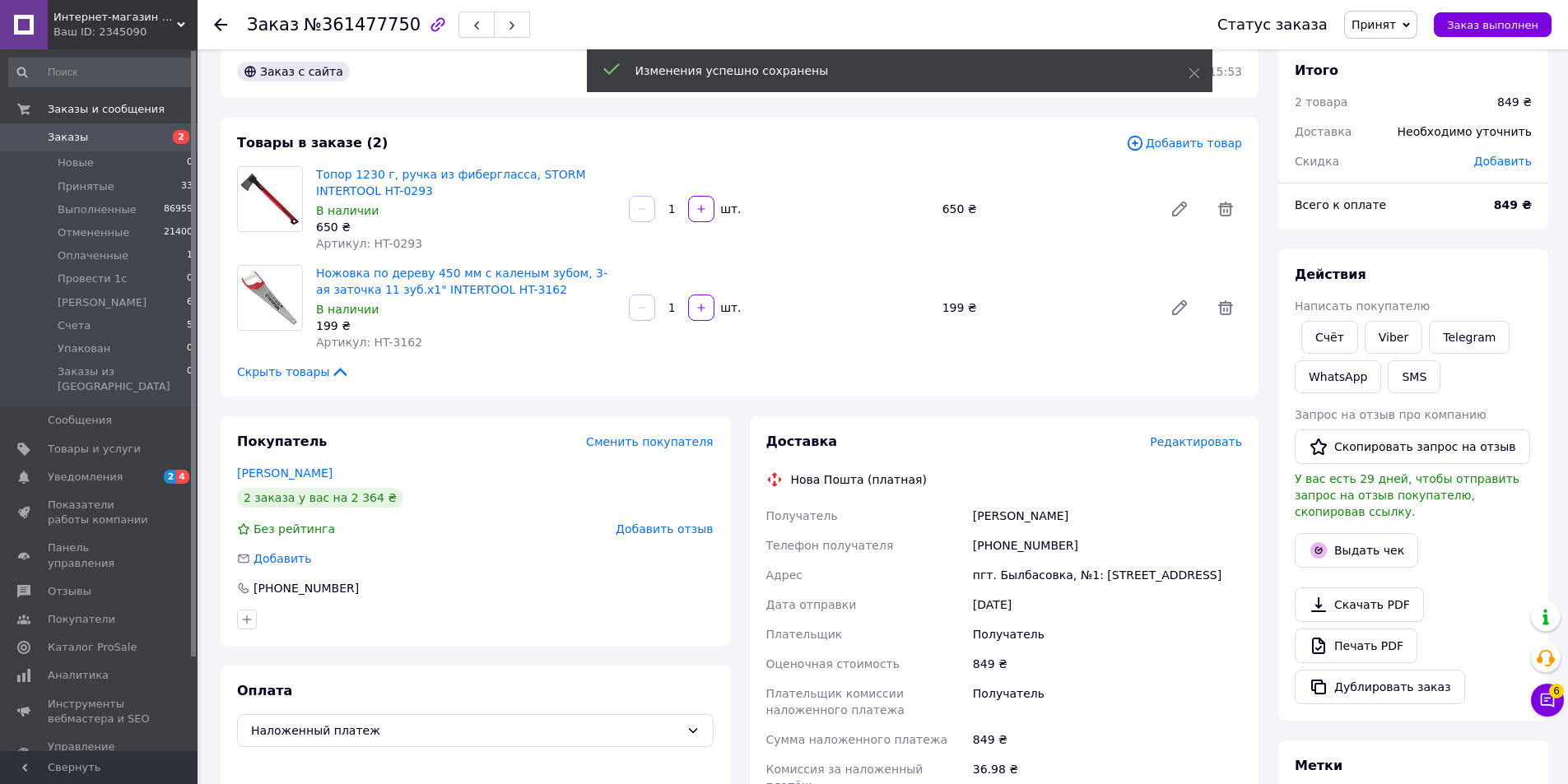
scroll to position [411, 0]
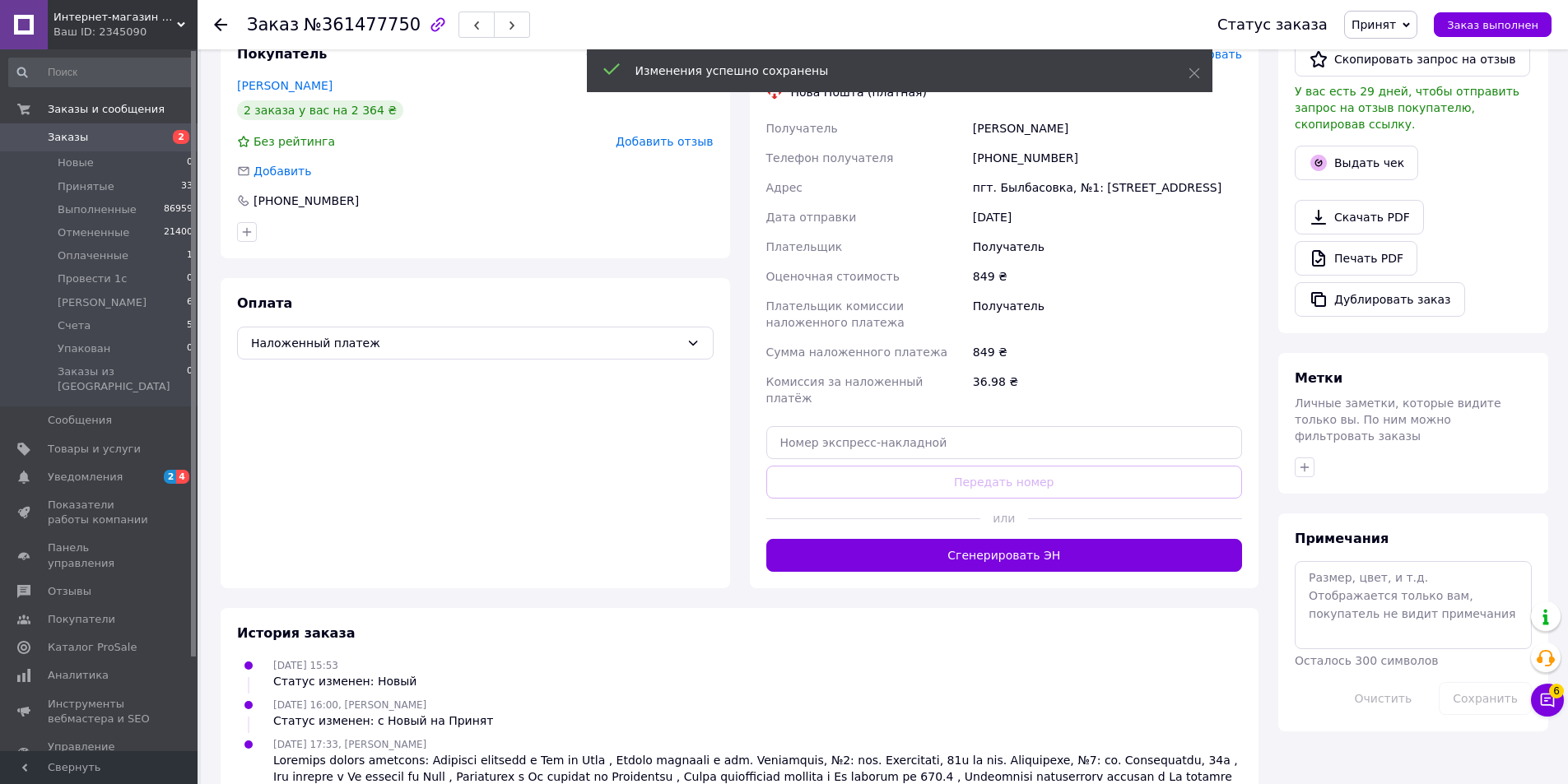
click at [1118, 539] on button "Сгенерировать ЭН" at bounding box center [1004, 555] width 476 height 33
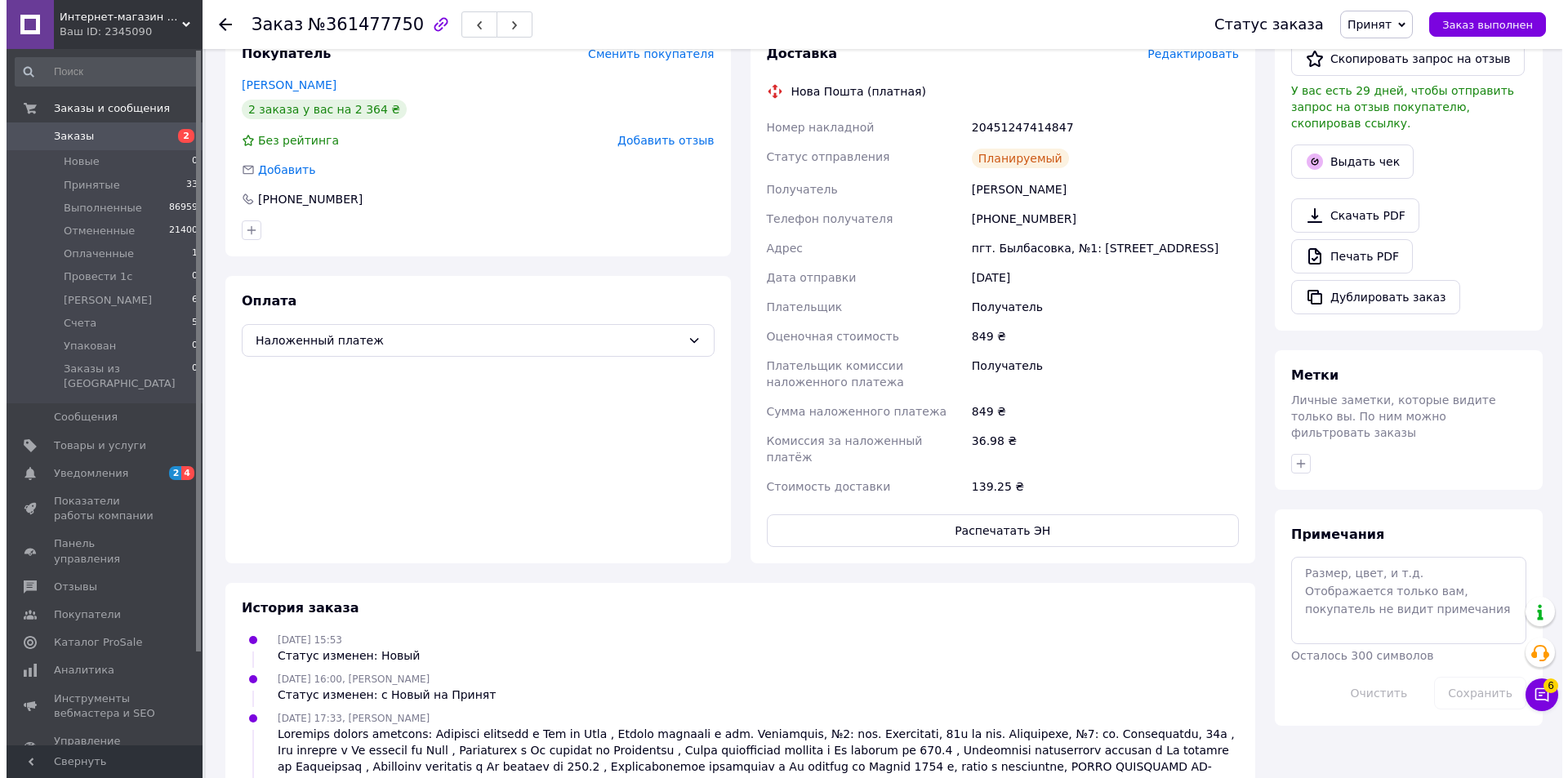
scroll to position [0, 0]
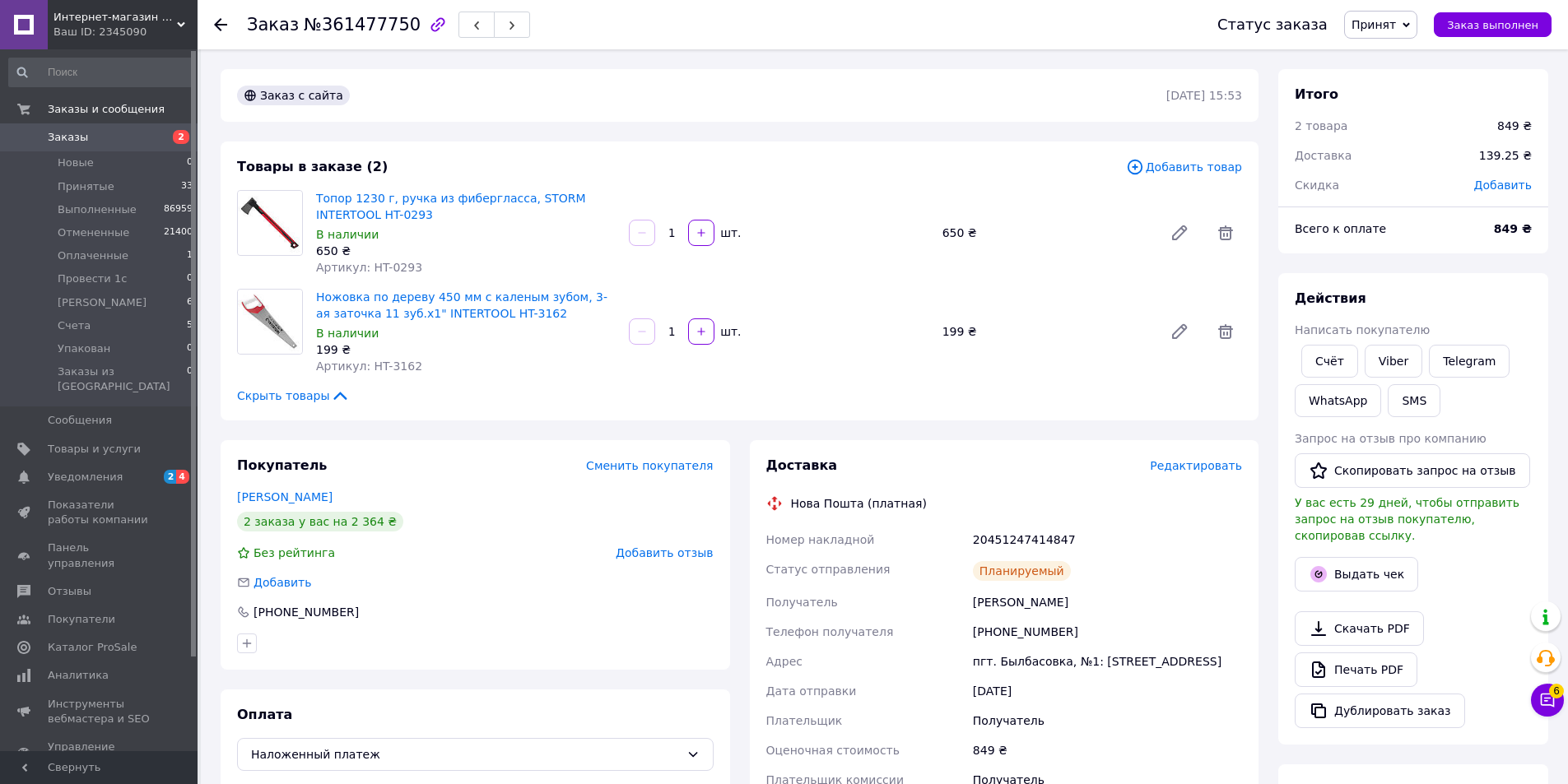
click at [497, 23] on button "button" at bounding box center [512, 25] width 36 height 27
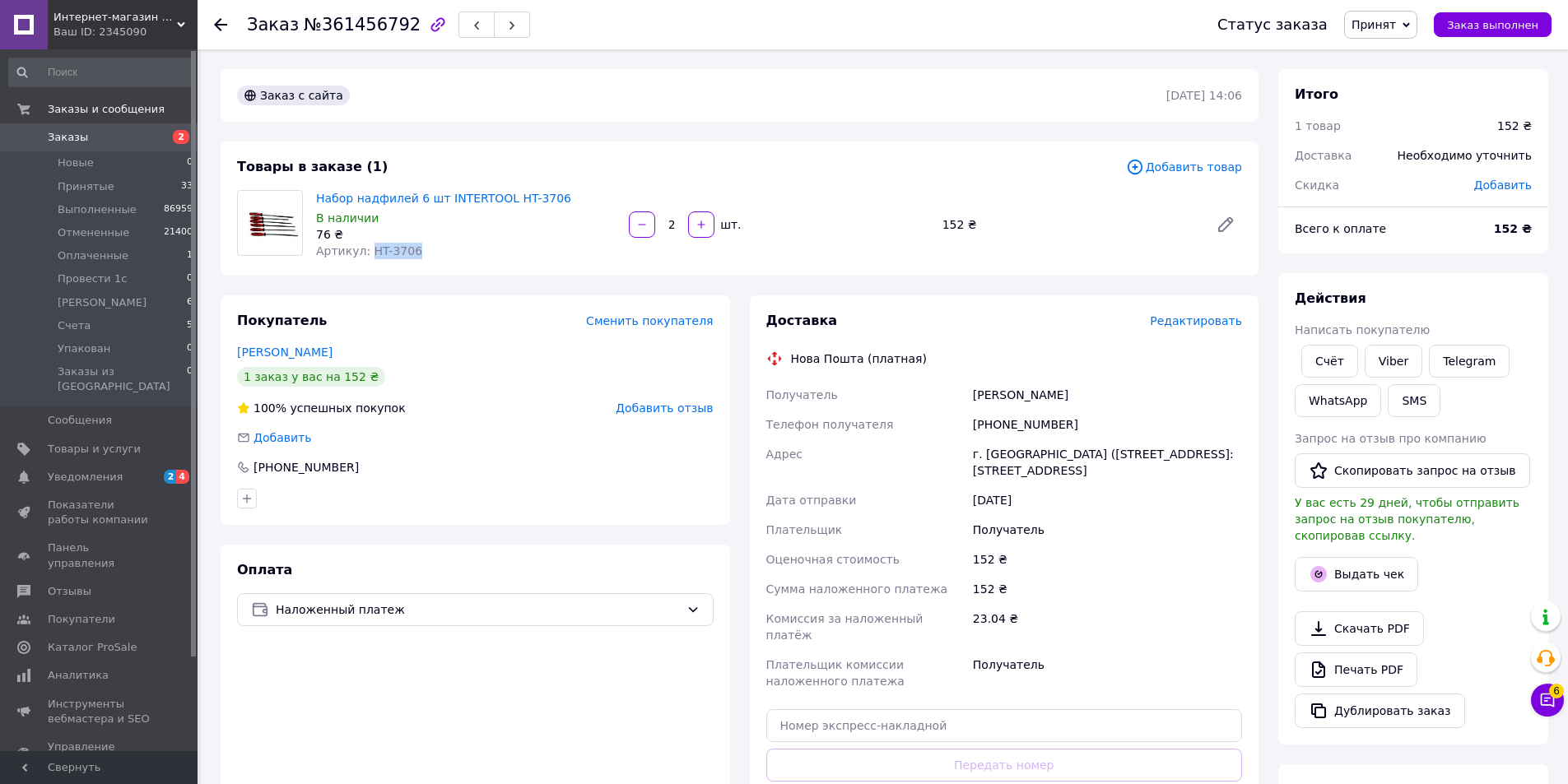
drag, startPoint x: 423, startPoint y: 257, endPoint x: 368, endPoint y: 258, distance: 55.0
click at [368, 258] on div "Артикул: HT-3706" at bounding box center [465, 250] width 300 height 16
click at [1198, 328] on span "Редактировать" at bounding box center [1195, 321] width 92 height 13
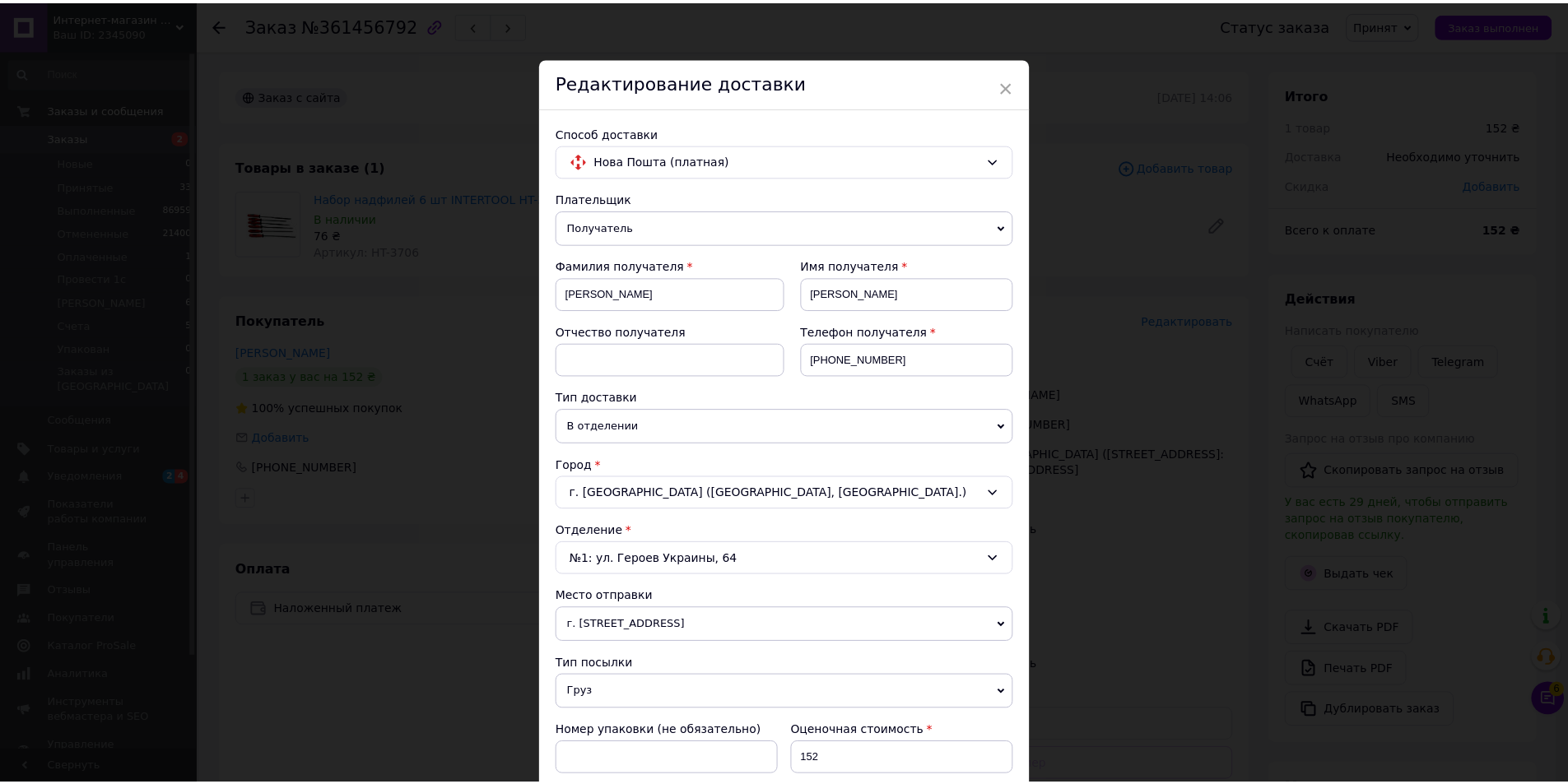
scroll to position [471, 0]
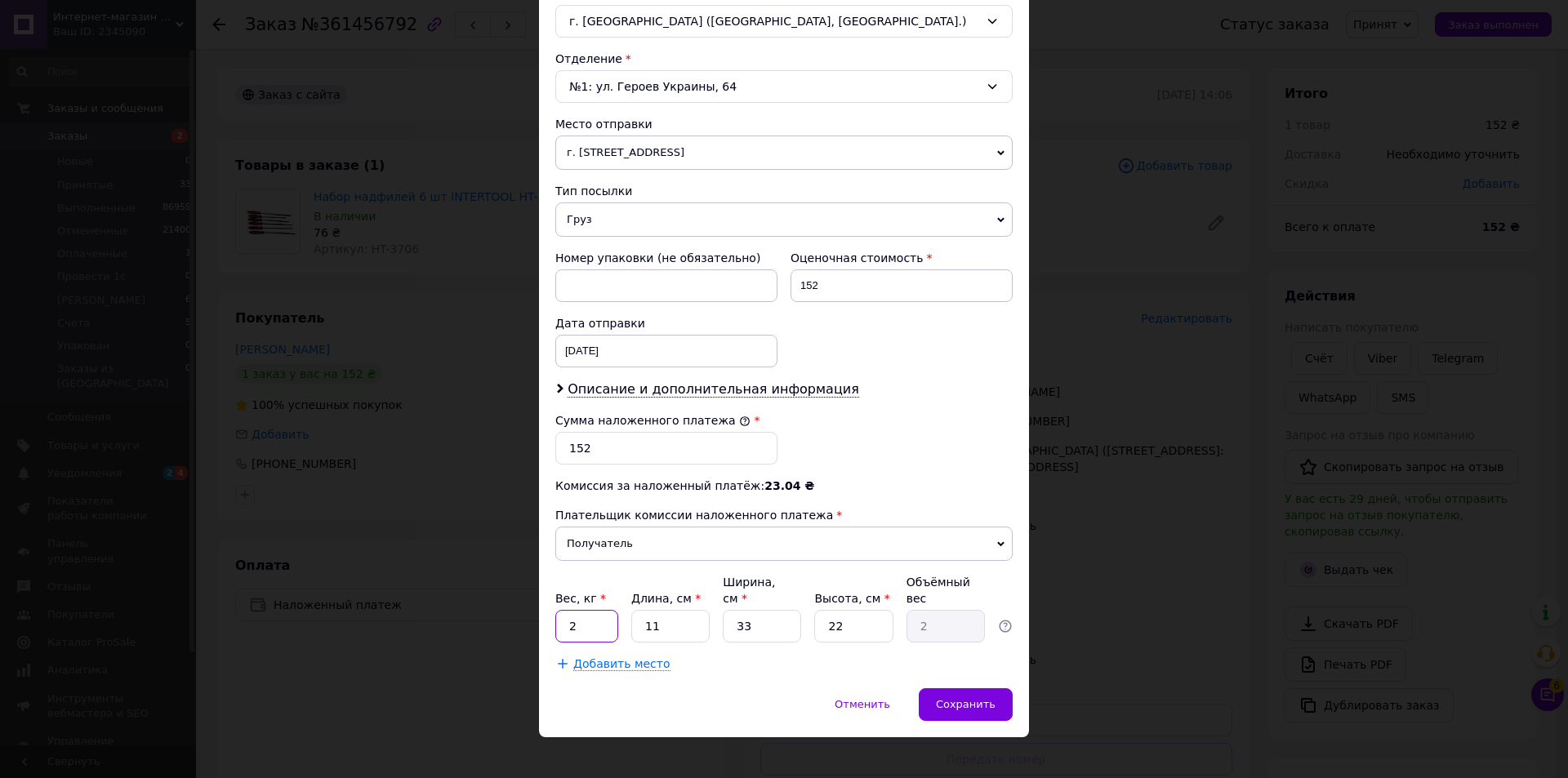
click at [585, 620] on input "2" at bounding box center [587, 626] width 63 height 33
click at [584, 620] on input "2" at bounding box center [587, 626] width 63 height 33
type input "1"
click at [736, 610] on input "33" at bounding box center [761, 626] width 78 height 33
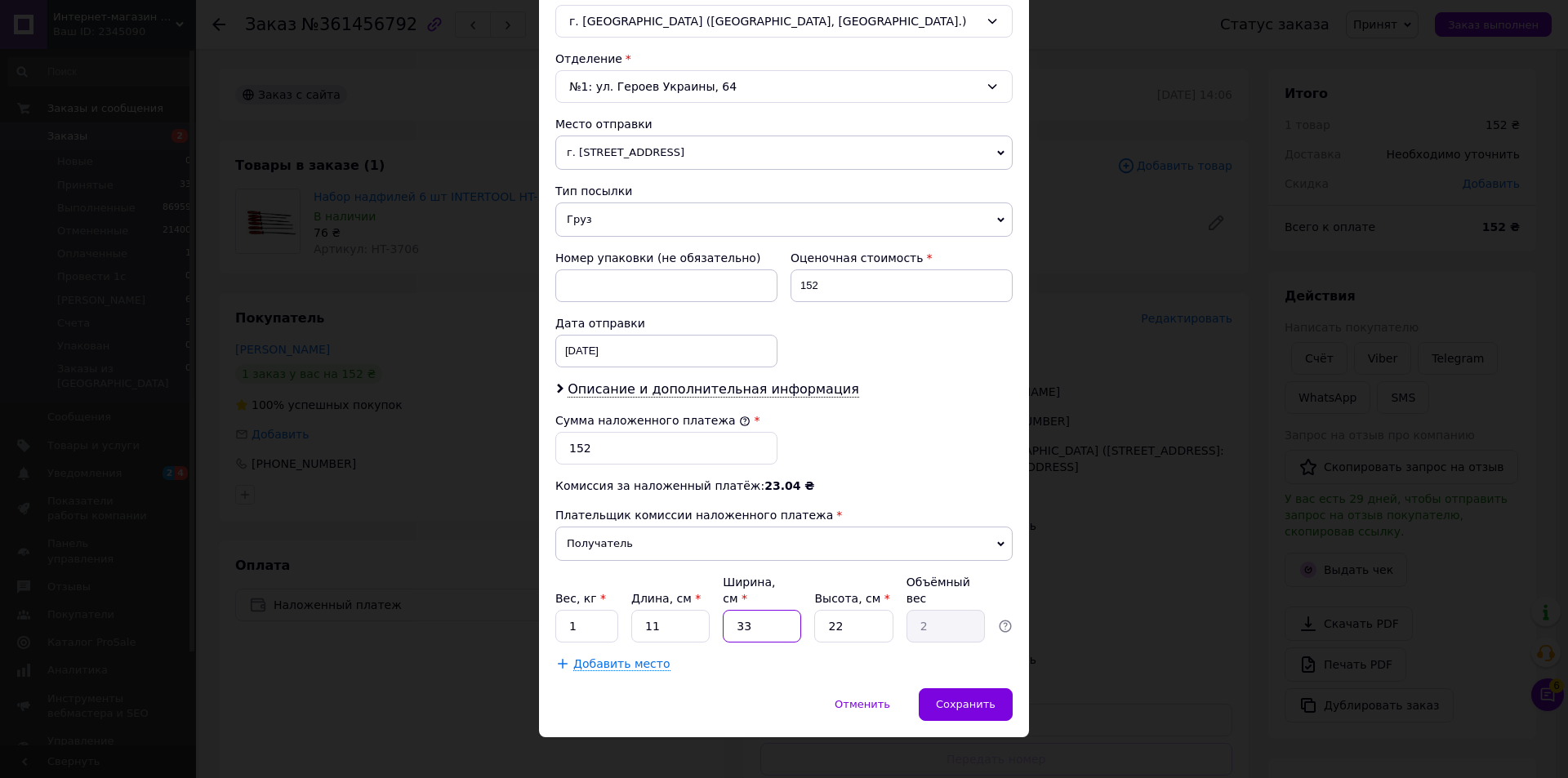
type input "1"
type input "0.1"
type input "11"
type input "0.67"
type input "11"
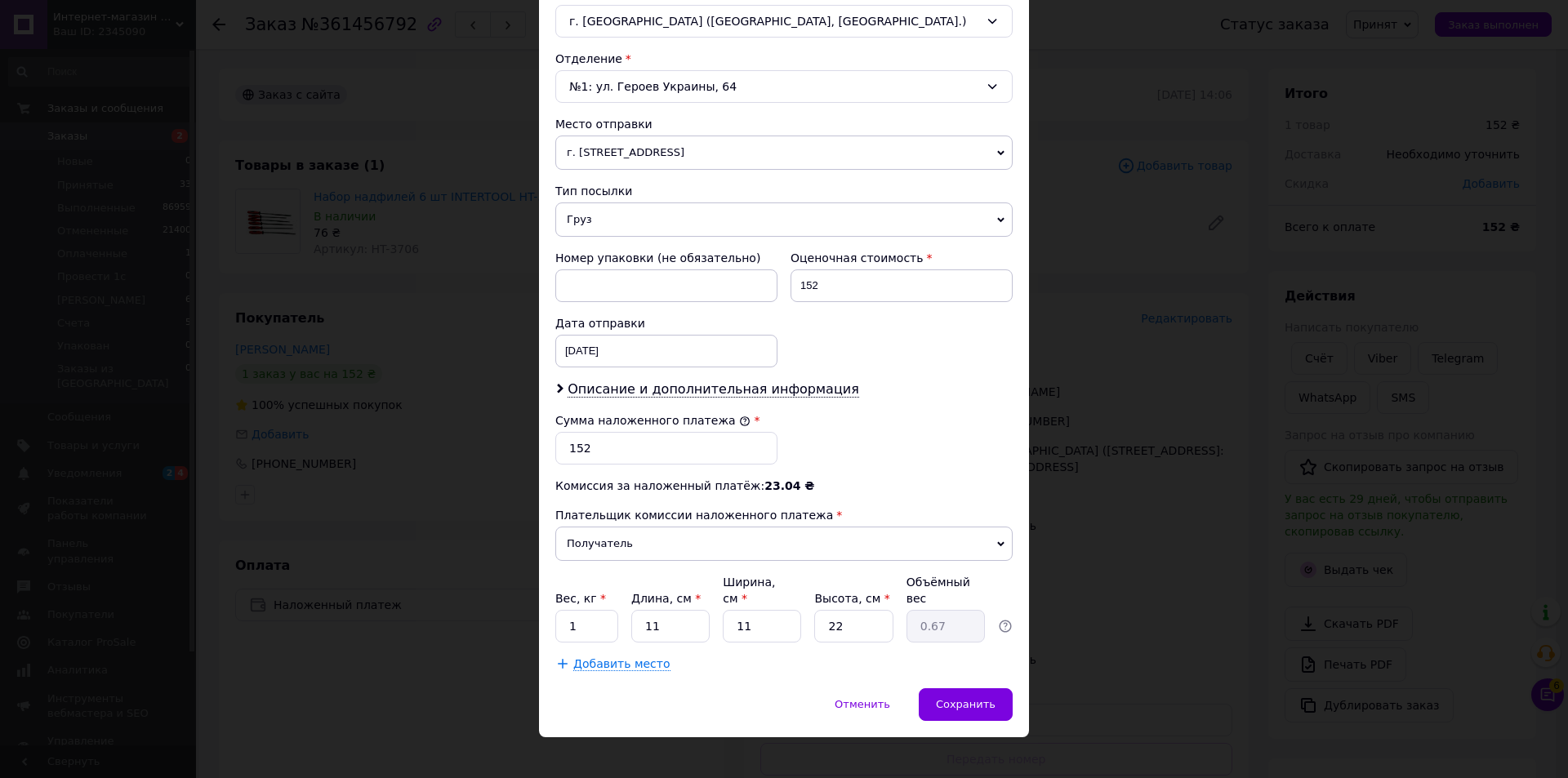
click at [974, 688] on div "Сохранить" at bounding box center [966, 704] width 94 height 33
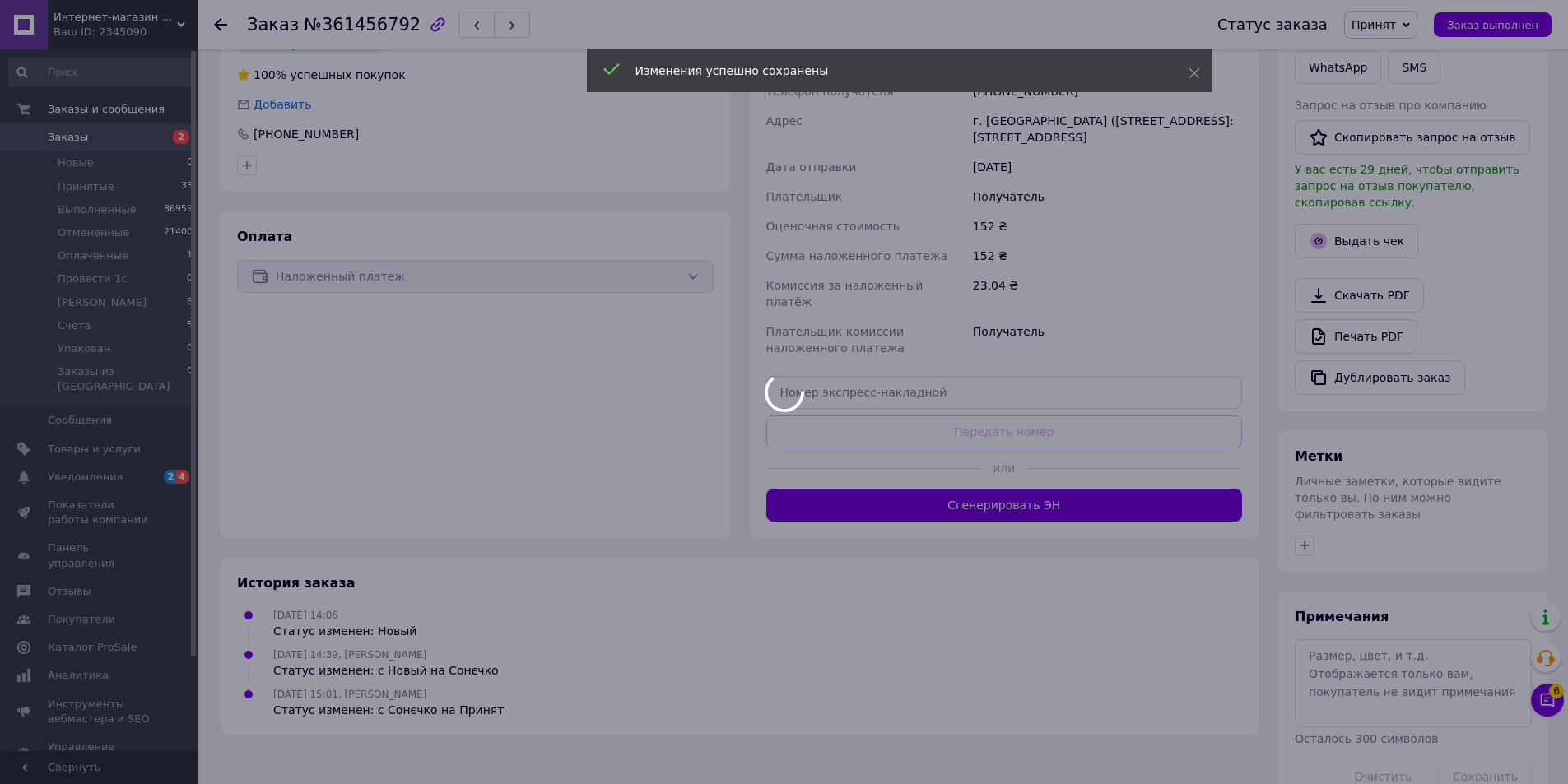
scroll to position [346, 0]
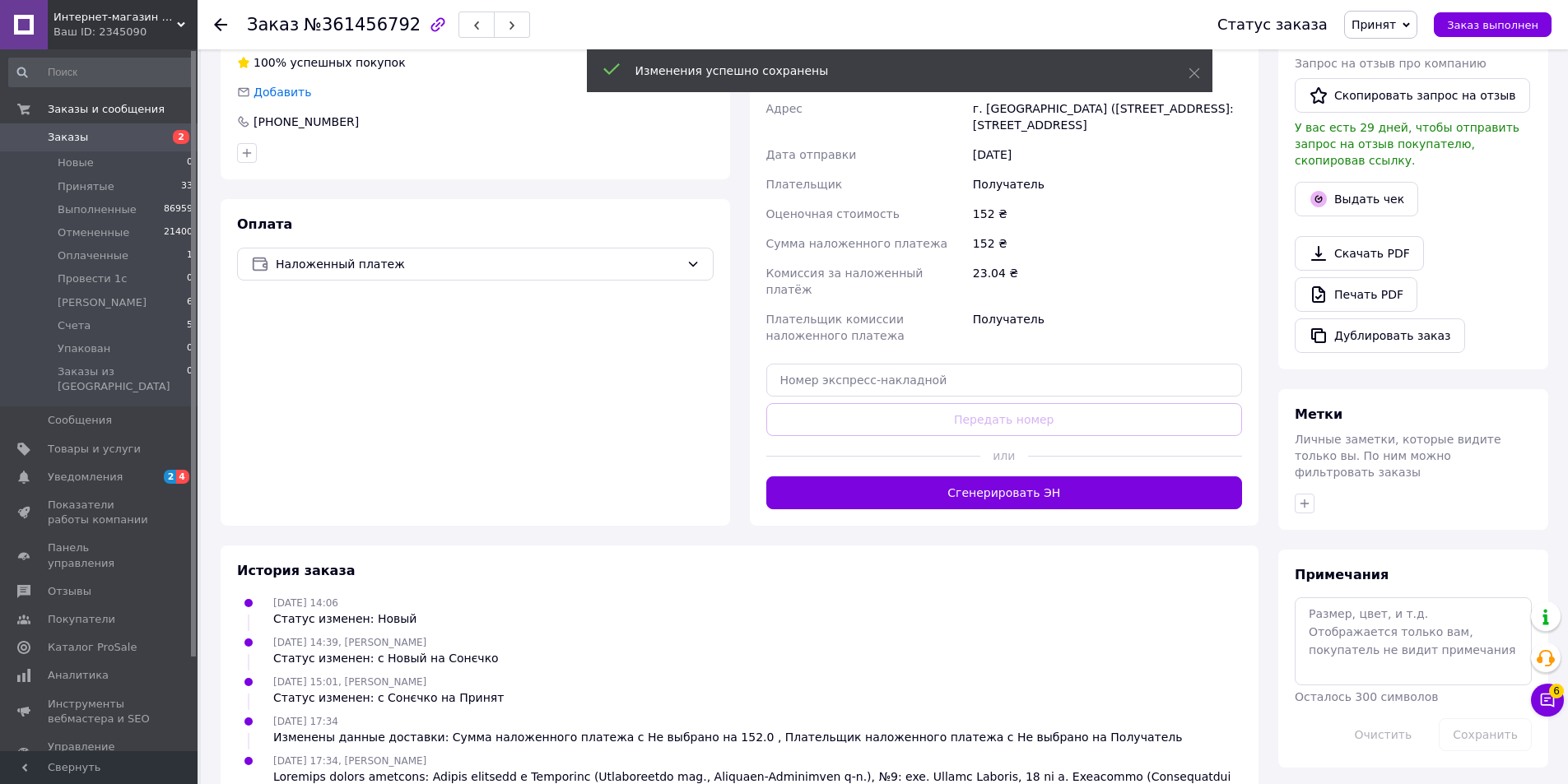
click at [938, 479] on button "Сгенерировать ЭН" at bounding box center [1004, 492] width 476 height 33
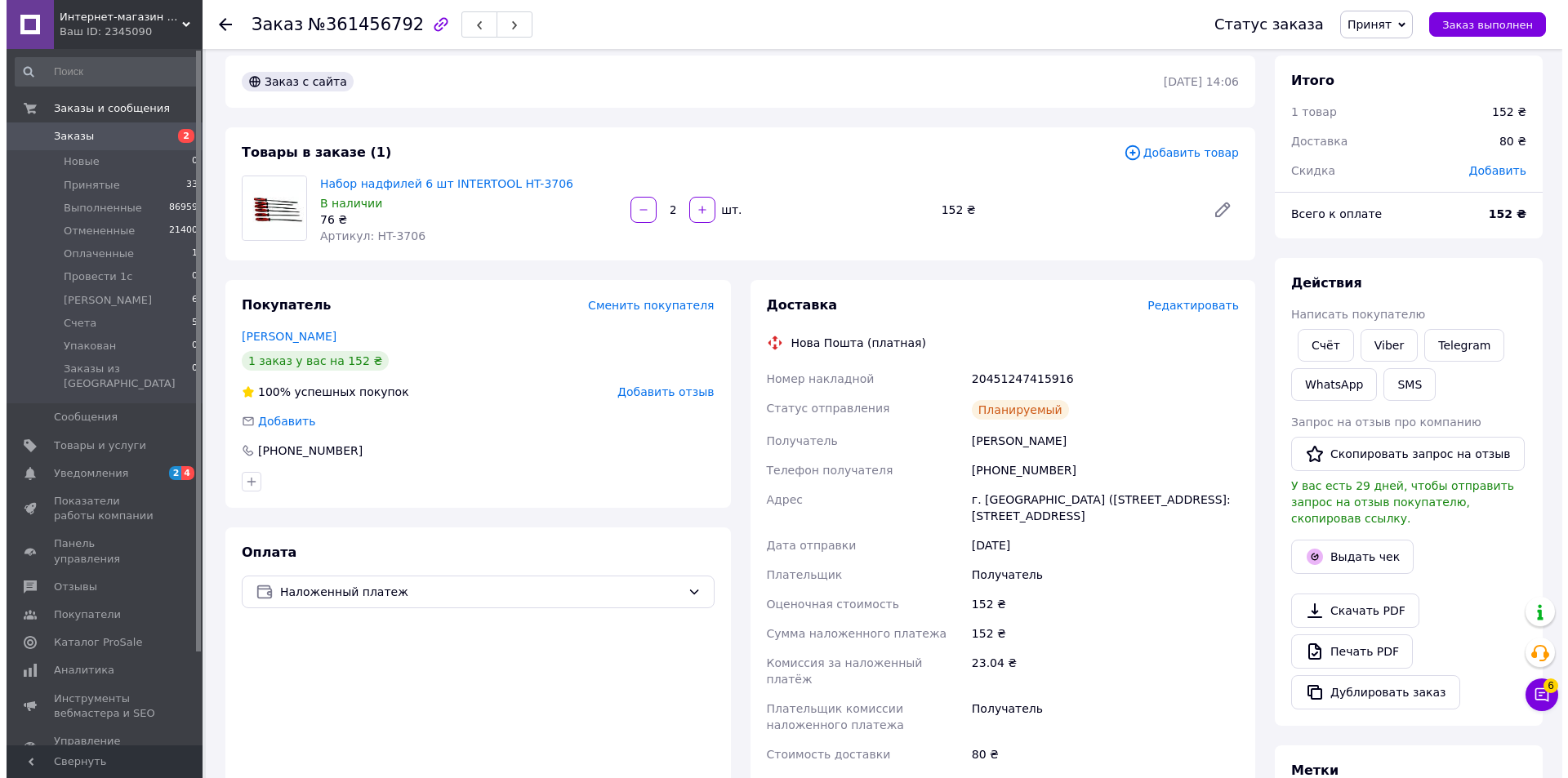
scroll to position [0, 0]
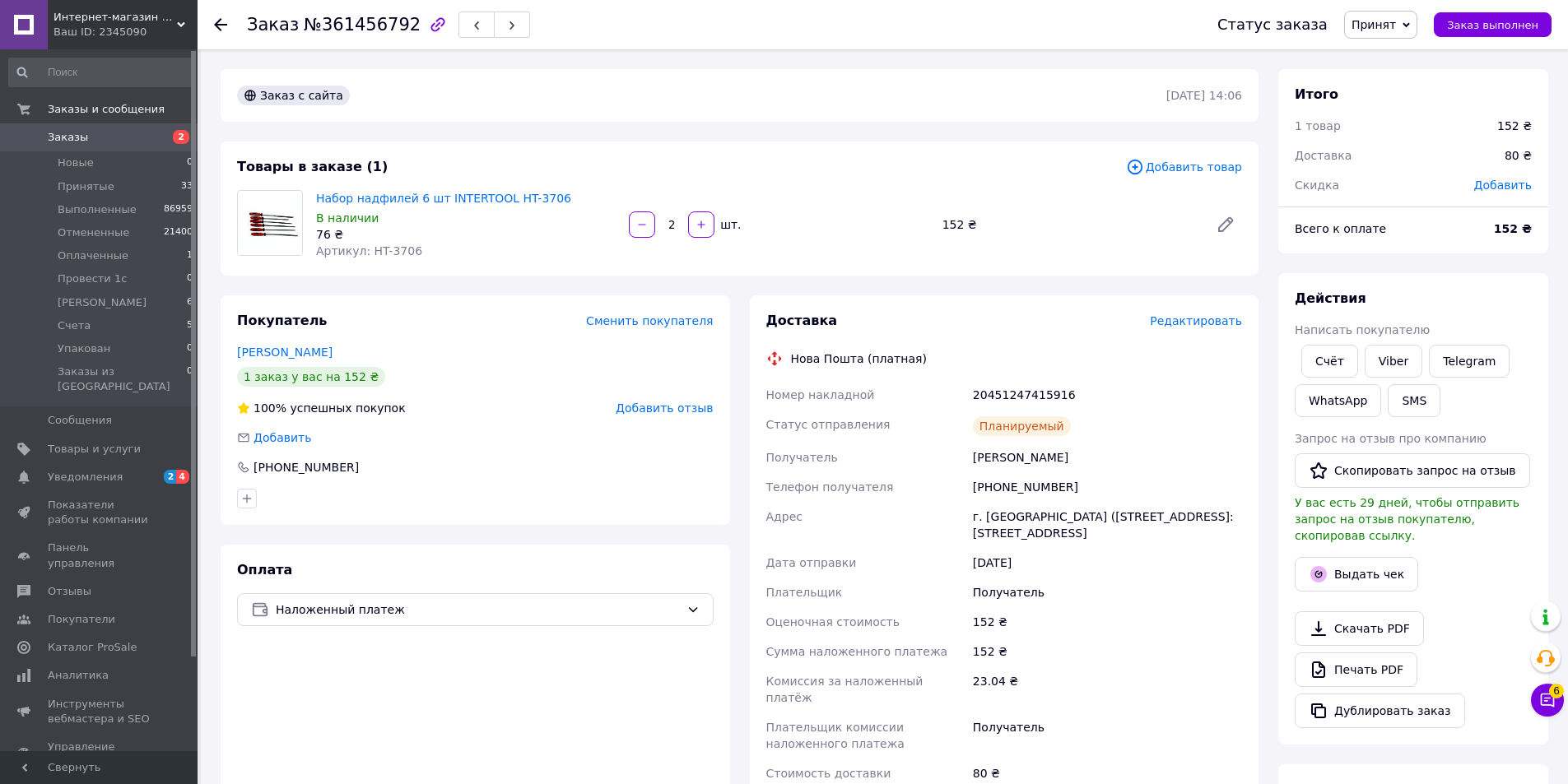
click at [507, 28] on icon "button" at bounding box center [512, 26] width 10 height 10
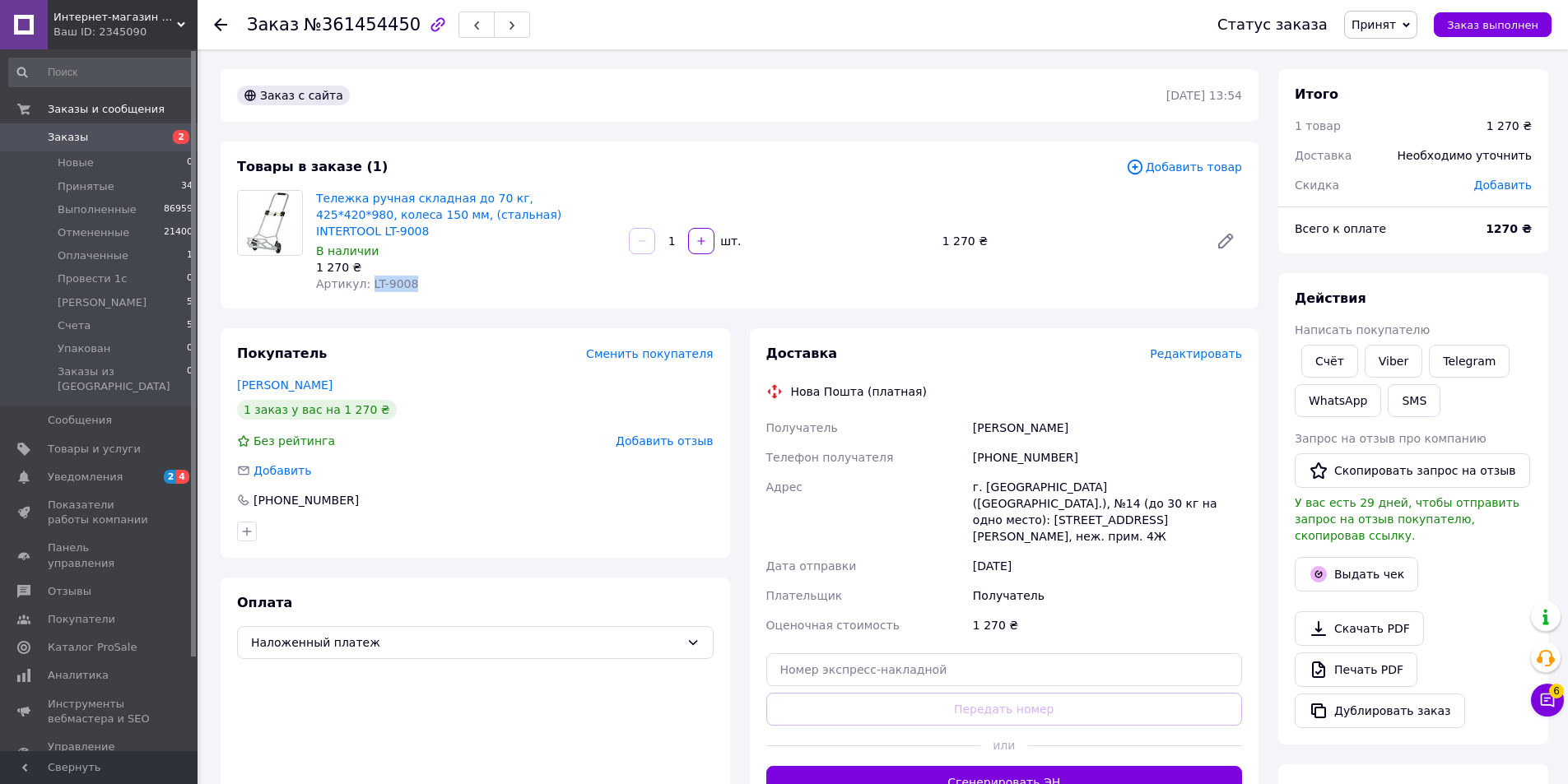
drag, startPoint x: 412, startPoint y: 277, endPoint x: 364, endPoint y: 266, distance: 49.2
click at [364, 266] on div "Тележка ручная складная до 70 кг, 425*420*980, колеса 150 мм, (стальная) INTERT…" at bounding box center [465, 241] width 313 height 108
click at [1183, 347] on span "Редактировать" at bounding box center [1195, 354] width 92 height 13
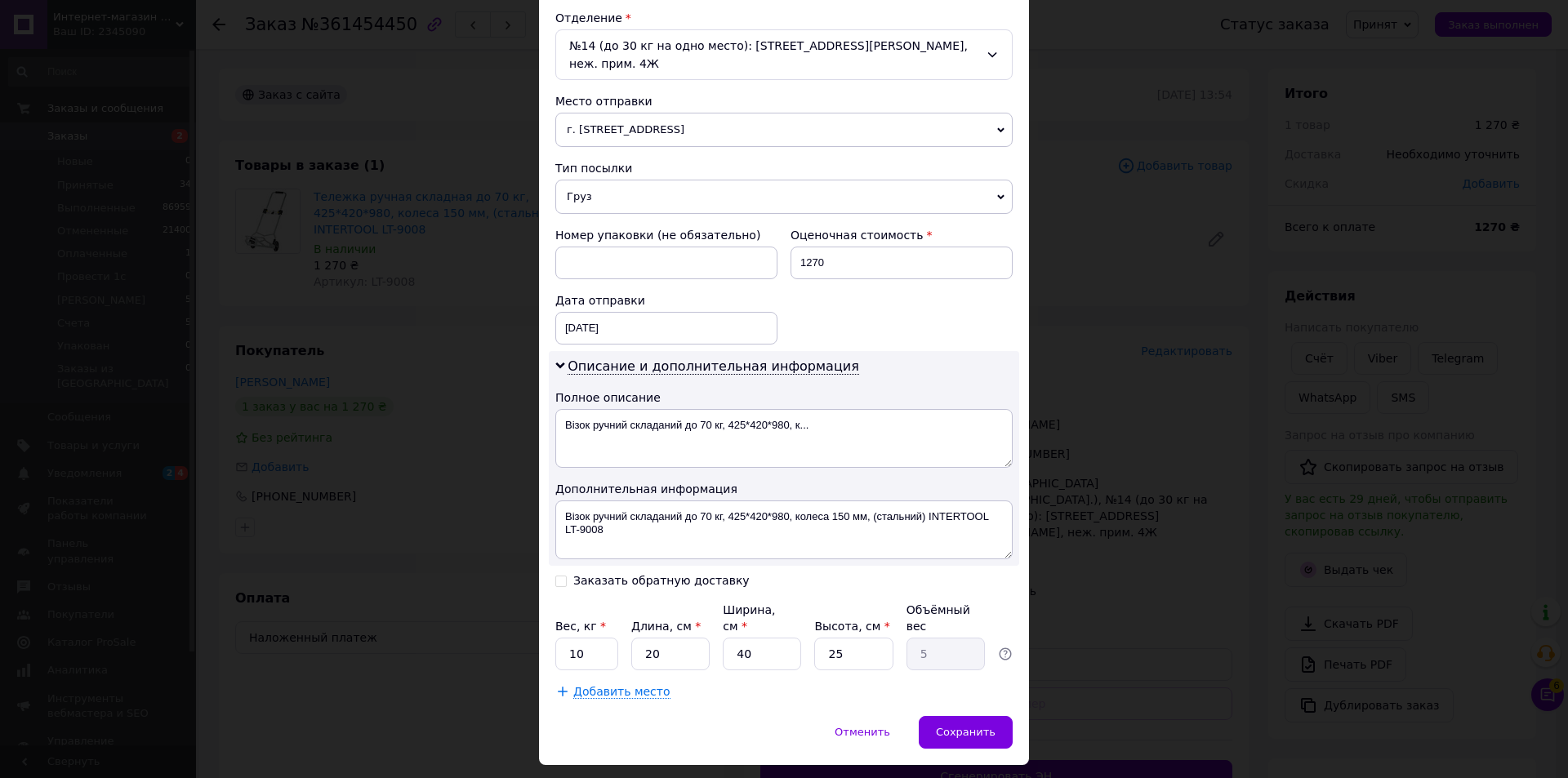
scroll to position [519, 0]
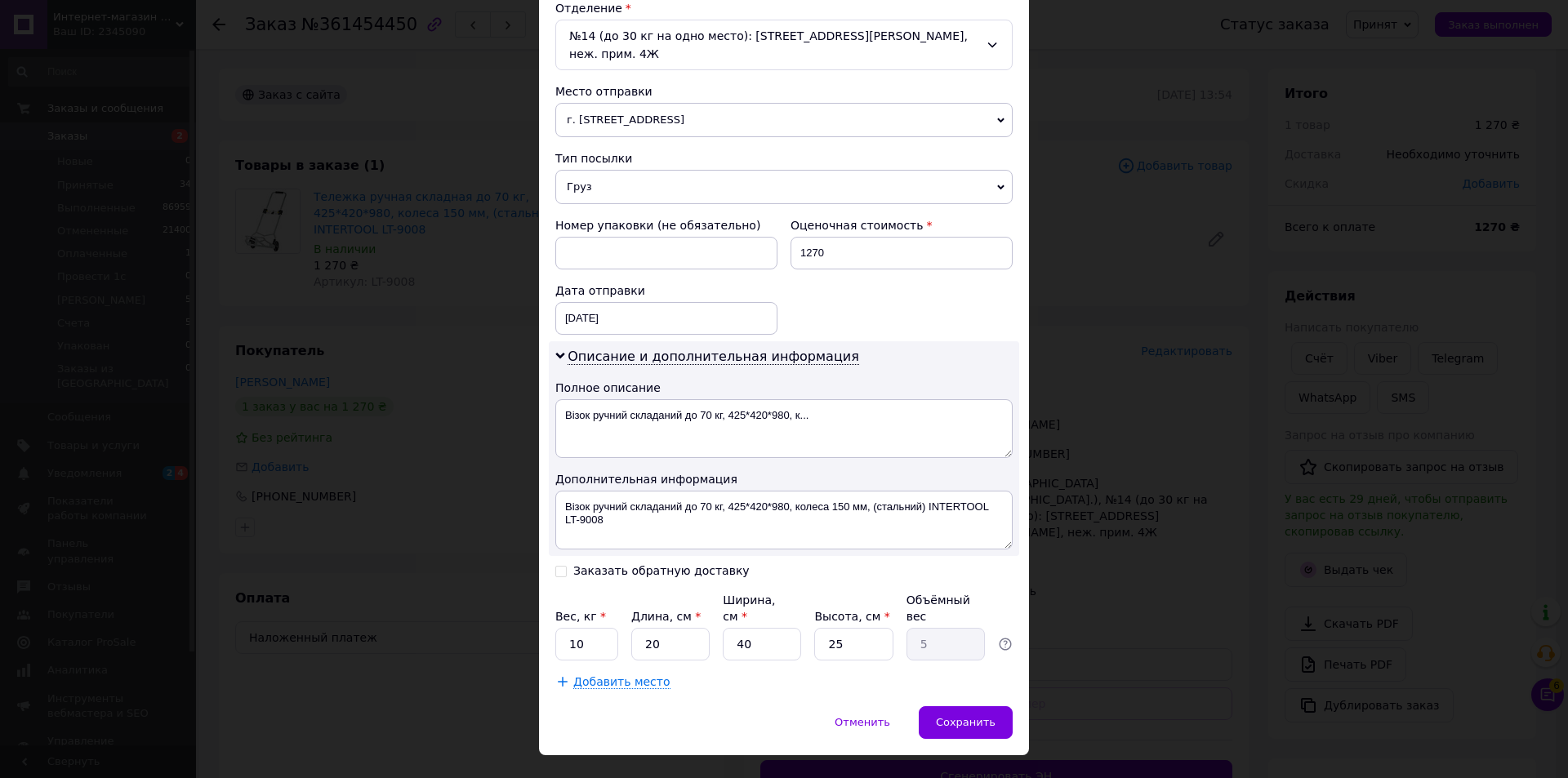
click at [559, 564] on input "Заказать обратную доставку" at bounding box center [561, 570] width 11 height 11
checkbox input "true"
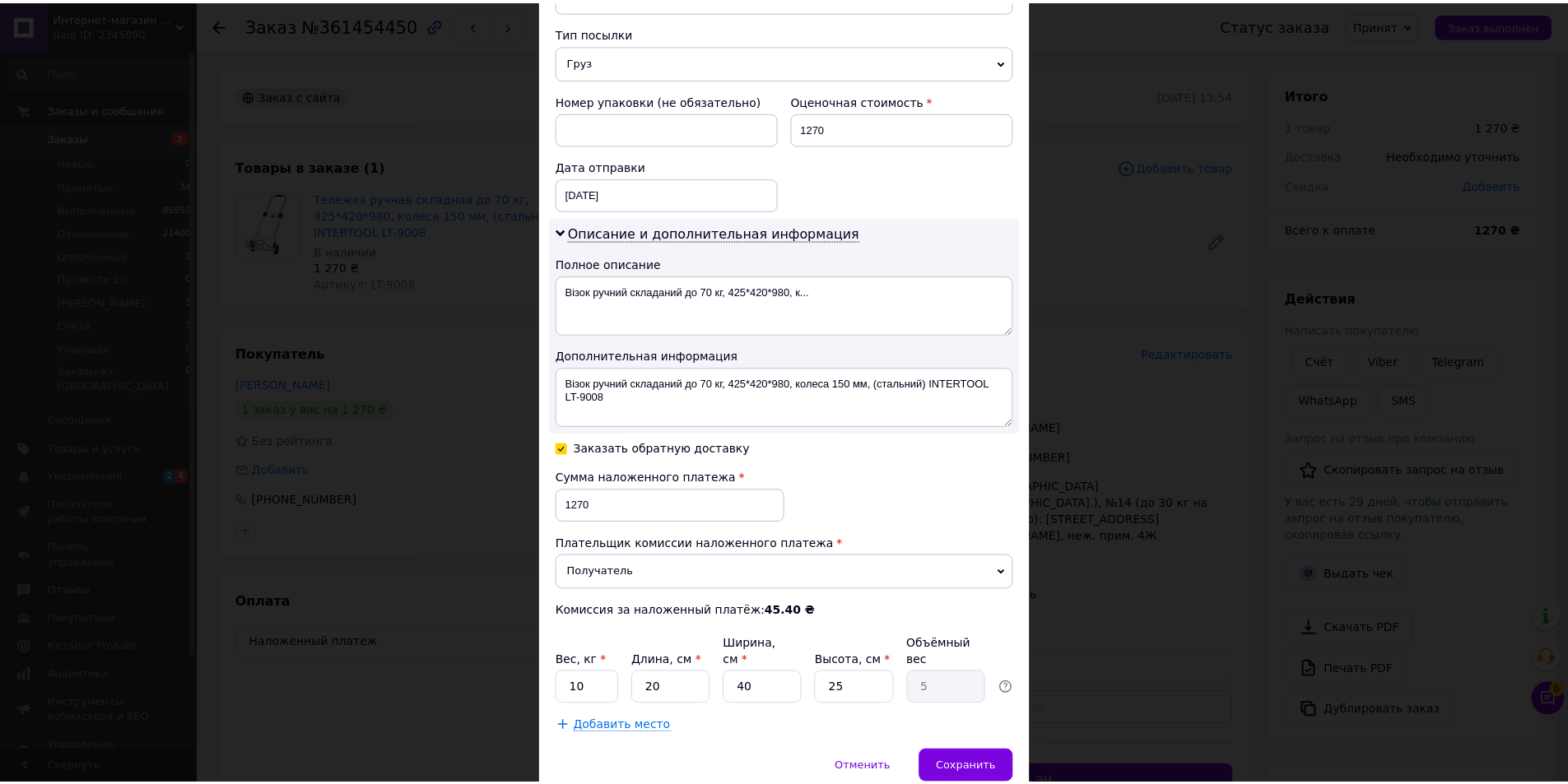
scroll to position [689, 0]
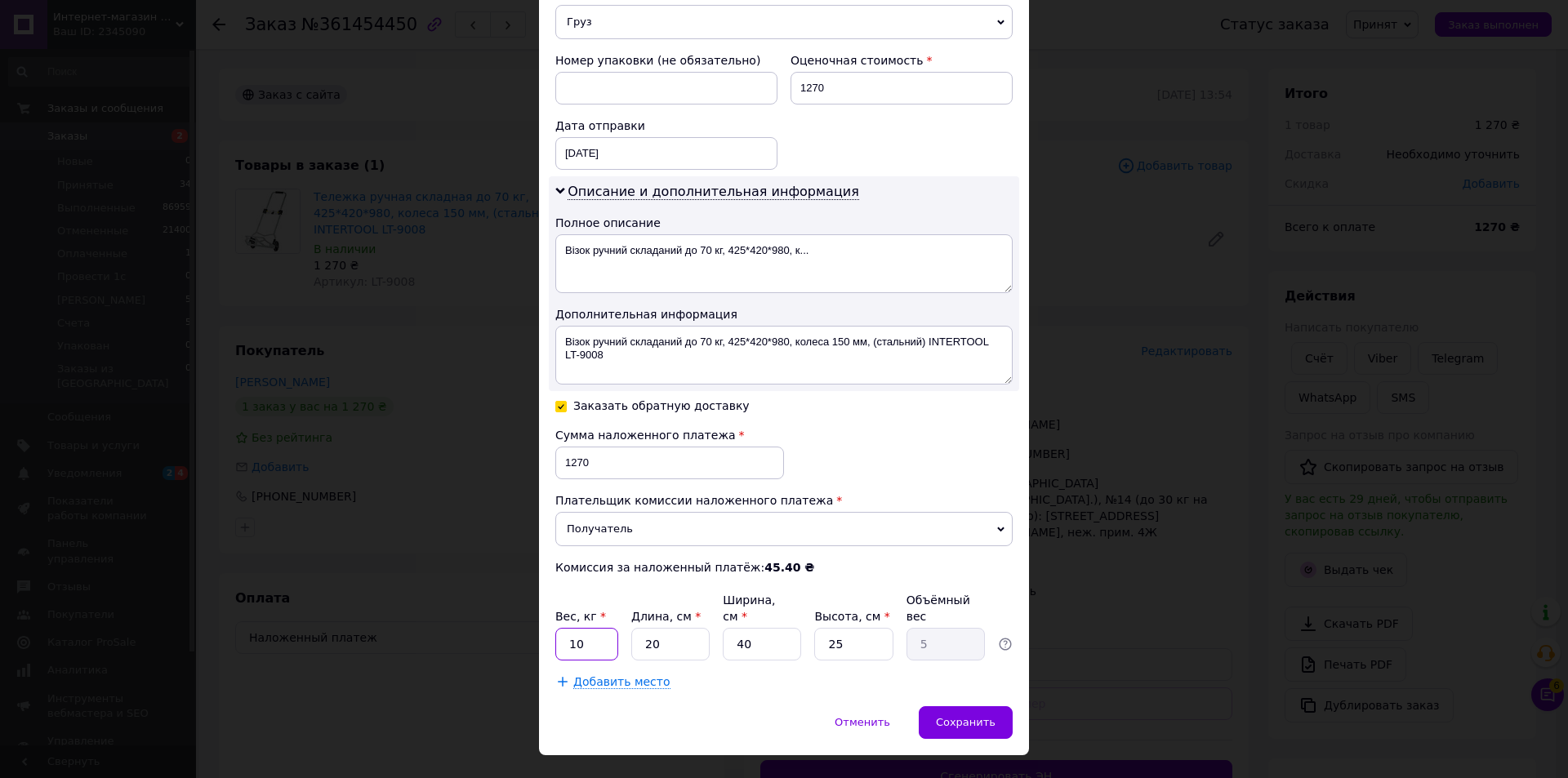
click at [601, 628] on input "10" at bounding box center [587, 644] width 63 height 33
type input "8"
click at [926, 706] on div "Сохранить" at bounding box center [966, 722] width 94 height 33
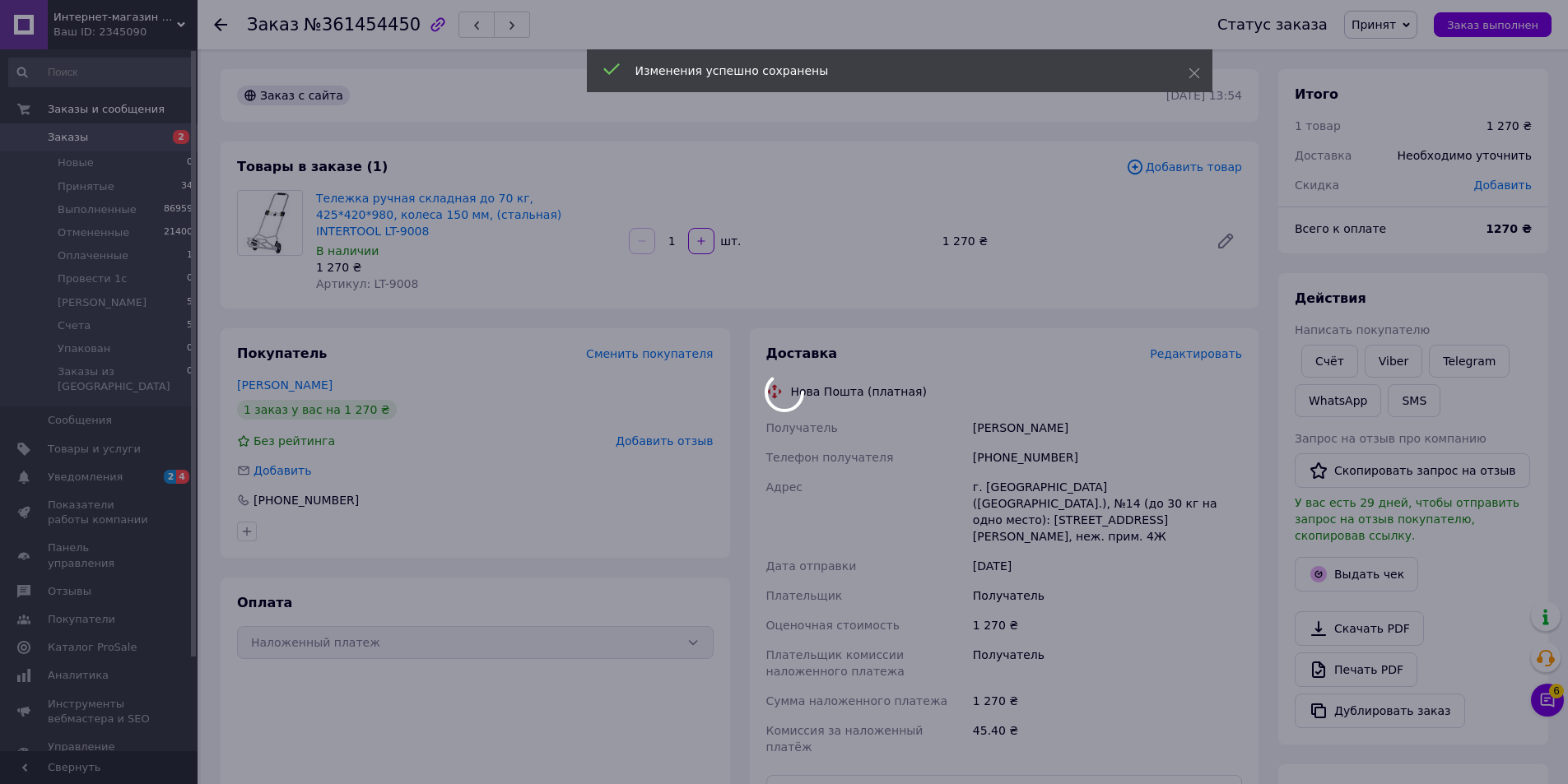
scroll to position [346, 0]
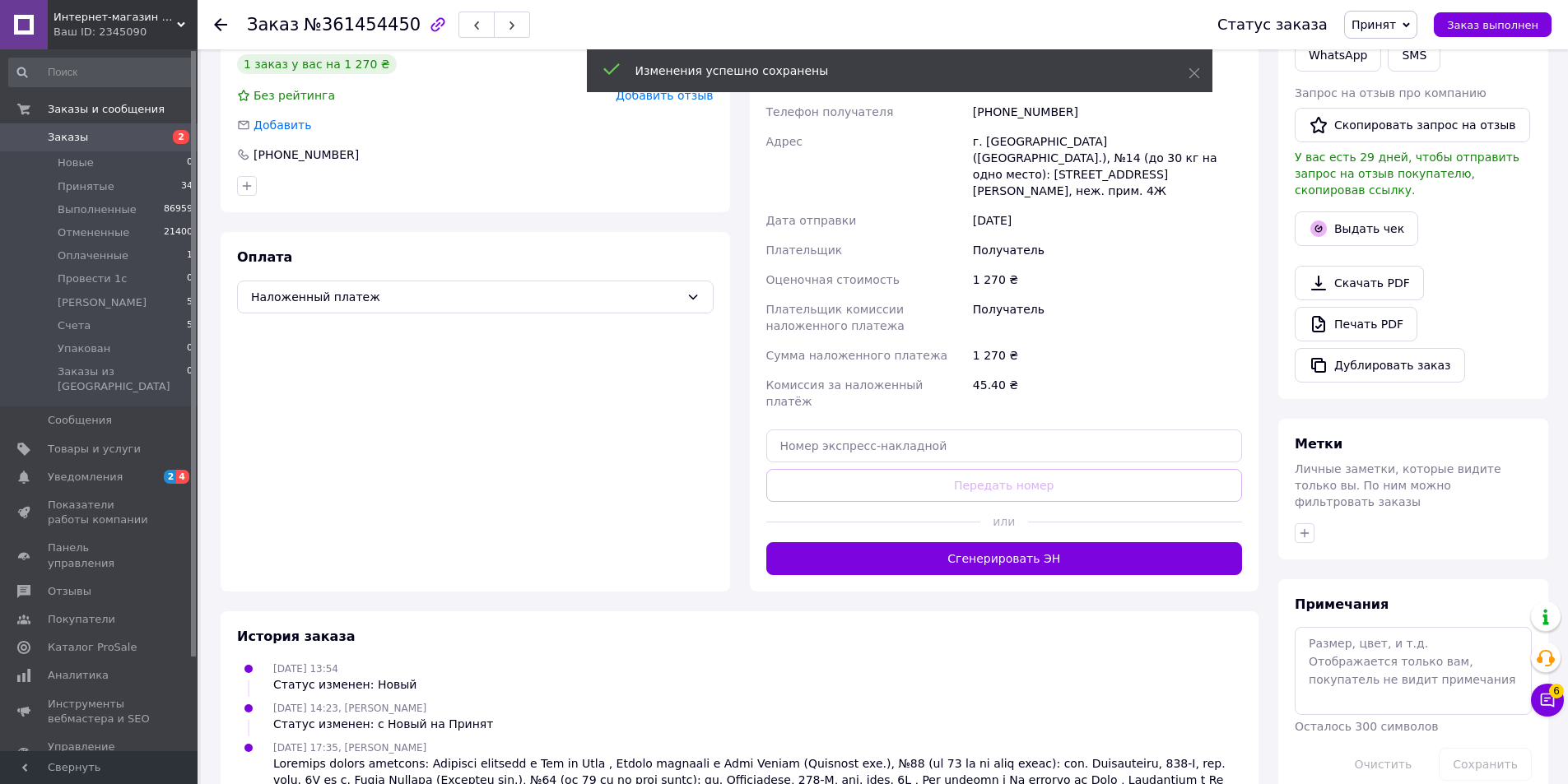
click at [943, 542] on button "Сгенерировать ЭН" at bounding box center [1004, 558] width 476 height 33
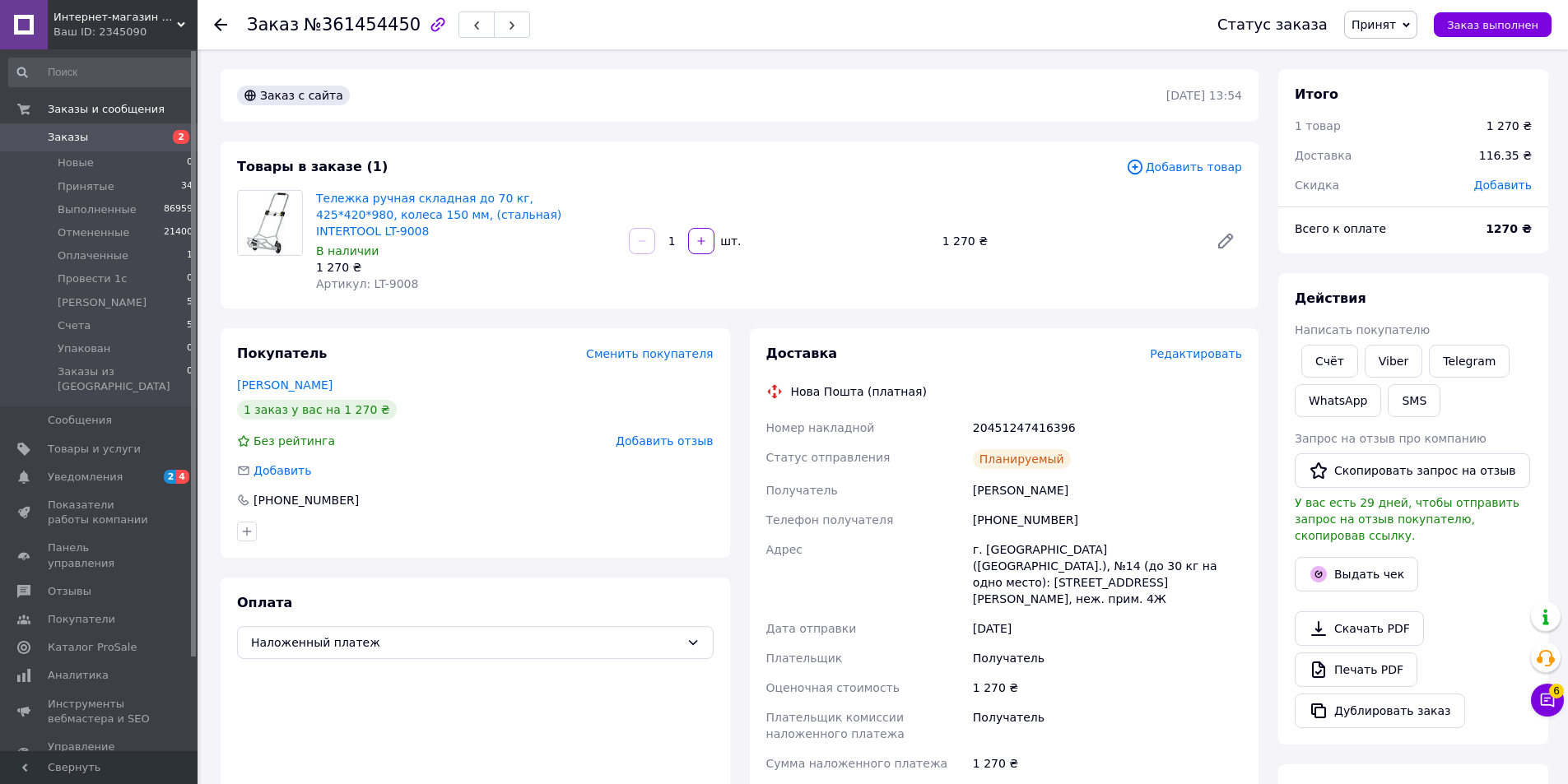
scroll to position [411, 0]
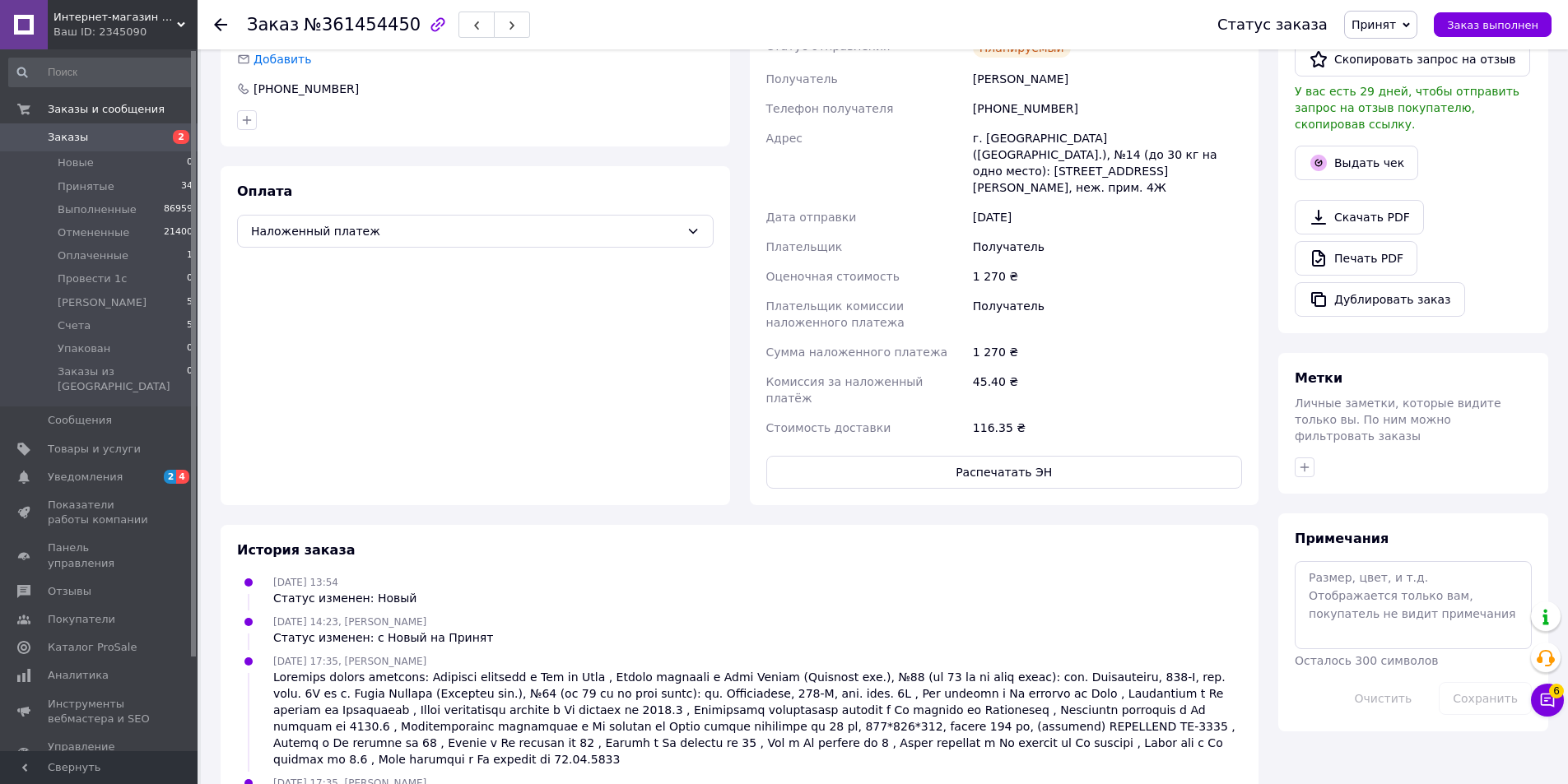
click at [507, 19] on span "button" at bounding box center [512, 25] width 10 height 12
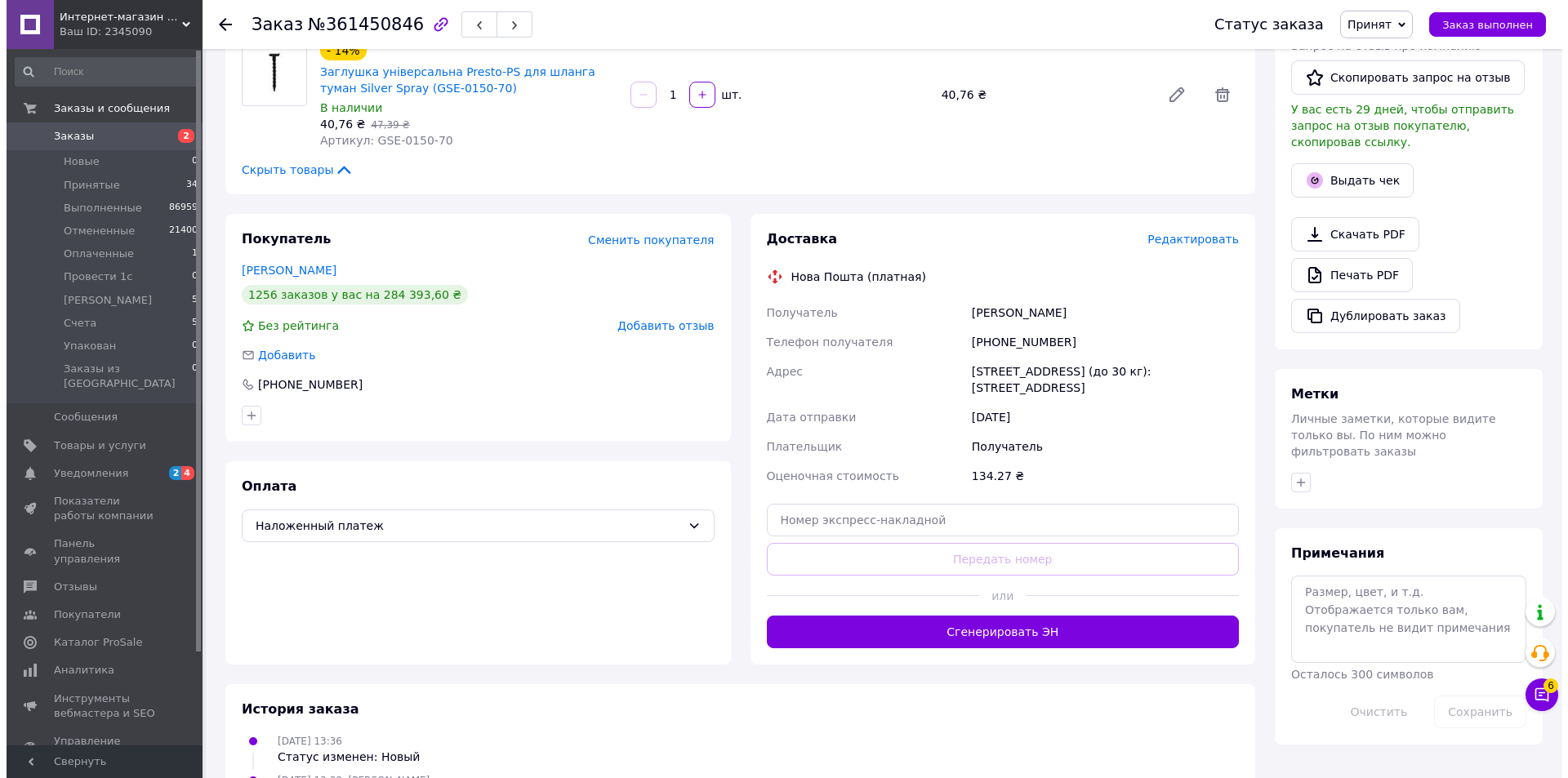
scroll to position [408, 0]
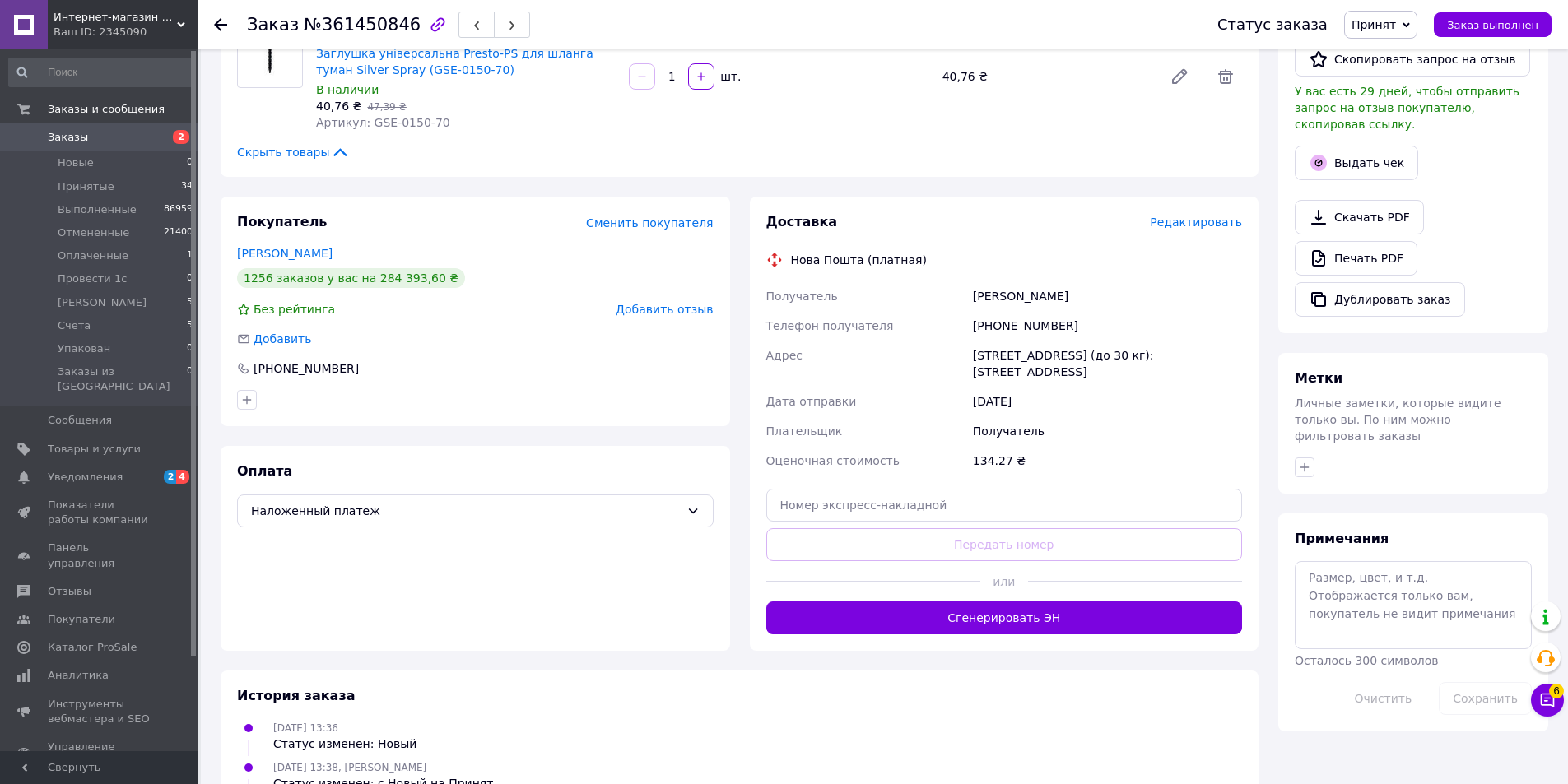
click at [1183, 229] on span "Редактировать" at bounding box center [1195, 222] width 92 height 13
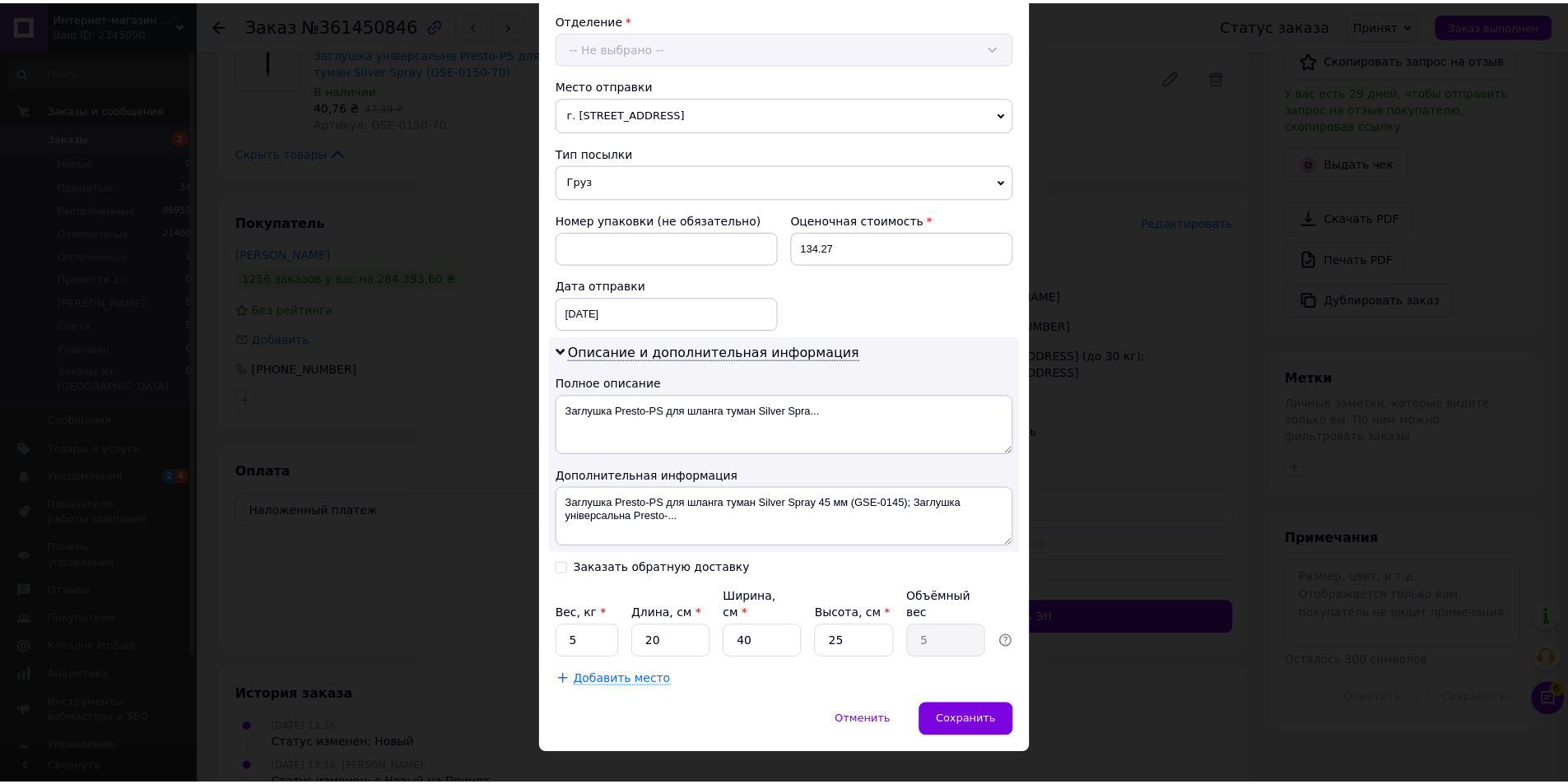
scroll to position [523, 0]
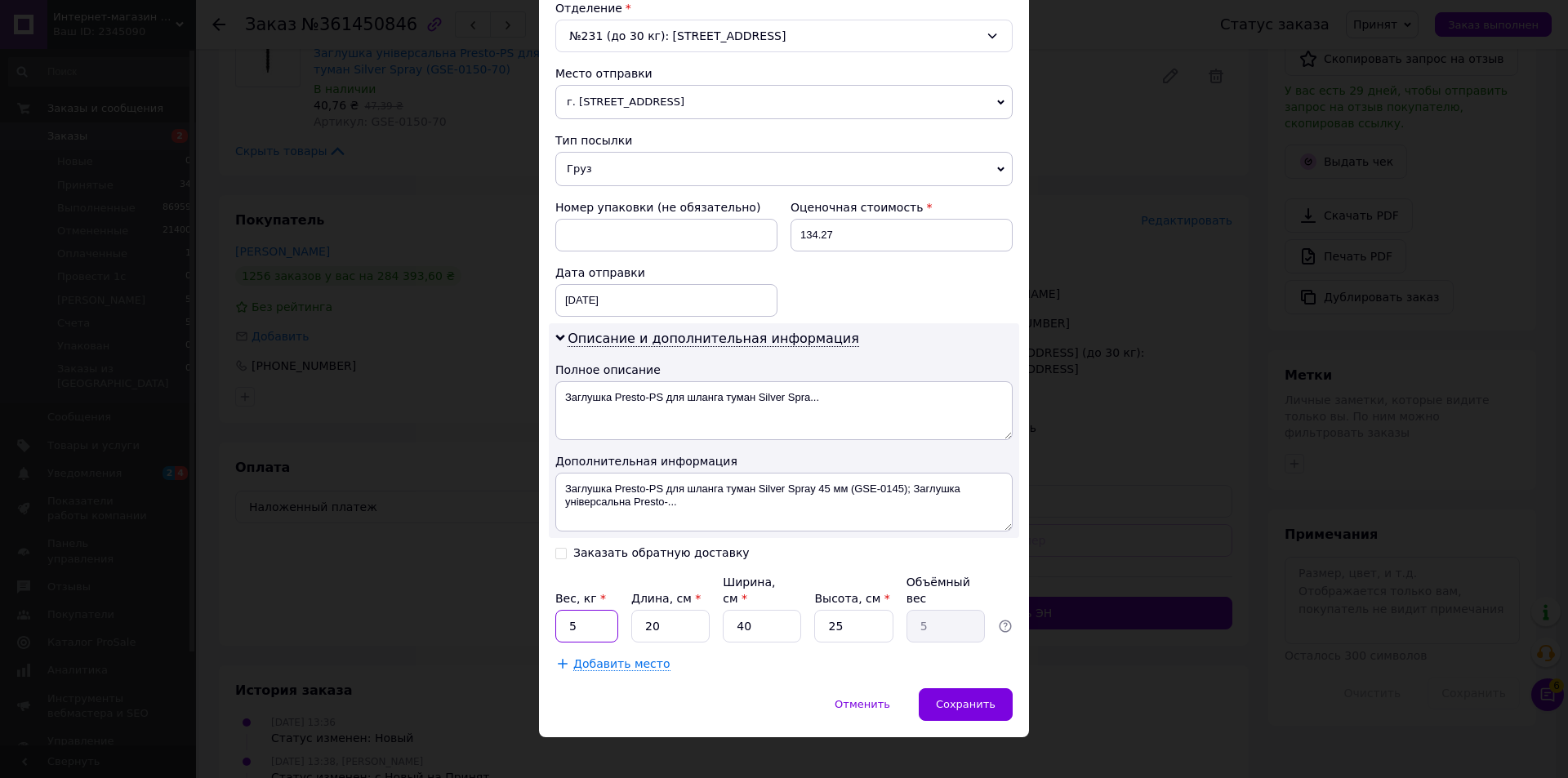
click at [605, 615] on input "5" at bounding box center [587, 626] width 63 height 33
type input "1"
click at [715, 619] on div "Вес, кг * 1 Длина, см * 20 Ширина, см * 40 Высота, см * 25 Объёмный вес 5" at bounding box center [784, 608] width 458 height 69
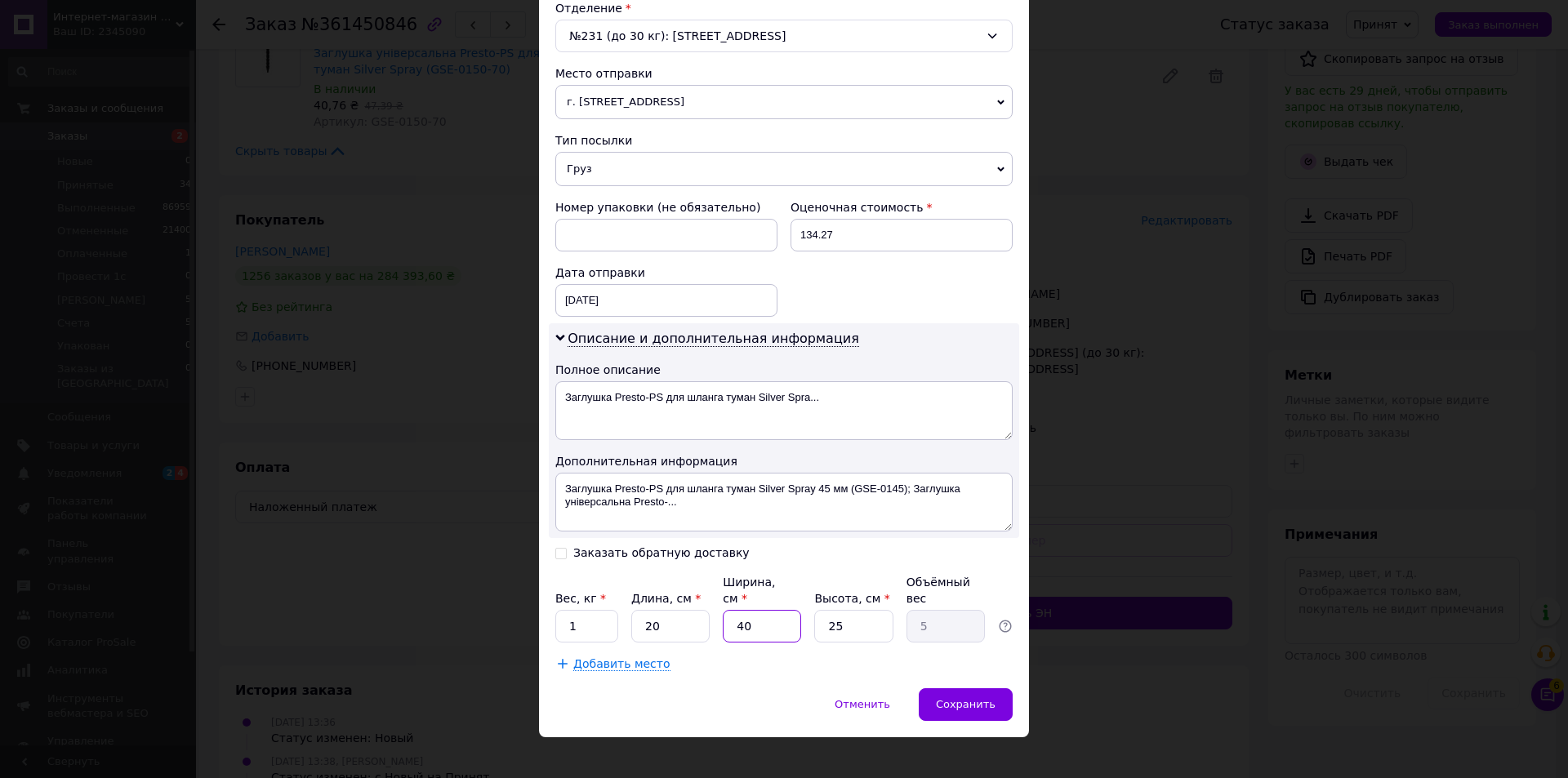
click at [751, 611] on input "40" at bounding box center [761, 626] width 78 height 33
type input "1"
type input "0.13"
type input "11"
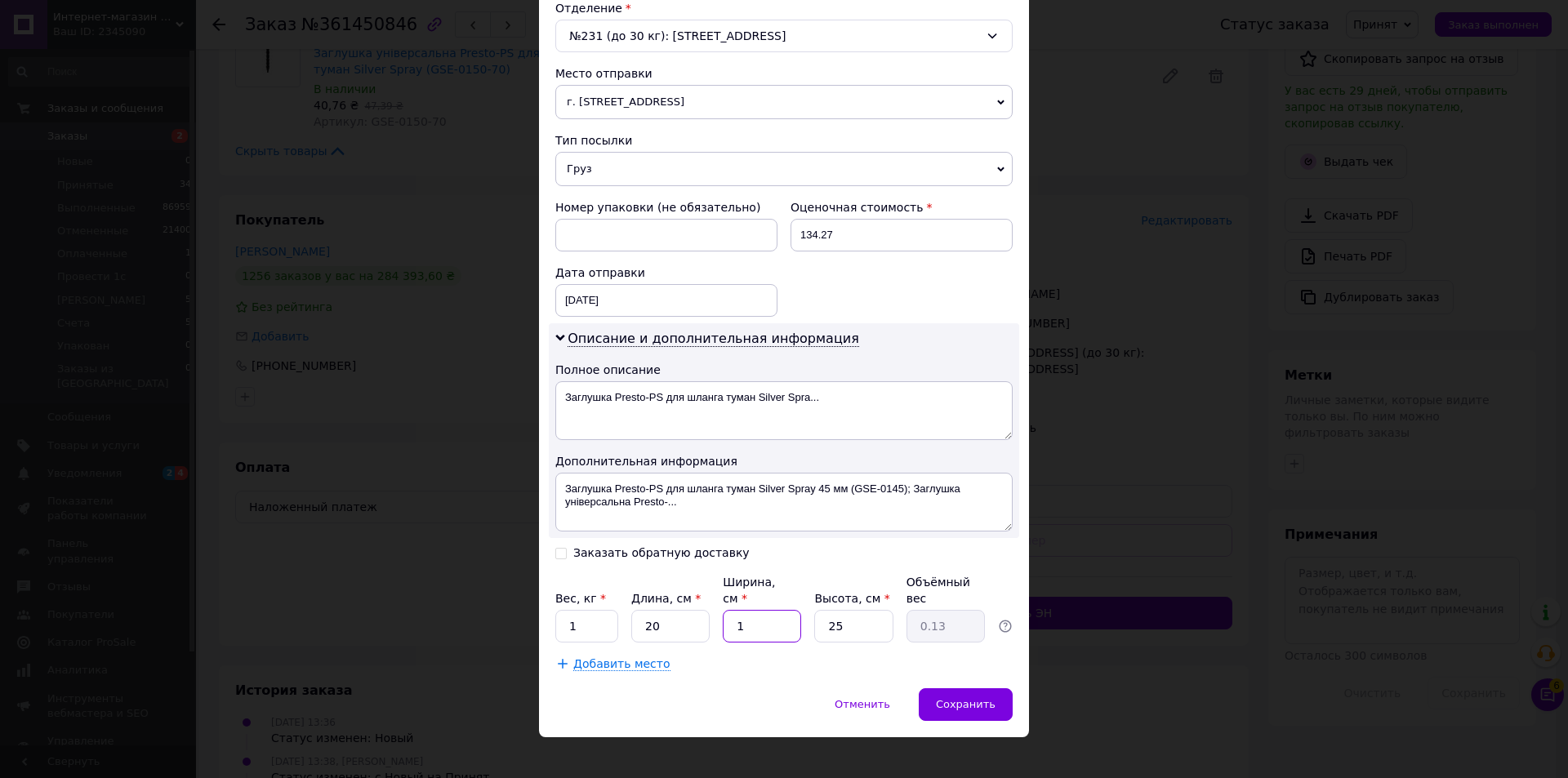
type input "1.38"
type input "11"
click at [700, 617] on input "20" at bounding box center [670, 626] width 78 height 33
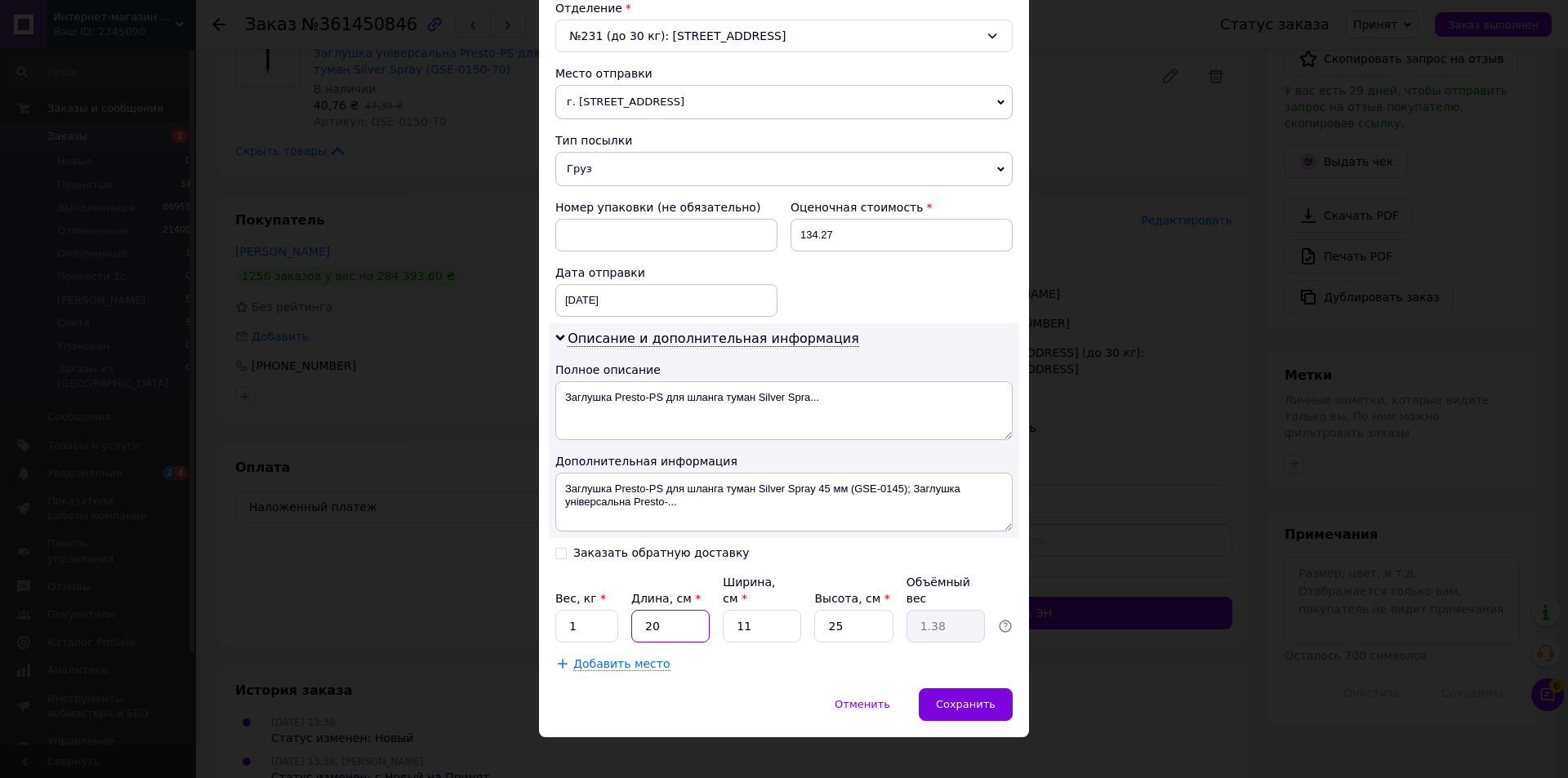
type input "1"
type input "0.1"
type input "11"
type input "0.76"
type input "11"
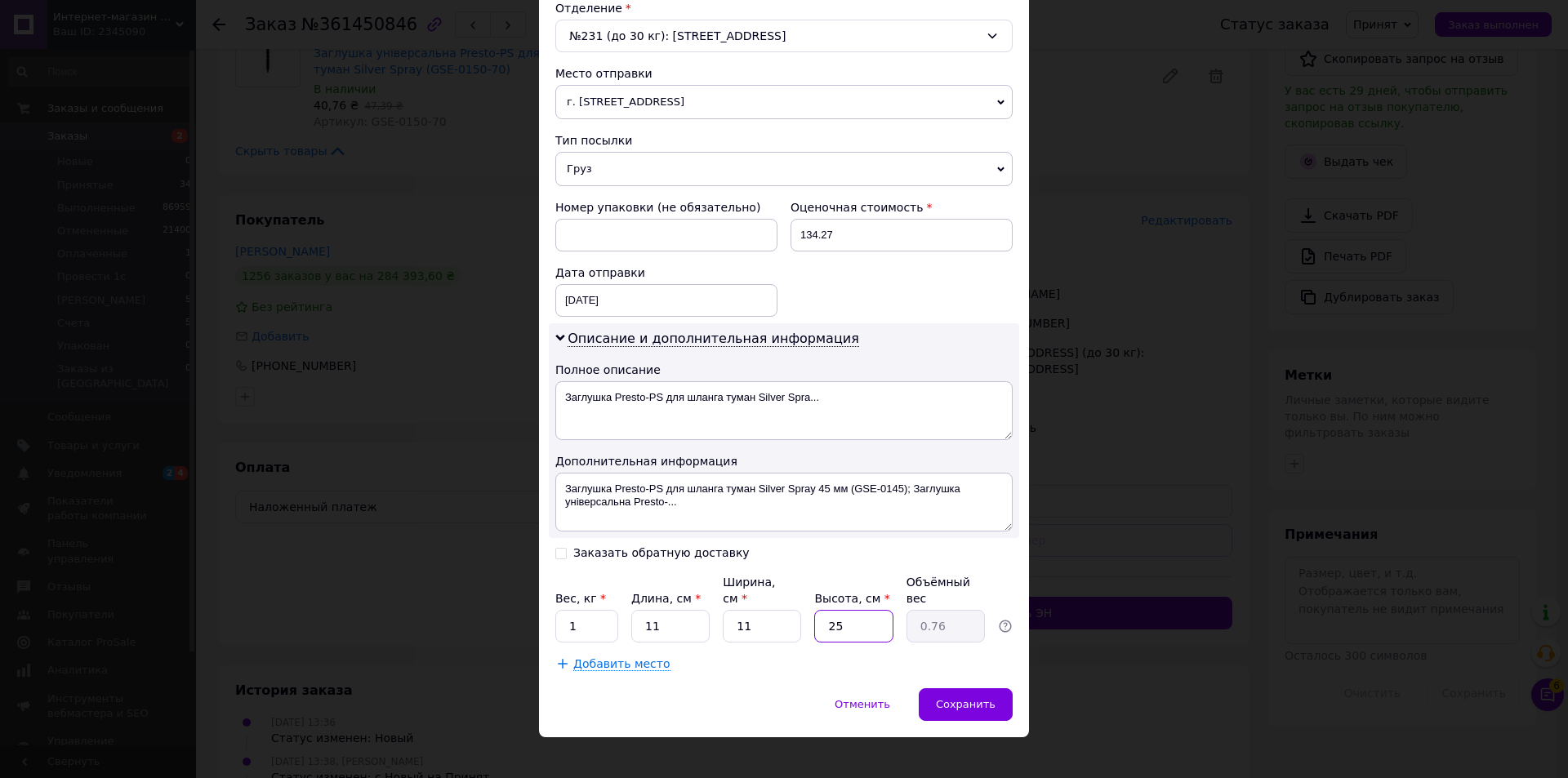
click at [836, 611] on input "25" at bounding box center [853, 626] width 78 height 33
type input "1"
type input "0.1"
type input "11"
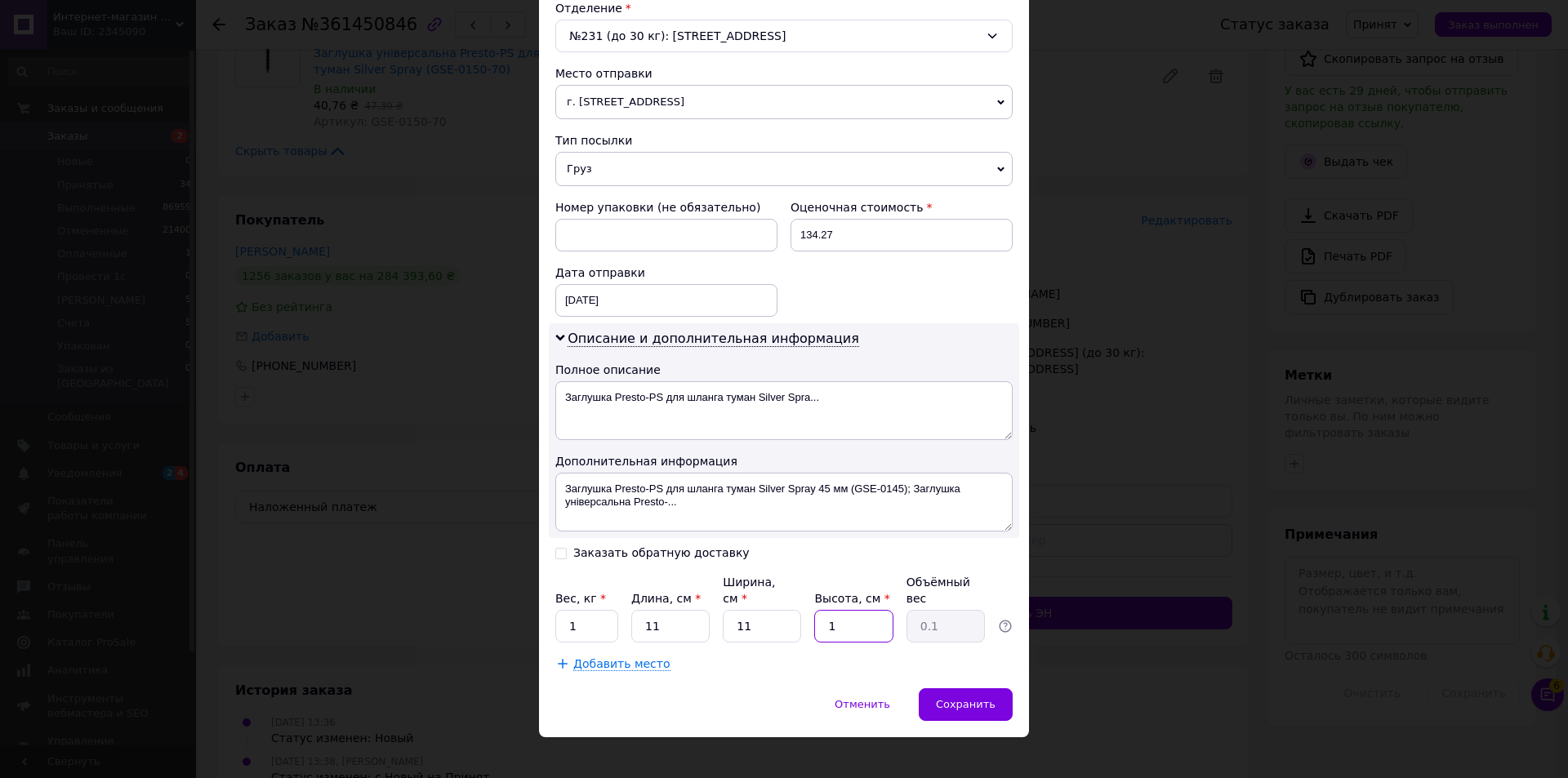
type input "0.33"
type input "11"
click at [968, 688] on div "Сохранить" at bounding box center [966, 704] width 94 height 33
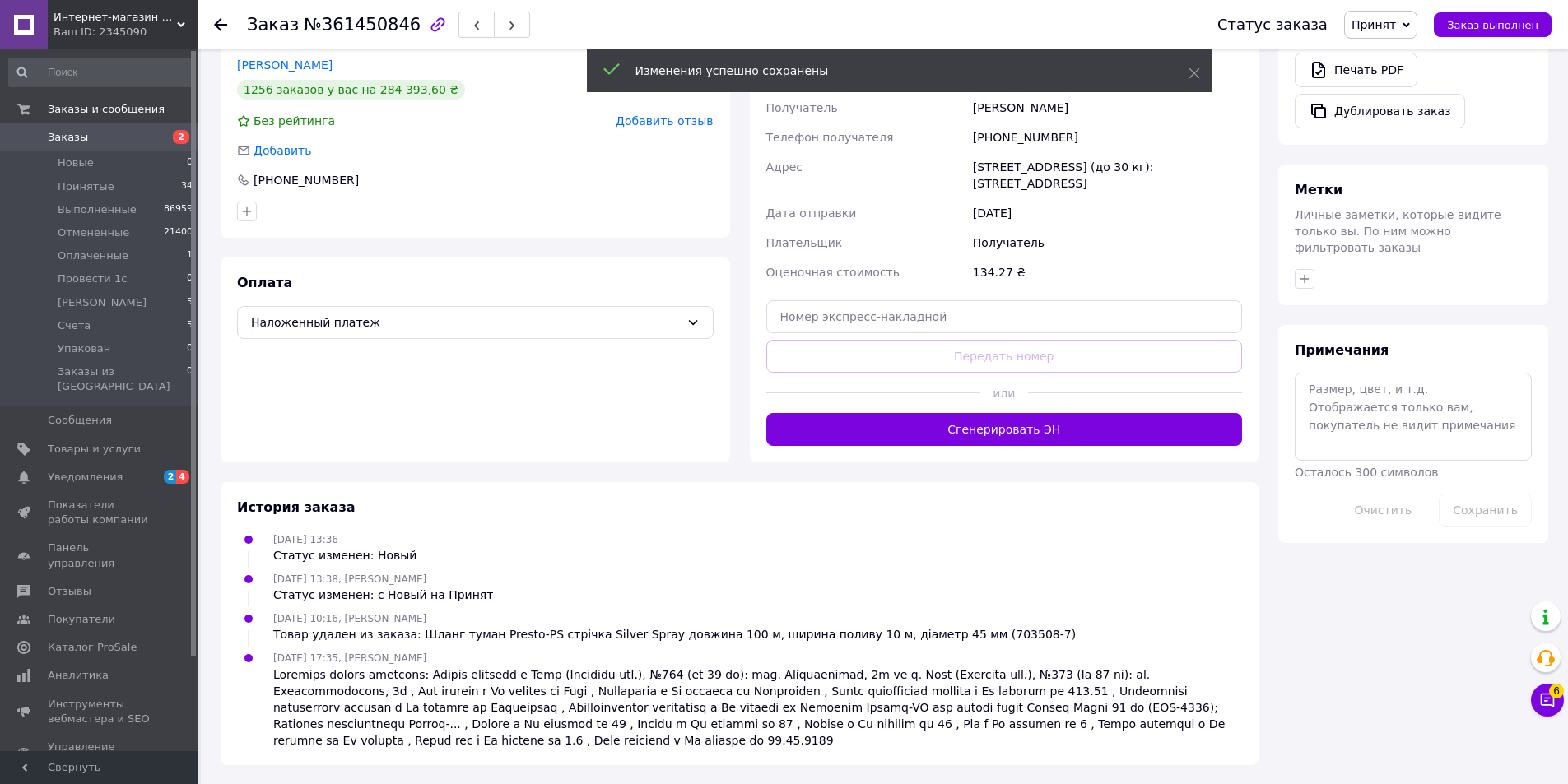
click at [930, 420] on button "Сгенерировать ЭН" at bounding box center [1004, 430] width 476 height 33
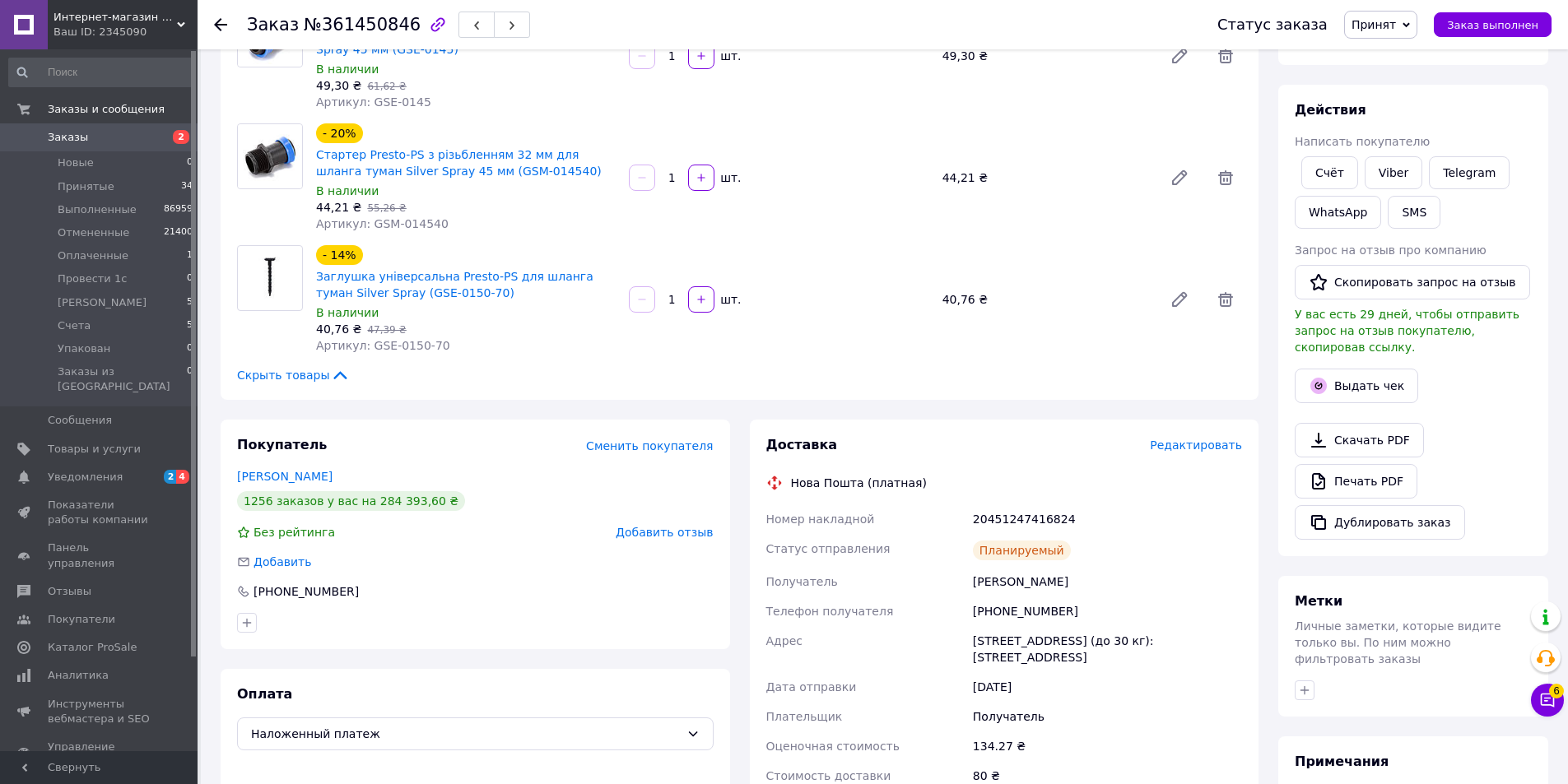
click at [507, 22] on icon "button" at bounding box center [512, 26] width 10 height 10
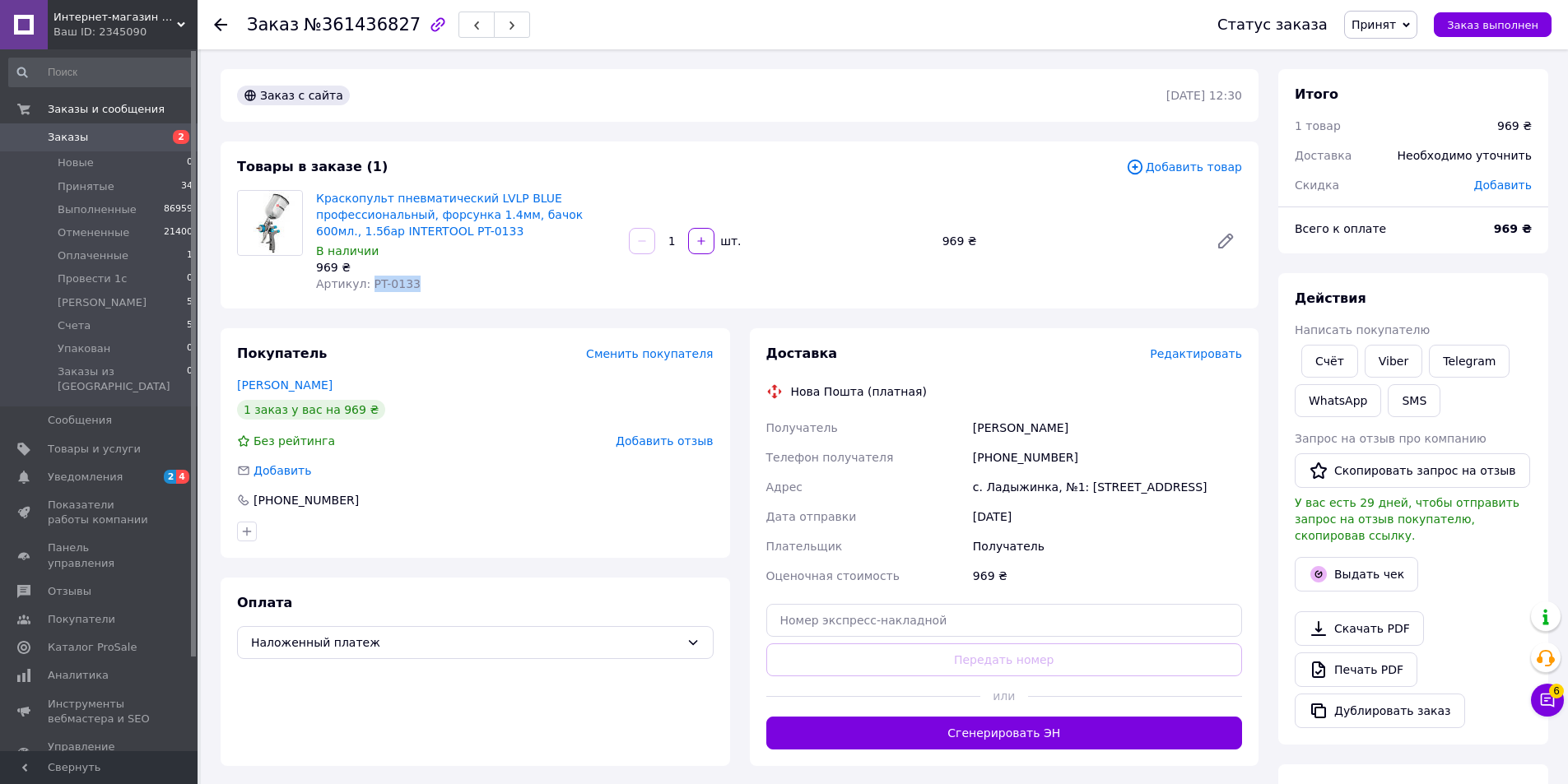
drag, startPoint x: 424, startPoint y: 295, endPoint x: 364, endPoint y: 291, distance: 60.1
click at [364, 291] on div "Товары в заказе (1) Добавить товар Краскопульт пневматический LVLP BLUE професс…" at bounding box center [740, 225] width 1038 height 167
click at [1212, 352] on span "Редактировать" at bounding box center [1195, 354] width 92 height 13
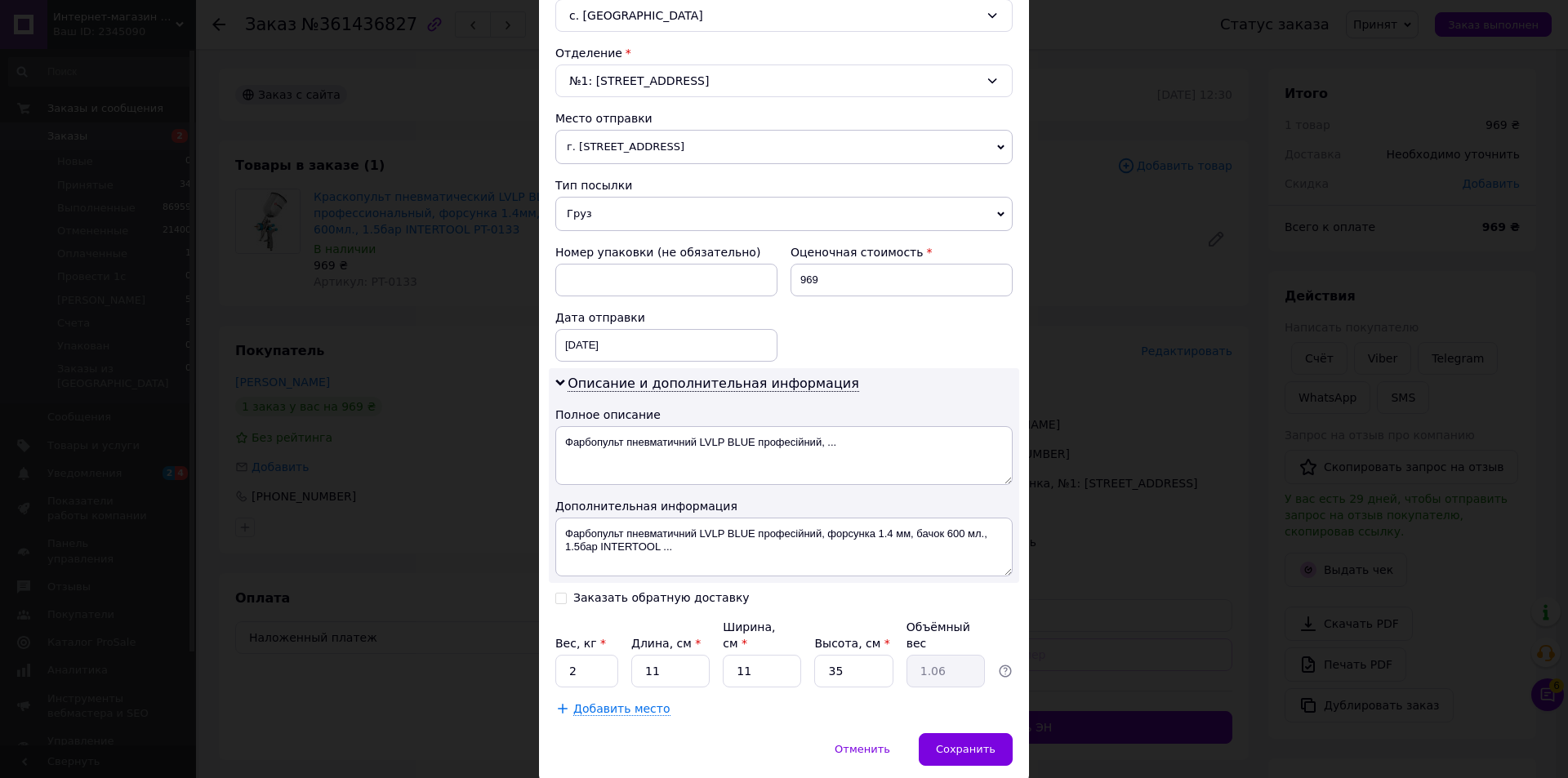
scroll to position [519, 0]
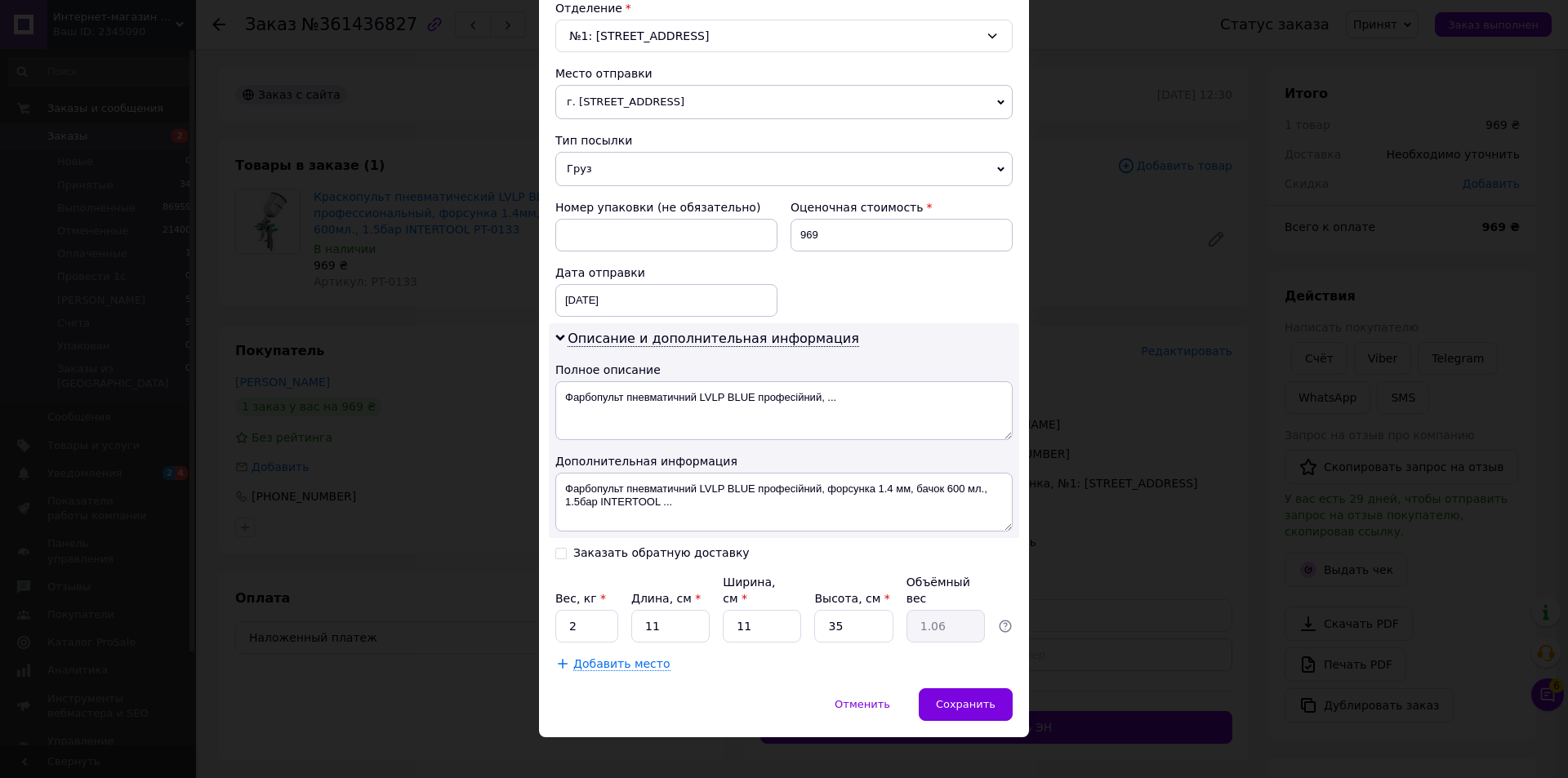
click at [558, 555] on input "Заказать обратную доставку" at bounding box center [561, 552] width 11 height 11
checkbox input "true"
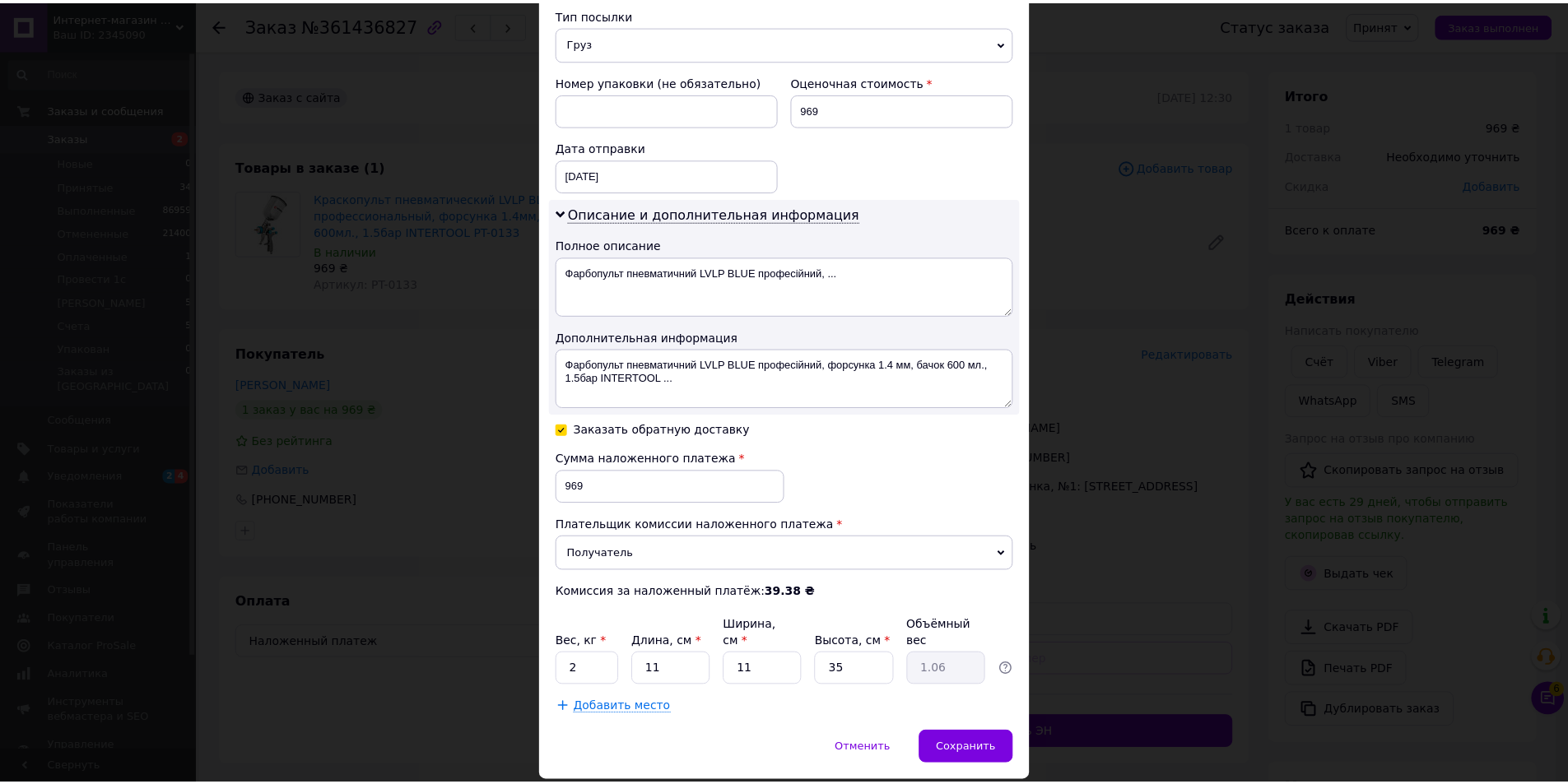
scroll to position [689, 0]
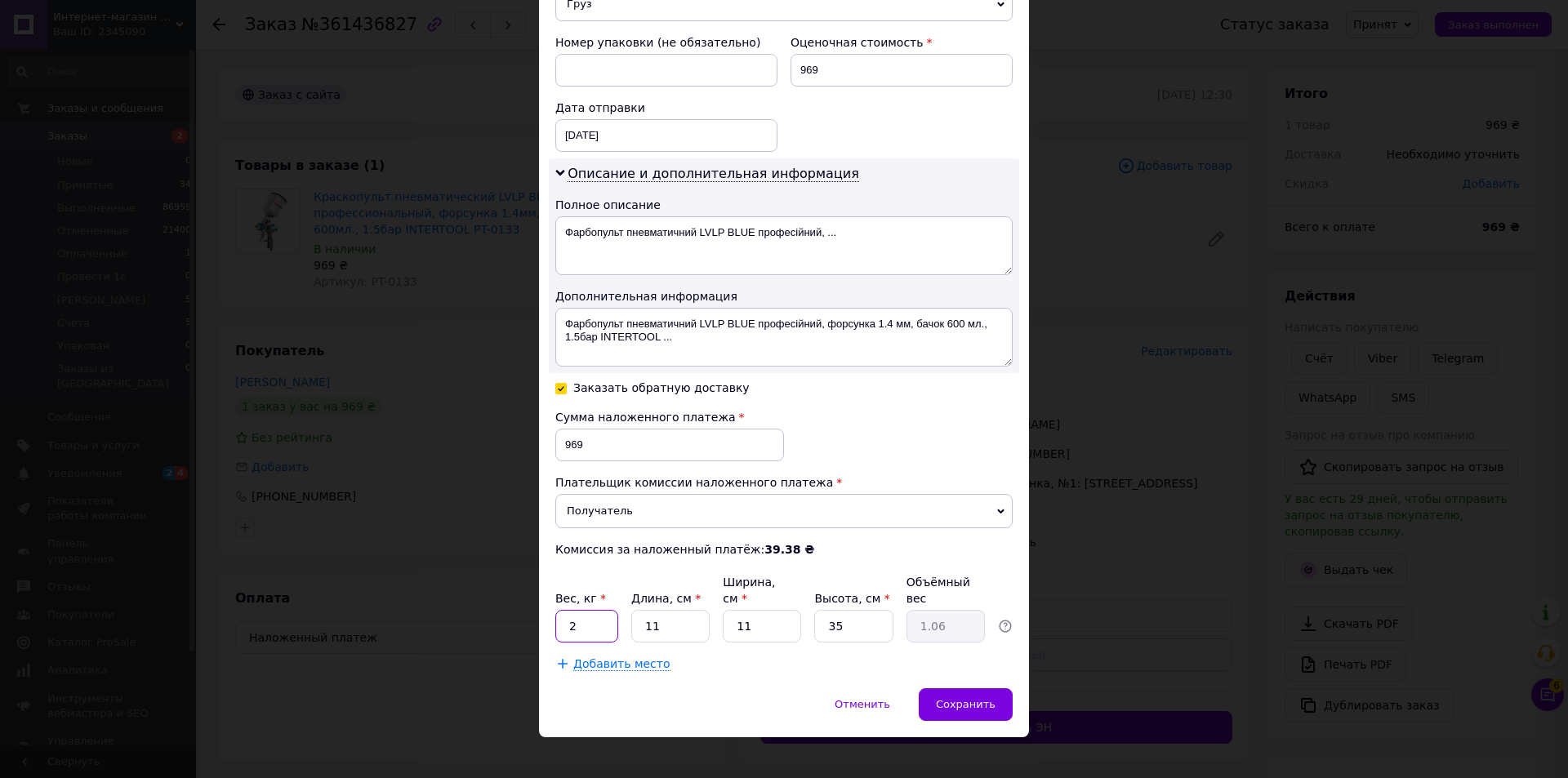
click at [567, 610] on input "2" at bounding box center [587, 626] width 63 height 33
type input "1"
click at [988, 698] on span "Сохранить" at bounding box center [965, 704] width 59 height 12
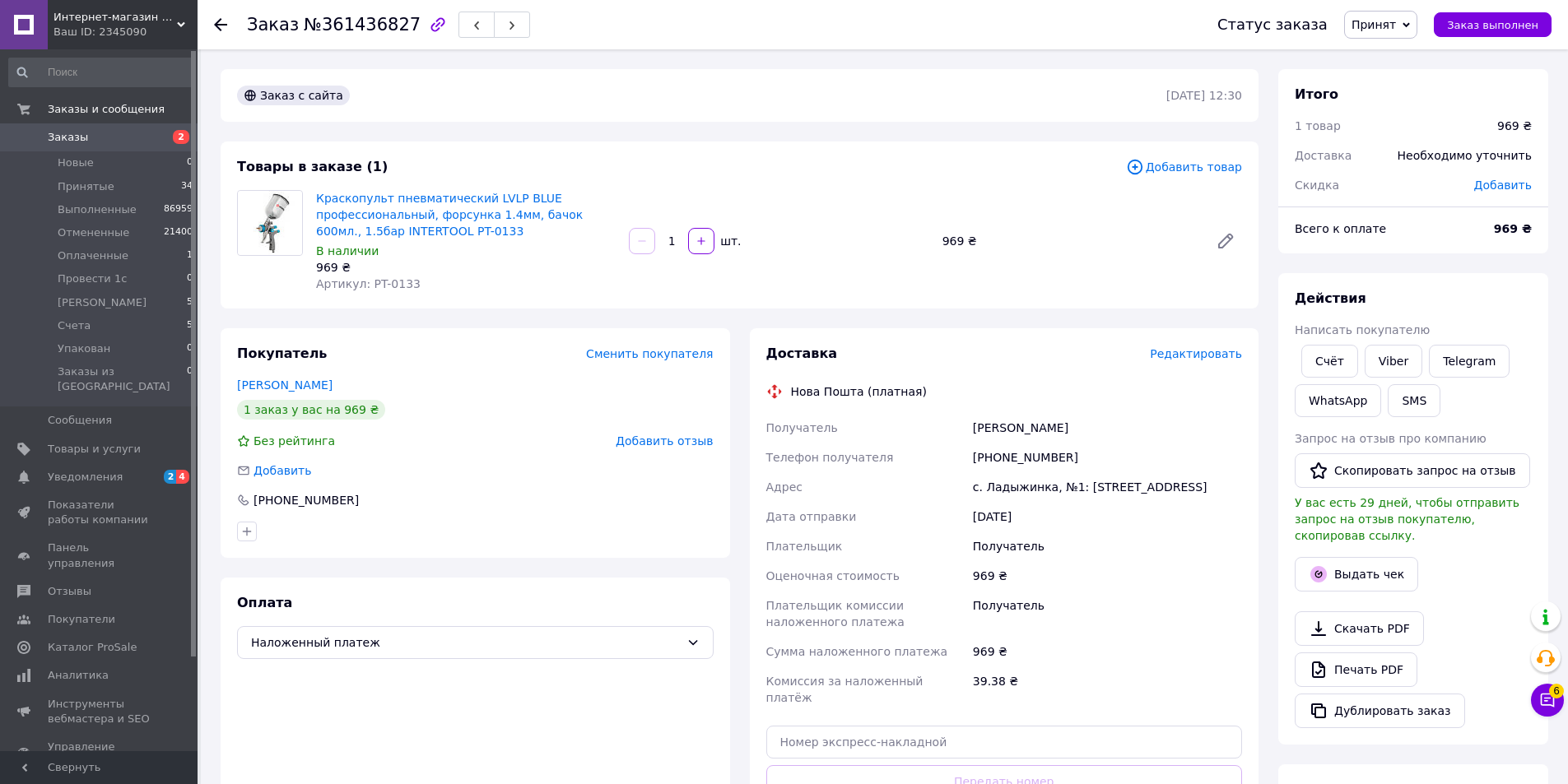
scroll to position [370, 0]
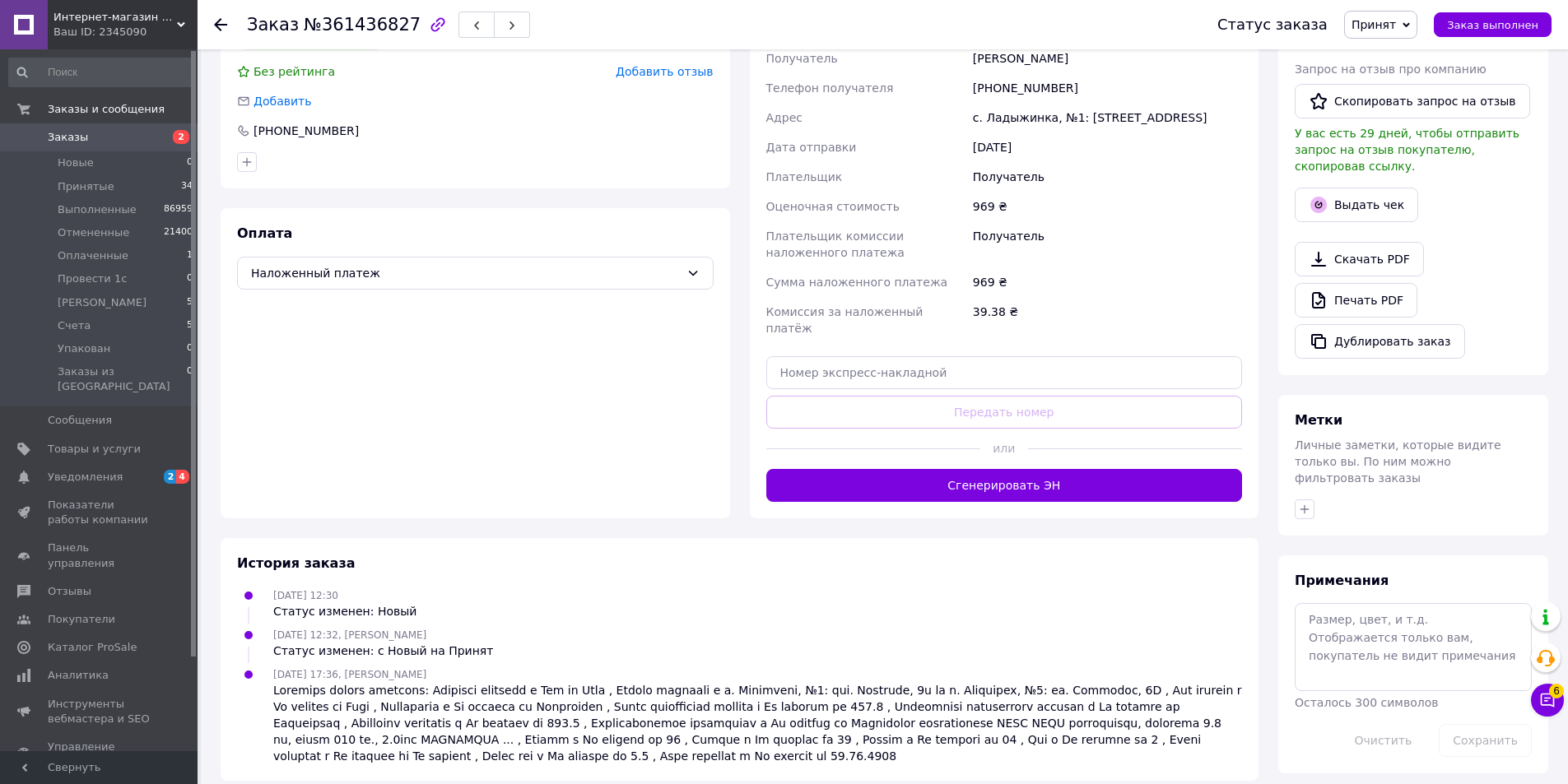
click at [1016, 469] on button "Сгенерировать ЭН" at bounding box center [1004, 485] width 476 height 33
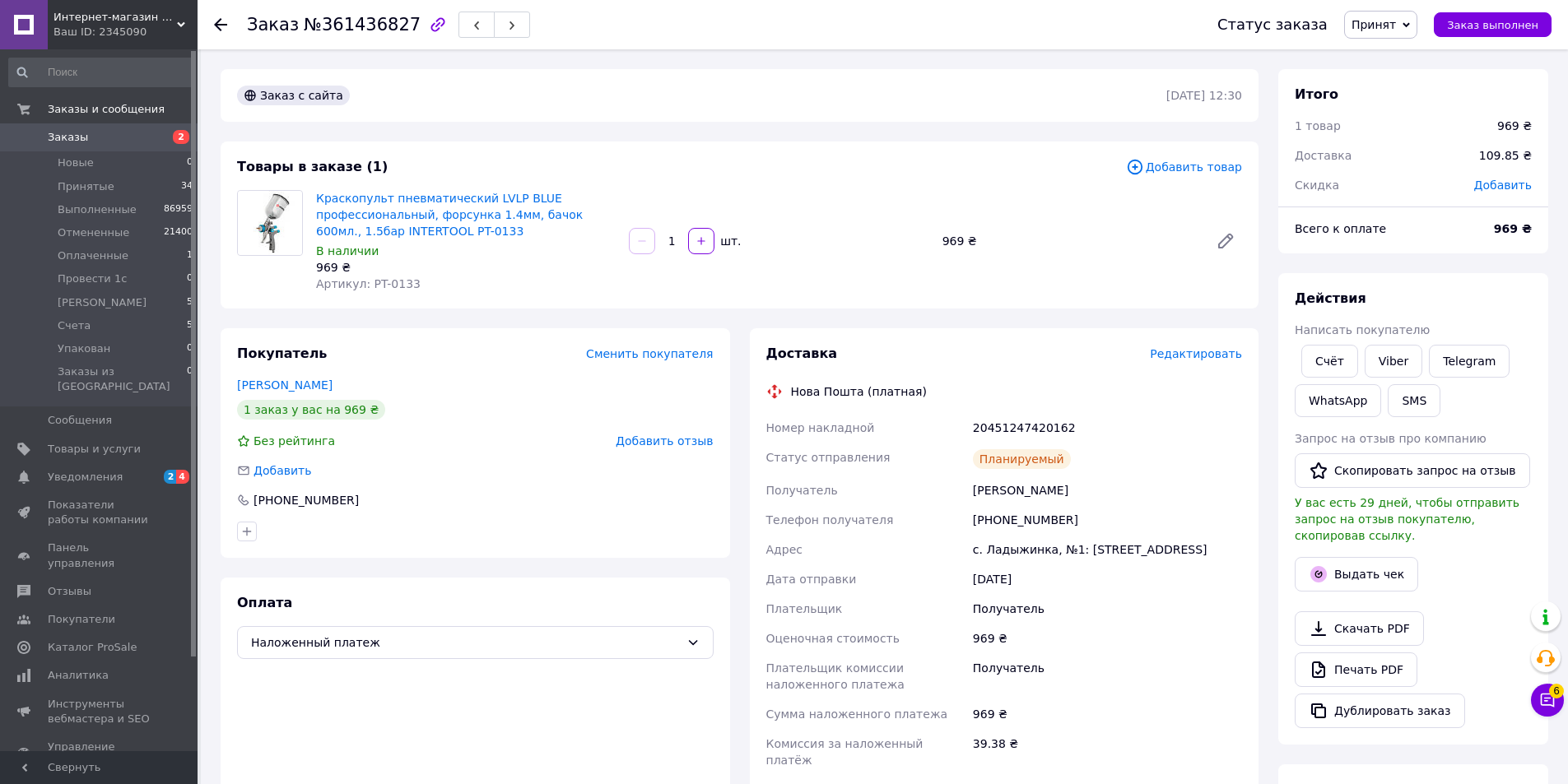
click at [510, 25] on use "button" at bounding box center [512, 27] width 5 height 10
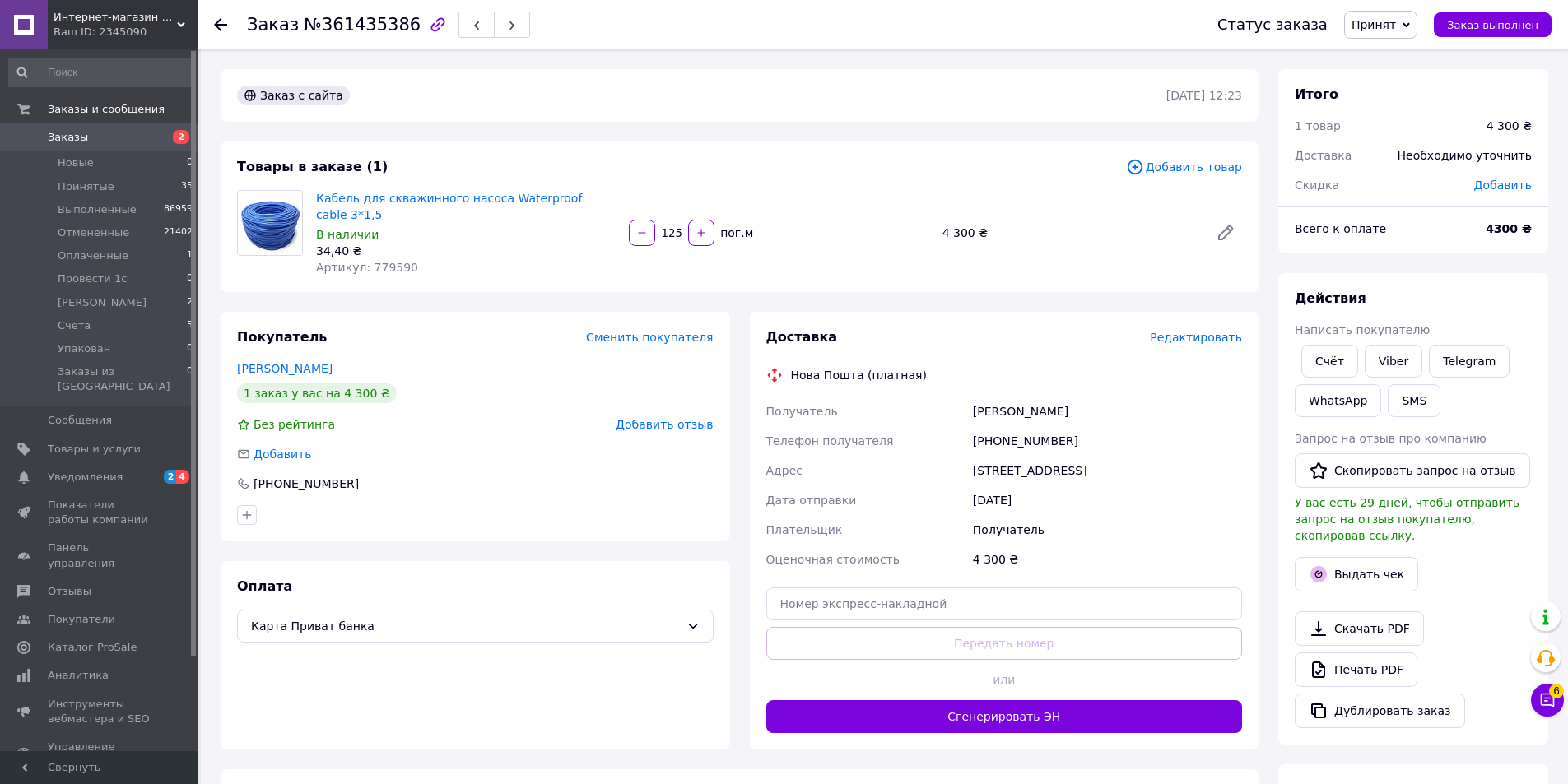
click at [494, 21] on button "button" at bounding box center [512, 25] width 36 height 27
